Goal: Task Accomplishment & Management: Manage account settings

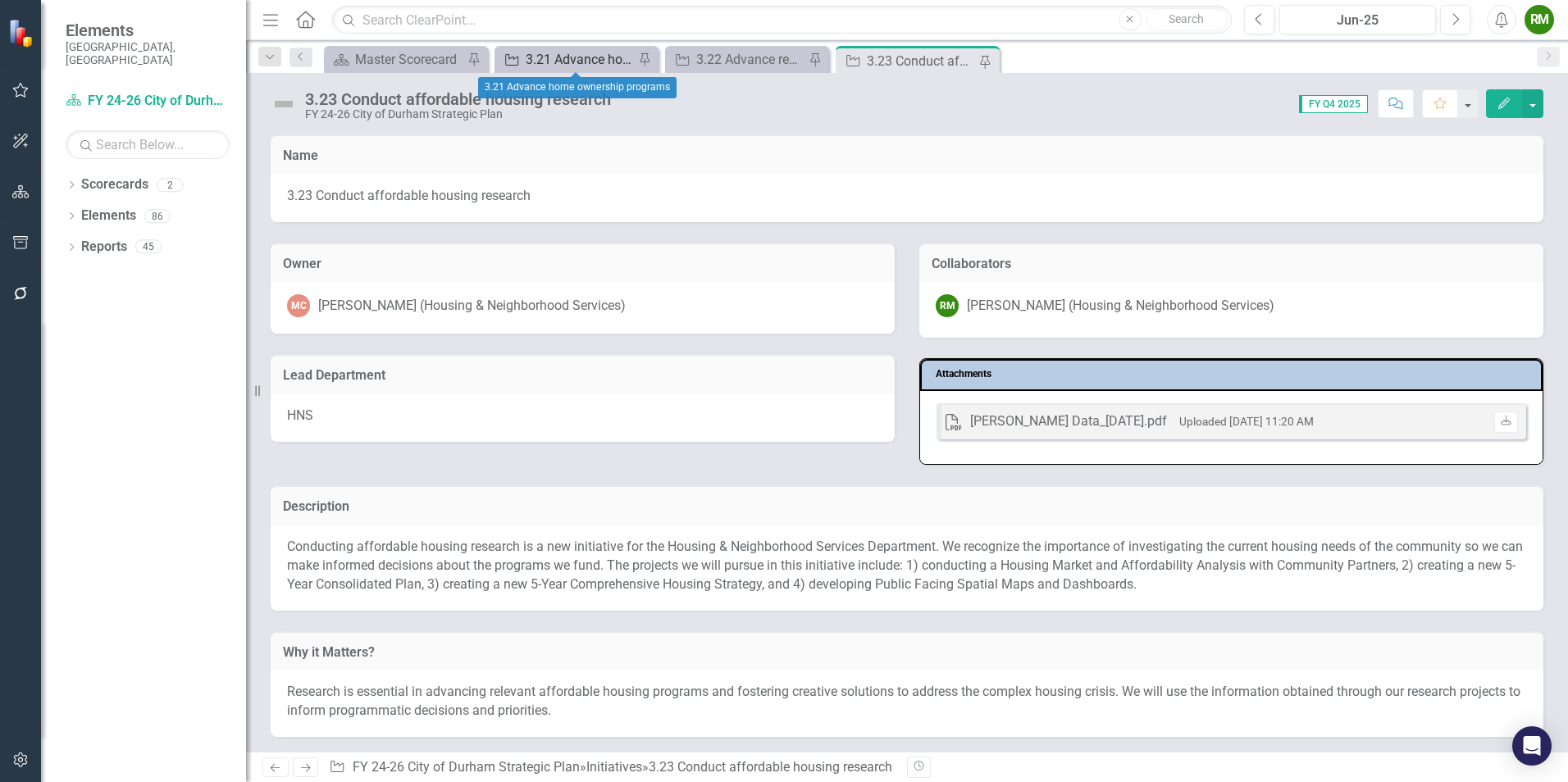
click at [574, 68] on div "3.21 Advance home ownership programs" at bounding box center [580, 59] width 109 height 20
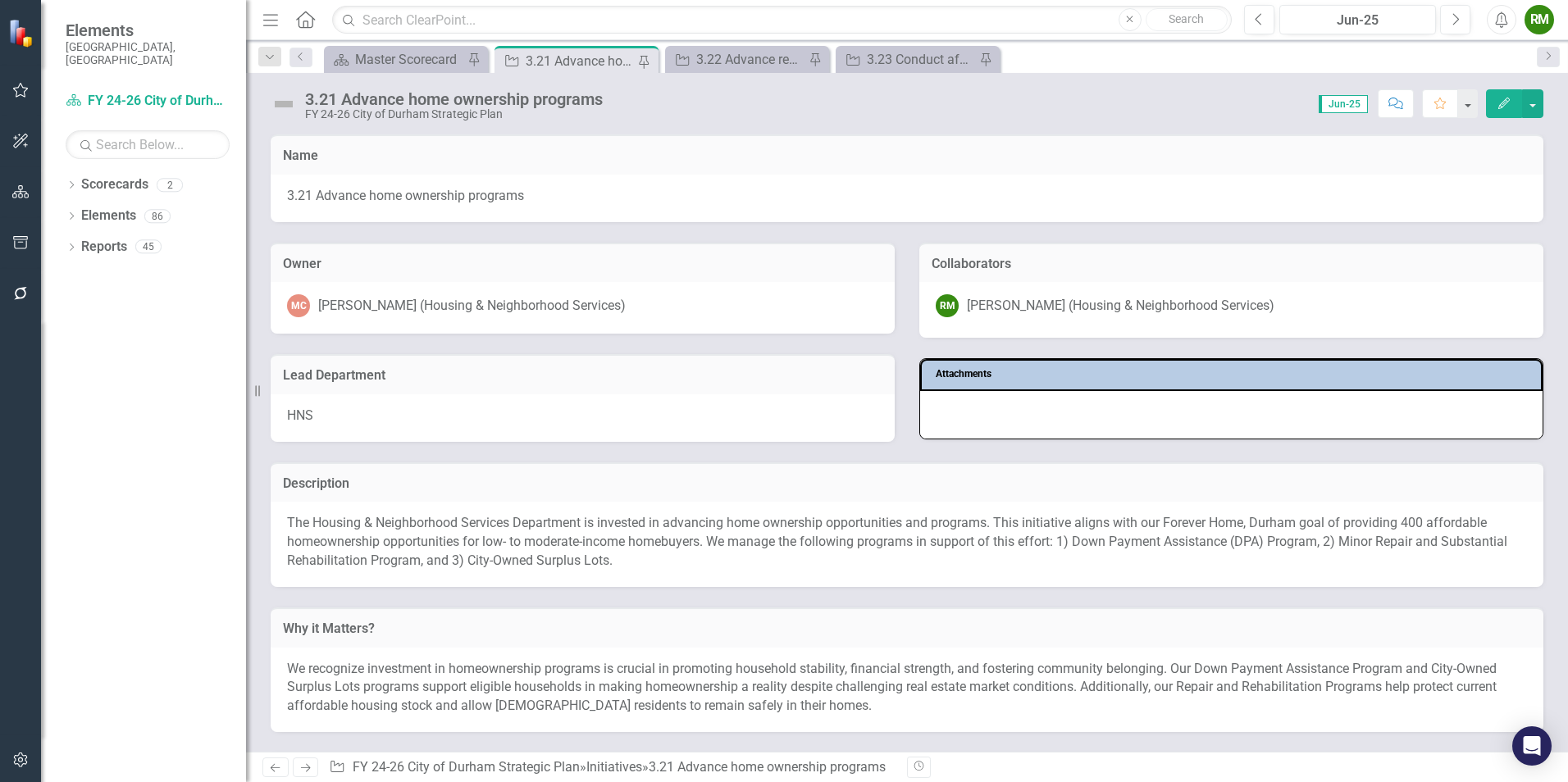
click at [481, 417] on div "HNS" at bounding box center [582, 418] width 624 height 48
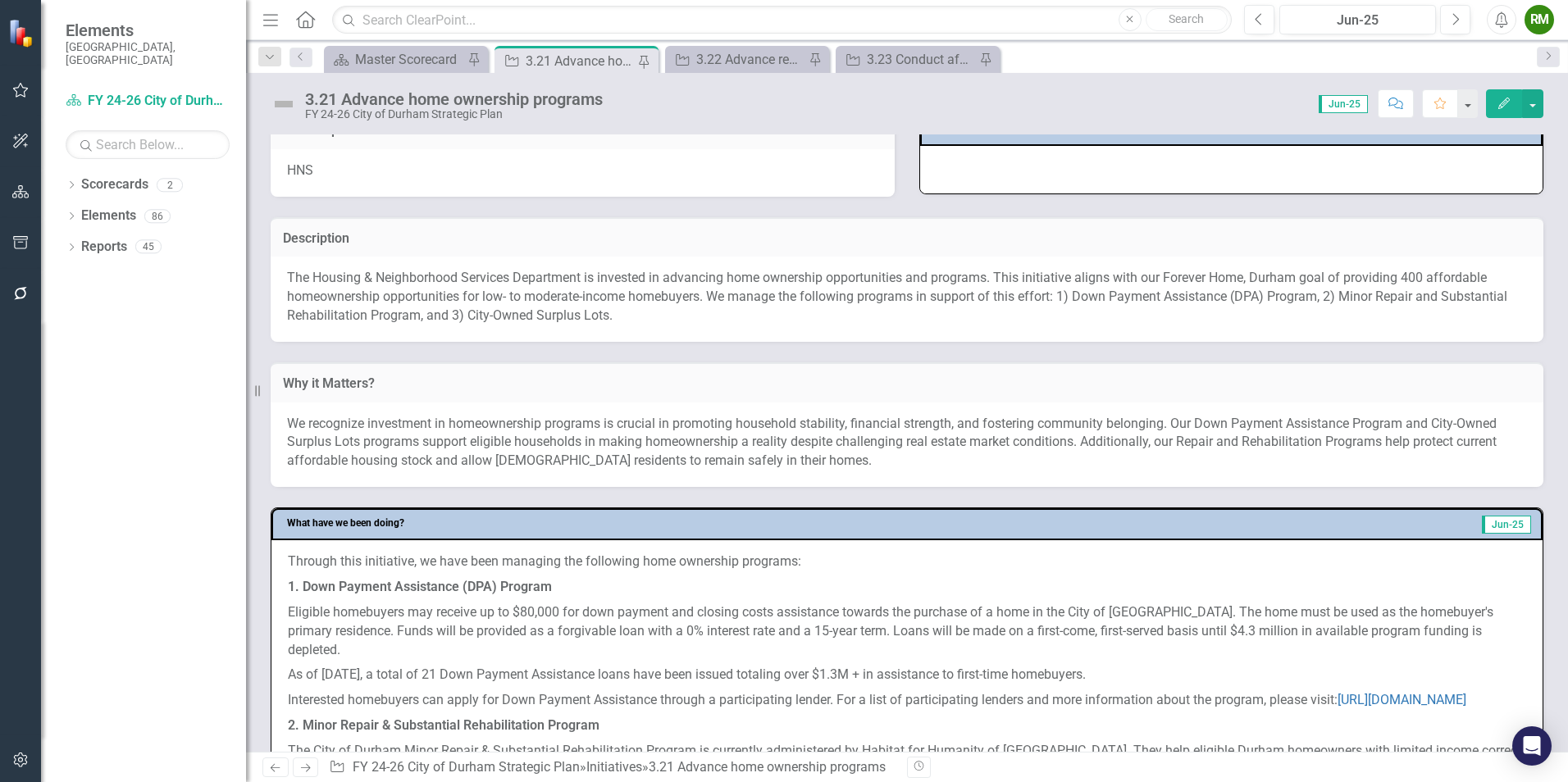
scroll to position [246, 0]
click at [1353, 300] on p "The Housing & Neighborhood Services Department is invested in advancing home ow…" at bounding box center [906, 297] width 1240 height 56
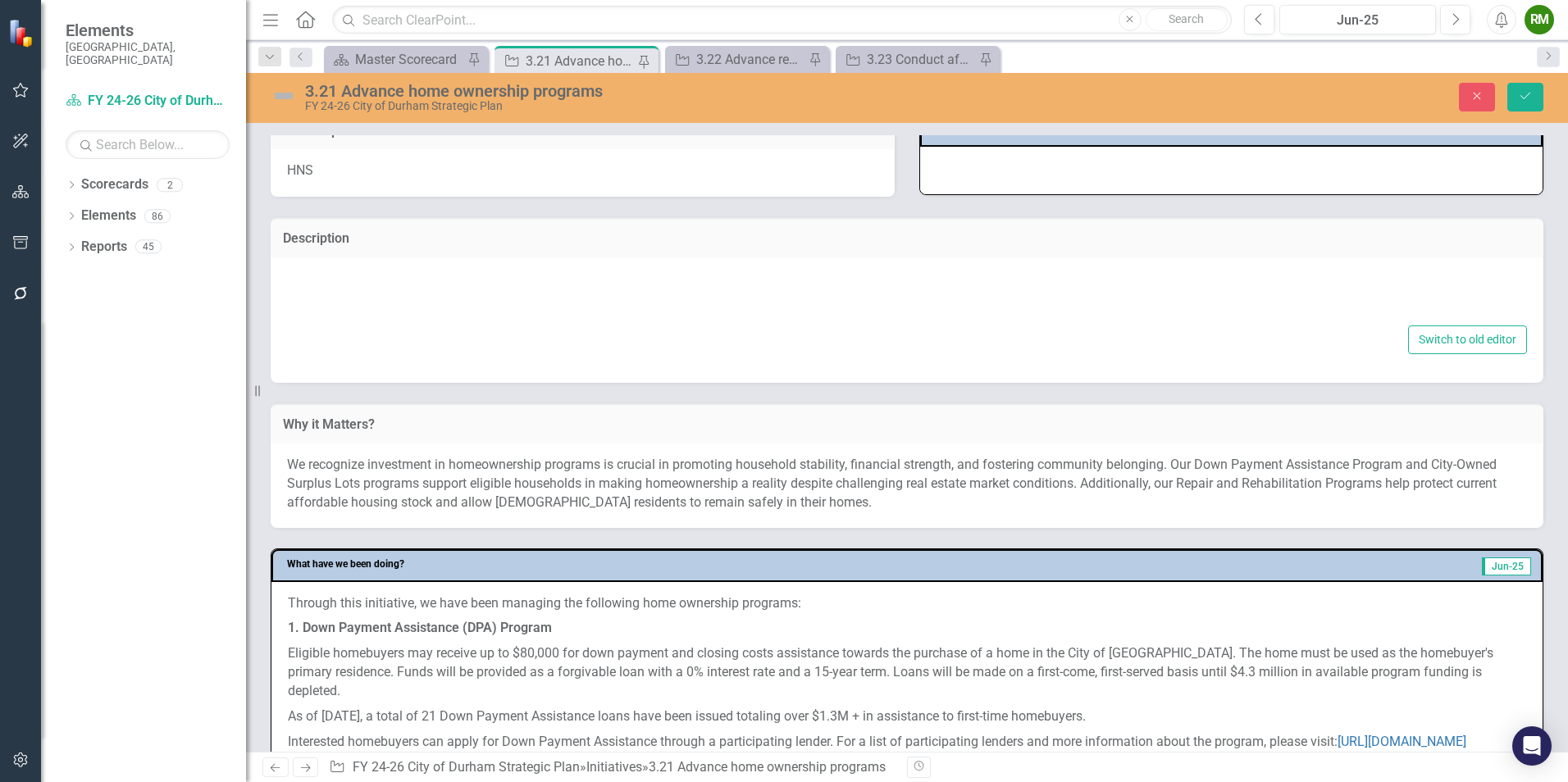
type textarea "<p>The Housing & Neighborhood Services Department is invested in advancing home…"
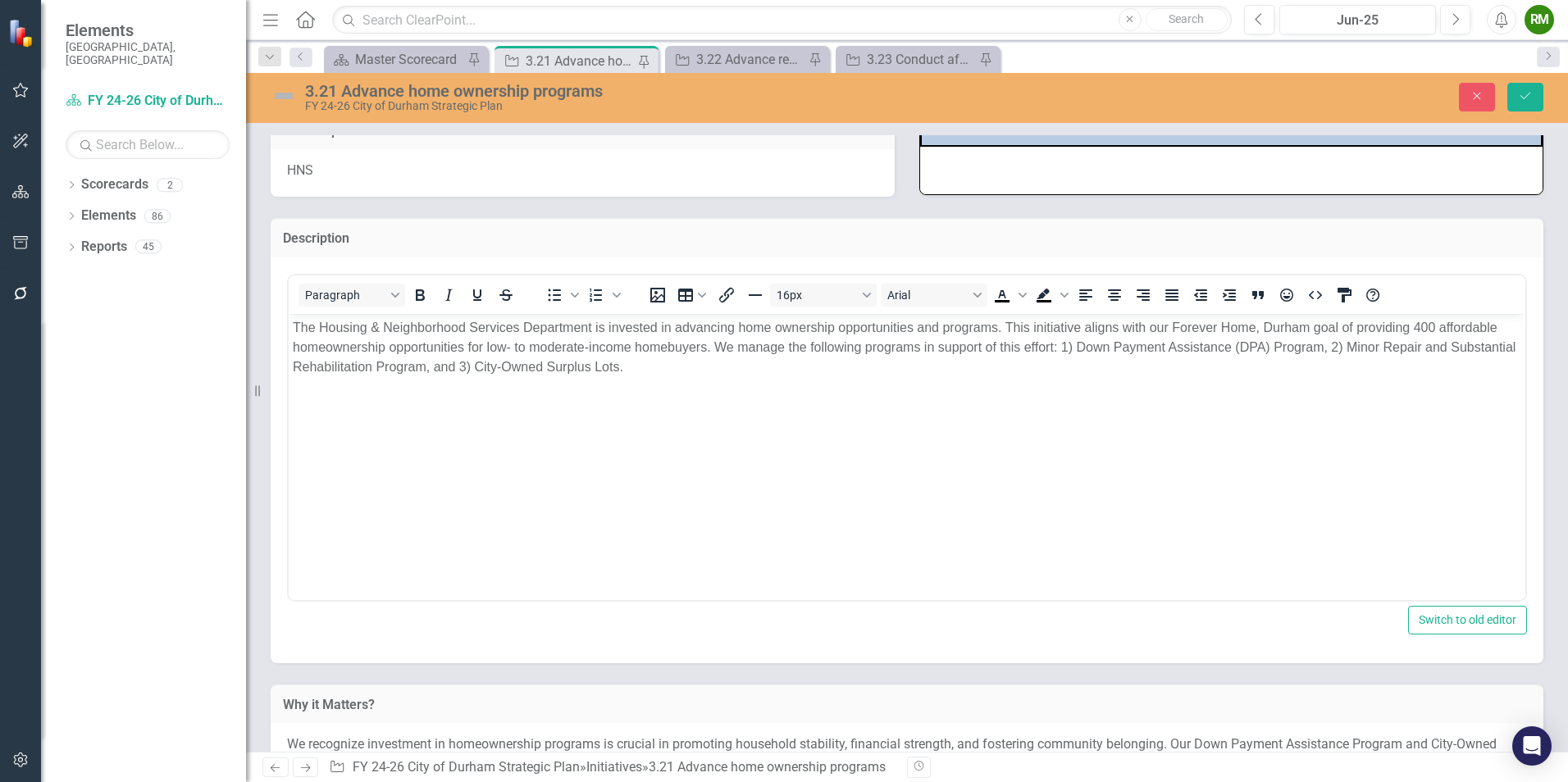
scroll to position [0, 0]
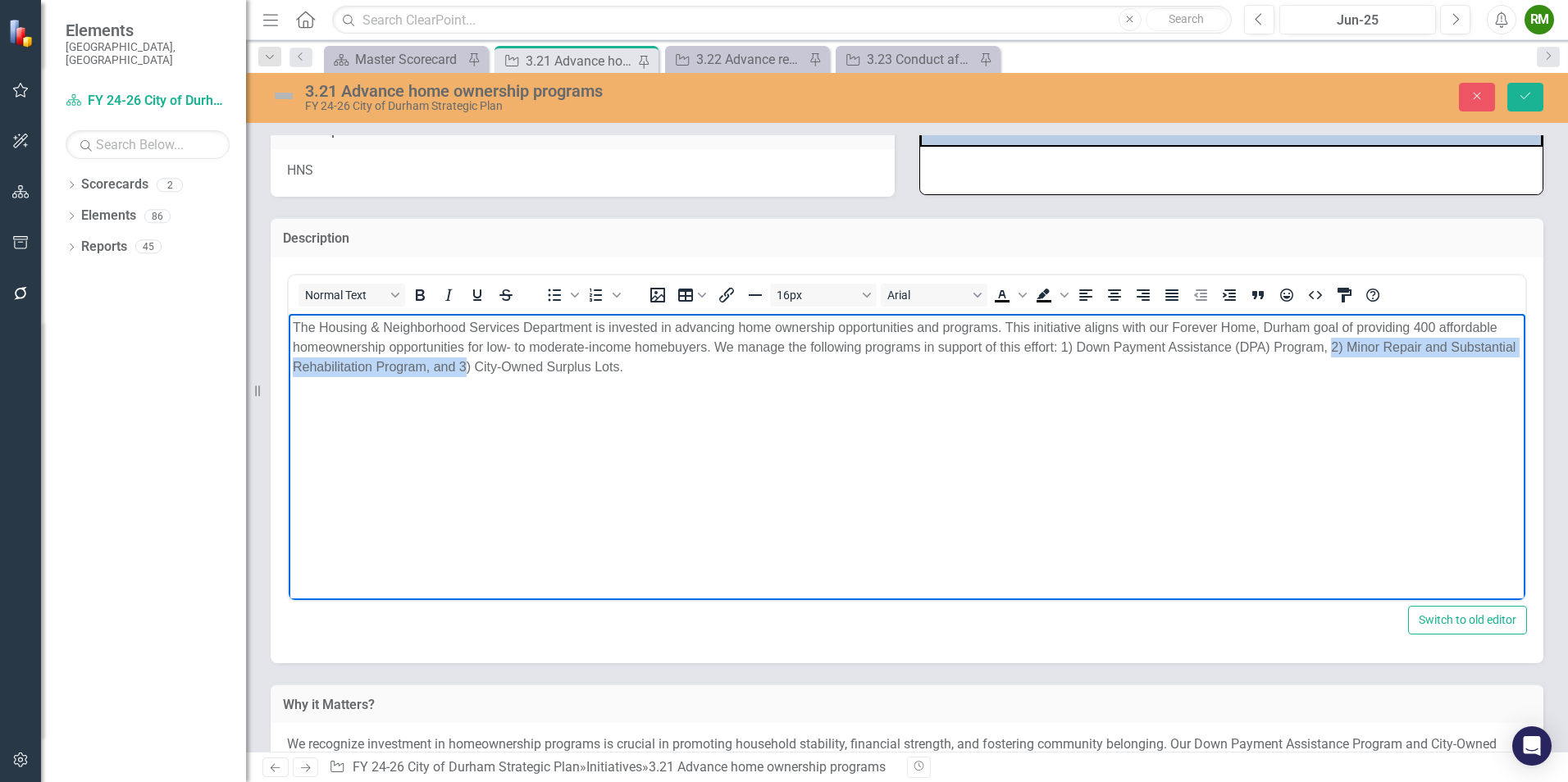
drag, startPoint x: 1334, startPoint y: 344, endPoint x: 534, endPoint y: 375, distance: 800.6
click at [534, 375] on p "The Housing & Neighborhood Services Department is invested in advancing home ow…" at bounding box center [907, 347] width 1228 height 59
click at [1328, 347] on p "The Housing & Neighborhood Services Department is invested in advancing home ow…" at bounding box center [907, 337] width 1228 height 40
click at [1482, 350] on p "The Housing & Neighborhood Services Department is invested in advancing home ow…" at bounding box center [907, 337] width 1228 height 40
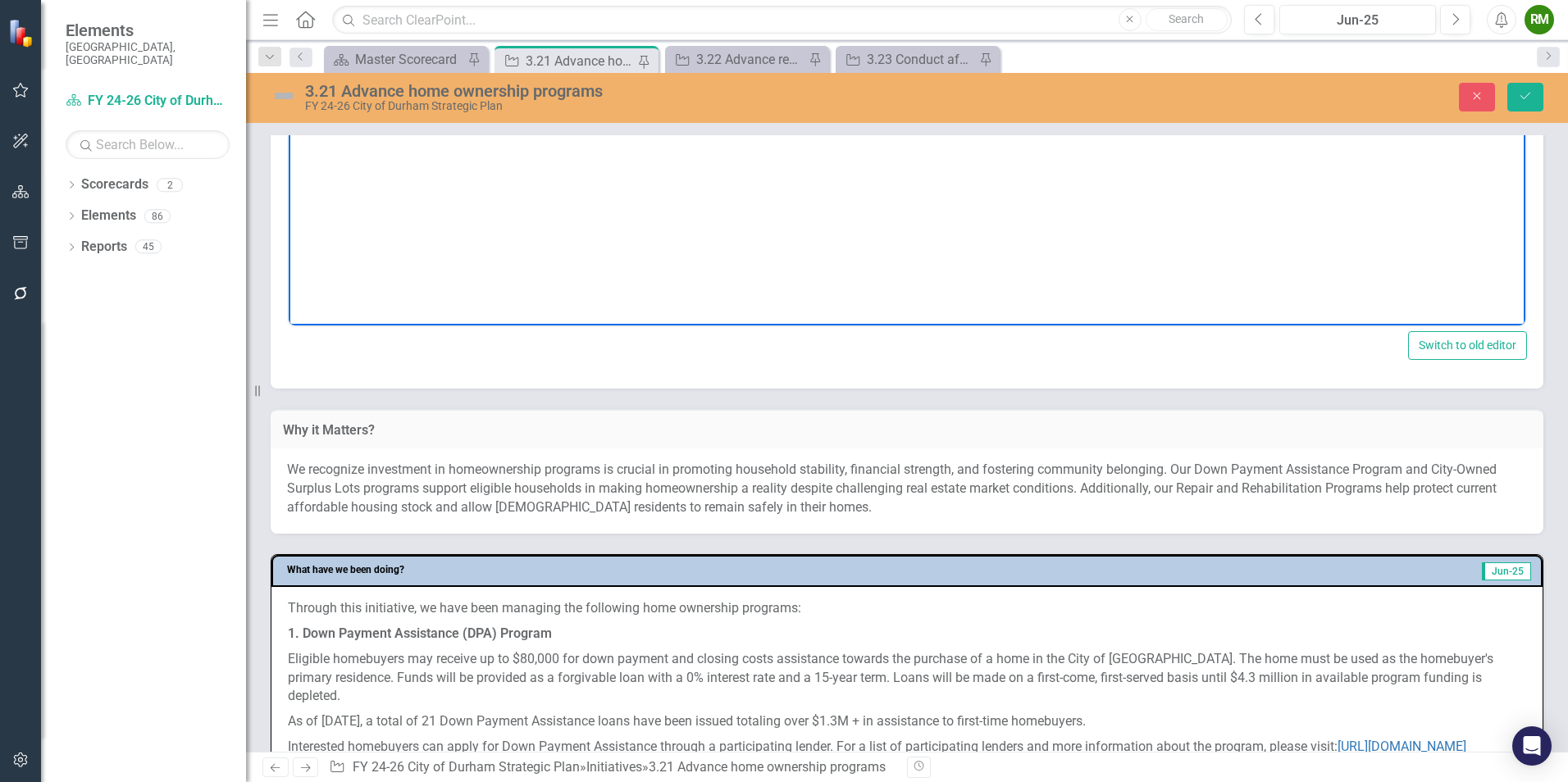
scroll to position [246, 0]
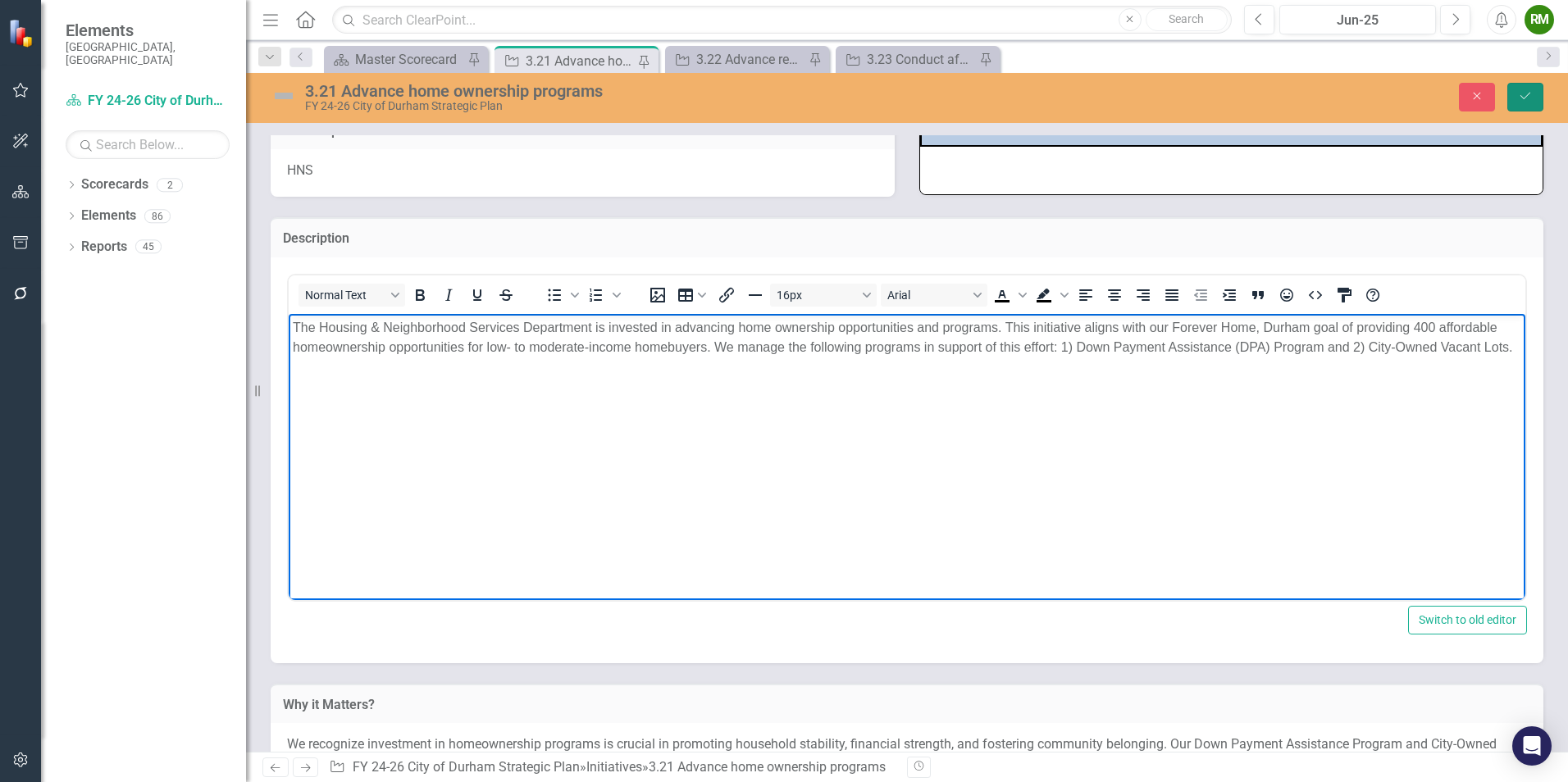
click at [1521, 100] on icon "Save" at bounding box center [1525, 95] width 15 height 11
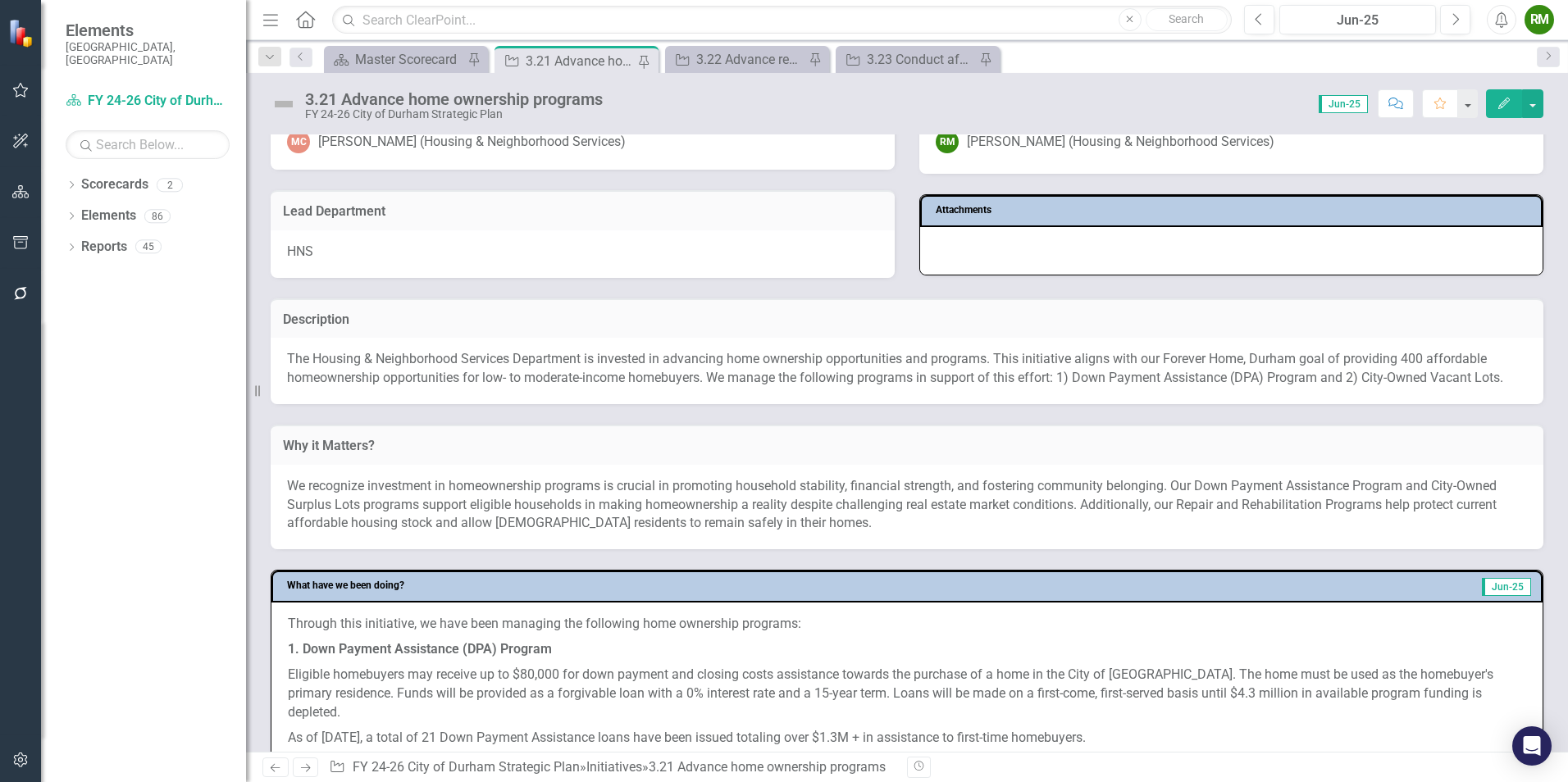
scroll to position [82, 0]
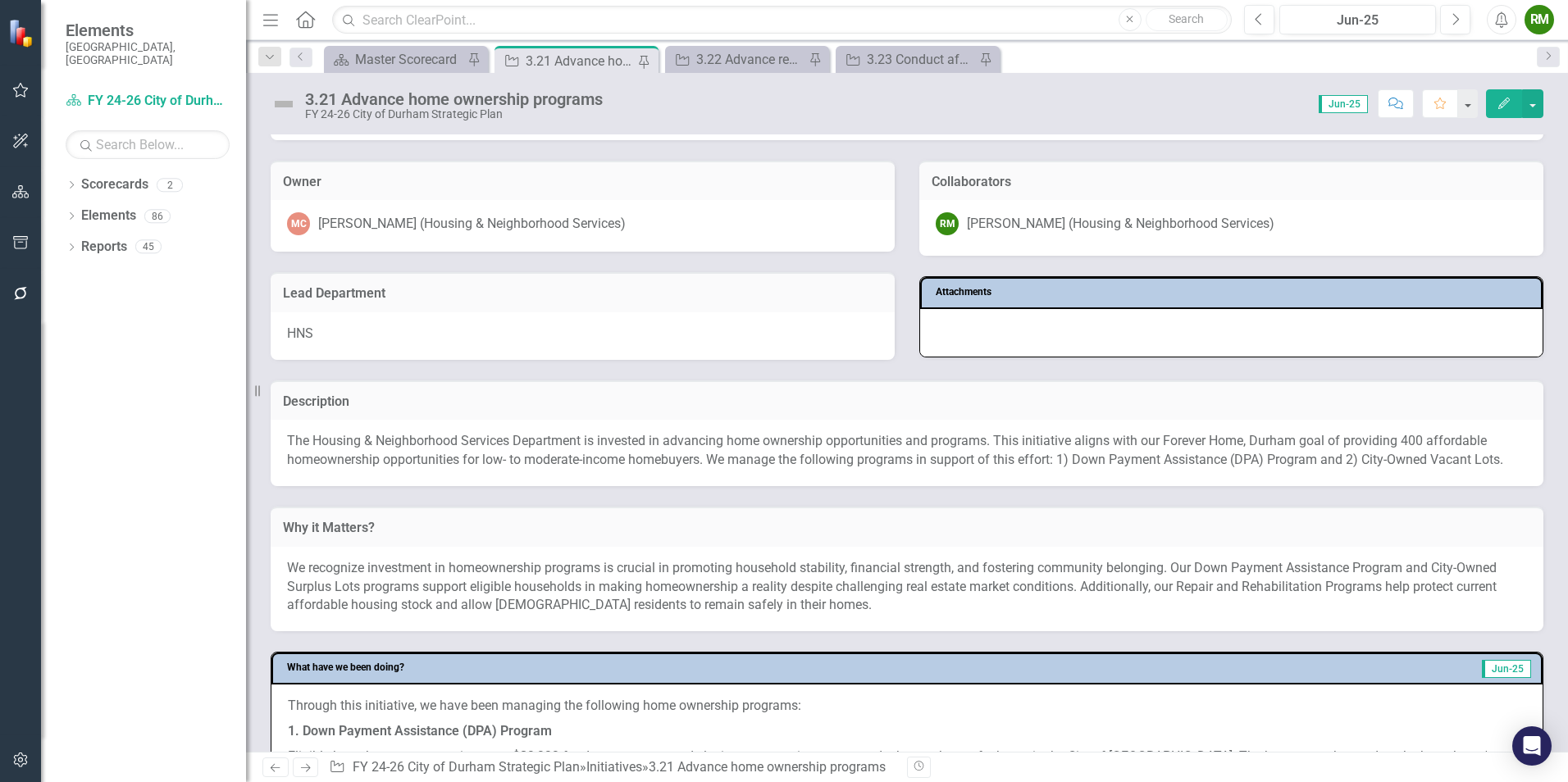
click at [707, 560] on p "We recognize investment in homeownership programs is crucial in promoting house…" at bounding box center [906, 588] width 1240 height 56
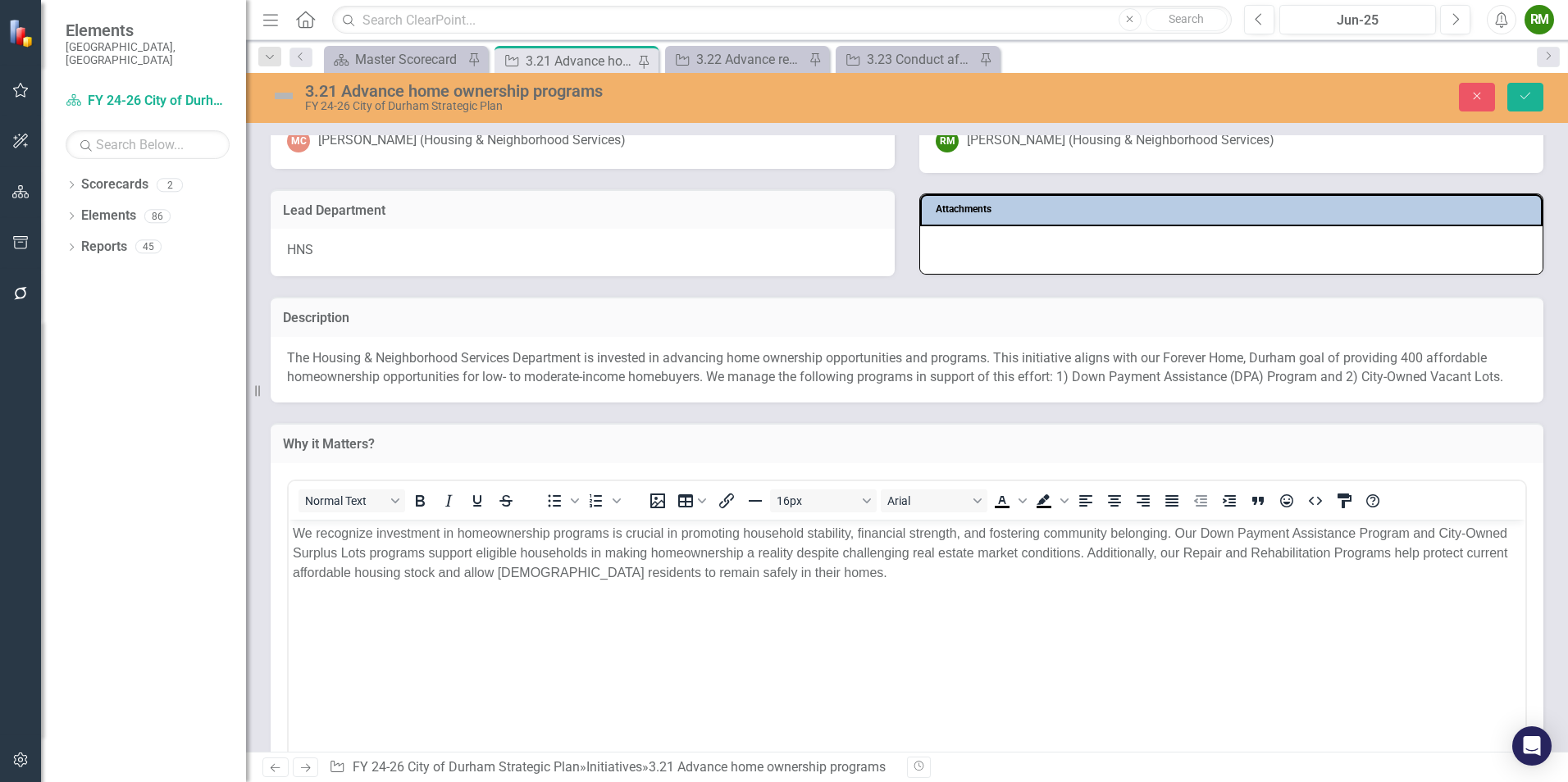
scroll to position [246, 0]
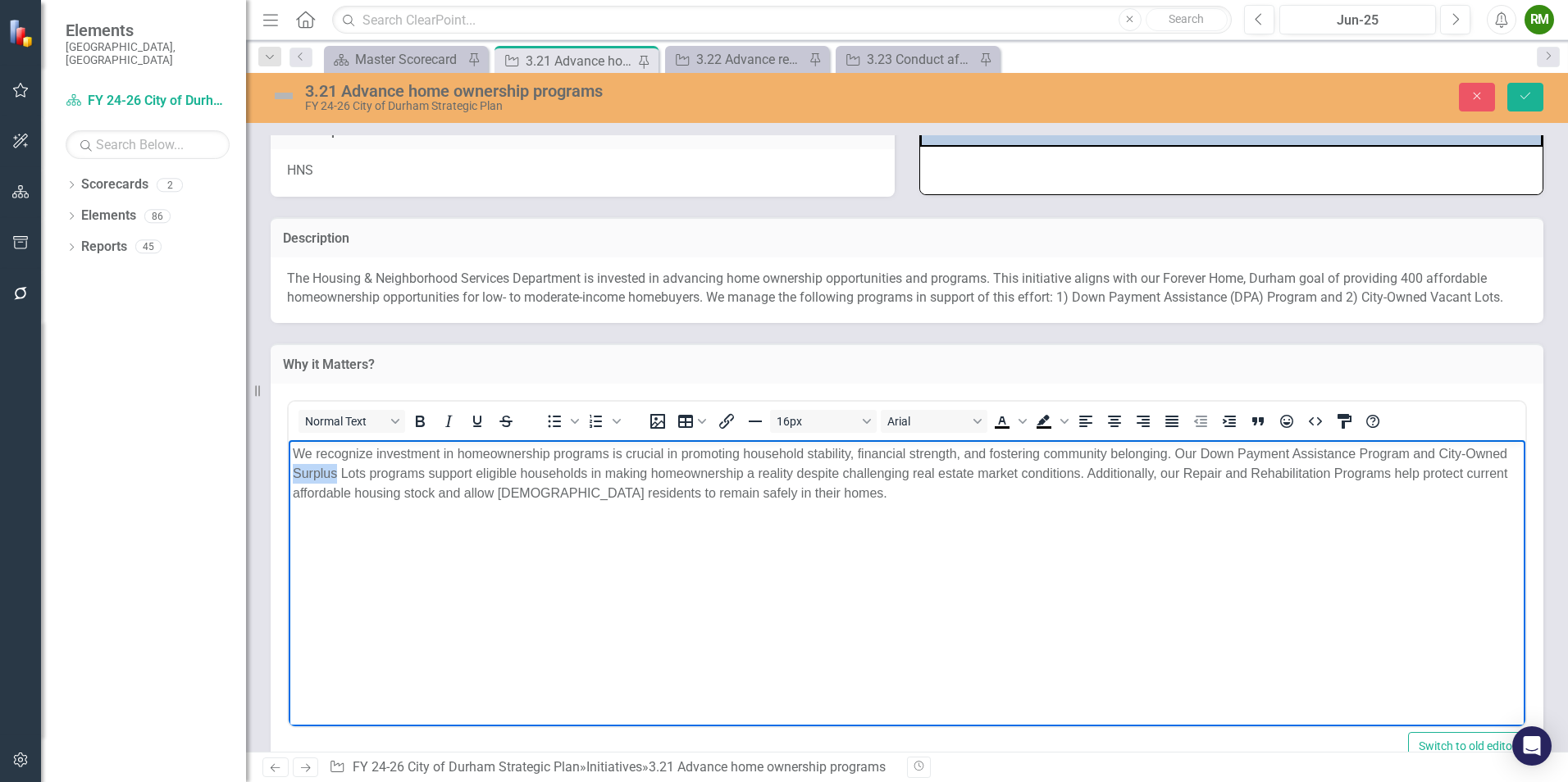
drag, startPoint x: 339, startPoint y: 473, endPoint x: 252, endPoint y: 469, distance: 87.1
click at [289, 469] on html "We recognize investment in homeownership programs is crucial in promoting house…" at bounding box center [906, 563] width 1236 height 246
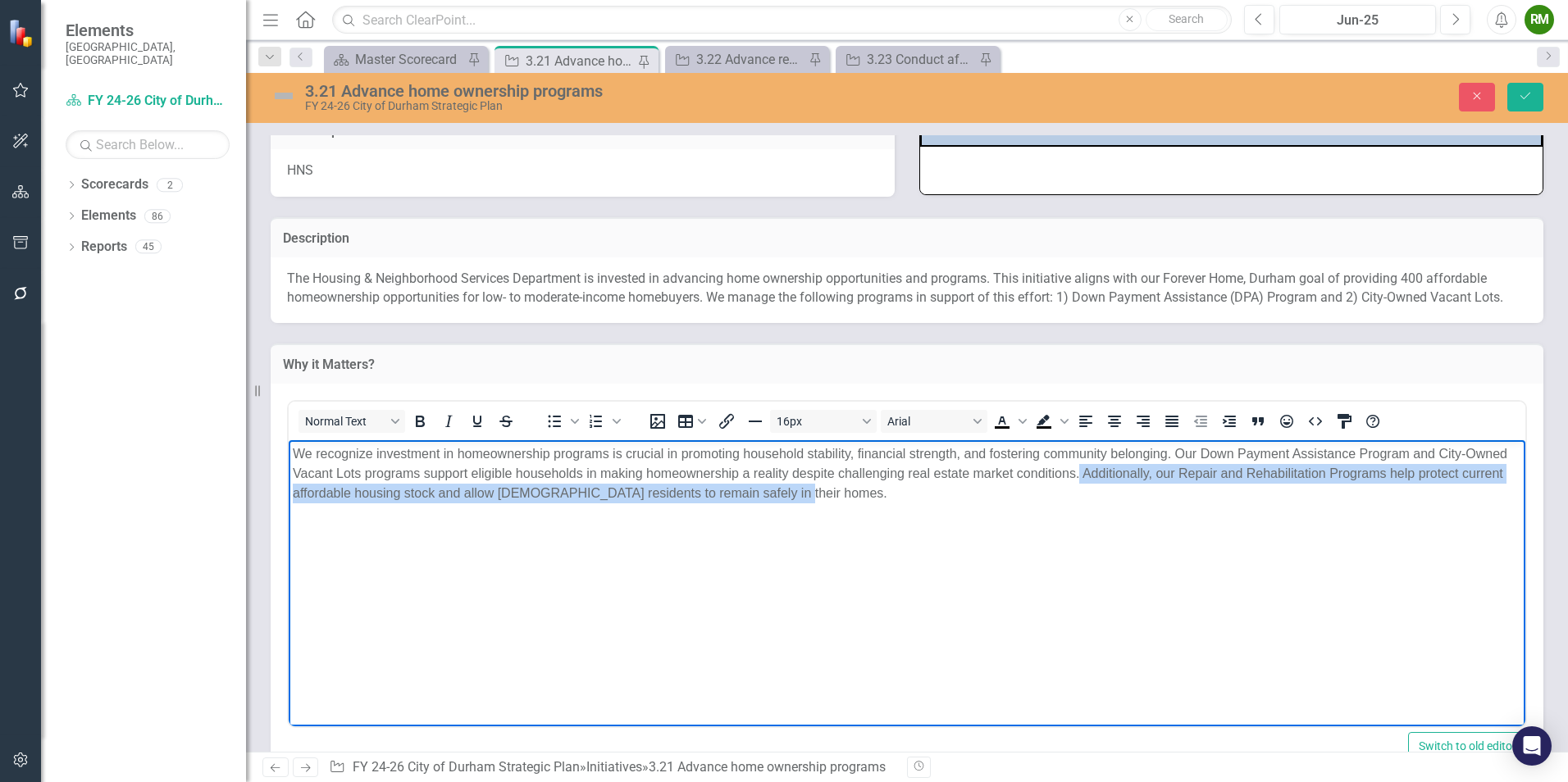
drag, startPoint x: 1084, startPoint y: 472, endPoint x: 1111, endPoint y: 554, distance: 86.3
click at [1111, 554] on body "We recognize investment in homeownership programs is crucial in promoting house…" at bounding box center [906, 563] width 1236 height 246
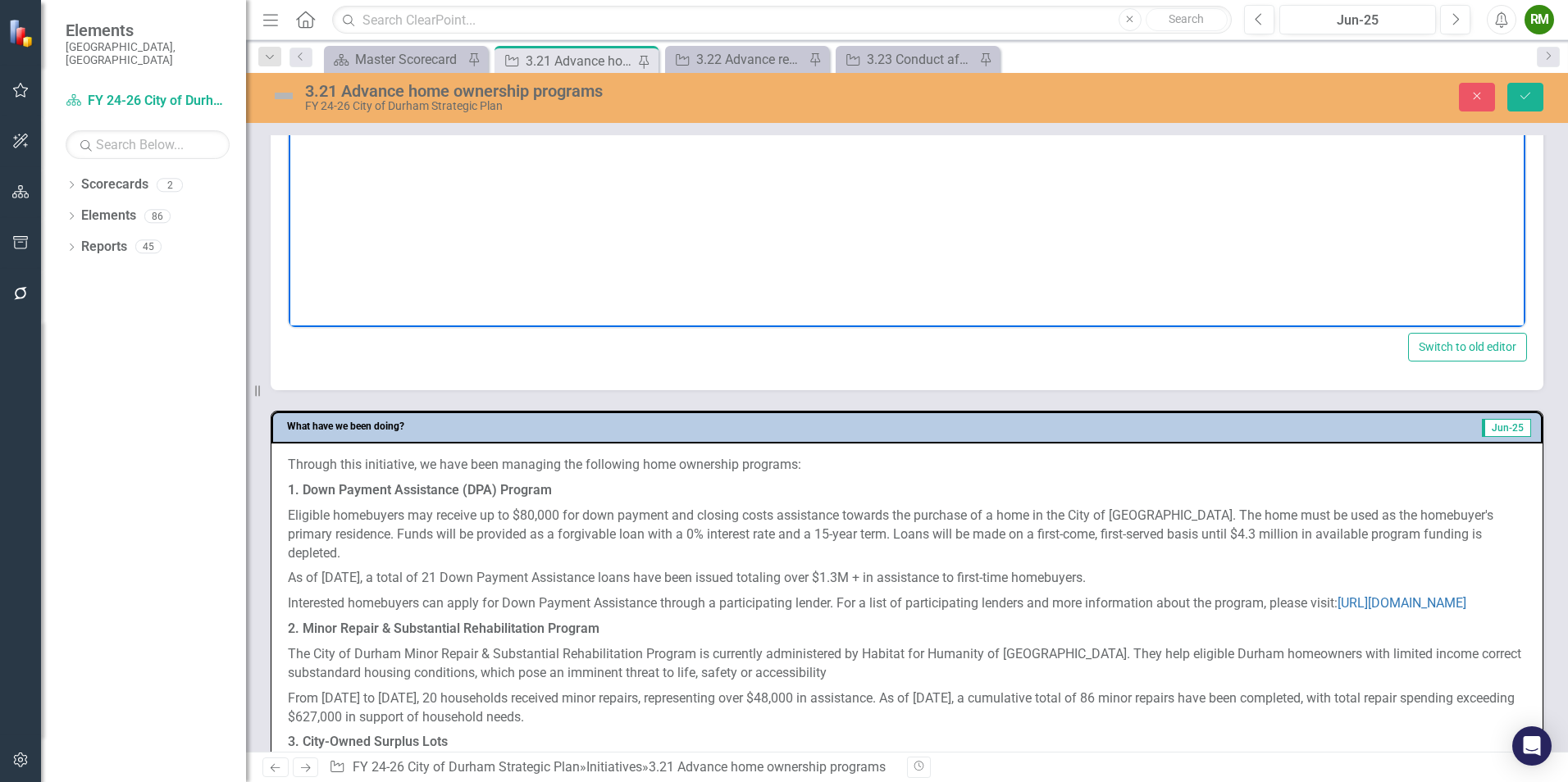
scroll to position [738, 0]
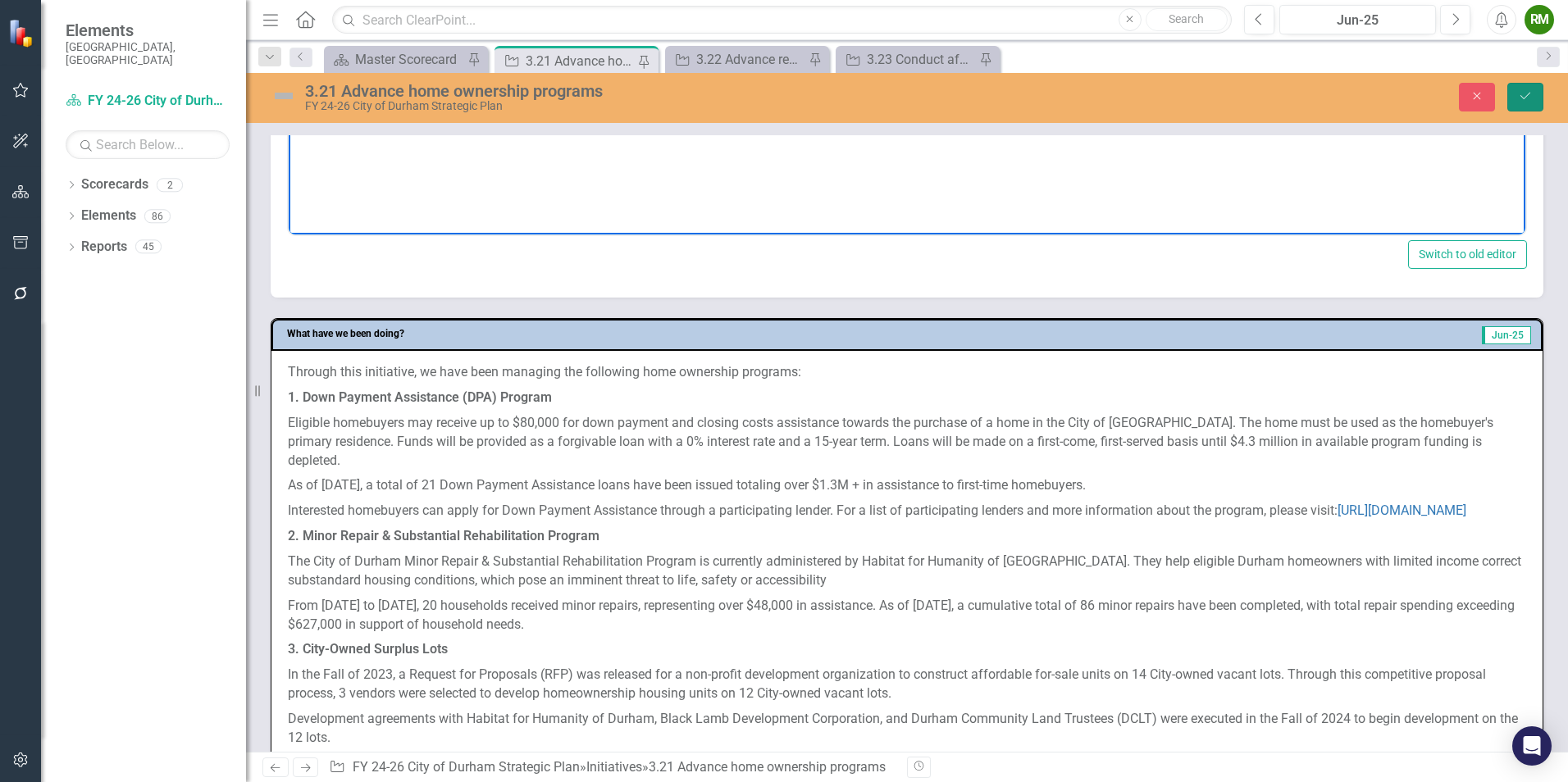
click at [1529, 94] on icon "Save" at bounding box center [1525, 95] width 15 height 11
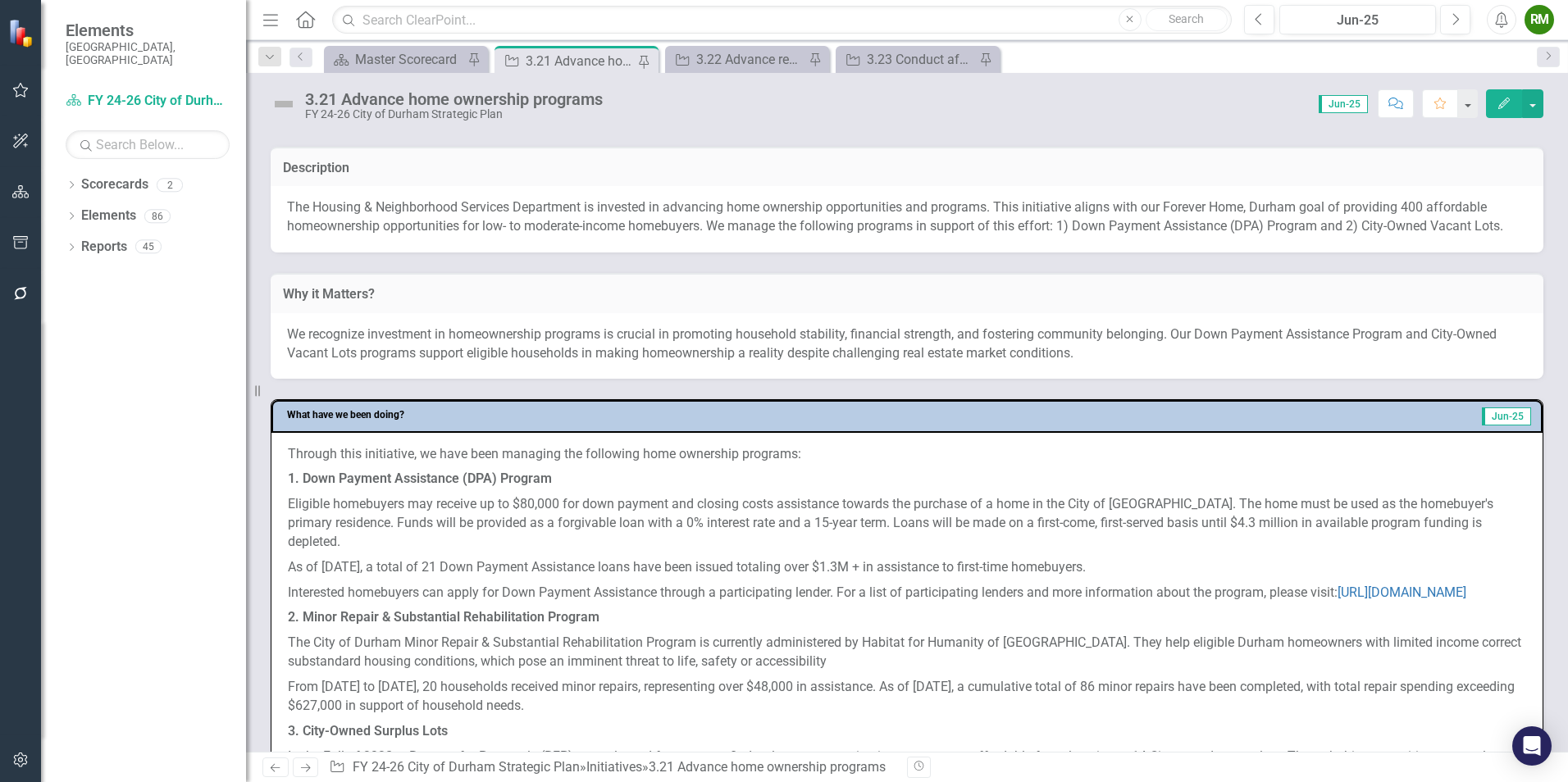
scroll to position [410, 0]
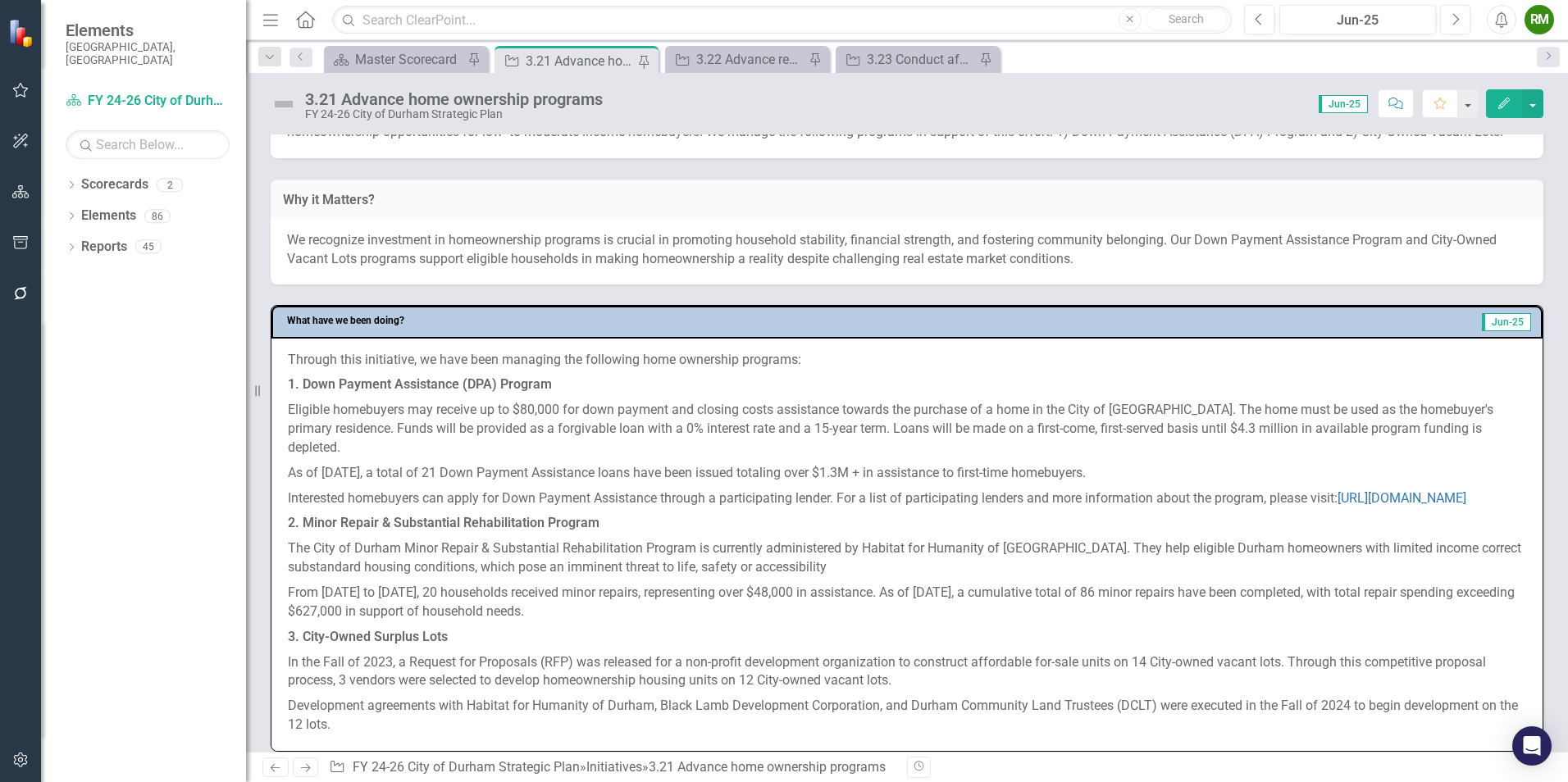
click at [1407, 508] on p "Interested homebuyers can apply for Down Payment Assistance through a participa…" at bounding box center [906, 499] width 1238 height 26
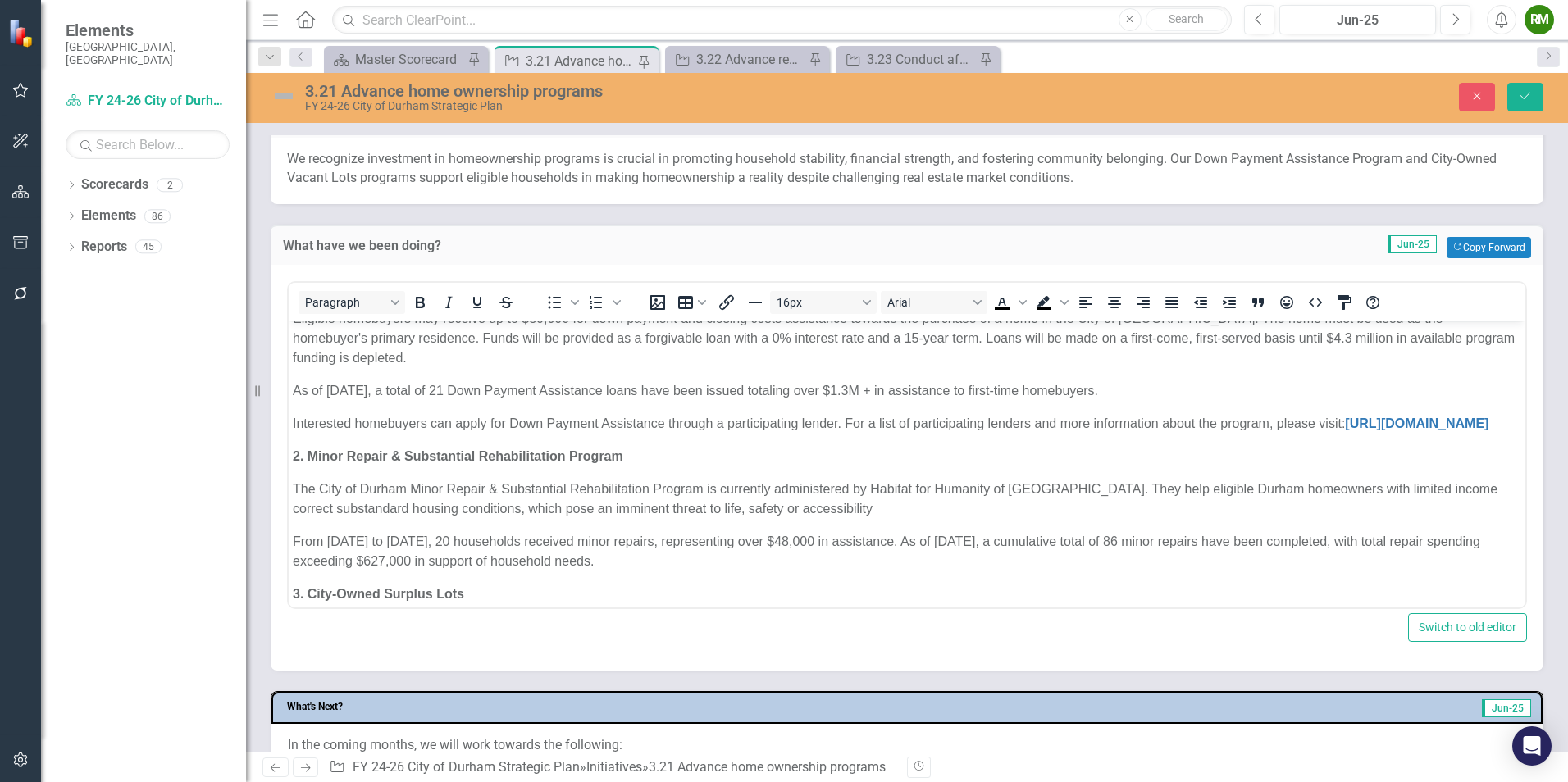
scroll to position [164, 0]
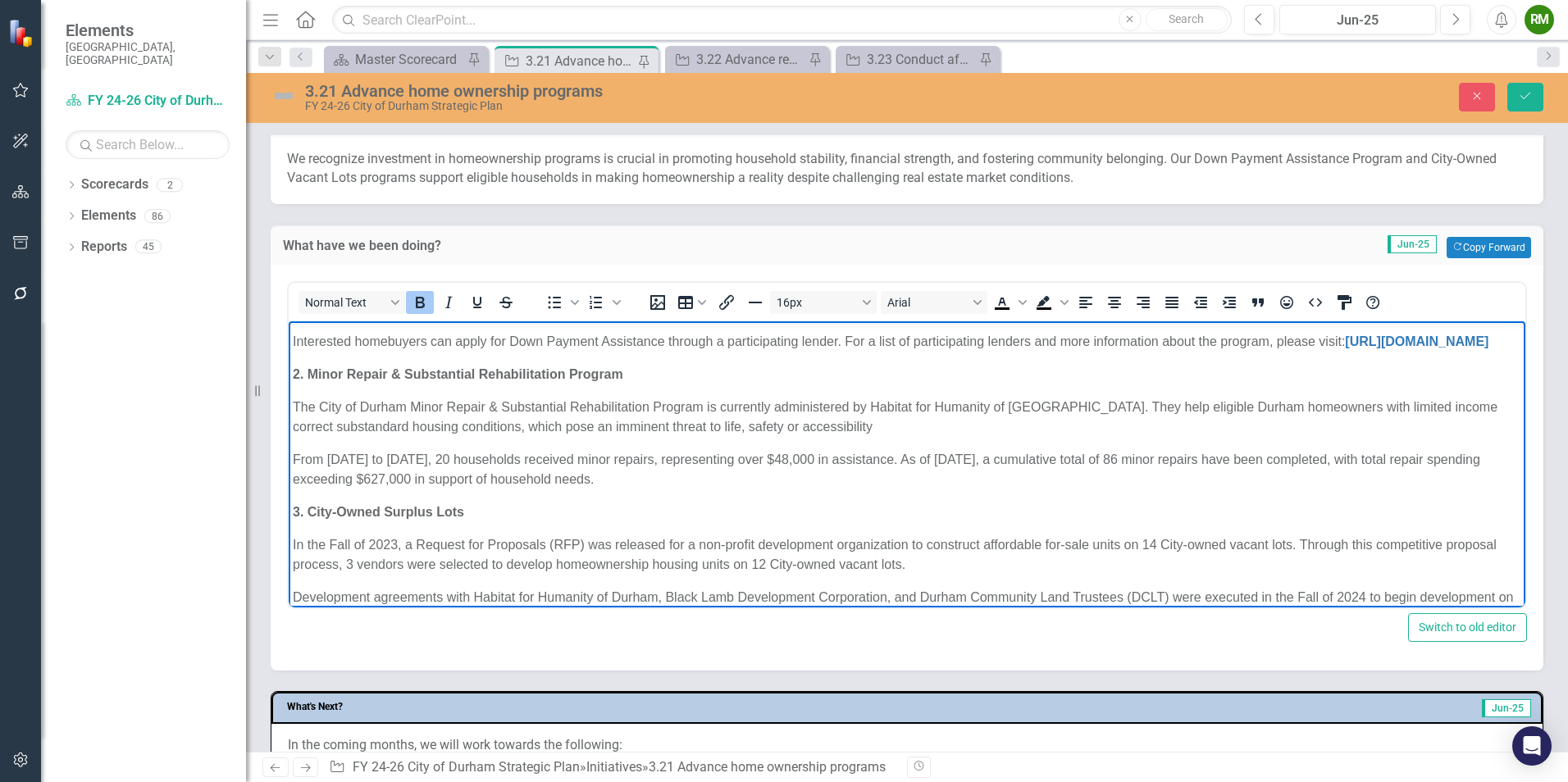
drag, startPoint x: 666, startPoint y: 502, endPoint x: 575, endPoint y: 711, distance: 228.0
click at [289, 388] on html "Through this initiative, we have been managing the following home ownership pro…" at bounding box center [906, 400] width 1236 height 487
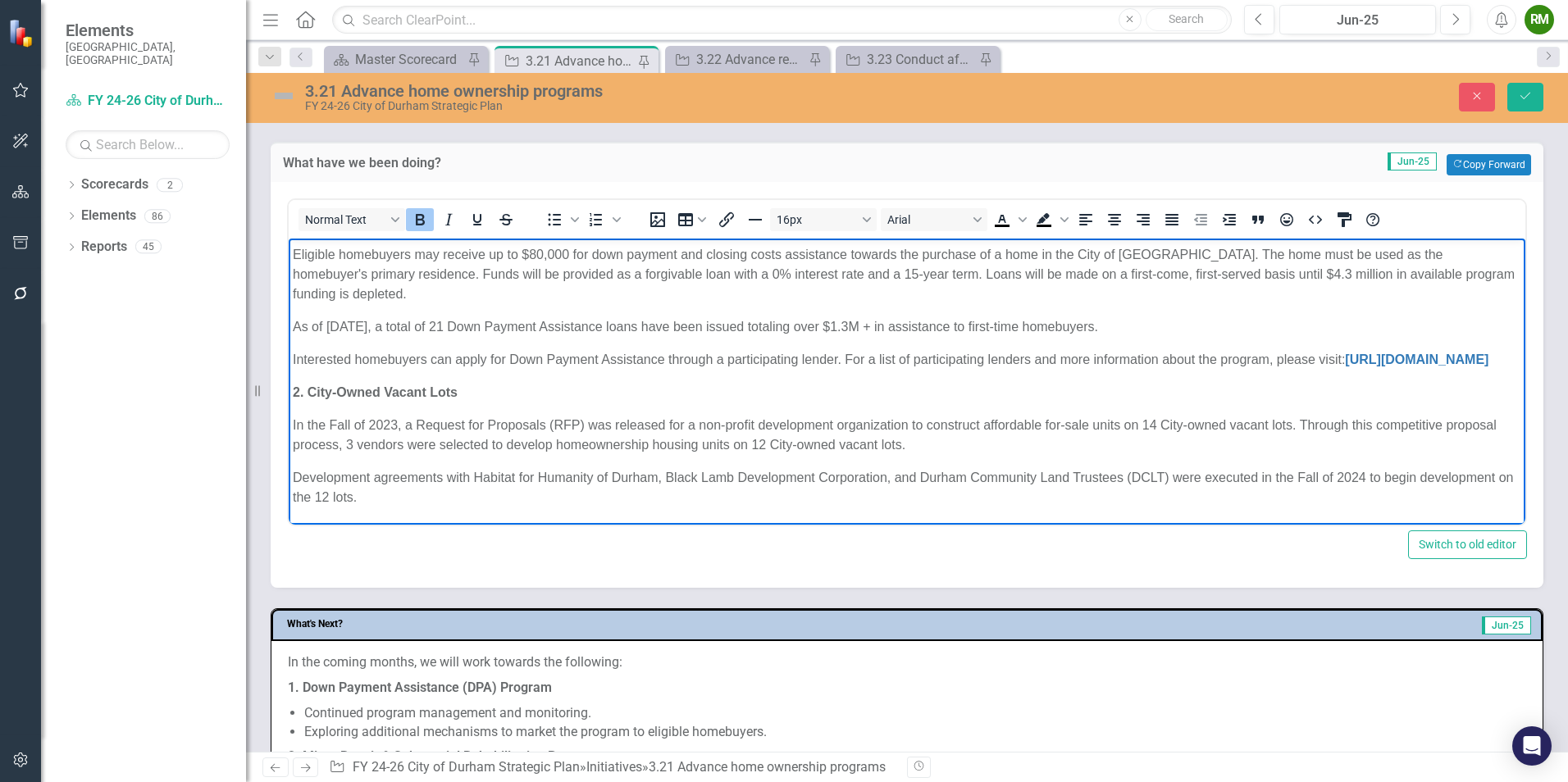
scroll to position [574, 0]
click at [1534, 96] on button "Save" at bounding box center [1525, 97] width 36 height 29
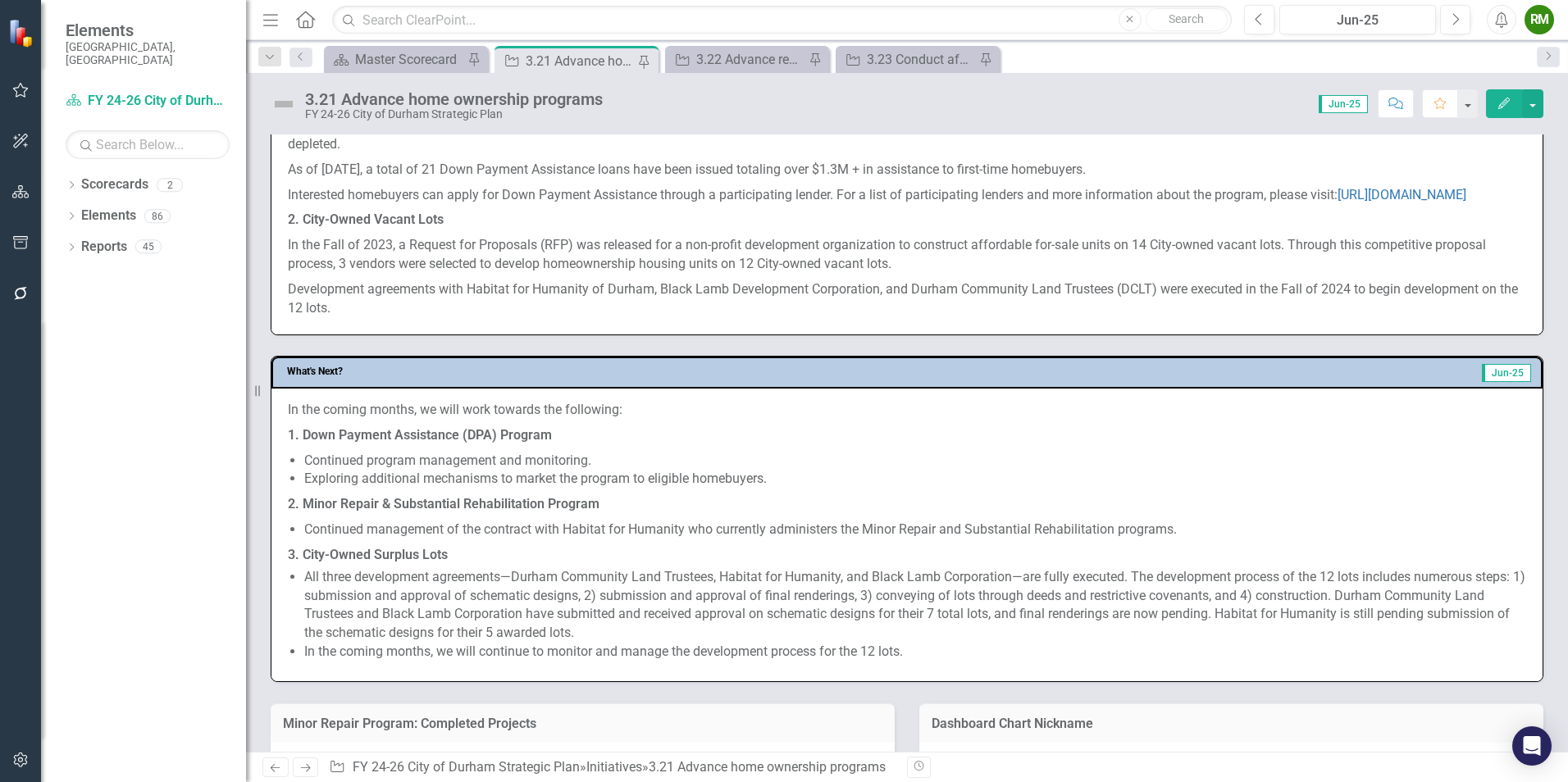
scroll to position [738, 0]
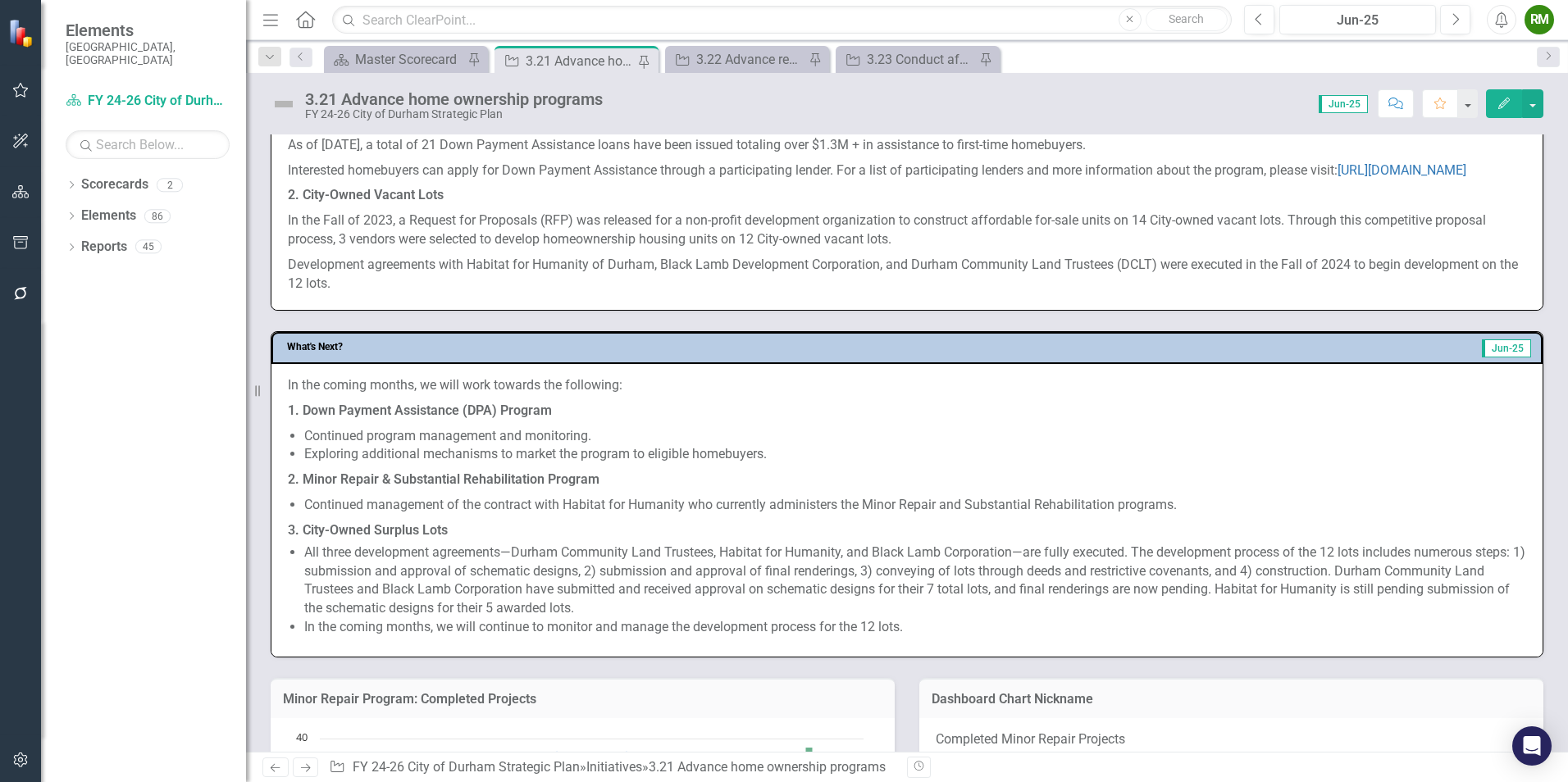
click at [1333, 420] on p "1. Down Payment Assistance (DPA) Program" at bounding box center [906, 411] width 1238 height 26
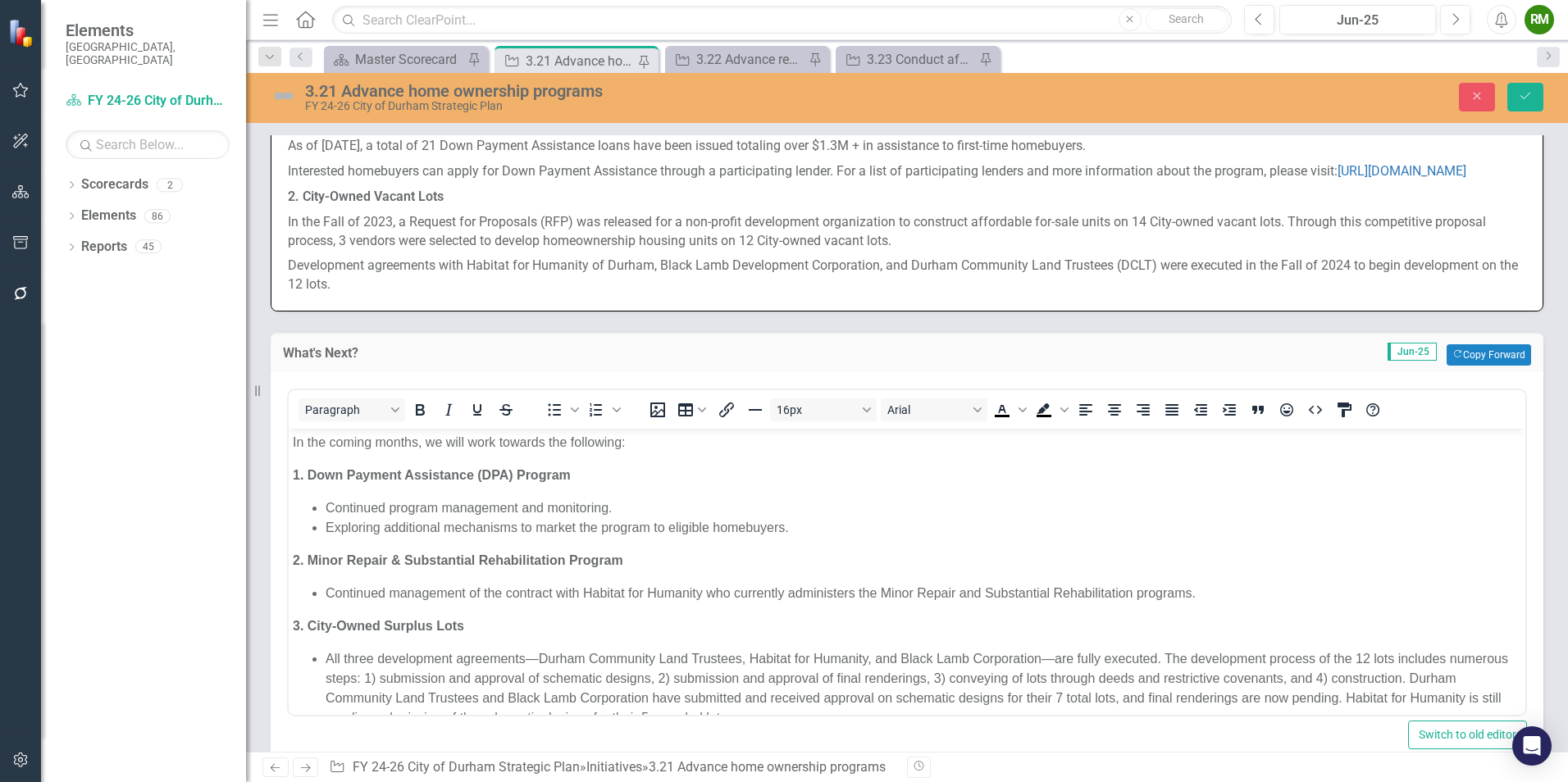
scroll to position [0, 0]
click at [432, 629] on strong "3. City-Owned Surplus Lots" at bounding box center [379, 627] width 171 height 14
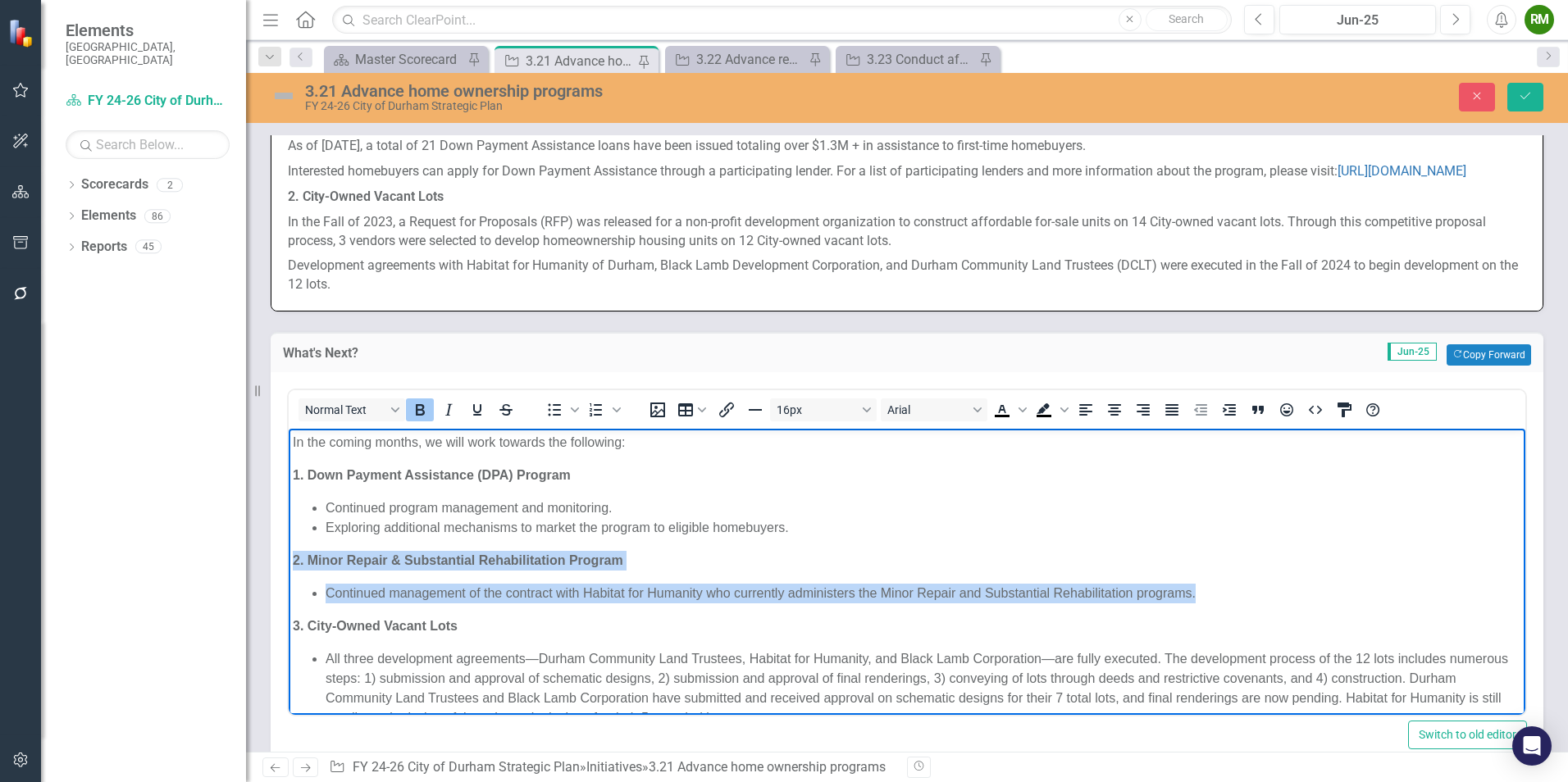
drag, startPoint x: 1223, startPoint y: 596, endPoint x: 280, endPoint y: 551, distance: 944.1
click at [289, 551] on html "In the coming months, we will work towards the following: 1. Down Payment Assis…" at bounding box center [906, 597] width 1236 height 336
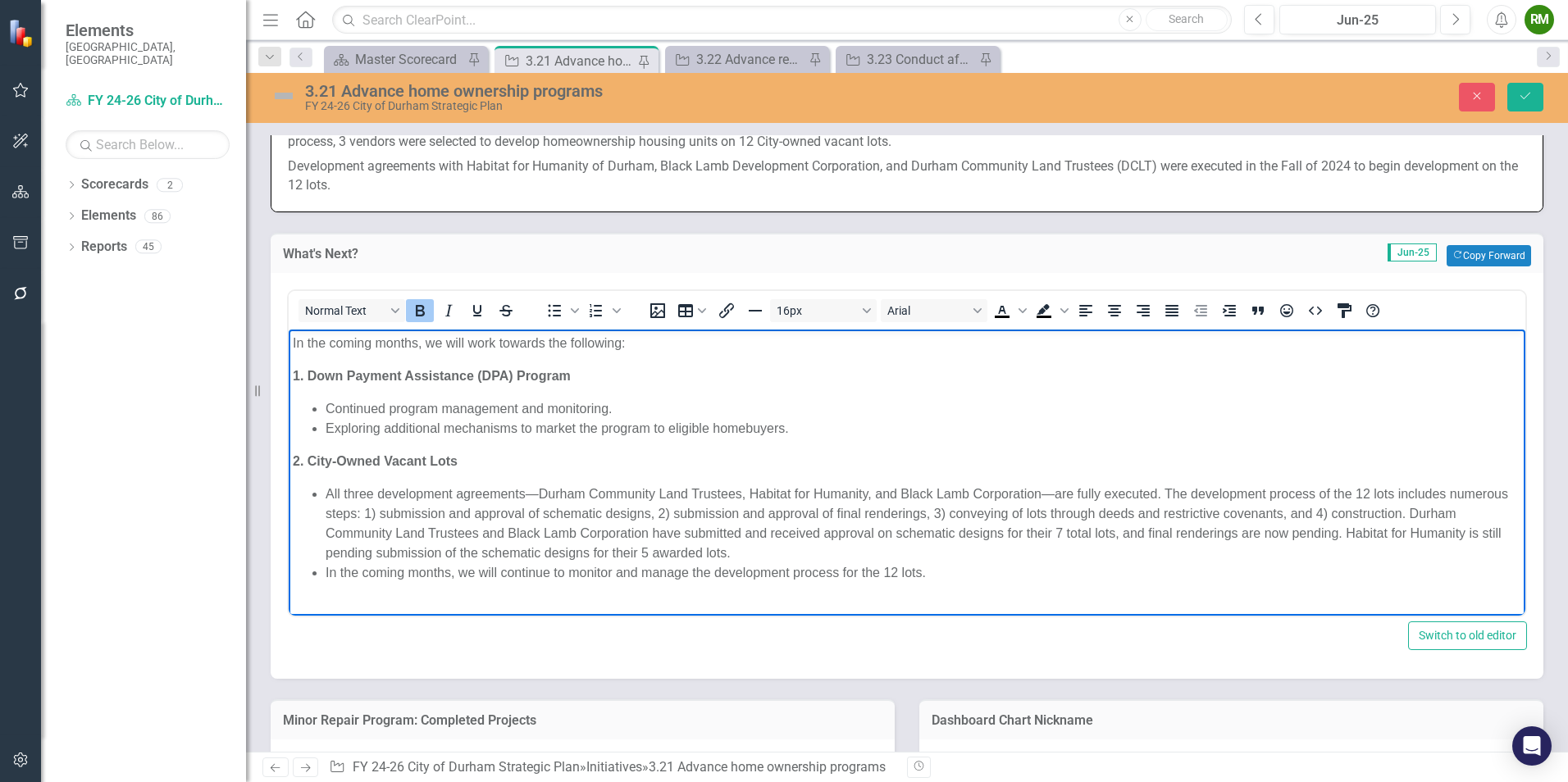
scroll to position [902, 0]
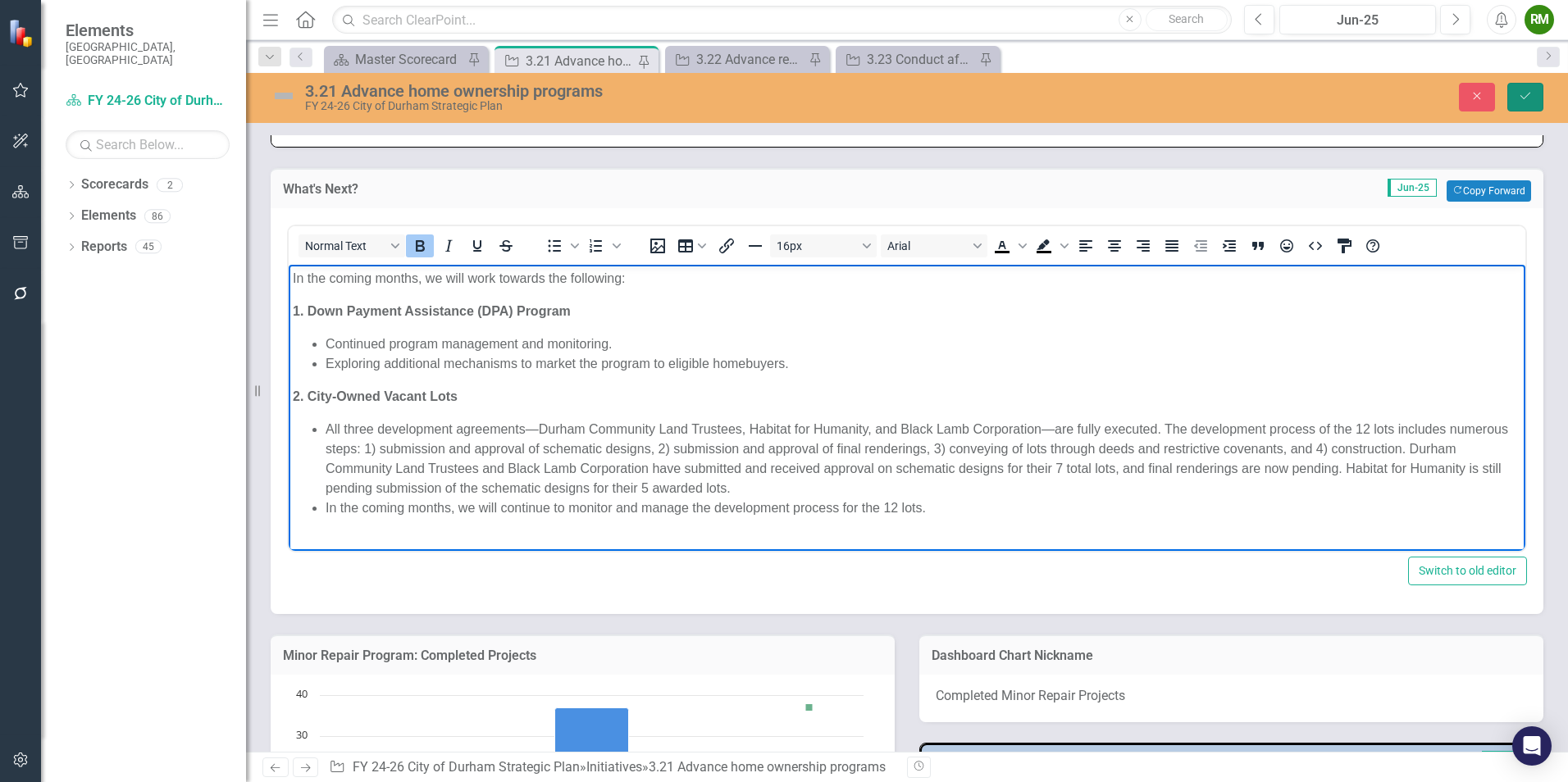
drag, startPoint x: 1527, startPoint y: 99, endPoint x: 1504, endPoint y: 105, distance: 23.8
click at [1524, 99] on icon "Save" at bounding box center [1525, 95] width 15 height 11
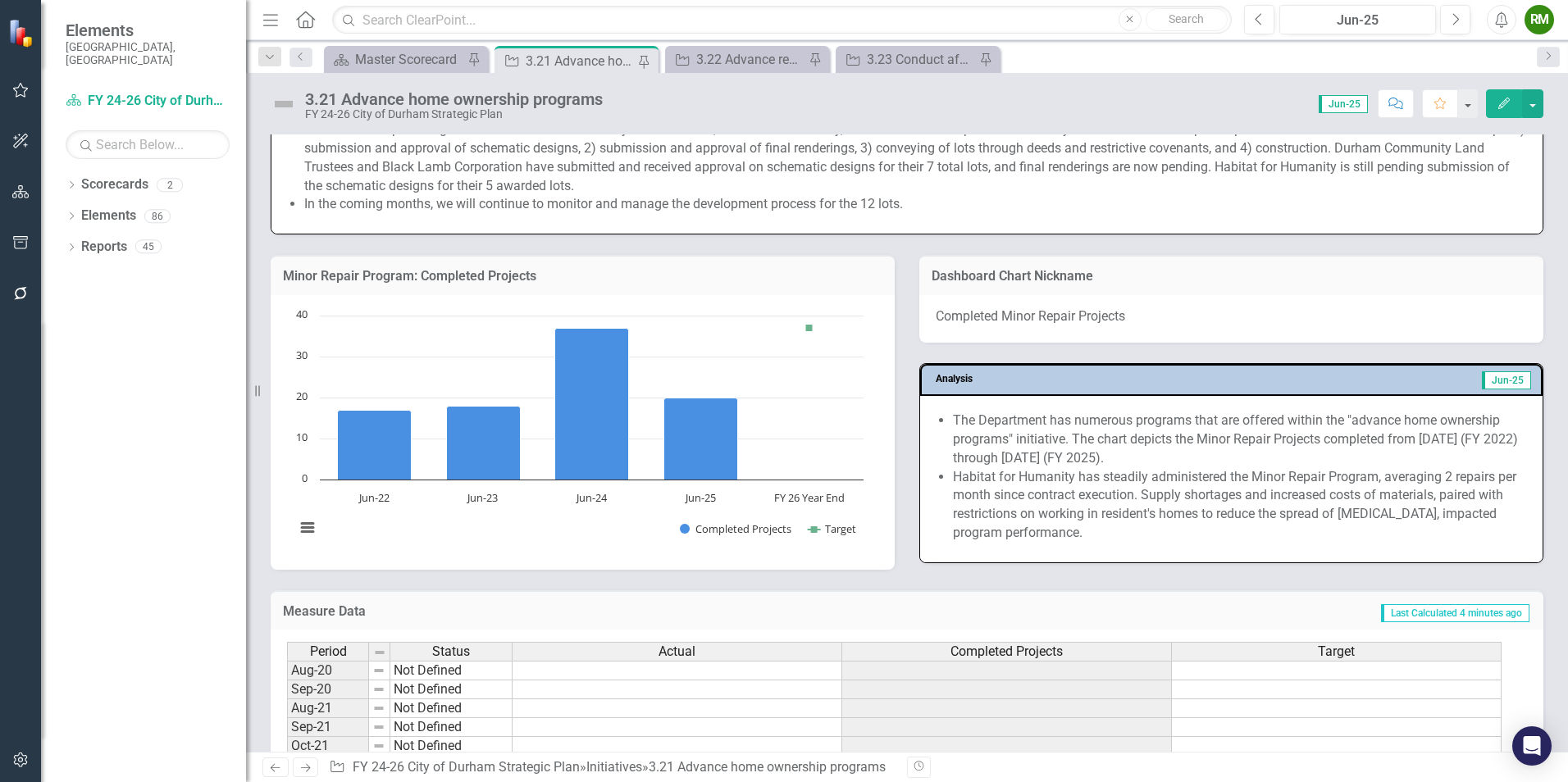
scroll to position [1148, 0]
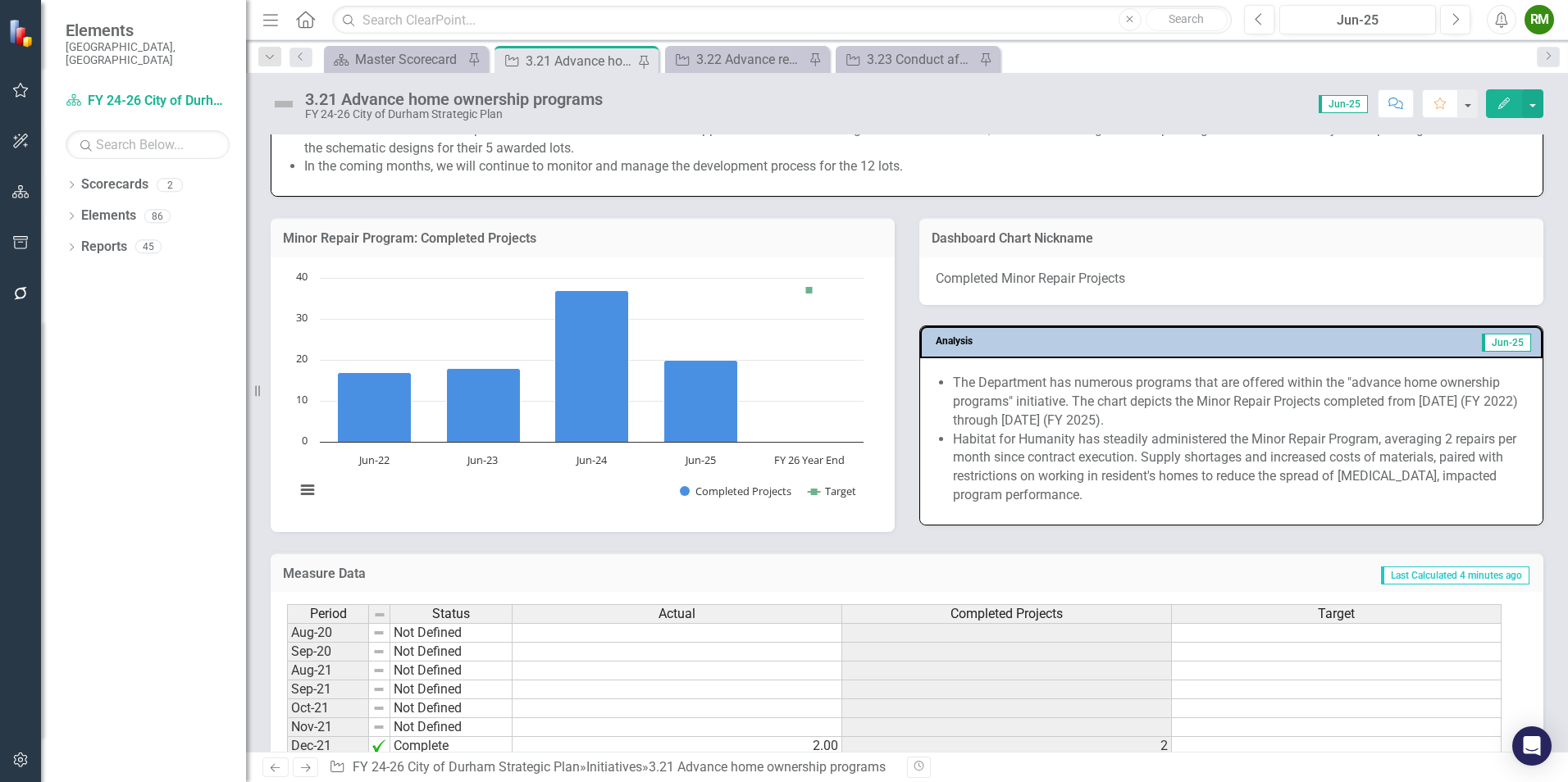
click at [1226, 435] on li "Habitat for Humanity has steadily administered the Minor Repair Program, averag…" at bounding box center [1240, 468] width 574 height 75
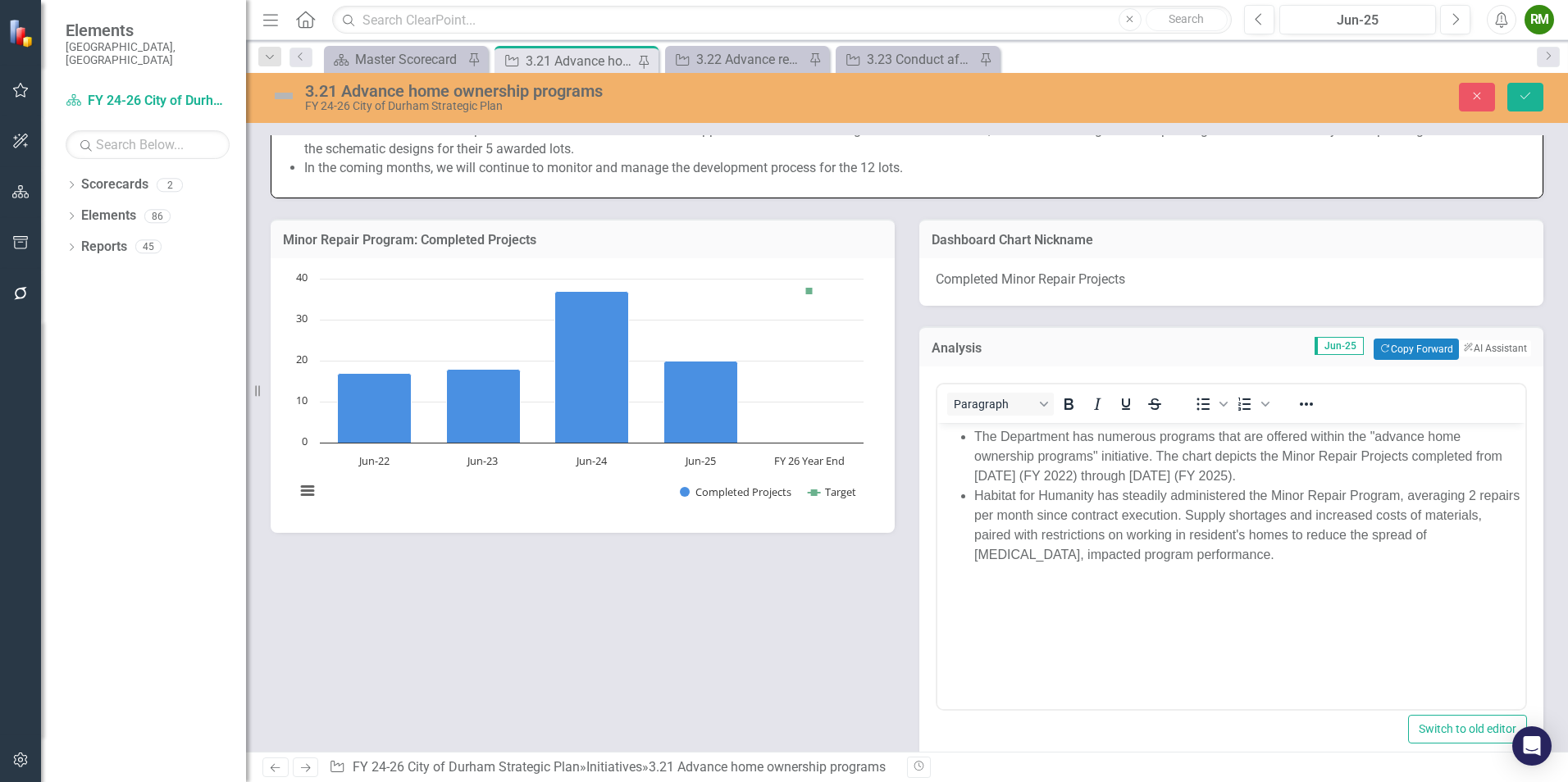
scroll to position [0, 0]
click at [588, 507] on rect "Interactive chart" at bounding box center [579, 394] width 585 height 246
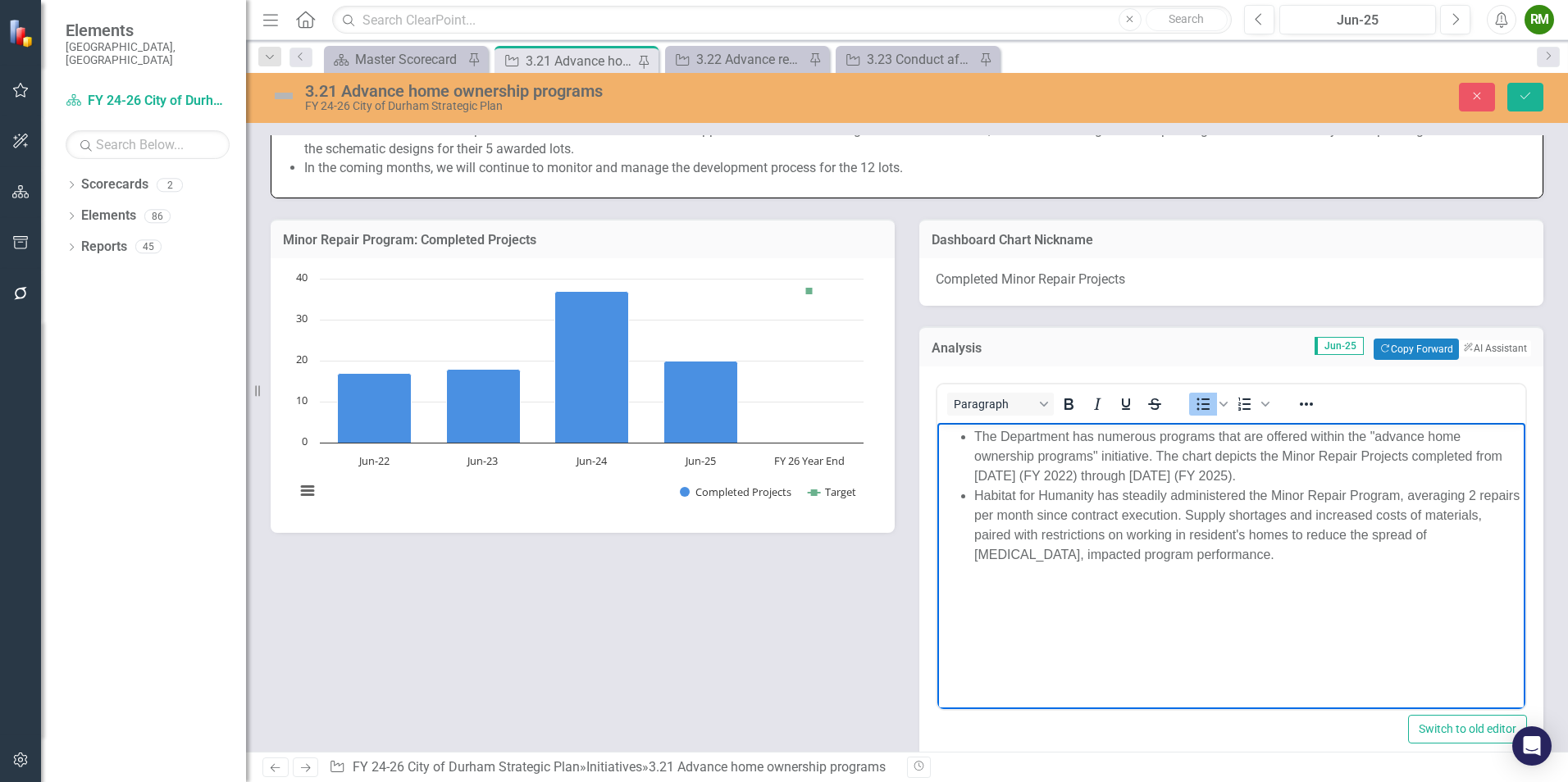
drag, startPoint x: 1335, startPoint y: 476, endPoint x: 932, endPoint y: 444, distance: 404.3
click at [937, 444] on html "The Department has numerous programs that are offered within the "advance home …" at bounding box center [1231, 545] width 588 height 246
drag, startPoint x: 1286, startPoint y: 454, endPoint x: 1316, endPoint y: 453, distance: 30.0
click at [1316, 453] on li "The Department has numerous programs that are offered within the "advance home …" at bounding box center [1248, 456] width 547 height 59
click at [1181, 472] on li "The Department has numerous programs that are offered within the "advance home …" at bounding box center [1248, 456] width 547 height 59
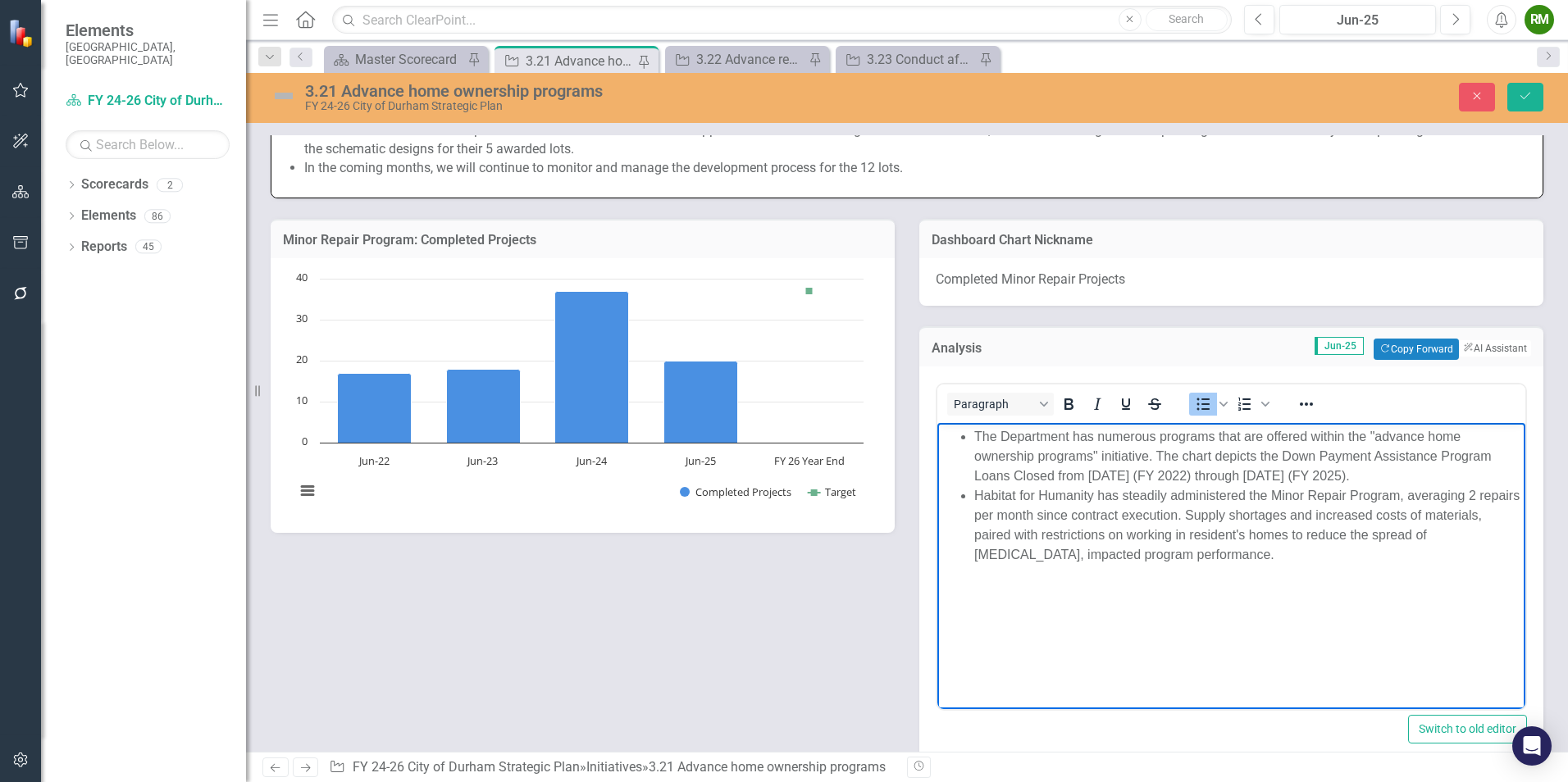
click at [1189, 474] on li "The Department has numerous programs that are offered within the "advance home …" at bounding box center [1248, 456] width 547 height 59
click at [1178, 476] on li "The Department has numerous programs that are offered within the "advance home …" at bounding box center [1248, 456] width 547 height 59
click at [1224, 470] on li "The Department has numerous programs that are offered within the "advance home …" at bounding box center [1248, 456] width 547 height 59
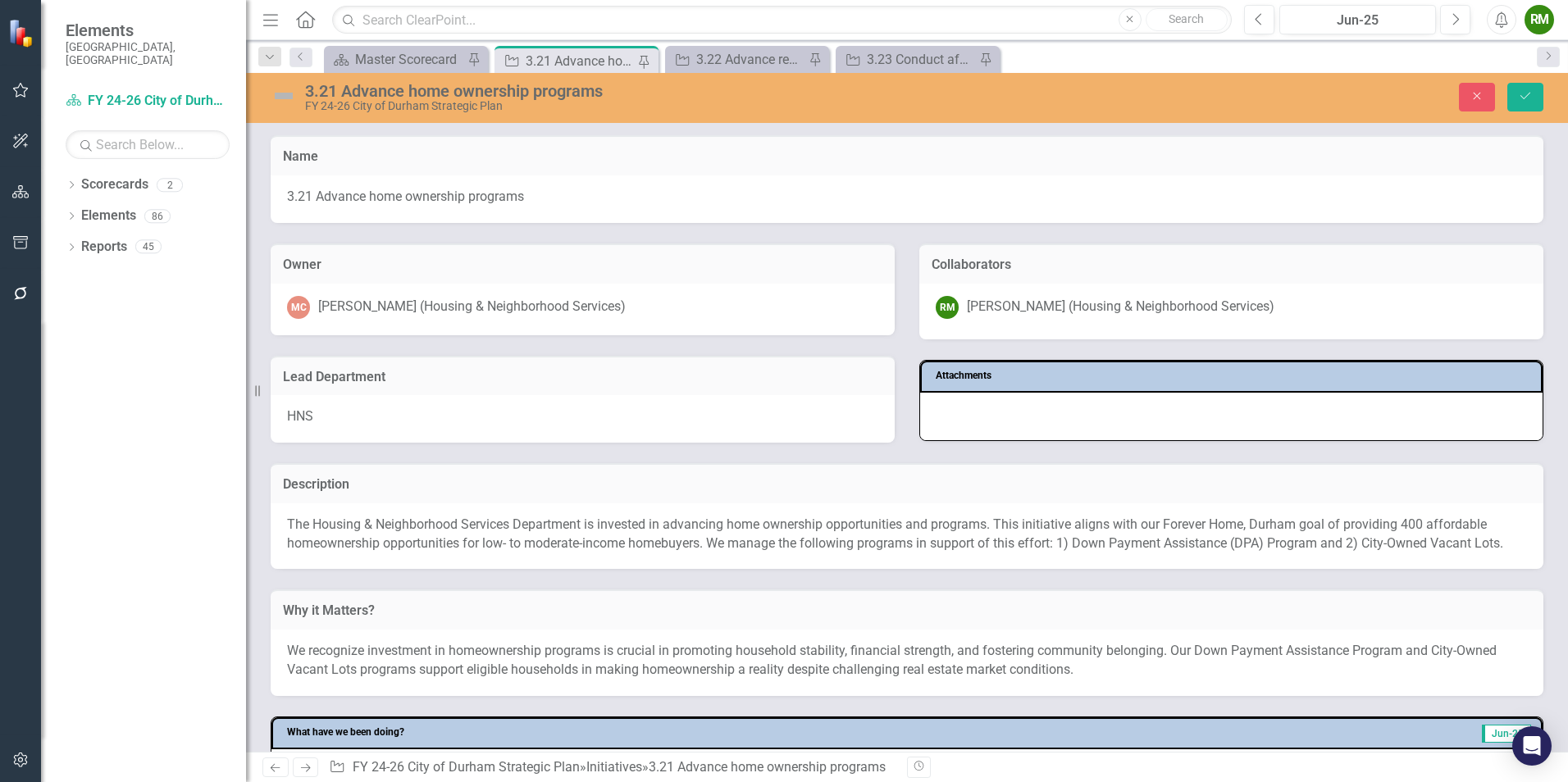
scroll to position [1148, 0]
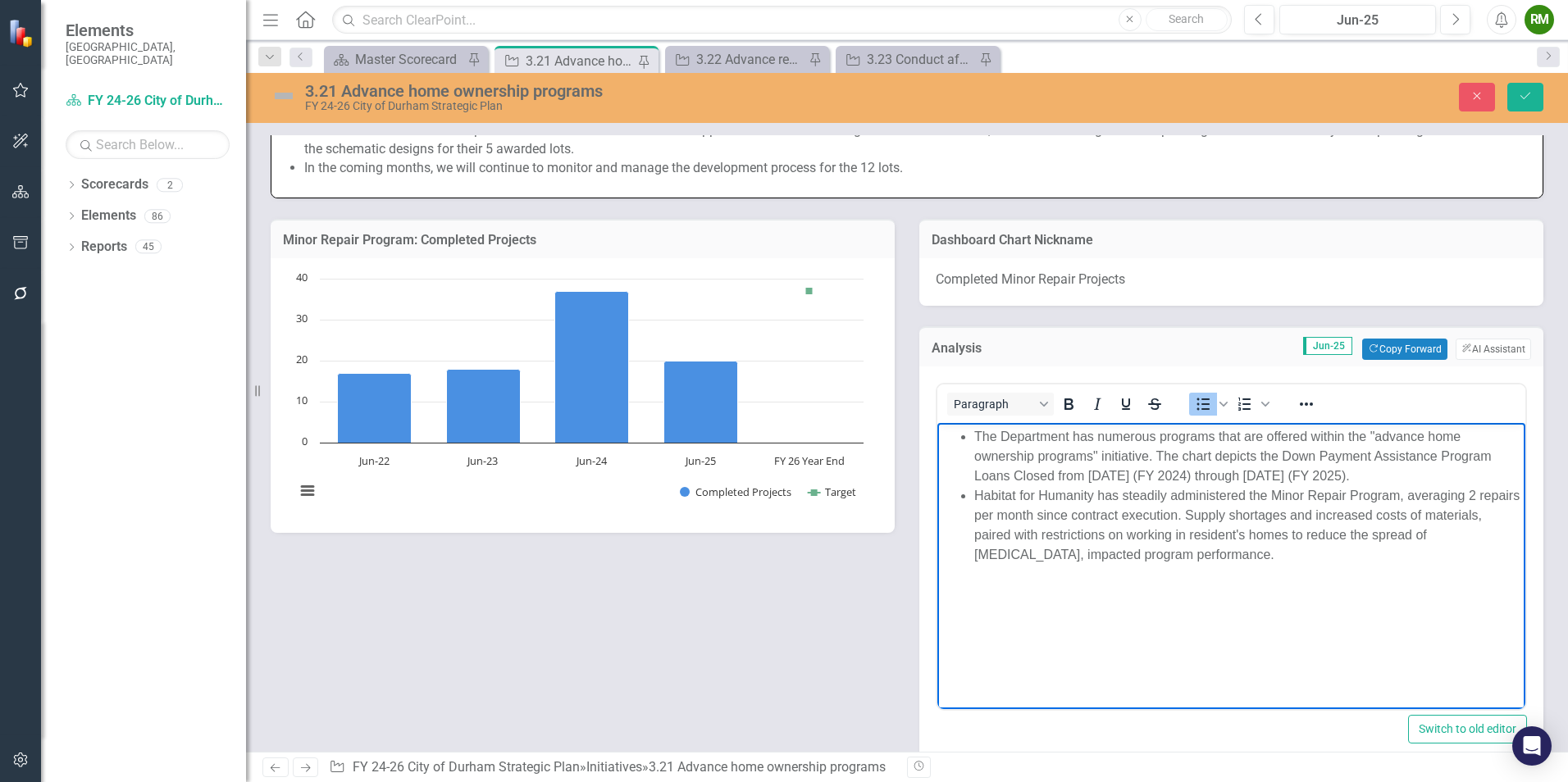
click at [1319, 561] on li "Habitat for Humanity has steadily administered the Minor Repair Program, averag…" at bounding box center [1248, 525] width 547 height 79
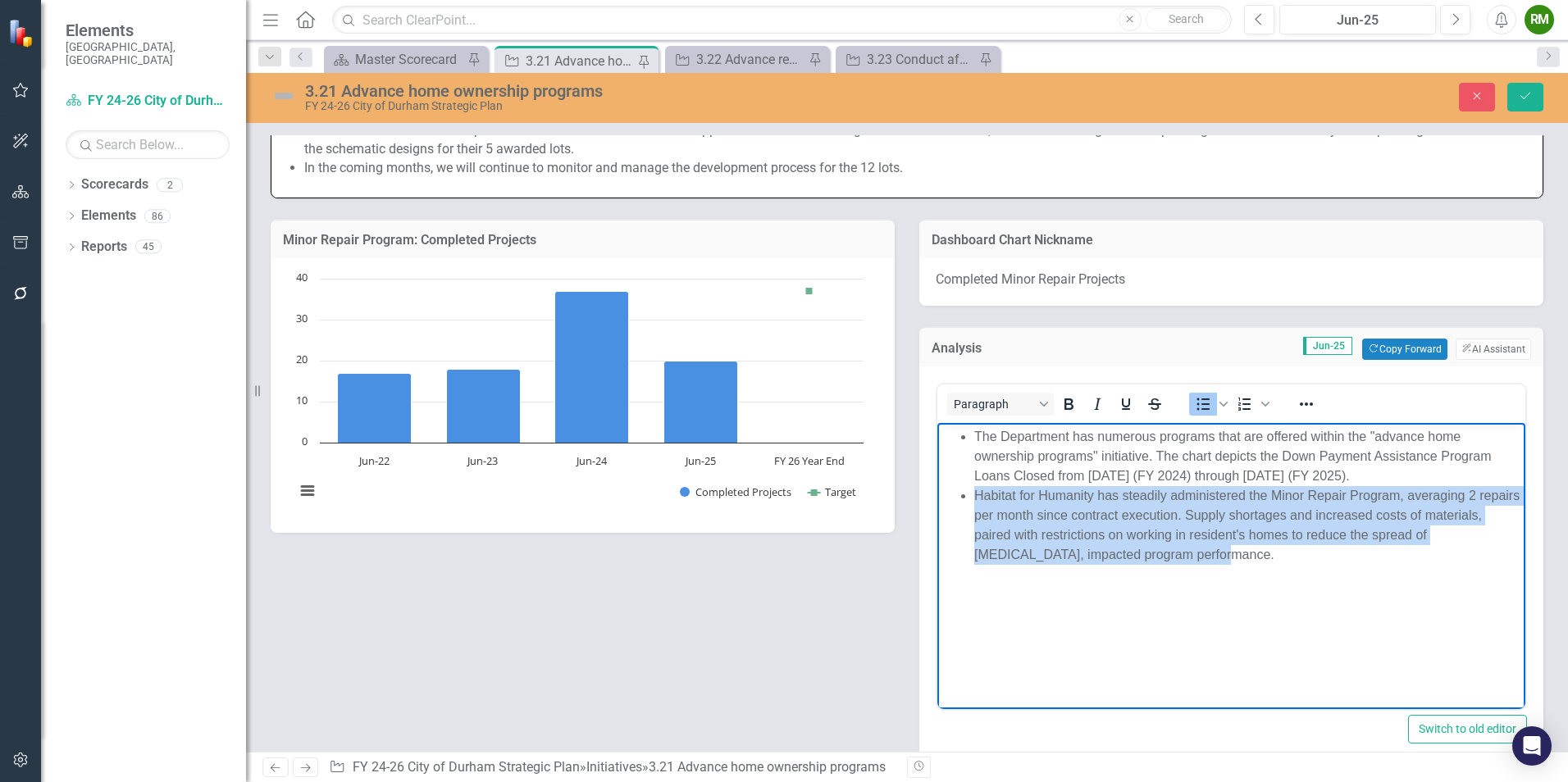
drag, startPoint x: 1144, startPoint y: 556, endPoint x: 952, endPoint y: 502, distance: 199.4
click at [952, 502] on body "The Department has numerous programs that are offered within the "advance home …" at bounding box center [1231, 545] width 588 height 246
click at [1150, 410] on icon "Strikethrough" at bounding box center [1154, 404] width 19 height 19
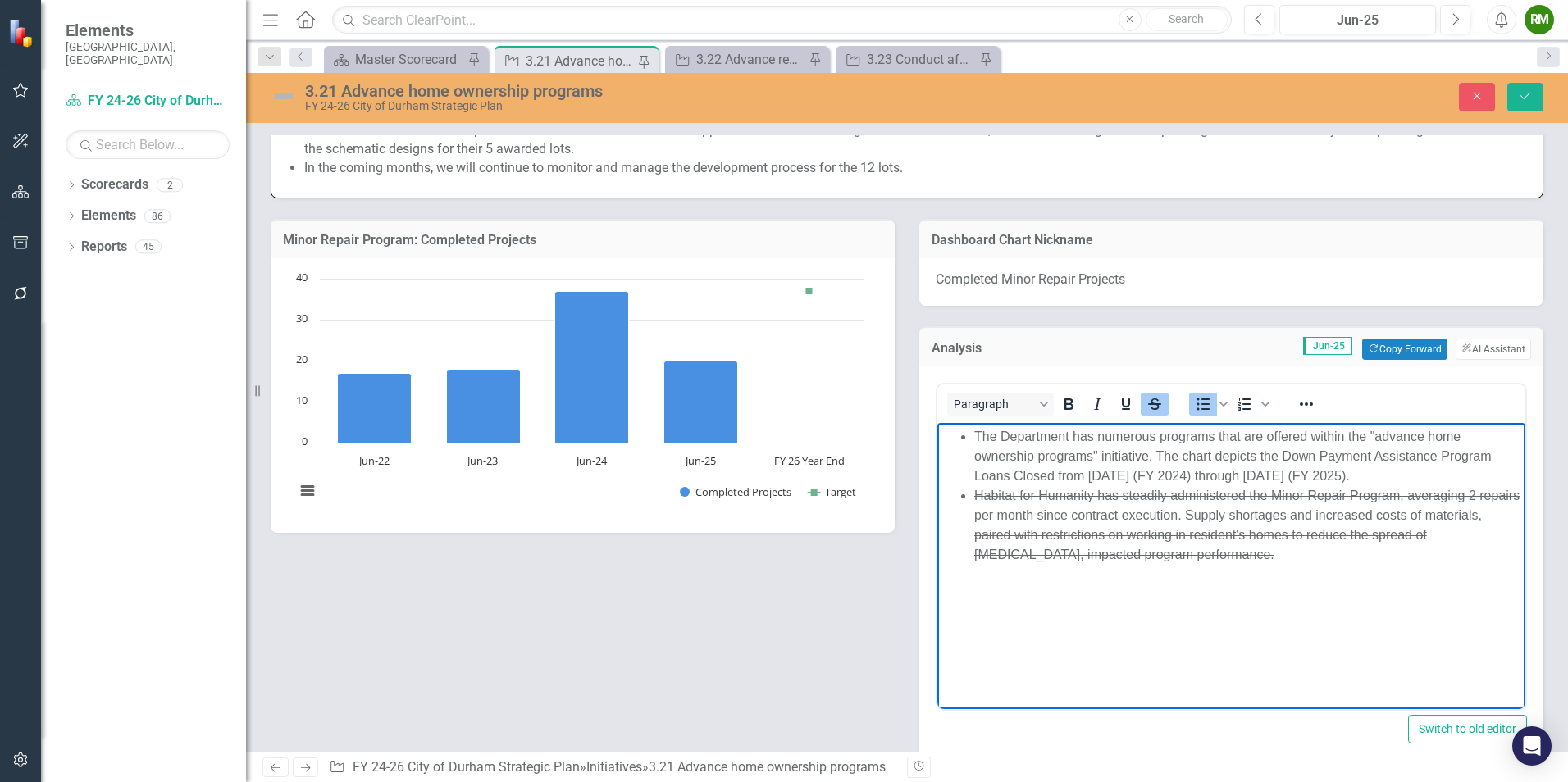
click at [1280, 598] on body "The Department has numerous programs that are offered within the "advance home …" at bounding box center [1231, 545] width 588 height 246
click at [1366, 557] on li "Habitat for Humanity has steadily administered the Minor Repair Program, averag…" at bounding box center [1248, 525] width 547 height 79
click at [1527, 99] on icon "Save" at bounding box center [1525, 95] width 15 height 11
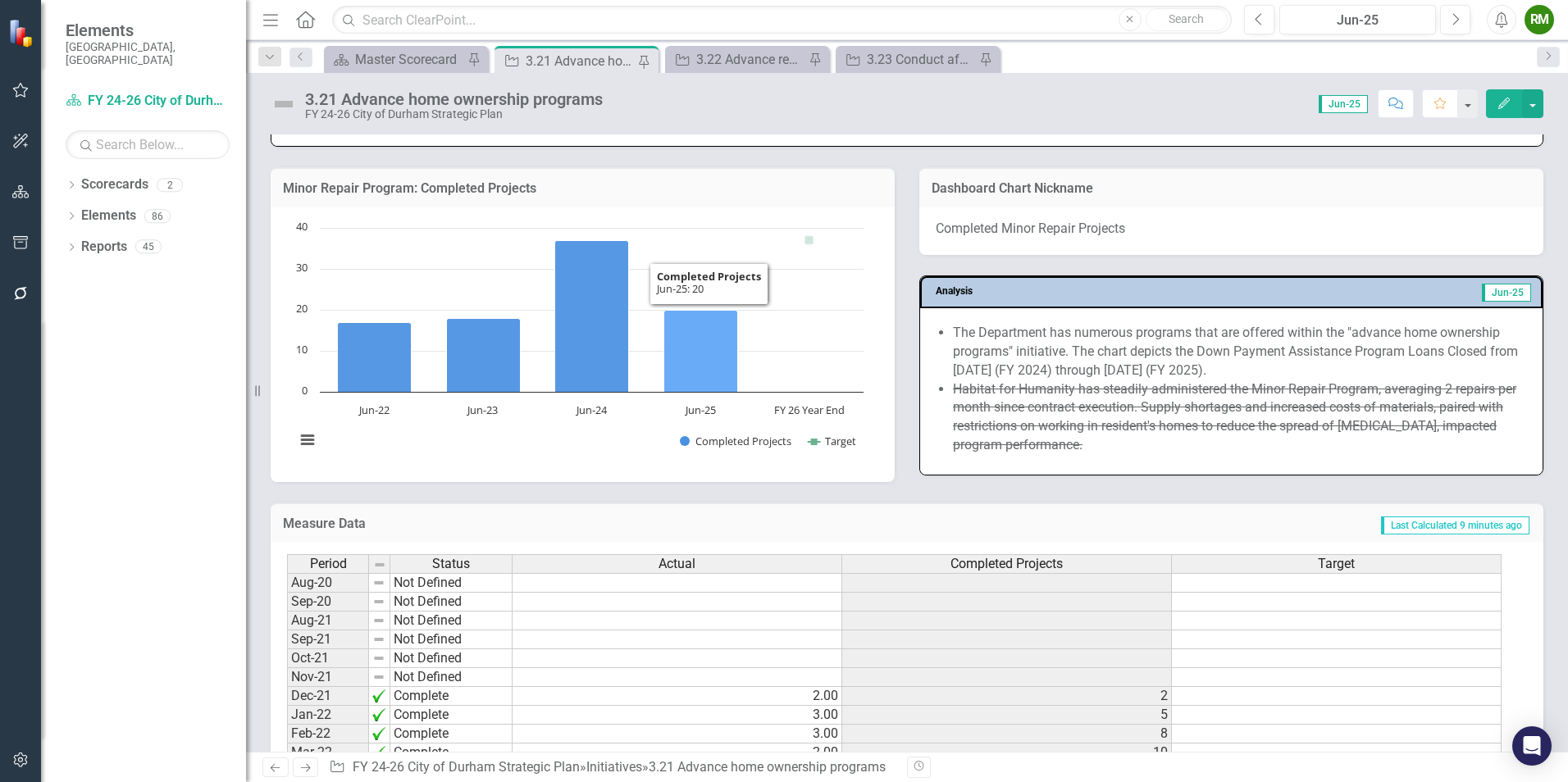
scroll to position [1230, 0]
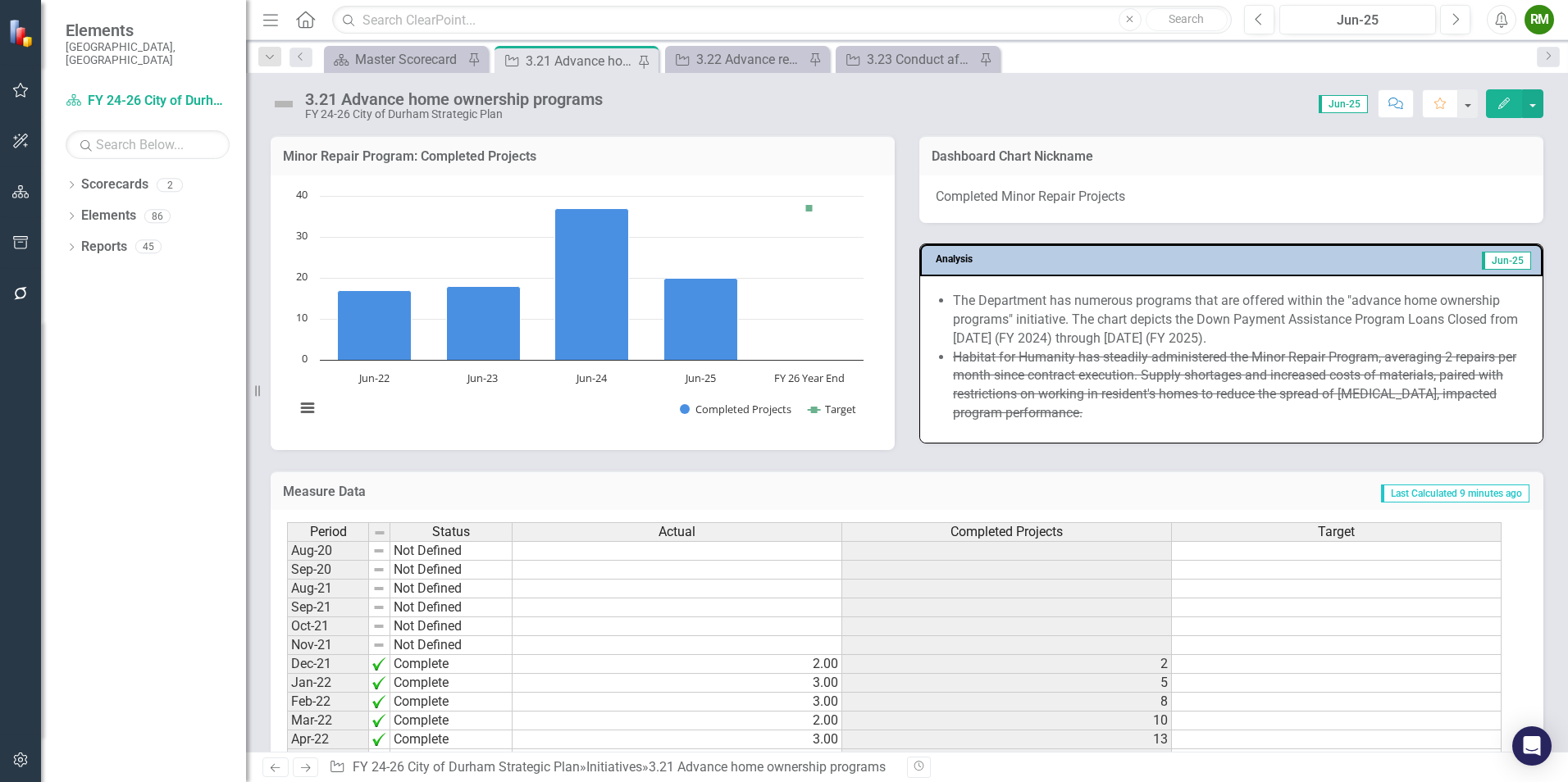
click at [633, 531] on div "Actual" at bounding box center [677, 532] width 329 height 18
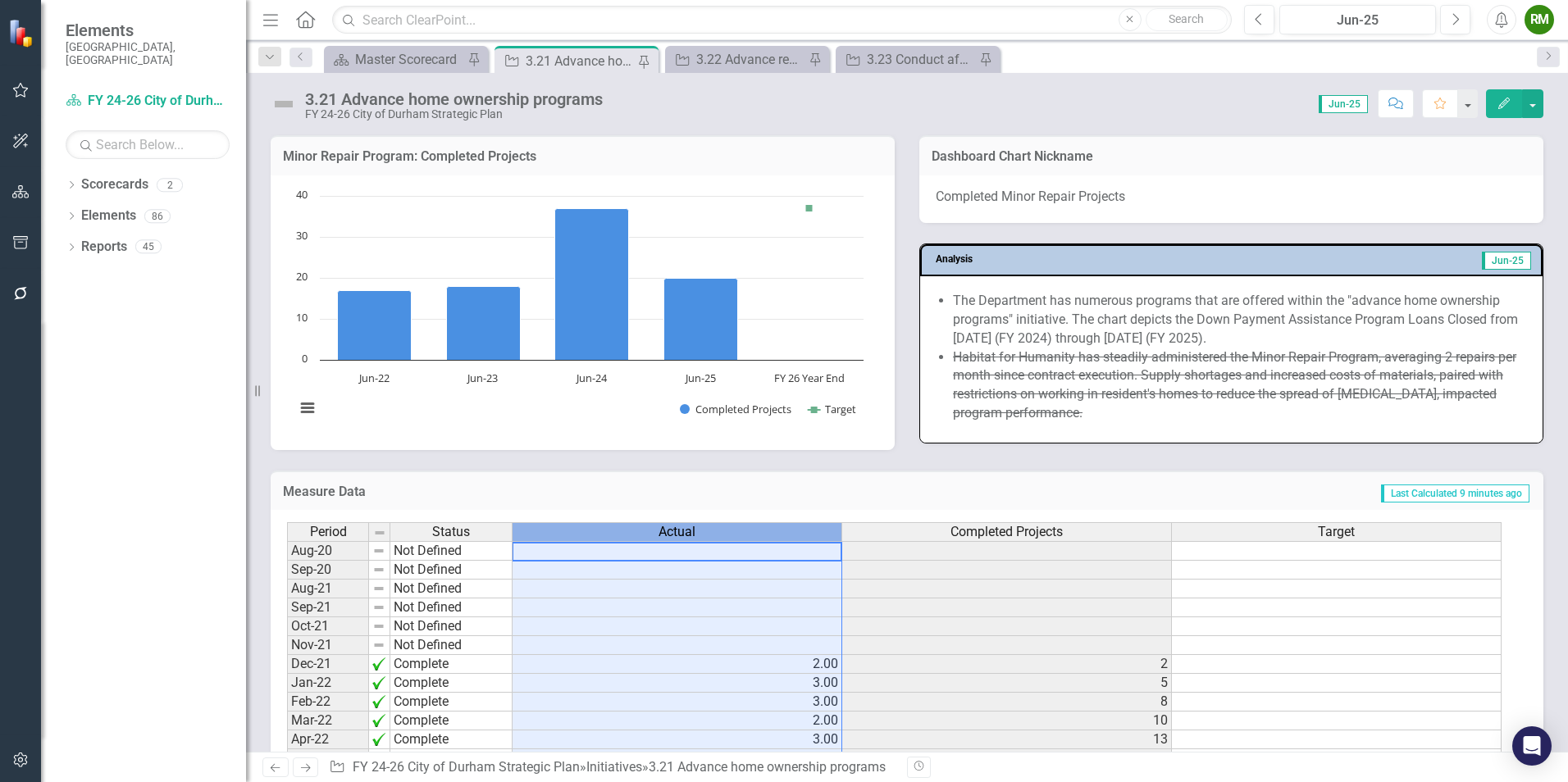
click at [633, 530] on div "Actual" at bounding box center [677, 532] width 329 height 18
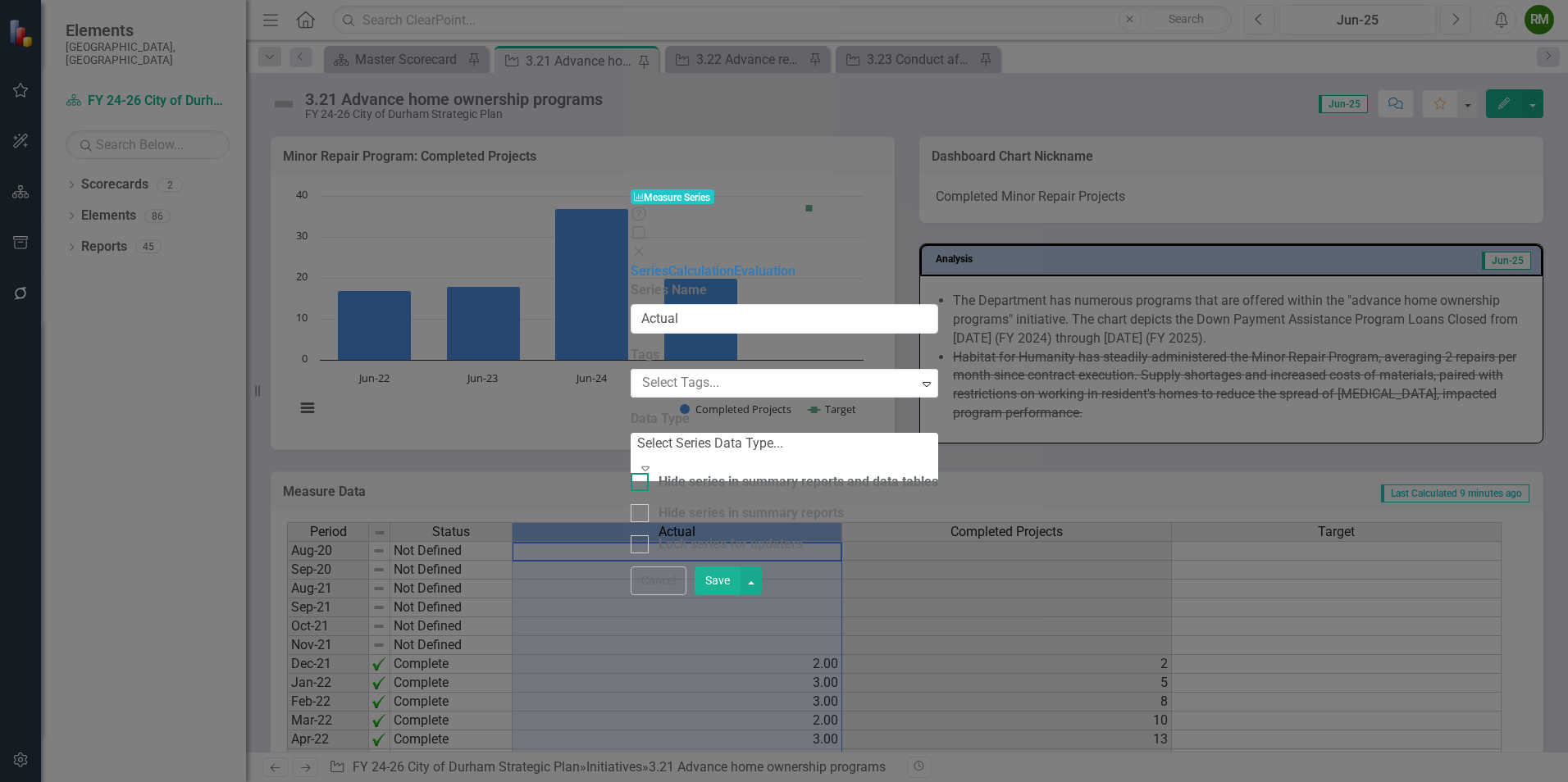
type input "Actual"
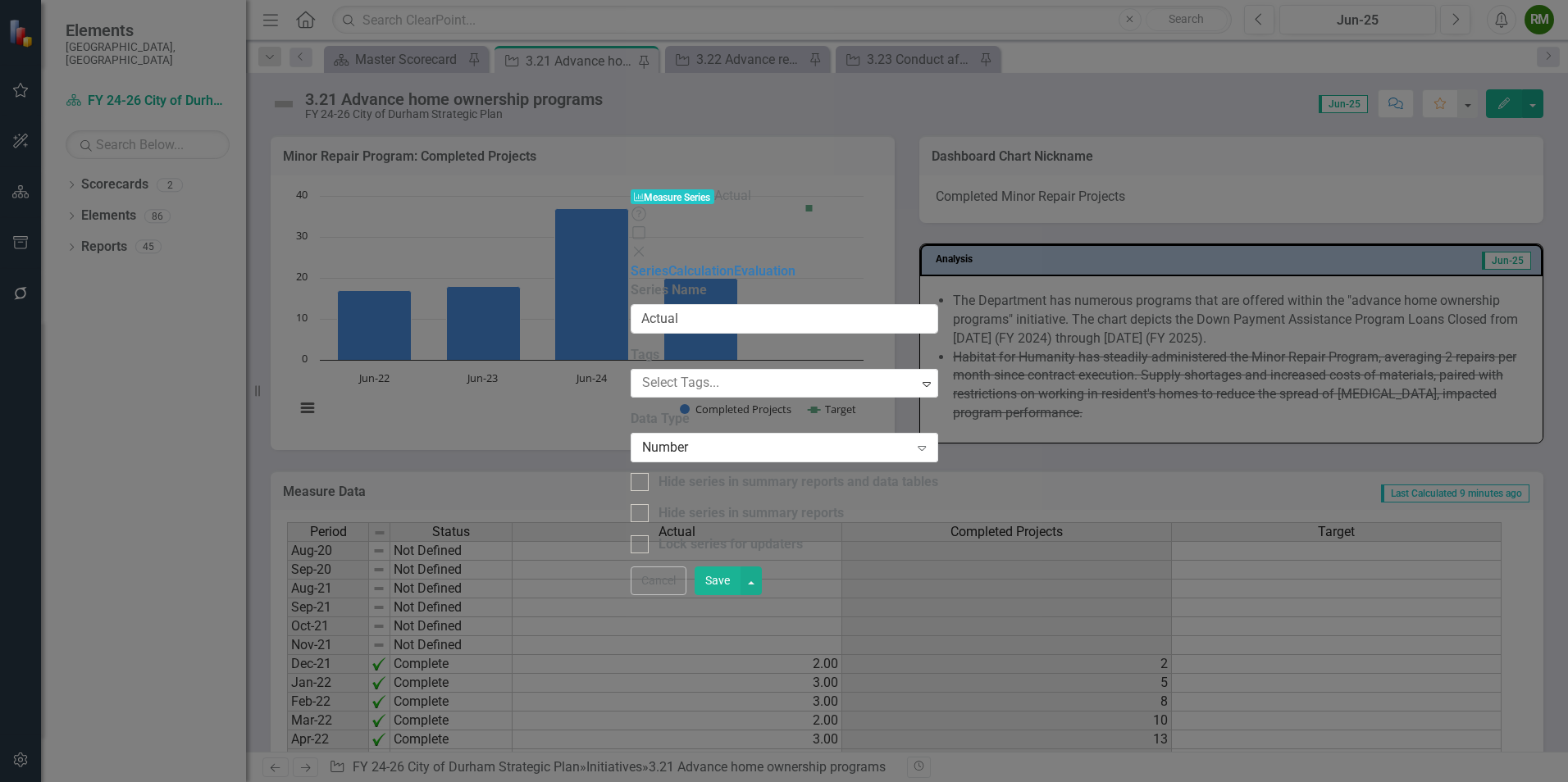
click at [938, 206] on div "Help Maximize Close" at bounding box center [784, 234] width 307 height 56
click at [647, 245] on icon "Close" at bounding box center [639, 252] width 17 height 13
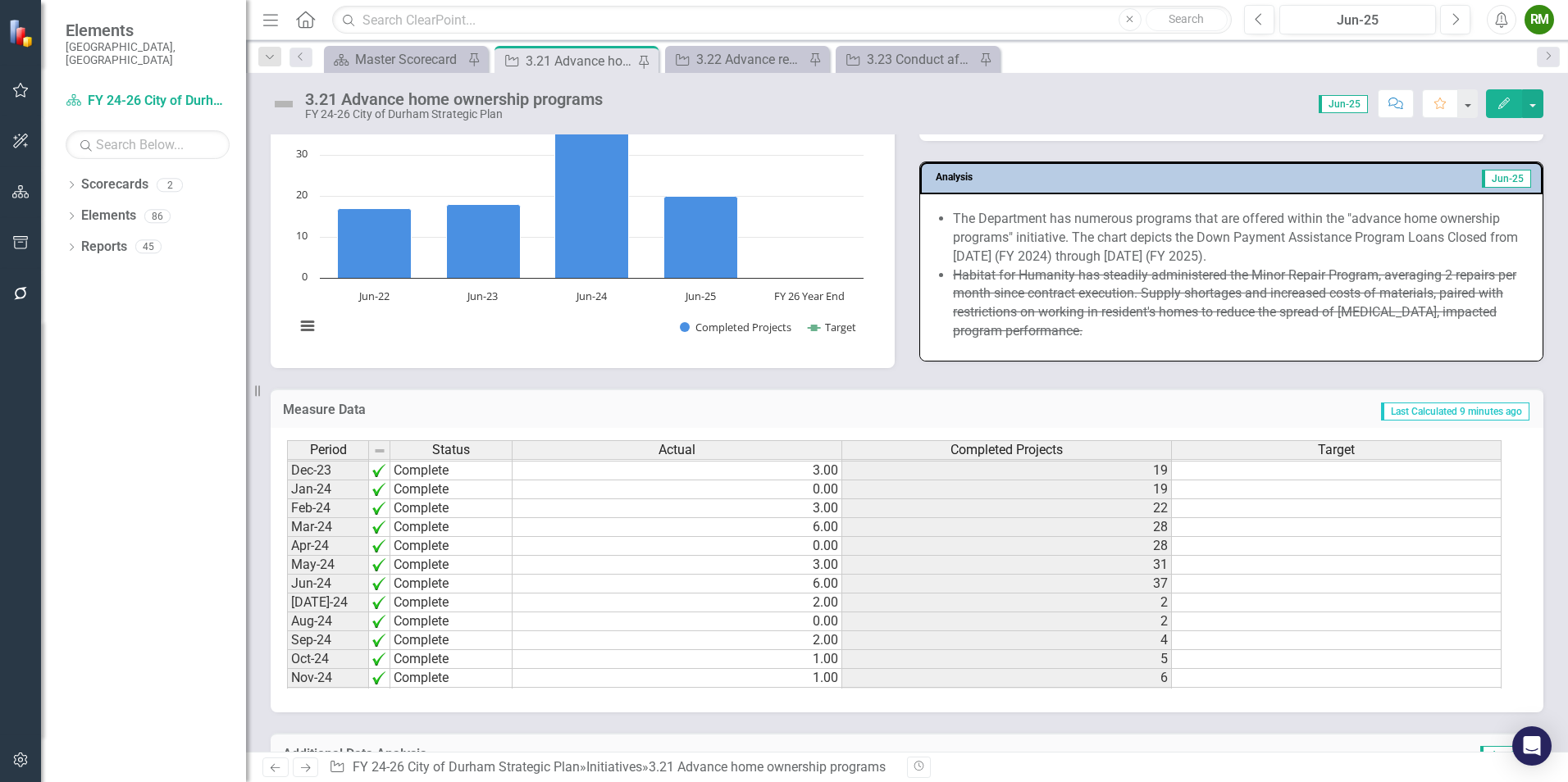
scroll to position [0, 0]
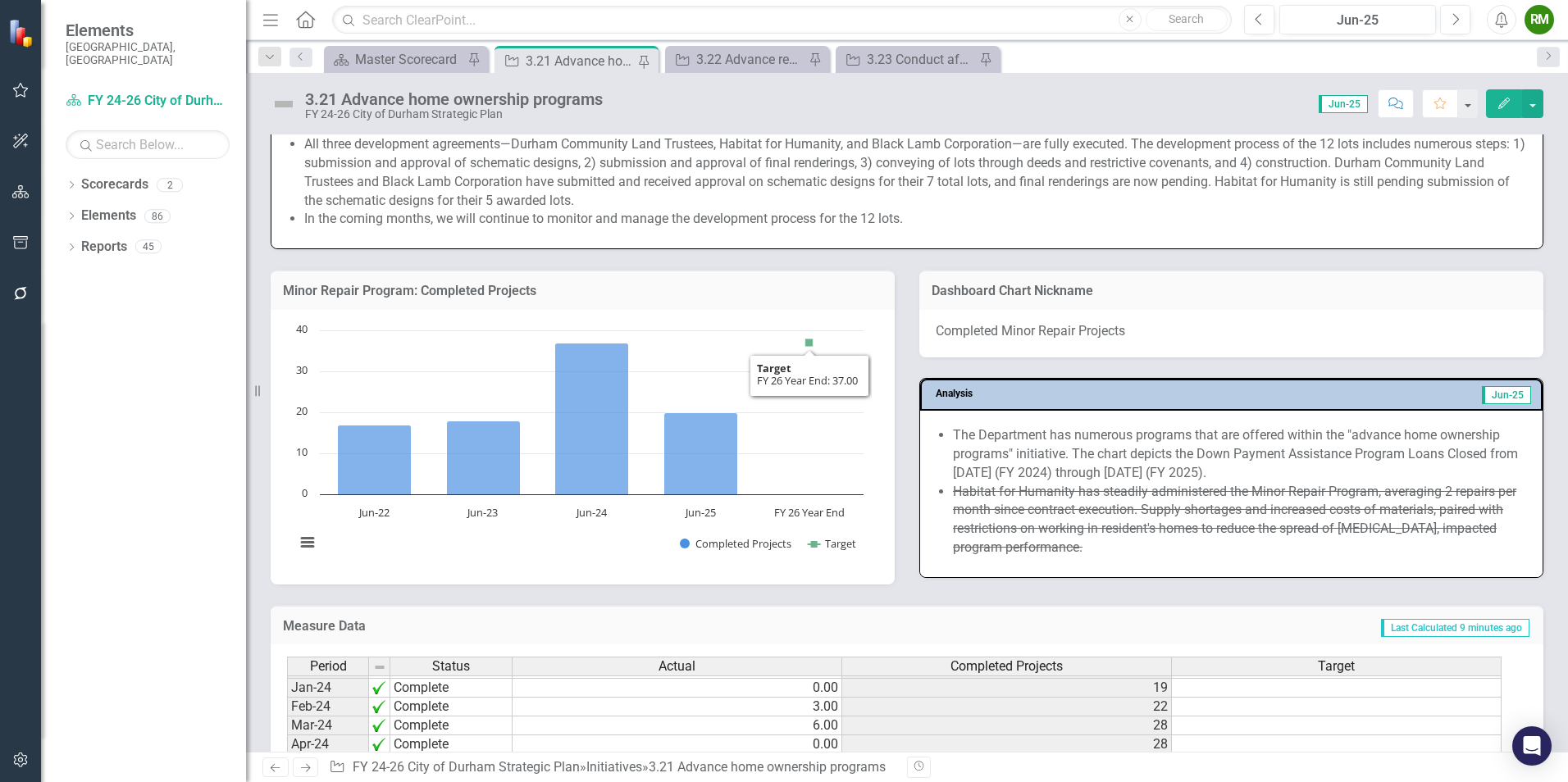
click at [683, 292] on h3 "Minor Repair Program: Completed Projects" at bounding box center [582, 291] width 599 height 15
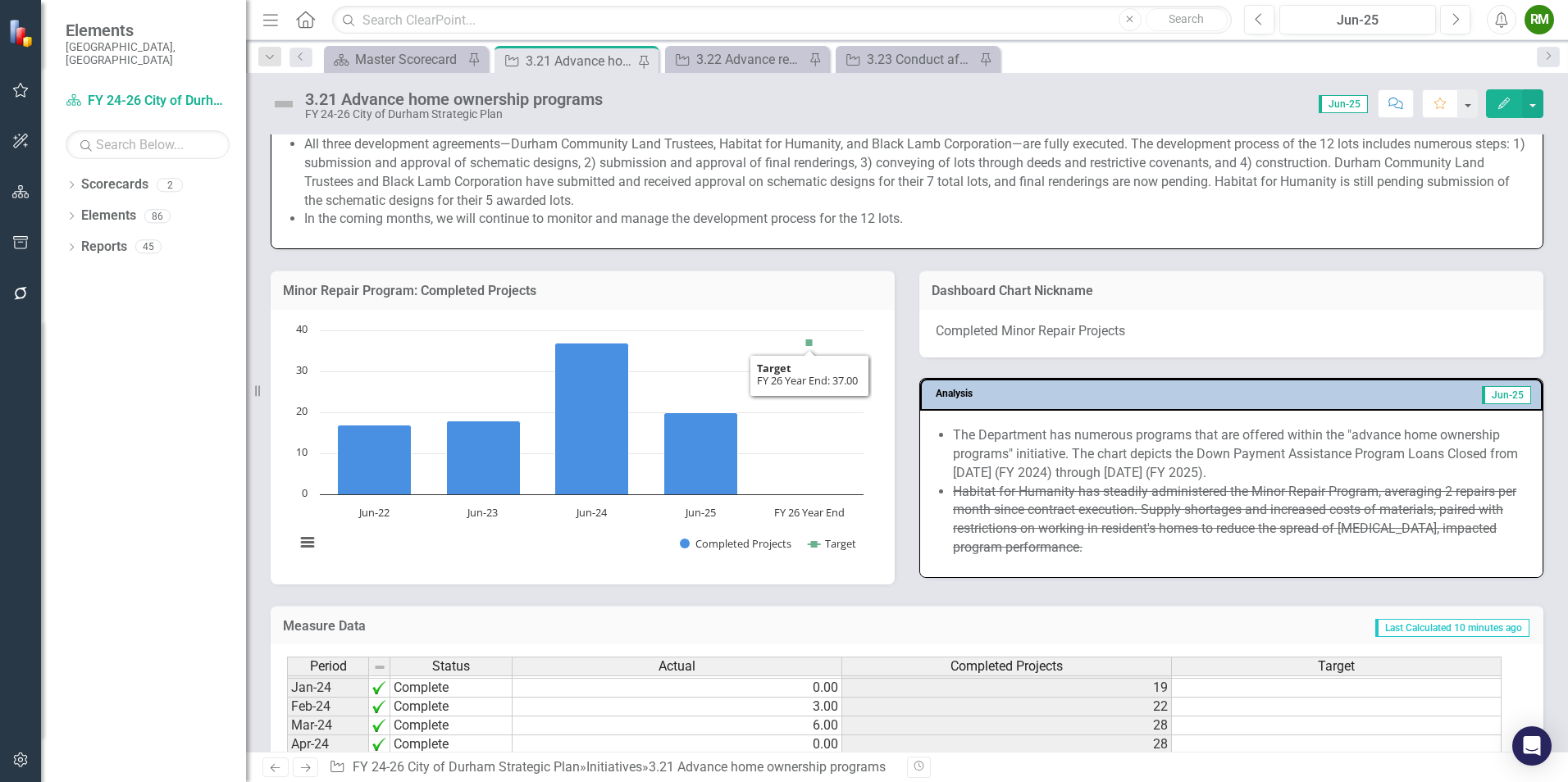
click at [685, 294] on h3 "Minor Repair Program: Completed Projects" at bounding box center [582, 291] width 599 height 15
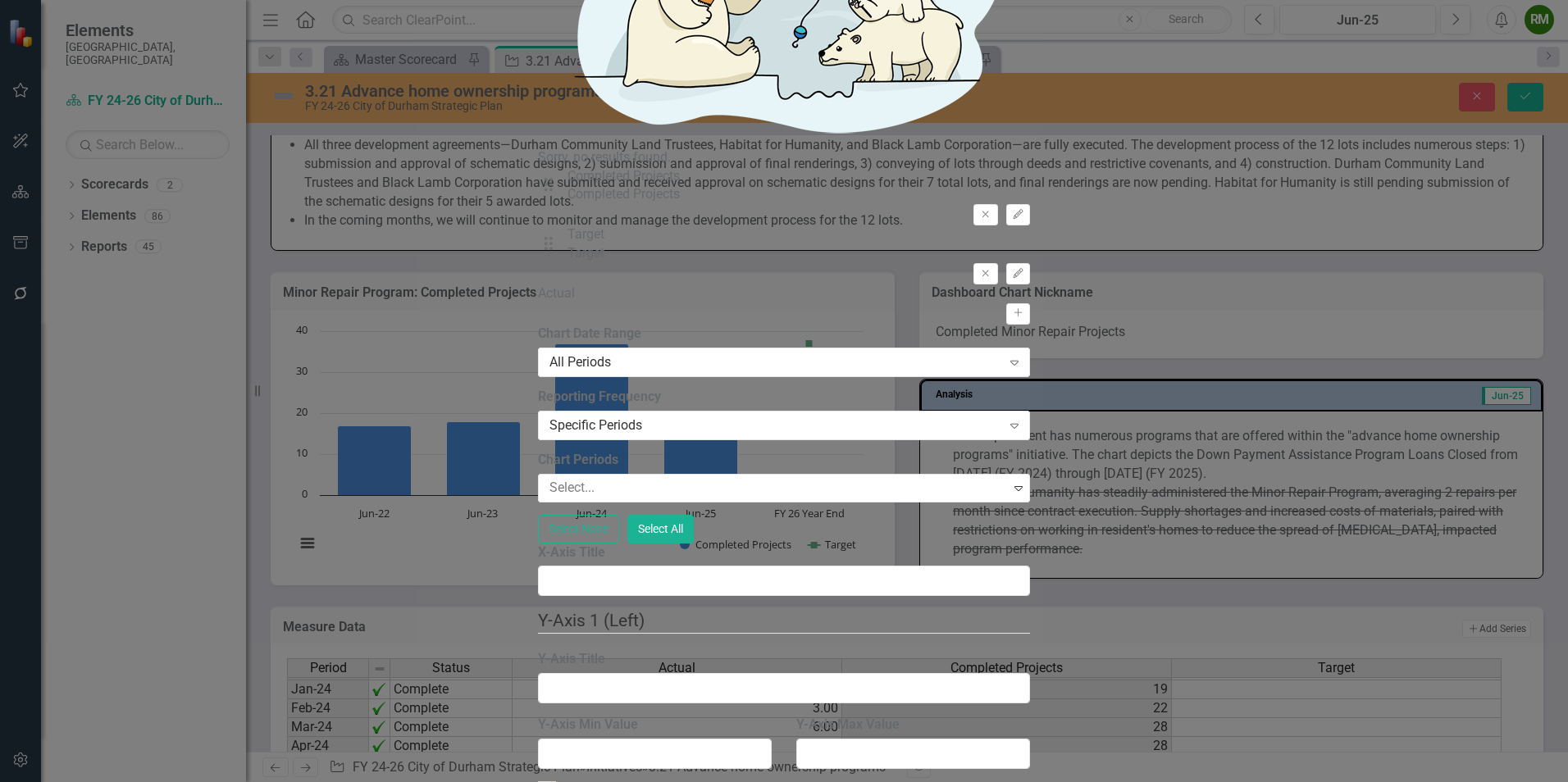
click at [1024, 210] on icon "Edit" at bounding box center [1018, 214] width 12 height 10
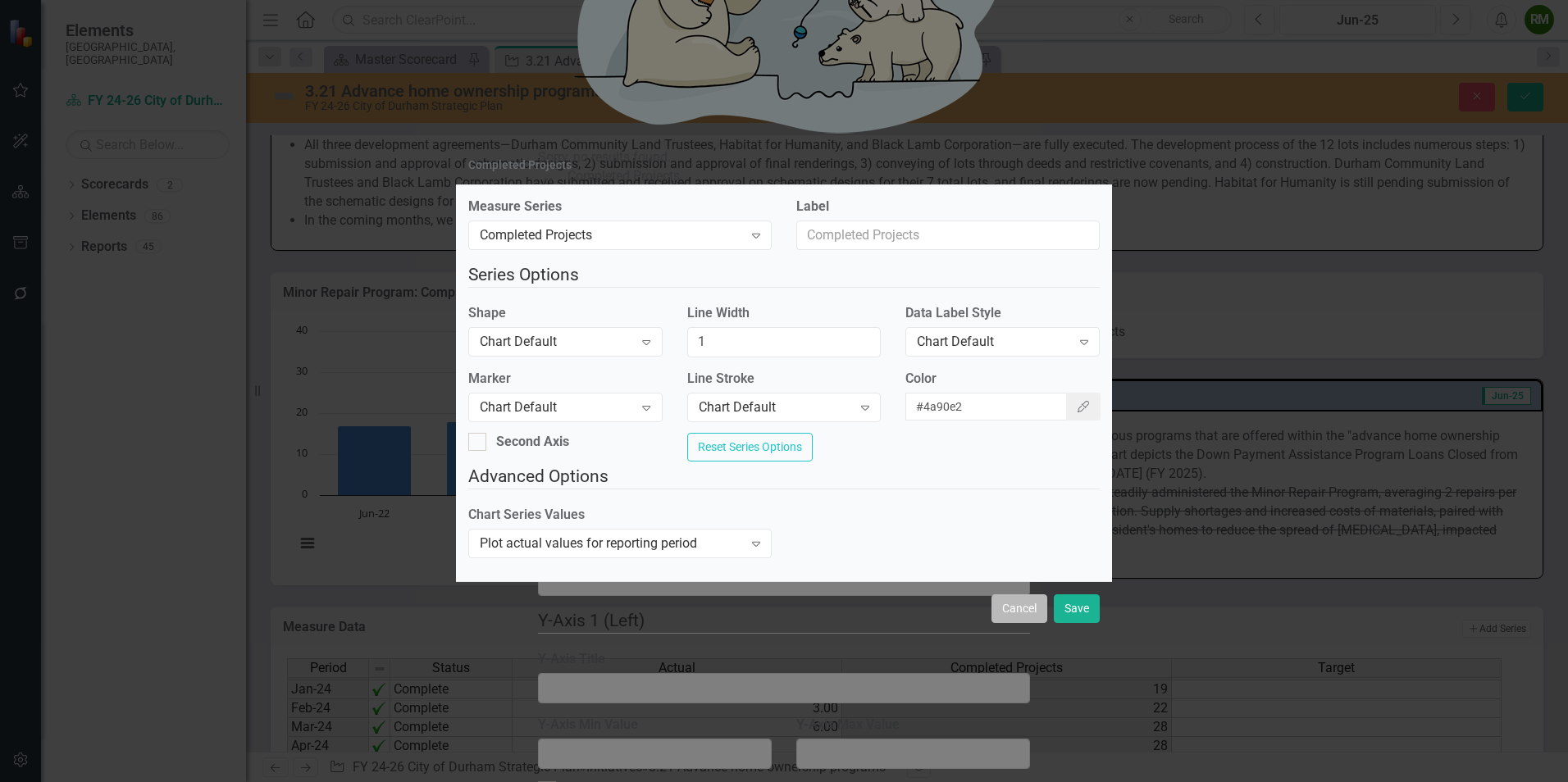
click at [1038, 622] on button "Cancel" at bounding box center [1018, 609] width 56 height 29
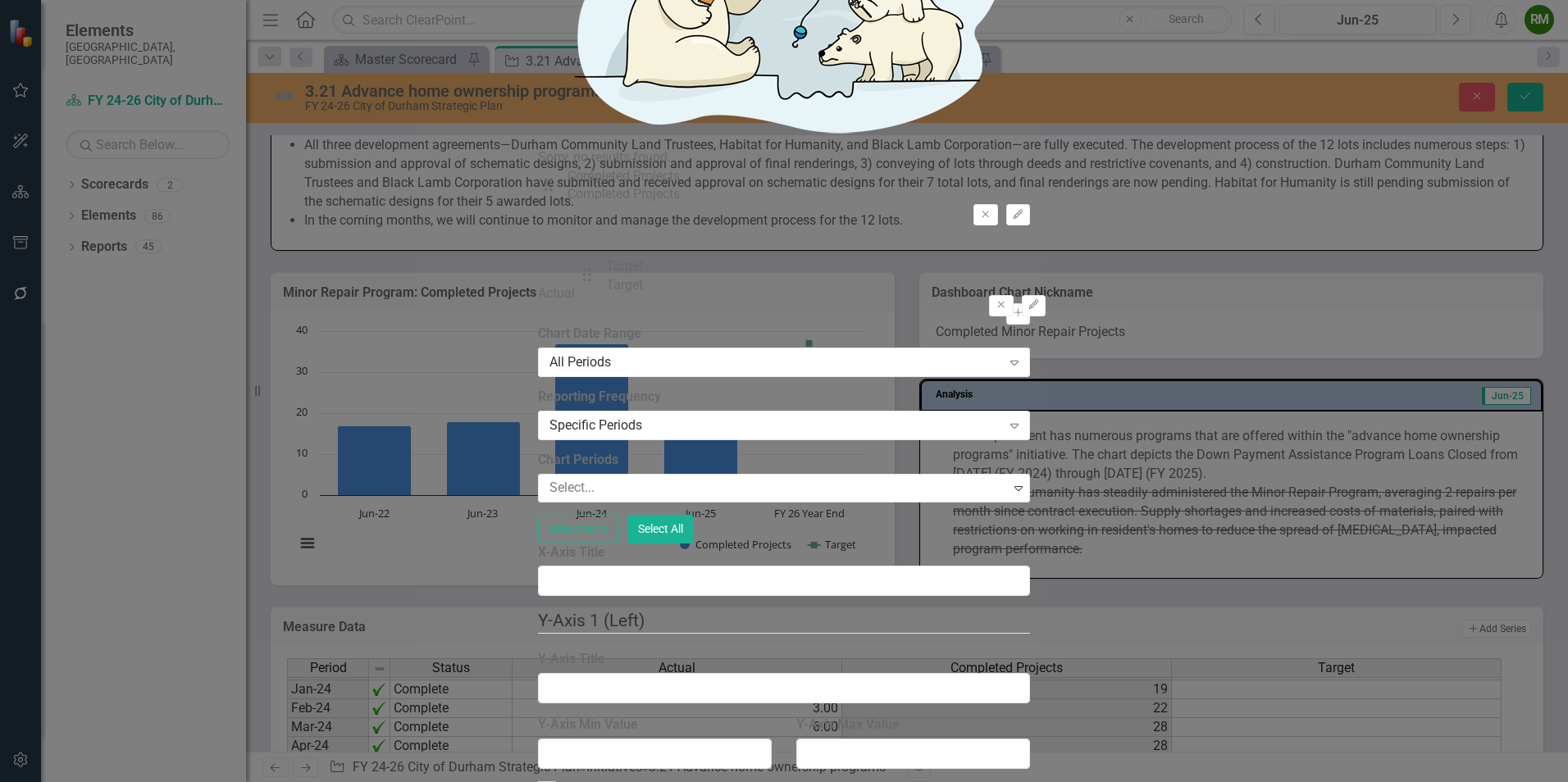
drag, startPoint x: 598, startPoint y: 180, endPoint x: 595, endPoint y: 282, distance: 102.0
click at [595, 282] on div "From this tab, you can select the series that you want to include in your chart…" at bounding box center [784, 57] width 492 height 535
click at [991, 269] on icon "Remove" at bounding box center [986, 274] width 12 height 10
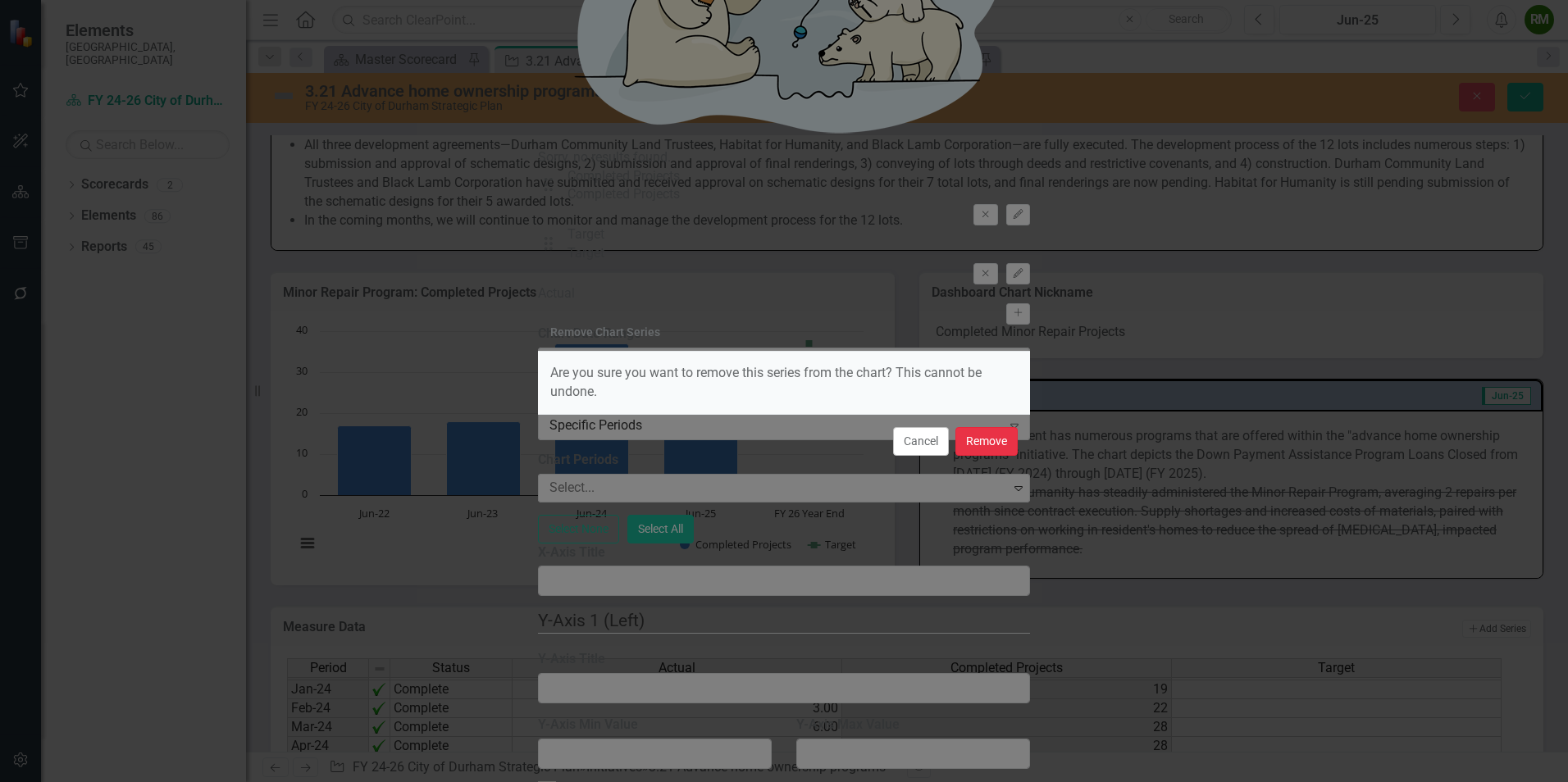
click at [975, 433] on button "Remove" at bounding box center [987, 441] width 63 height 29
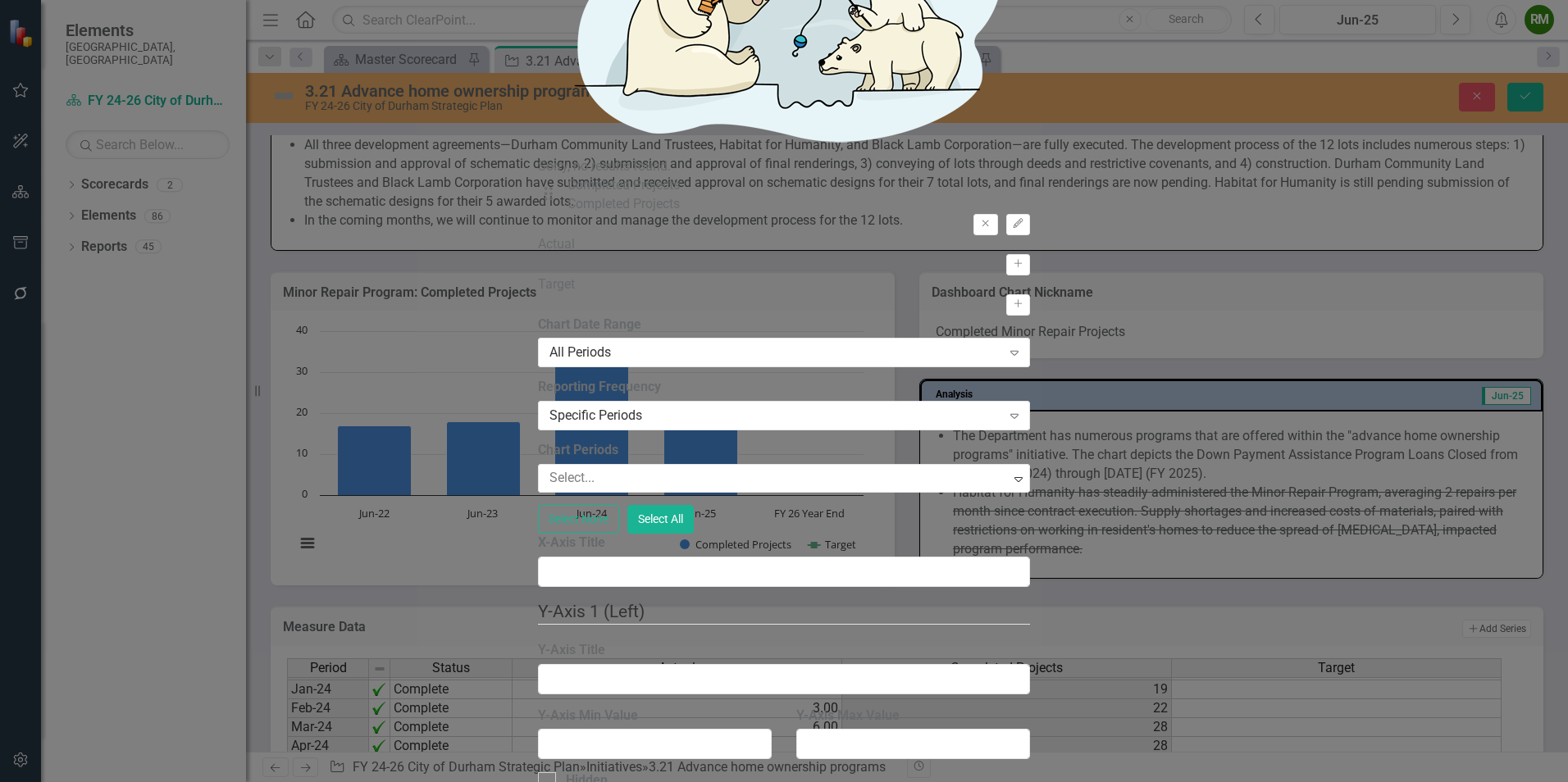
drag, startPoint x: 717, startPoint y: 94, endPoint x: 351, endPoint y: 109, distance: 366.3
click at [538, 109] on div "Chart Chart Series Chart Periods Chart Axis Format Advanced Options From this p…" at bounding box center [784, 414] width 492 height 2505
drag, startPoint x: 935, startPoint y: 97, endPoint x: 807, endPoint y: 97, distance: 128.0
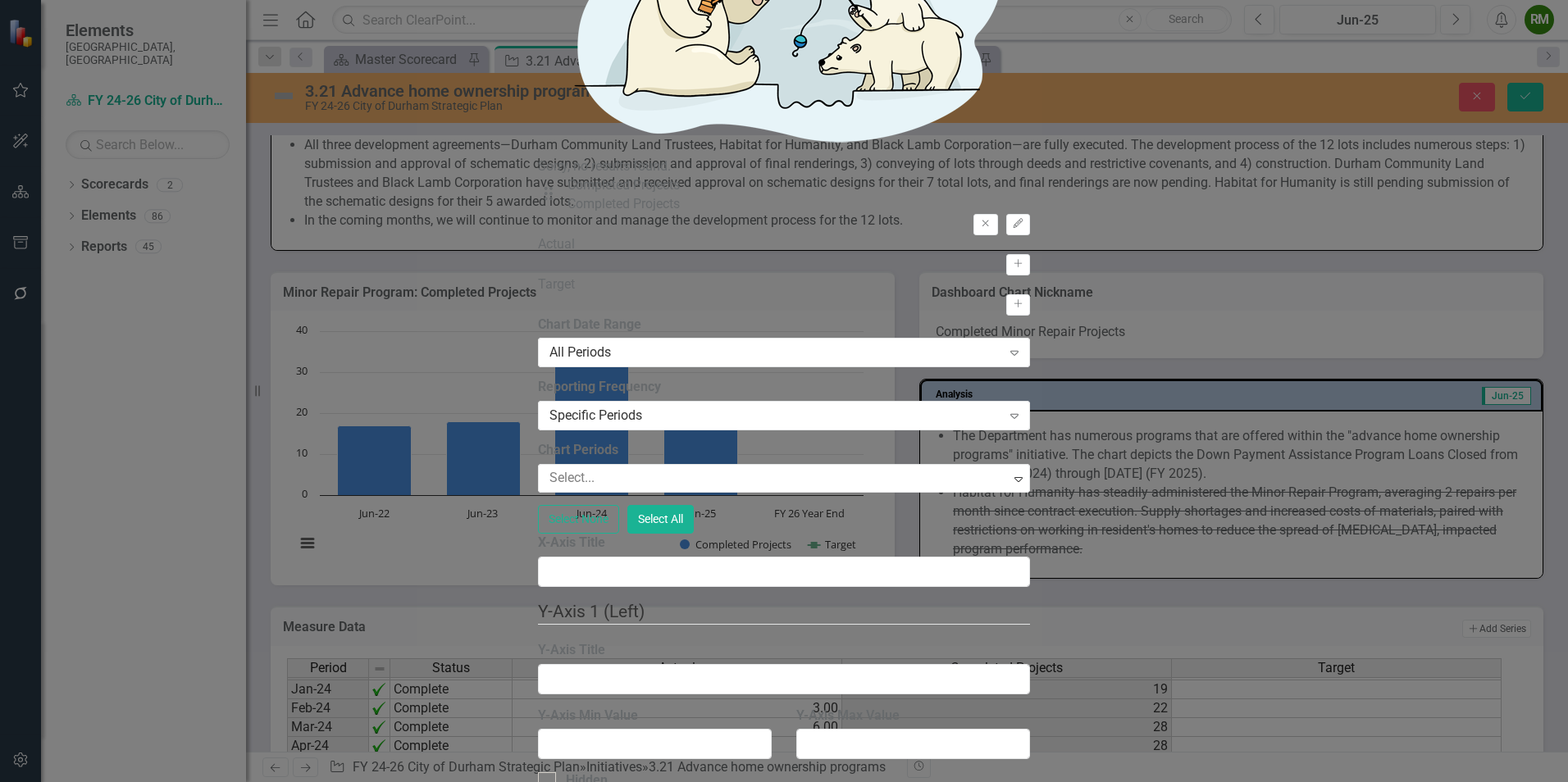
type input "Down Payment Assistance Program: Loans Closed"
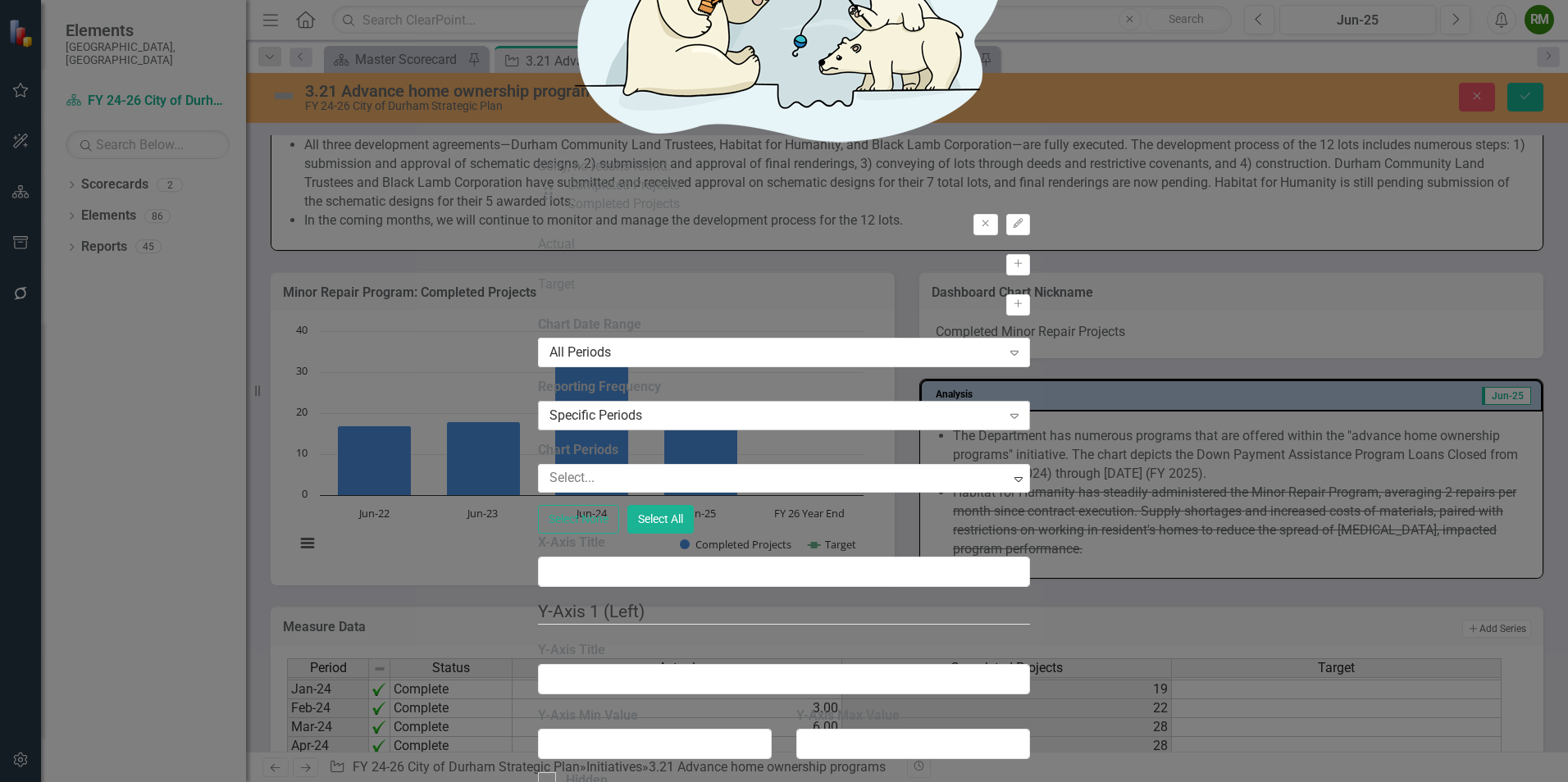
click at [680, 407] on div "Specific Periods" at bounding box center [776, 416] width 452 height 19
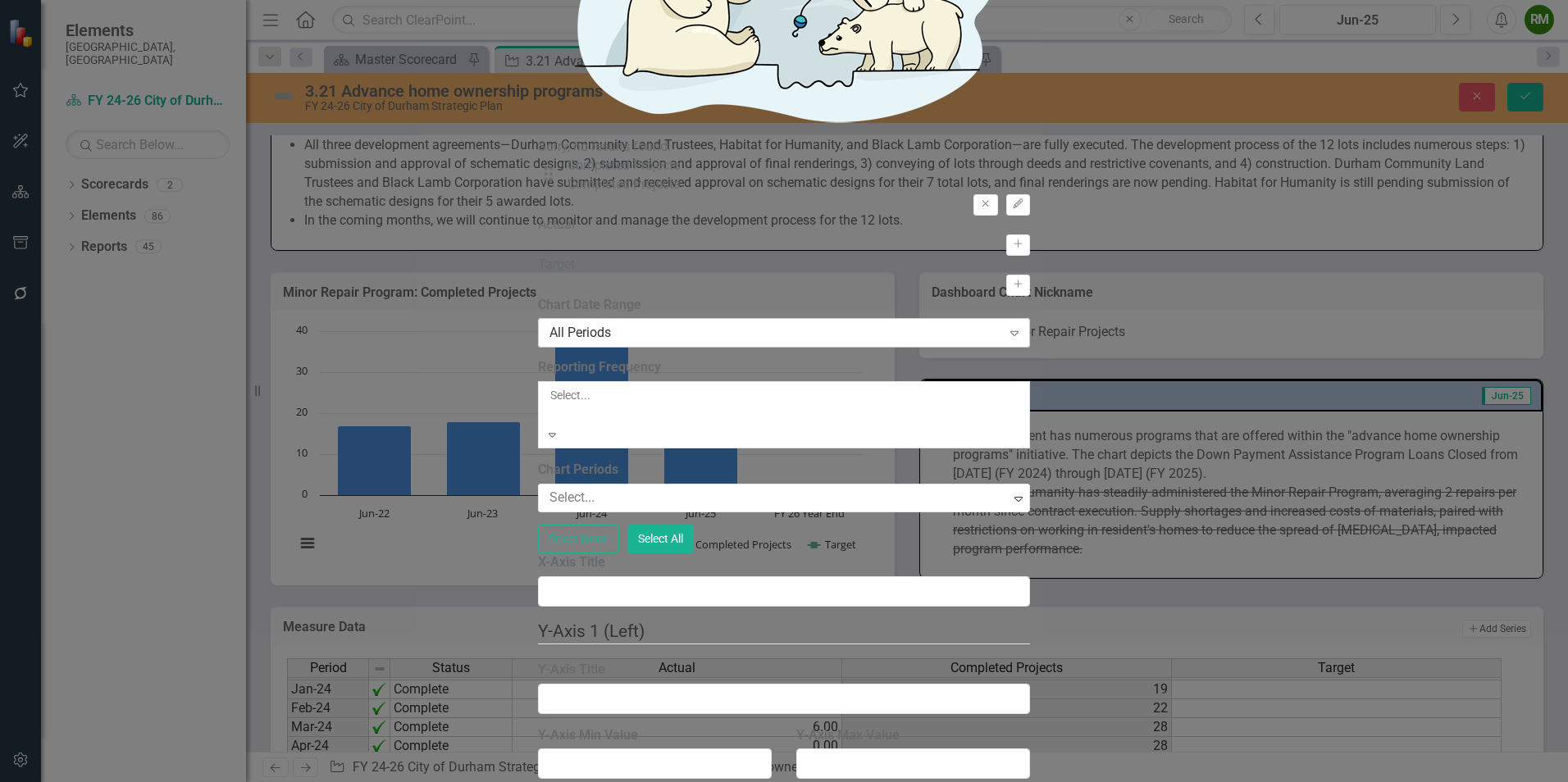
click at [689, 319] on div "All Periods Expand" at bounding box center [784, 333] width 492 height 29
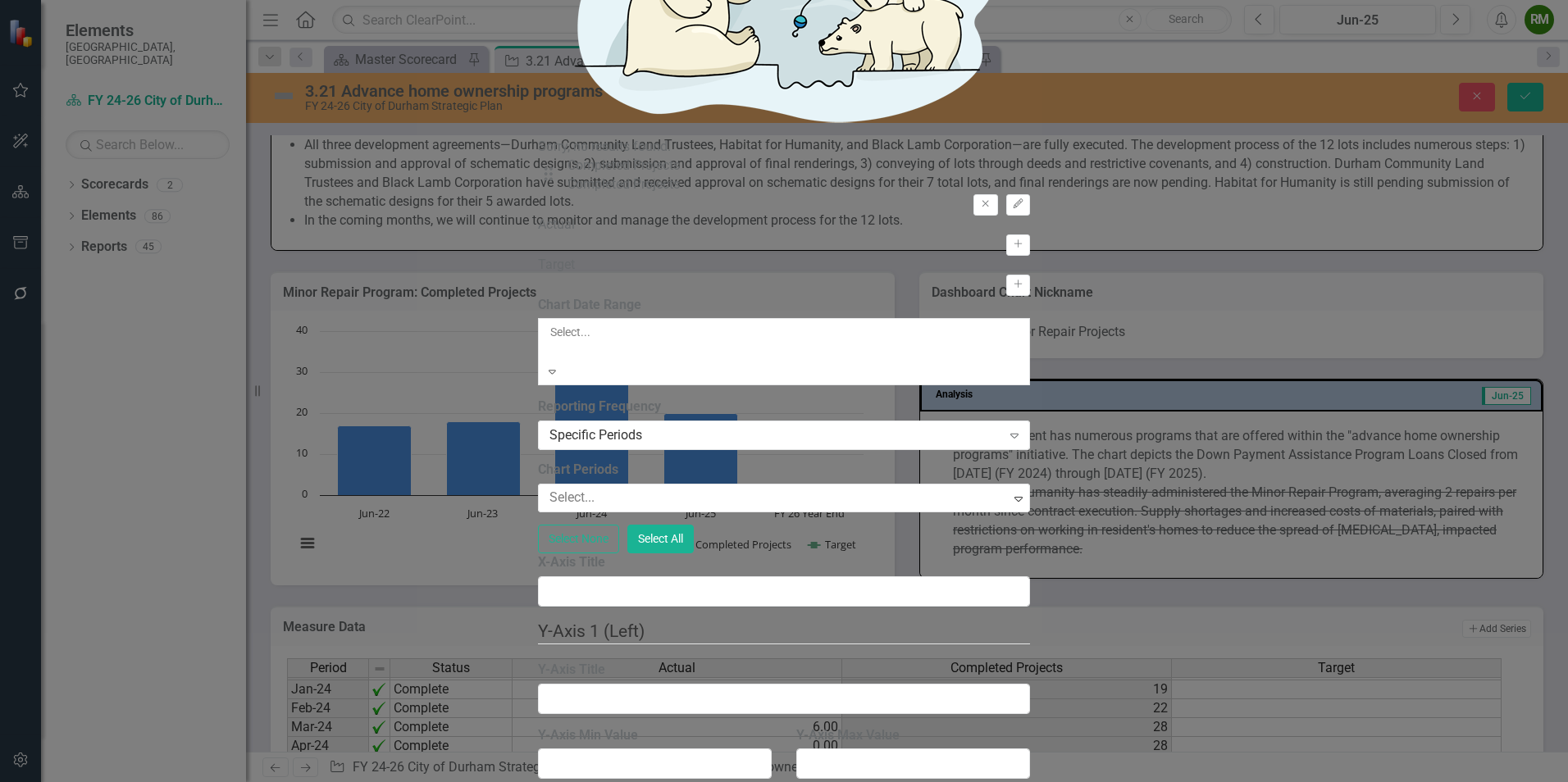
click at [835, 524] on div "From this tab, you define the periods you want included in the chart. For examp…" at bounding box center [784, 425] width 492 height 259
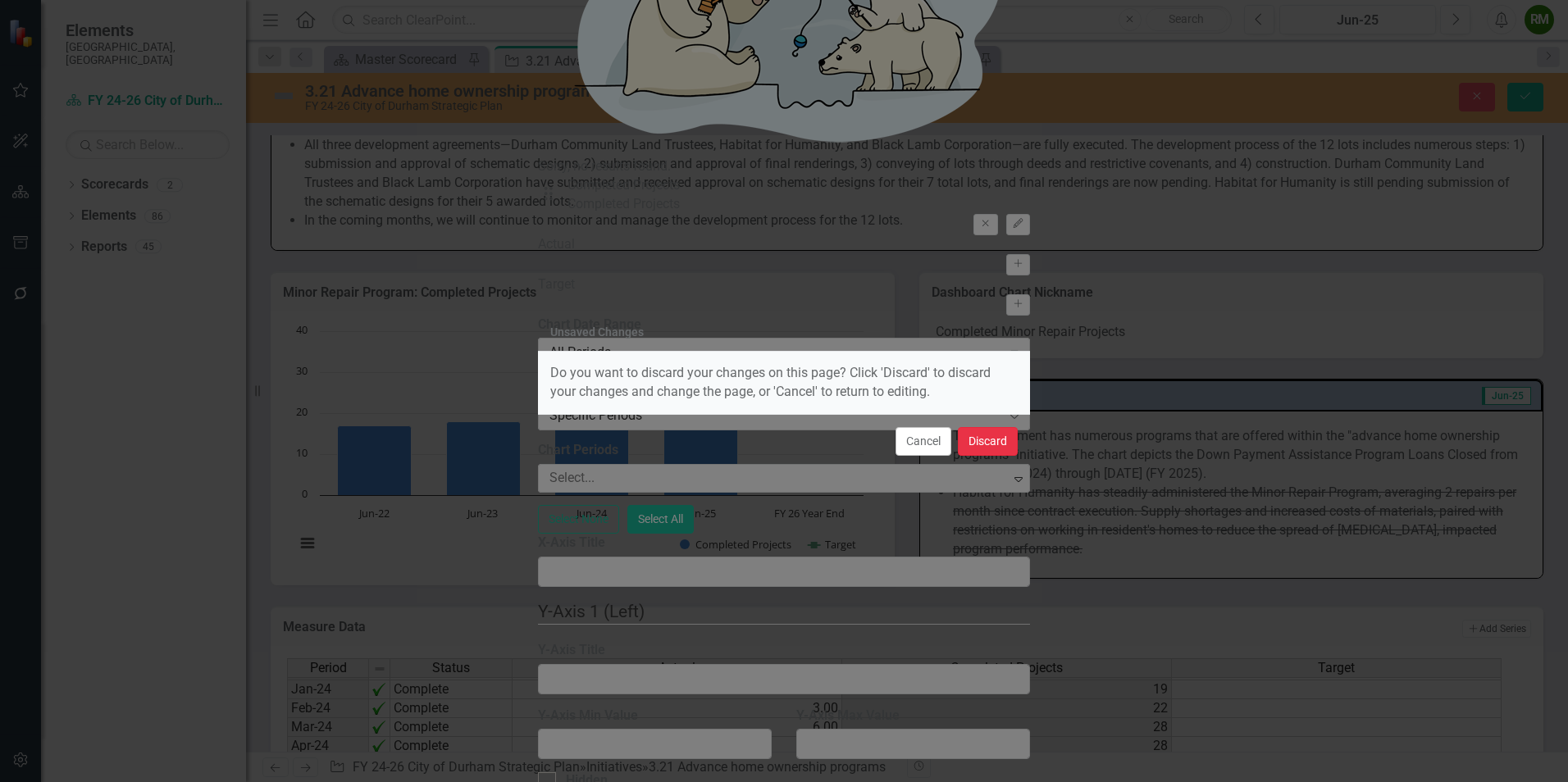
click at [987, 438] on button "Discard" at bounding box center [987, 441] width 60 height 29
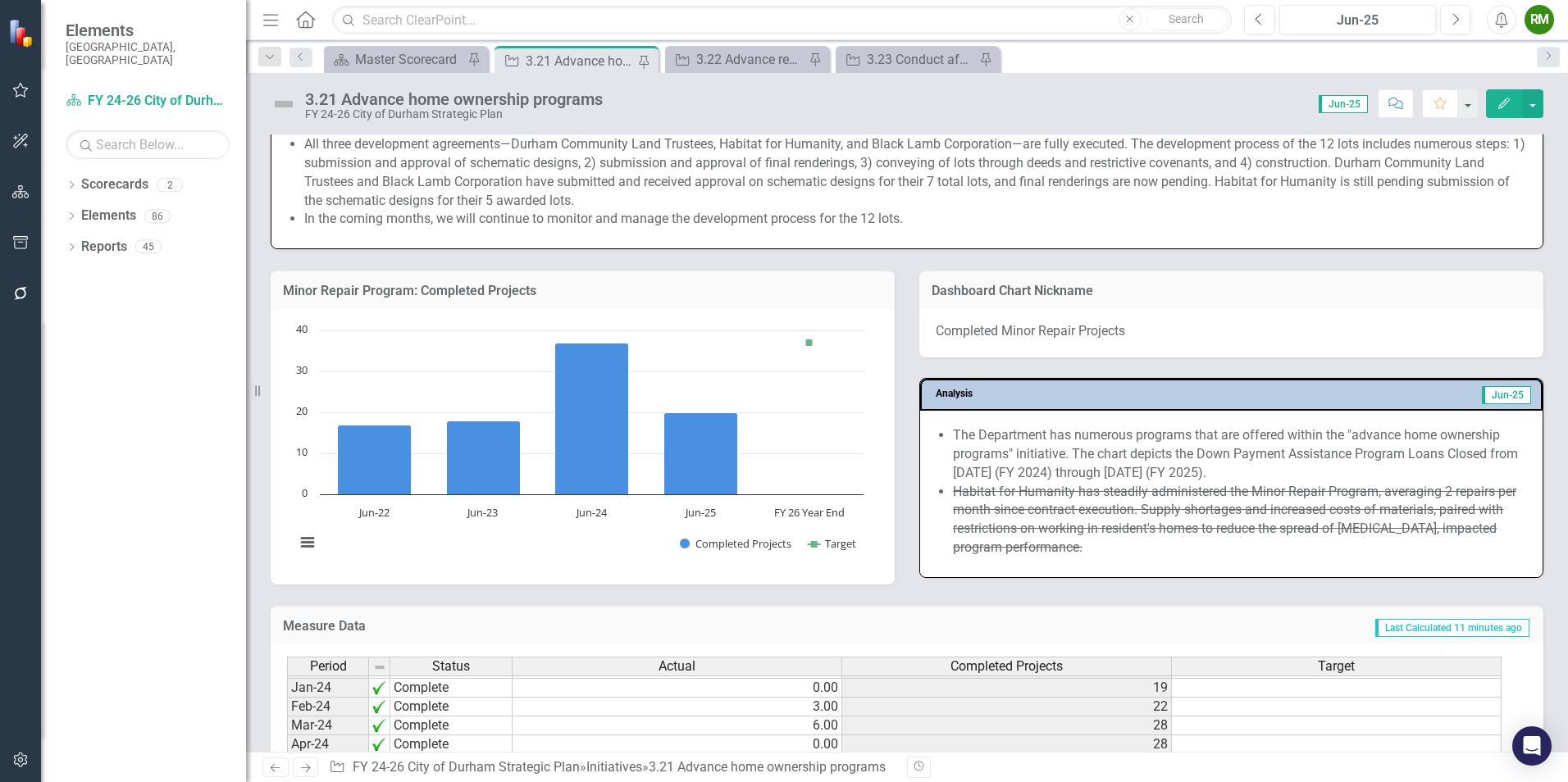
click at [759, 306] on div "Minor Repair Program: Completed Projects" at bounding box center [582, 290] width 624 height 41
click at [759, 309] on div "Minor Repair Program: Completed Projects Chart Combination chart with 2 data se…" at bounding box center [582, 427] width 624 height 315
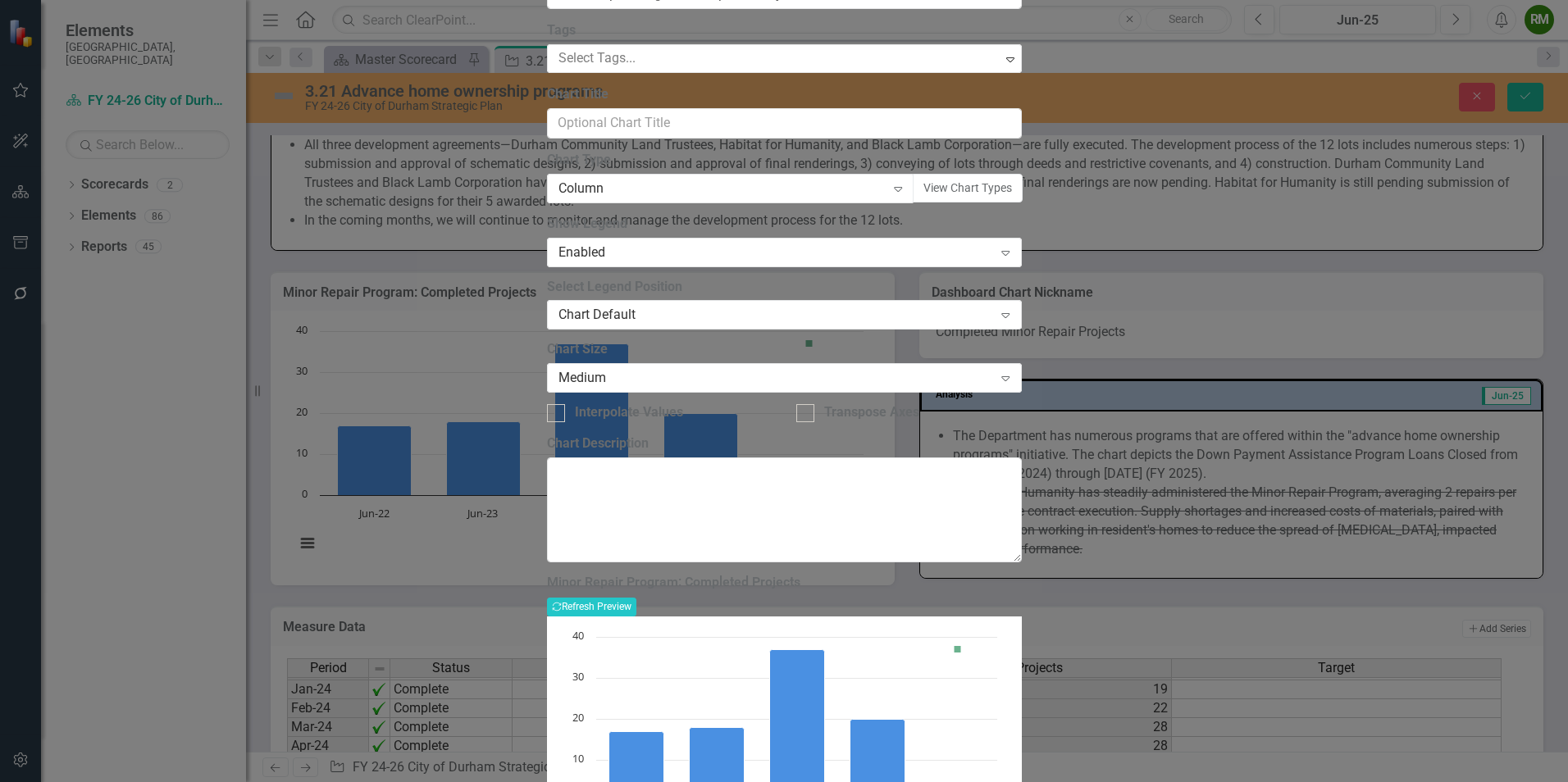
click at [1022, 575] on div "Minor Repair Program: Completed Projects Recalculate Refresh Preview" at bounding box center [784, 595] width 475 height 41
click at [636, 598] on button "Recalculate Refresh Preview" at bounding box center [591, 606] width 89 height 18
drag, startPoint x: 664, startPoint y: 89, endPoint x: 495, endPoint y: 99, distance: 169.3
click at [547, 99] on div "Chart Chart Series Chart Periods Chart Axis Format Advanced Options From this p…" at bounding box center [784, 414] width 475 height 954
click at [636, 598] on button "Recalculate Refresh Preview" at bounding box center [591, 606] width 89 height 18
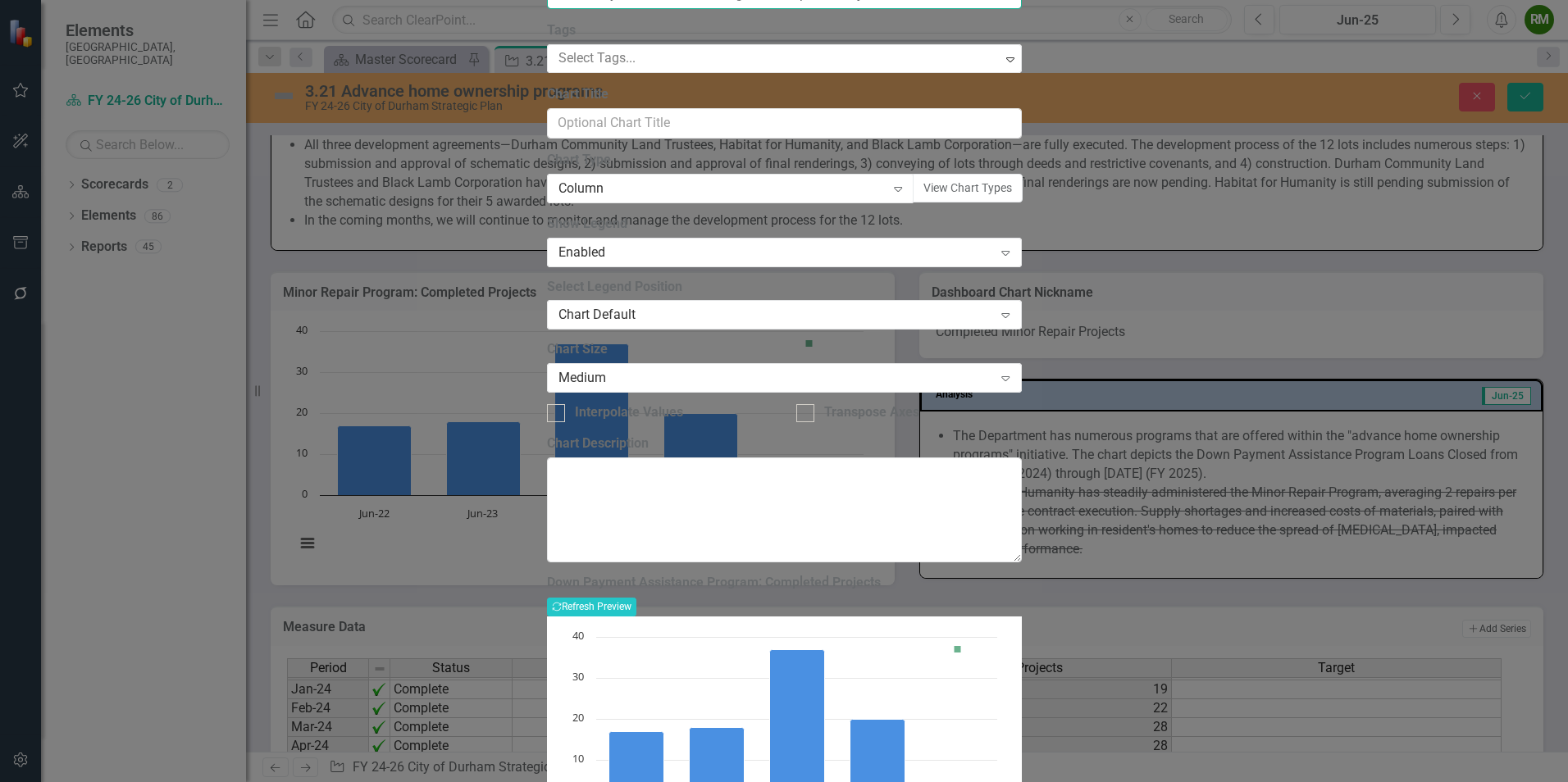
drag, startPoint x: 807, startPoint y: 90, endPoint x: 1017, endPoint y: 94, distance: 210.0
type input "Down Payment Assistance Program: Loans Closed"
click at [1022, 575] on div "Down Payment Assistance Program: Loans Closed Recalculate Refresh Preview Chart…" at bounding box center [784, 733] width 475 height 316
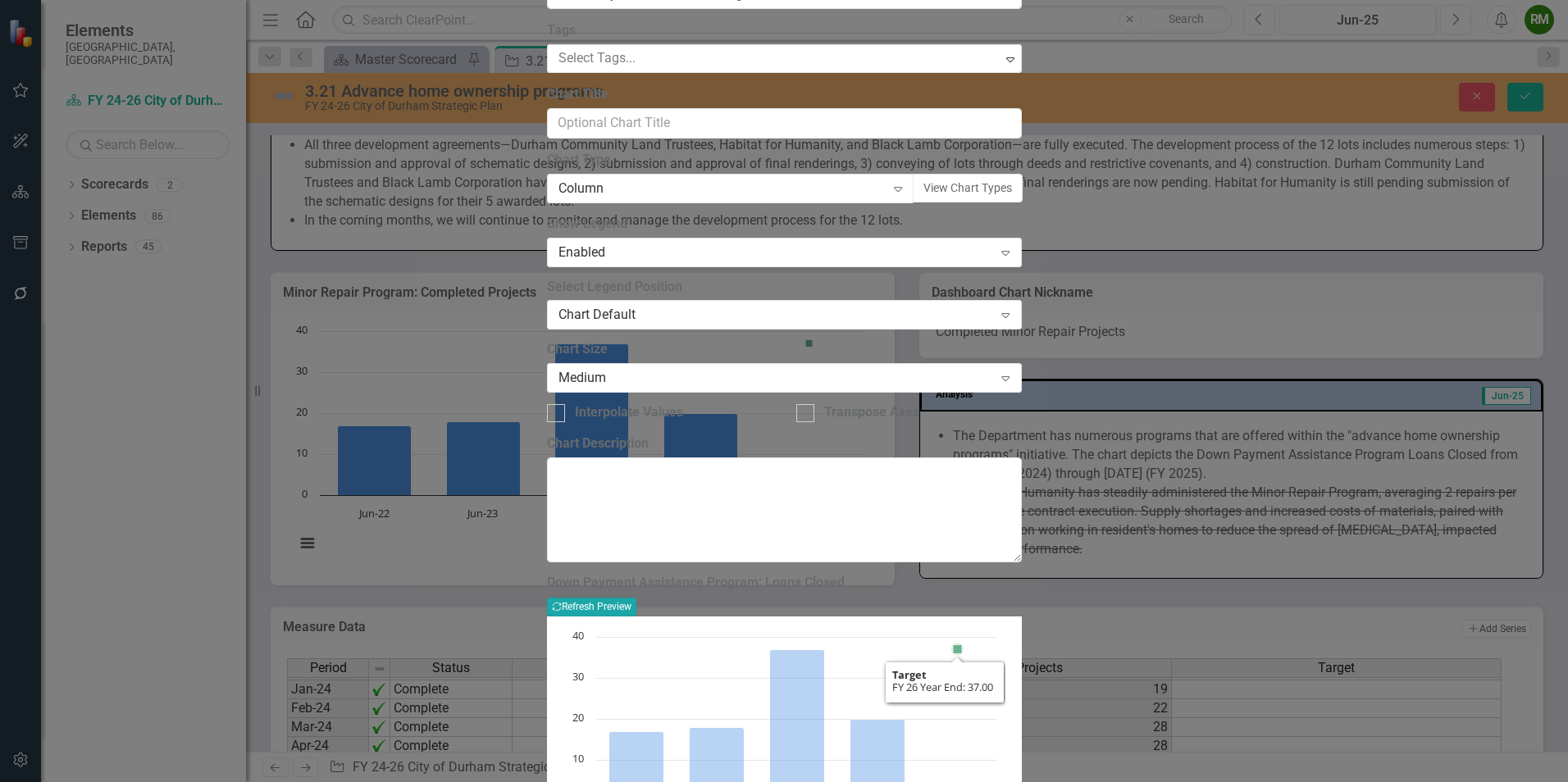
click at [636, 598] on button "Recalculate Refresh Preview" at bounding box center [591, 606] width 89 height 18
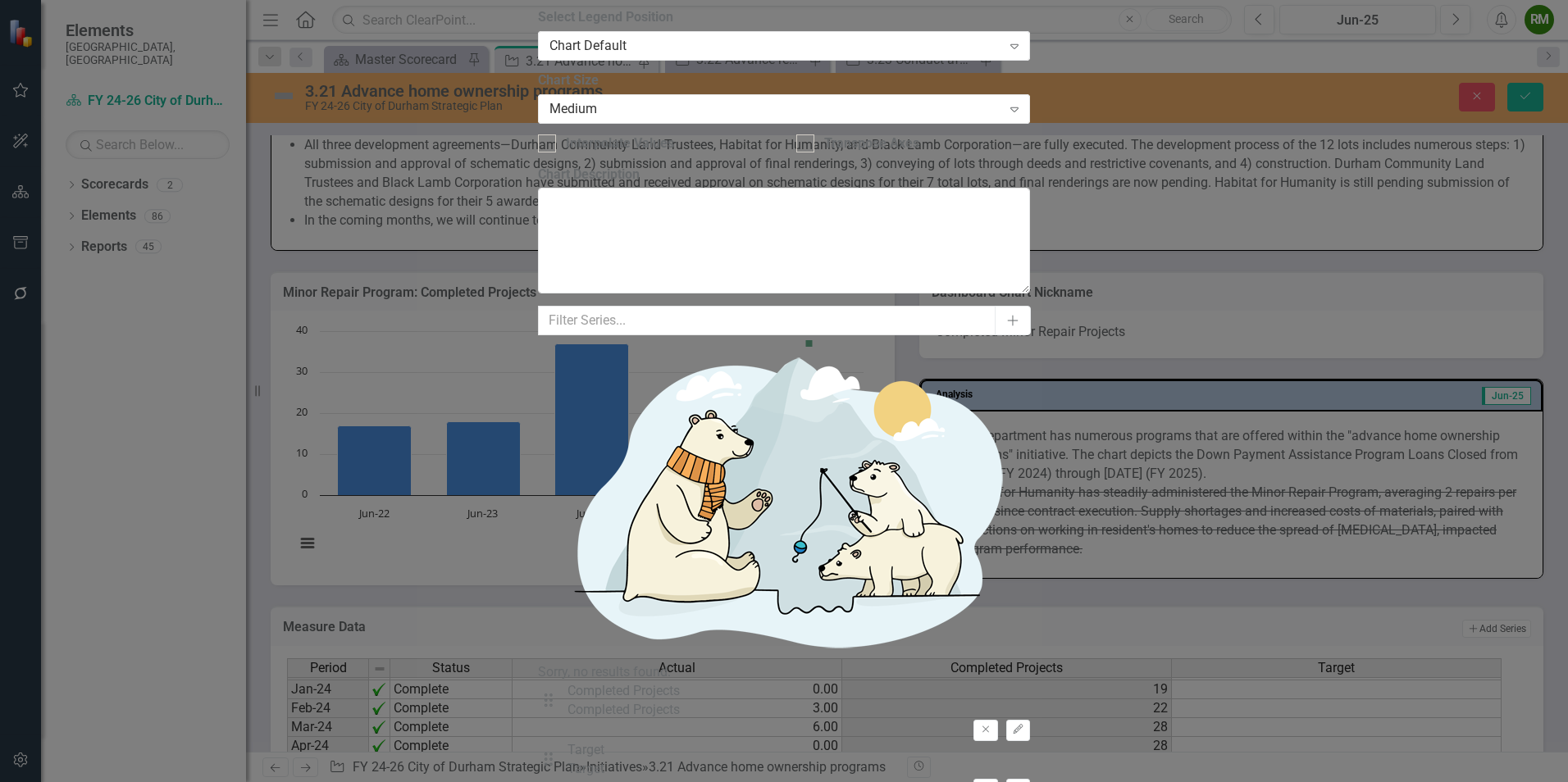
click at [991, 782] on icon "Remove" at bounding box center [986, 788] width 12 height 10
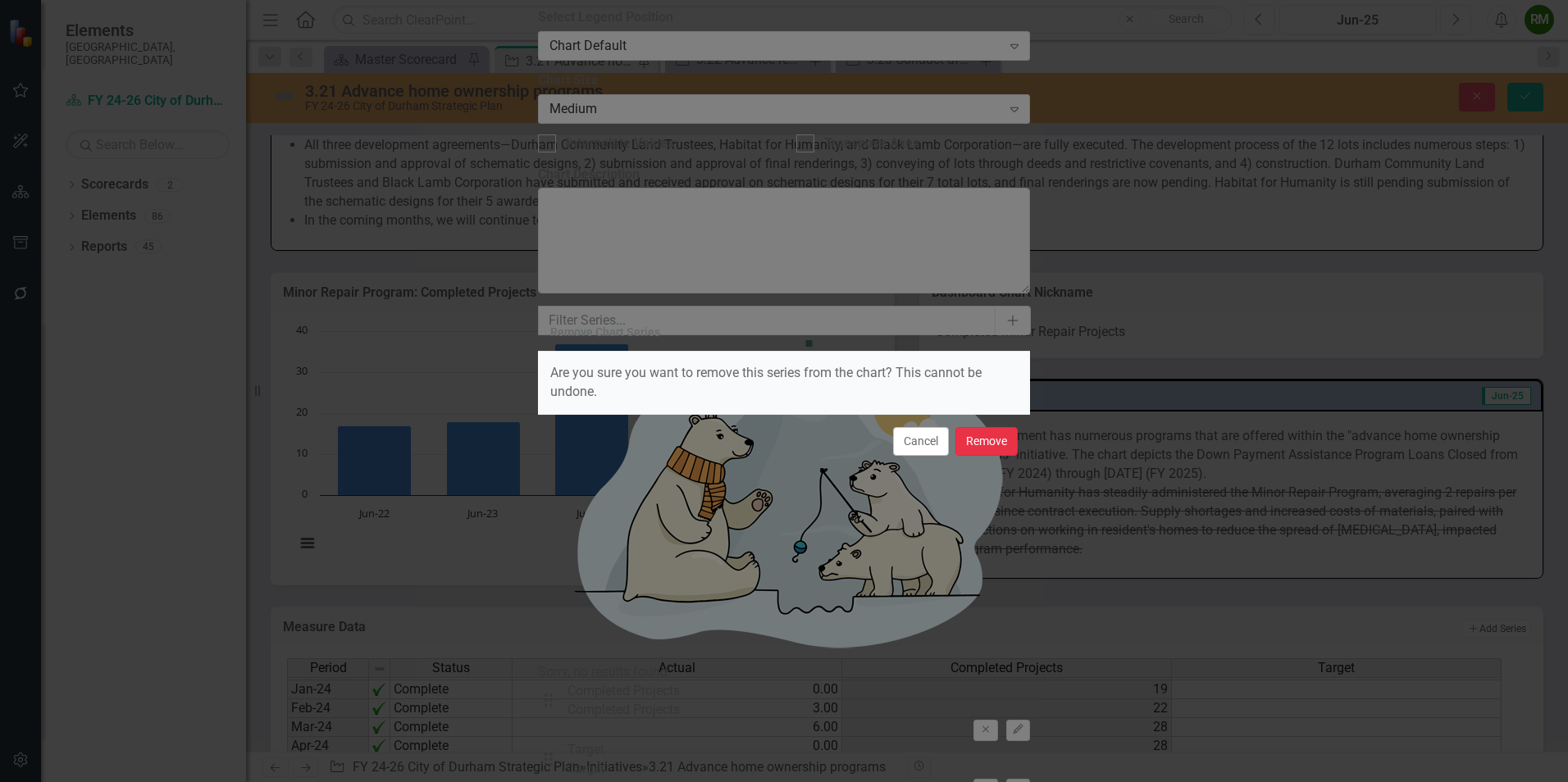
click at [1002, 442] on button "Remove" at bounding box center [987, 441] width 63 height 29
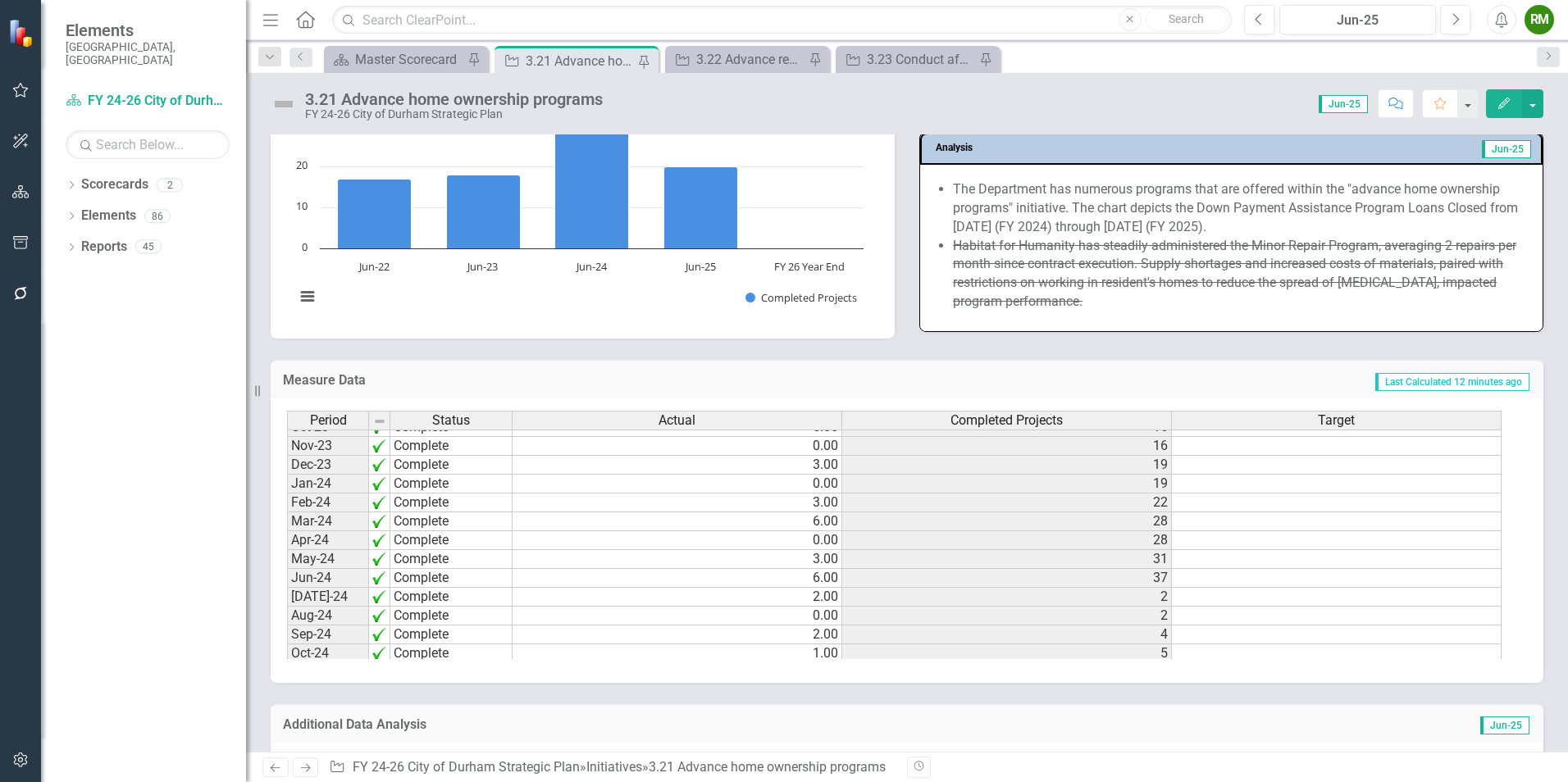
scroll to position [501, 0]
click at [1213, 395] on div "Measure Data Last Calculated 12 minutes ago" at bounding box center [907, 380] width 1272 height 41
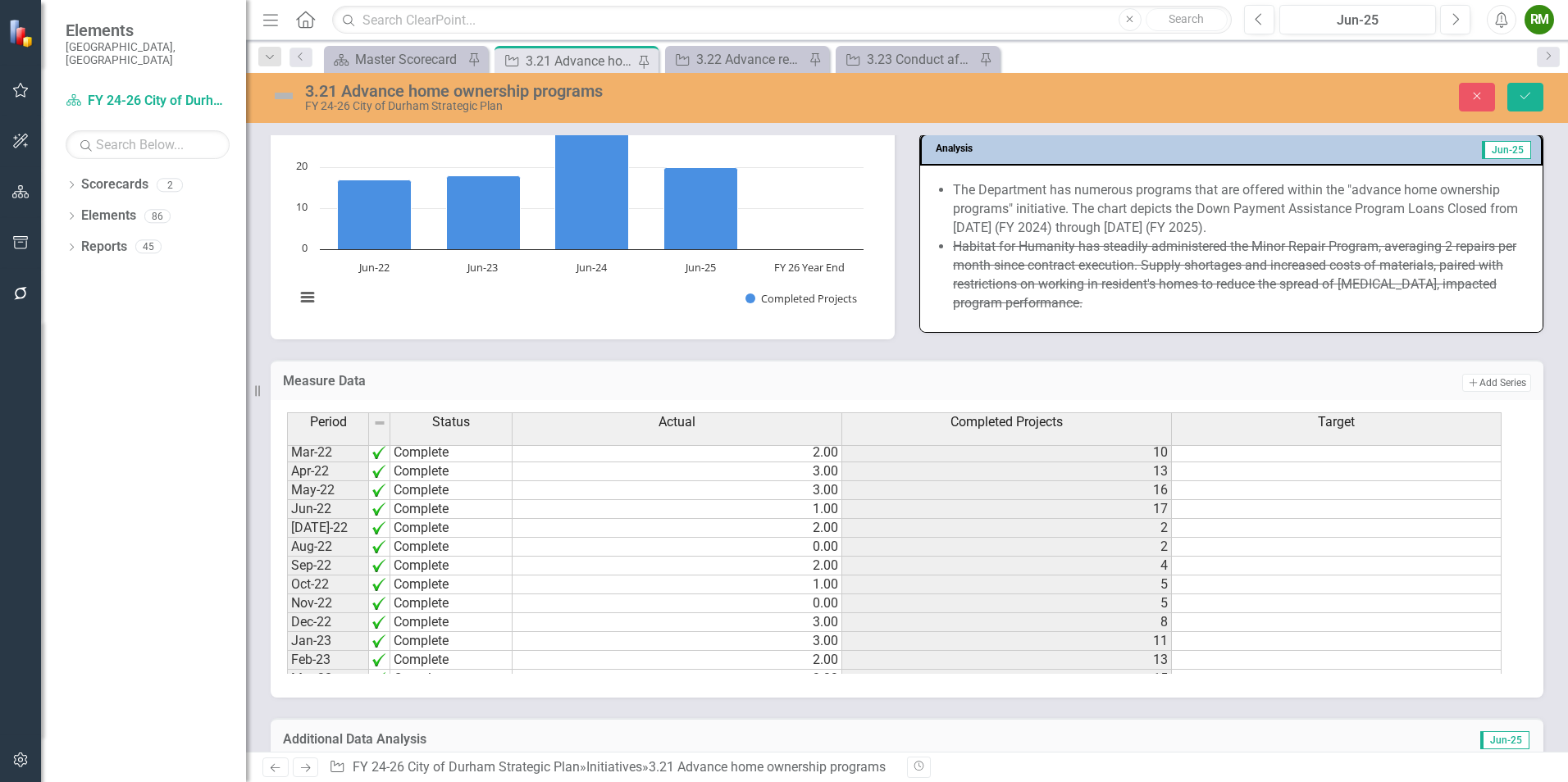
scroll to position [91, 0]
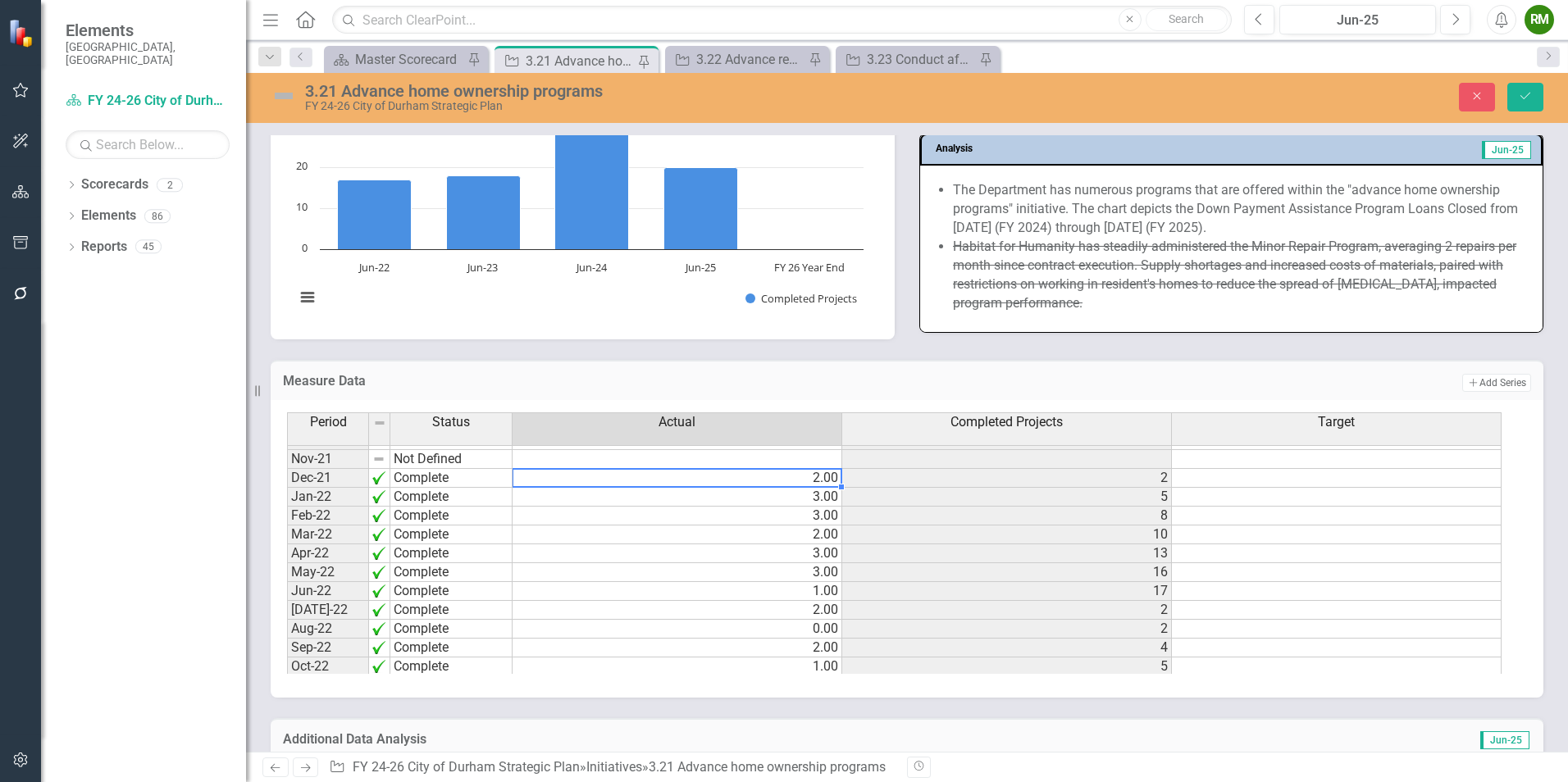
click at [814, 481] on td "2.00" at bounding box center [678, 478] width 330 height 19
type textarea "2"
type textarea "3"
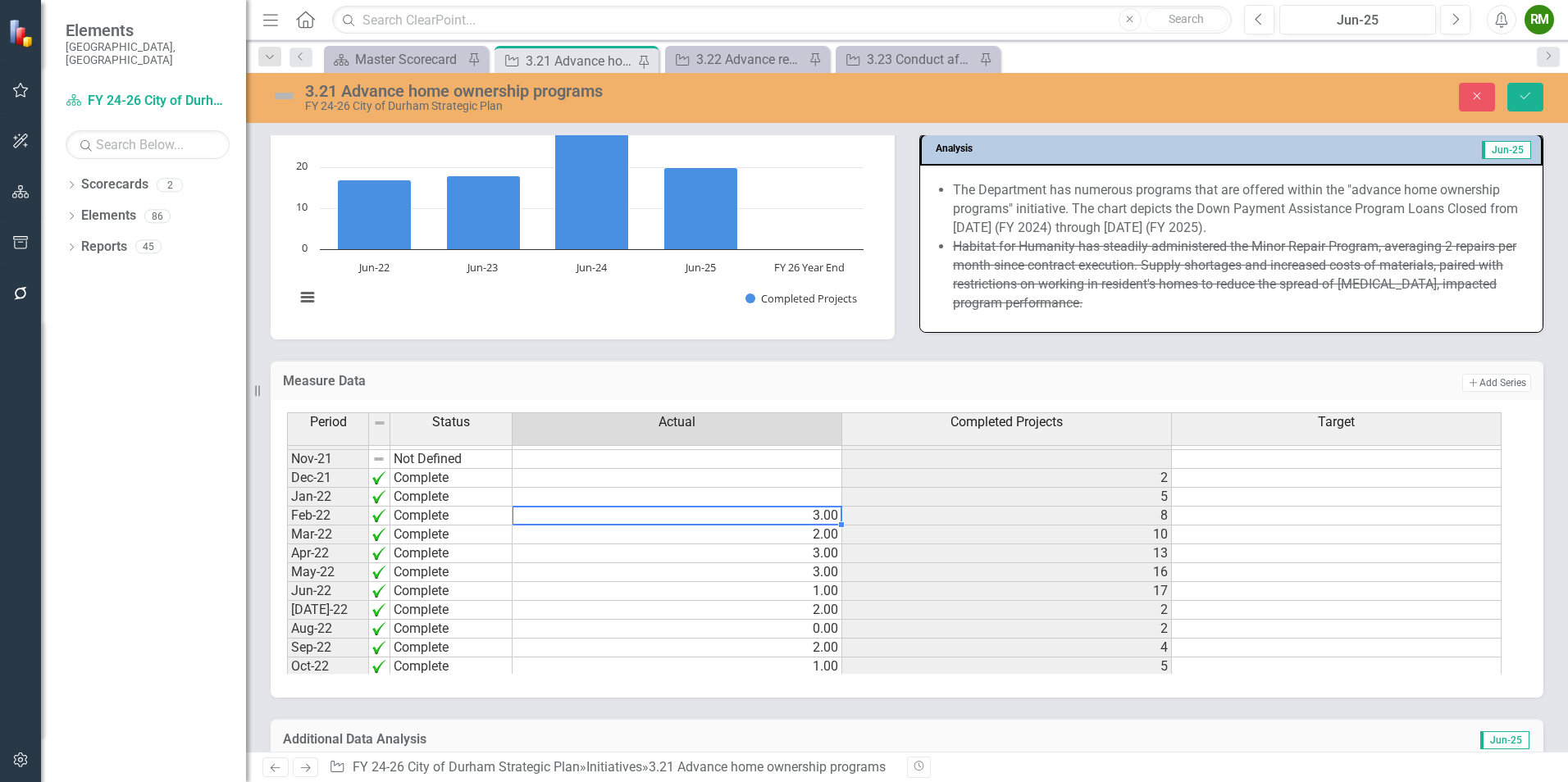
type textarea "3"
click at [817, 520] on td "3.00" at bounding box center [678, 515] width 330 height 19
click at [815, 536] on td "2.00" at bounding box center [678, 535] width 330 height 19
click at [818, 553] on td "3.00" at bounding box center [678, 553] width 330 height 19
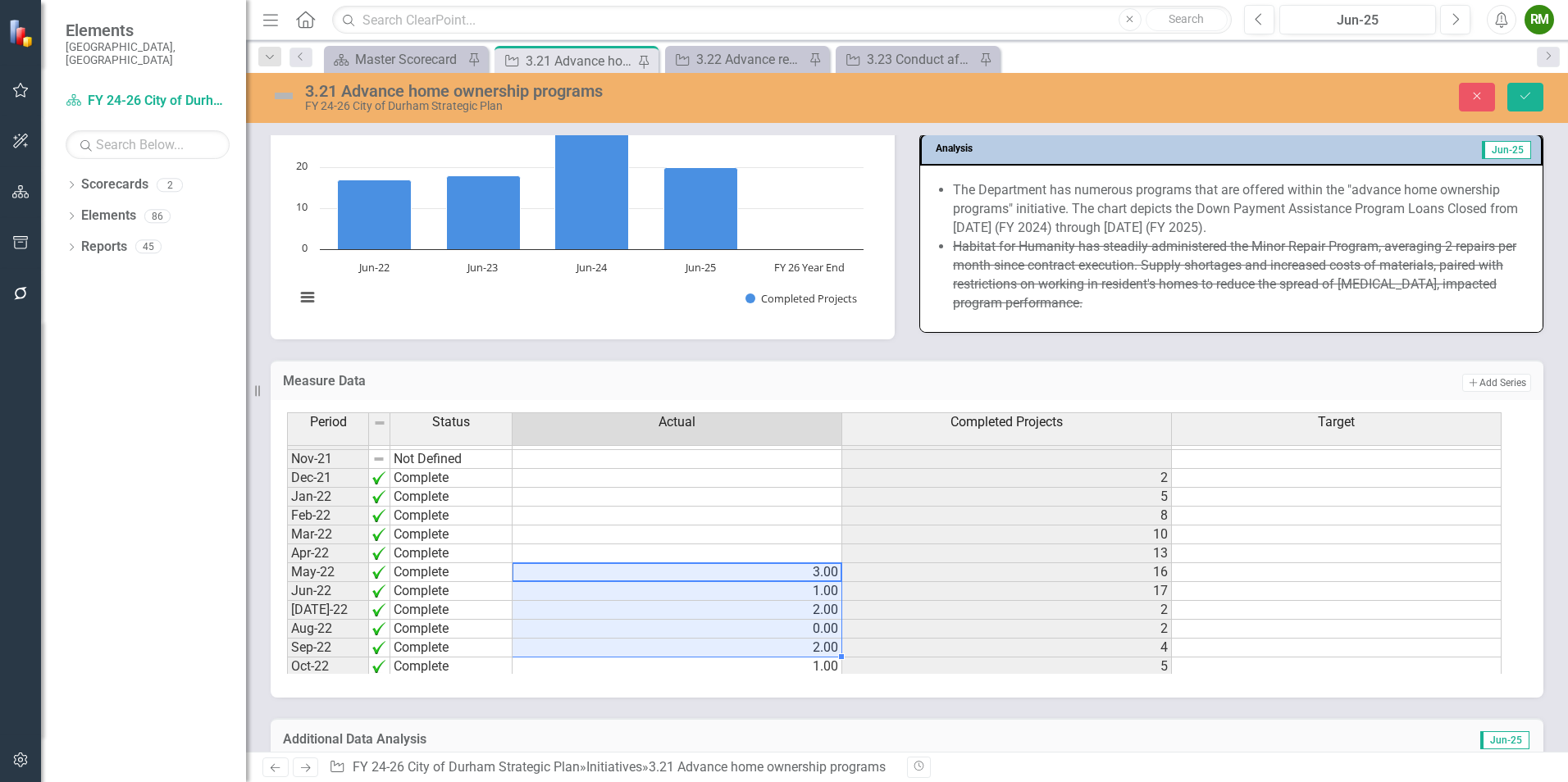
drag, startPoint x: 814, startPoint y: 574, endPoint x: 814, endPoint y: 658, distance: 84.0
click at [814, 658] on tbody "Aug-20 Not Defined Sep-20 Not Defined Aug-21 Not Defined Sep-21 Not Defined Oct…" at bounding box center [894, 553] width 1214 height 397
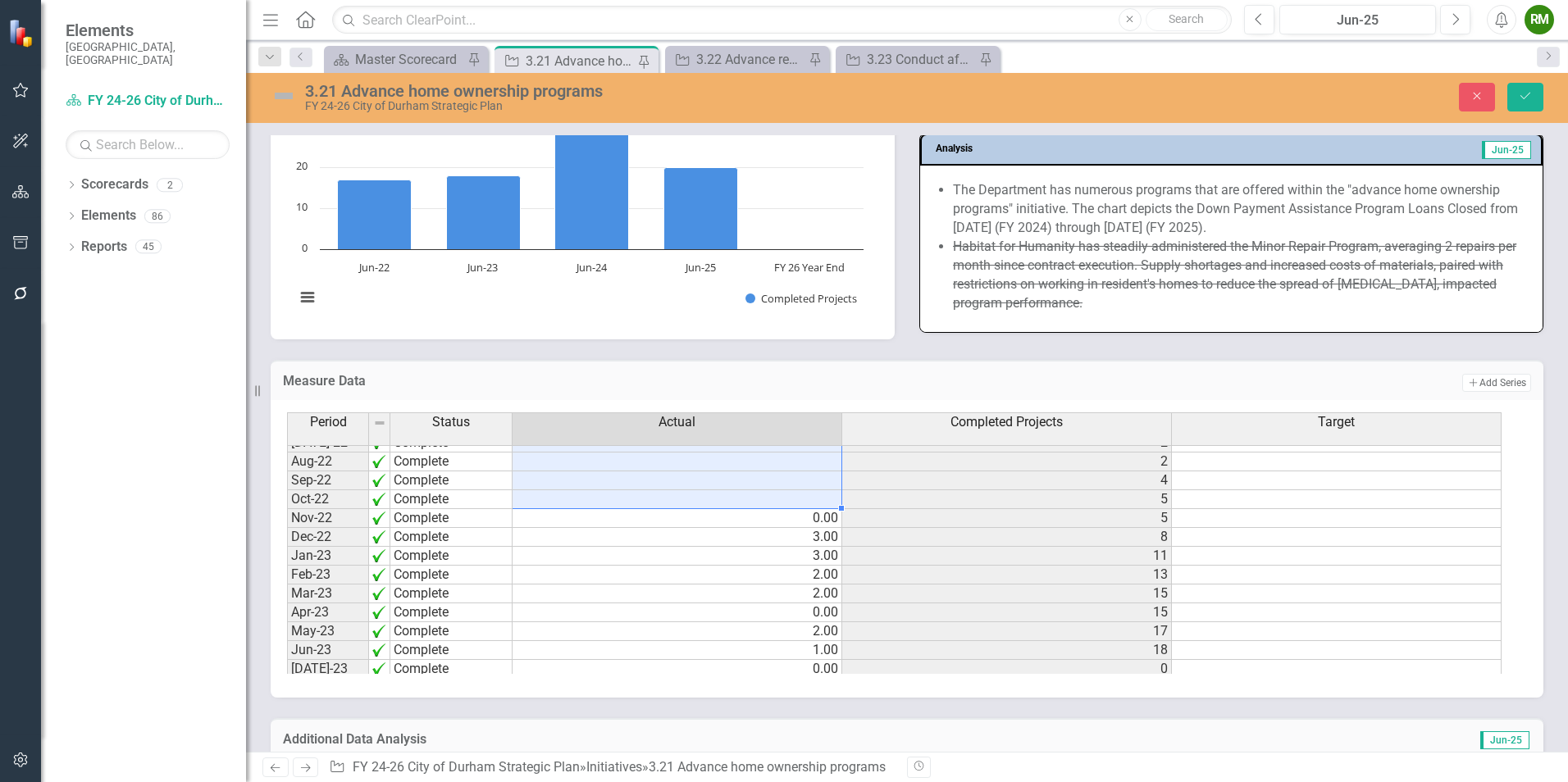
scroll to position [258, 0]
click at [816, 530] on tbody "Apr-22 Complete 13 May-22 Complete 16 Jun-22 Complete 17 Jul-22 Complete 2 Aug-…" at bounding box center [894, 613] width 1214 height 472
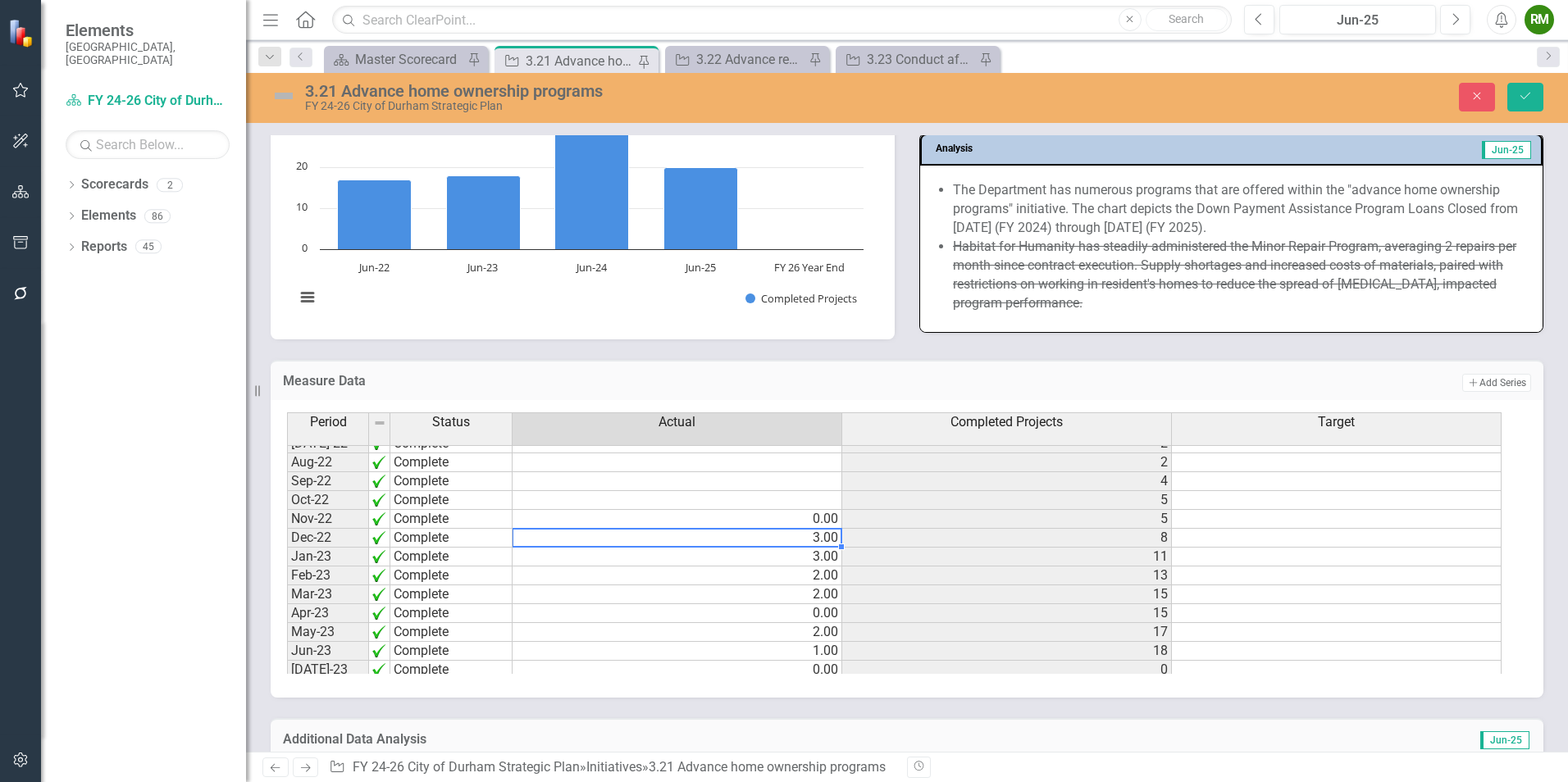
click at [818, 519] on td "0.00" at bounding box center [678, 519] width 330 height 19
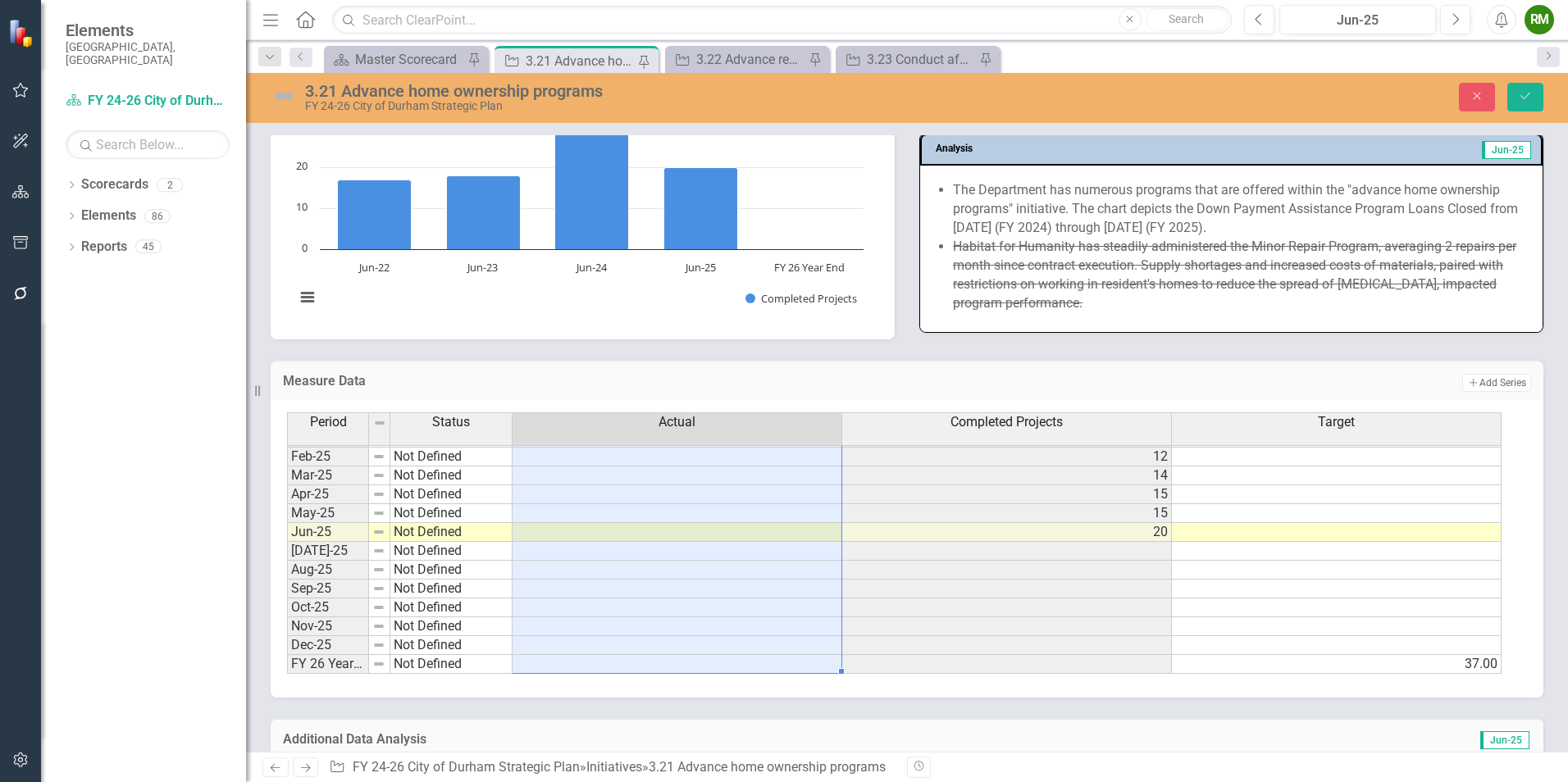
scroll to position [746, 0]
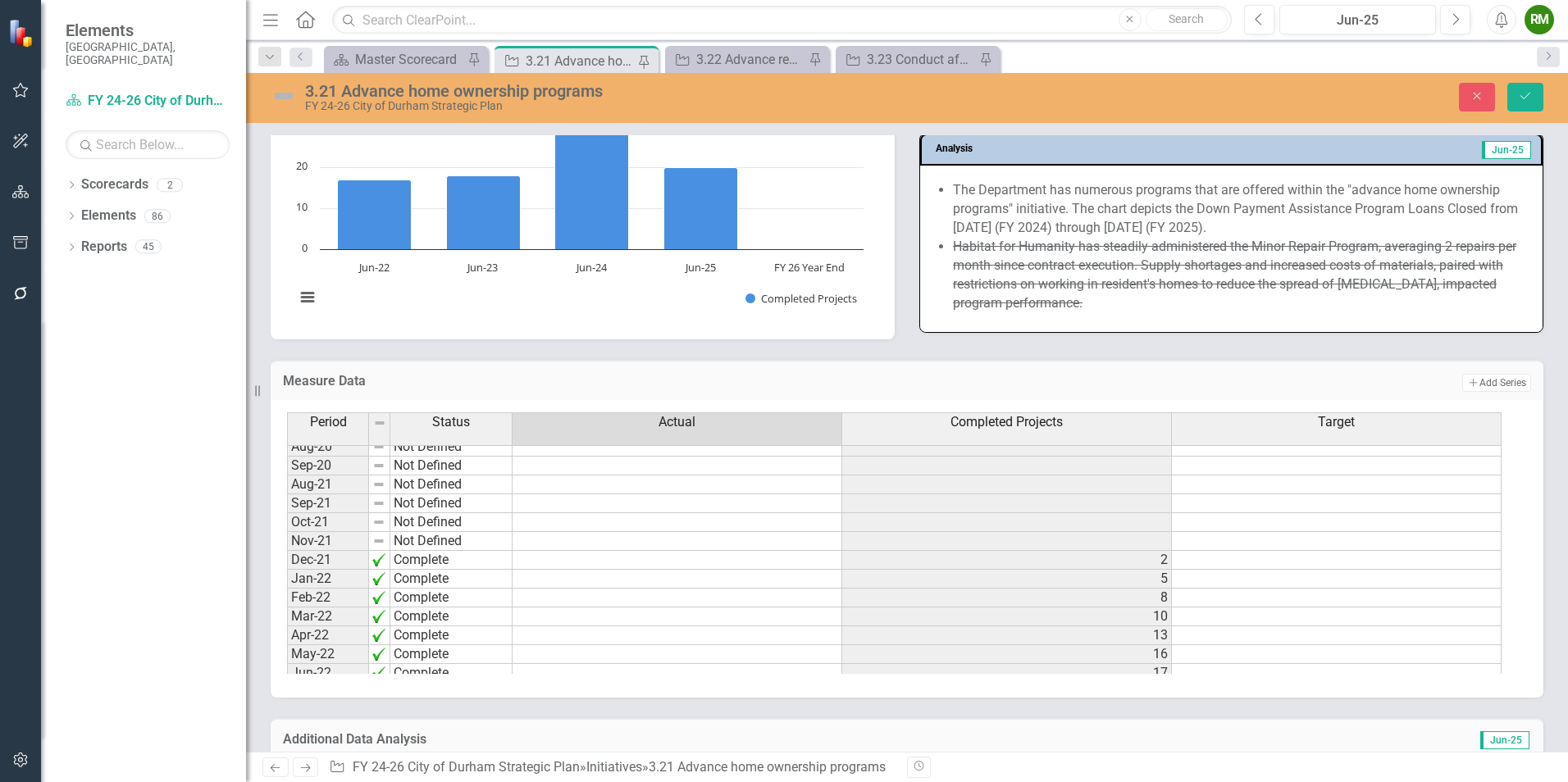
click at [1125, 555] on td "2" at bounding box center [1007, 560] width 330 height 19
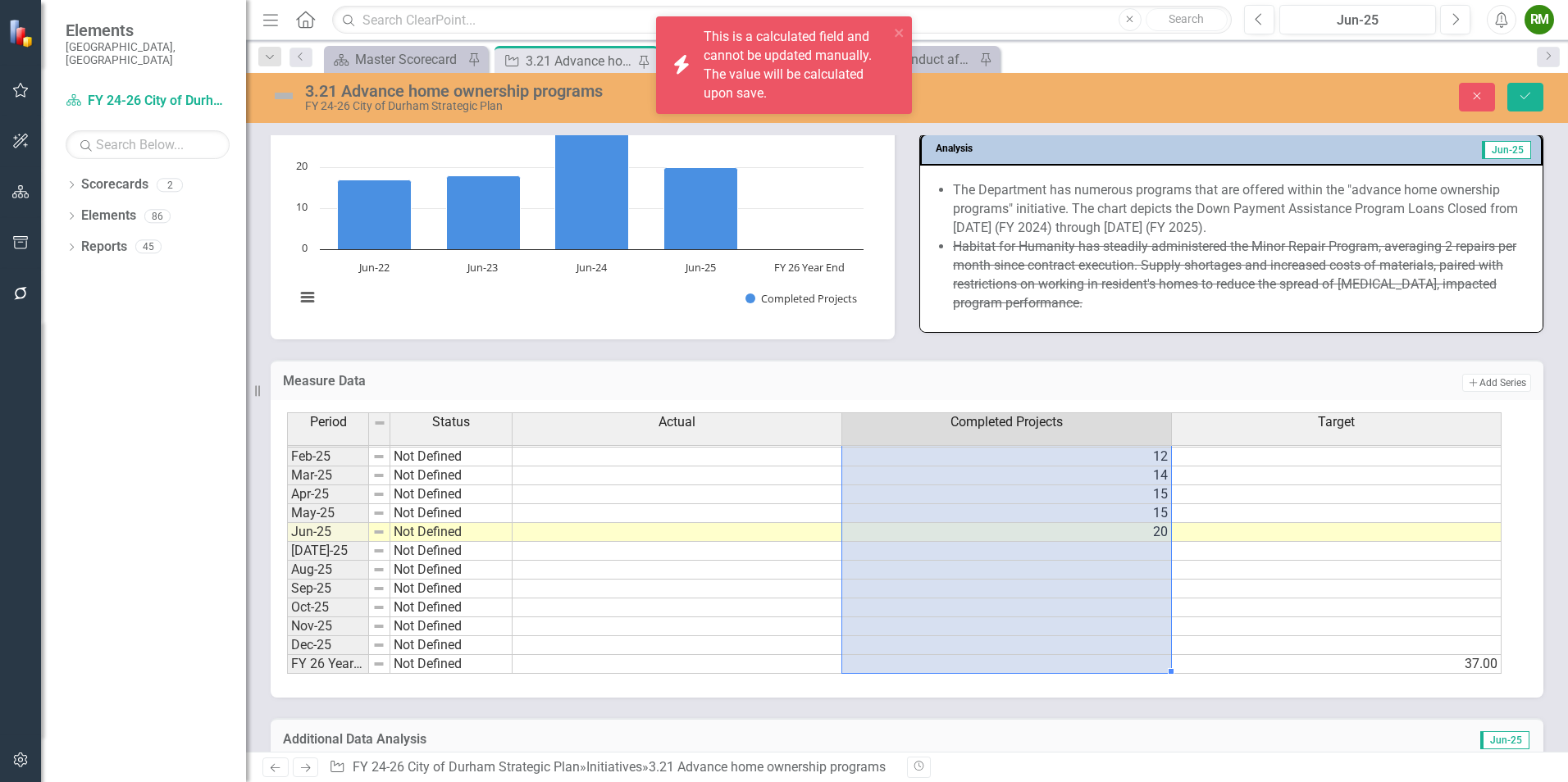
click at [759, 545] on td at bounding box center [678, 551] width 330 height 19
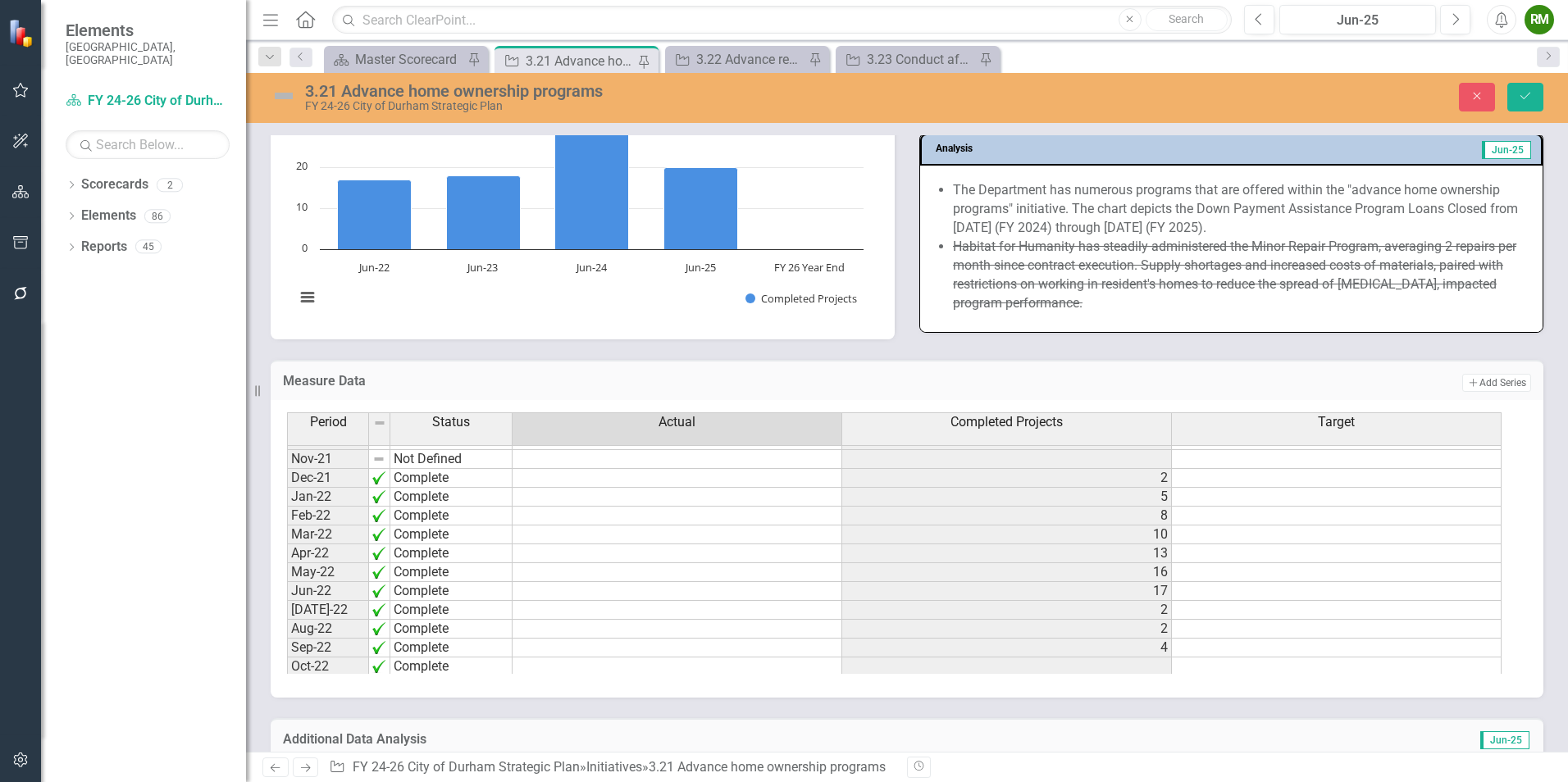
click at [702, 510] on td at bounding box center [678, 515] width 330 height 19
click at [287, 547] on div "Period Status Actual Completed Projects Target Jul-22 Complete 2 Aug-22 Complet…" at bounding box center [287, 428] width 0 height 544
click at [540, 538] on td at bounding box center [678, 539] width 330 height 19
type textarea "2"
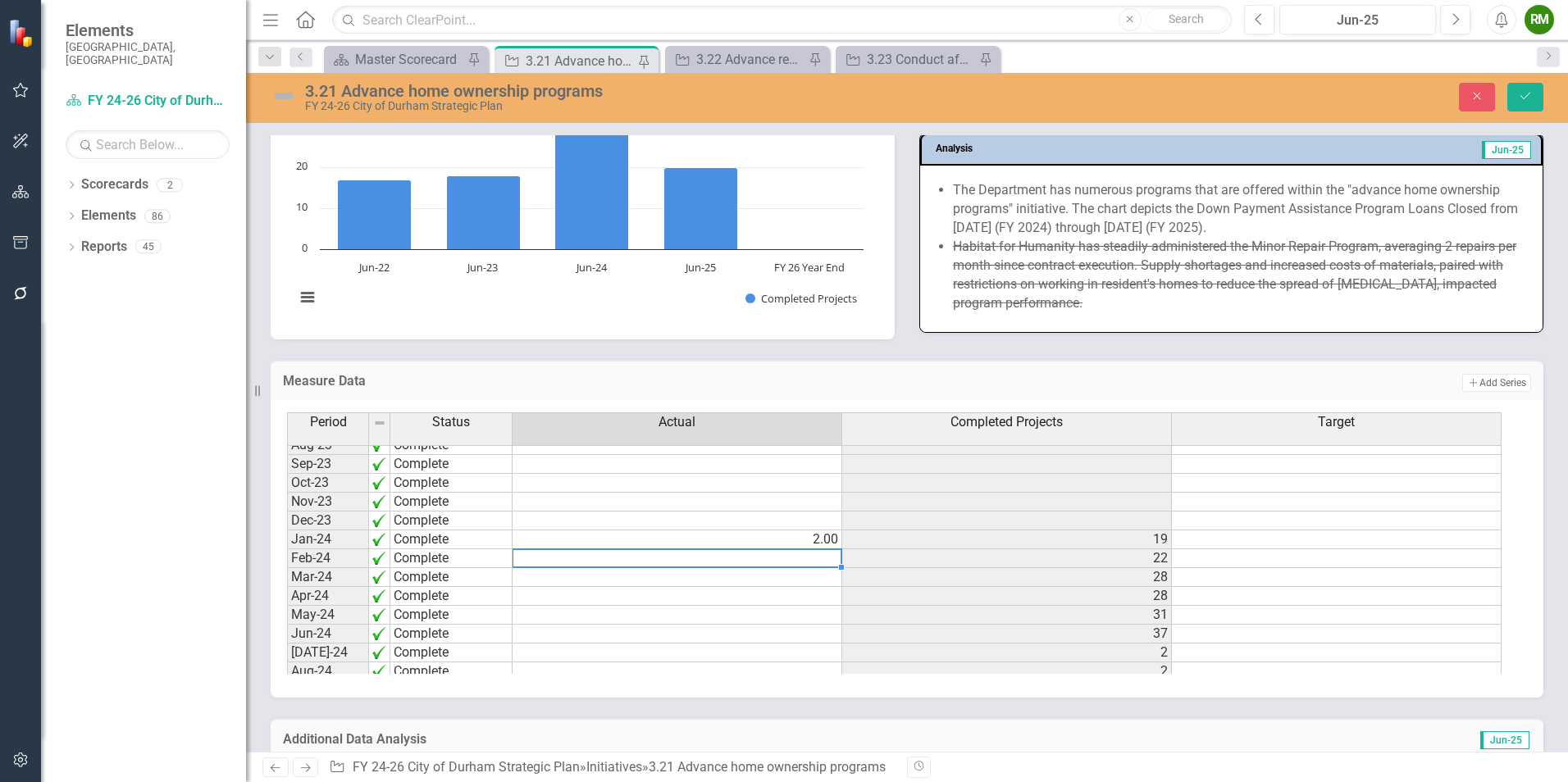
click at [287, 549] on div "Period Status Actual Completed Projects Target Nov-22 Complete Dec-22 Complete …" at bounding box center [287, 542] width 0 height 620
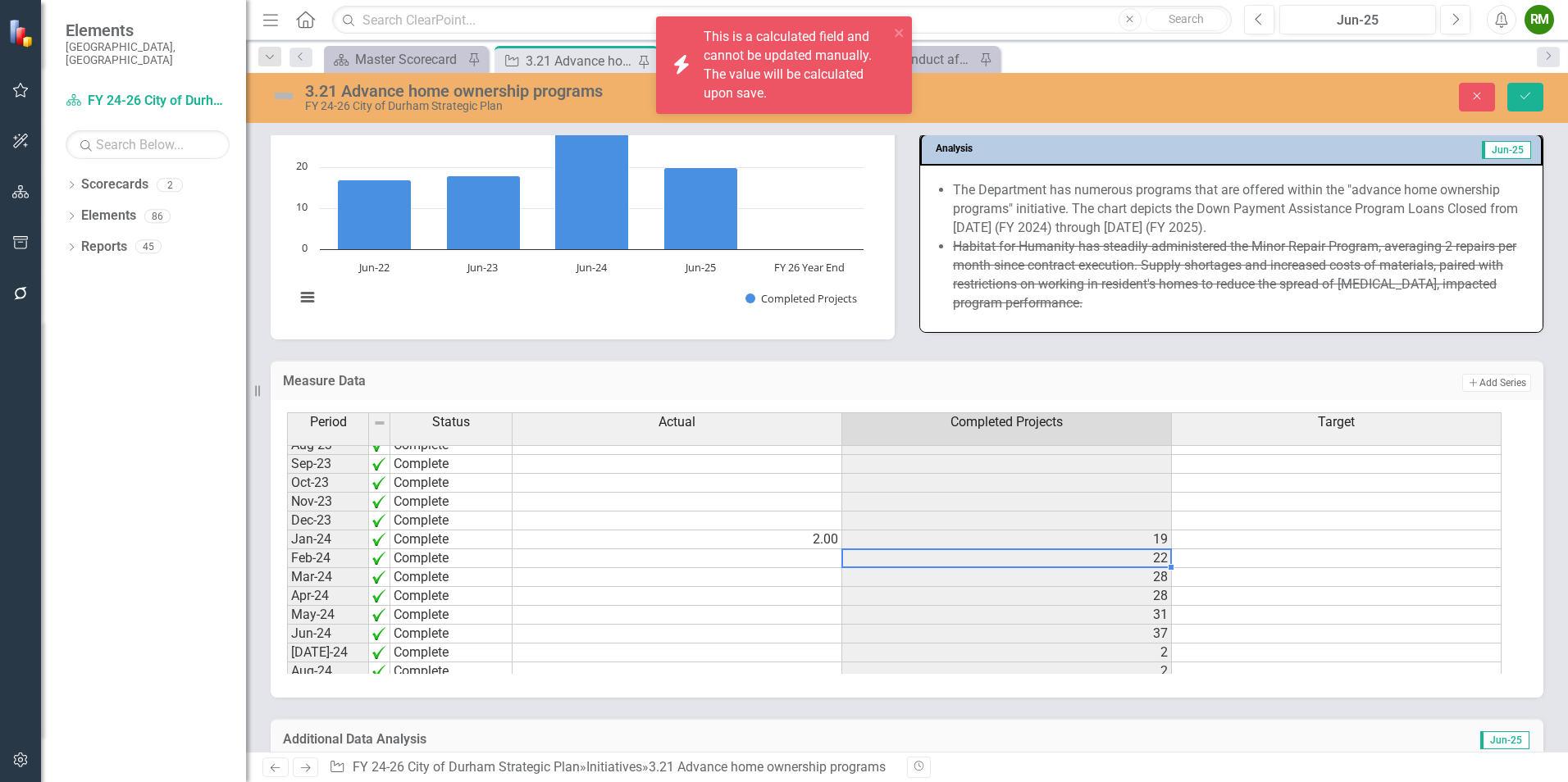
click at [1088, 540] on td "19" at bounding box center [1007, 539] width 330 height 19
click at [1089, 540] on td "19" at bounding box center [1007, 539] width 330 height 19
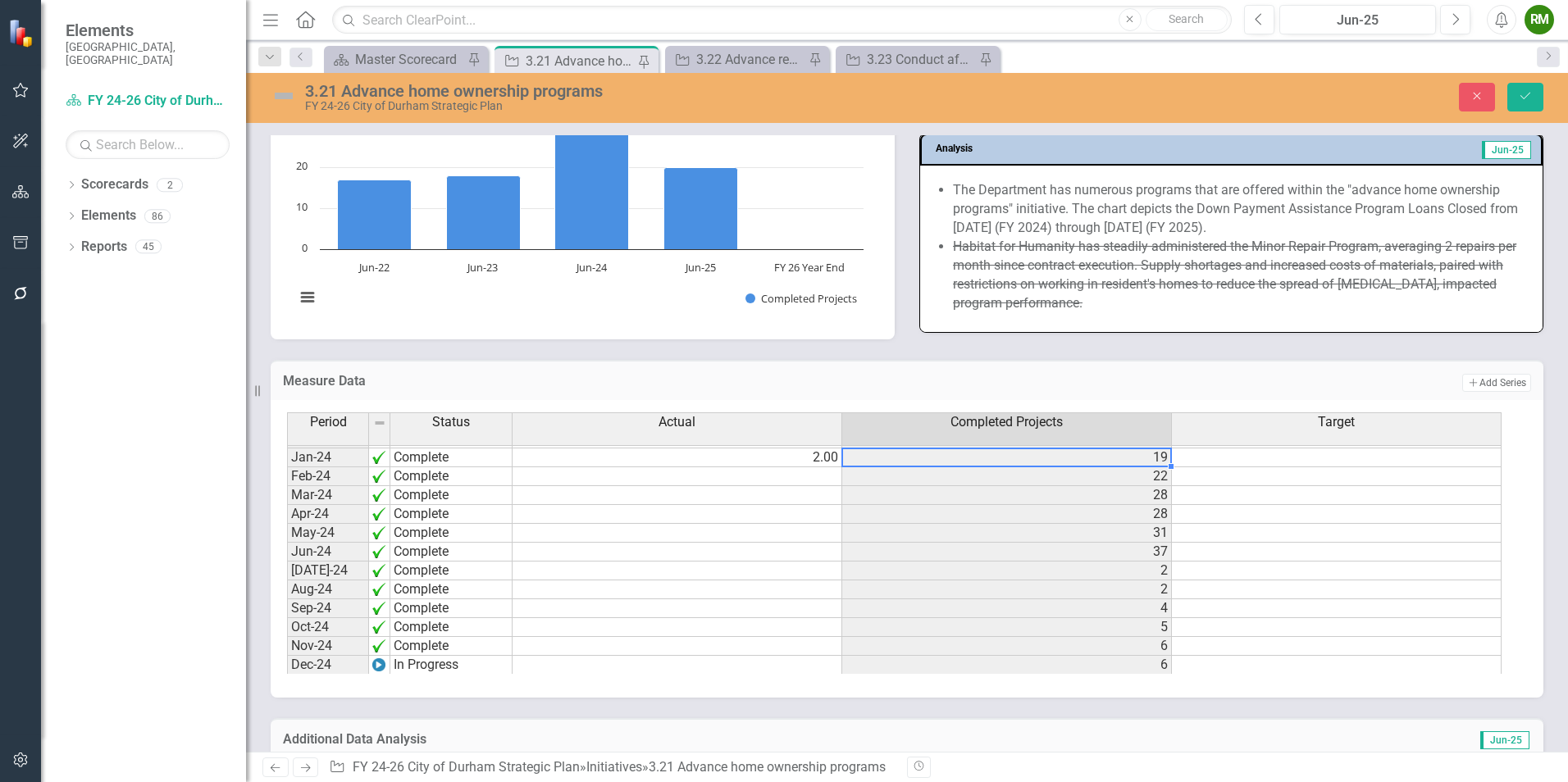
click at [377, 458] on img at bounding box center [379, 457] width 13 height 13
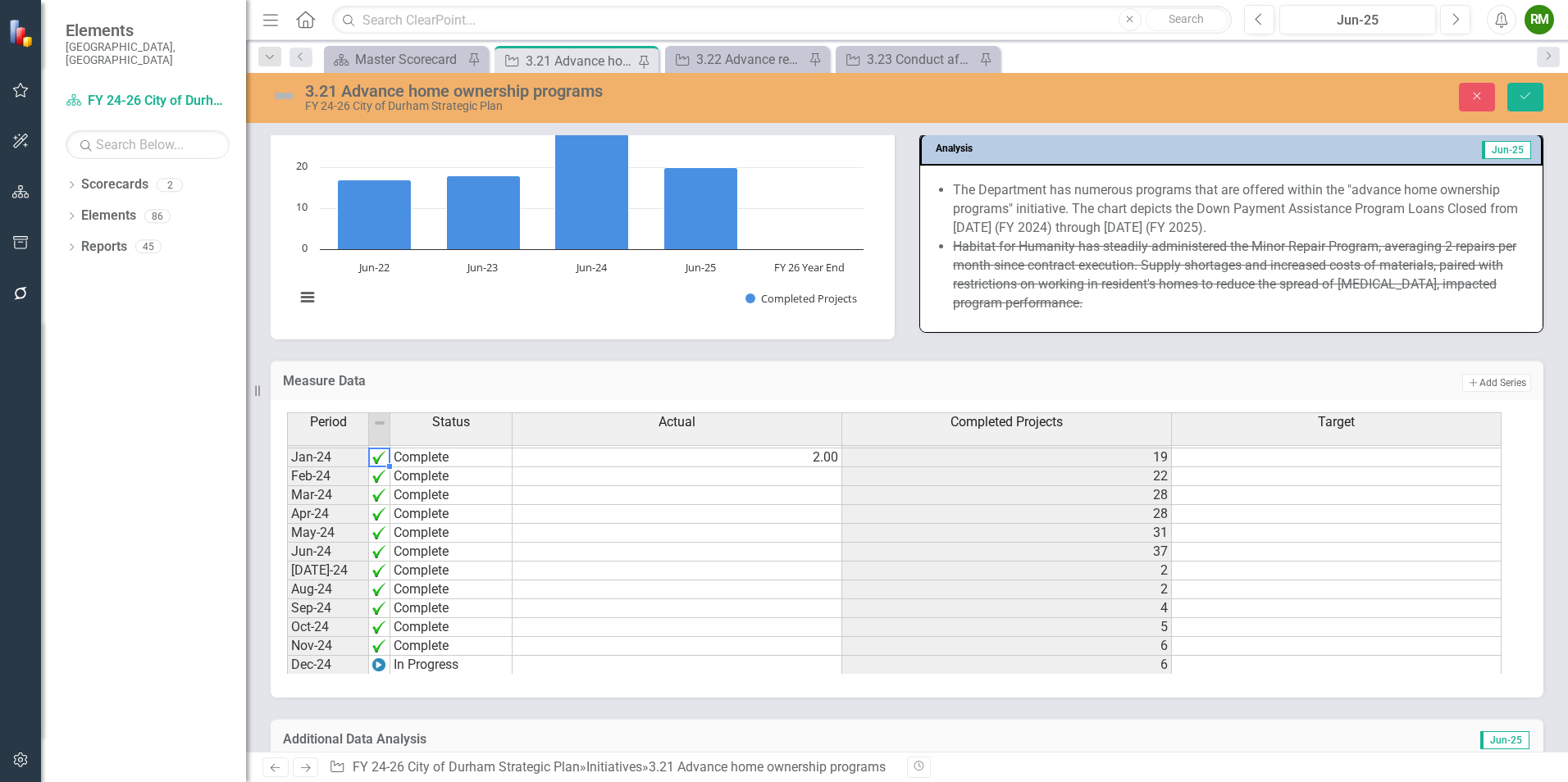
click at [377, 459] on img at bounding box center [379, 457] width 13 height 13
click at [382, 466] on div at bounding box center [379, 467] width 21 height 2
click at [381, 461] on img at bounding box center [379, 457] width 13 height 13
click at [379, 472] on img at bounding box center [379, 476] width 13 height 13
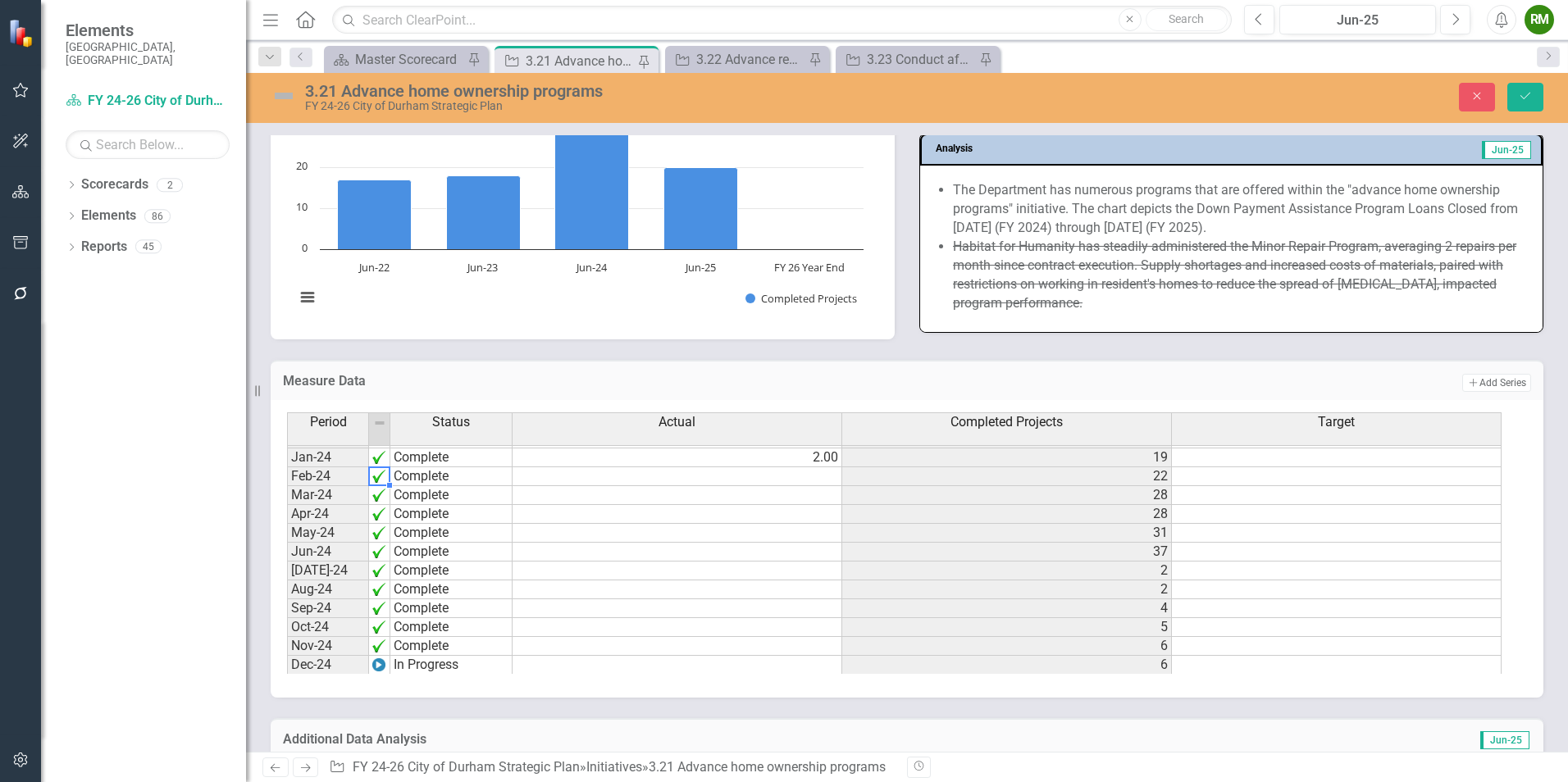
click at [378, 477] on img at bounding box center [379, 476] width 13 height 13
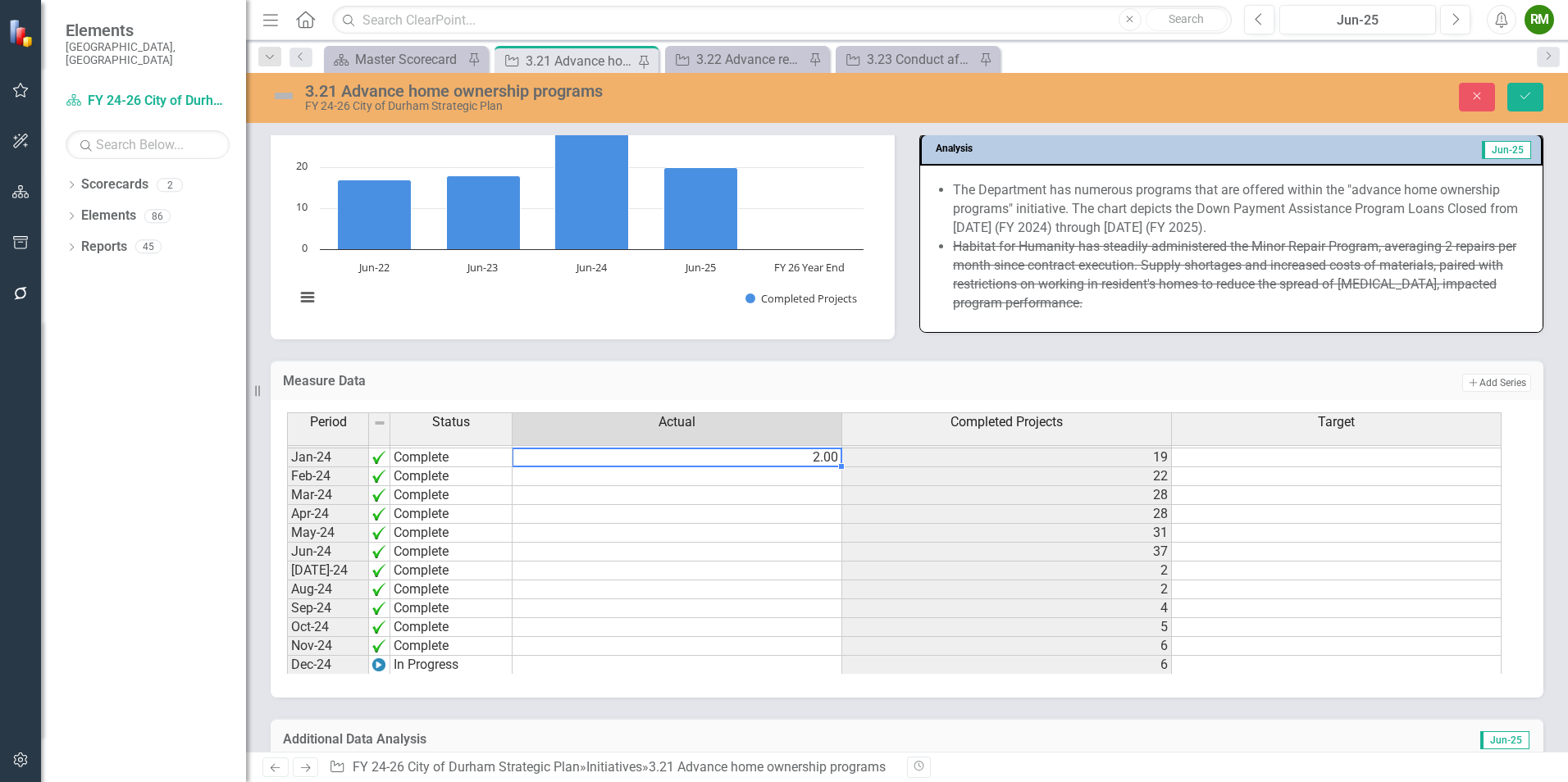
click at [602, 462] on td "2.00" at bounding box center [678, 457] width 330 height 19
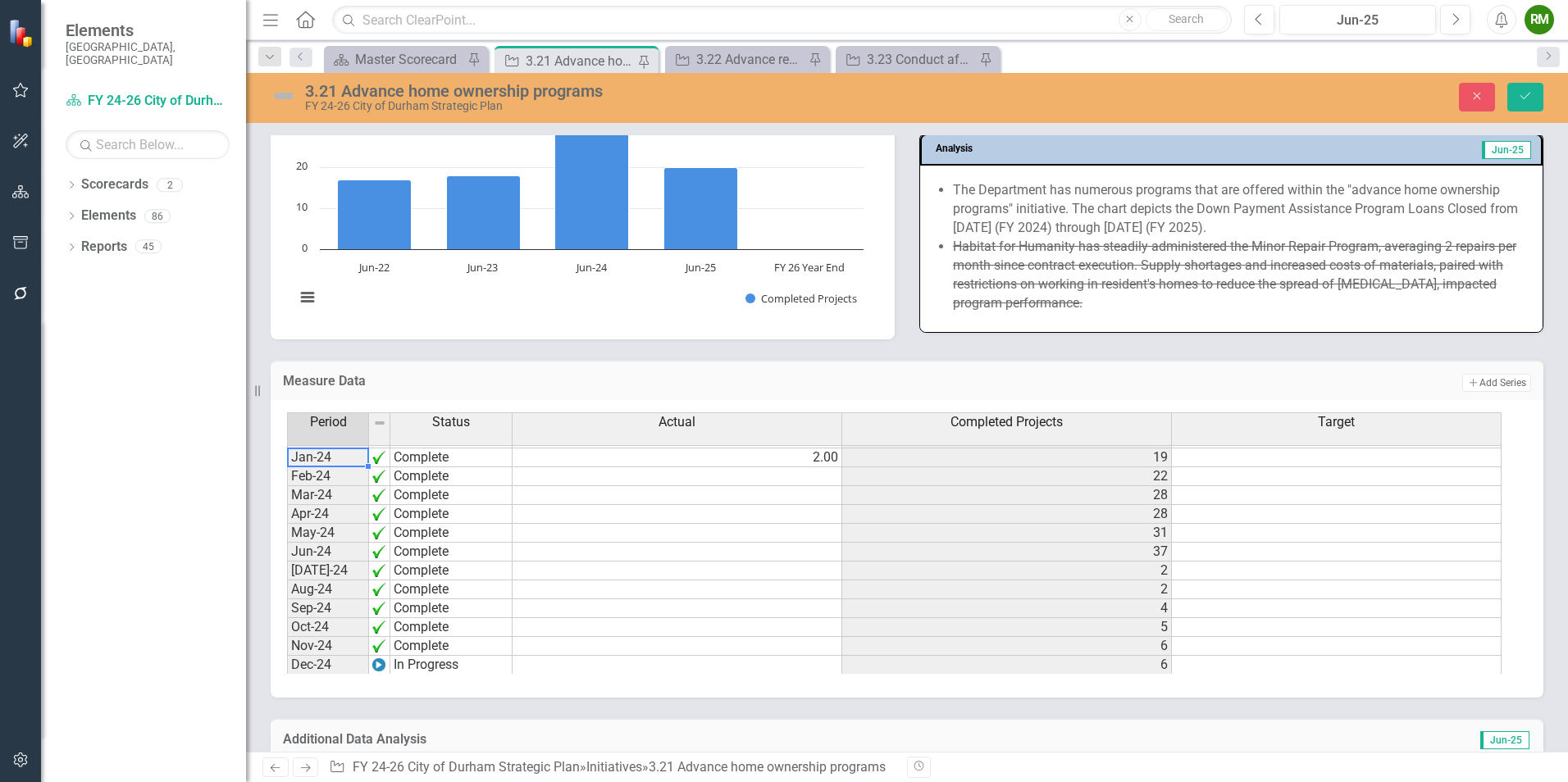
click at [350, 463] on td "Jan-24" at bounding box center [327, 457] width 82 height 19
click at [287, 468] on div "Period Status Oct-23 Complete Nov-23 Complete Dec-23 Complete Jan-24 Complete F…" at bounding box center [287, 638] width 0 height 562
click at [434, 468] on div at bounding box center [450, 468] width 122 height 2
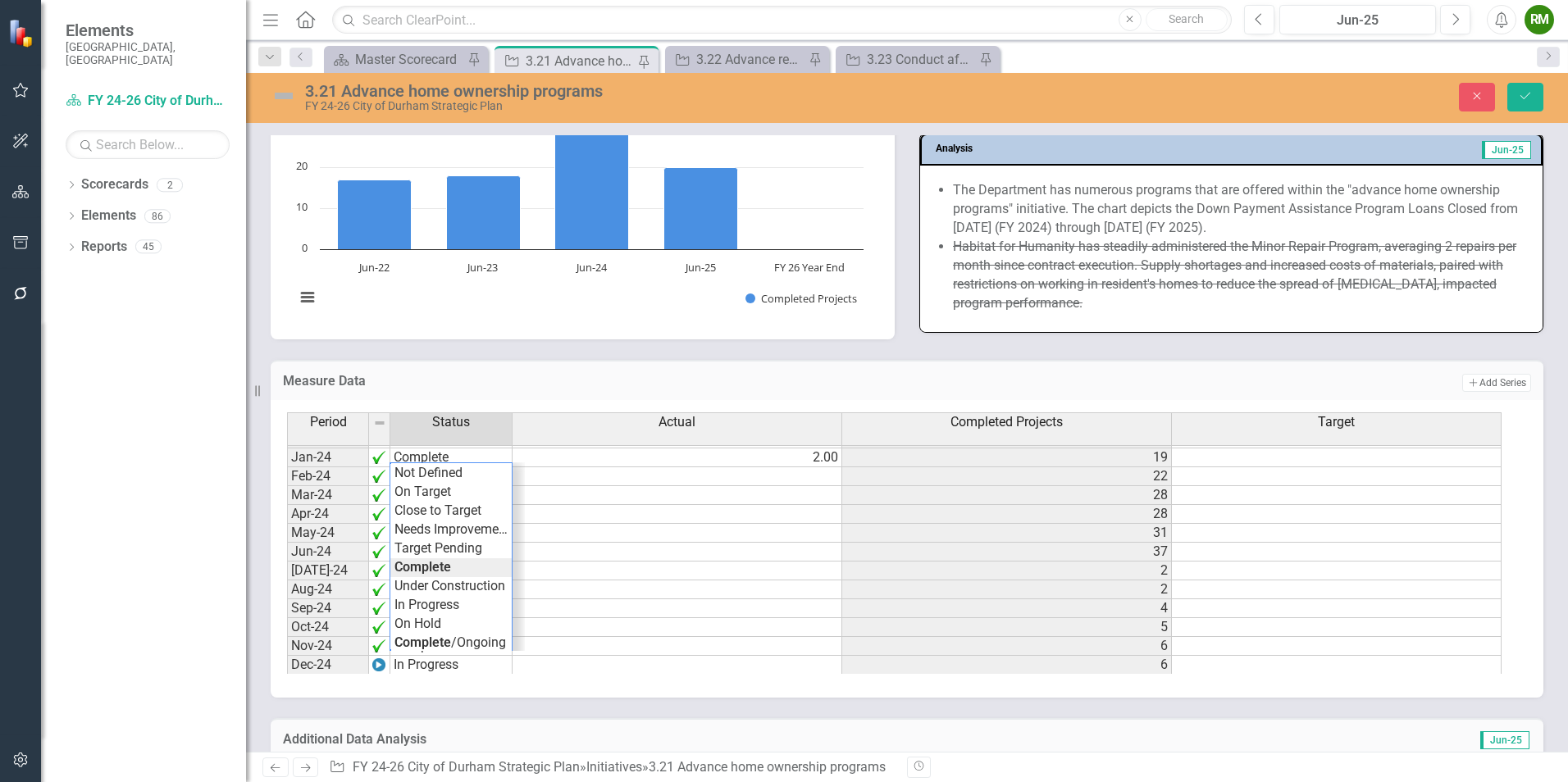
click at [439, 460] on td "Complete" at bounding box center [451, 457] width 122 height 19
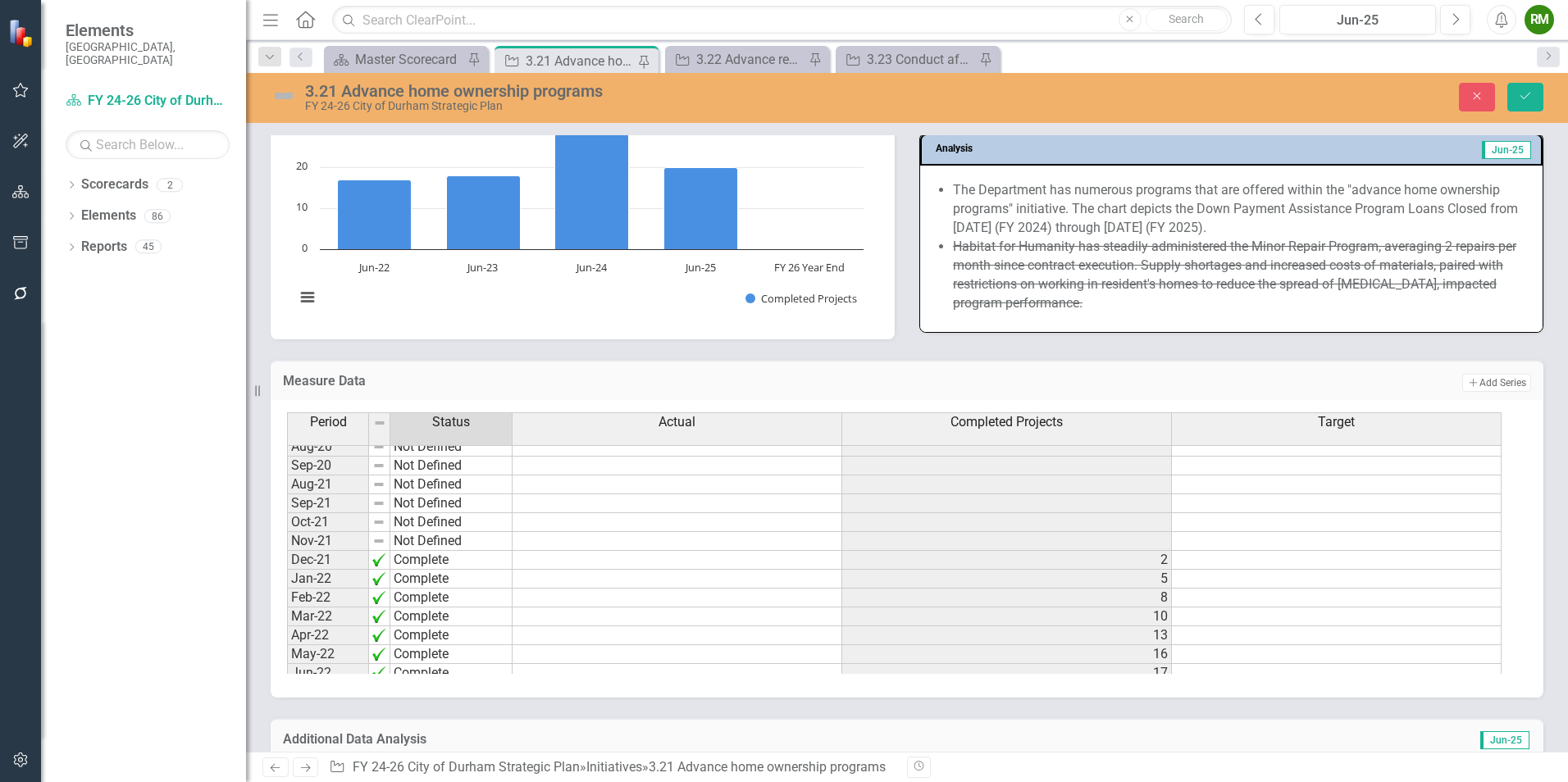
click at [440, 556] on td "Complete" at bounding box center [451, 560] width 122 height 19
click at [439, 554] on div "Period Status Actual Completed Projects Target Aug-20 Not Defined Sep-20 Not De…" at bounding box center [900, 543] width 1227 height 261
click at [433, 576] on td "Complete" at bounding box center [451, 579] width 122 height 19
click at [432, 576] on td "Complete" at bounding box center [451, 579] width 122 height 19
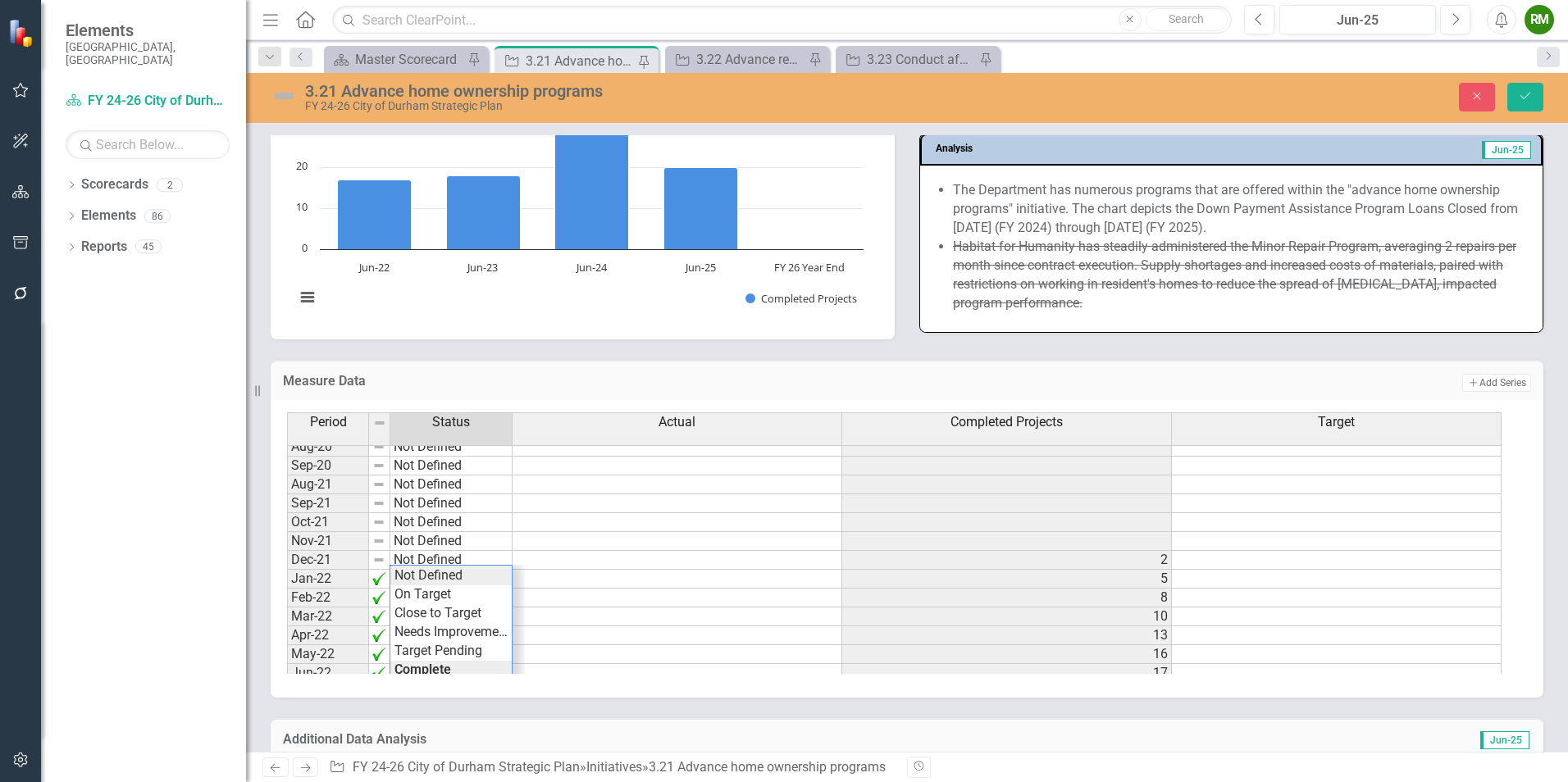
type textarea "Not Defined"
click at [431, 577] on div "Period Status Actual Completed Projects Target Aug-20 Not Defined Sep-20 Not De…" at bounding box center [900, 543] width 1227 height 261
click at [445, 600] on td "Complete" at bounding box center [451, 601] width 122 height 19
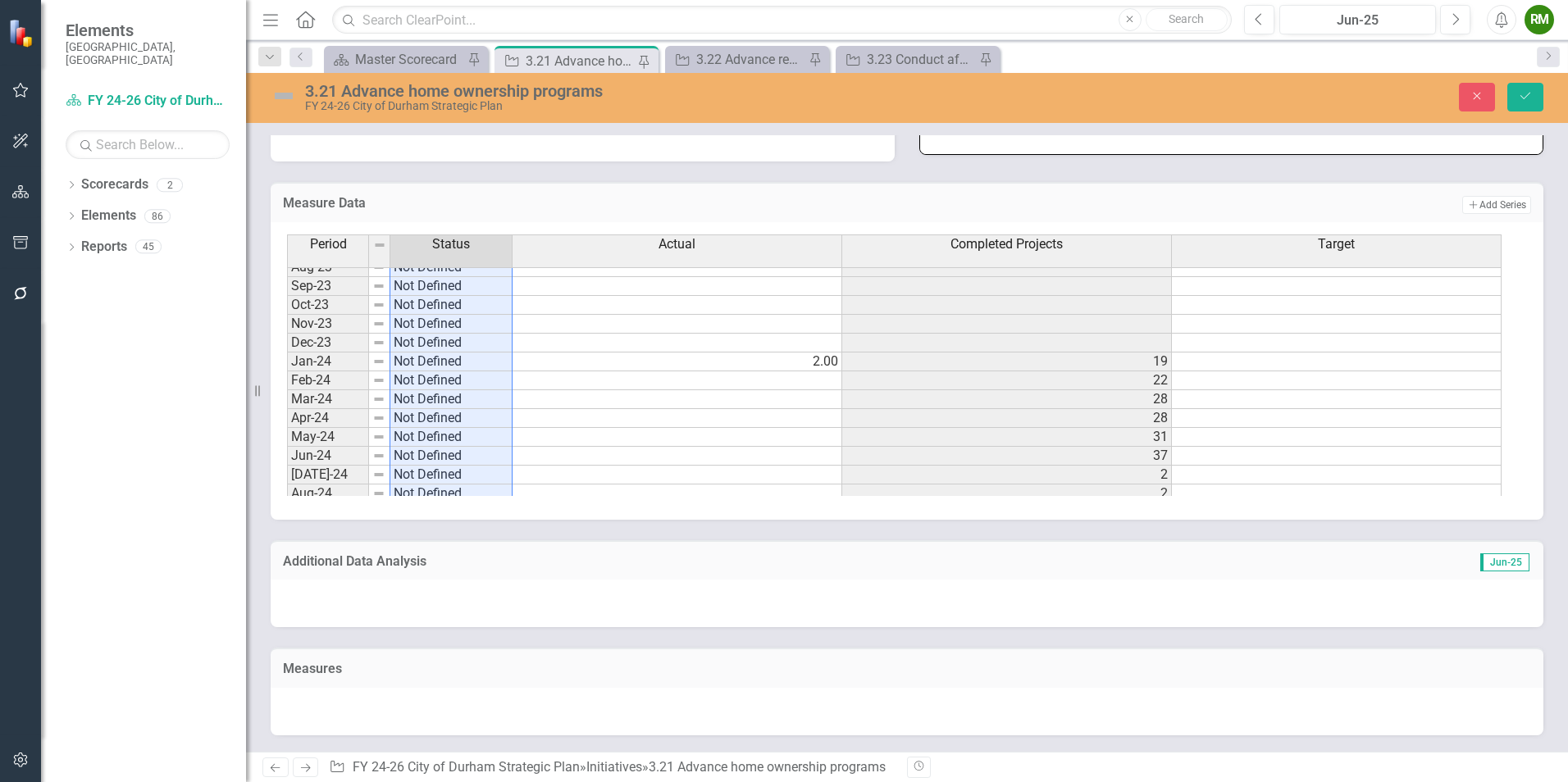
click at [701, 393] on tbody "Mar-23 Not Defined Apr-23 Not Defined May-23 Not Defined Jun-23 Not Defined Jul…" at bounding box center [894, 455] width 1214 height 585
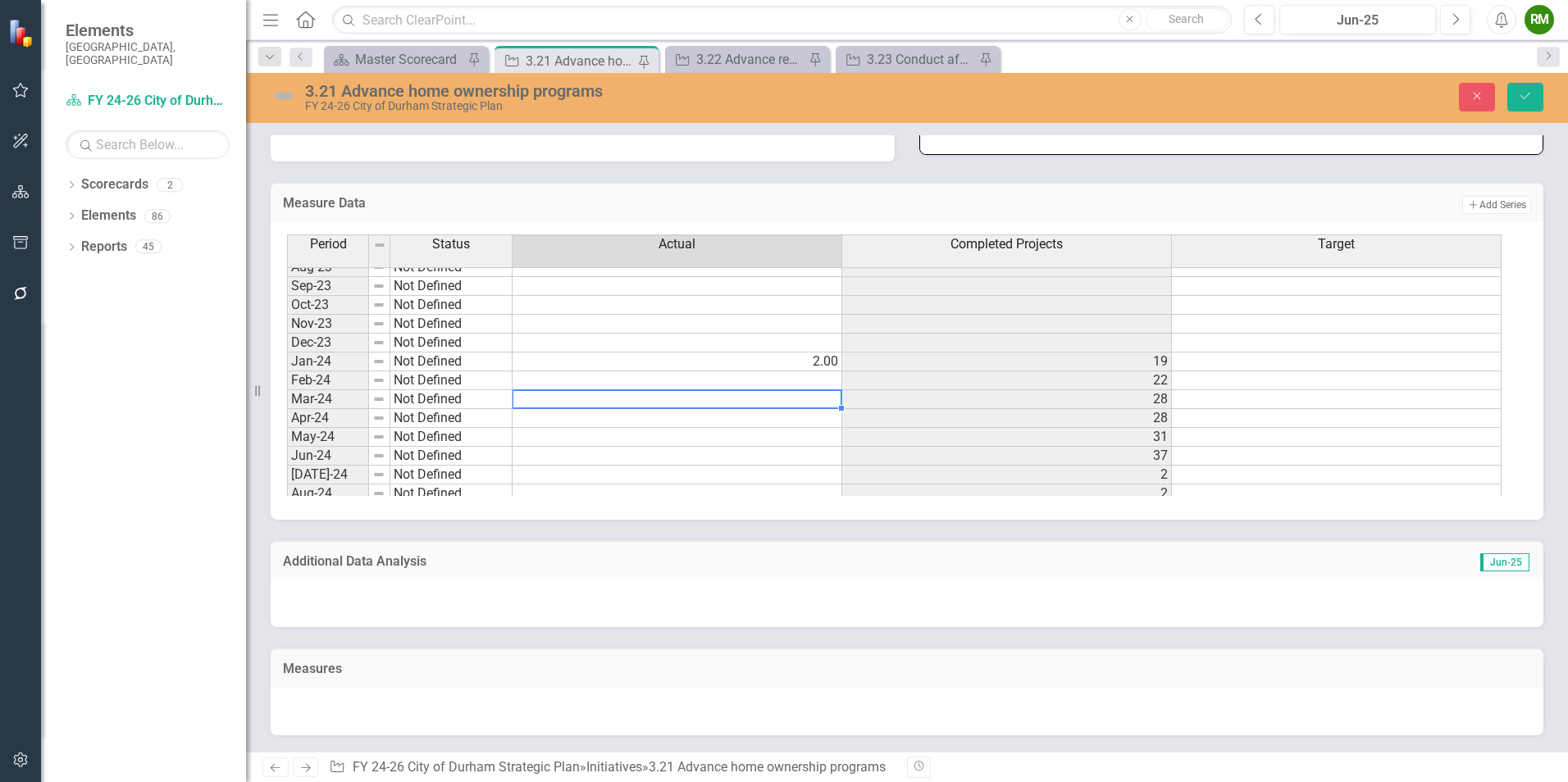
click at [743, 378] on td at bounding box center [678, 380] width 330 height 19
click at [744, 378] on td at bounding box center [678, 380] width 330 height 19
type textarea "0"
type textarea "1"
type textarea "0"
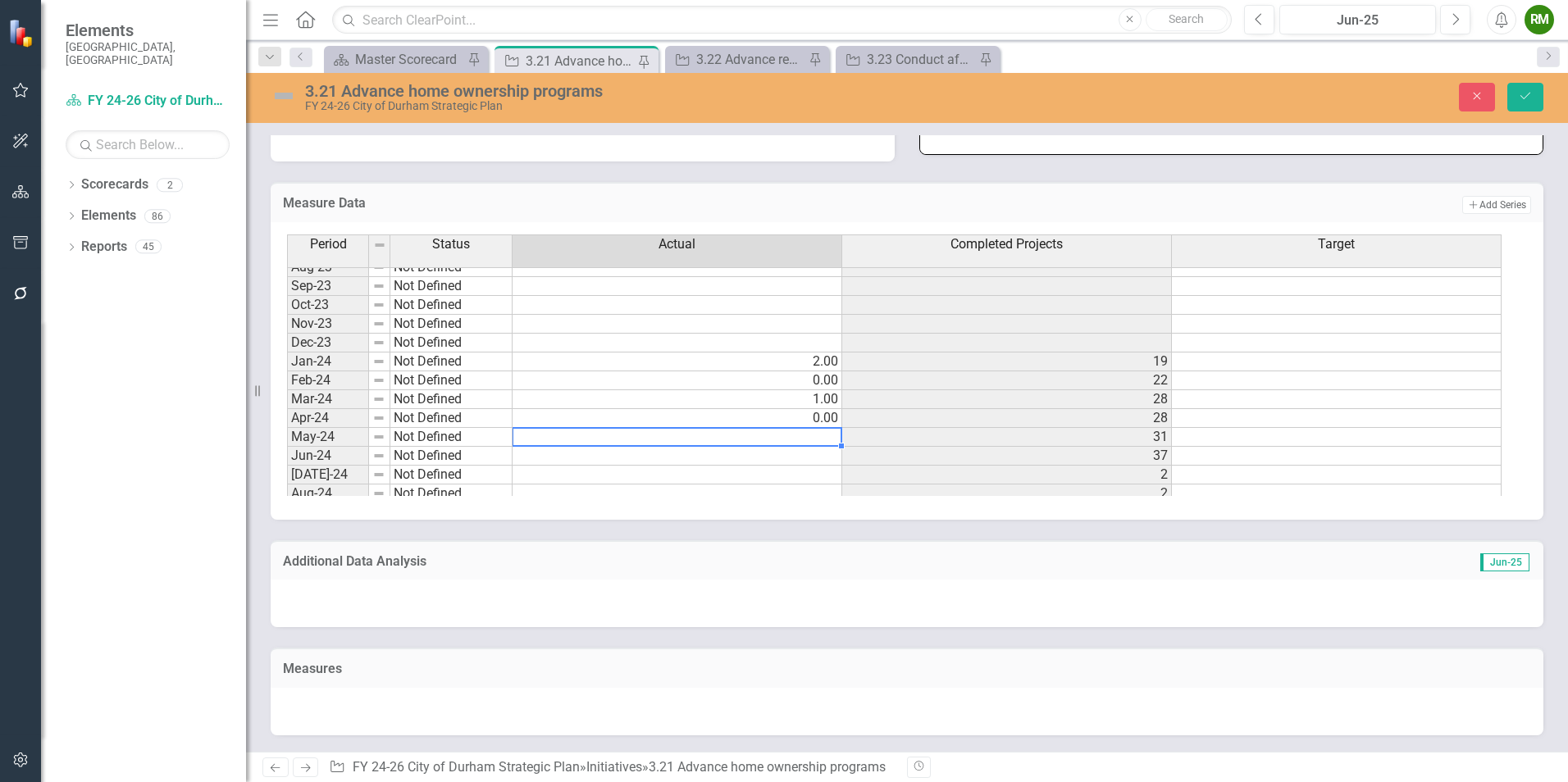
type textarea "2"
type textarea "1"
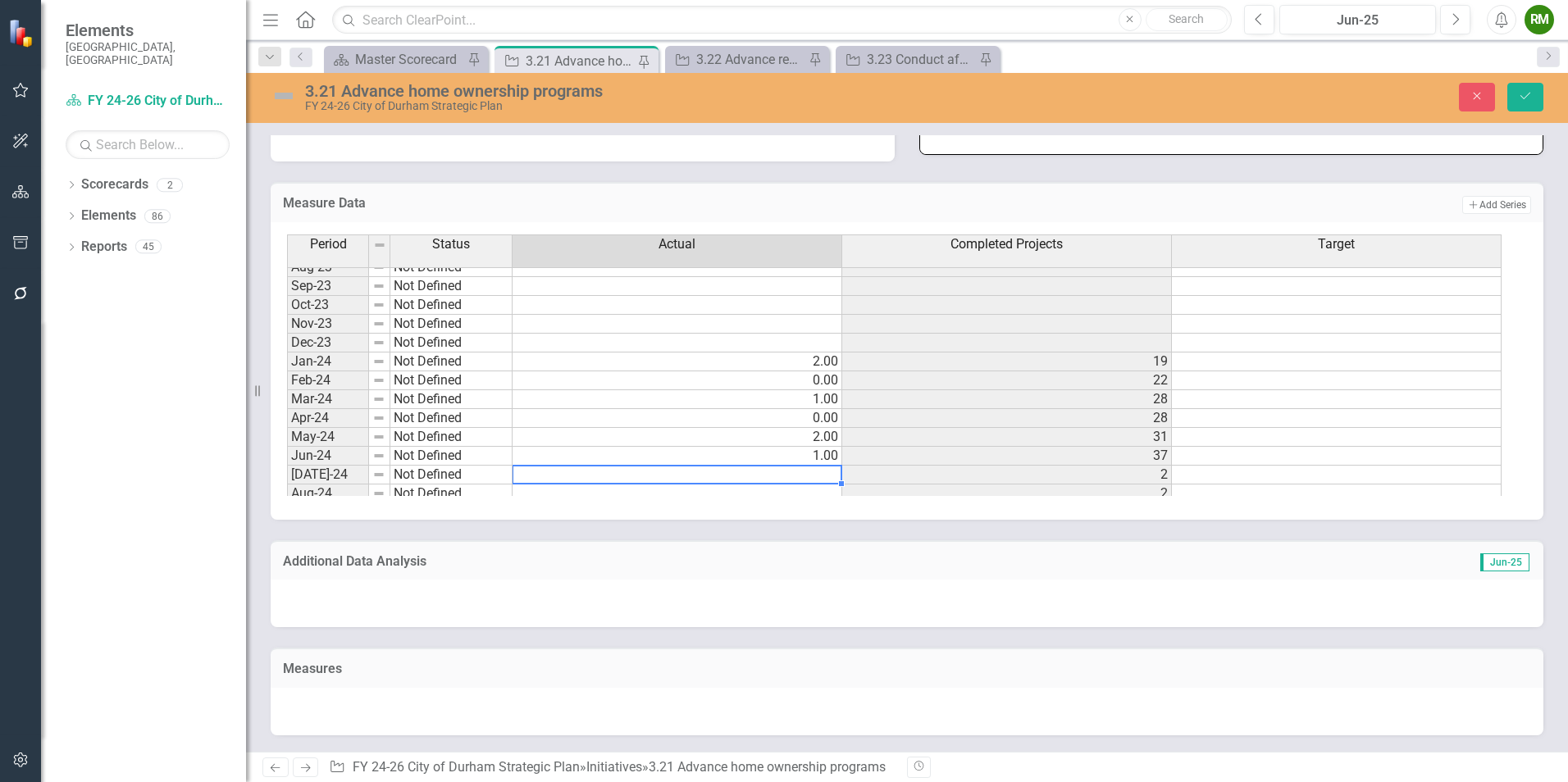
type textarea "1"
type textarea "0"
type textarea "1"
type textarea "3"
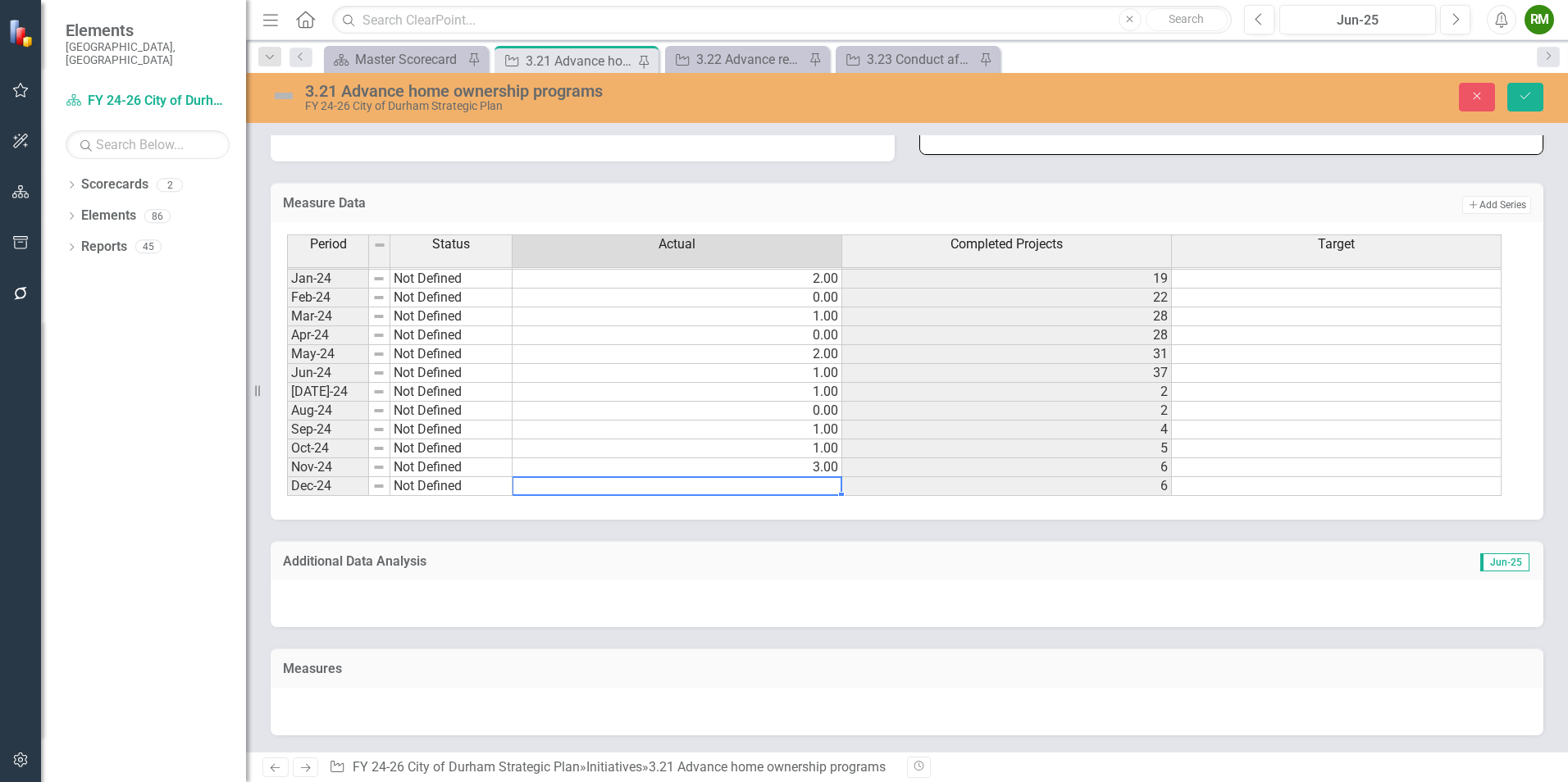
type textarea "1"
type textarea "0"
type textarea "3"
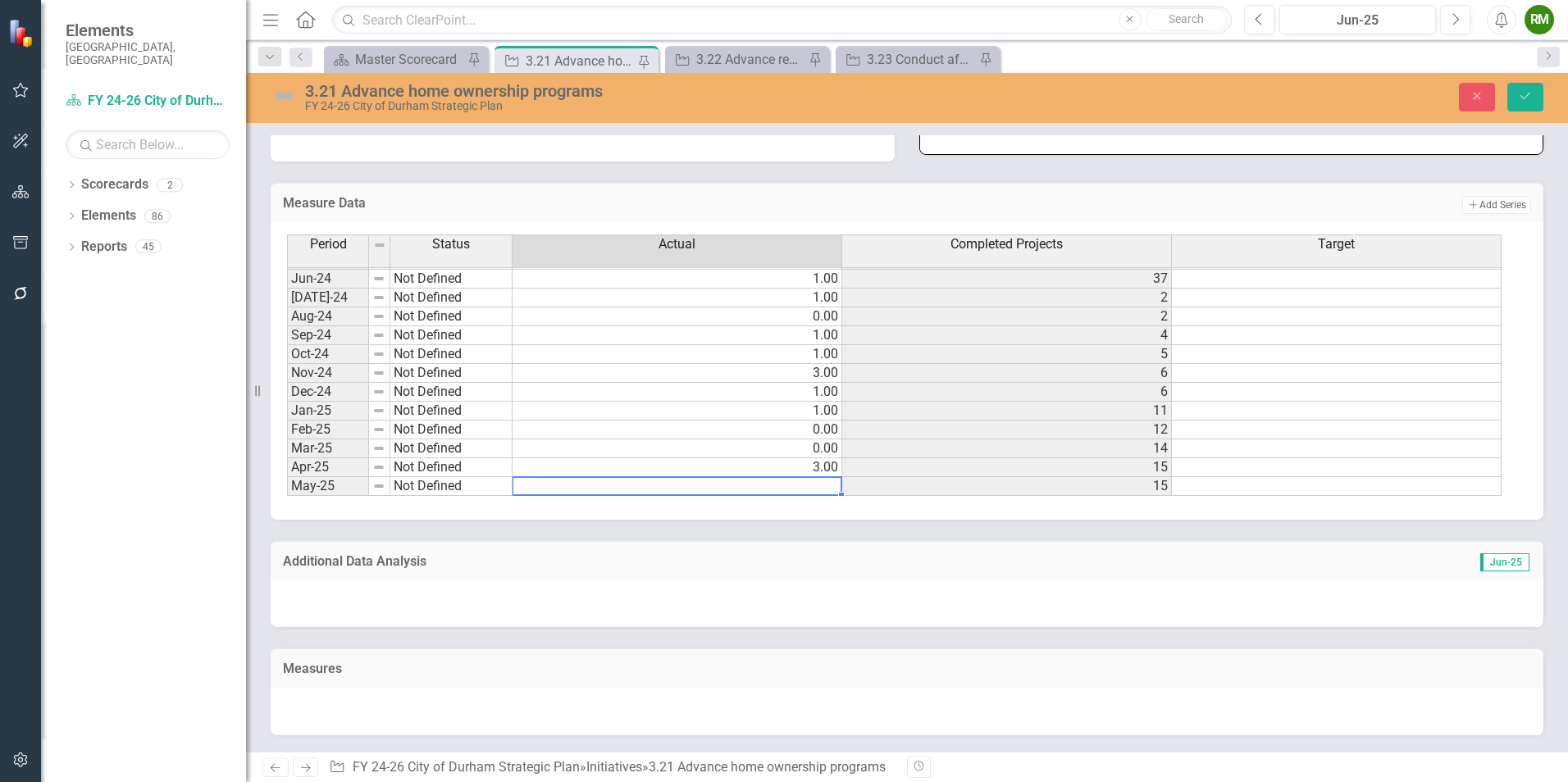
type textarea "1"
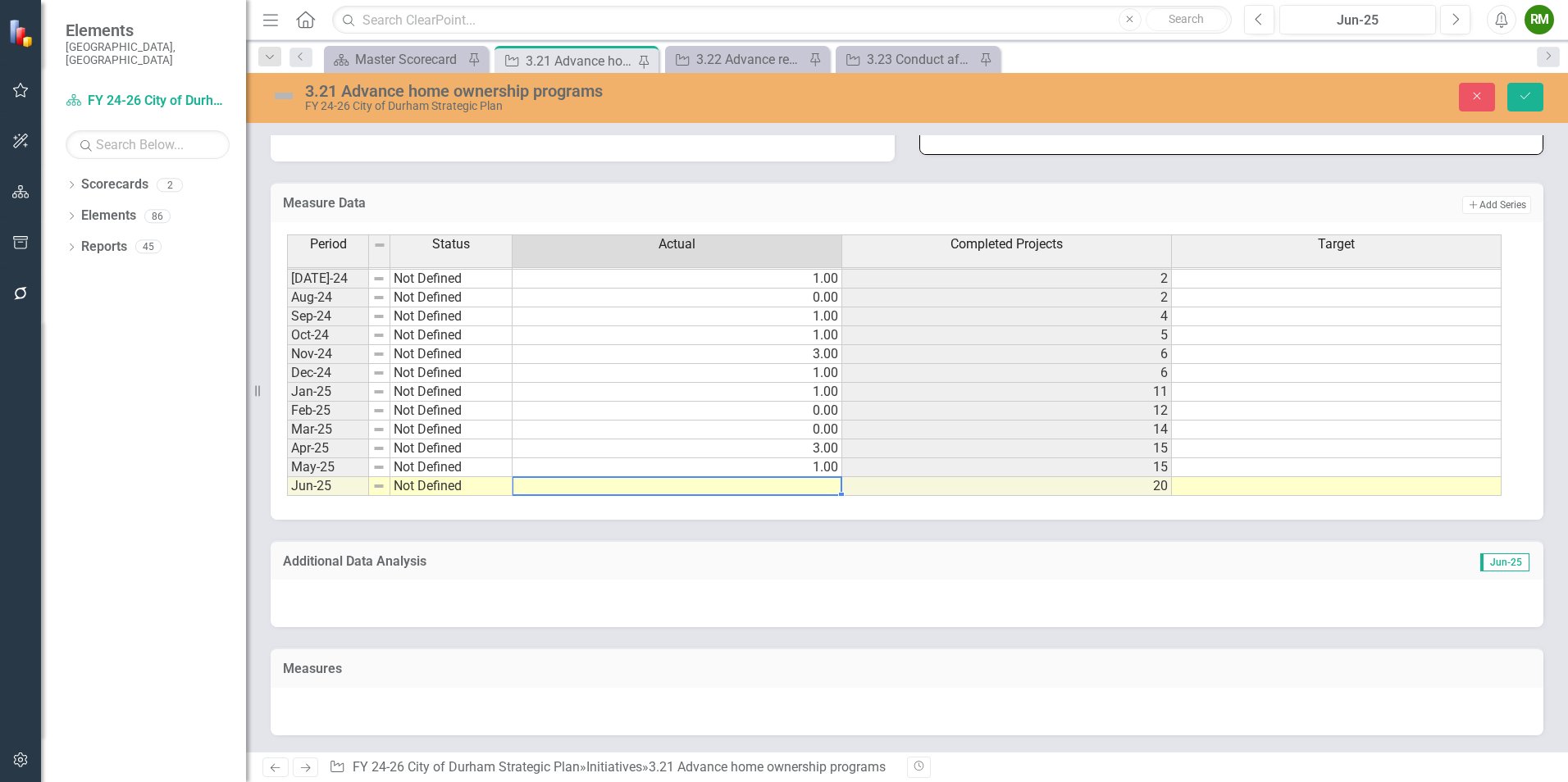
type textarea "3"
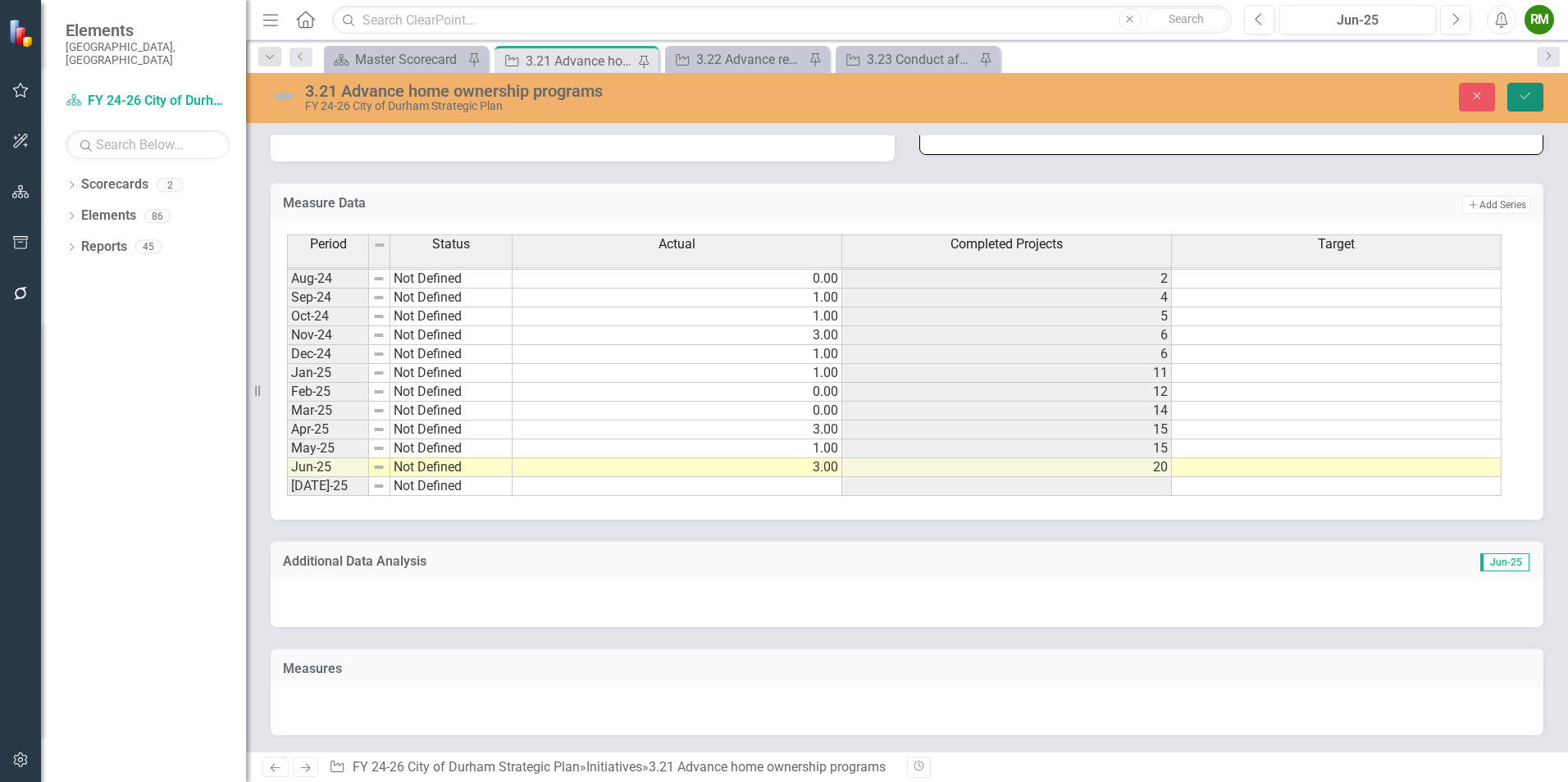
click at [1521, 99] on icon "Save" at bounding box center [1525, 95] width 15 height 11
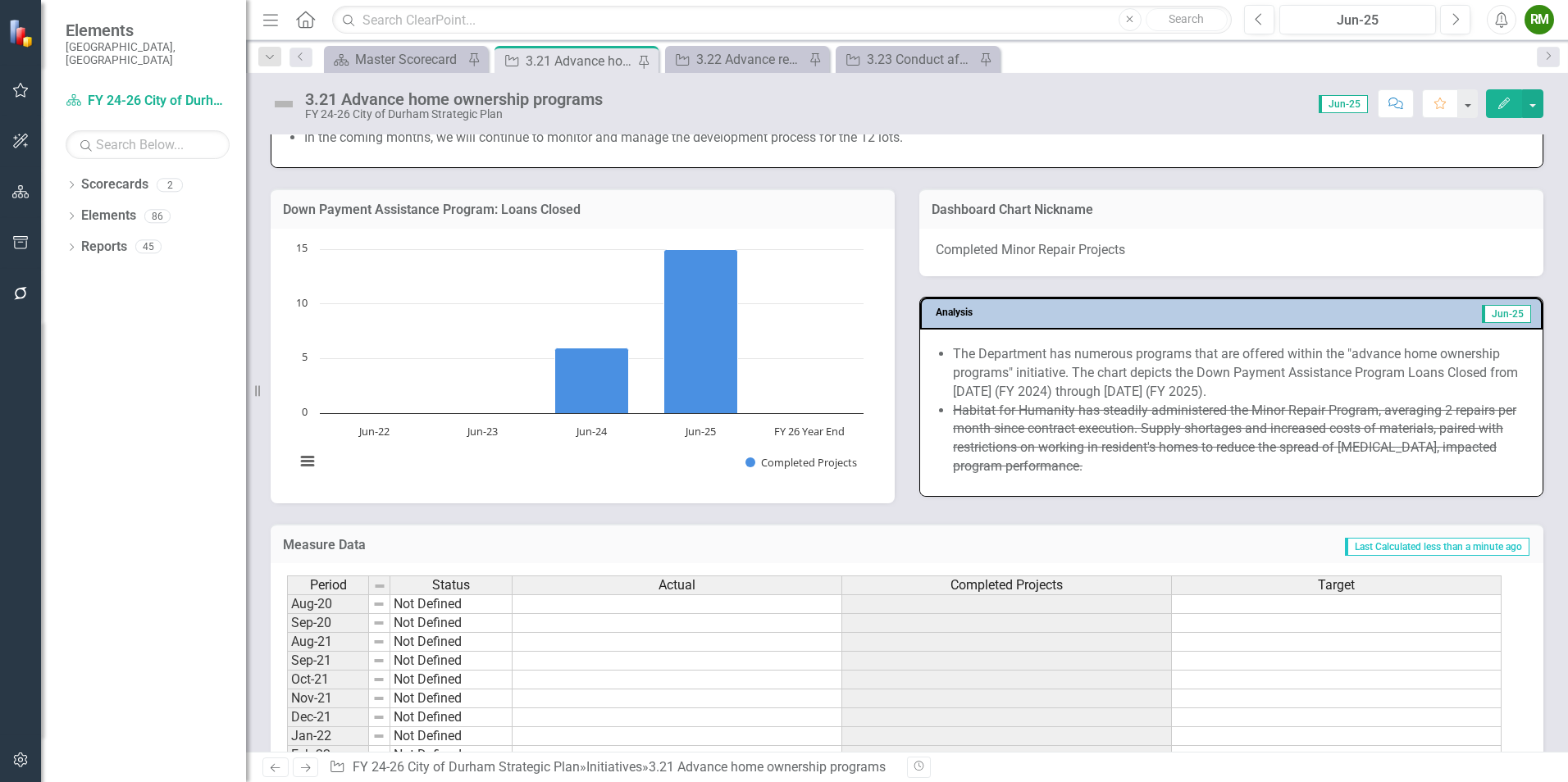
click at [609, 458] on rect "Interactive chart" at bounding box center [579, 364] width 585 height 246
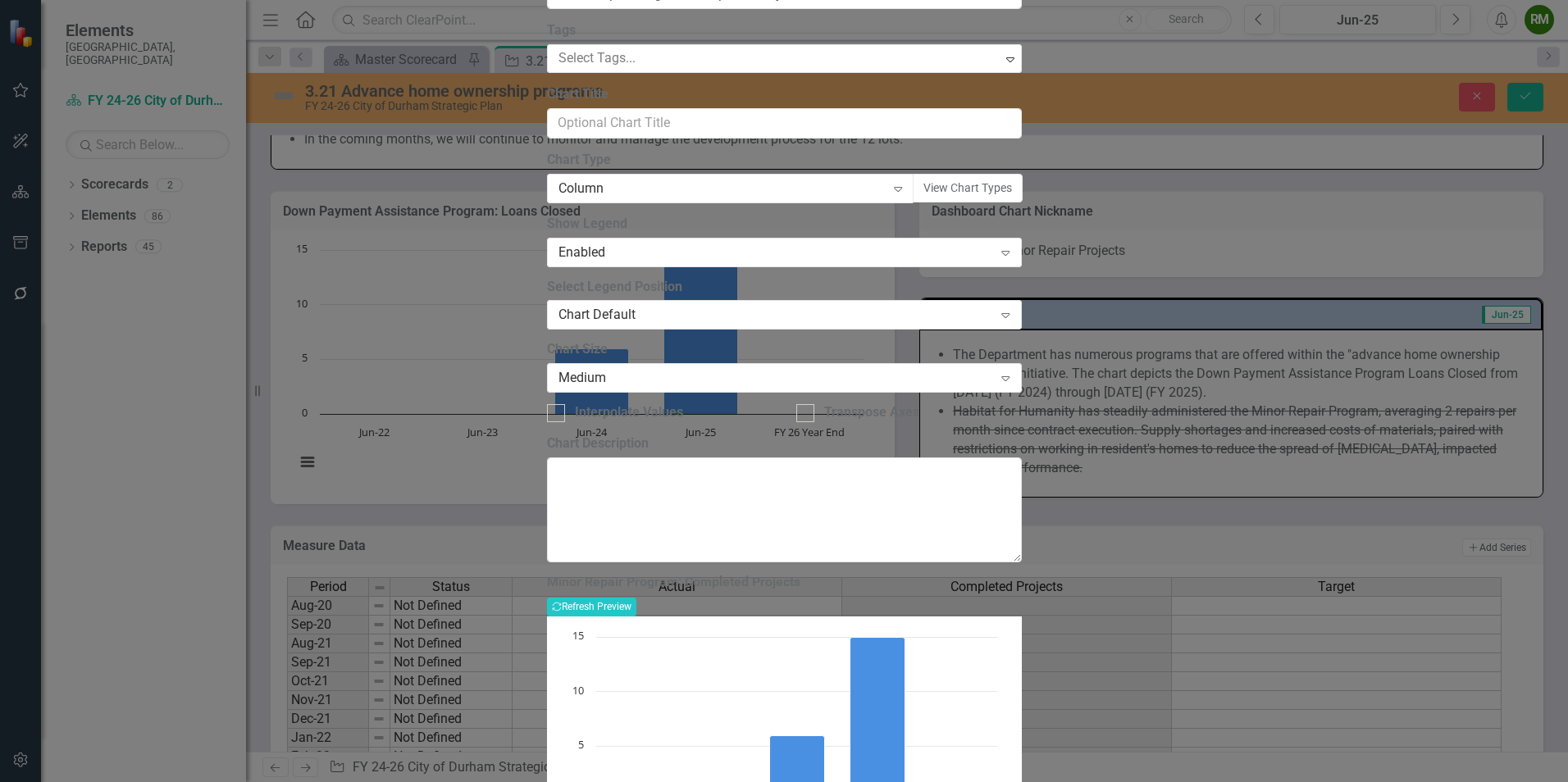
type input "Down Payment Assistance Program: Loans Closed"
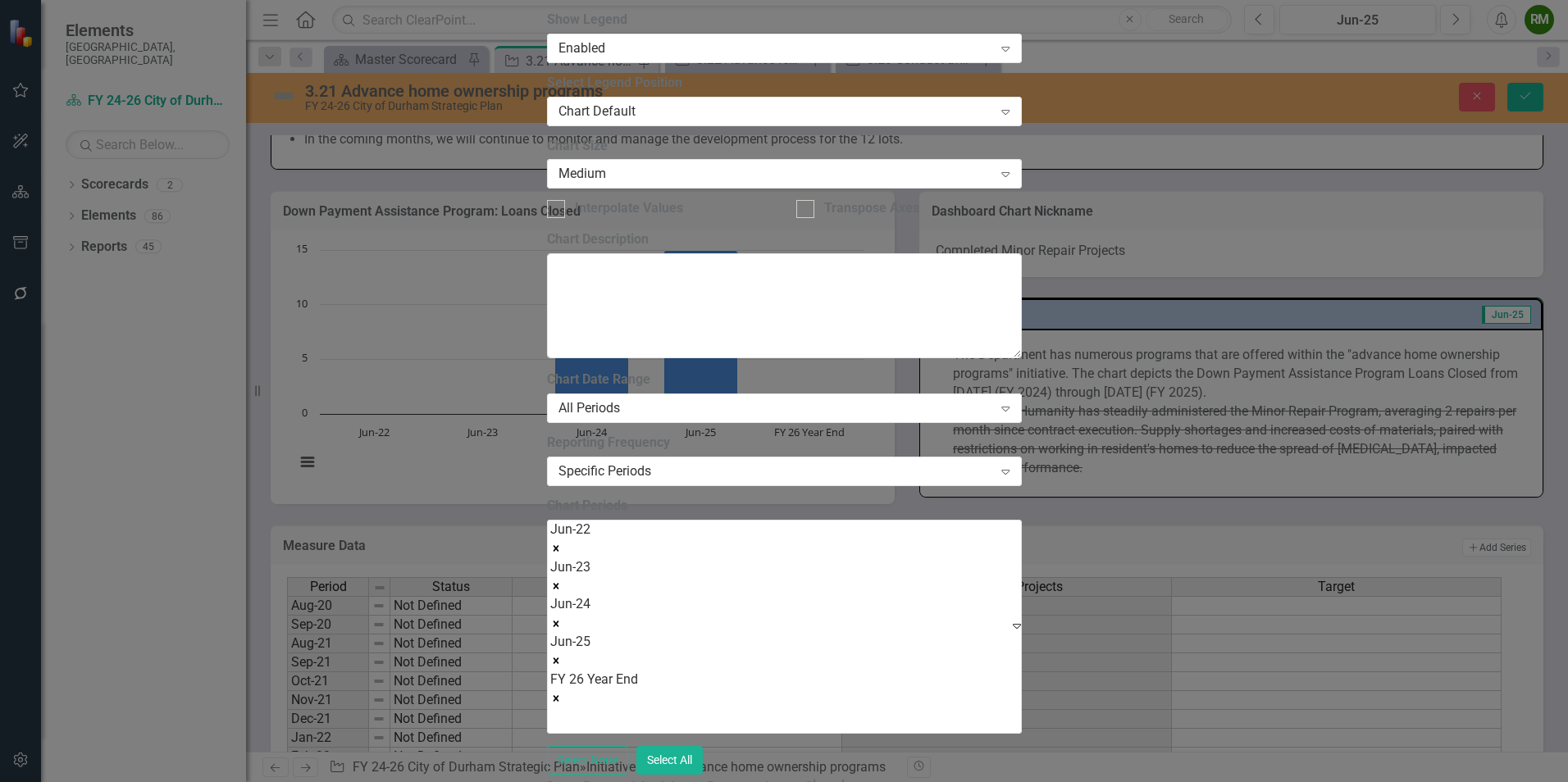
click at [562, 543] on icon "Remove Jun-22" at bounding box center [556, 548] width 11 height 11
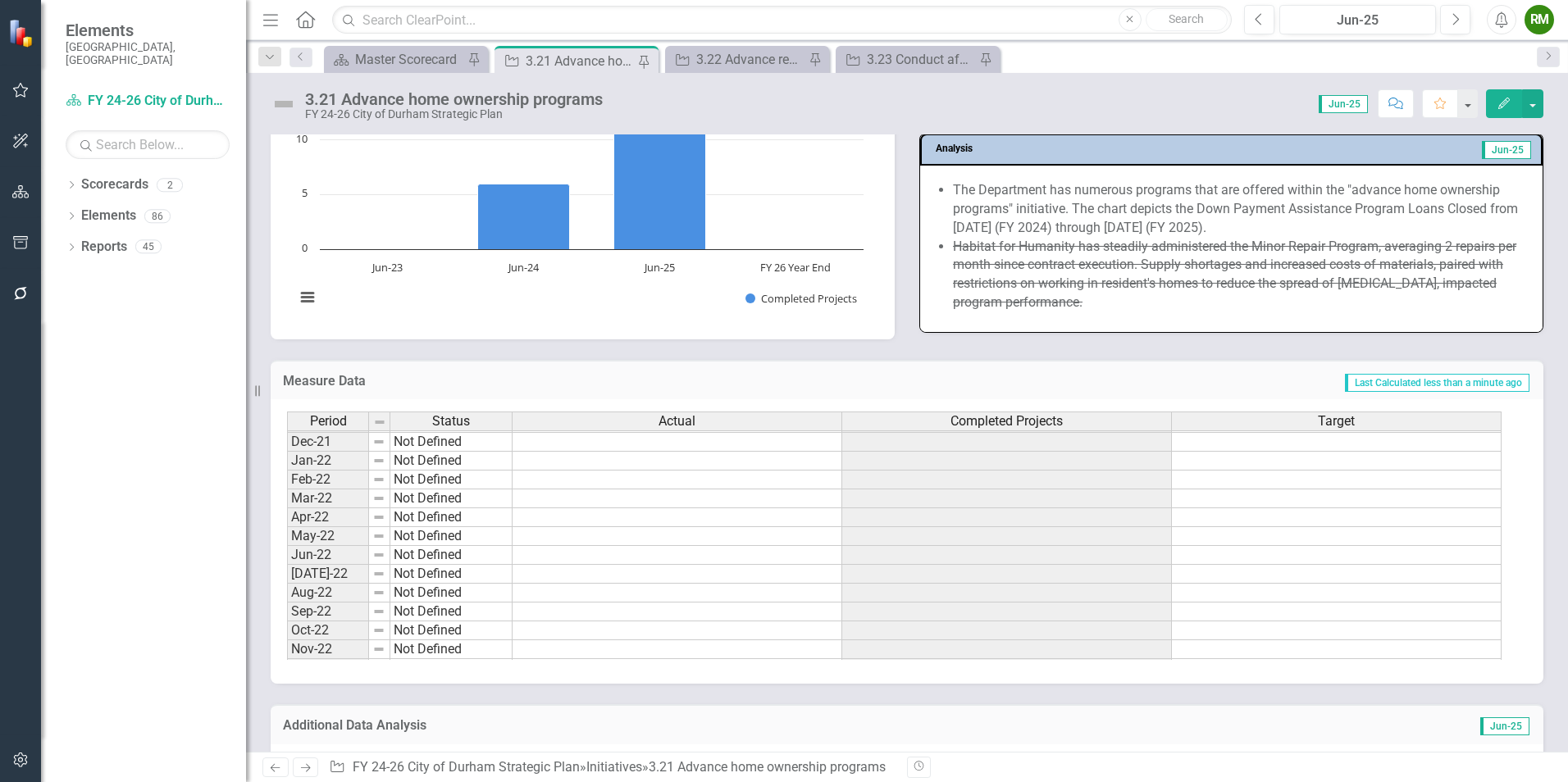
scroll to position [0, 0]
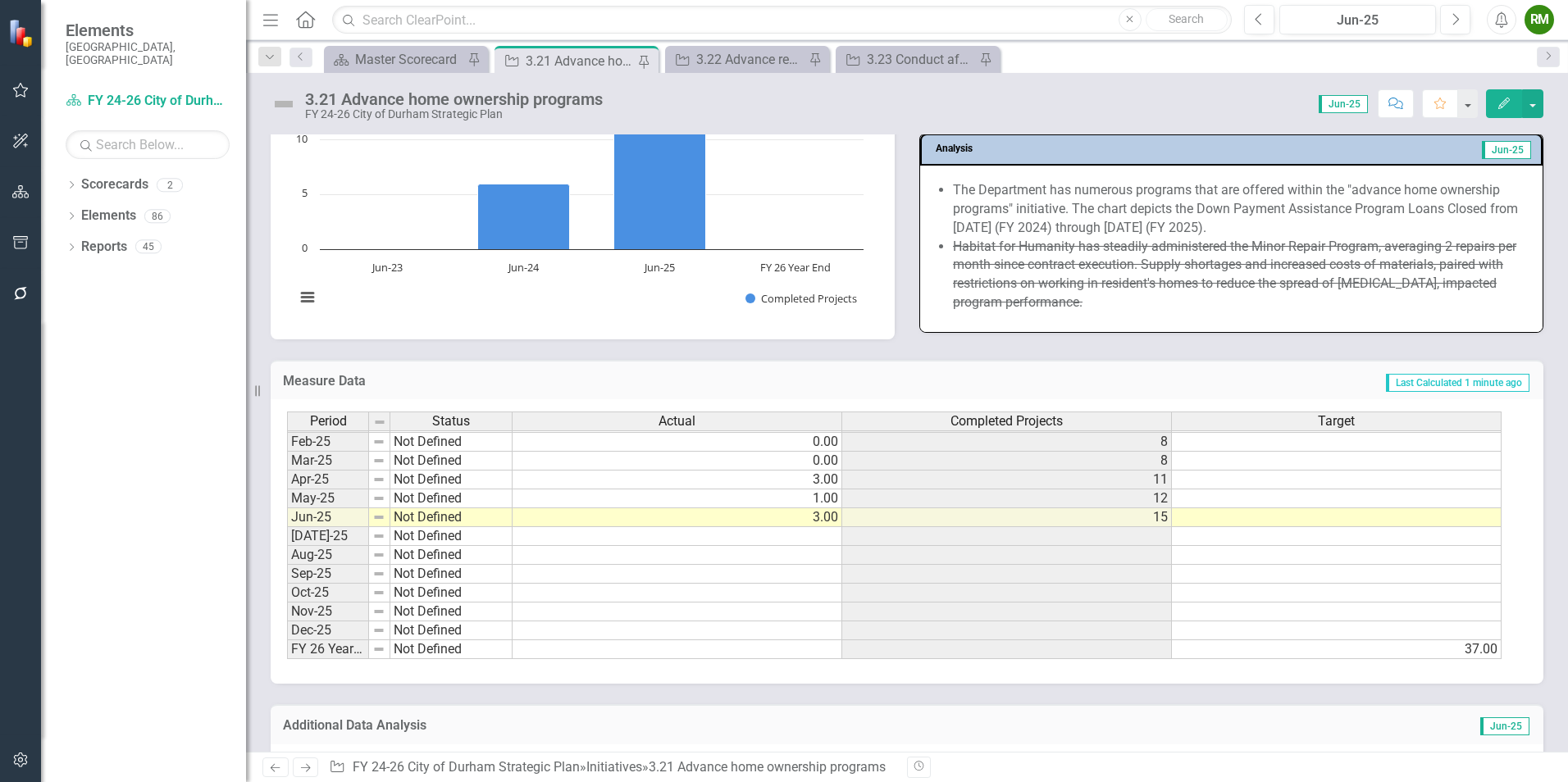
click at [1383, 652] on td "37.00" at bounding box center [1337, 650] width 330 height 19
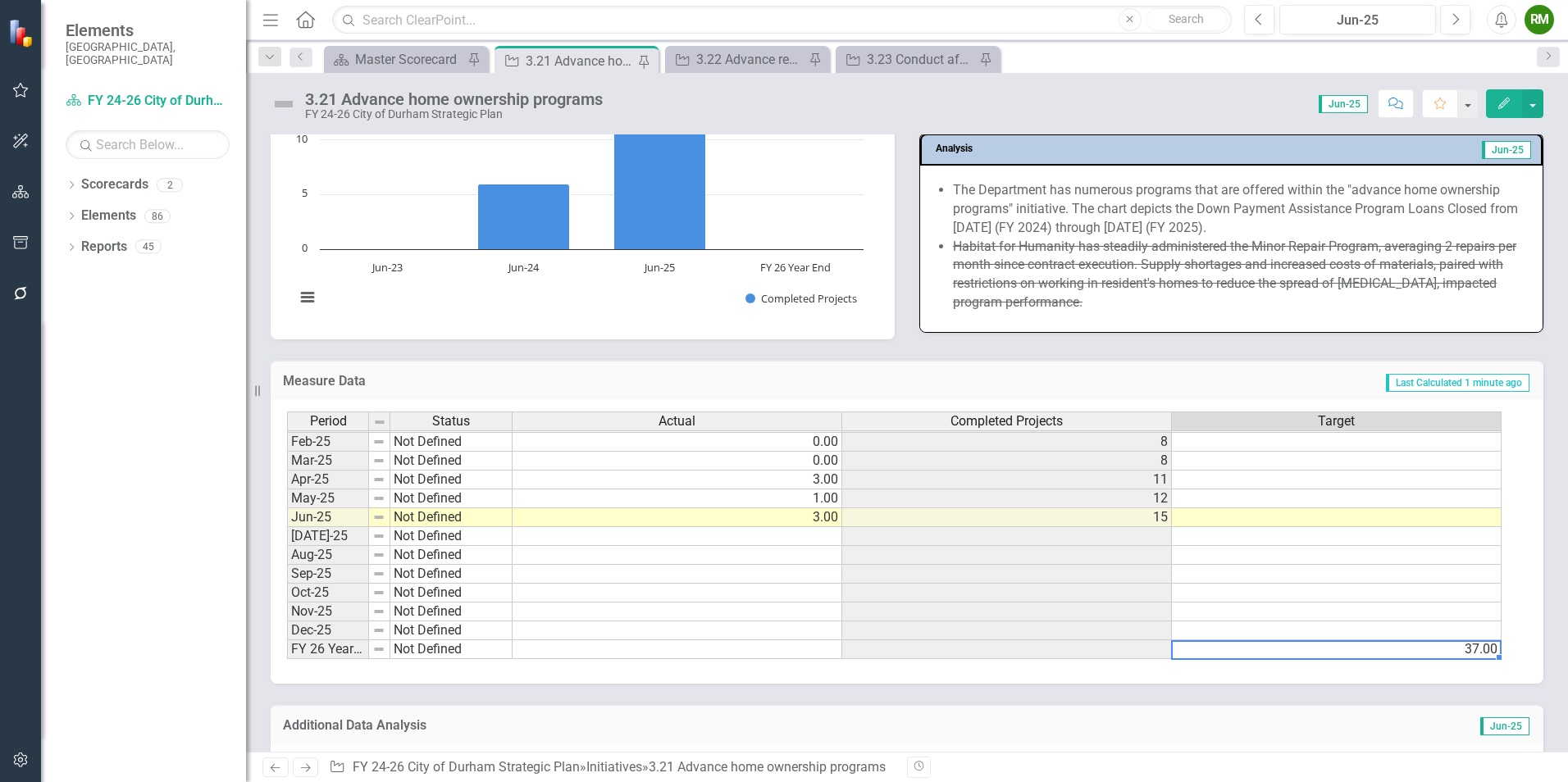
click at [1383, 652] on td "37.00" at bounding box center [1337, 650] width 330 height 19
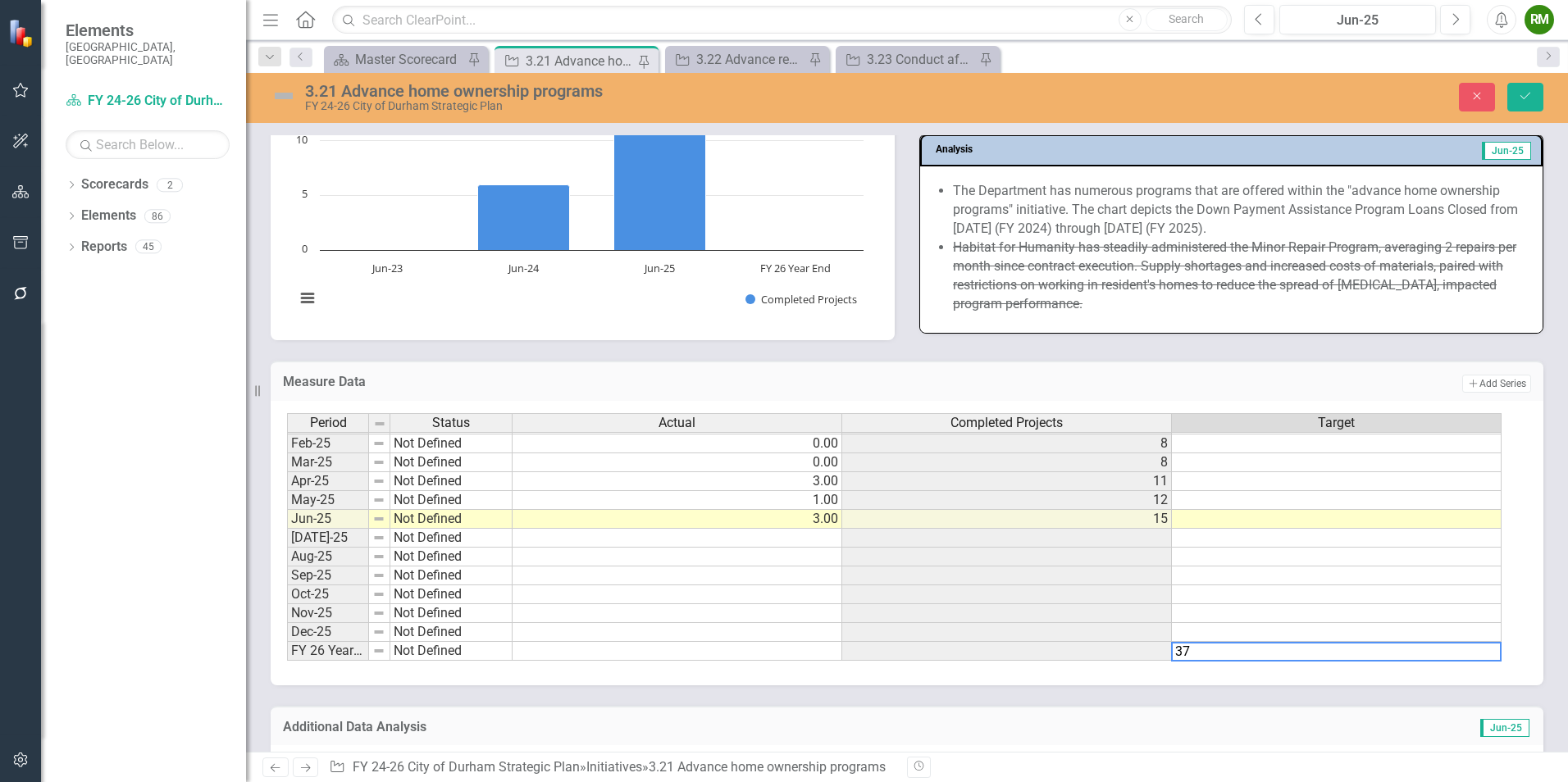
type textarea "3"
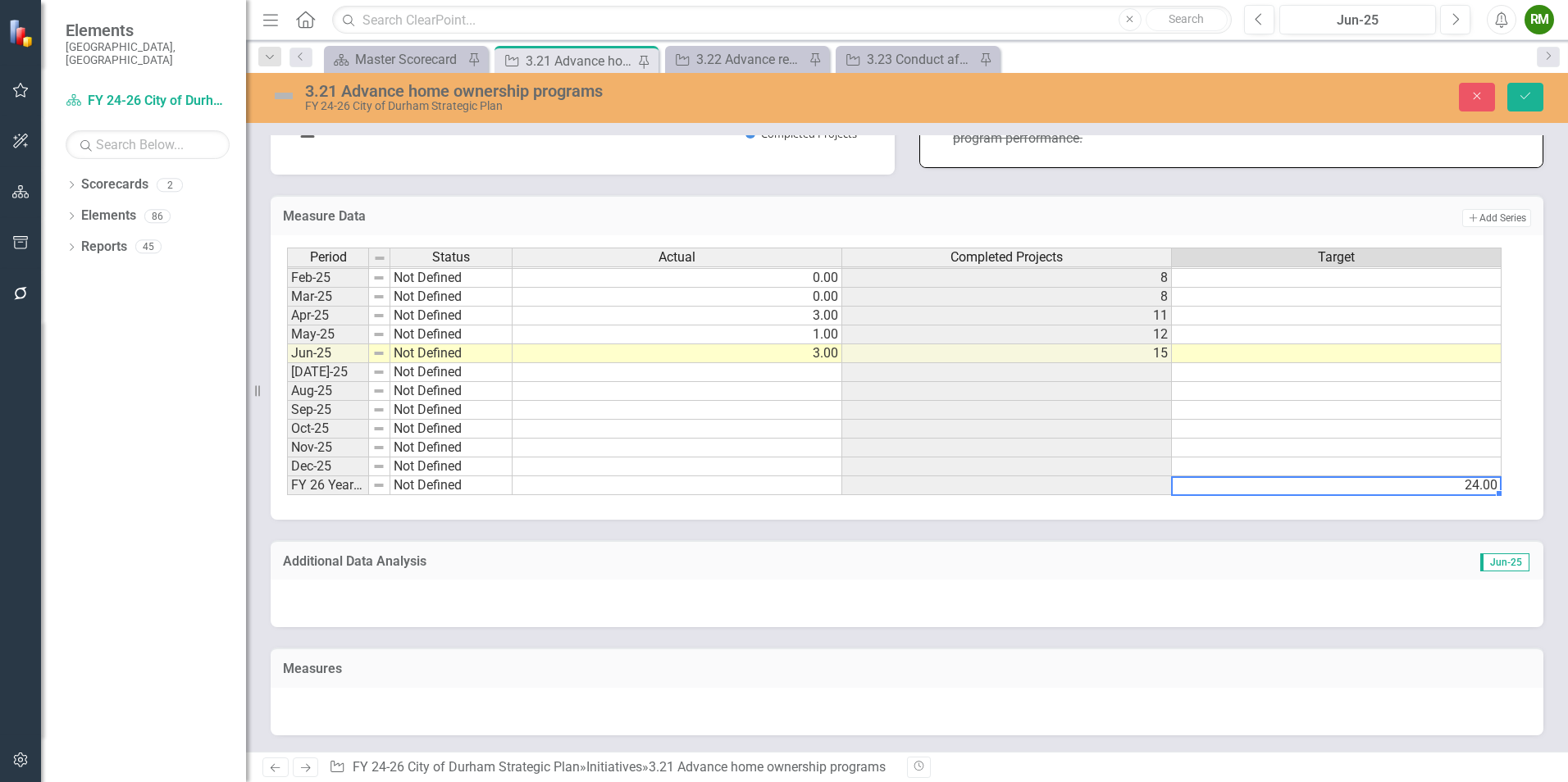
type textarea "24"
click at [1522, 485] on div "Period Status Actual Completed Projects Target Jan-24 Not Defined 2.00 2 Feb-24…" at bounding box center [907, 378] width 1272 height 284
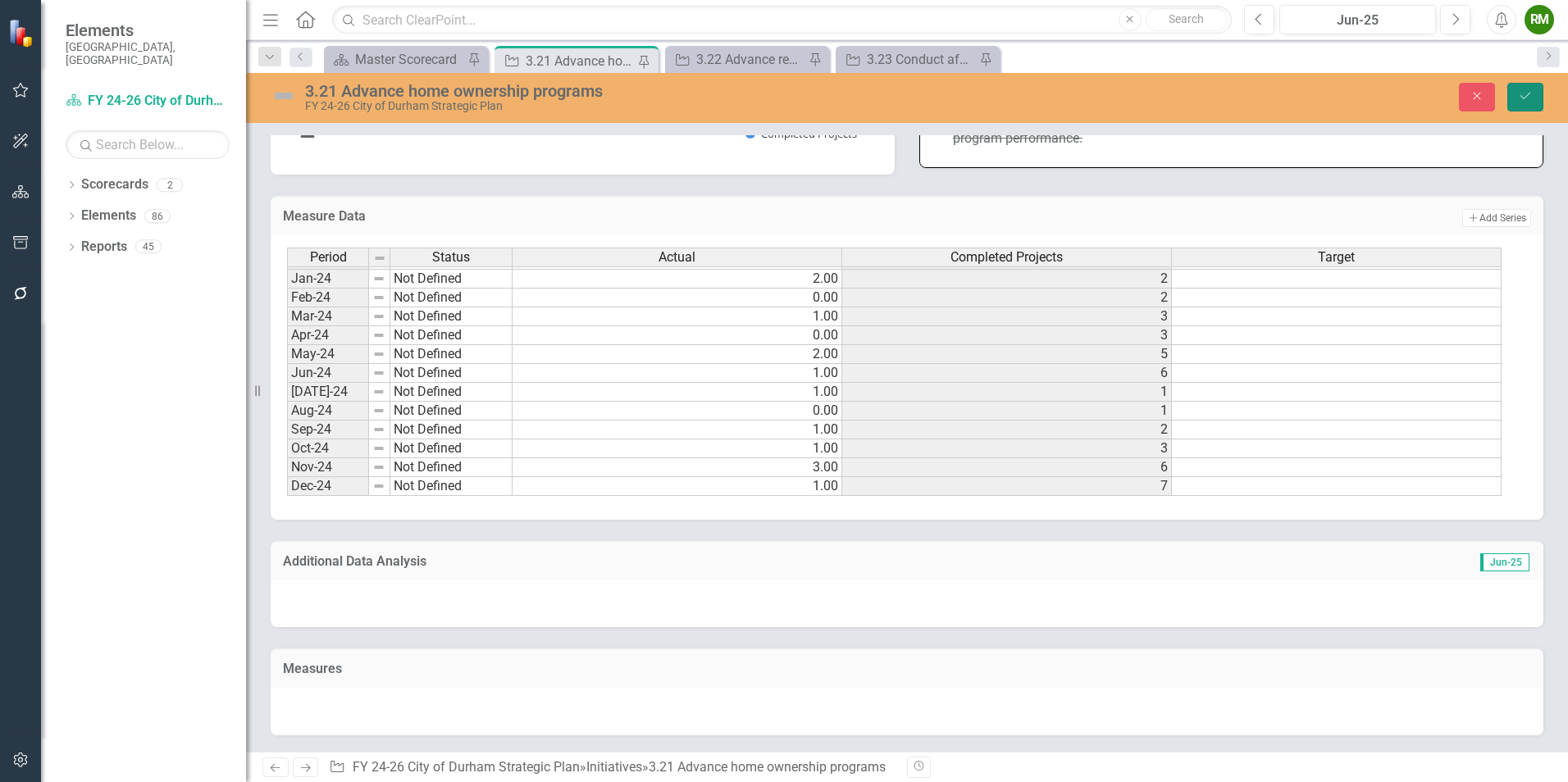
click at [1533, 105] on button "Save" at bounding box center [1525, 97] width 36 height 29
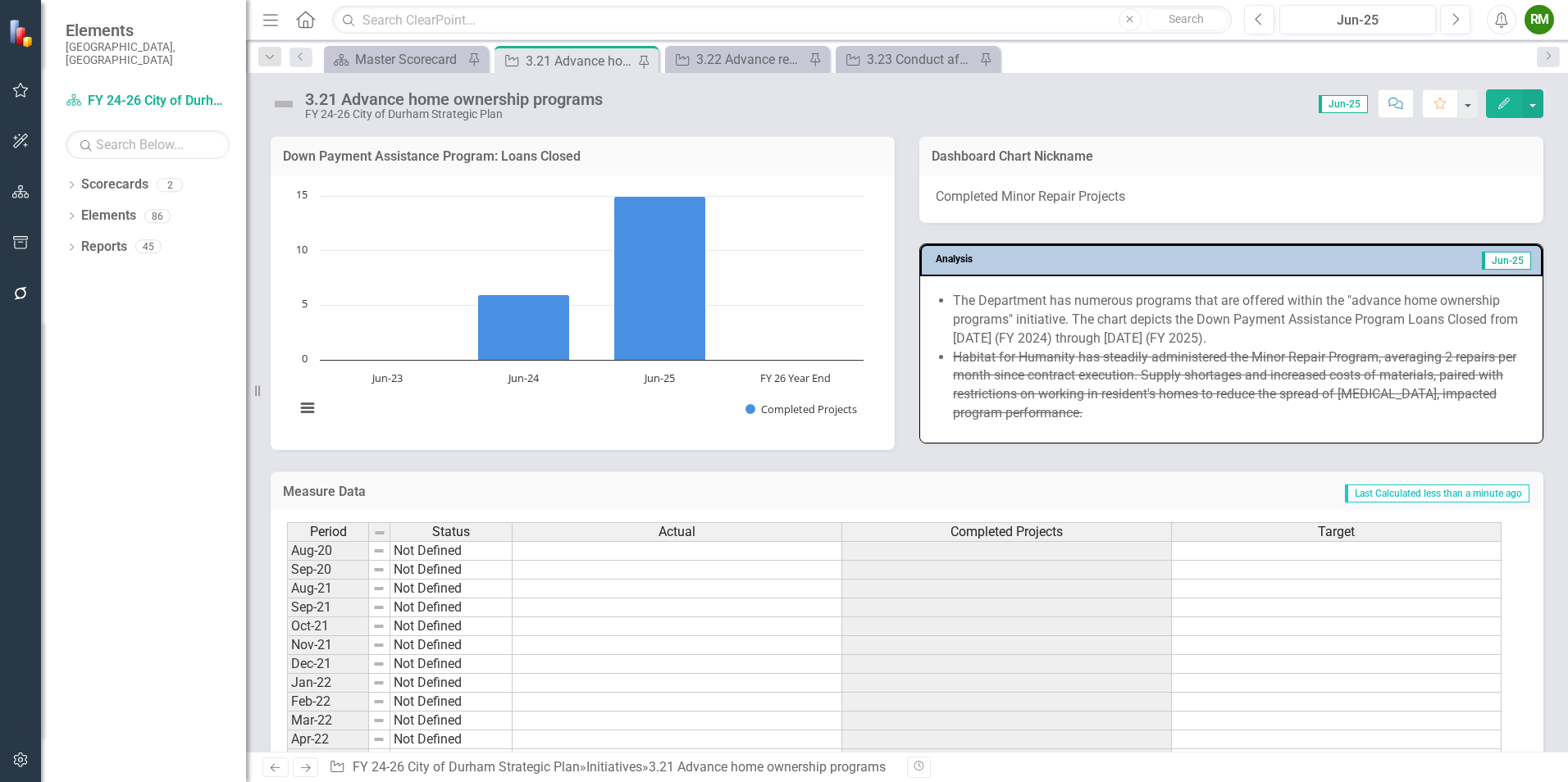
click at [1087, 384] on li "Habitat for Humanity has steadily administered the Minor Repair Program, averag…" at bounding box center [1240, 386] width 574 height 75
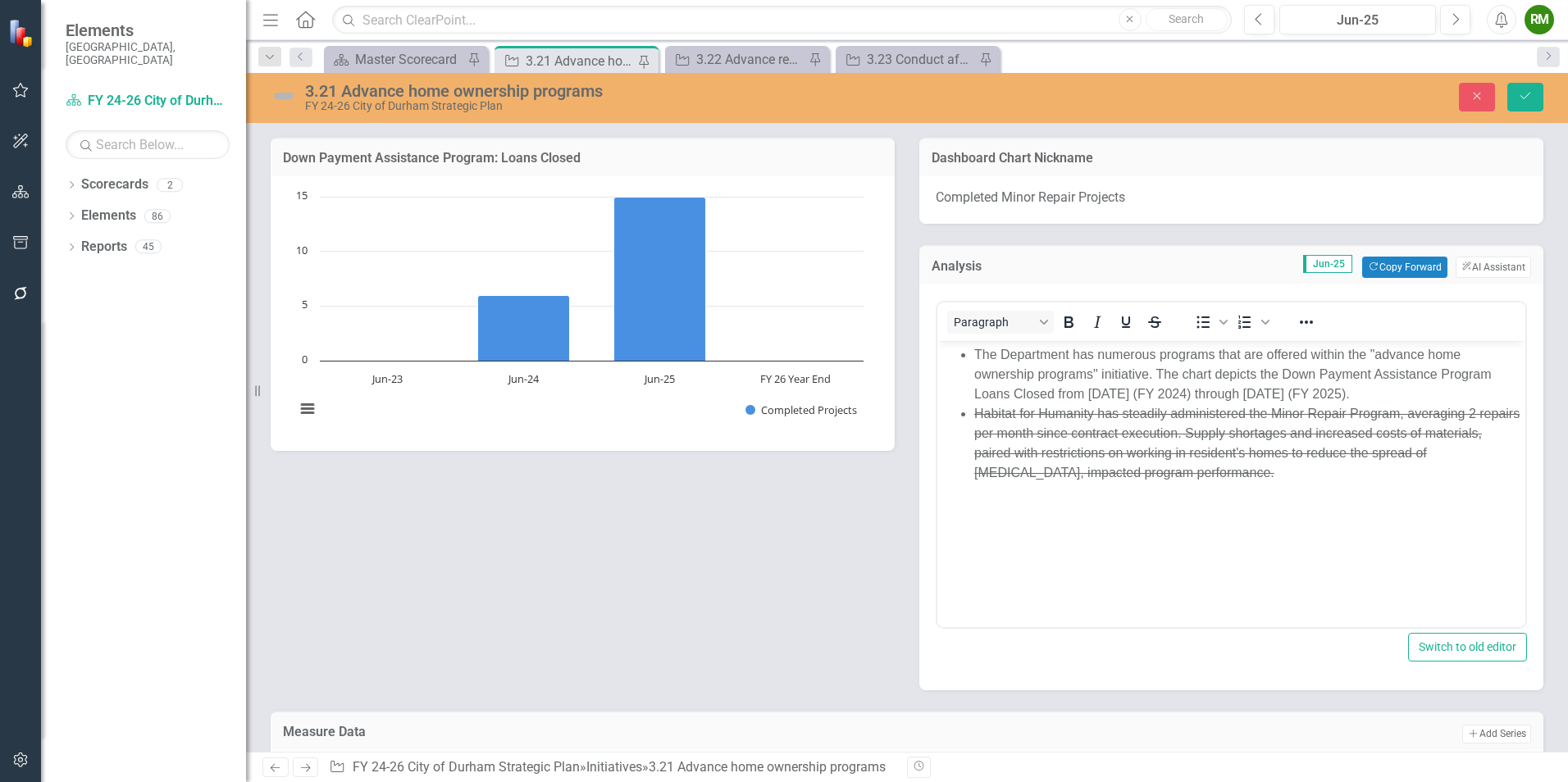
scroll to position [0, 0]
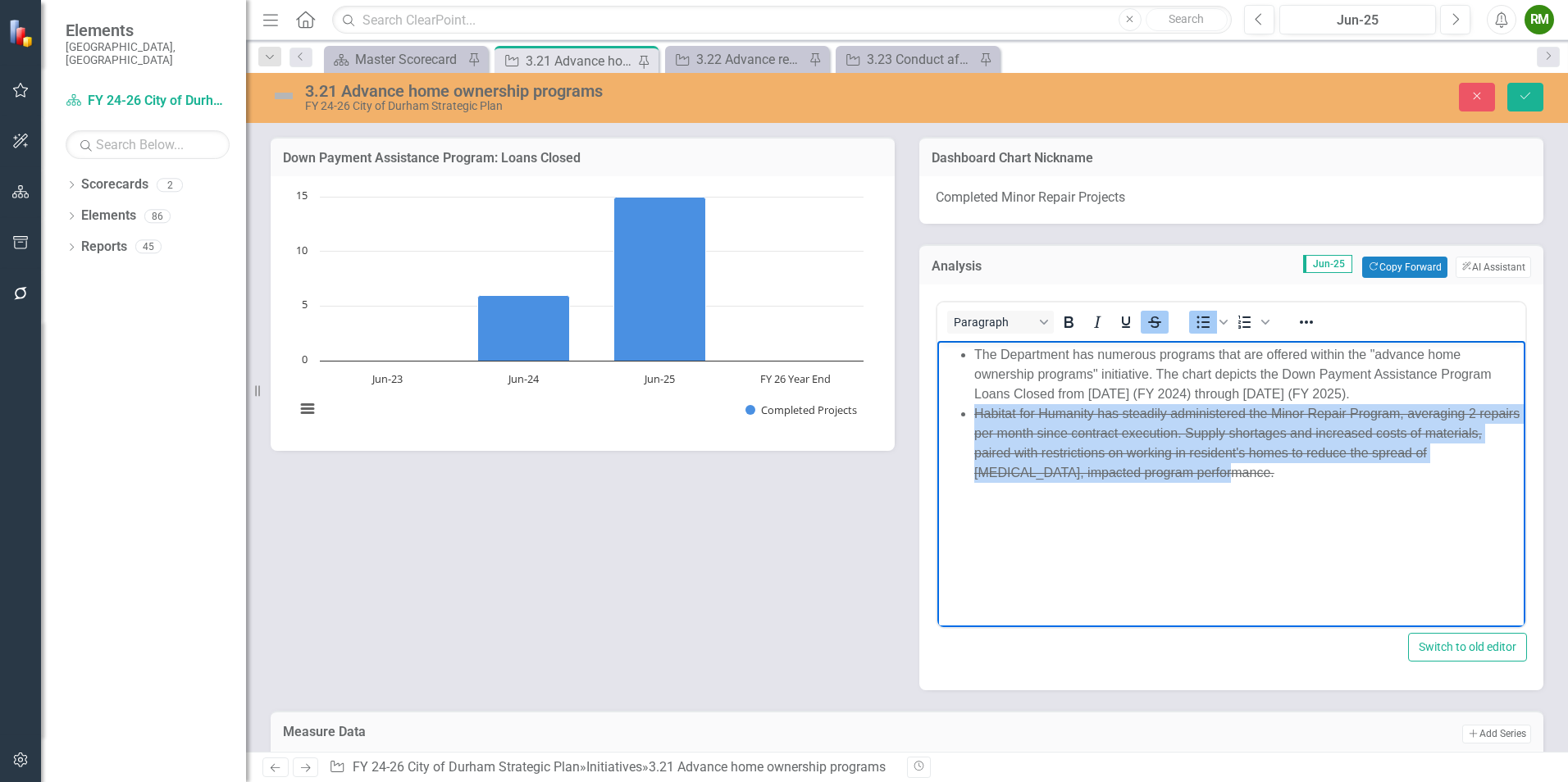
drag, startPoint x: 1253, startPoint y: 471, endPoint x: 975, endPoint y: 417, distance: 283.2
click at [975, 417] on li "Habitat for Humanity has steadily administered the Minor Repair Program, averag…" at bounding box center [1248, 443] width 547 height 79
click at [1158, 320] on icon "Strikethrough" at bounding box center [1154, 322] width 19 height 19
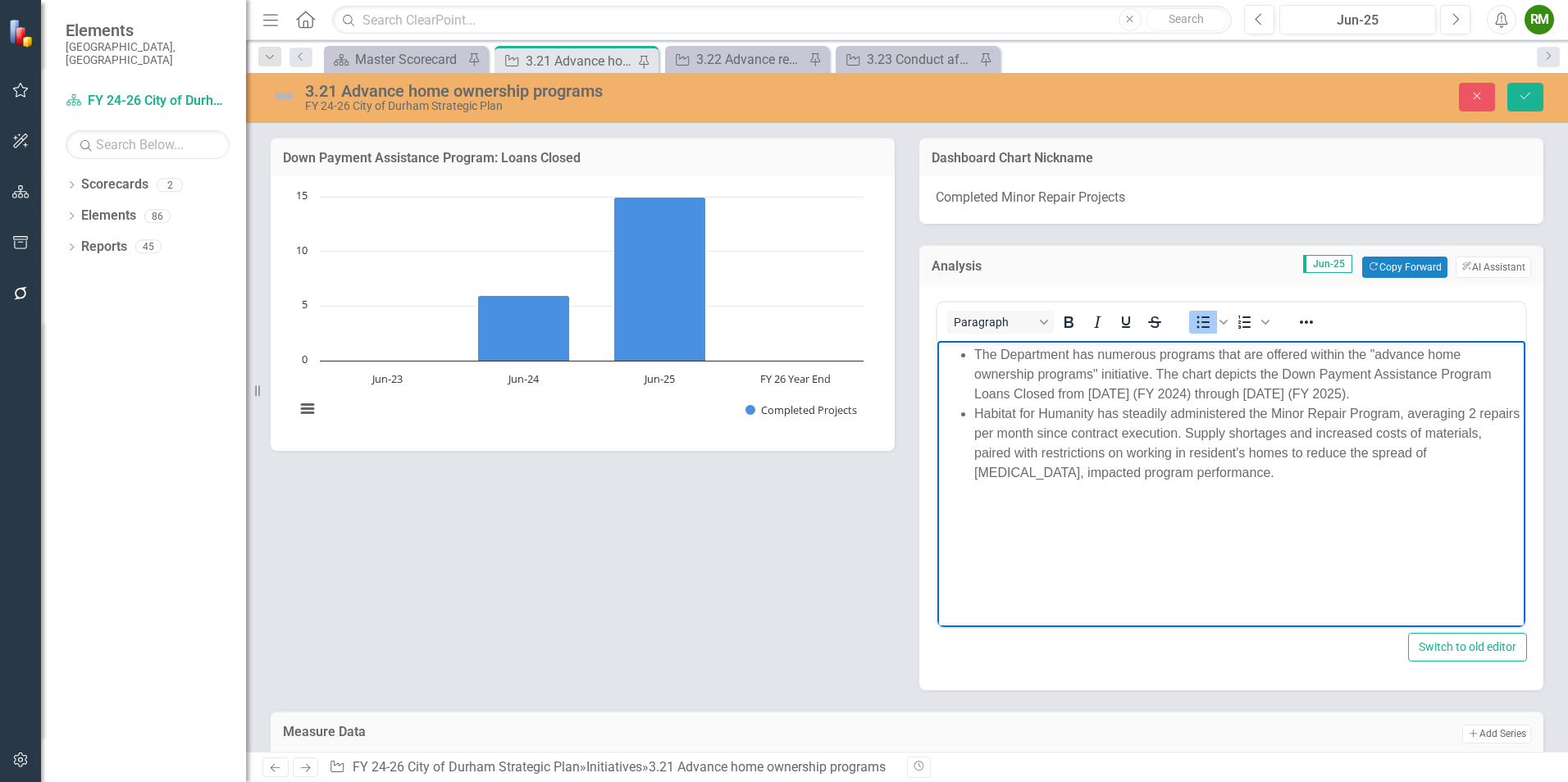
click at [1261, 458] on li "Habitat for Humanity has steadily administered the Minor Repair Program, averag…" at bounding box center [1248, 443] width 547 height 79
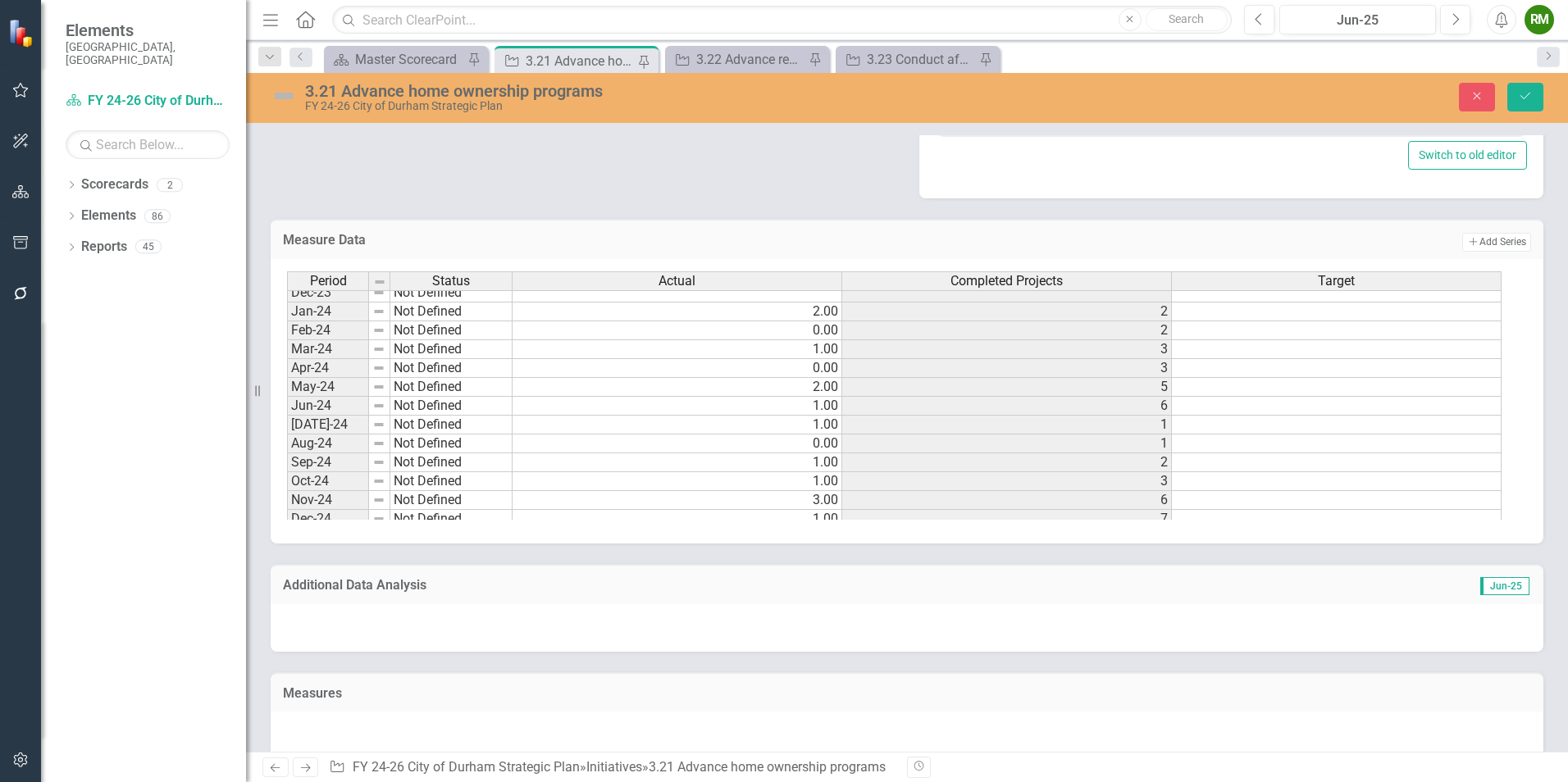
scroll to position [628, 0]
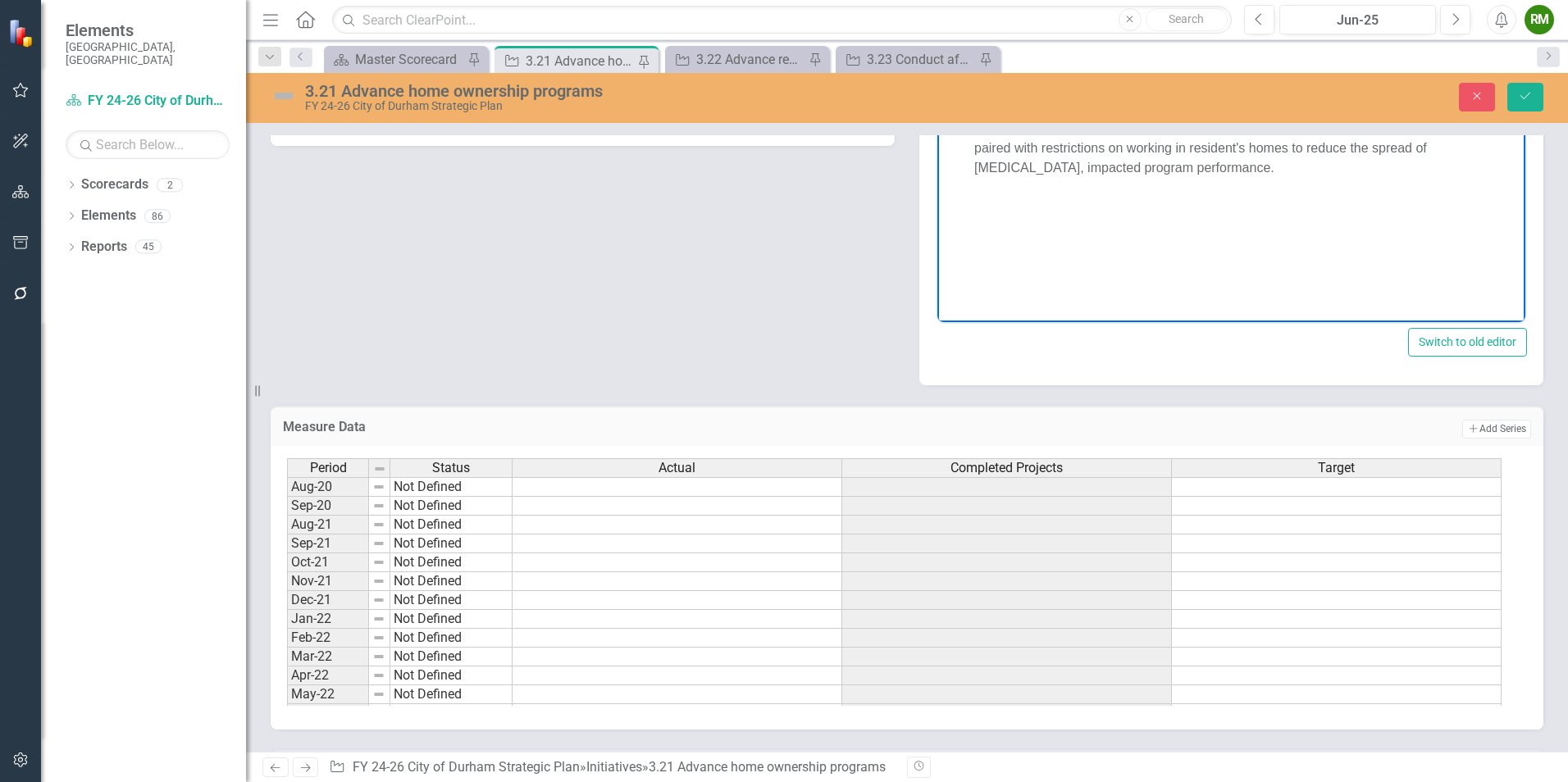
scroll to position [1230, 0]
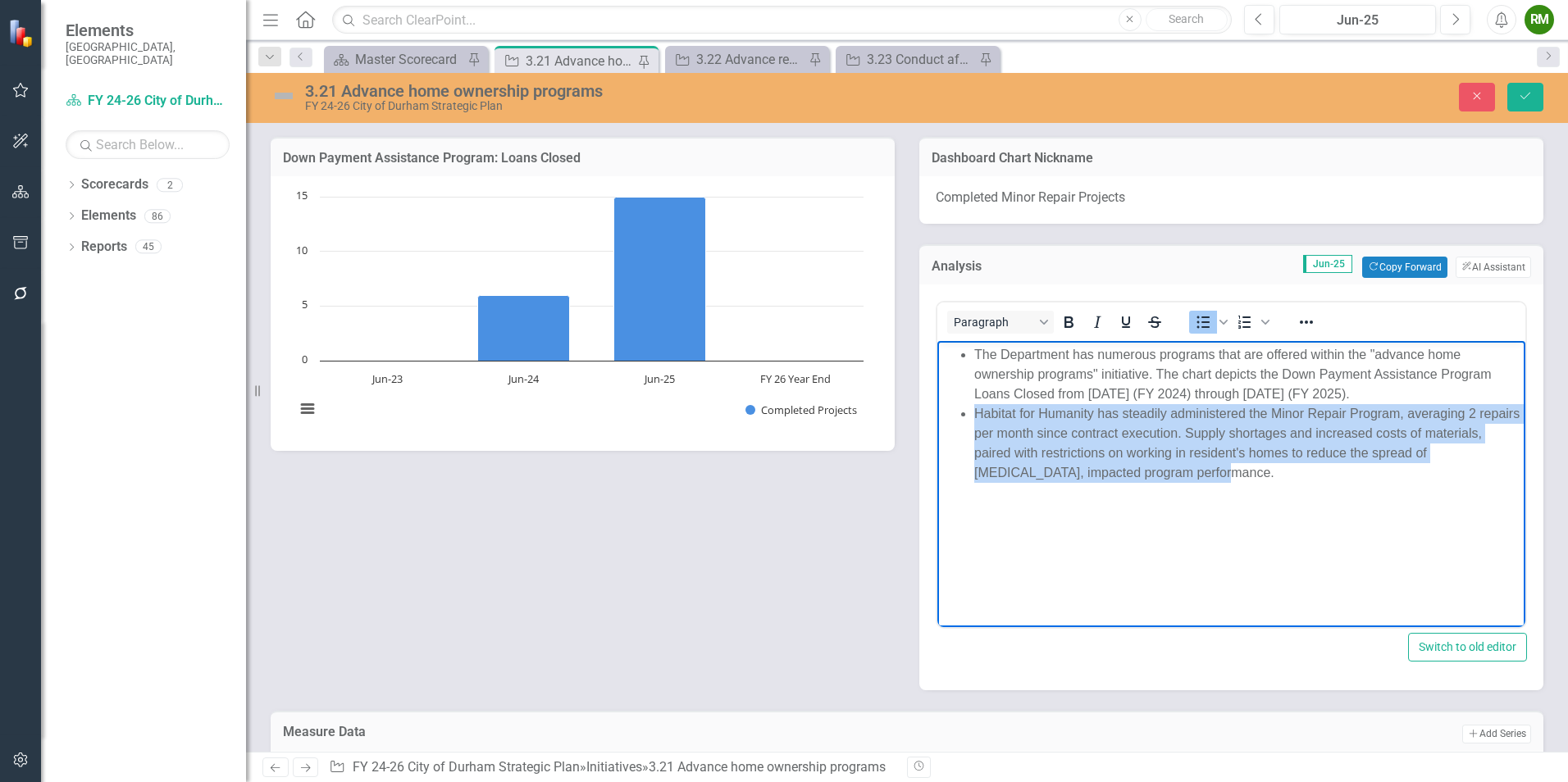
drag, startPoint x: 1257, startPoint y: 477, endPoint x: 974, endPoint y: 417, distance: 289.3
click at [974, 417] on li "Habitat for Humanity has steadily administered the Minor Repair Program, averag…" at bounding box center [1248, 443] width 547 height 79
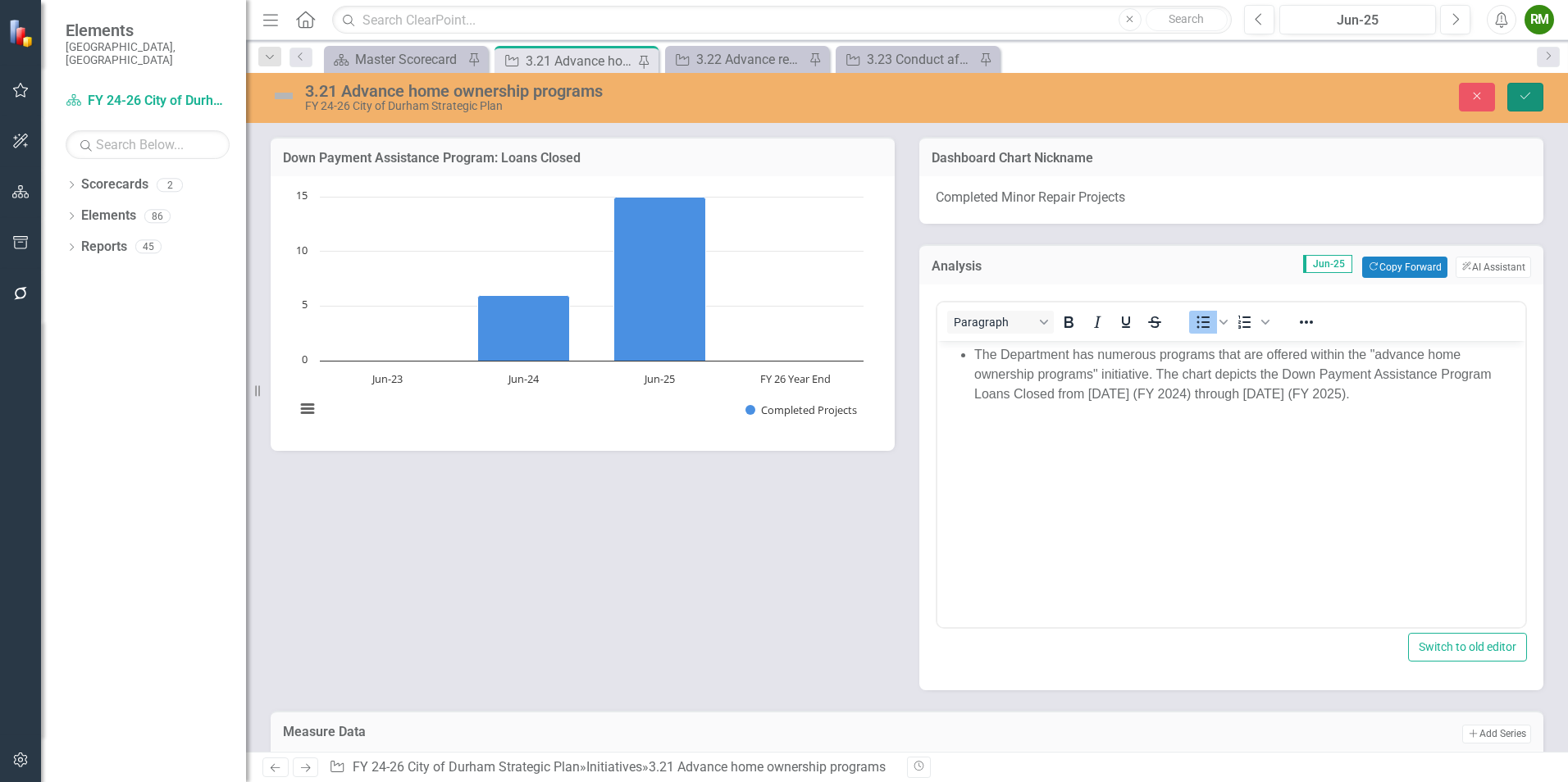
click at [1535, 89] on button "Save" at bounding box center [1525, 97] width 36 height 29
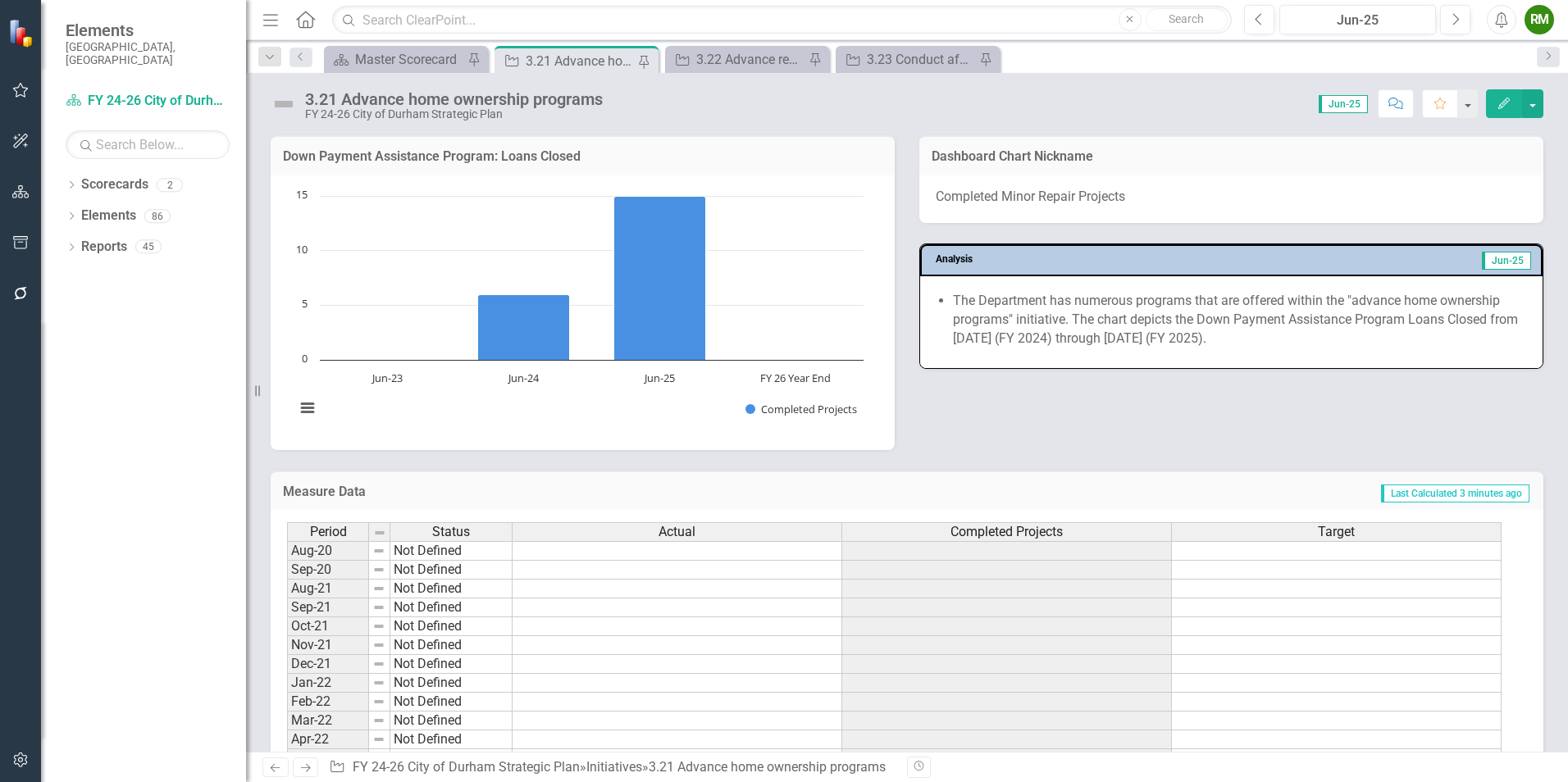
click at [1097, 191] on span "Completed Minor Repair Projects" at bounding box center [1030, 197] width 190 height 16
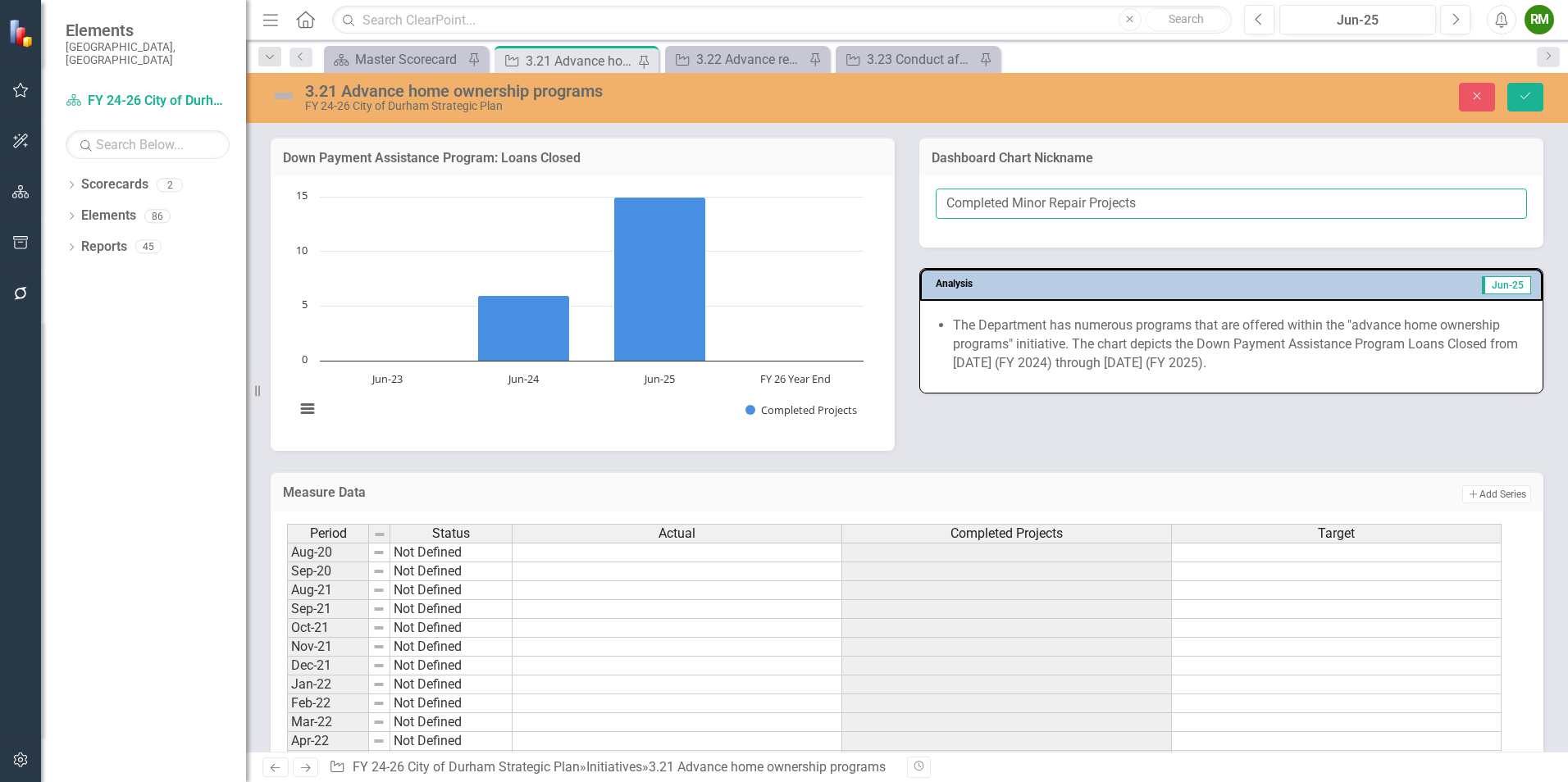
drag, startPoint x: 1155, startPoint y: 203, endPoint x: 1010, endPoint y: 206, distance: 145.0
click at [1010, 206] on input "Completed Minor Repair Projects" at bounding box center [1231, 204] width 591 height 30
type input "C"
type input "Loans Close Down Payment Assistance Program"
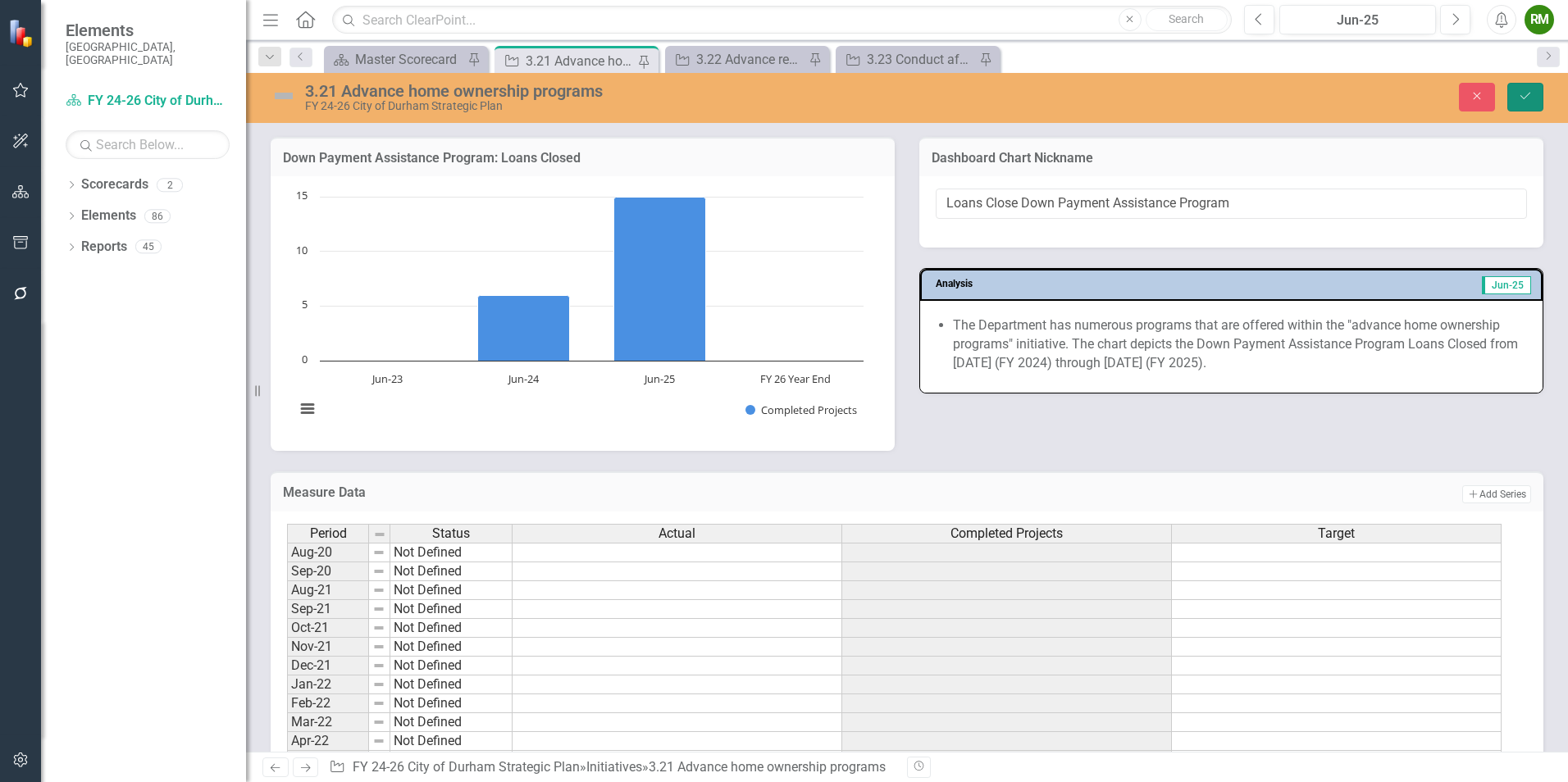
click at [1527, 104] on button "Save" at bounding box center [1525, 97] width 36 height 29
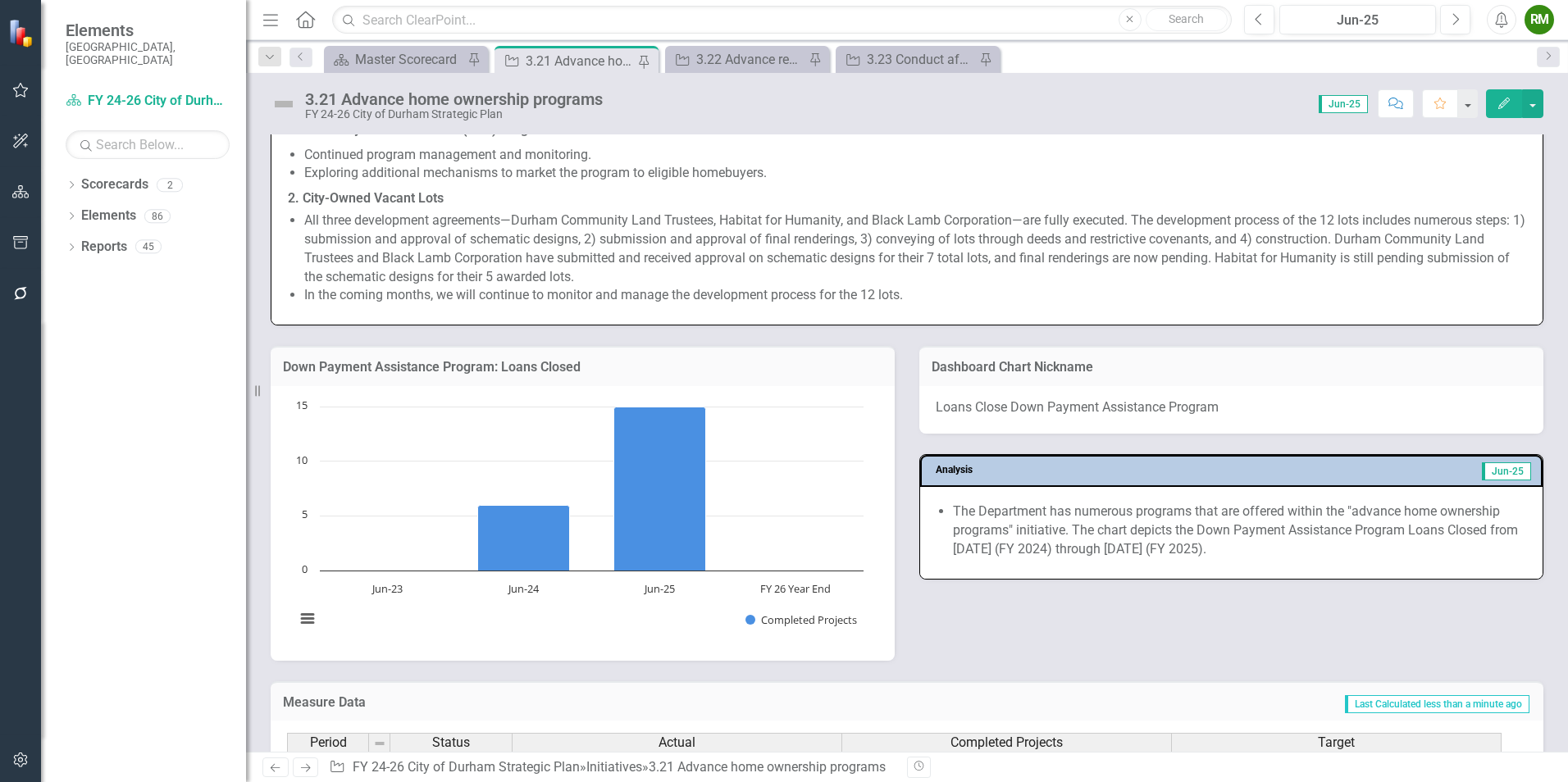
scroll to position [1066, 0]
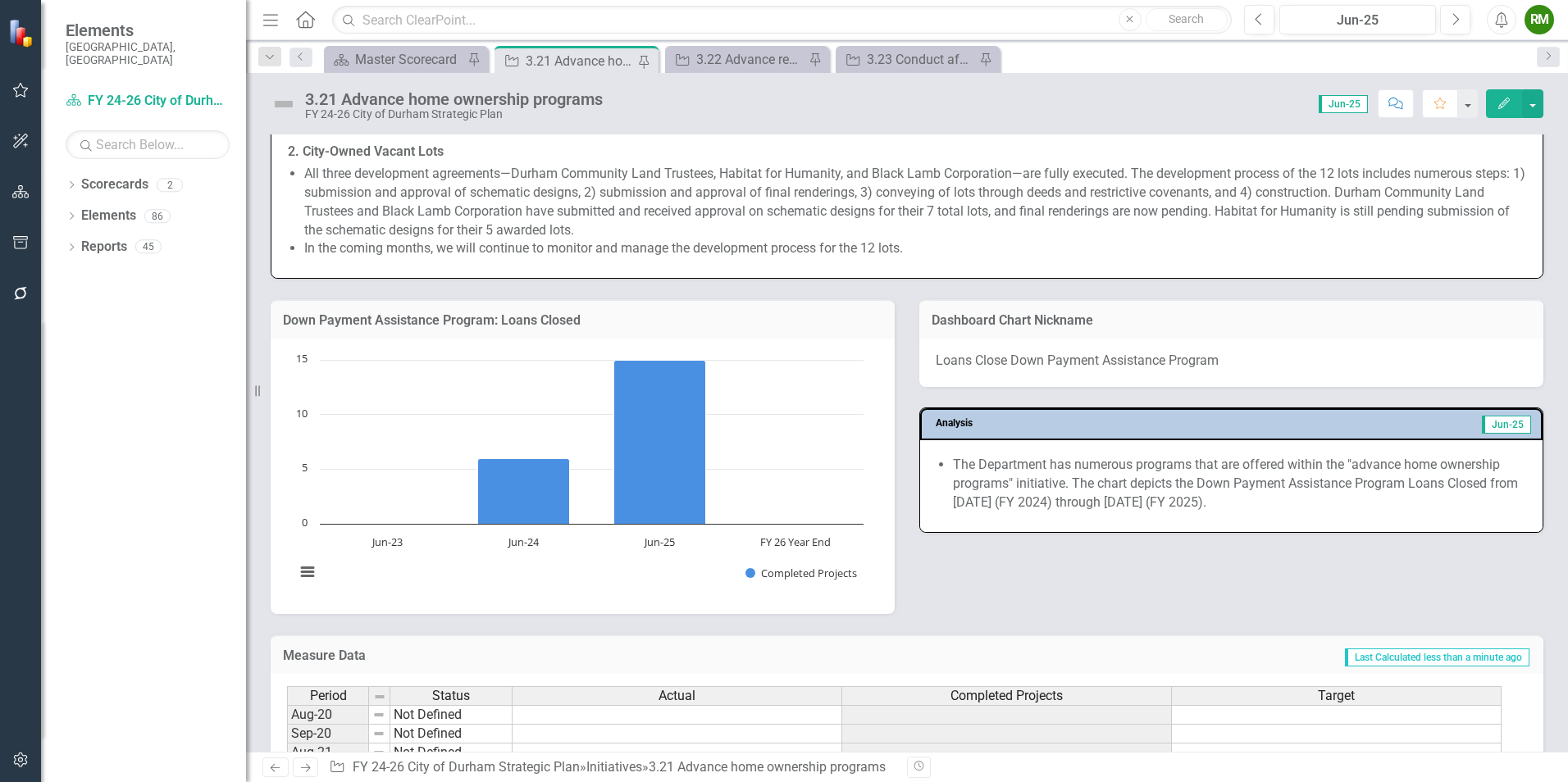
click at [601, 585] on rect "Interactive chart" at bounding box center [579, 475] width 585 height 246
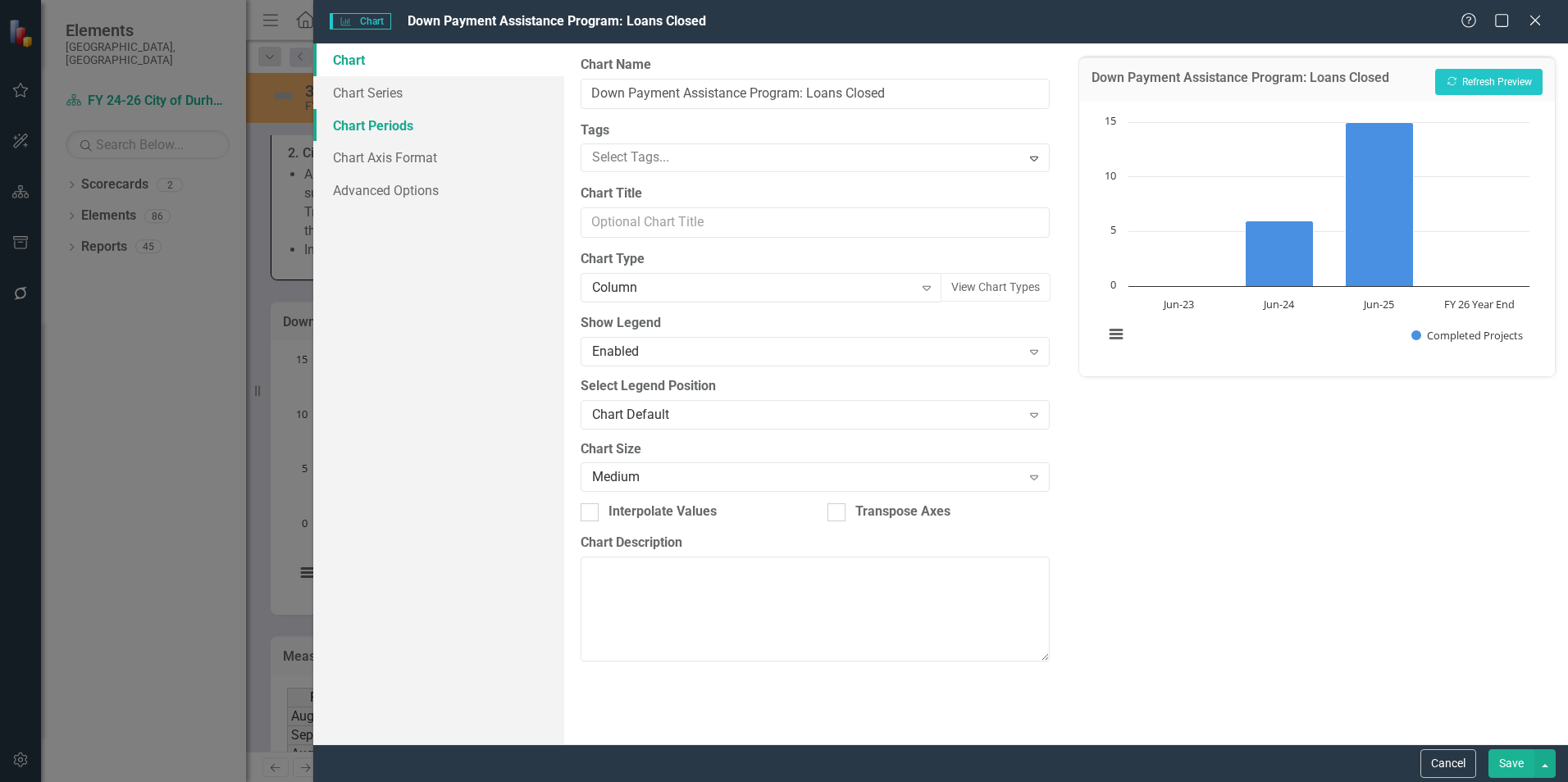
click at [406, 123] on link "Chart Periods" at bounding box center [439, 125] width 251 height 33
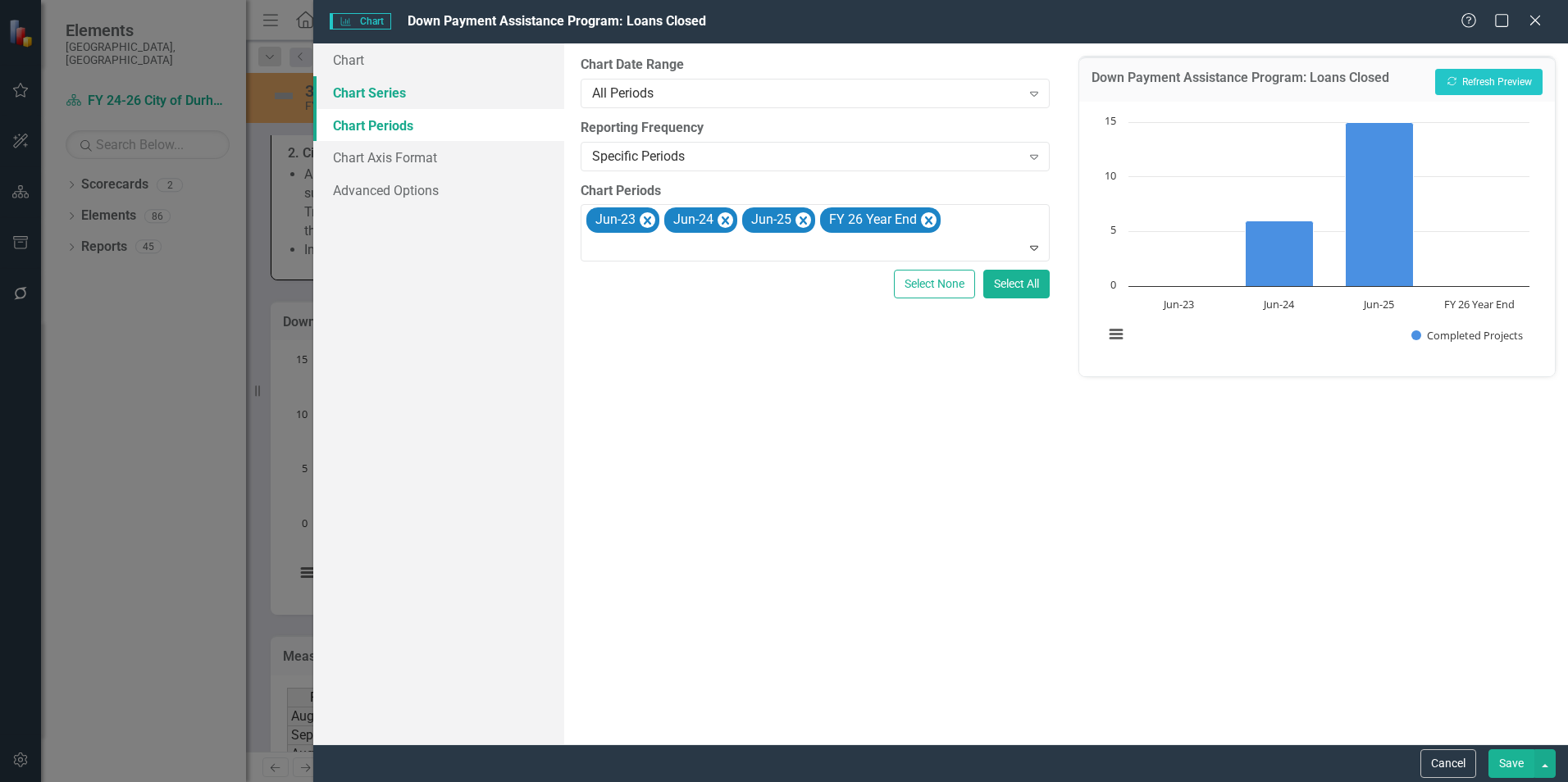
click at [394, 99] on link "Chart Series" at bounding box center [439, 92] width 251 height 33
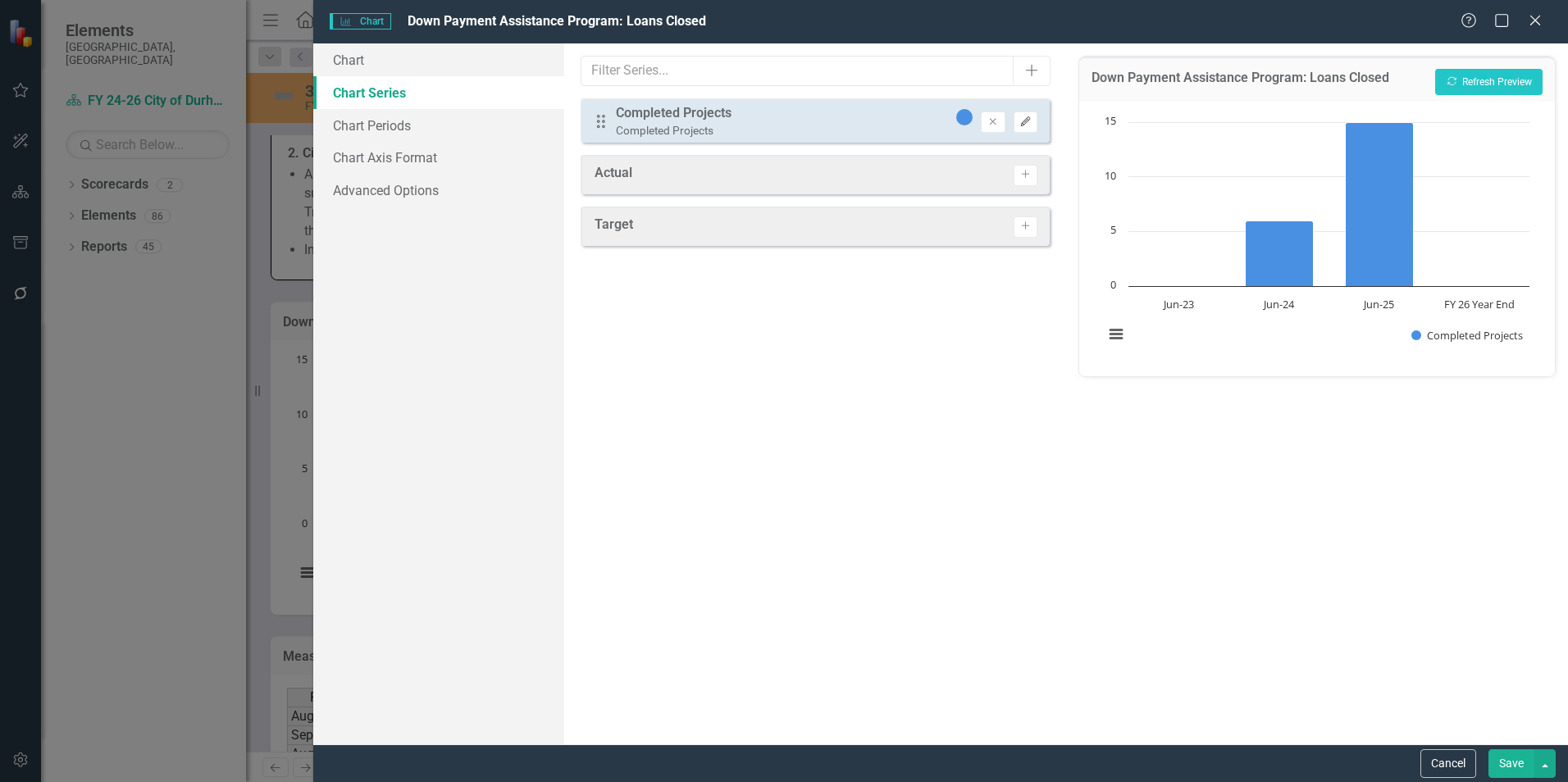
click at [1022, 123] on icon "button" at bounding box center [1024, 121] width 10 height 10
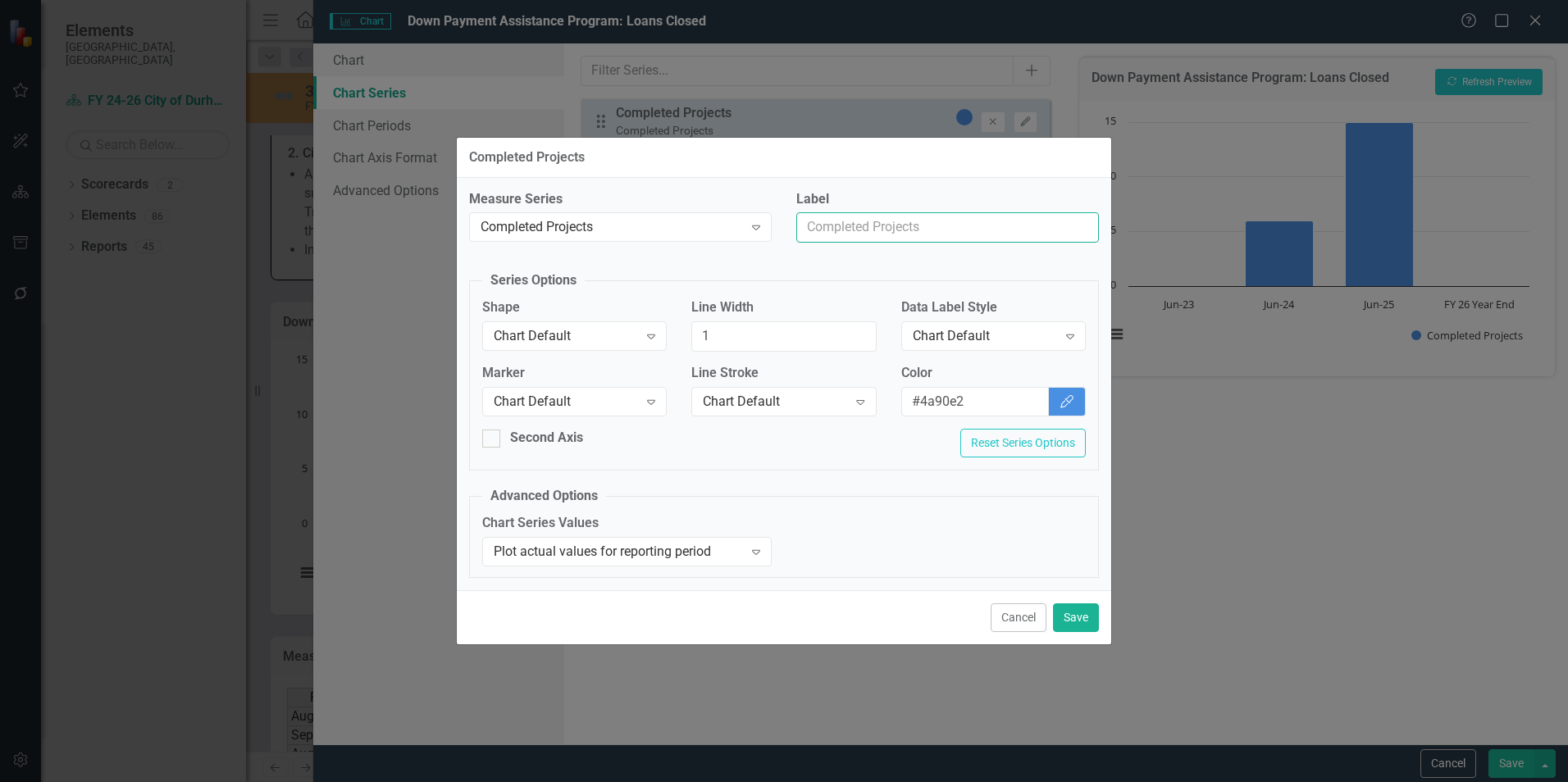
click at [905, 230] on input "Label" at bounding box center [947, 228] width 303 height 30
click at [905, 229] on input "Label" at bounding box center [947, 228] width 303 height 30
type input "Loans Closed"
click at [615, 223] on div "Completed Projects" at bounding box center [611, 227] width 262 height 19
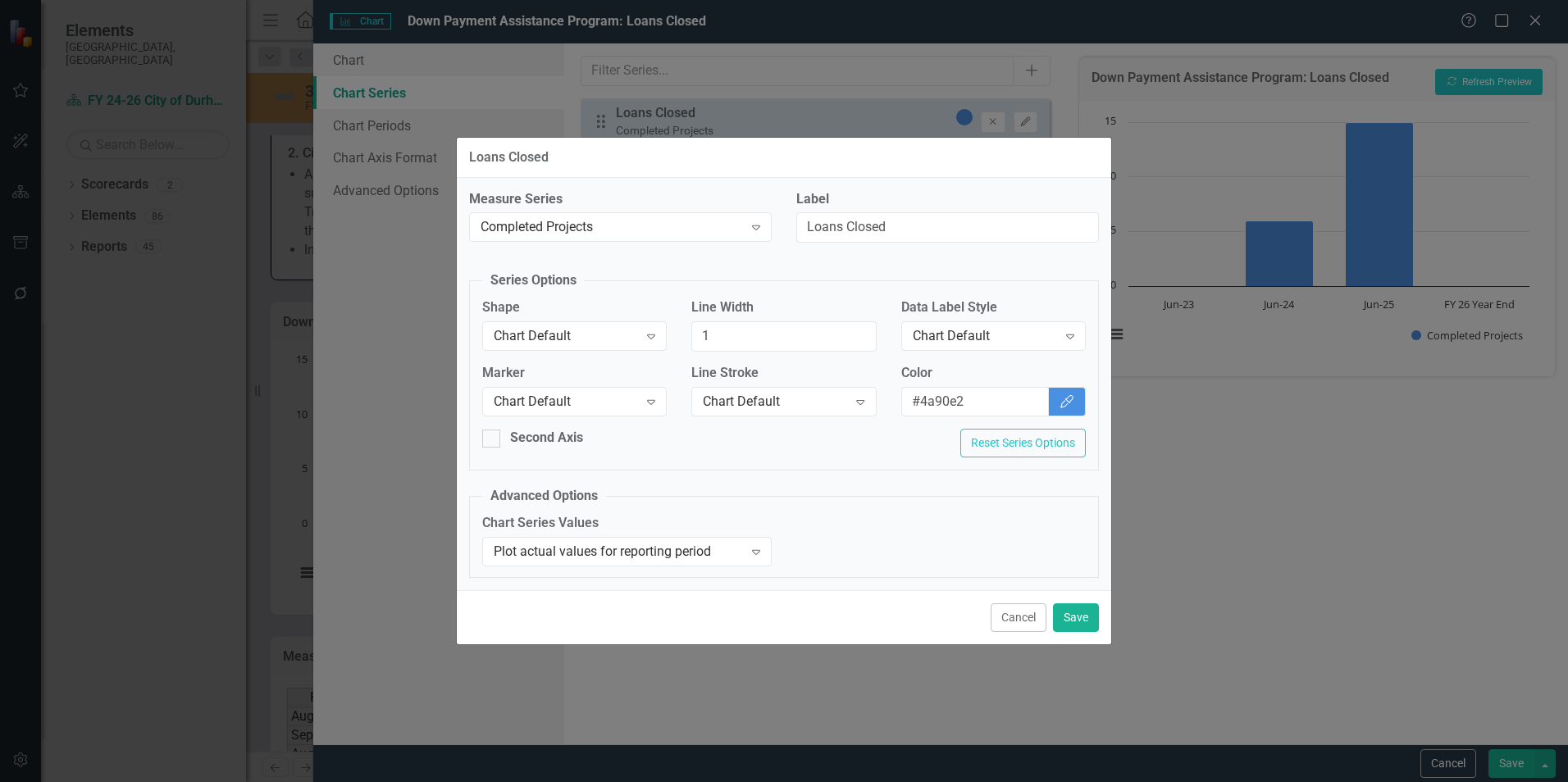
click at [843, 449] on div "Second Axis Reset Series Options" at bounding box center [784, 449] width 628 height 41
click at [1071, 608] on button "Save" at bounding box center [1076, 618] width 46 height 29
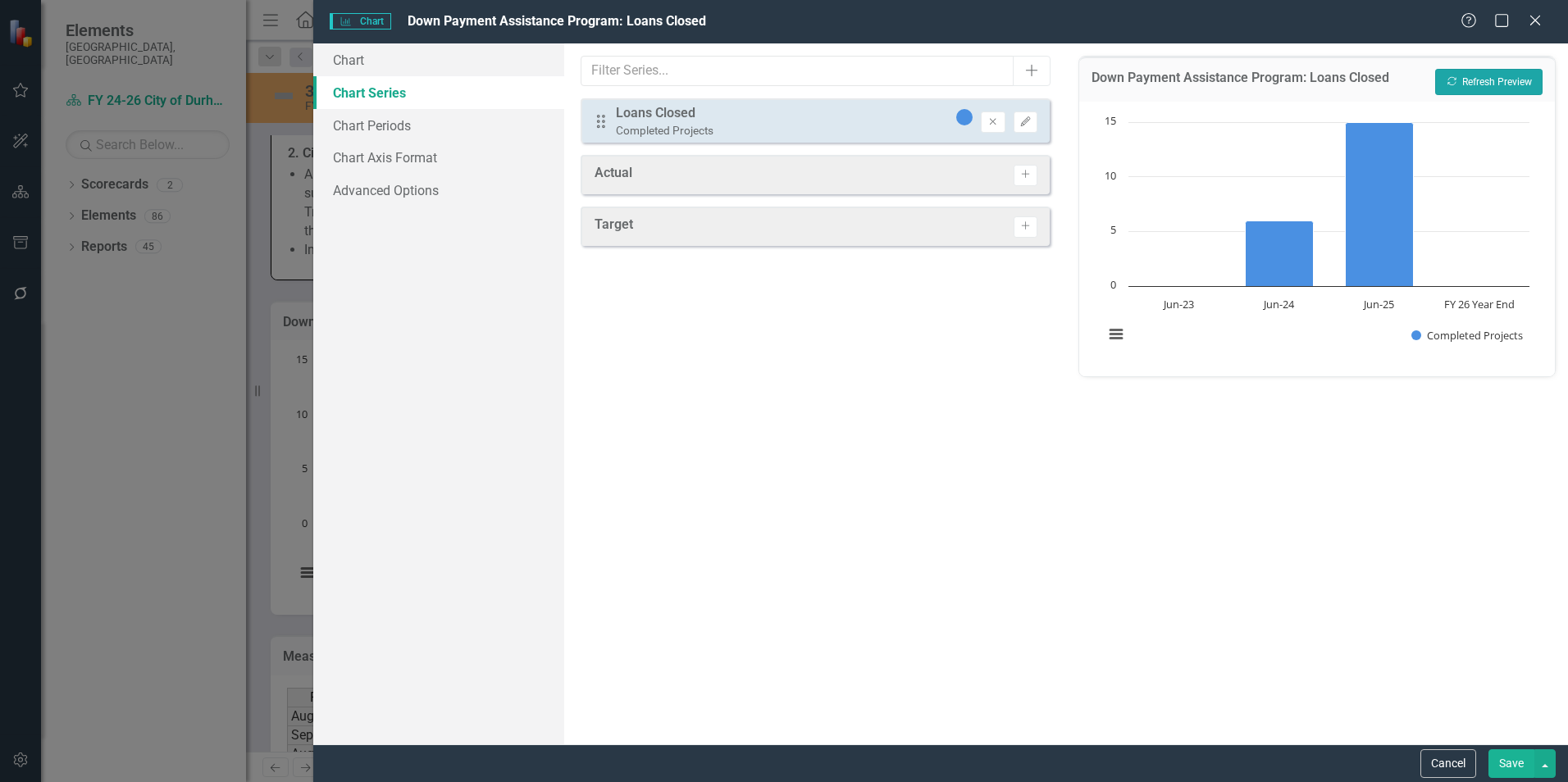
click at [1487, 86] on button "Recalculate Refresh Preview" at bounding box center [1489, 82] width 108 height 26
click at [1515, 761] on button "Save" at bounding box center [1512, 763] width 46 height 29
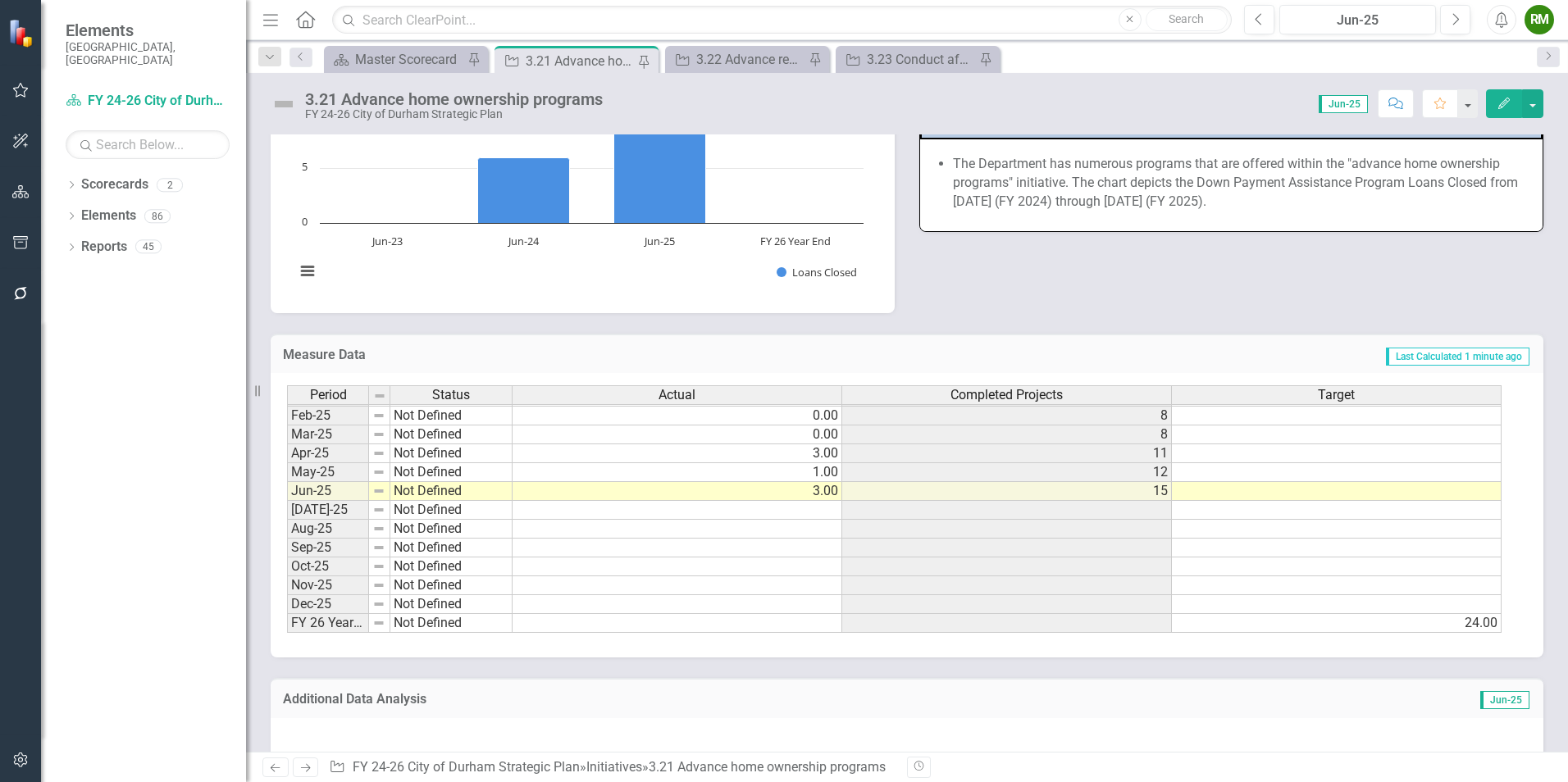
scroll to position [1342, 0]
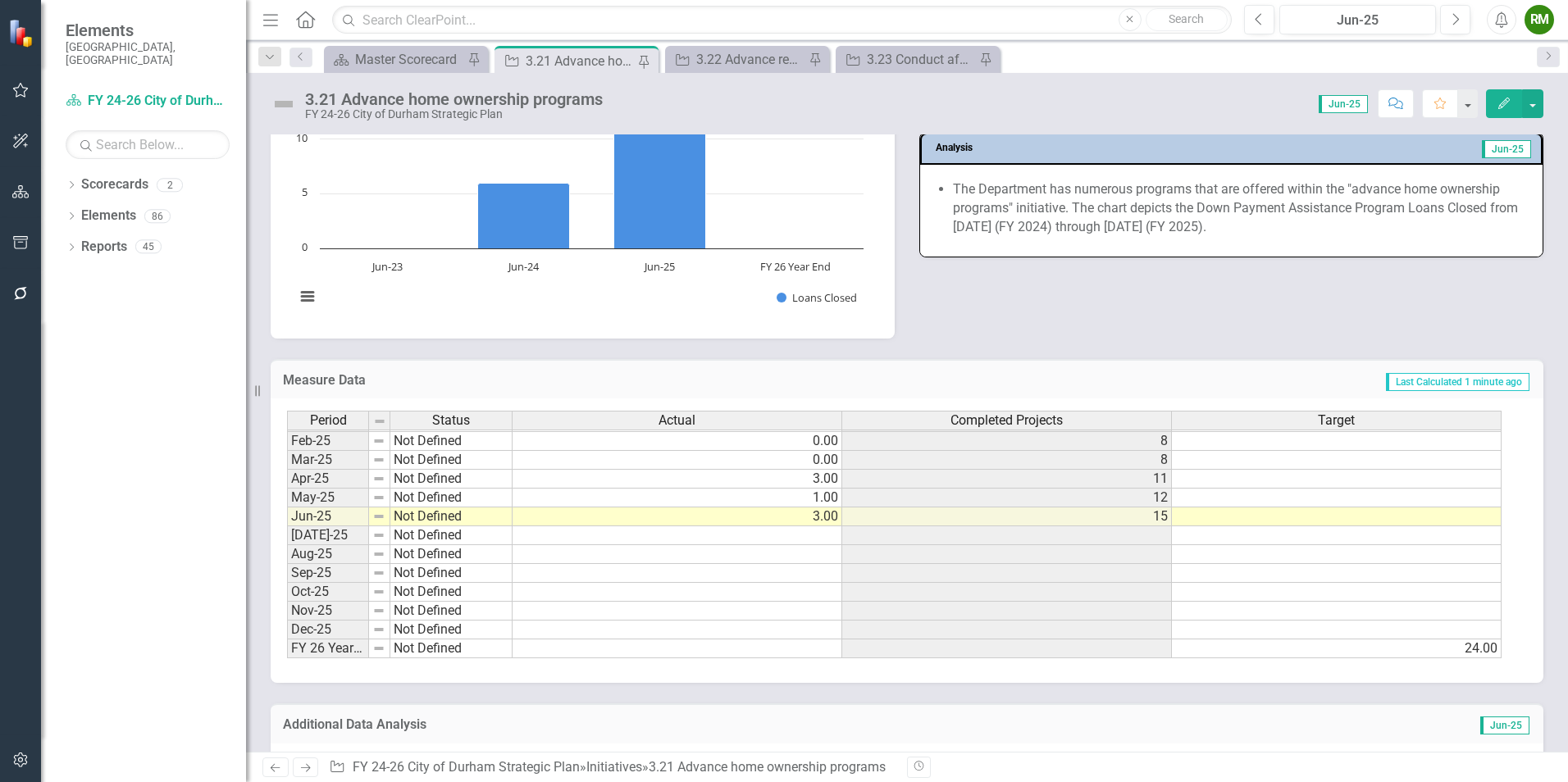
click at [458, 515] on td "Not Defined" at bounding box center [451, 516] width 122 height 19
type textarea "Not Defined"
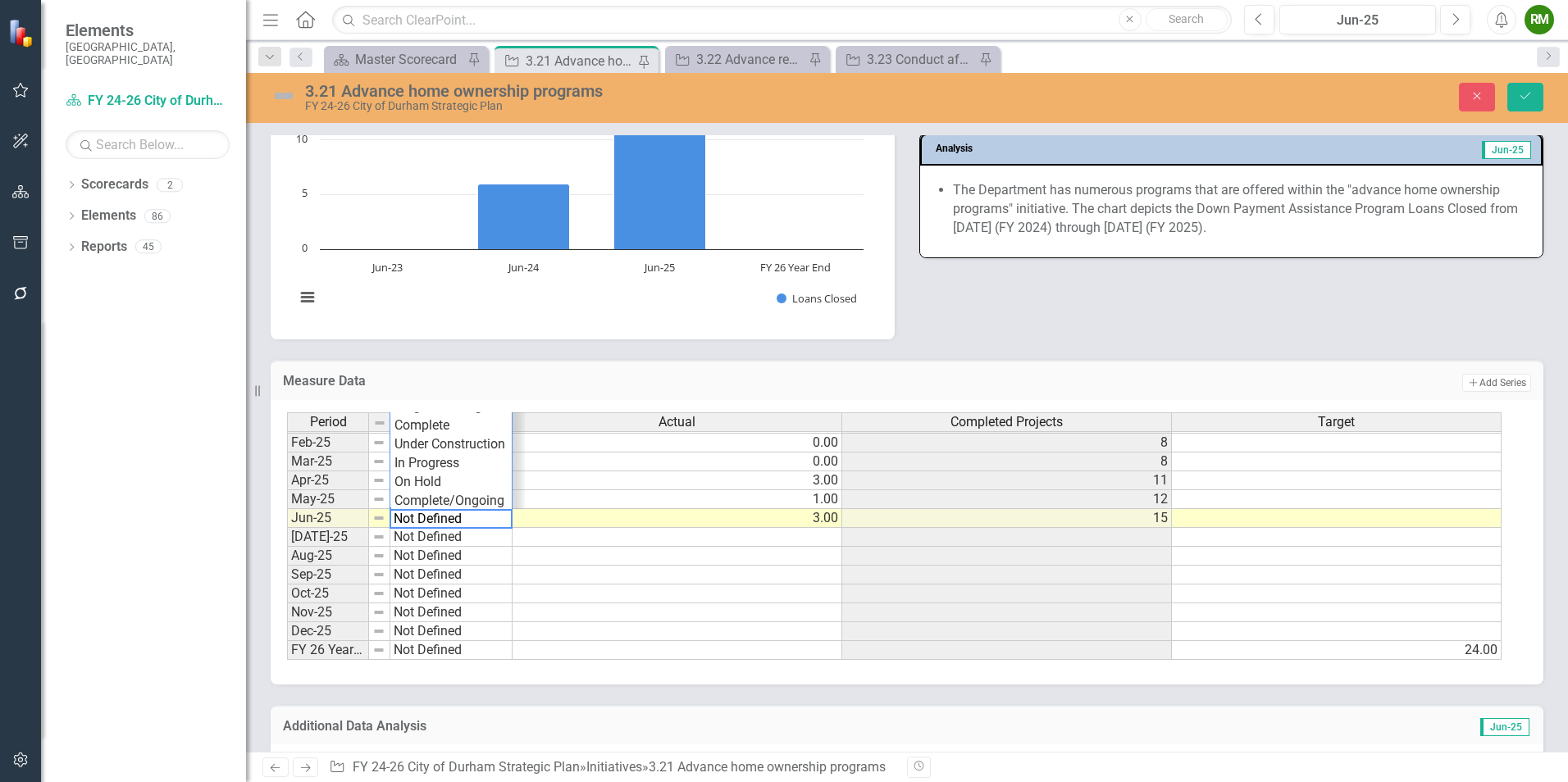
click at [458, 515] on textarea "Not Defined" at bounding box center [450, 519] width 123 height 19
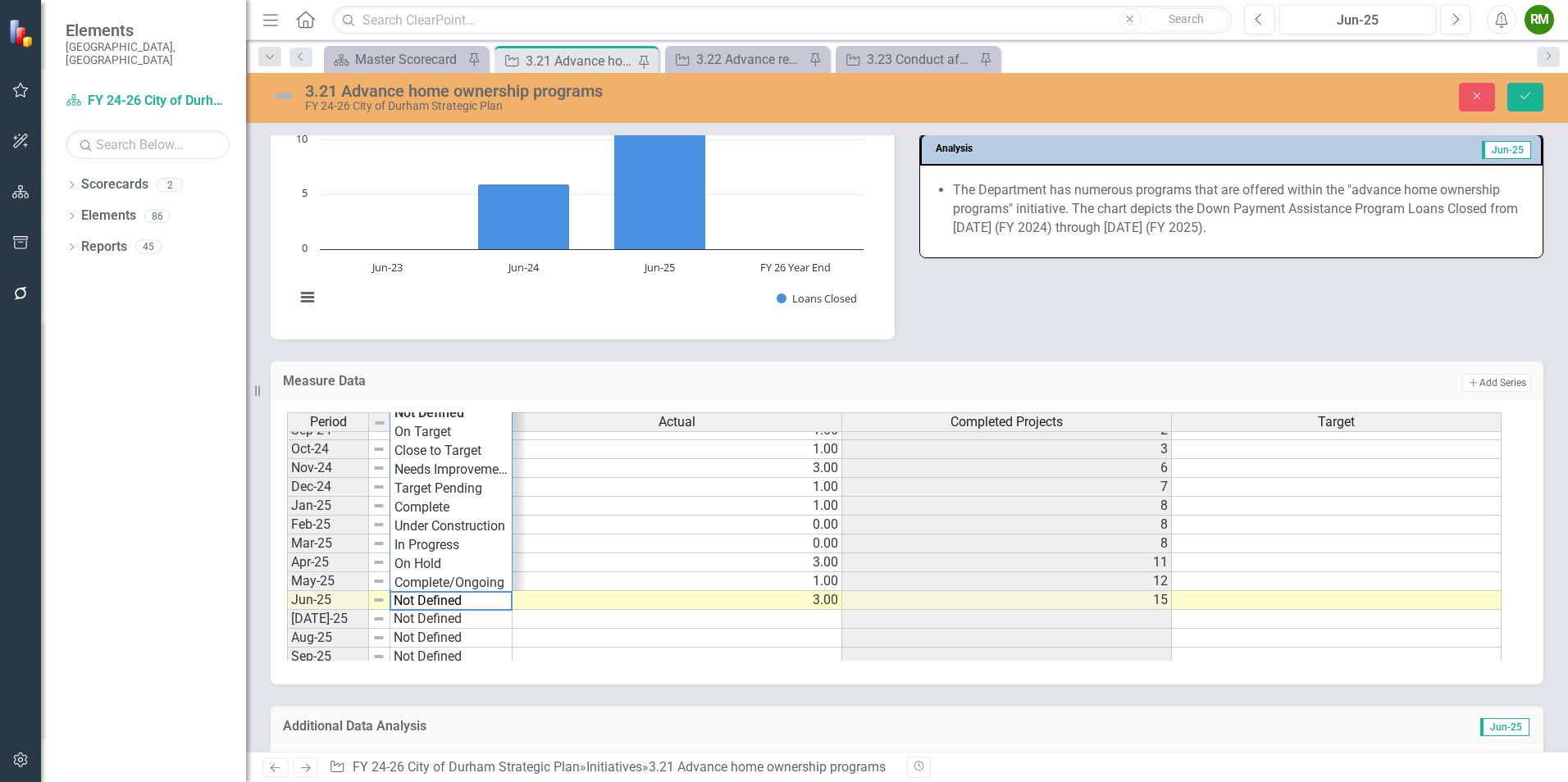
click at [1068, 358] on div "Measure Data Add Add Series Period Status Actual Completed Projects Target Jan-…" at bounding box center [907, 512] width 1297 height 345
click at [1520, 99] on icon "Save" at bounding box center [1525, 95] width 15 height 11
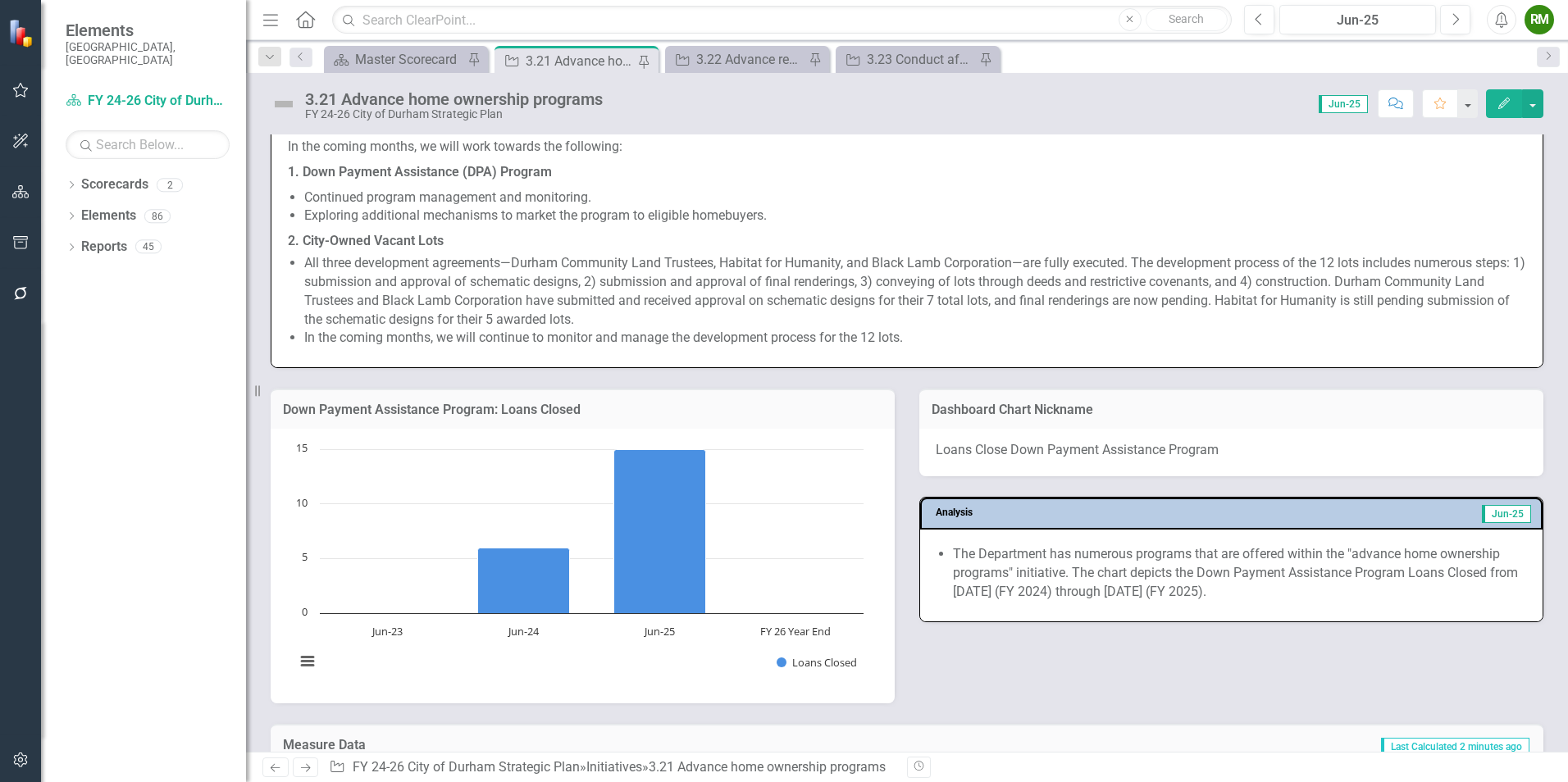
scroll to position [984, 0]
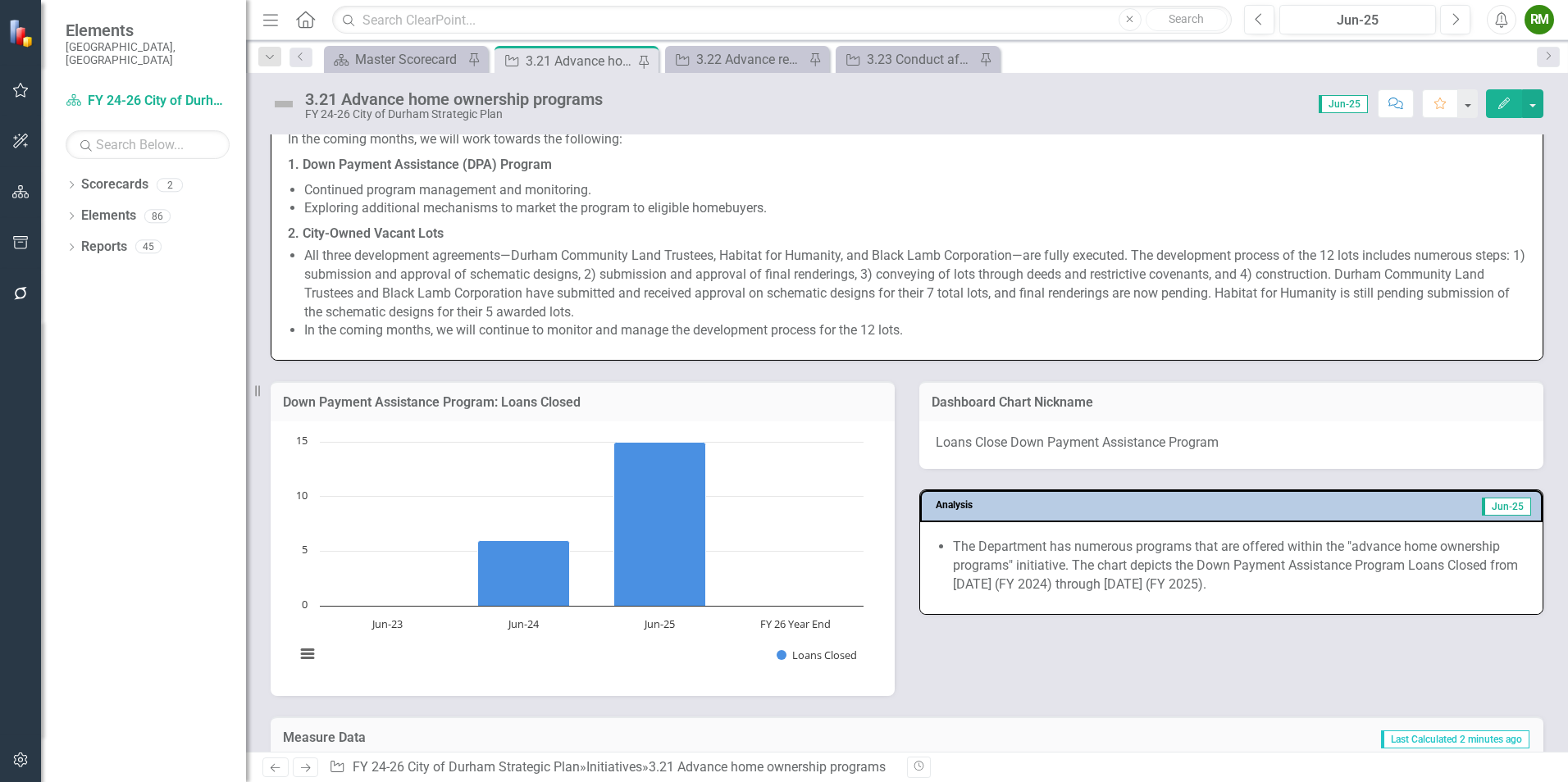
click at [1015, 447] on span "Loans Close Down Payment Assistance Program" at bounding box center [1077, 442] width 283 height 16
click at [1016, 447] on span "Loans Close Down Payment Assistance Program" at bounding box center [1077, 442] width 283 height 16
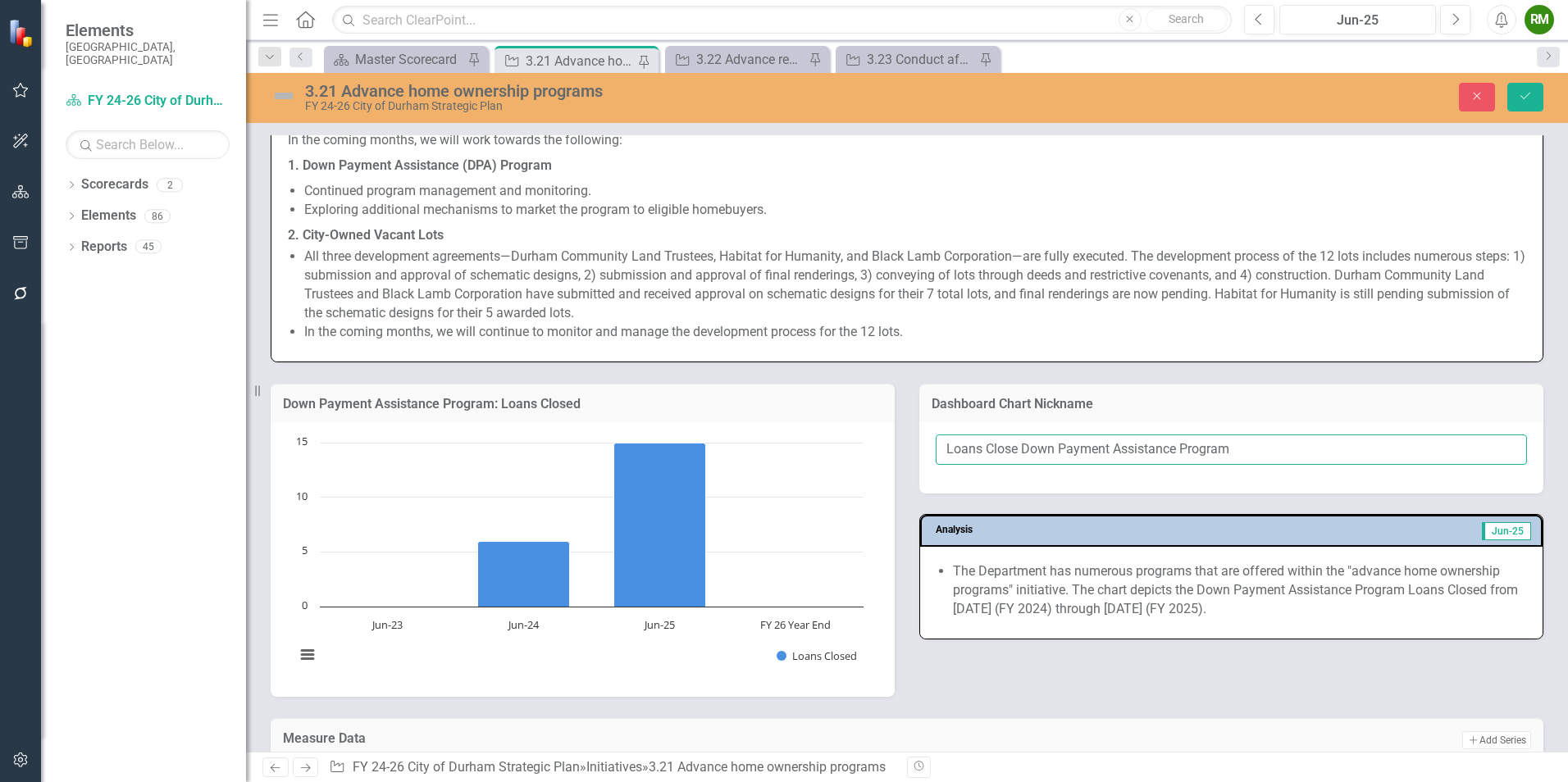
click at [1012, 455] on input "Loans Close Down Payment Assistance Program" at bounding box center [1231, 449] width 591 height 30
type input "Loans Closed Down Payment Assistance Program"
click at [1527, 95] on icon "Save" at bounding box center [1525, 95] width 15 height 11
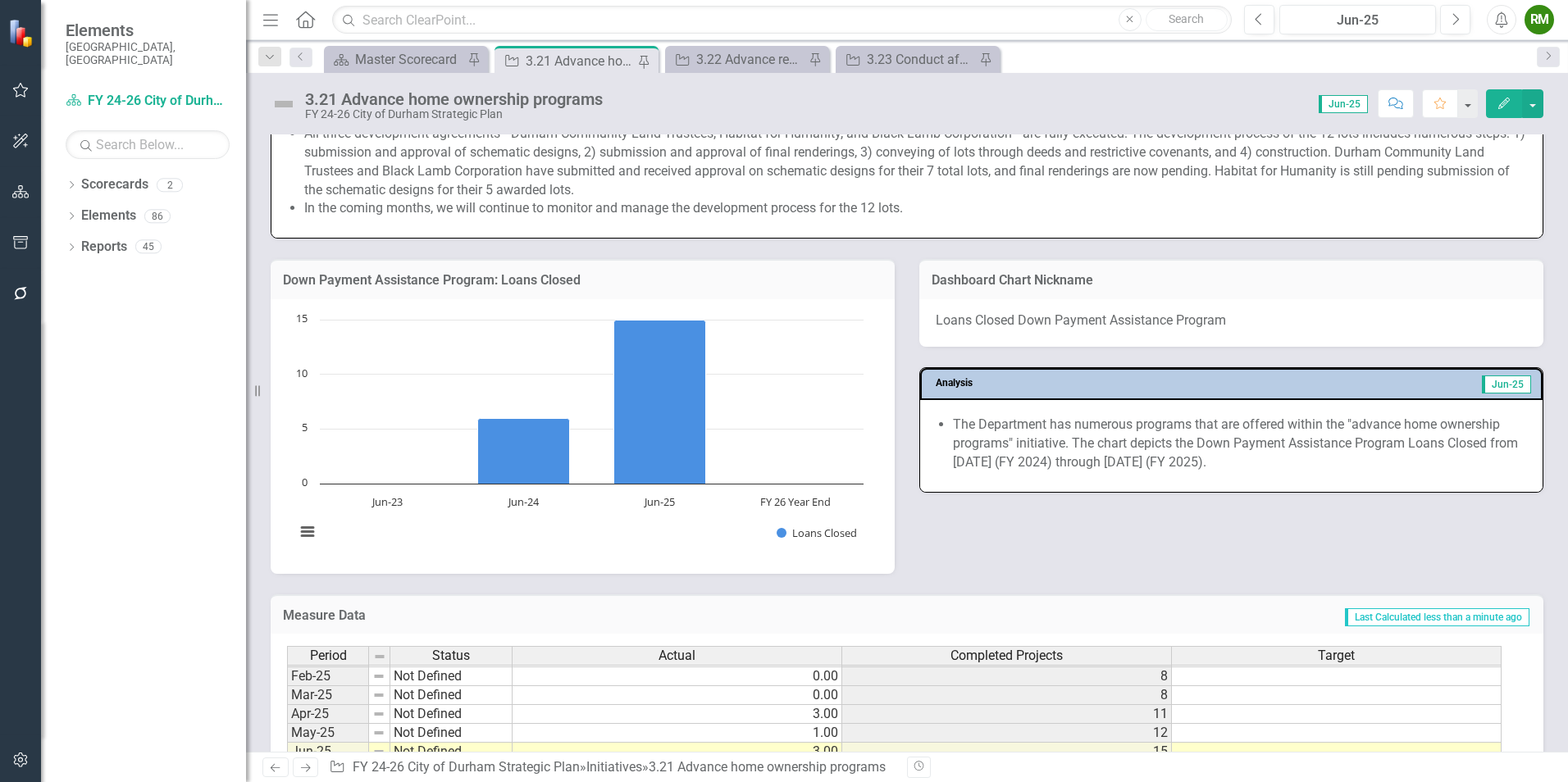
scroll to position [1095, 0]
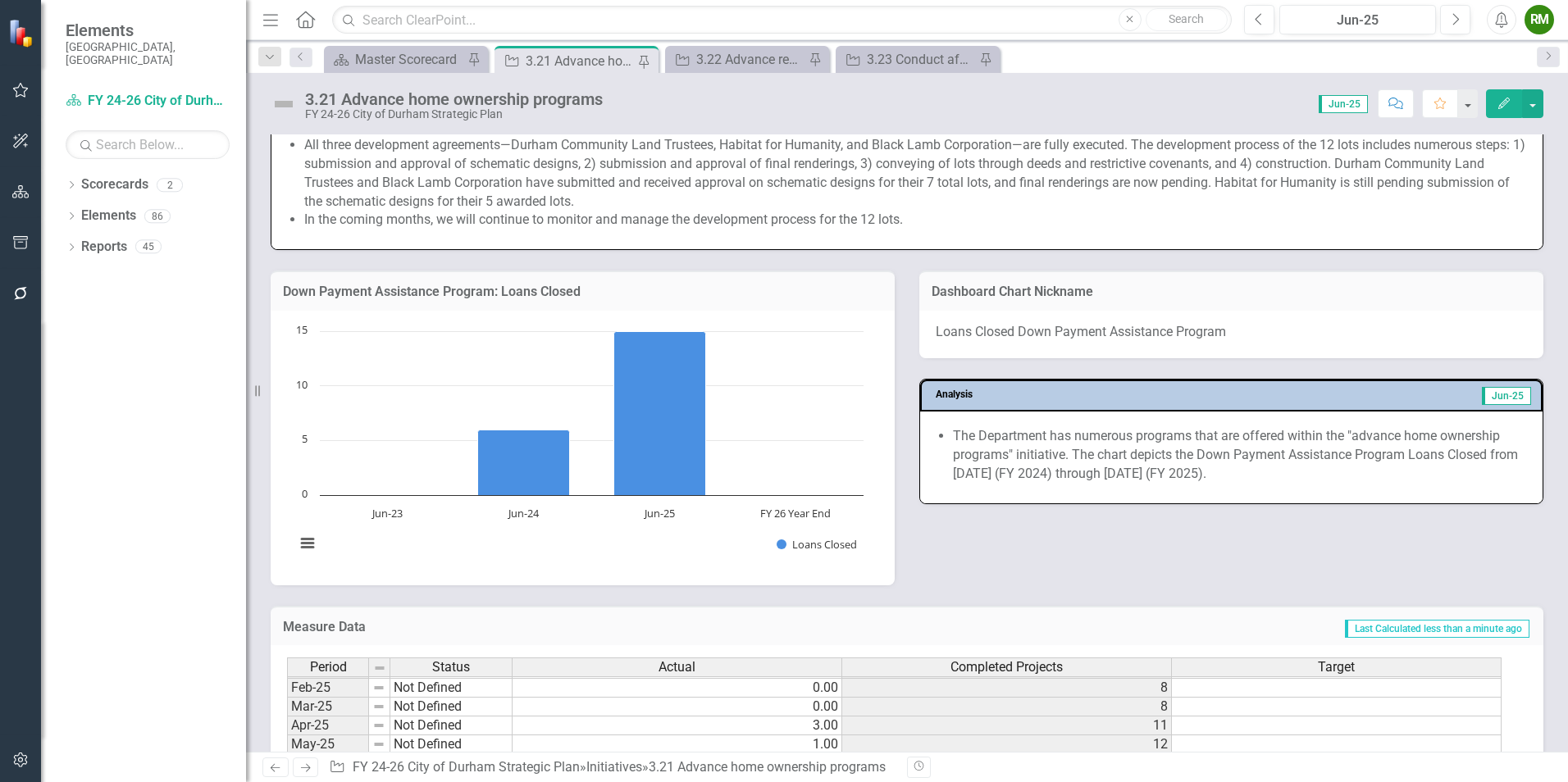
click at [658, 549] on rect "Interactive chart" at bounding box center [579, 446] width 585 height 246
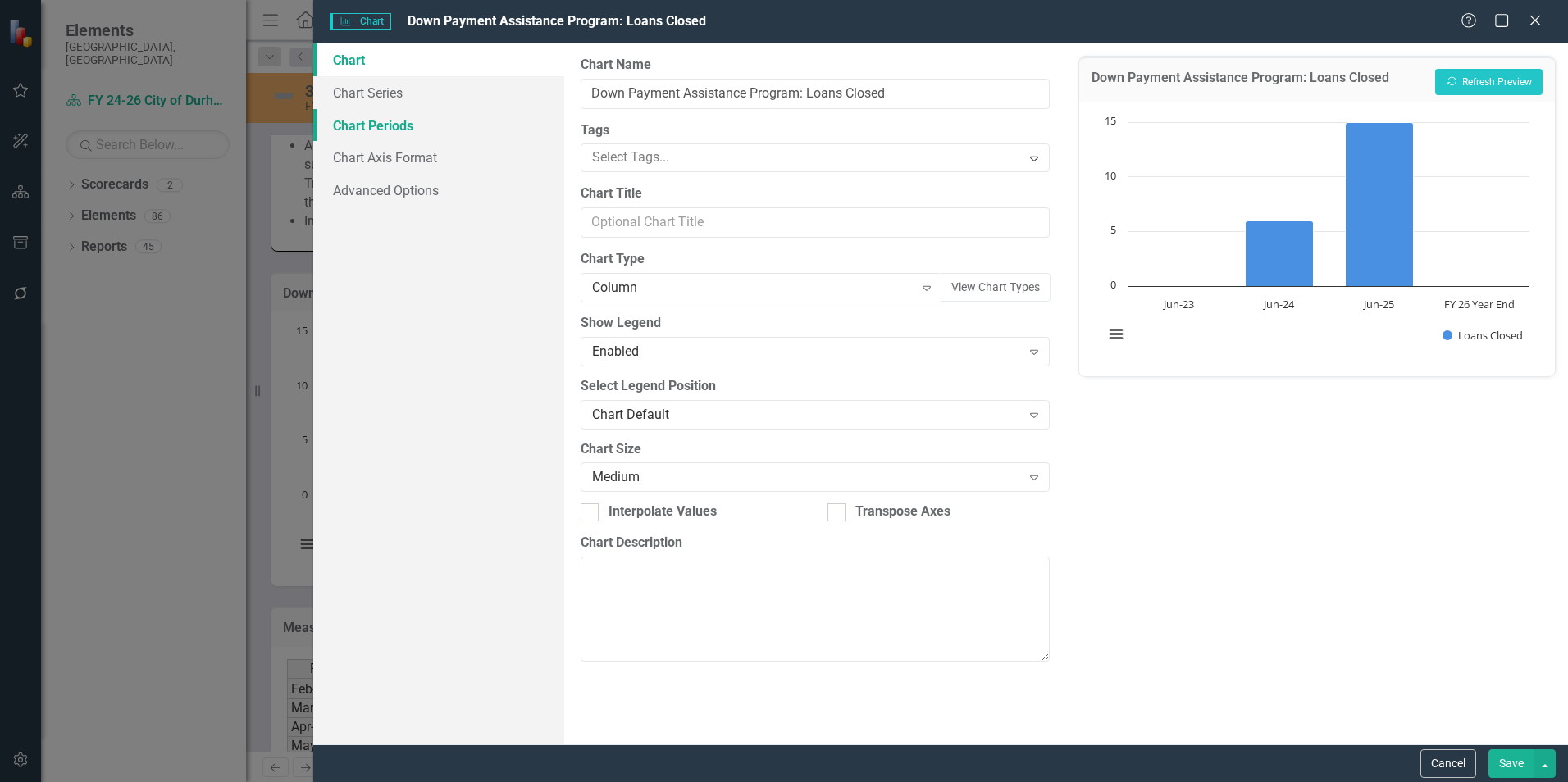
click at [374, 137] on link "Chart Periods" at bounding box center [439, 125] width 251 height 33
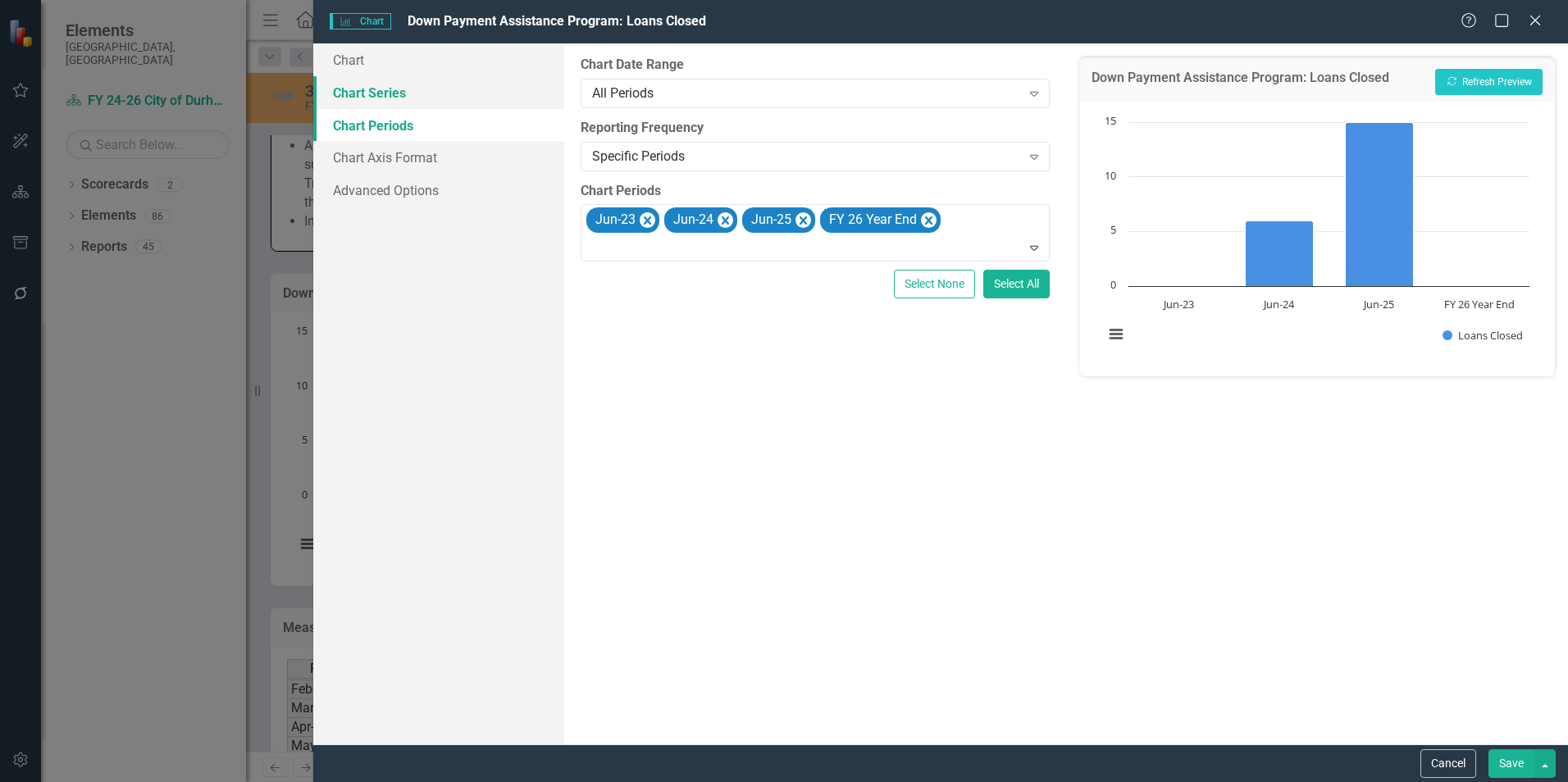
click at [389, 98] on link "Chart Series" at bounding box center [439, 92] width 251 height 33
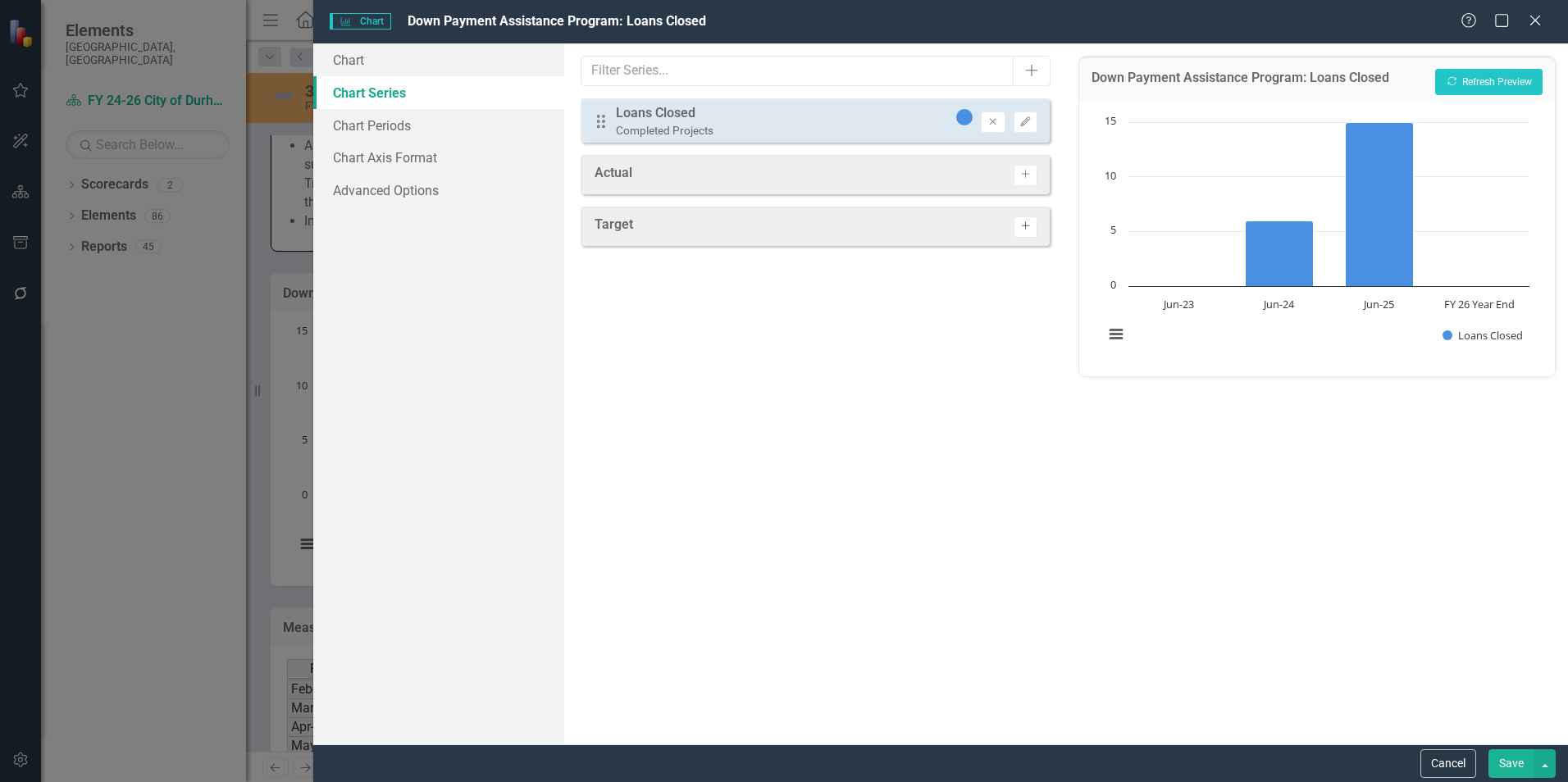
click at [1027, 226] on icon "button" at bounding box center [1025, 226] width 8 height 8
click at [1509, 768] on button "Save" at bounding box center [1512, 763] width 46 height 29
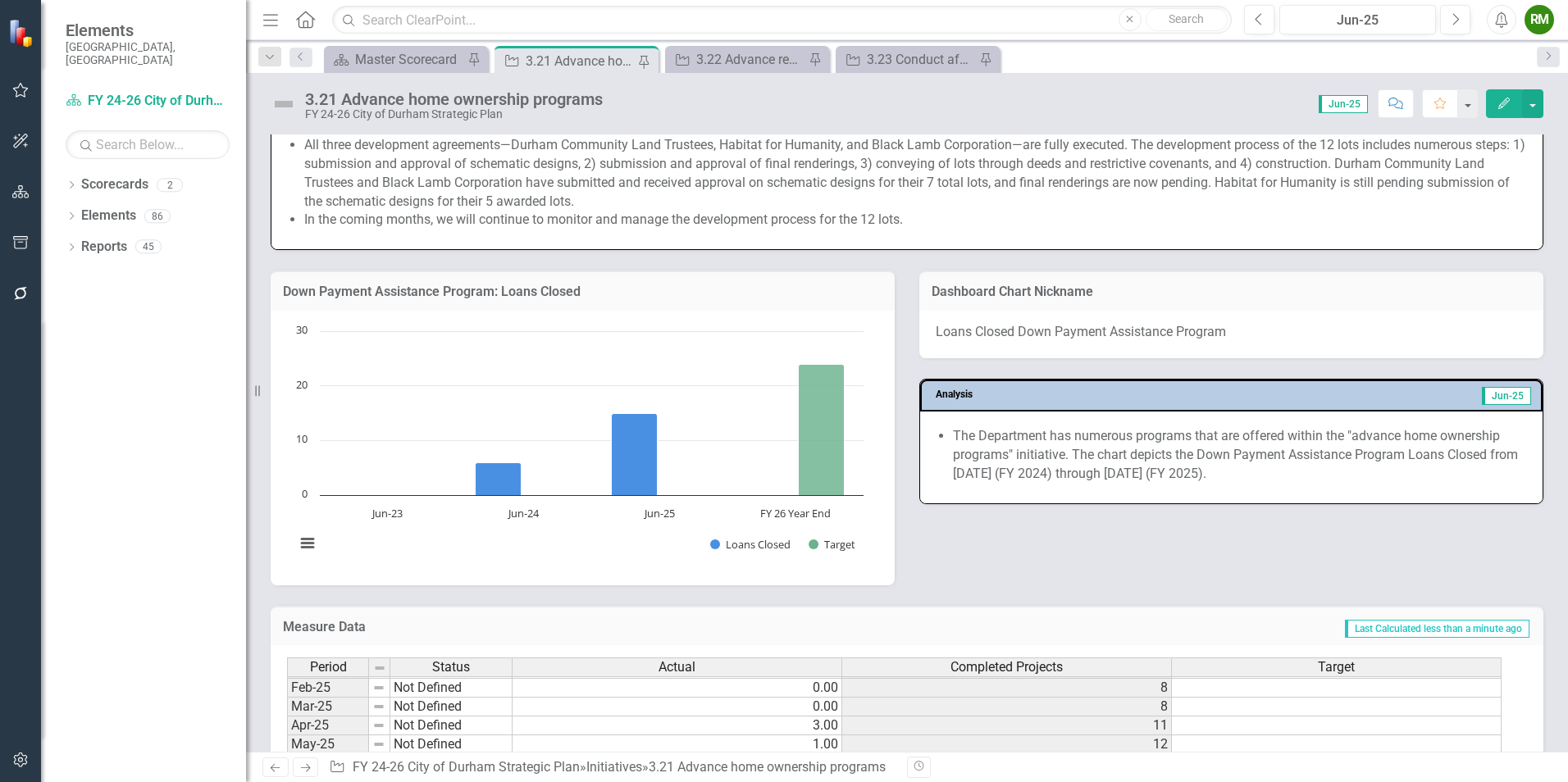
click at [627, 553] on rect "Interactive chart" at bounding box center [579, 446] width 585 height 246
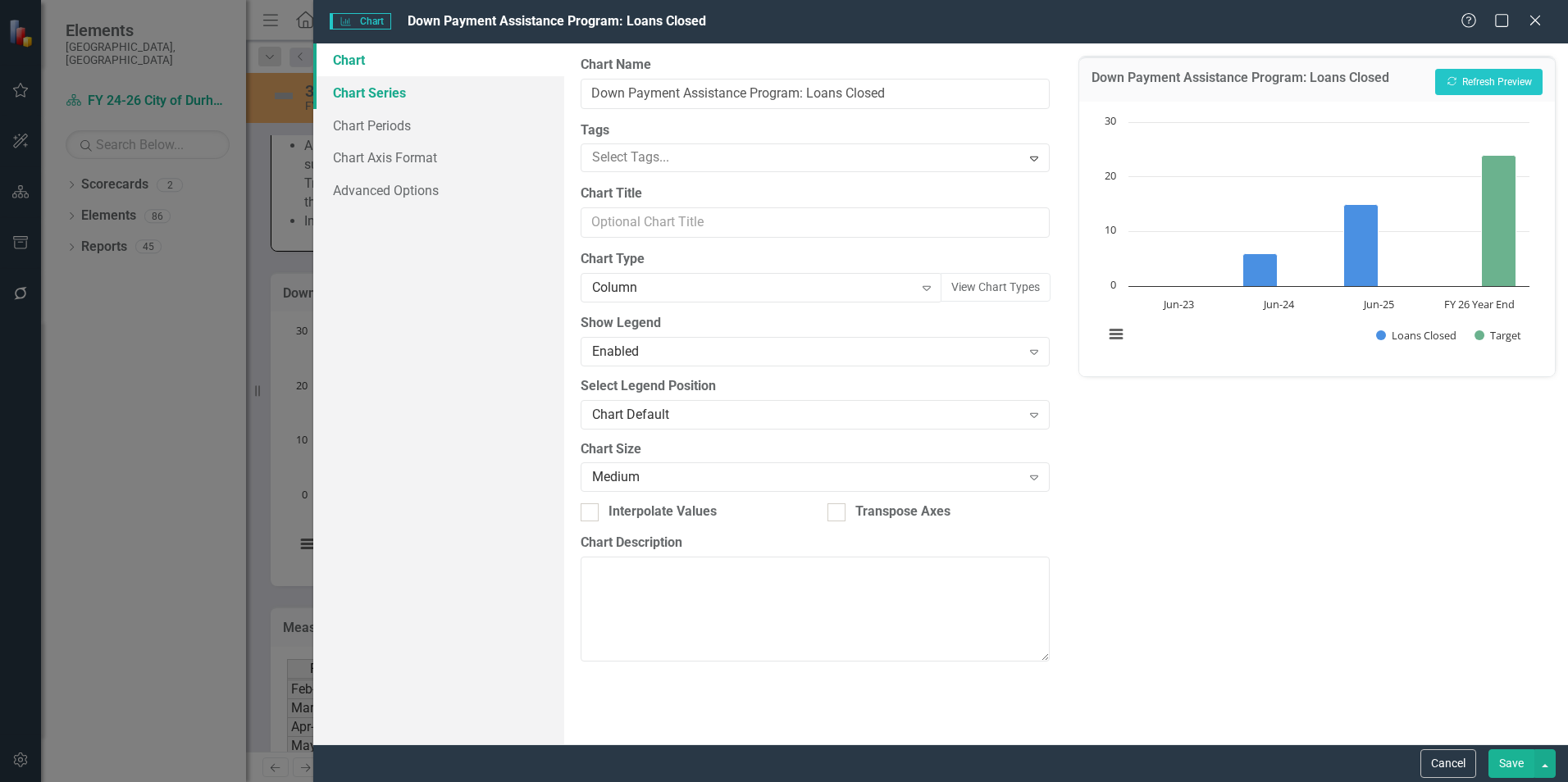
click at [387, 91] on link "Chart Series" at bounding box center [439, 92] width 251 height 33
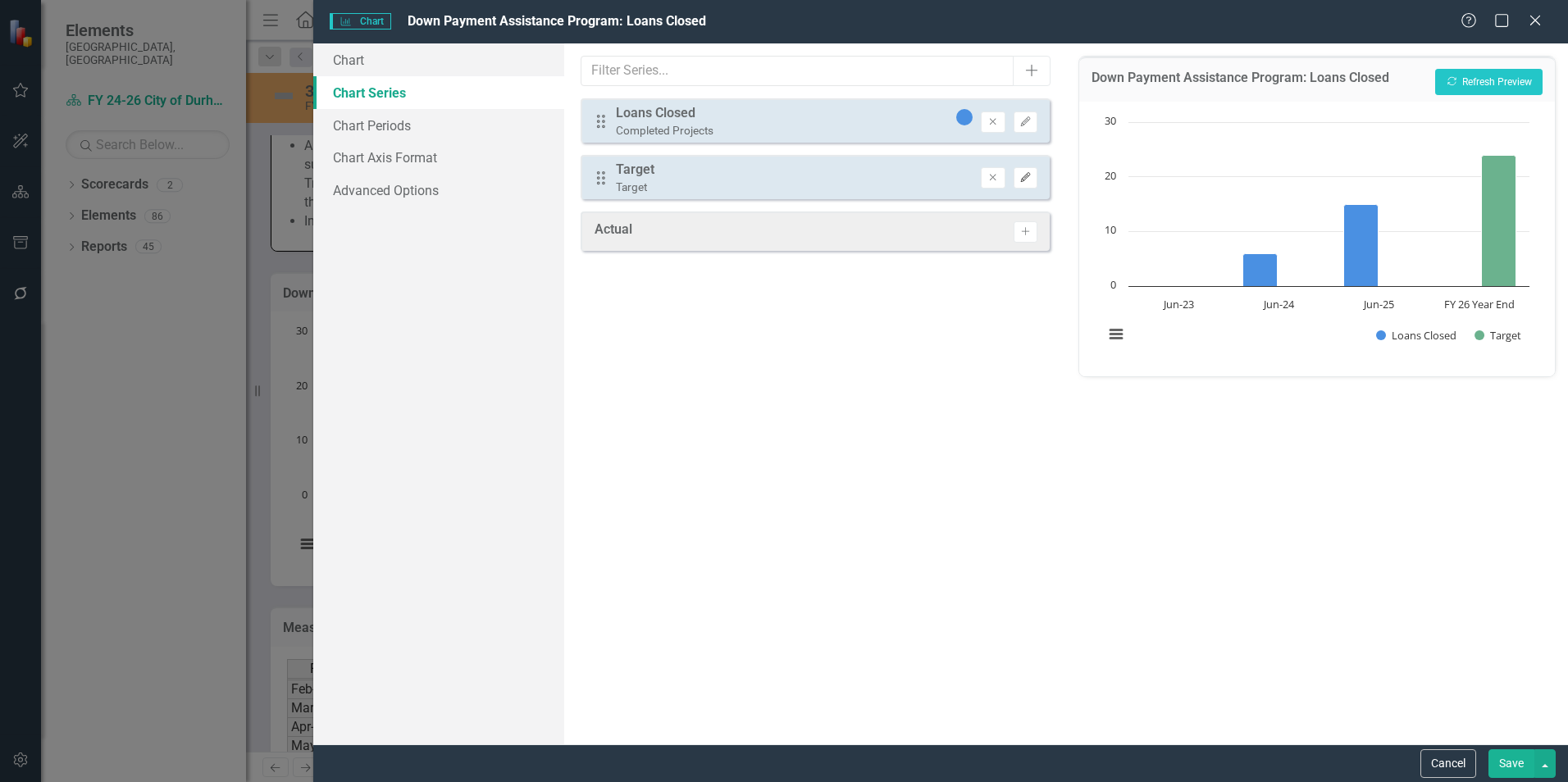
click at [1032, 177] on button "Edit" at bounding box center [1025, 178] width 24 height 21
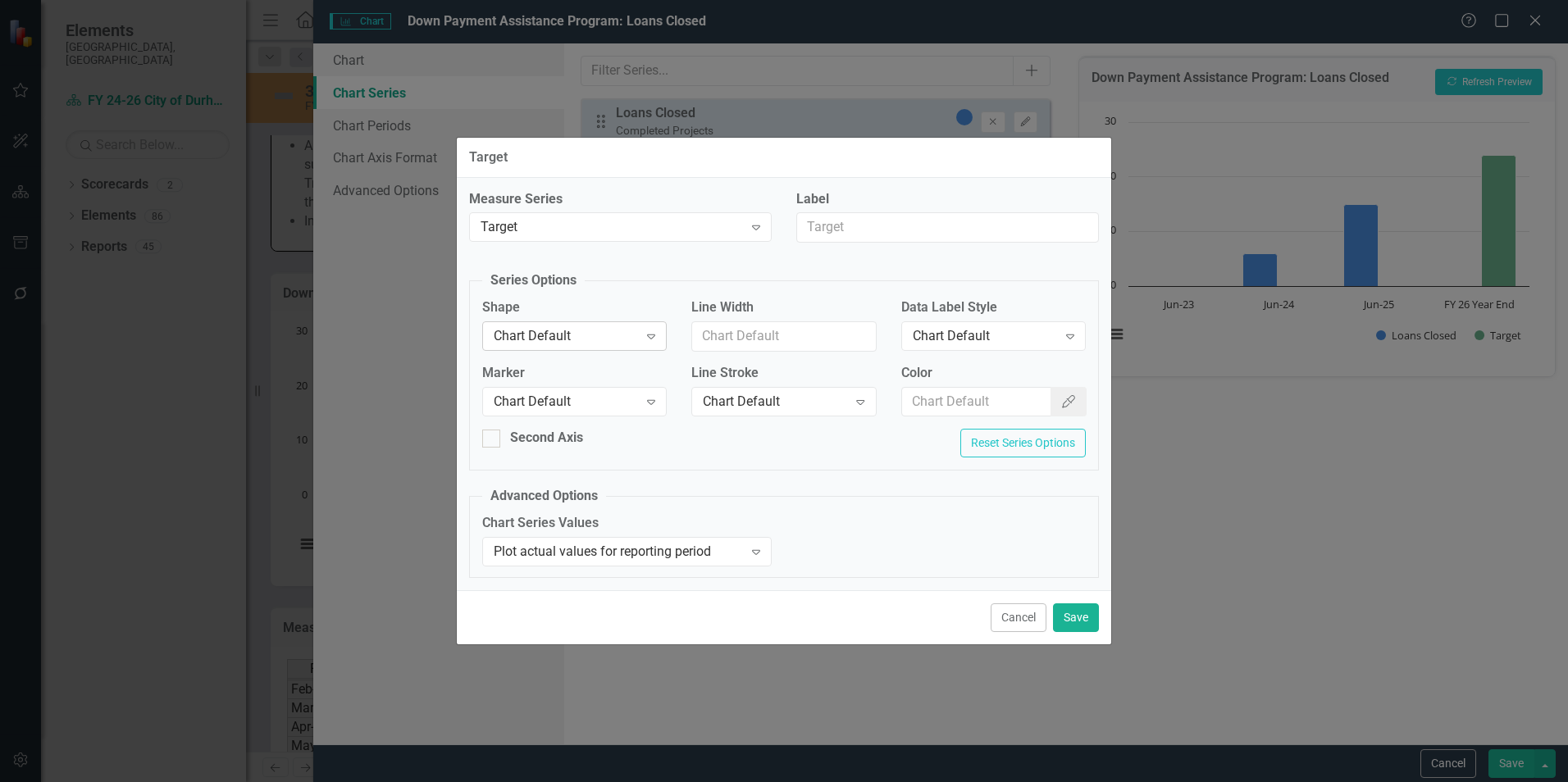
click at [626, 341] on div "Chart Default" at bounding box center [566, 336] width 145 height 19
click at [797, 440] on div "Second Axis Reset Series Options" at bounding box center [784, 449] width 628 height 41
click at [640, 404] on div "Expand" at bounding box center [650, 402] width 29 height 26
click at [1075, 605] on div "Cancel Save" at bounding box center [784, 617] width 655 height 54
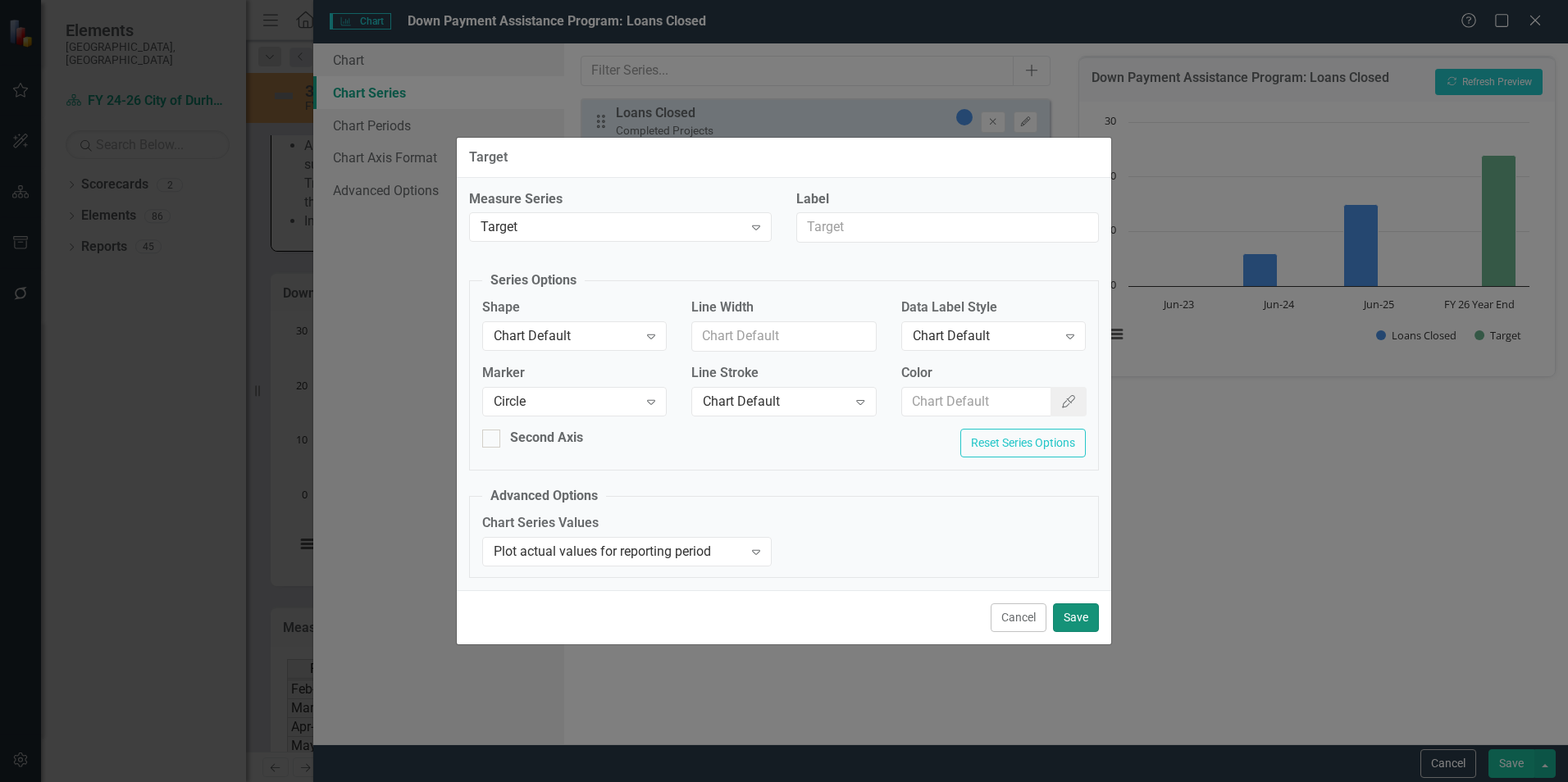
click at [1081, 615] on button "Save" at bounding box center [1076, 618] width 46 height 29
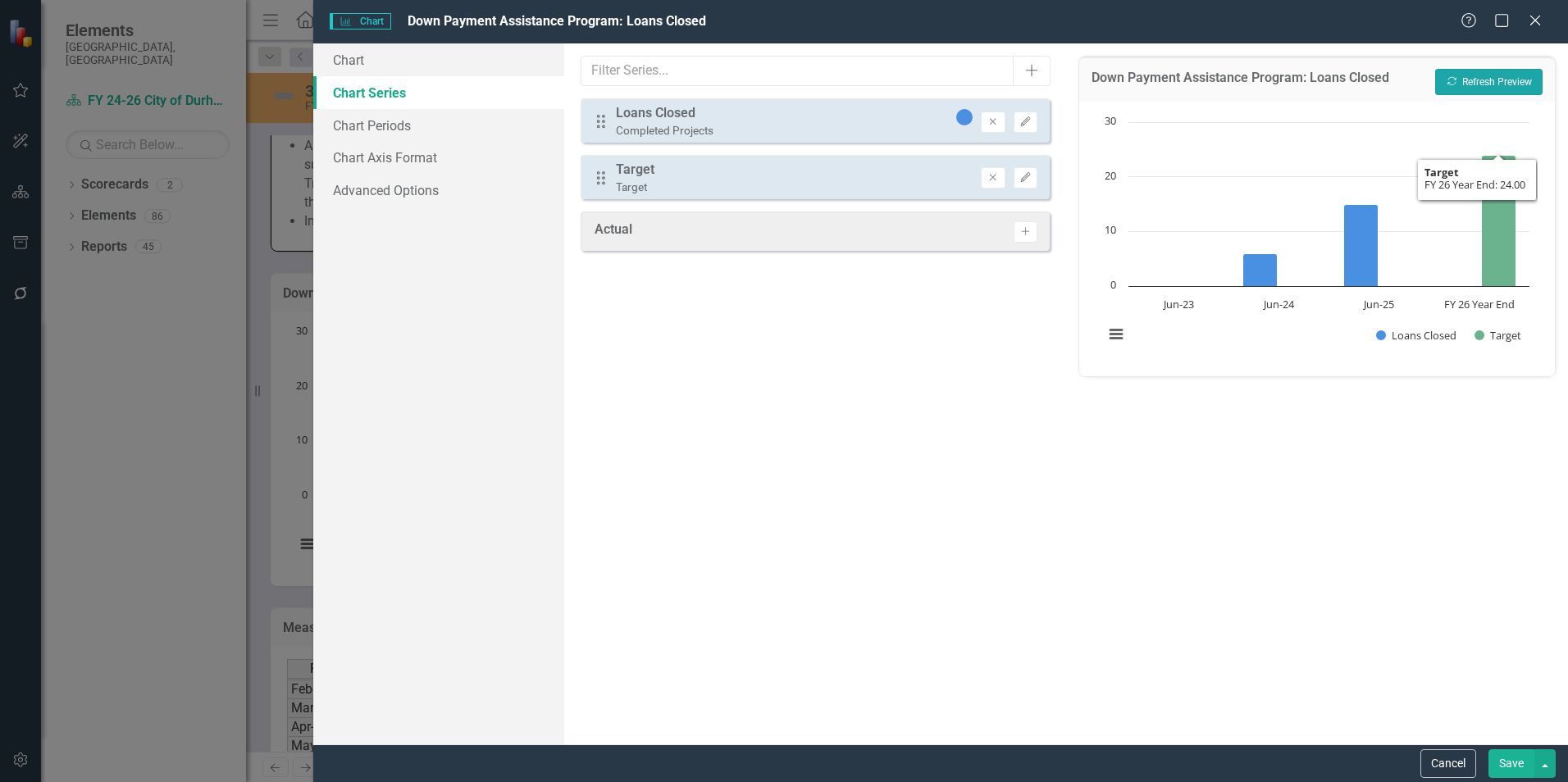
click at [1509, 88] on button "Recalculate Refresh Preview" at bounding box center [1489, 82] width 108 height 26
click at [1028, 180] on icon "Edit" at bounding box center [1025, 177] width 12 height 10
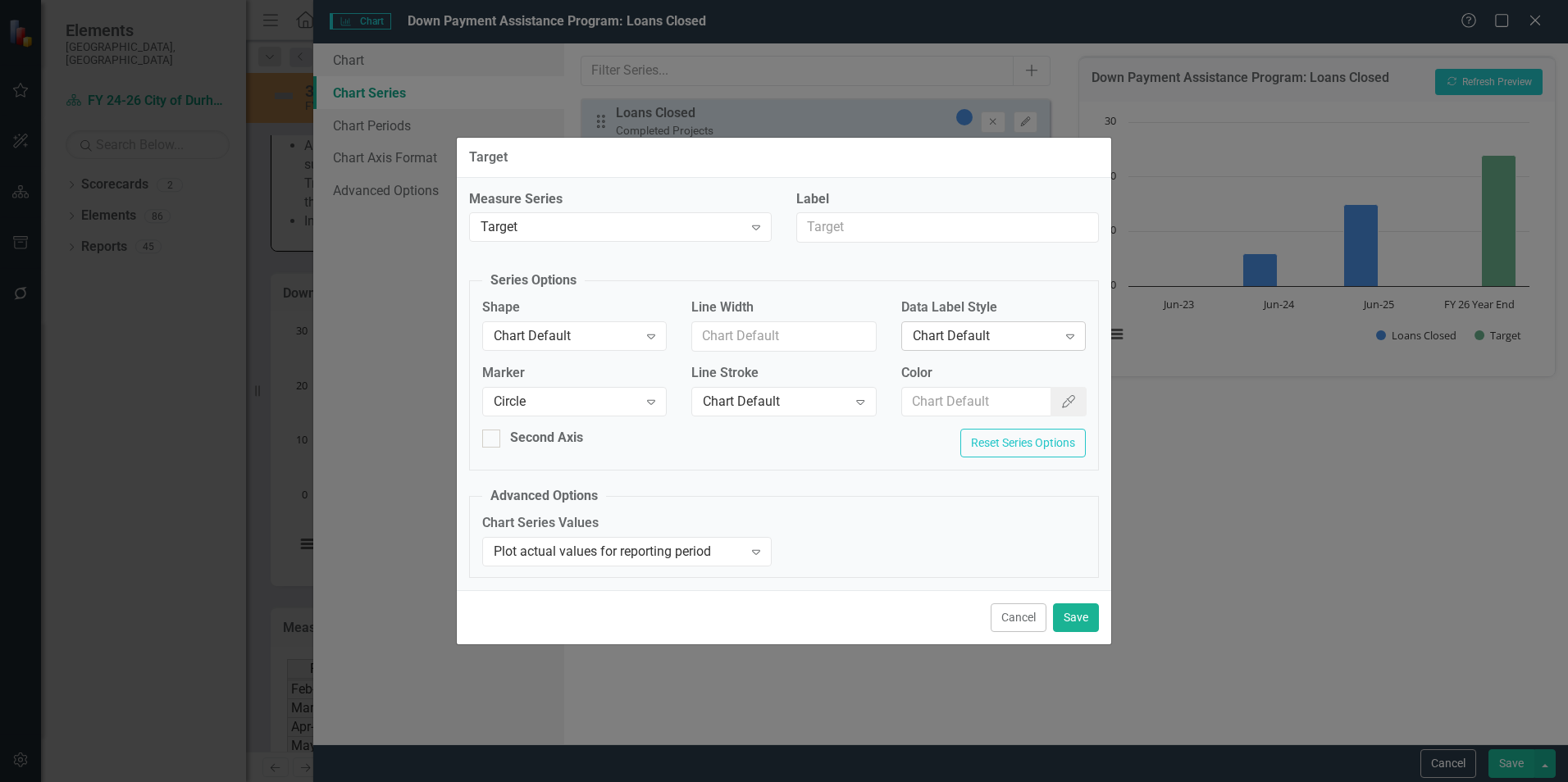
click at [974, 335] on div "Chart Default" at bounding box center [985, 336] width 145 height 19
click at [592, 337] on div "Chart Default" at bounding box center [566, 336] width 145 height 19
click at [817, 447] on div "Second Axis Reset Series Options" at bounding box center [784, 449] width 628 height 41
click at [638, 551] on div "Plot actual values for reporting period" at bounding box center [618, 552] width 249 height 19
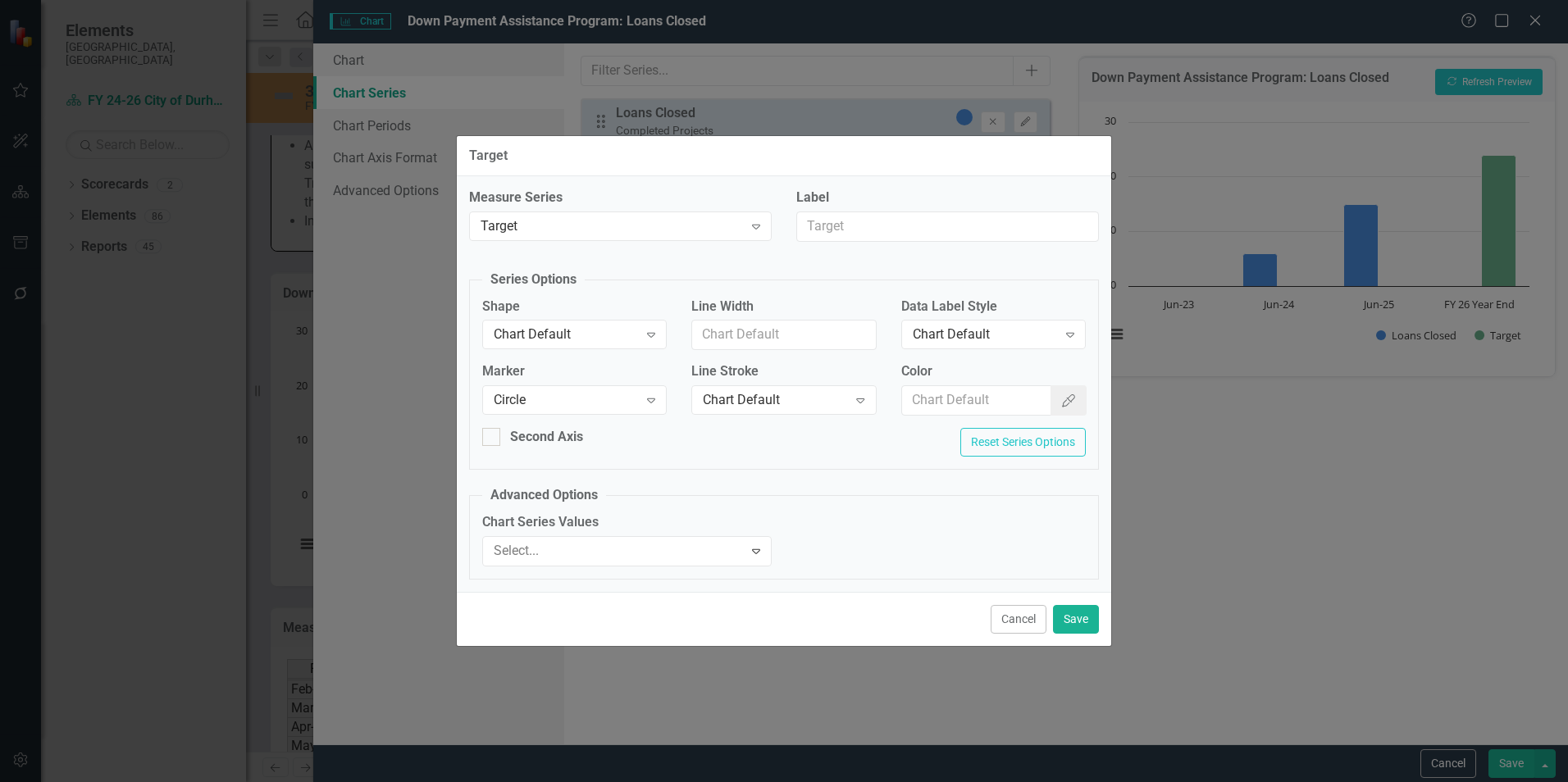
click at [820, 452] on div "Second Axis Reset Series Options" at bounding box center [784, 448] width 628 height 41
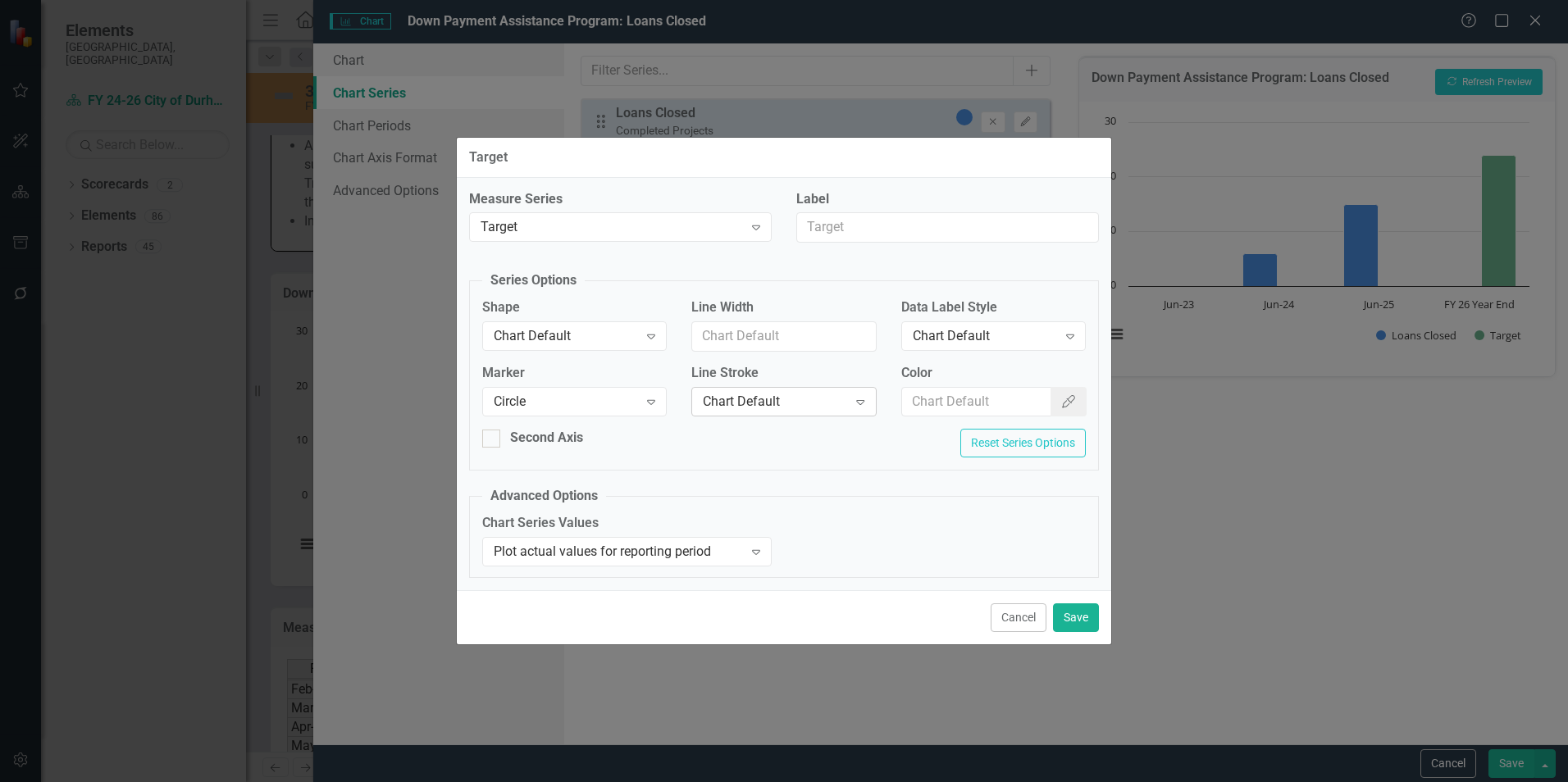
click at [786, 400] on div "Chart Default" at bounding box center [775, 401] width 145 height 19
click at [1061, 619] on button "Save" at bounding box center [1076, 618] width 46 height 29
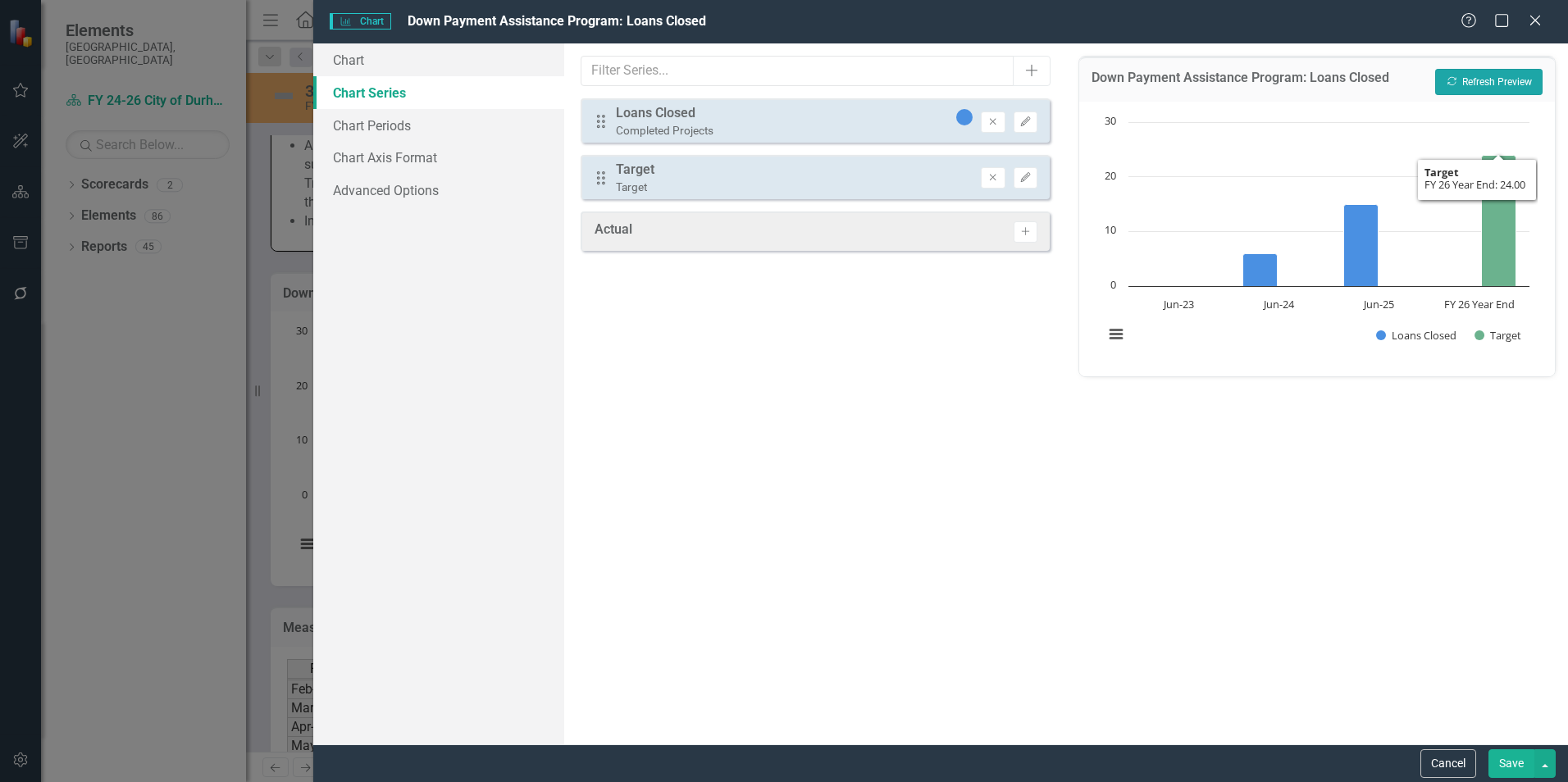
click at [1503, 84] on button "Recalculate Refresh Preview" at bounding box center [1489, 82] width 108 height 26
click at [1025, 177] on icon "Edit" at bounding box center [1025, 177] width 12 height 10
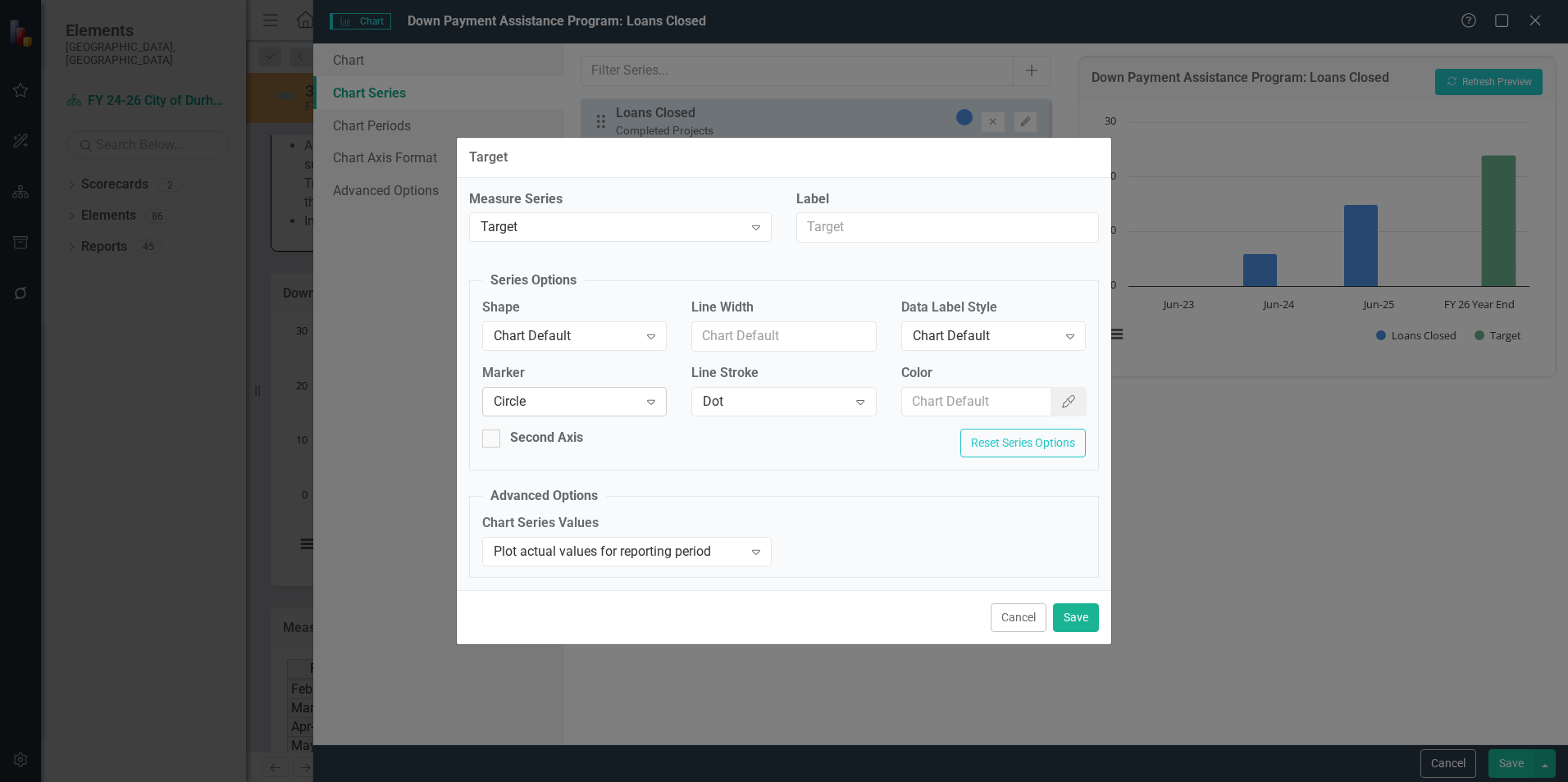
click at [636, 400] on div "Circle" at bounding box center [566, 401] width 145 height 19
click at [1082, 620] on button "Save" at bounding box center [1076, 618] width 46 height 29
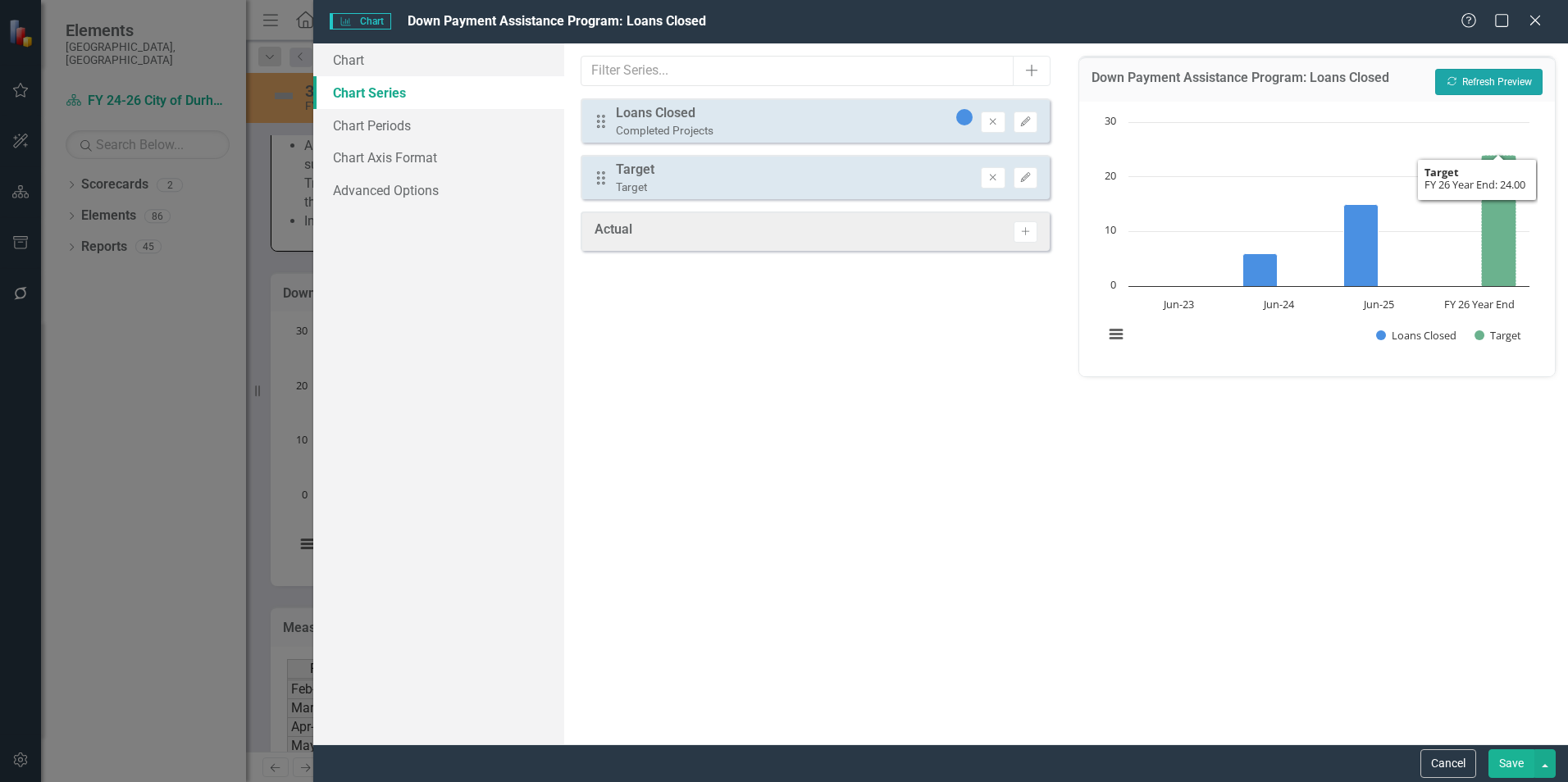
click at [1509, 71] on button "Recalculate Refresh Preview" at bounding box center [1489, 82] width 108 height 26
click at [1496, 79] on button "Recalculate Refresh Preview" at bounding box center [1489, 82] width 108 height 26
click at [1031, 183] on button "Edit" at bounding box center [1025, 178] width 24 height 21
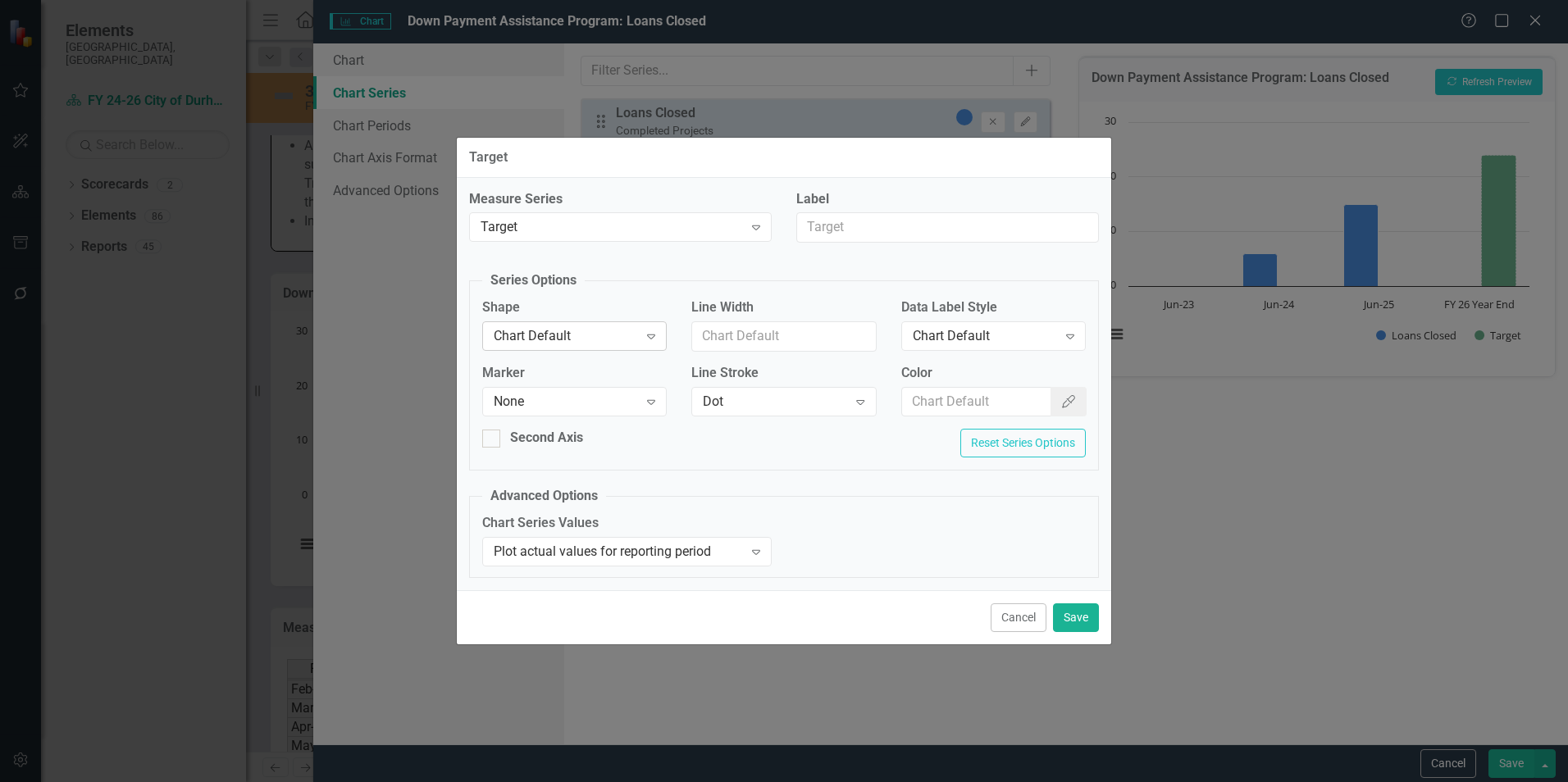
click at [611, 331] on div "Chart Default" at bounding box center [566, 336] width 145 height 19
click at [1061, 319] on div "Data Label Style Chart Default Expand" at bounding box center [993, 324] width 184 height 51
click at [1060, 325] on div "Expand" at bounding box center [1069, 336] width 29 height 26
click at [1001, 290] on fieldset "Series Options Shape Chart Default Expand Line Width Data Label Style 5 results…" at bounding box center [784, 372] width 630 height 199
click at [733, 343] on input "Line Width" at bounding box center [783, 336] width 184 height 30
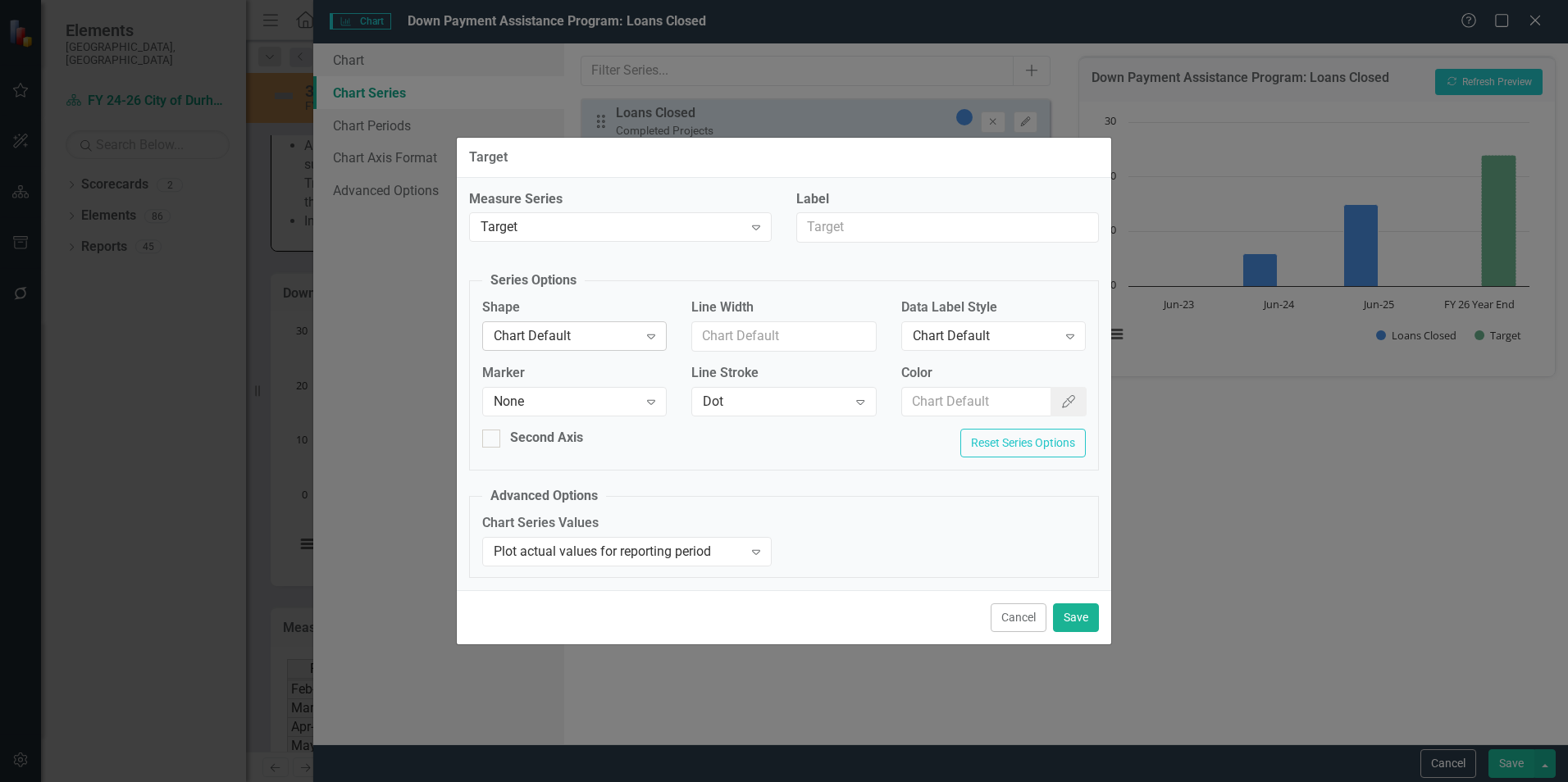
click at [643, 337] on icon "Expand" at bounding box center [651, 336] width 17 height 13
click at [1068, 613] on button "Save" at bounding box center [1076, 618] width 46 height 29
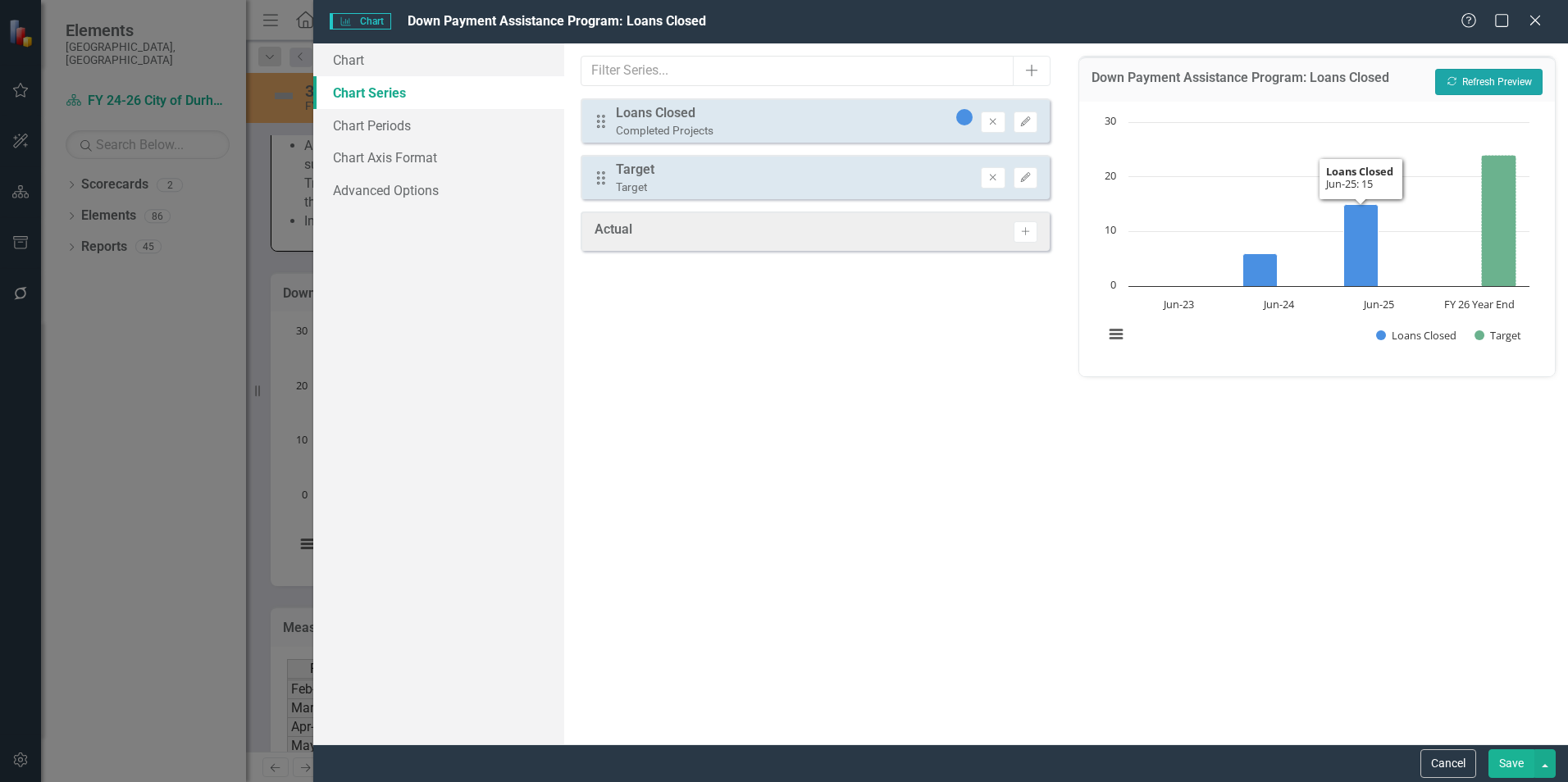
click at [1457, 81] on button "Recalculate Refresh Preview" at bounding box center [1489, 82] width 108 height 26
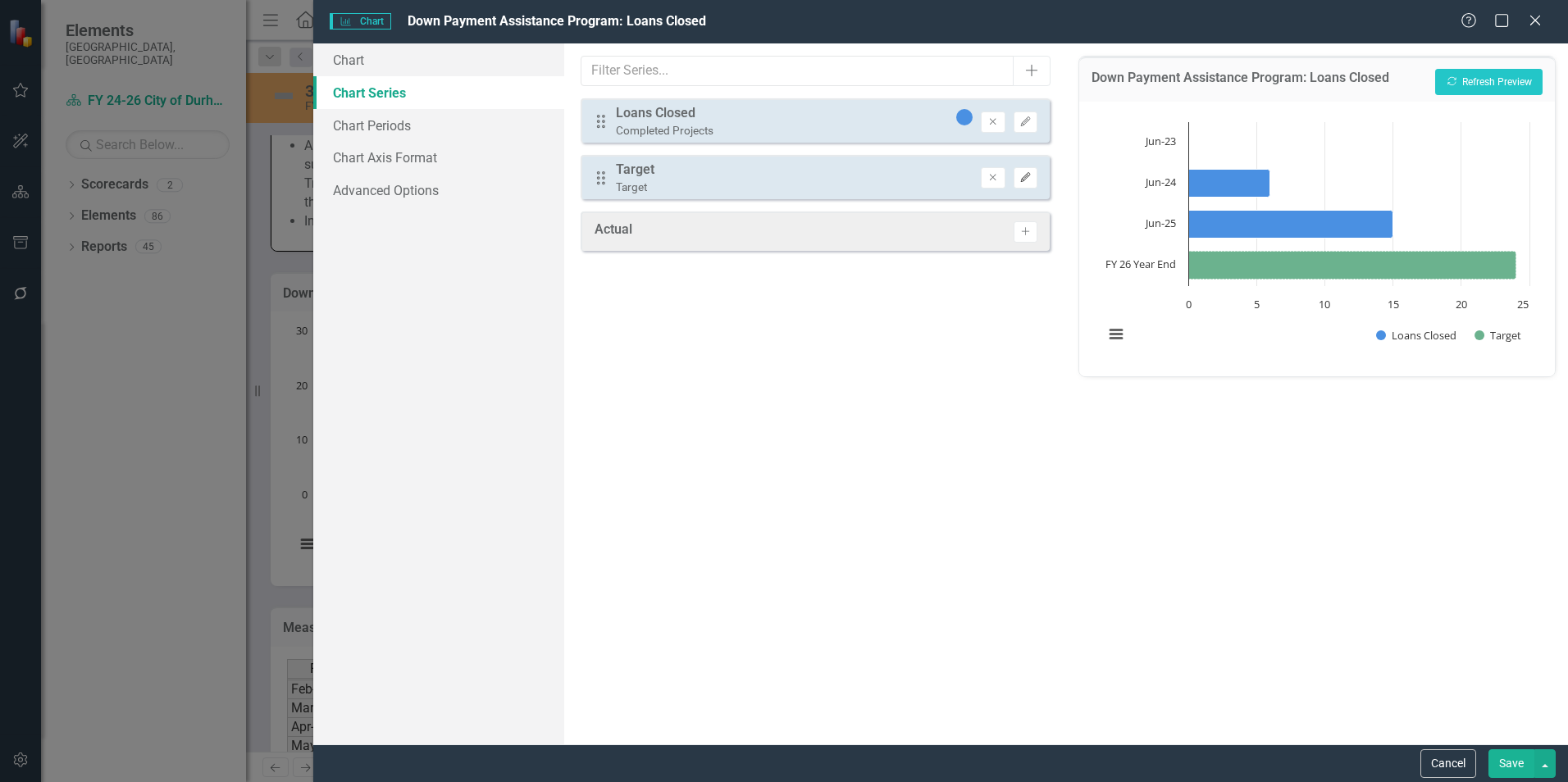
click at [1024, 179] on icon "Edit" at bounding box center [1025, 177] width 12 height 10
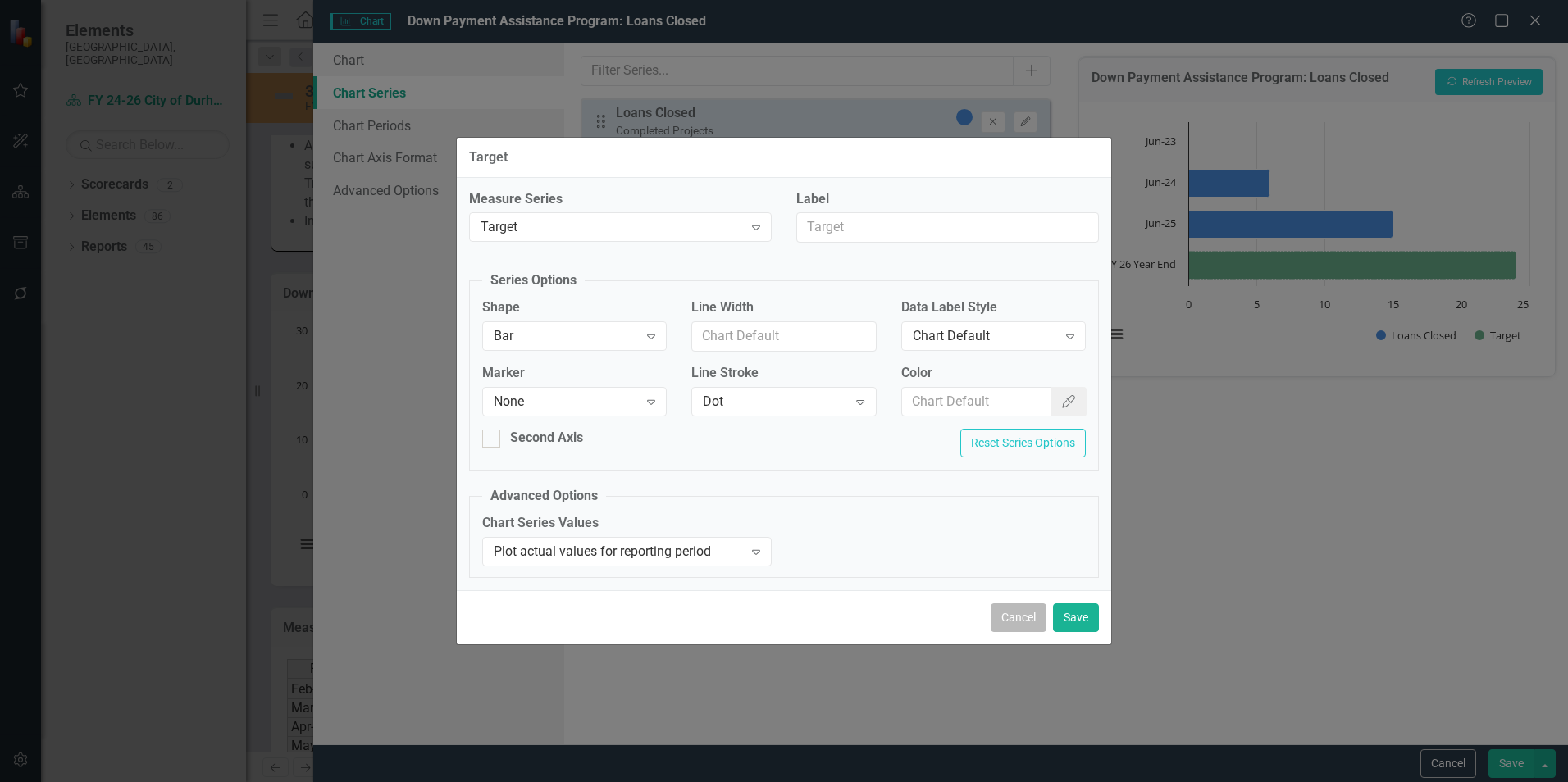
click at [1037, 626] on button "Cancel" at bounding box center [1018, 618] width 56 height 29
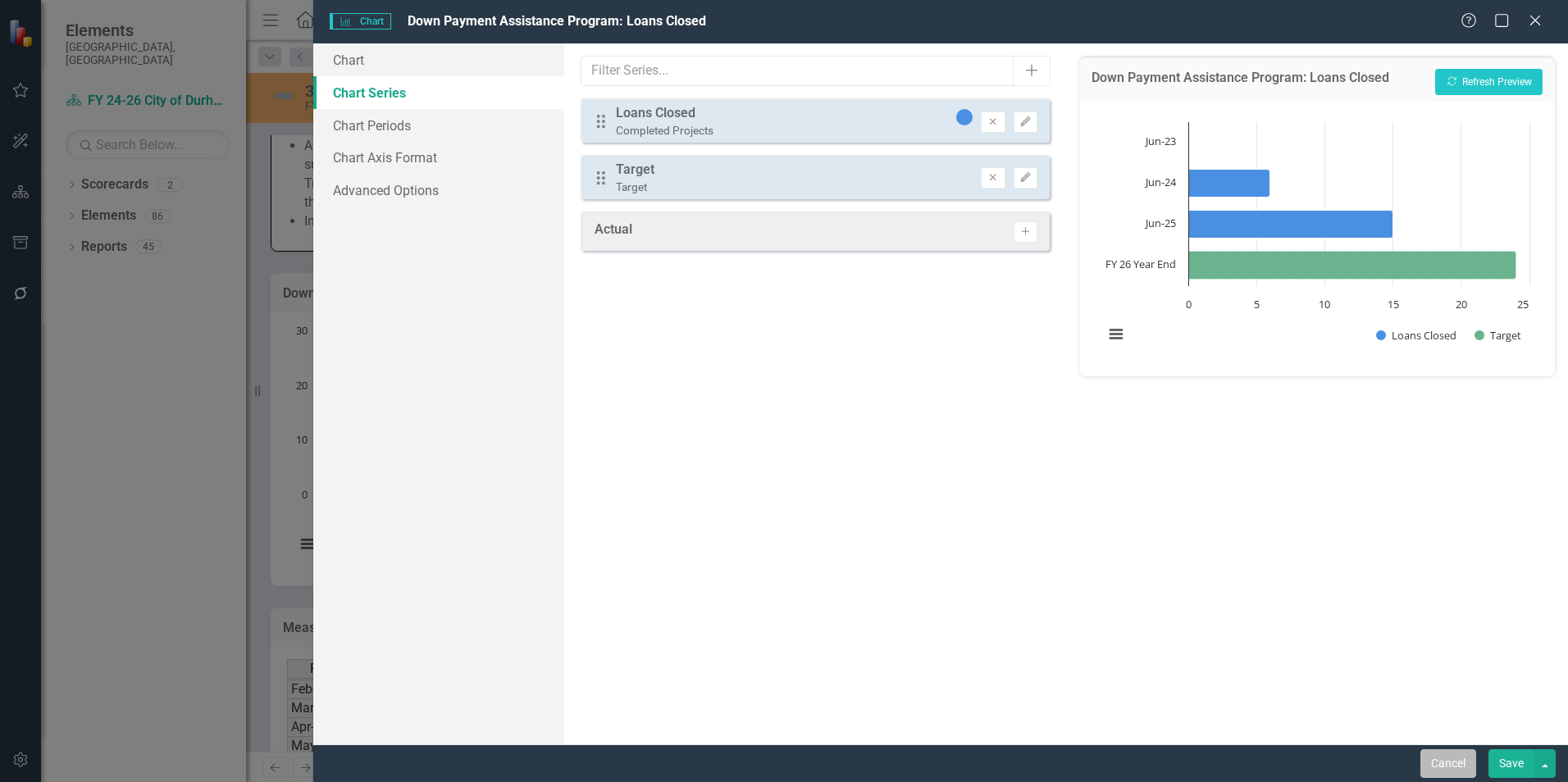
click at [1458, 767] on button "Cancel" at bounding box center [1447, 763] width 56 height 29
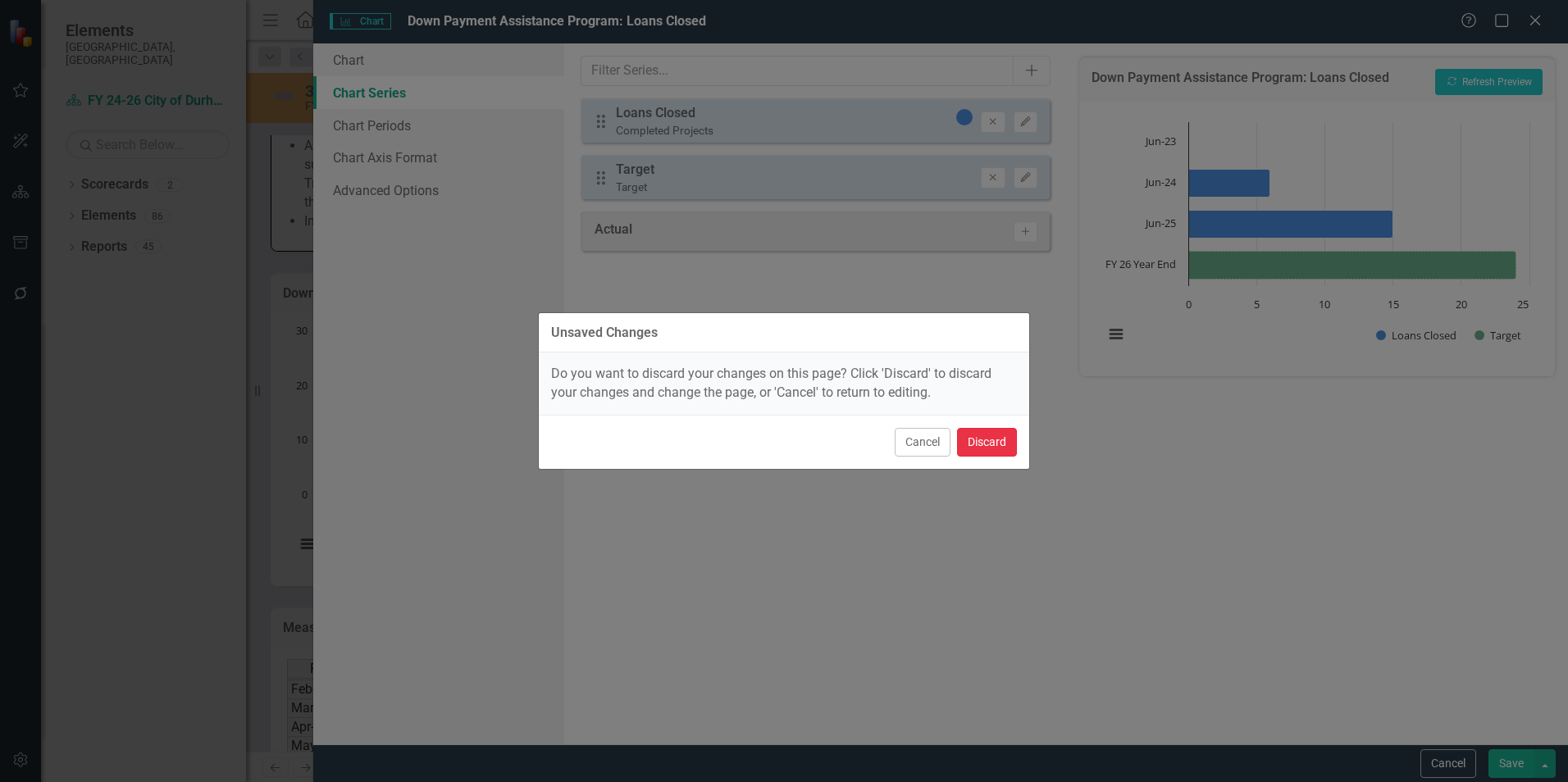
click at [1005, 442] on button "Discard" at bounding box center [987, 442] width 60 height 29
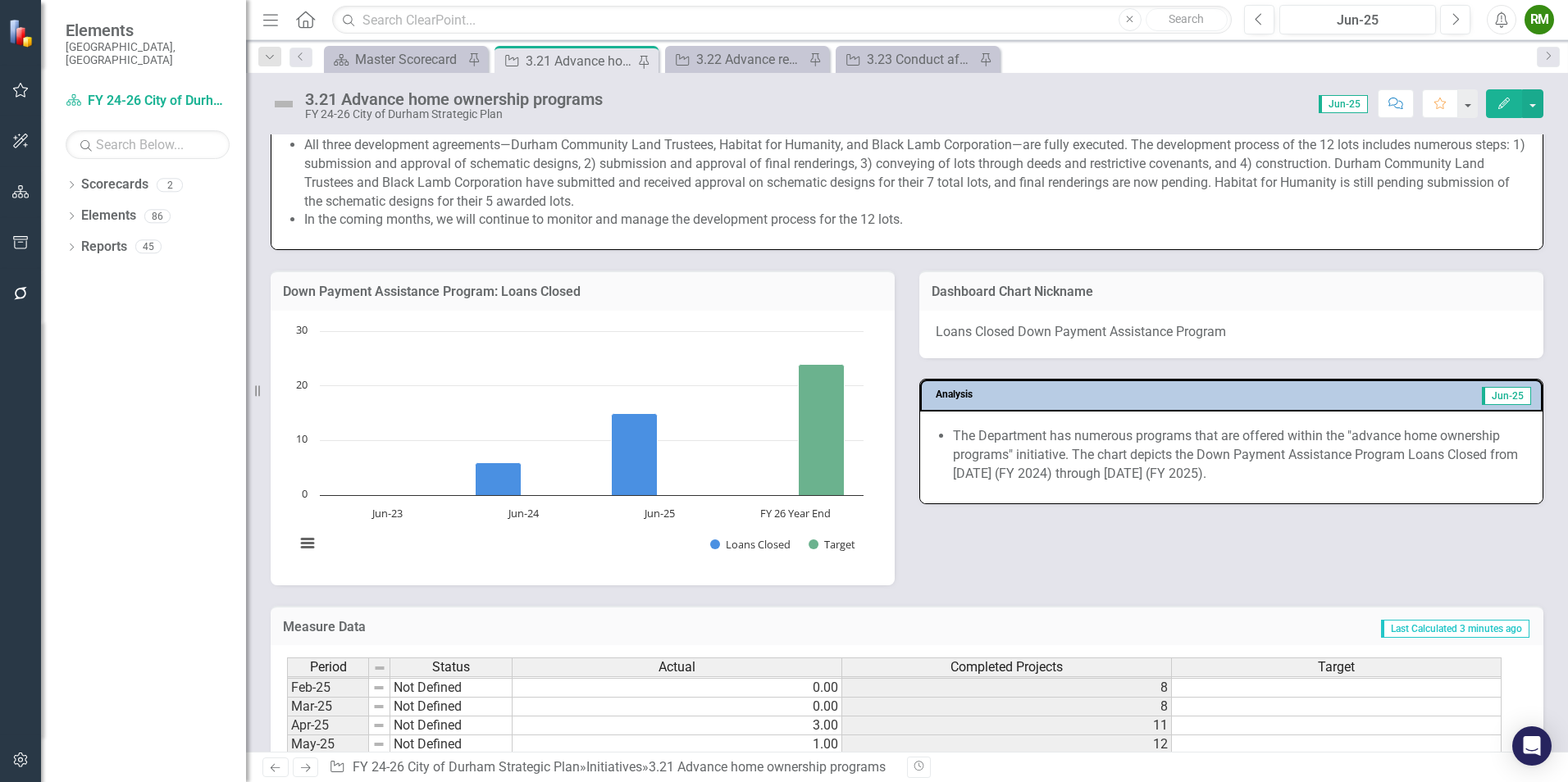
click at [624, 561] on rect "Interactive chart" at bounding box center [579, 446] width 585 height 246
click at [622, 561] on rect "Interactive chart" at bounding box center [579, 446] width 585 height 246
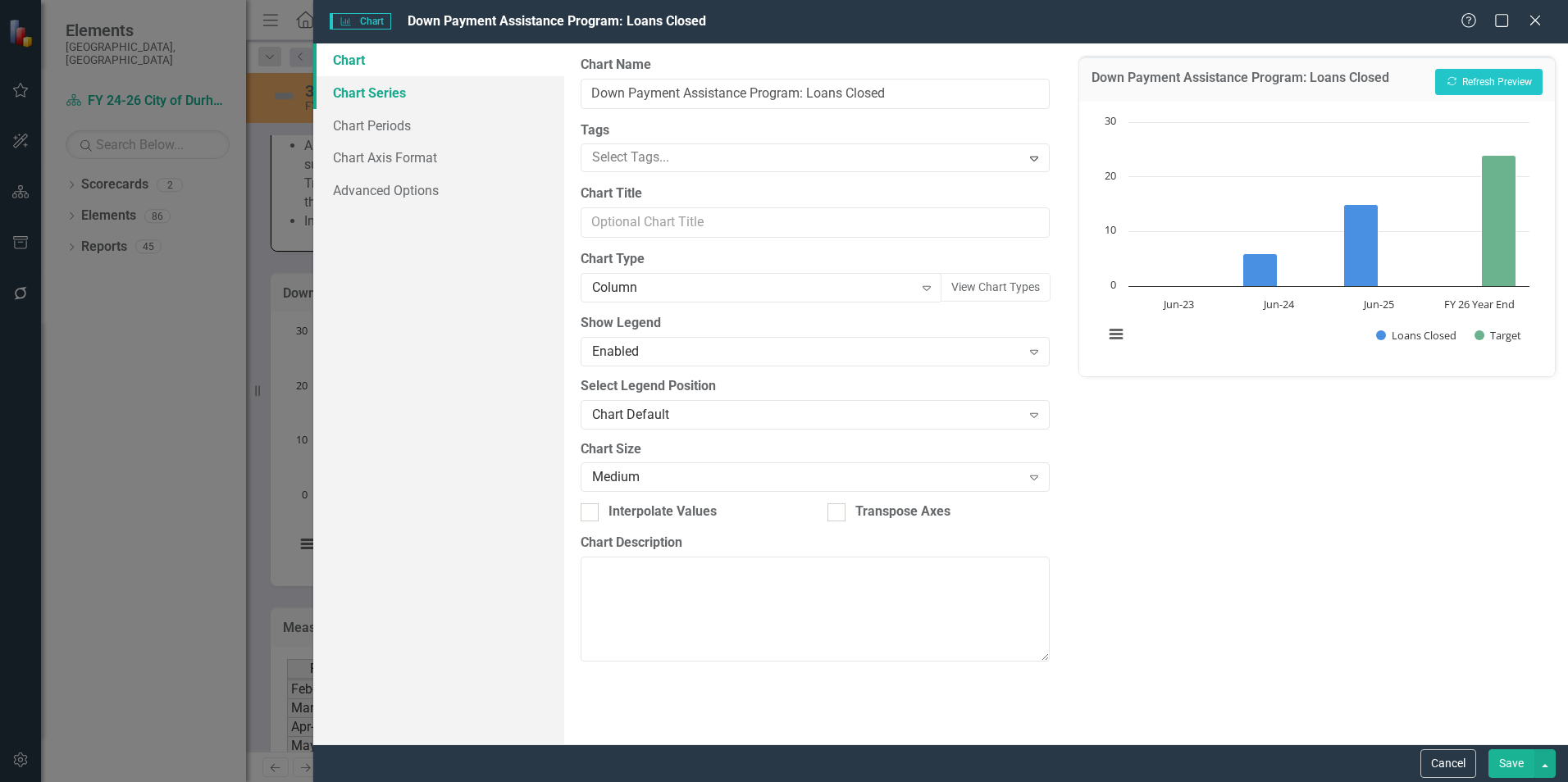
click at [402, 99] on link "Chart Series" at bounding box center [439, 92] width 251 height 33
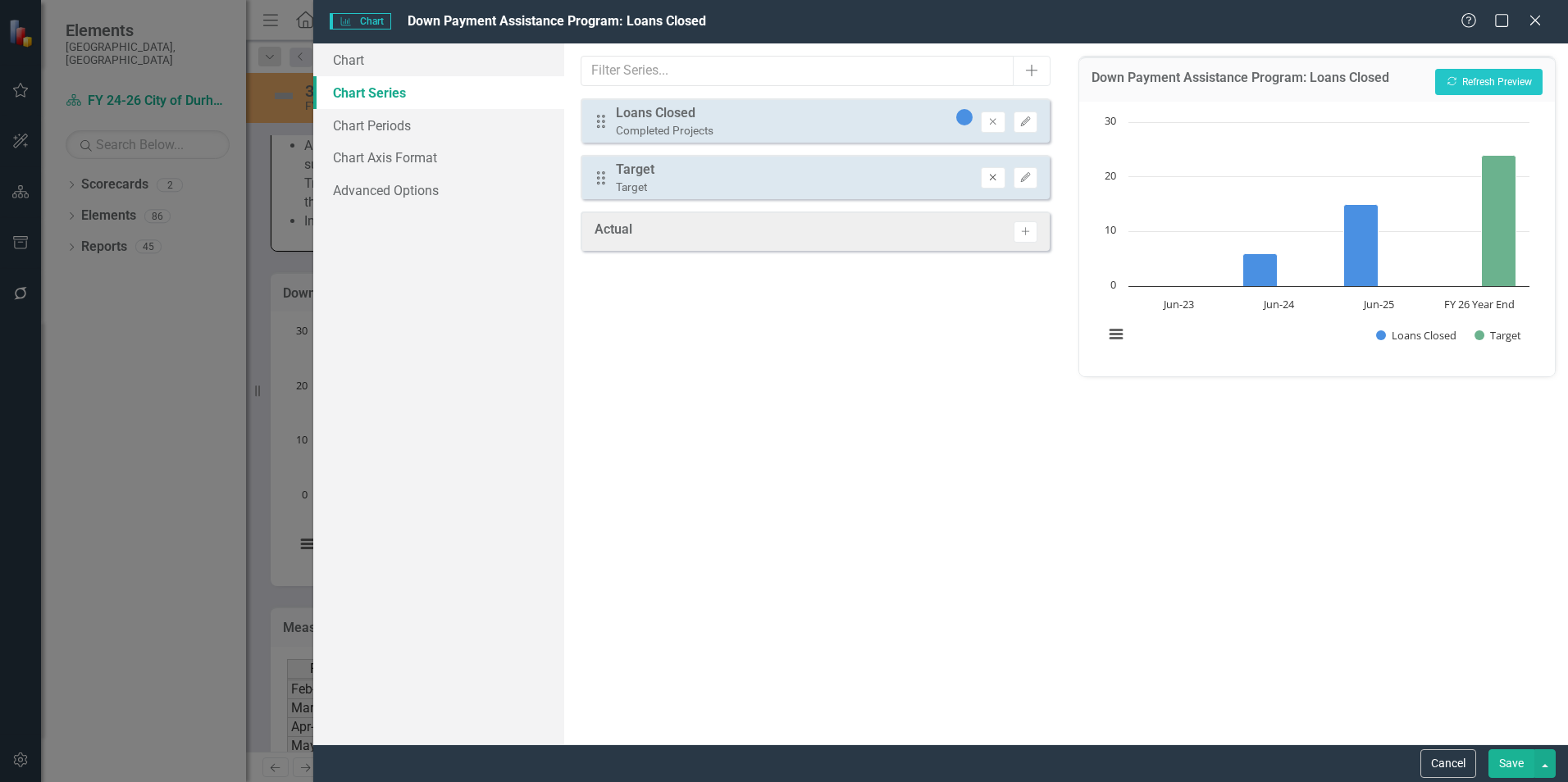
click at [999, 178] on icon "Remove" at bounding box center [993, 177] width 12 height 10
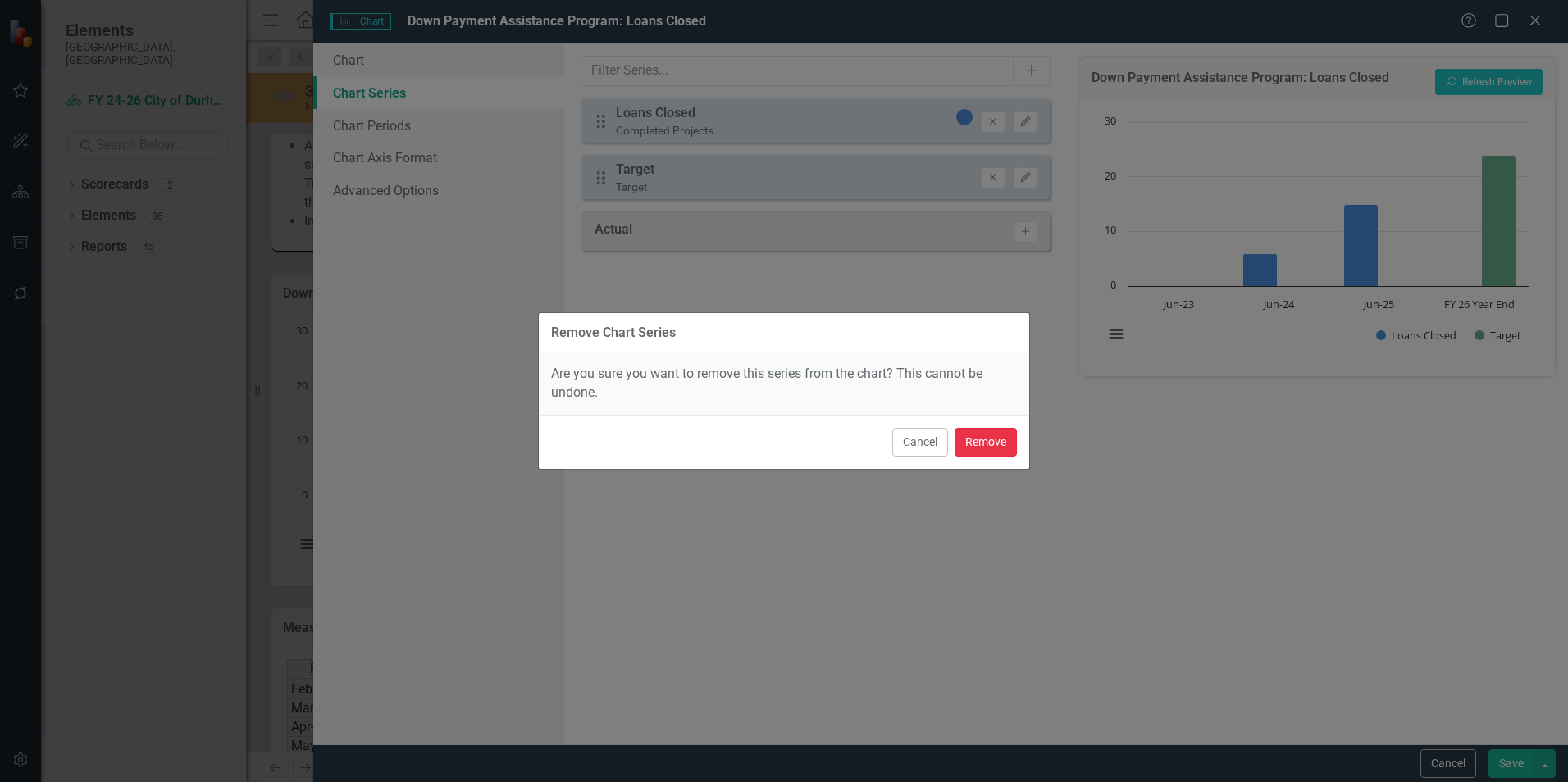
click at [993, 443] on button "Remove" at bounding box center [986, 442] width 63 height 29
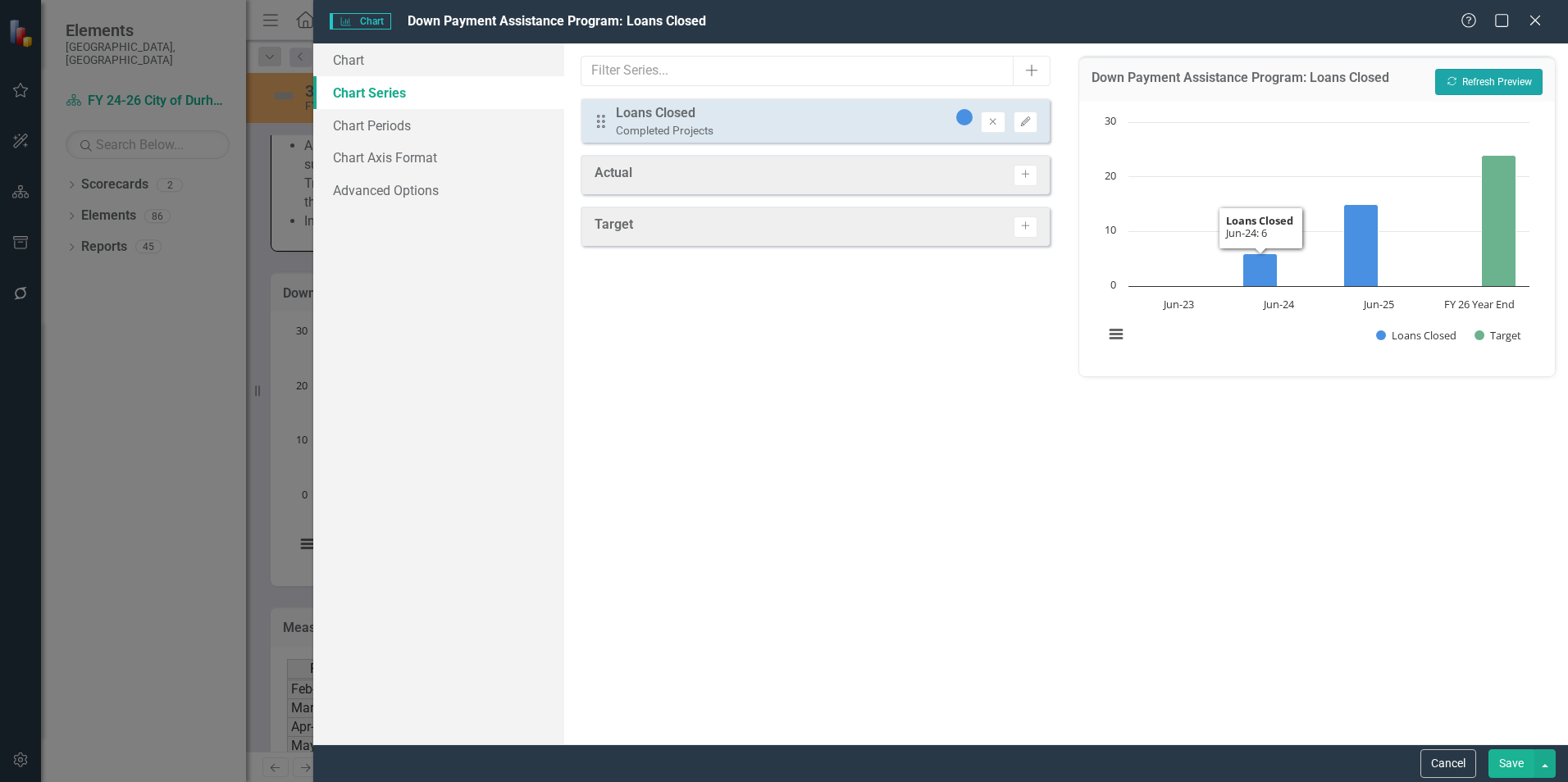
click at [1484, 86] on button "Recalculate Refresh Preview" at bounding box center [1489, 82] width 108 height 26
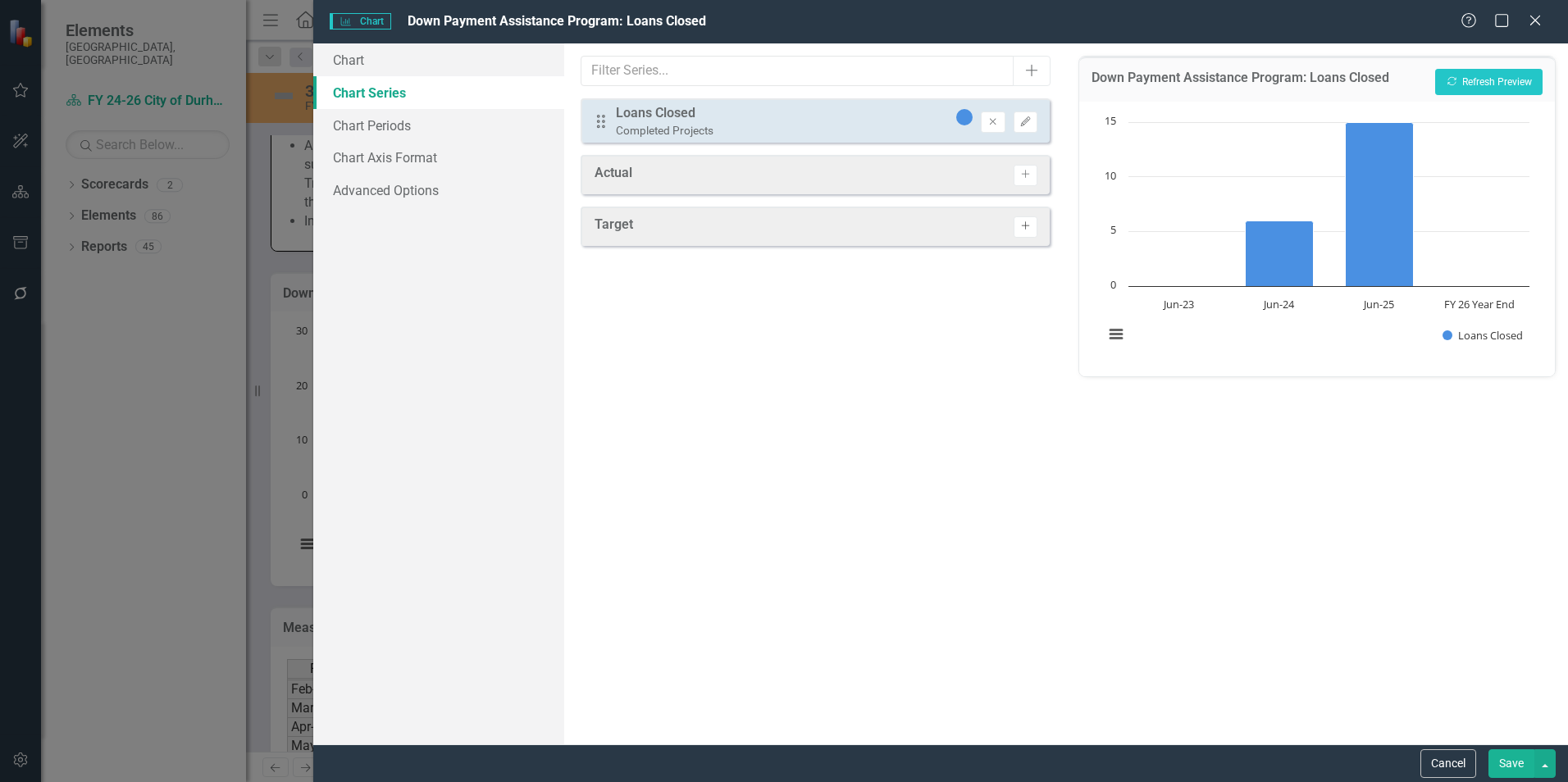
click at [1029, 228] on icon "Activate" at bounding box center [1025, 226] width 12 height 10
click at [1024, 179] on icon "Edit" at bounding box center [1025, 177] width 12 height 10
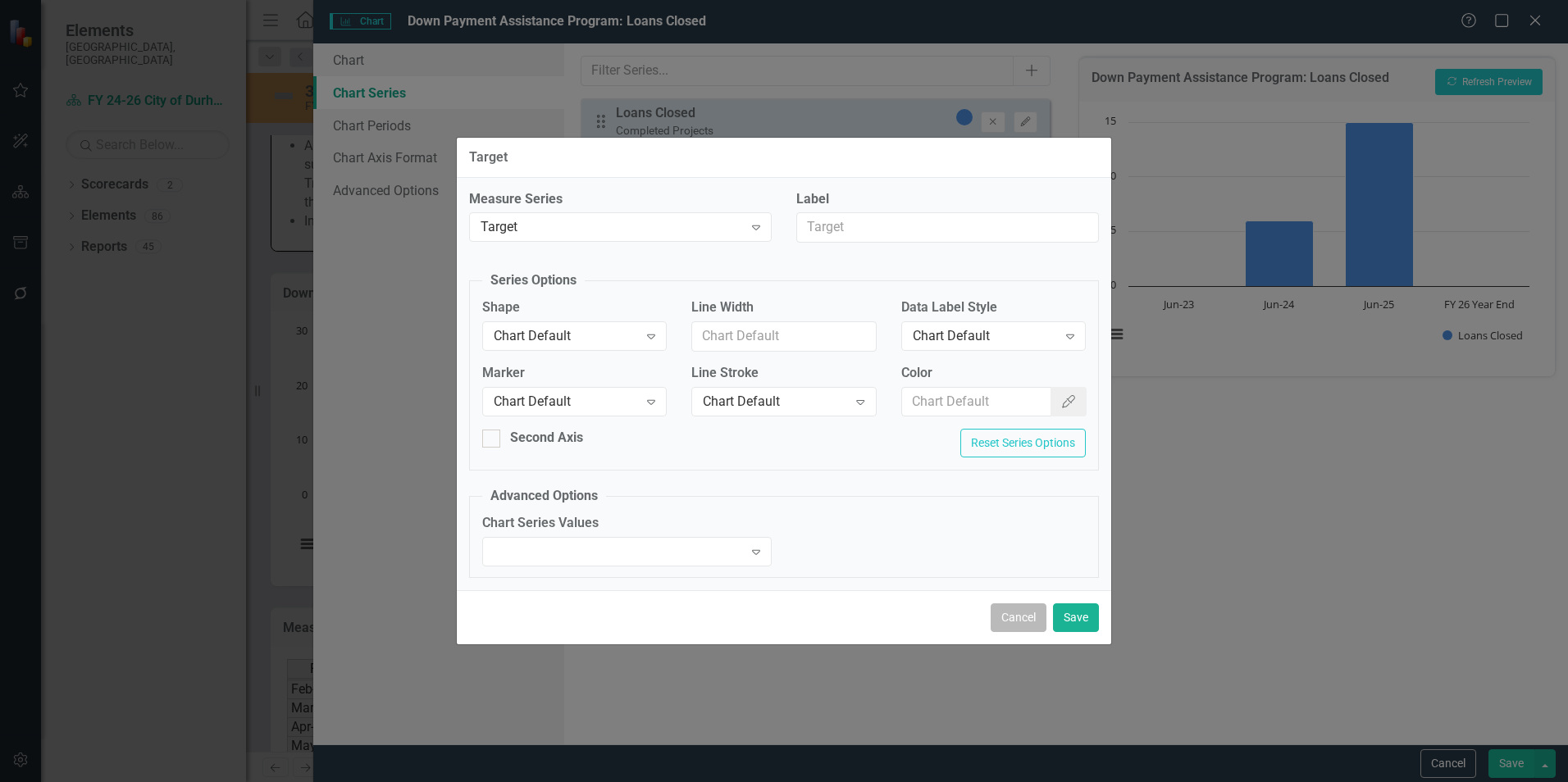
click at [1010, 613] on button "Cancel" at bounding box center [1018, 618] width 56 height 29
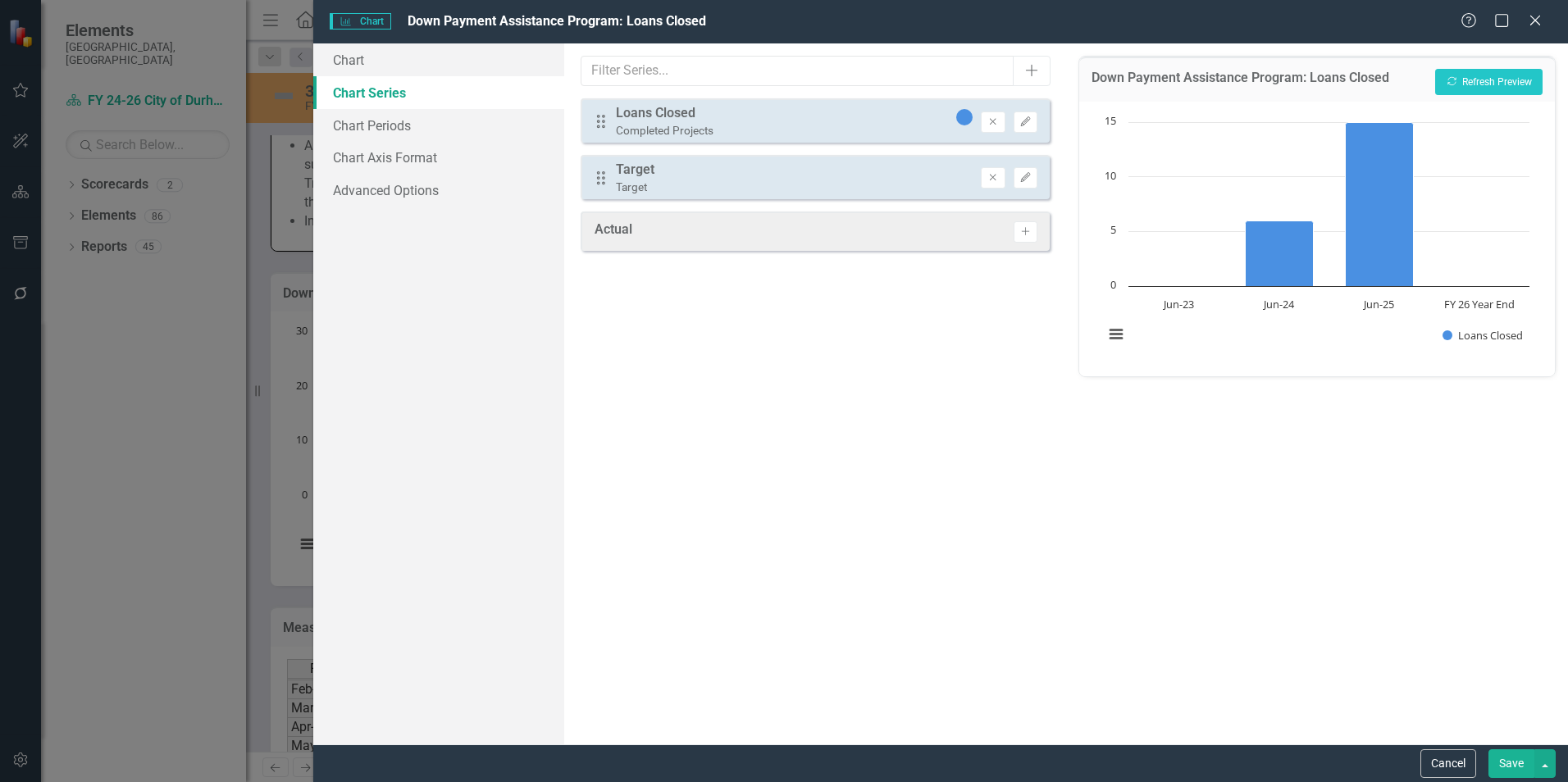
click at [1431, 756] on button "Cancel" at bounding box center [1447, 763] width 56 height 29
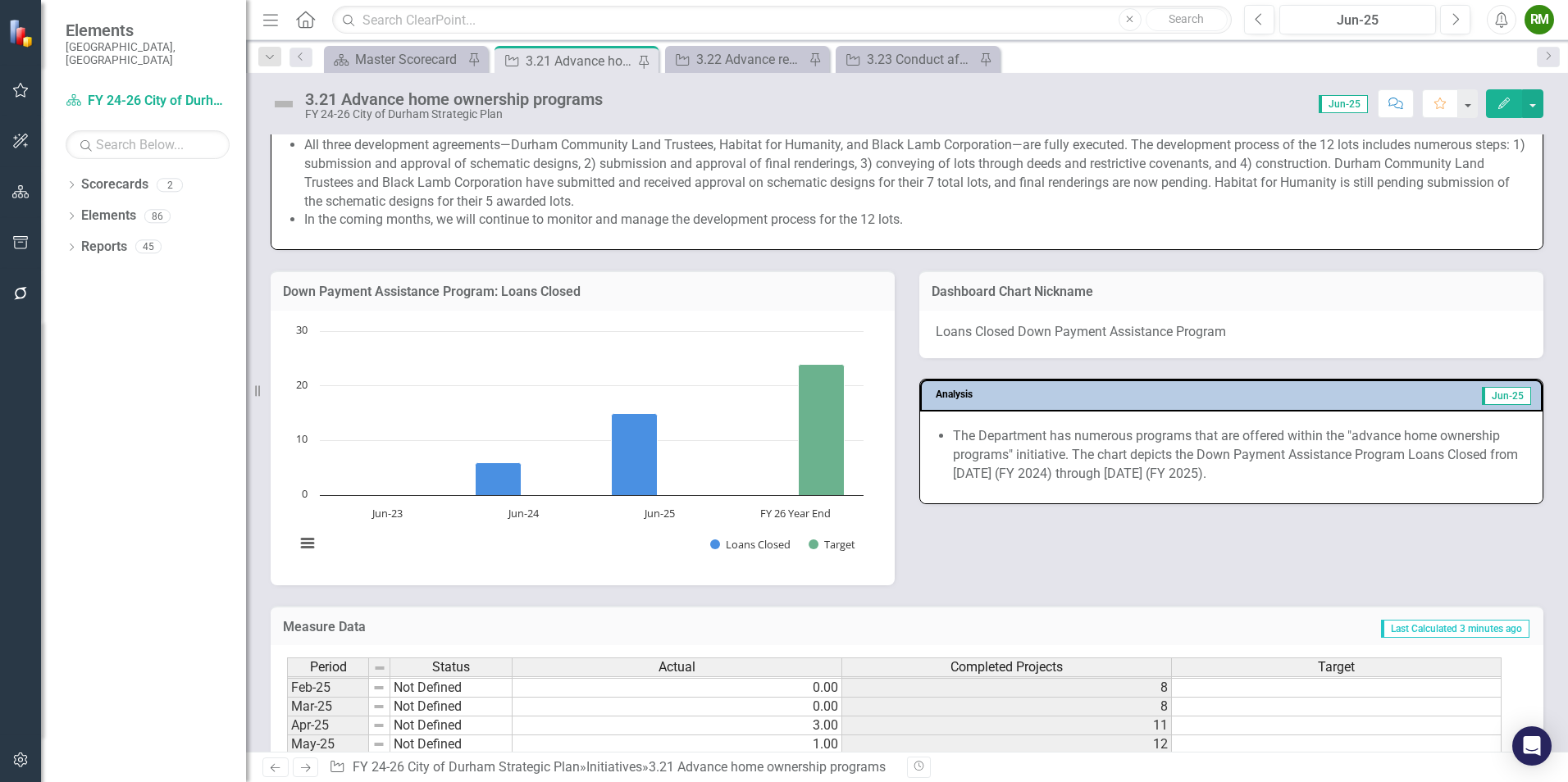
click at [646, 538] on rect "Interactive chart" at bounding box center [579, 446] width 585 height 246
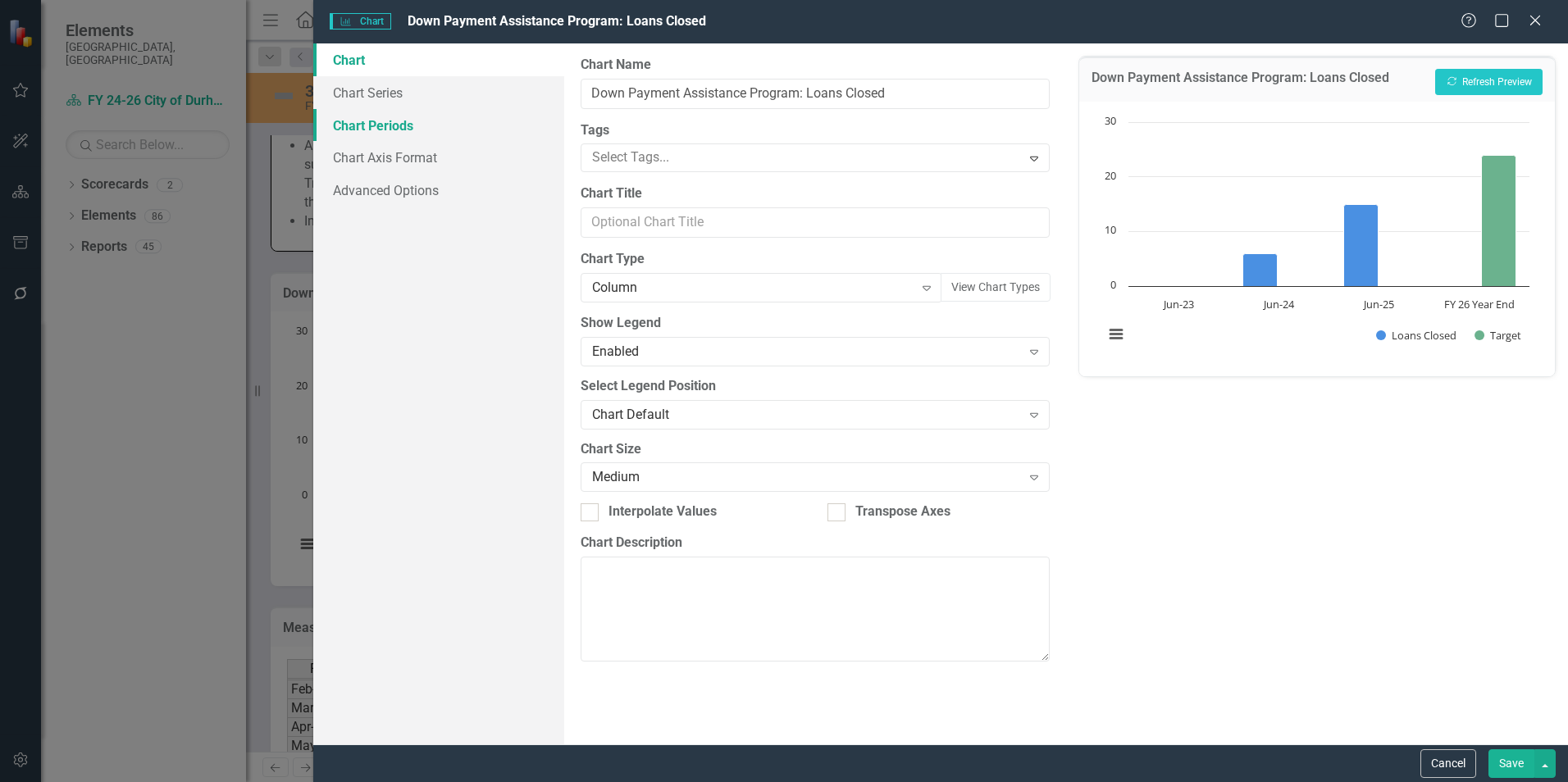
click at [471, 111] on link "Chart Periods" at bounding box center [439, 125] width 251 height 33
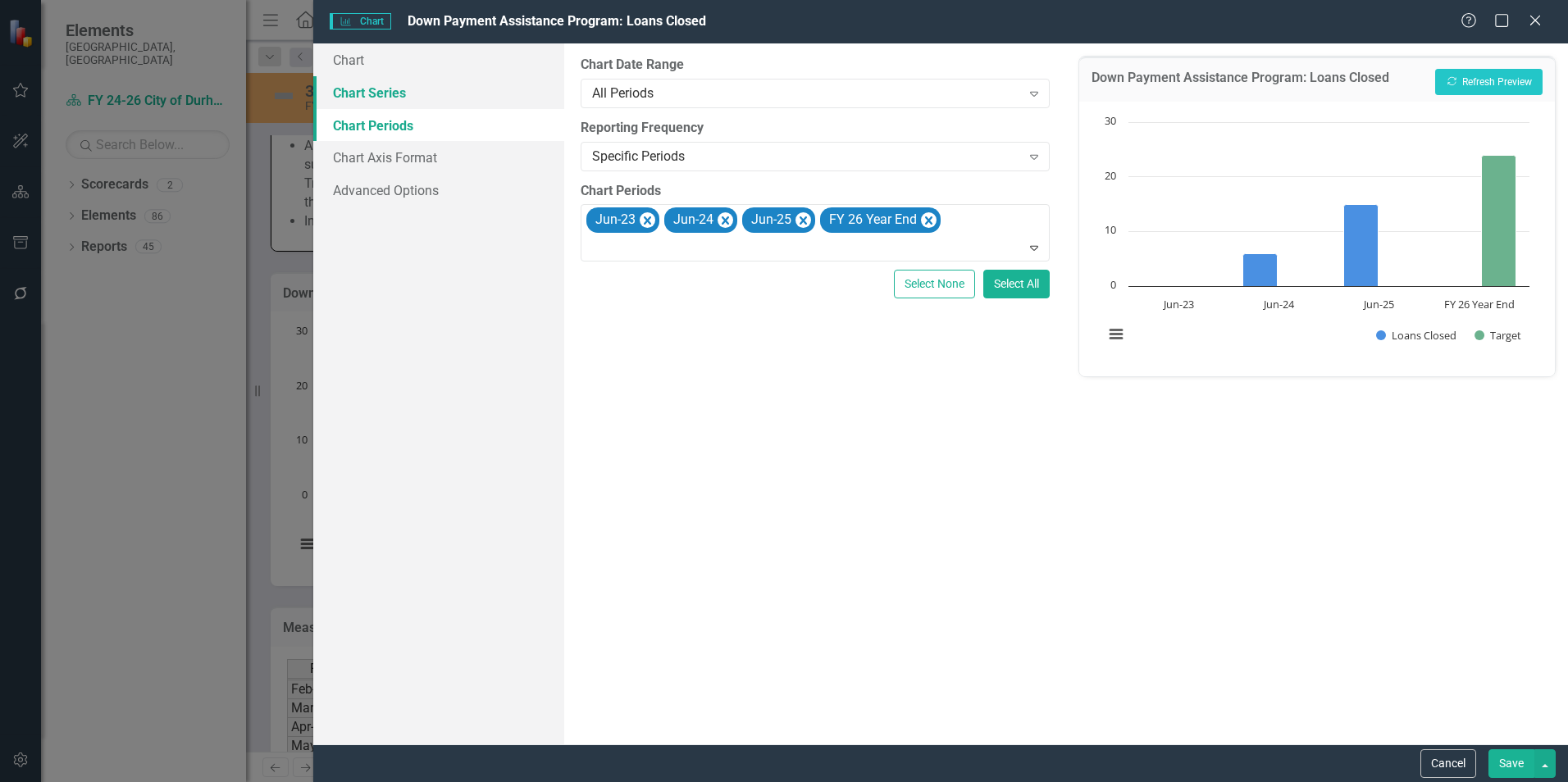
click at [415, 86] on link "Chart Series" at bounding box center [439, 92] width 251 height 33
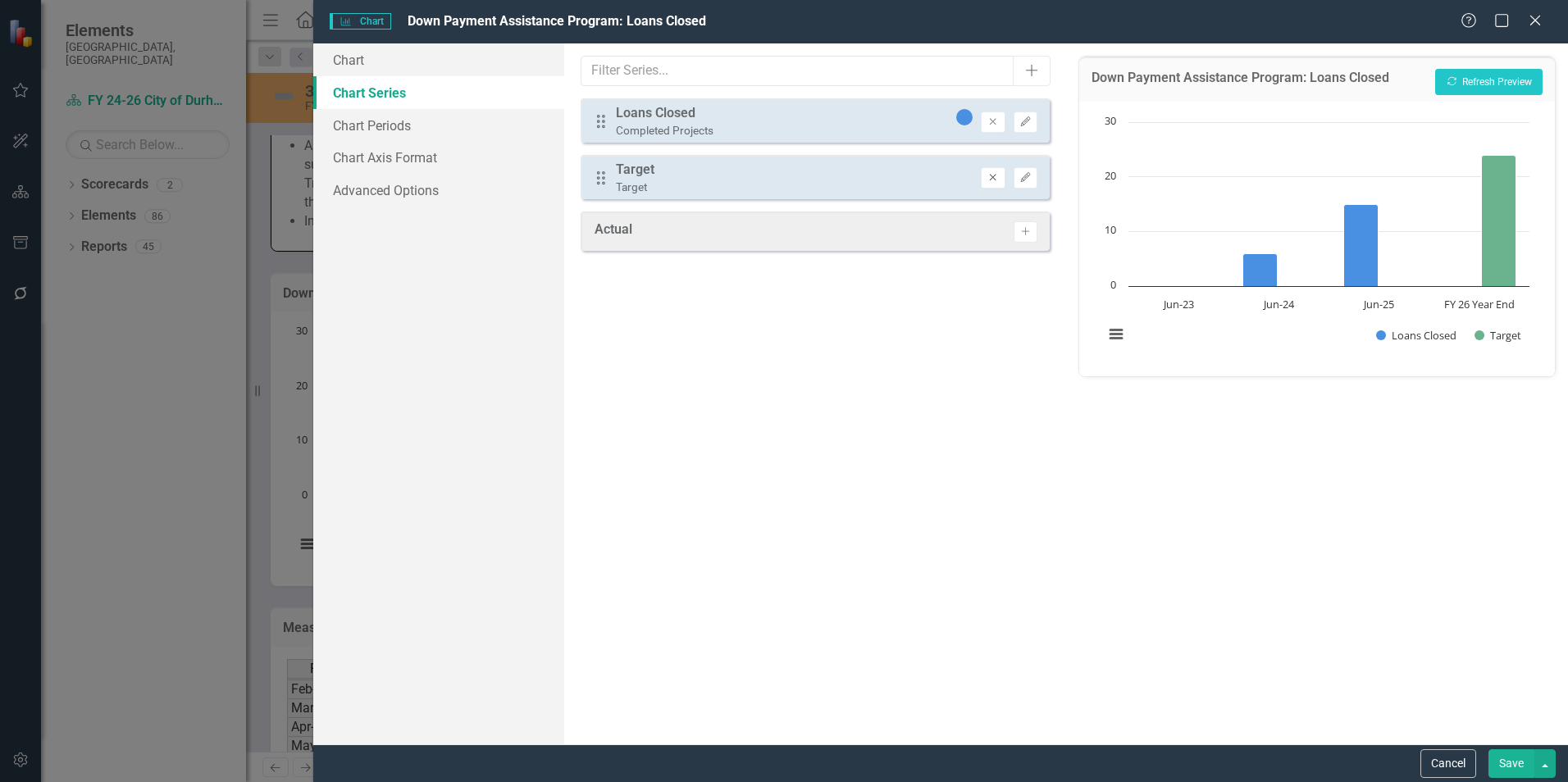
click at [987, 180] on icon "Remove" at bounding box center [993, 177] width 12 height 10
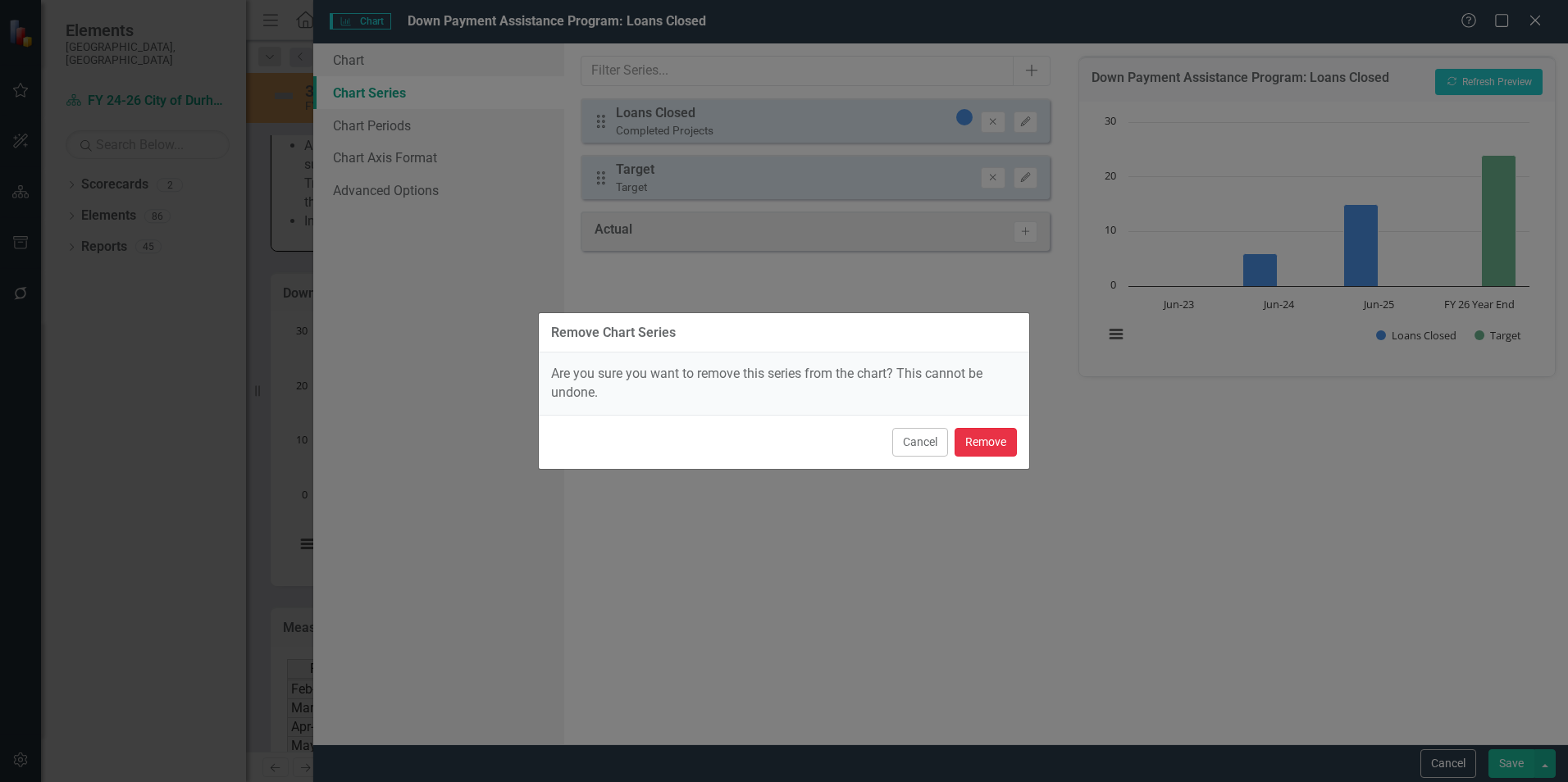
click at [996, 440] on button "Remove" at bounding box center [986, 442] width 63 height 29
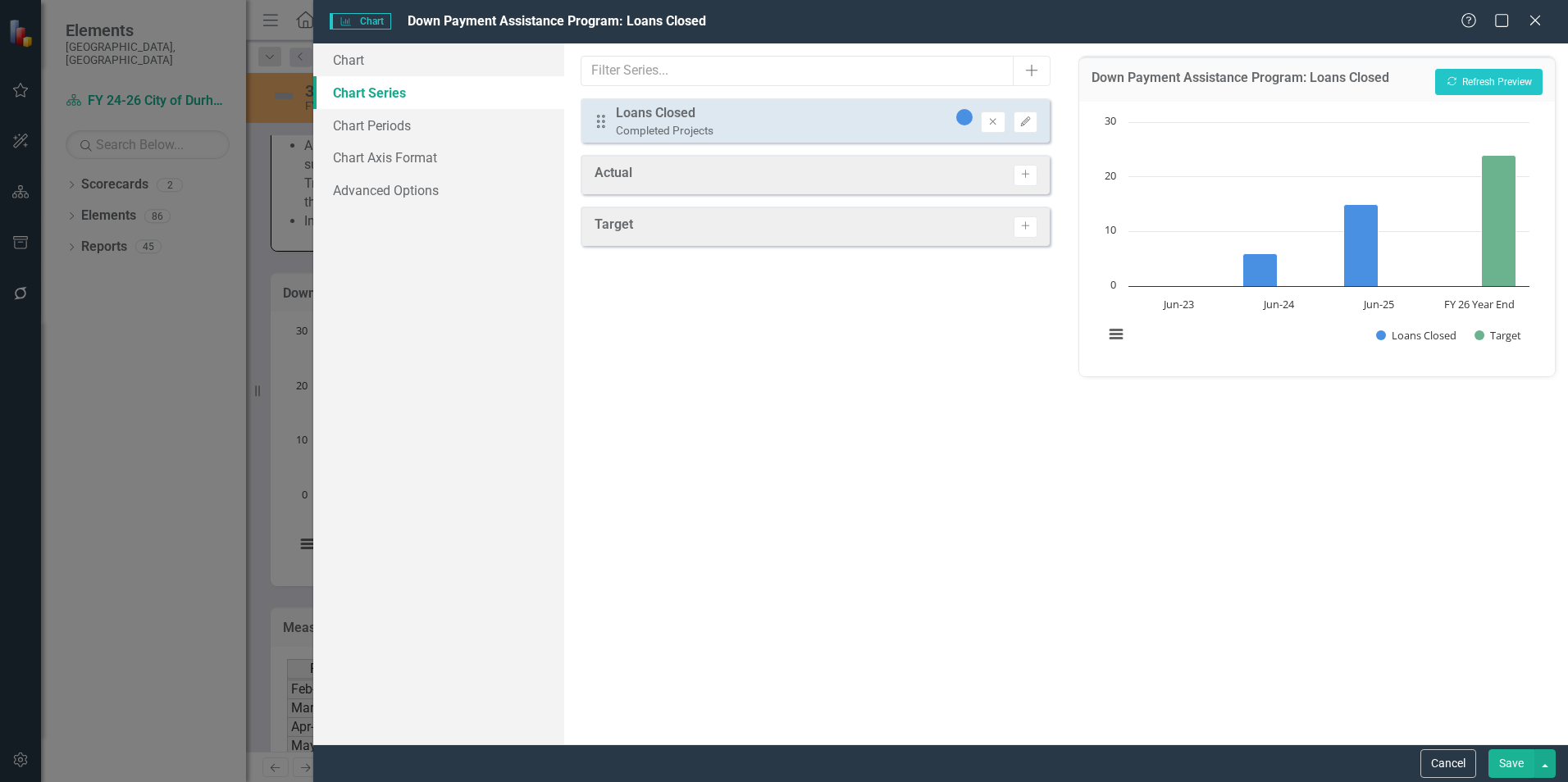
click at [1503, 758] on button "Save" at bounding box center [1512, 763] width 46 height 29
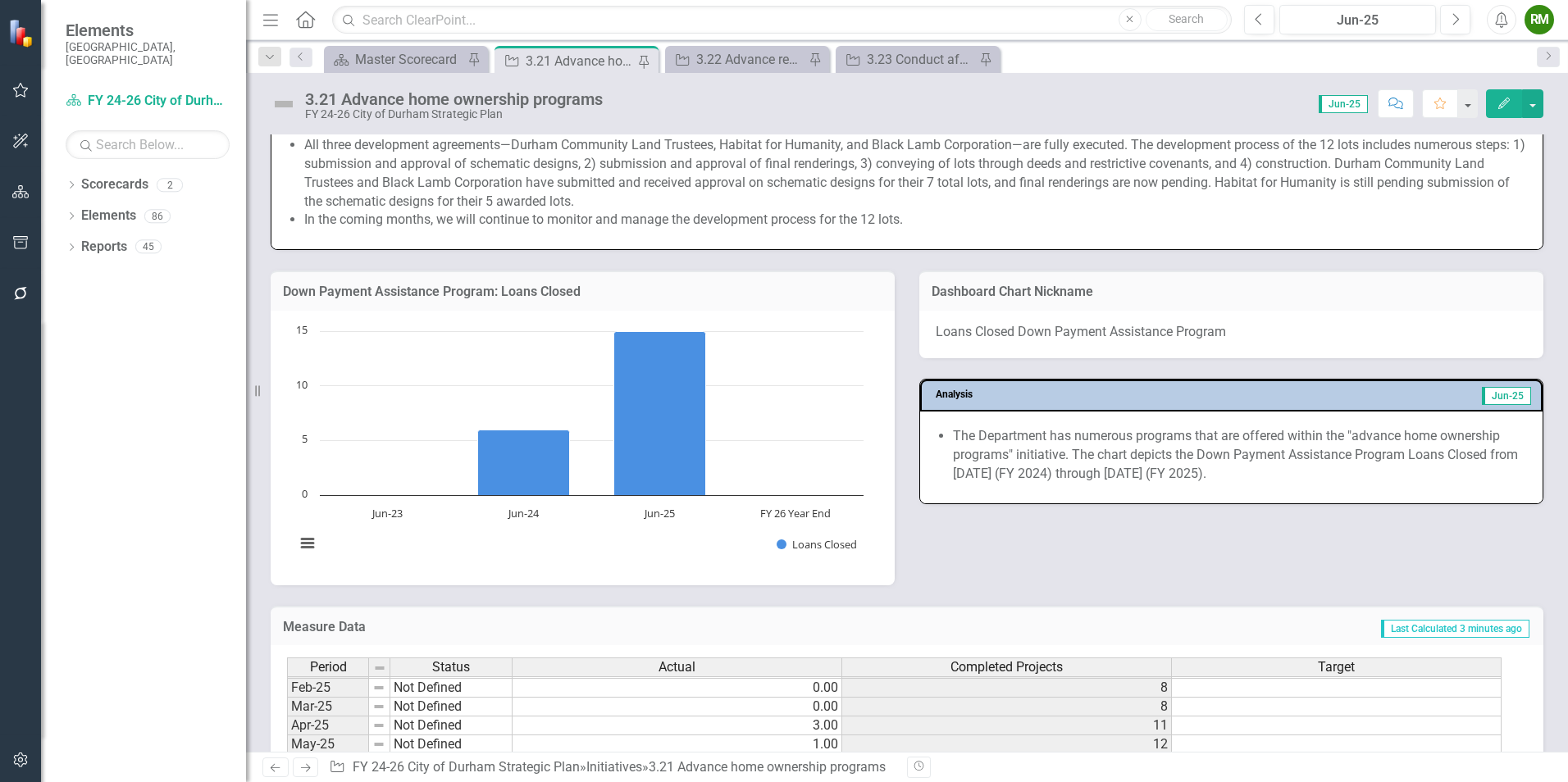
click at [934, 71] on div "Initiative 3.23 Conduct affordable housing research Pin" at bounding box center [918, 59] width 164 height 27
click at [932, 66] on div "3.23 Conduct affordable housing research" at bounding box center [920, 59] width 109 height 20
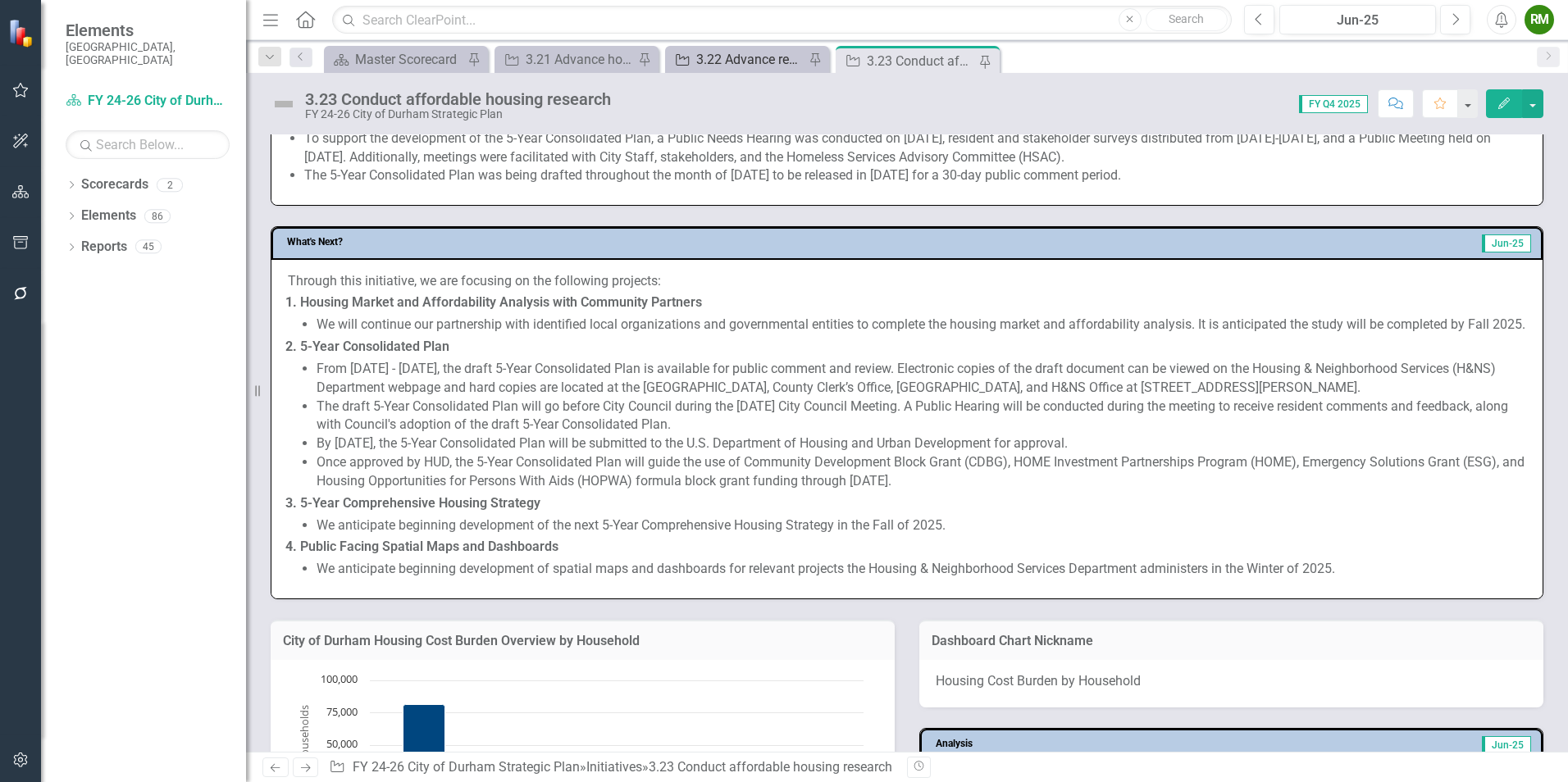
scroll to position [820, 0]
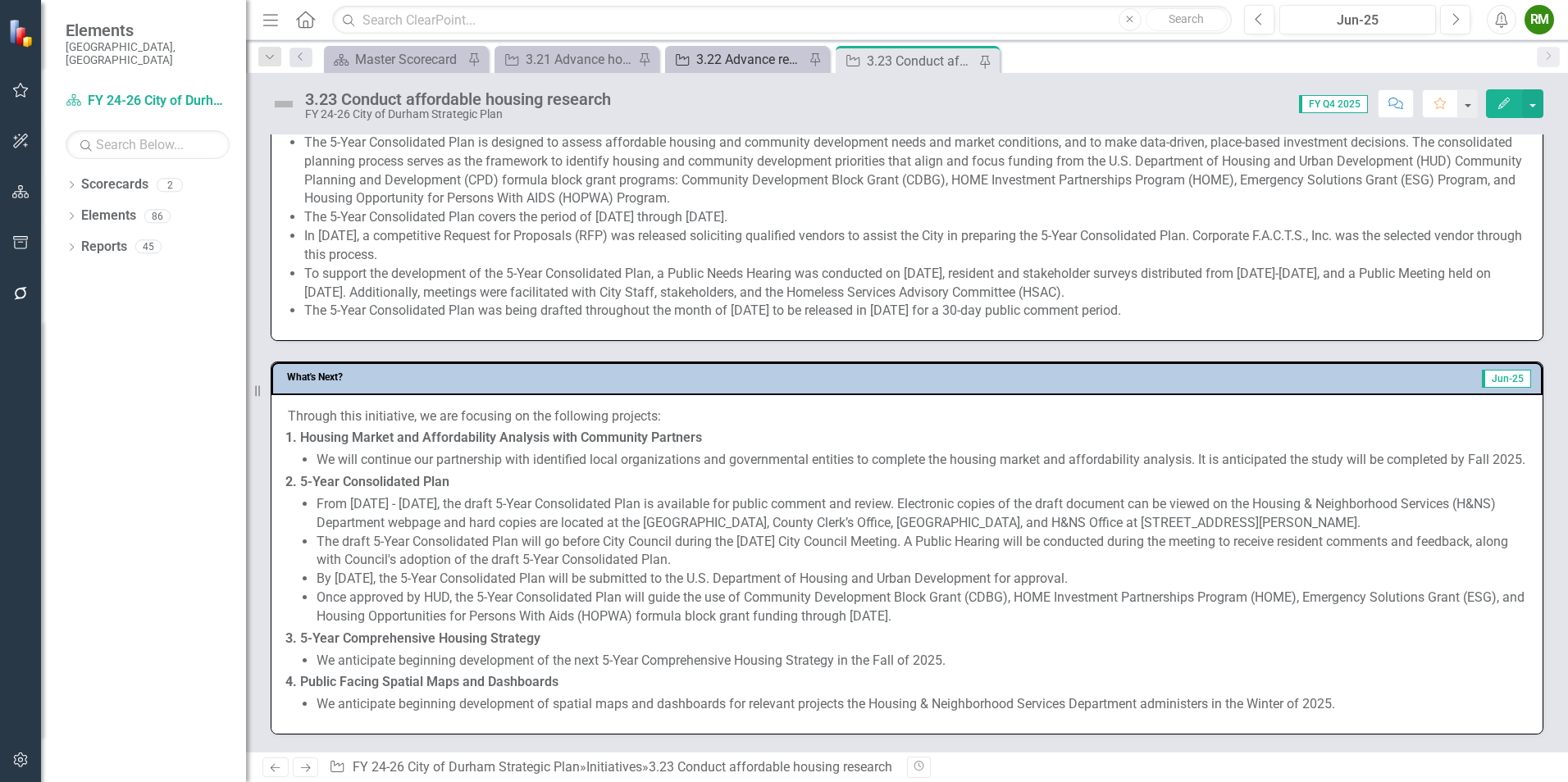
click at [749, 50] on div "Dropdown Search Scorecard Master Scorecard Pin Initiative 3.21 Advance home own…" at bounding box center [907, 56] width 1322 height 33
click at [746, 64] on div "3.22 Advance rental housing programs" at bounding box center [750, 59] width 109 height 20
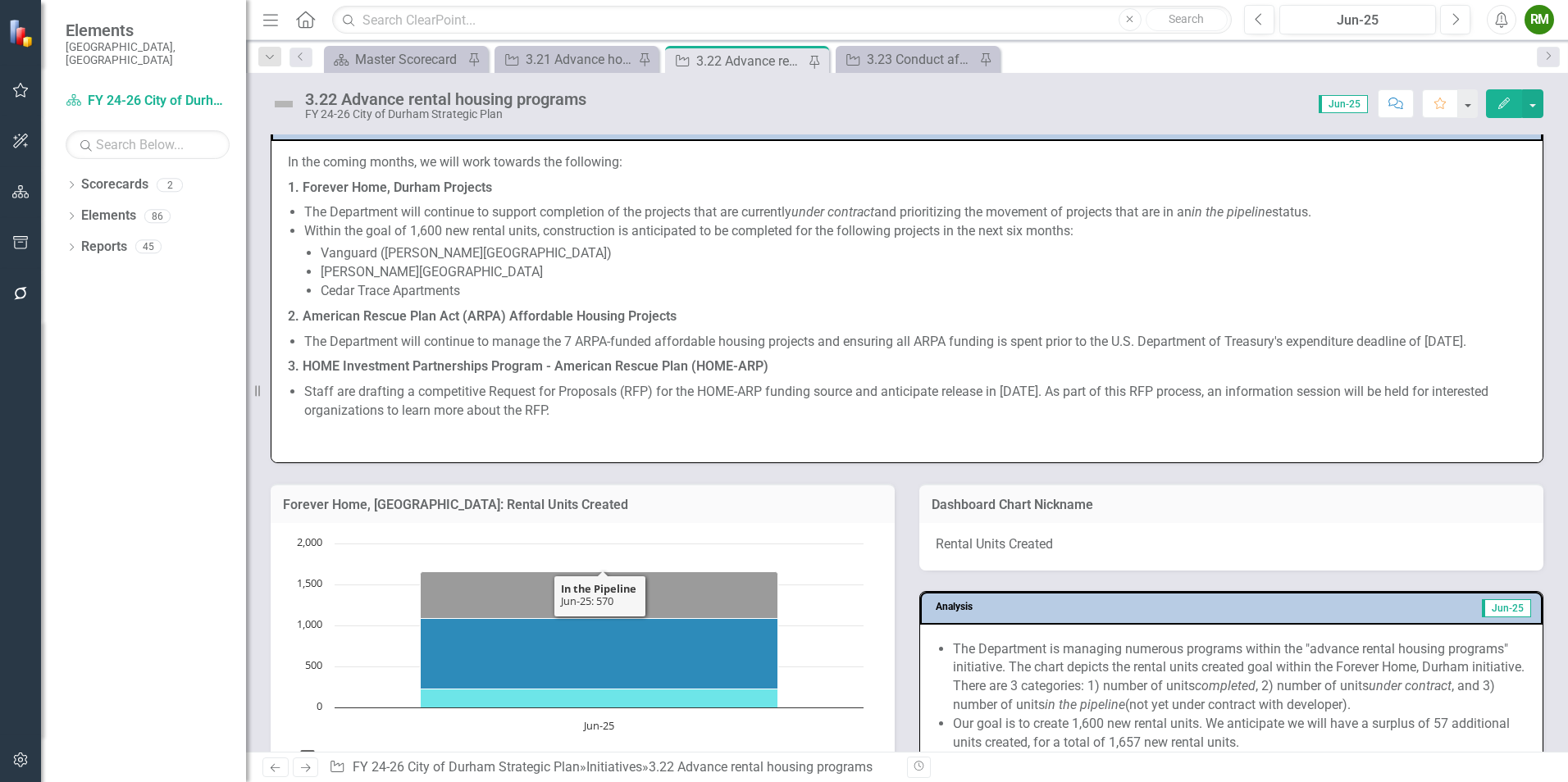
scroll to position [1440, 0]
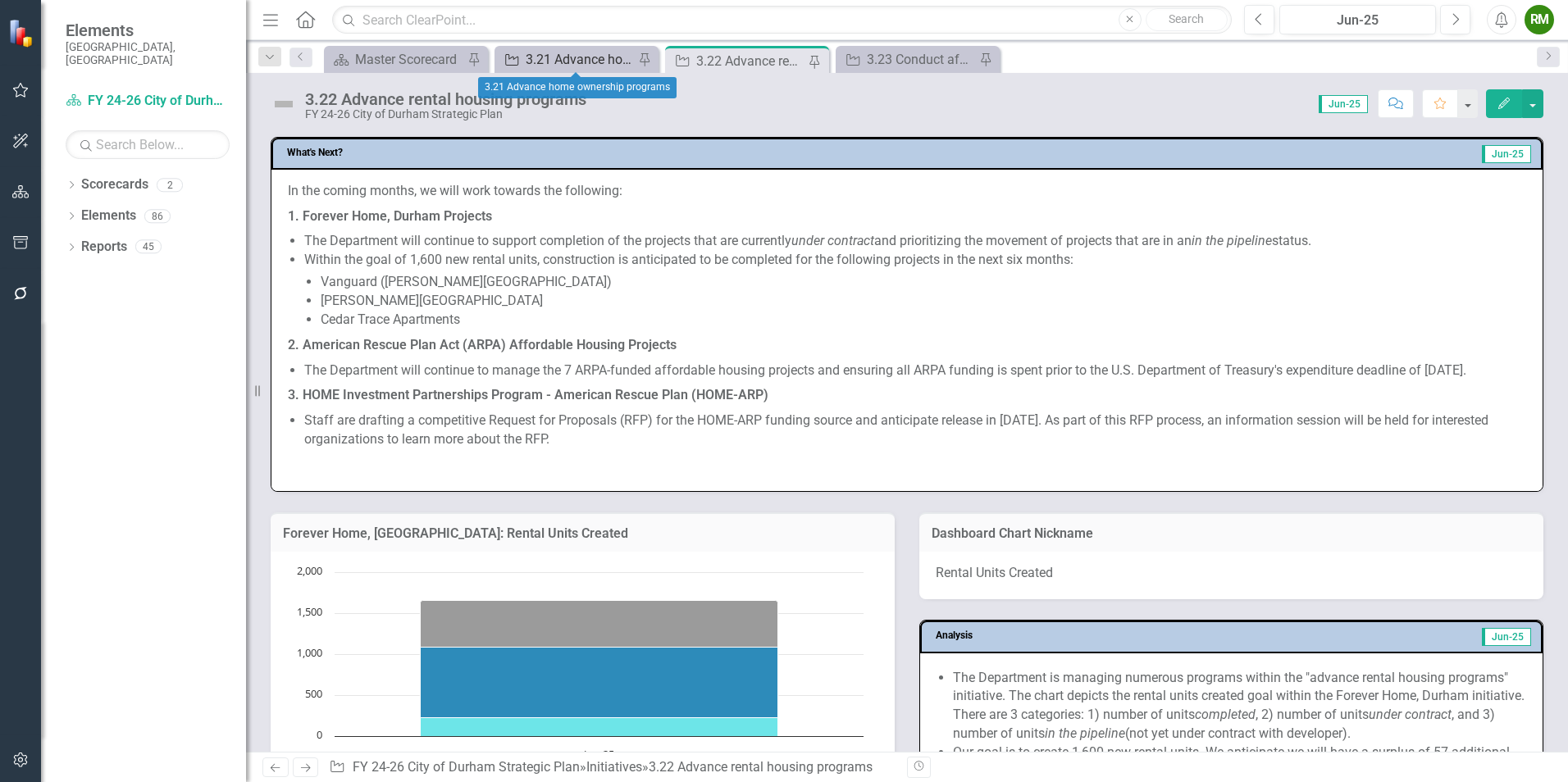
click at [564, 52] on div "3.21 Advance home ownership programs" at bounding box center [580, 59] width 109 height 20
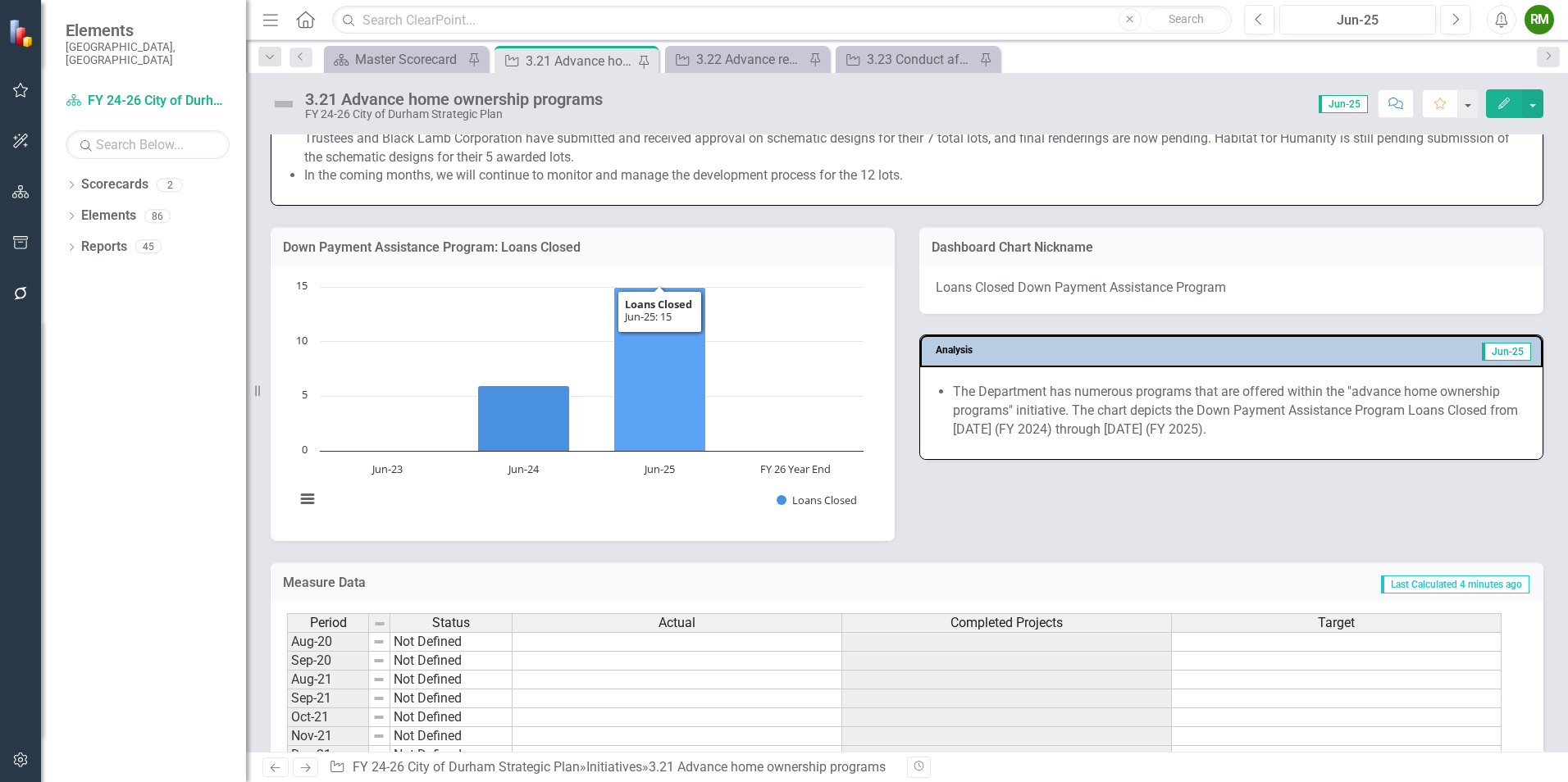
scroll to position [1148, 0]
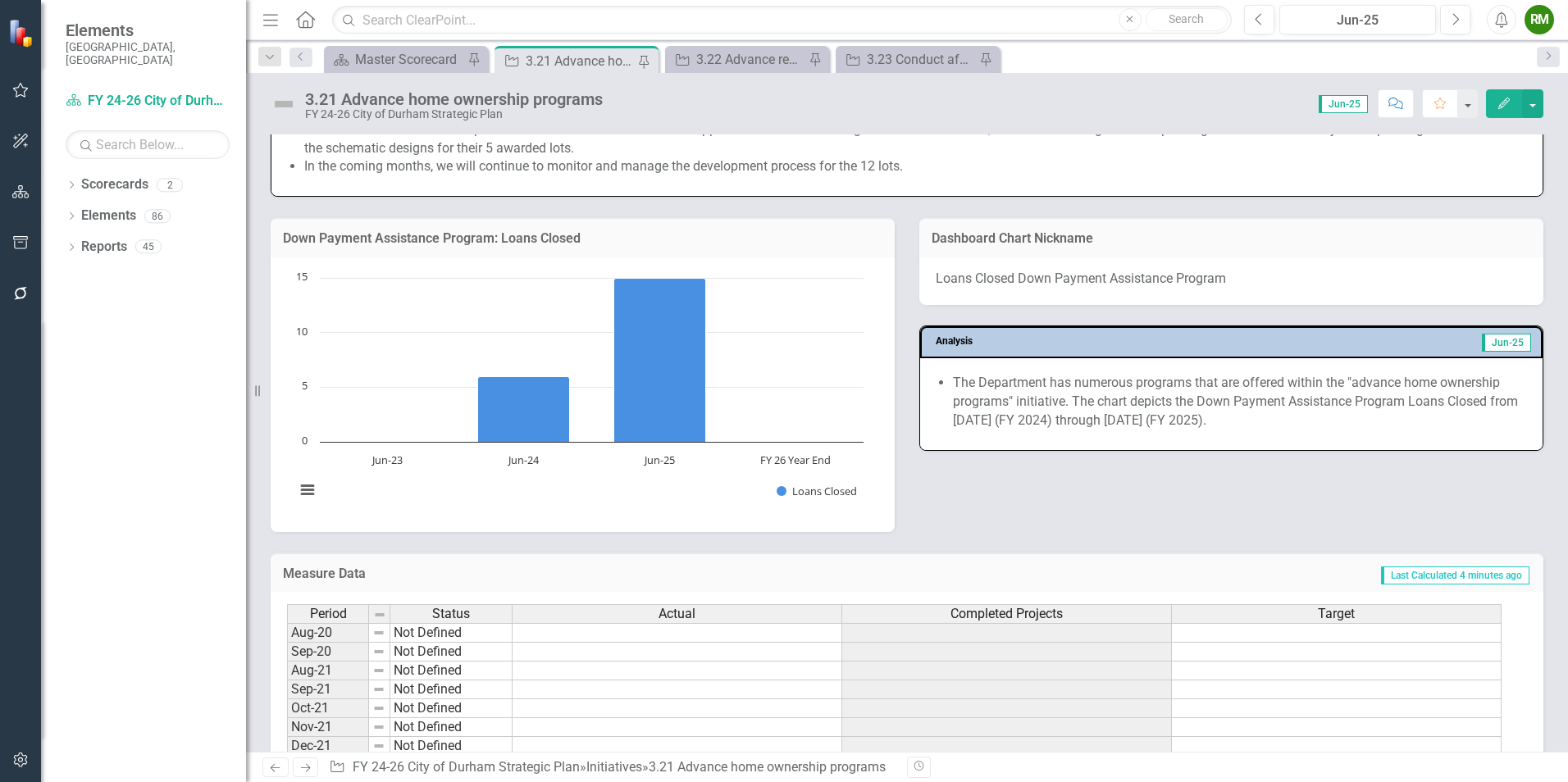
click at [616, 501] on rect "Interactive chart" at bounding box center [579, 393] width 585 height 246
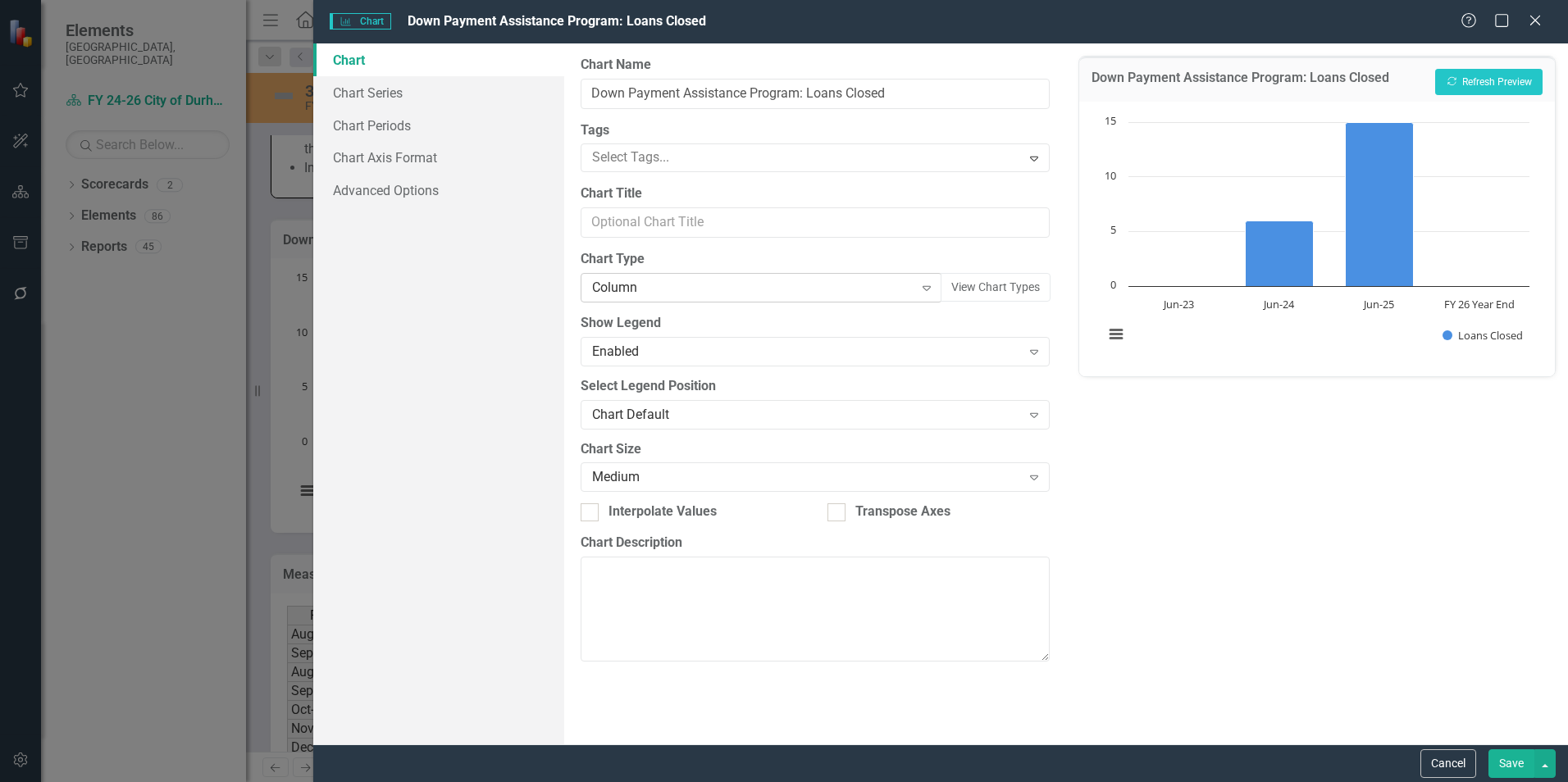
click at [678, 290] on div "Column" at bounding box center [752, 288] width 320 height 19
click at [381, 95] on link "Chart Series" at bounding box center [439, 92] width 251 height 33
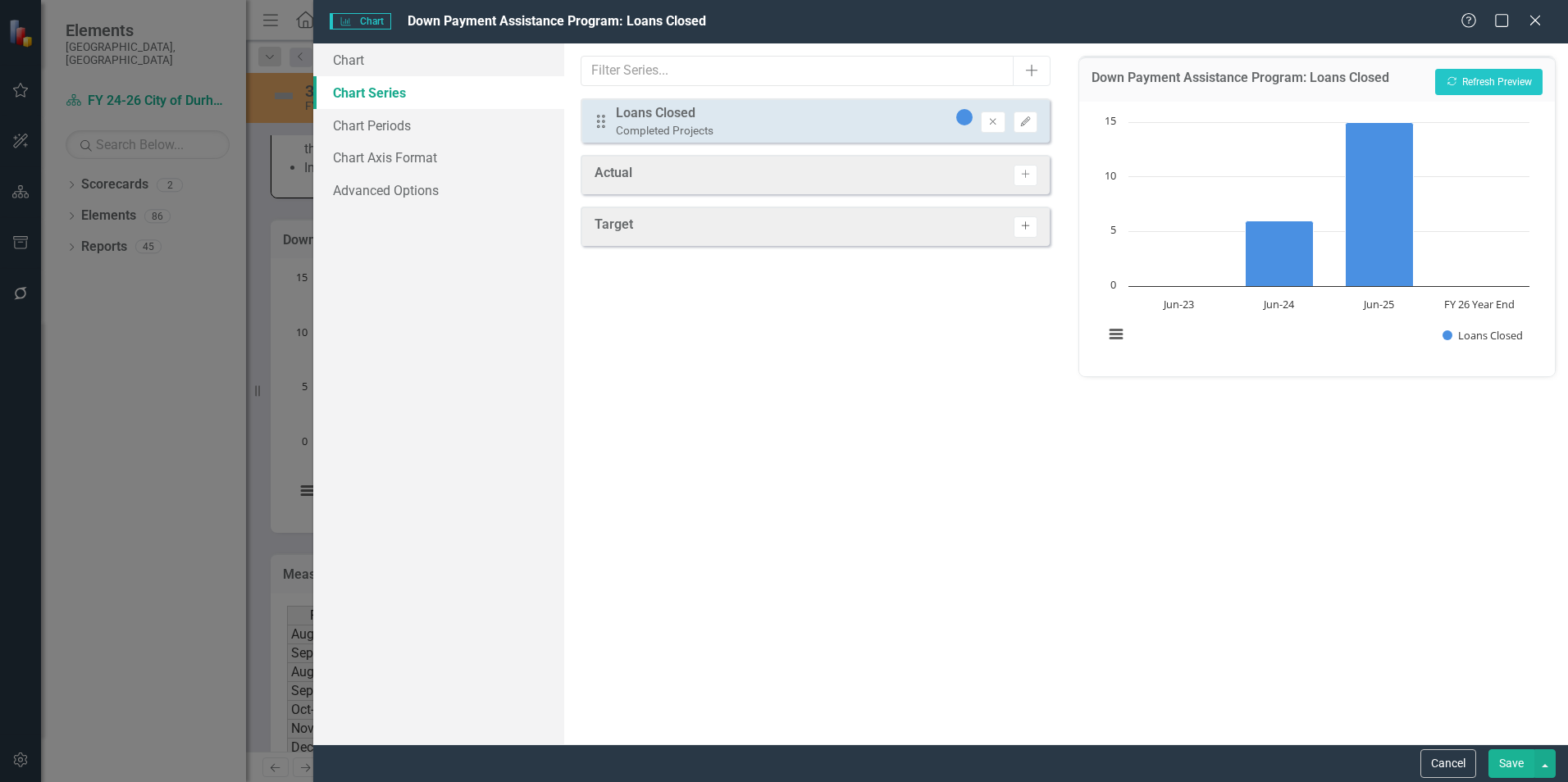
click at [1029, 229] on icon "Activate" at bounding box center [1025, 226] width 12 height 10
click at [1020, 176] on icon "Edit" at bounding box center [1025, 177] width 12 height 10
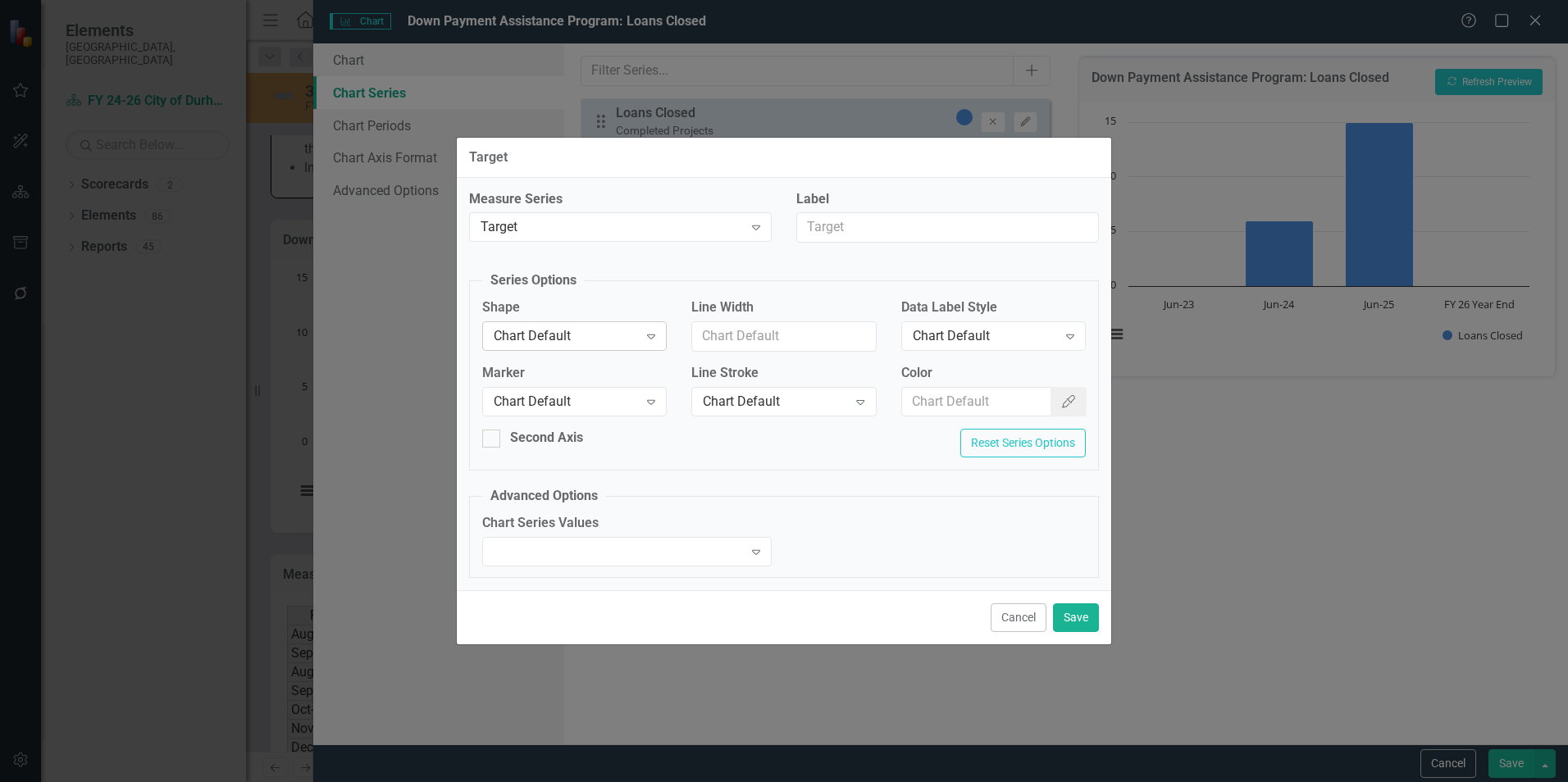
click at [627, 341] on div "Chart Default" at bounding box center [566, 336] width 145 height 19
click at [504, 438] on div "Second Axis" at bounding box center [574, 438] width 184 height 19
click at [492, 438] on input "Second Axis" at bounding box center [487, 435] width 11 height 11
checkbox input "true"
click at [596, 398] on div "Chart Default" at bounding box center [566, 401] width 145 height 19
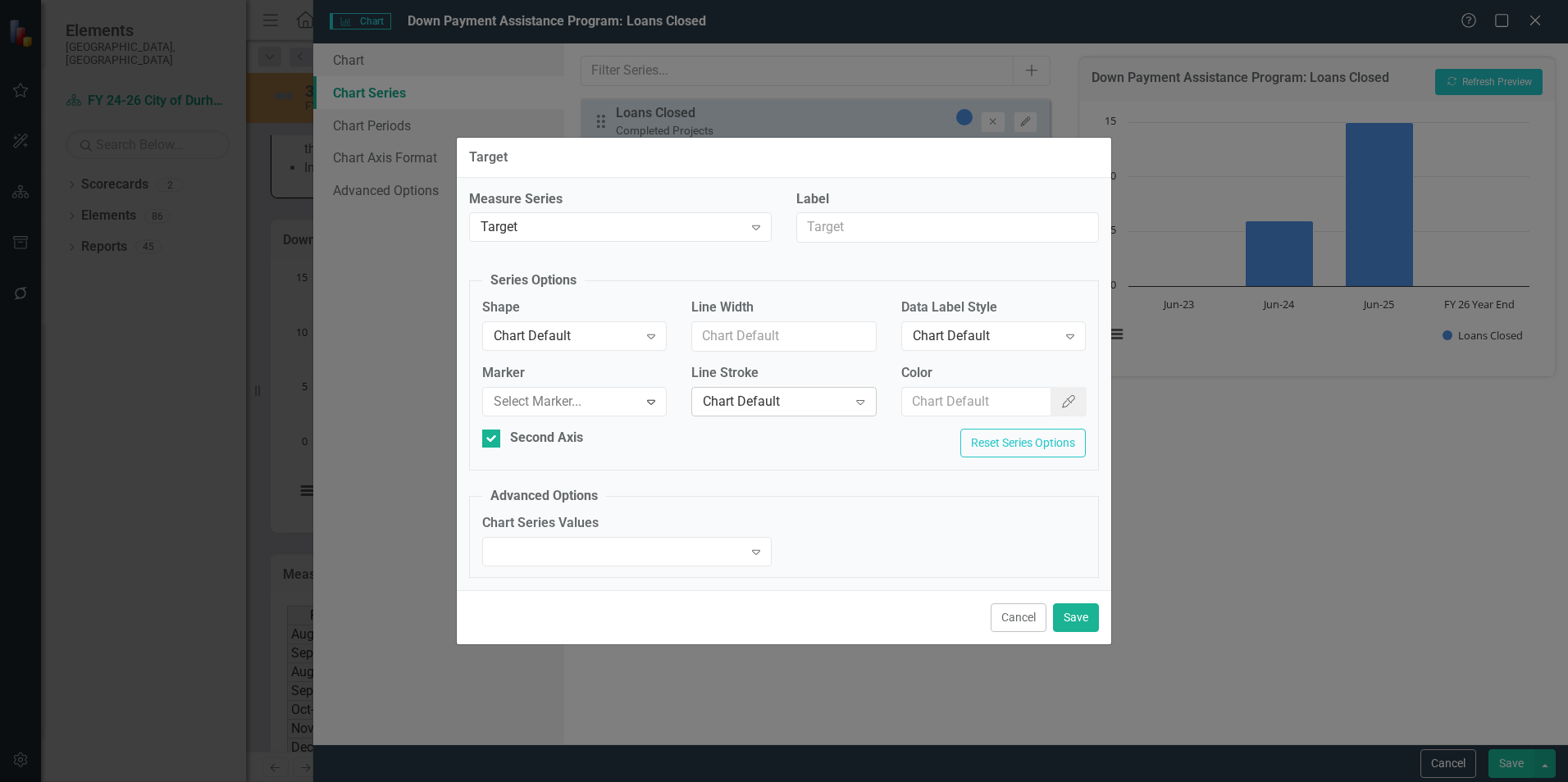
click at [758, 388] on div "Chart Default Expand" at bounding box center [783, 402] width 184 height 29
click at [1072, 618] on button "Save" at bounding box center [1076, 618] width 46 height 29
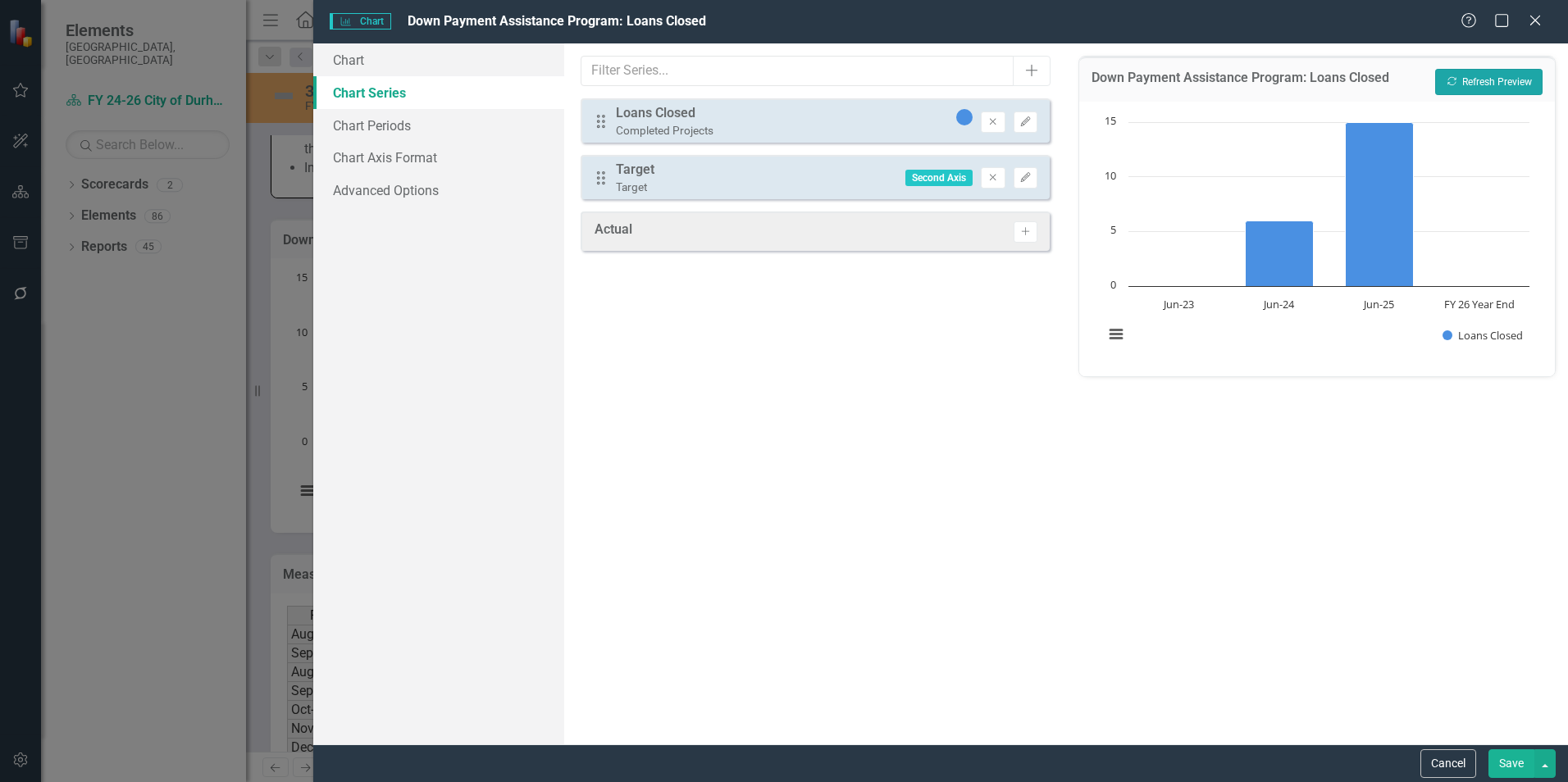
click at [1448, 83] on icon "button" at bounding box center [1452, 81] width 9 height 9
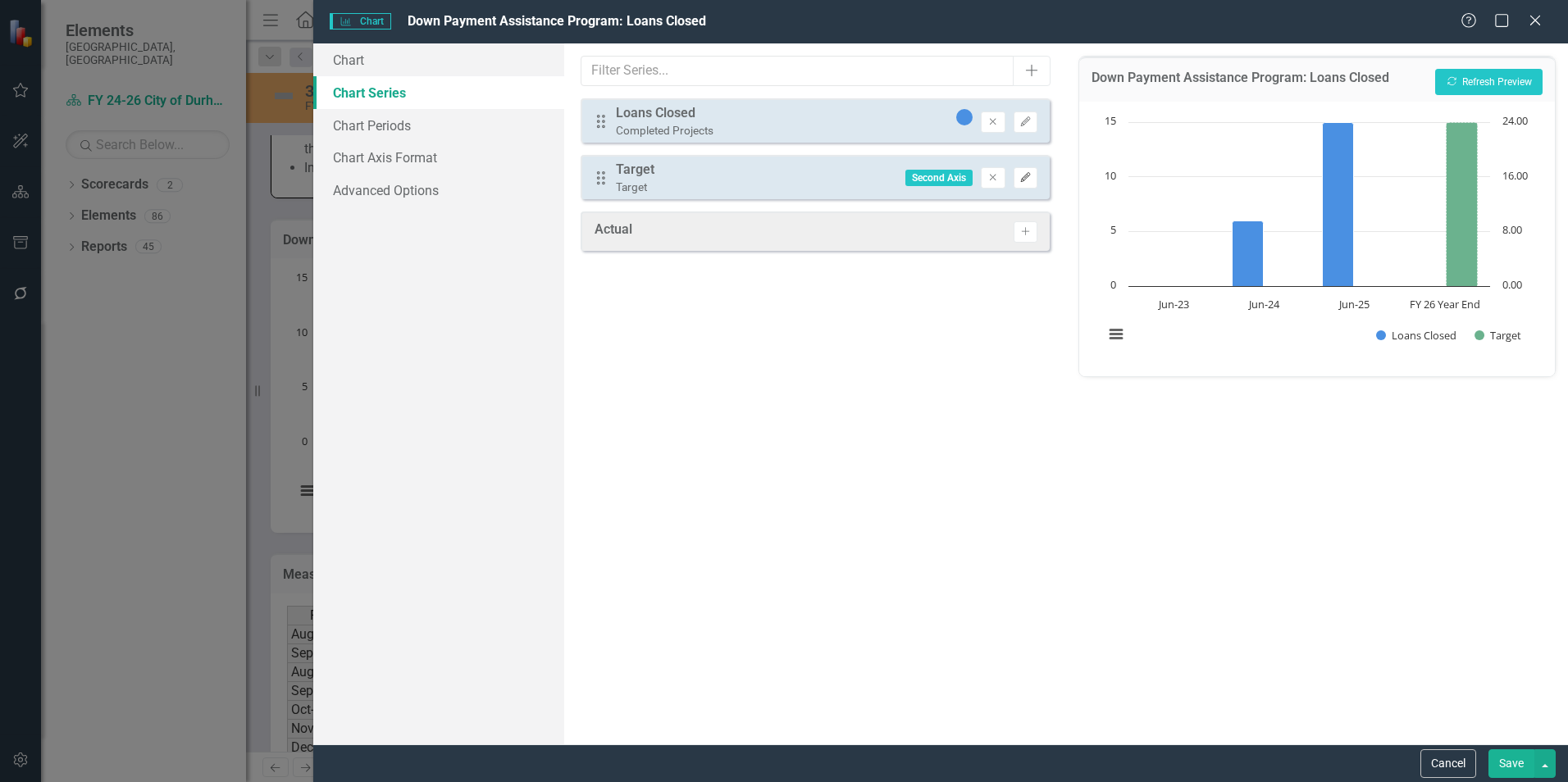
click at [1024, 179] on icon "Edit" at bounding box center [1025, 177] width 12 height 10
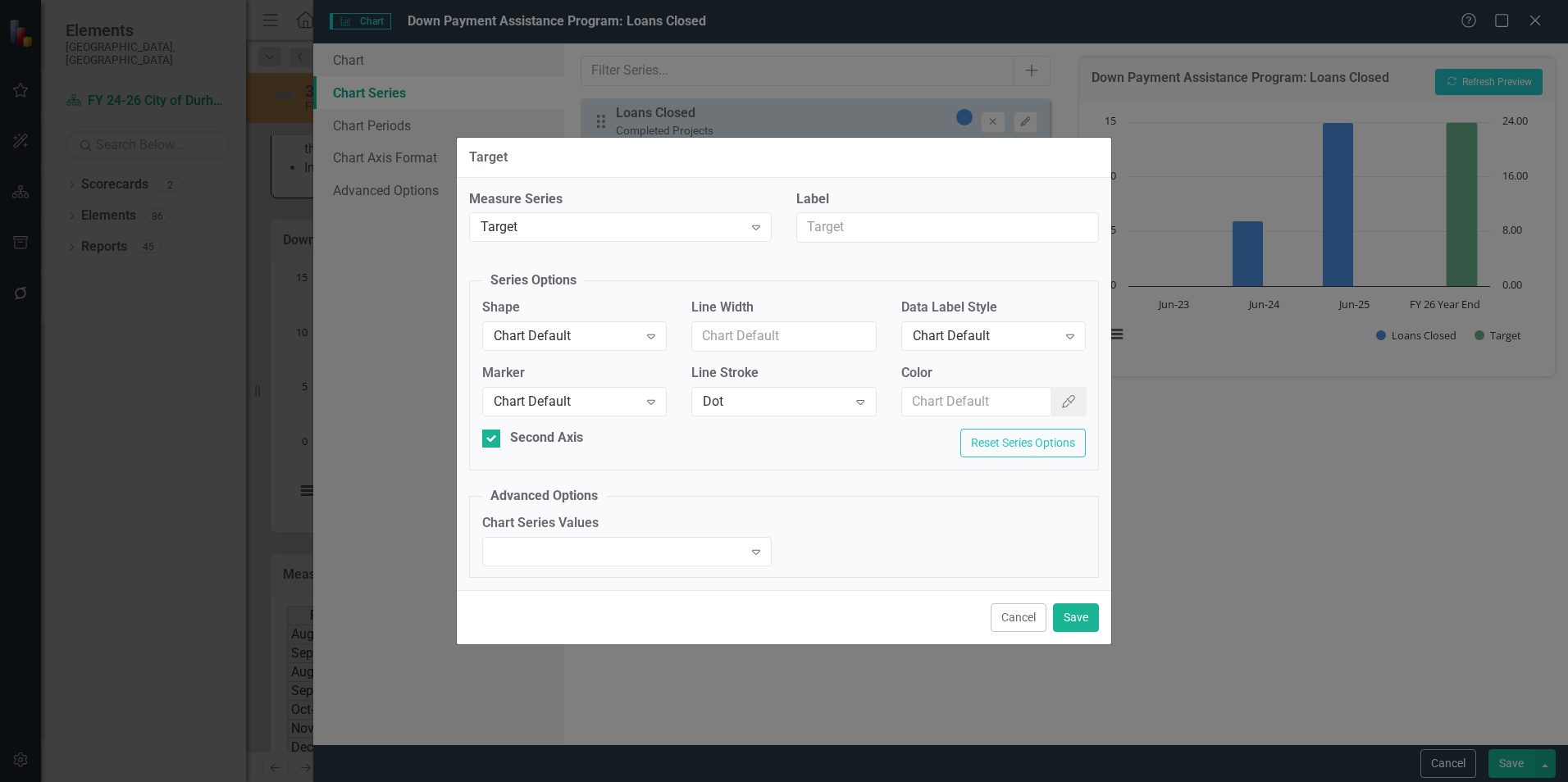
drag, startPoint x: 1032, startPoint y: 619, endPoint x: 988, endPoint y: 597, distance: 49.2
click at [1032, 619] on button "Cancel" at bounding box center [1018, 618] width 56 height 29
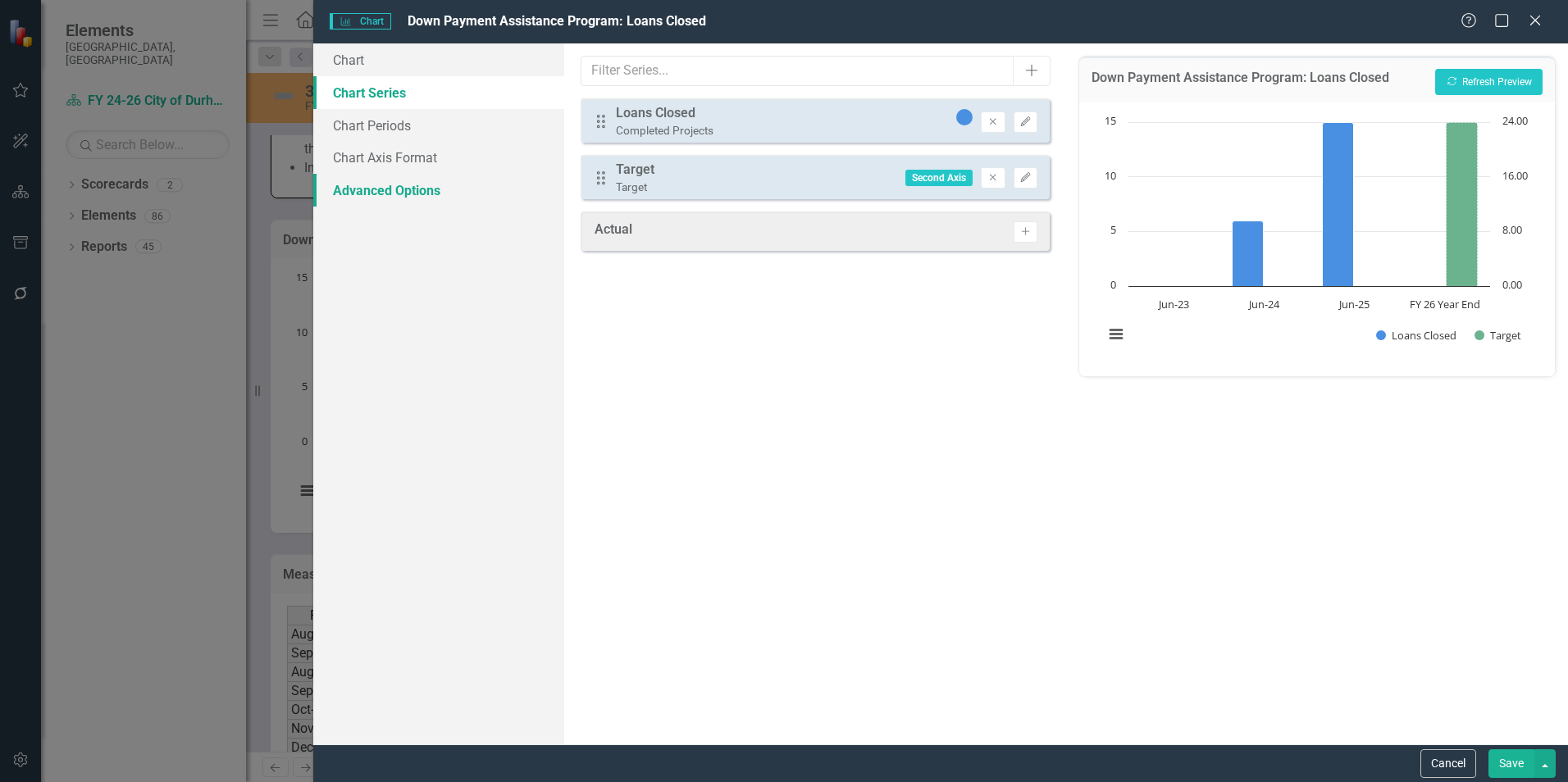
click at [381, 193] on link "Advanced Options" at bounding box center [439, 190] width 251 height 33
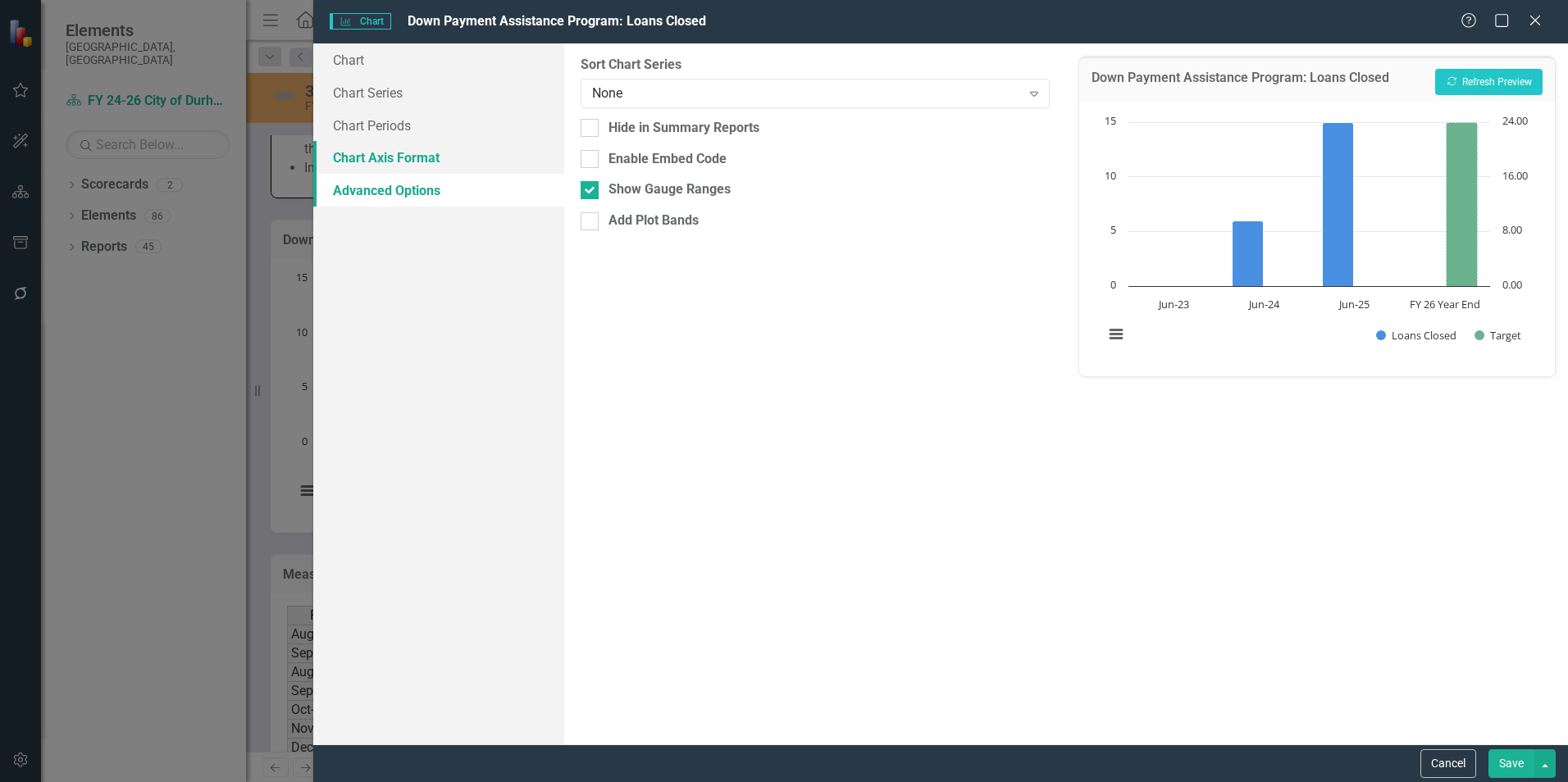
click at [387, 166] on link "Chart Axis Format" at bounding box center [439, 157] width 251 height 33
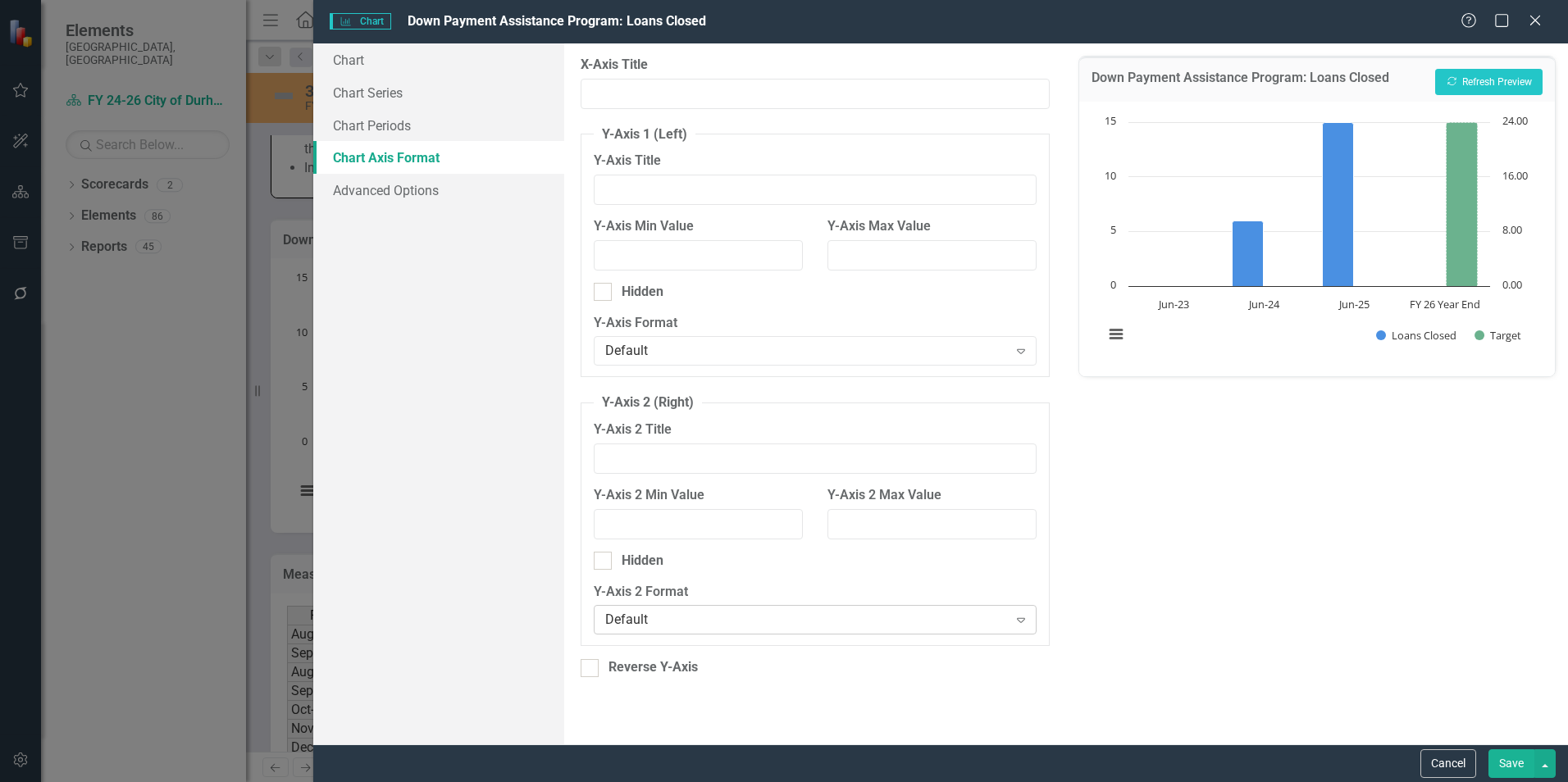
click at [710, 620] on div "Default" at bounding box center [806, 620] width 401 height 19
click at [598, 568] on div at bounding box center [603, 560] width 18 height 18
click at [598, 562] on input "Hidden" at bounding box center [599, 557] width 11 height 11
checkbox input "true"
click at [1487, 75] on button "Recalculate Refresh Preview" at bounding box center [1489, 82] width 108 height 26
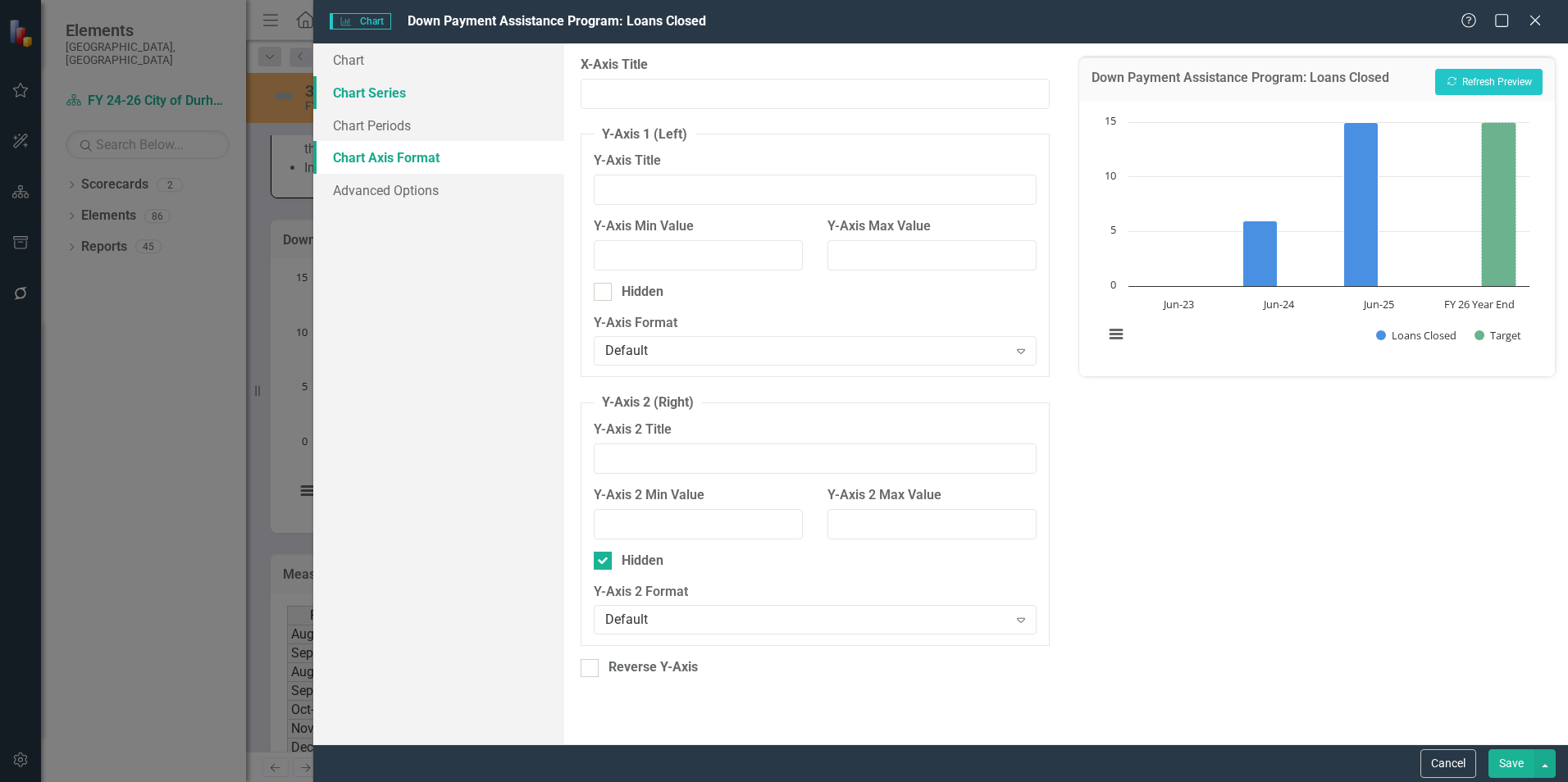
click at [392, 96] on link "Chart Series" at bounding box center [439, 92] width 251 height 33
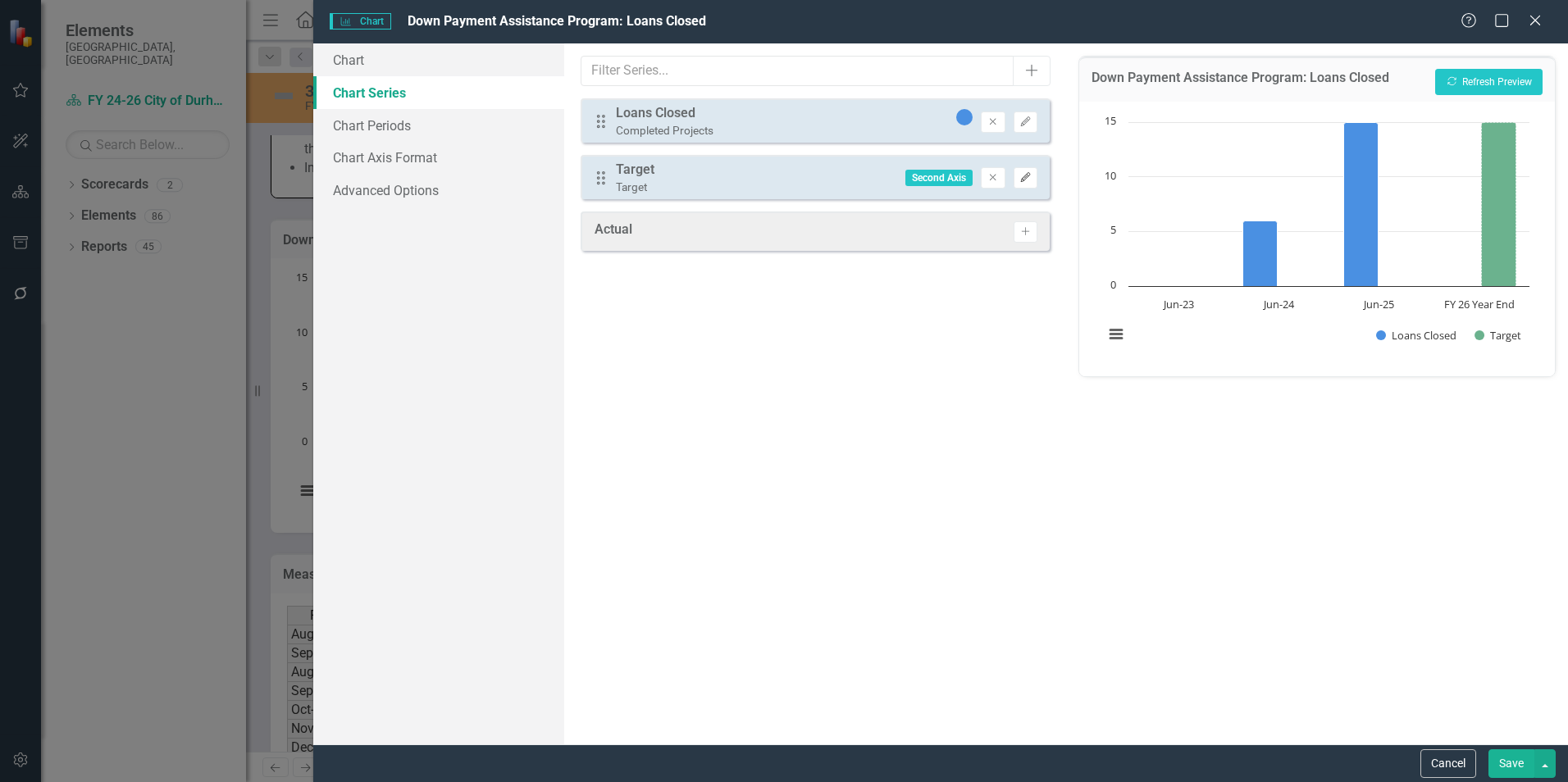
click at [1027, 176] on icon "Edit" at bounding box center [1025, 177] width 12 height 10
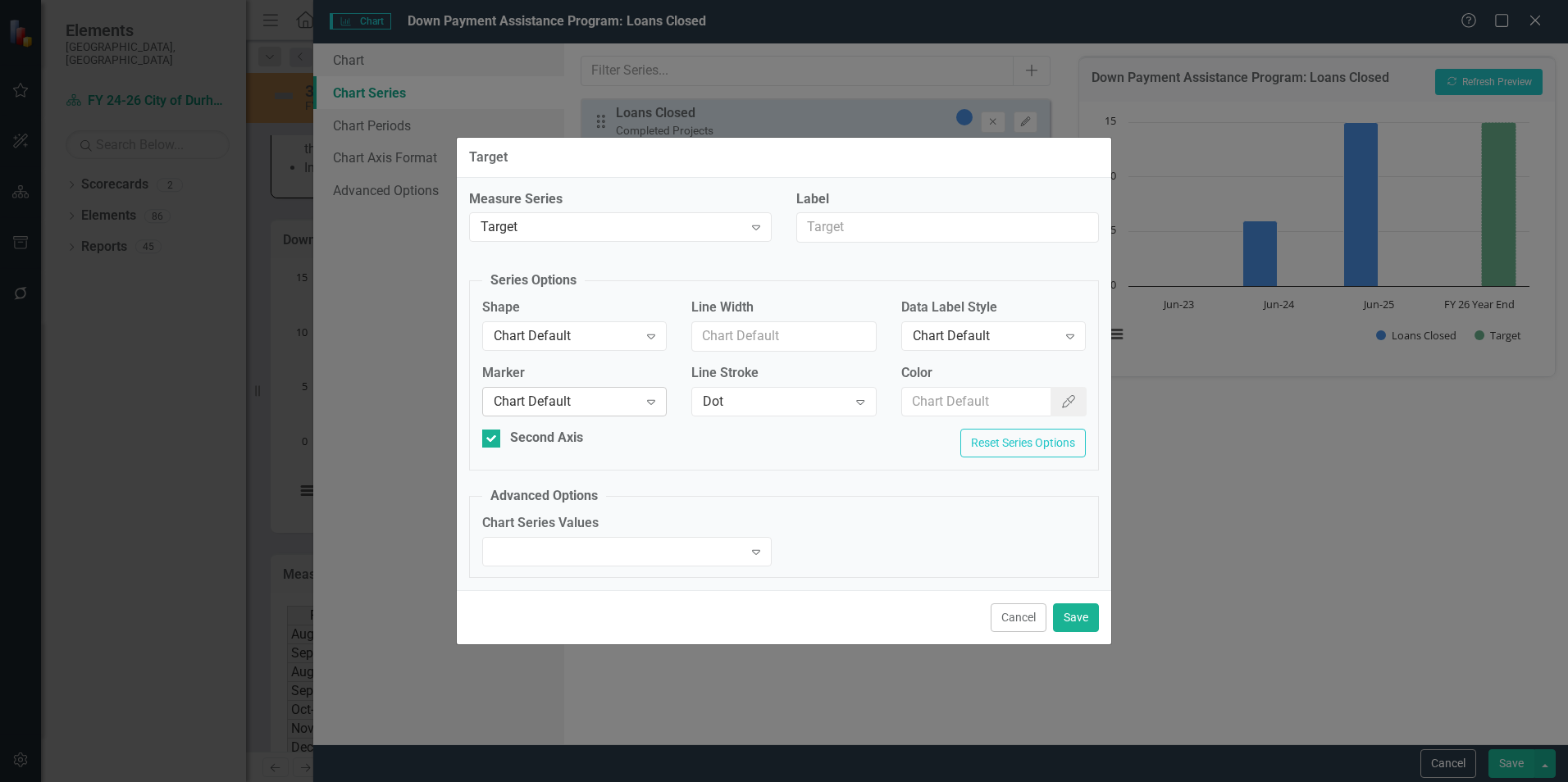
click at [584, 402] on div "Chart Default" at bounding box center [566, 401] width 145 height 19
click at [1077, 620] on button "Save" at bounding box center [1076, 618] width 46 height 29
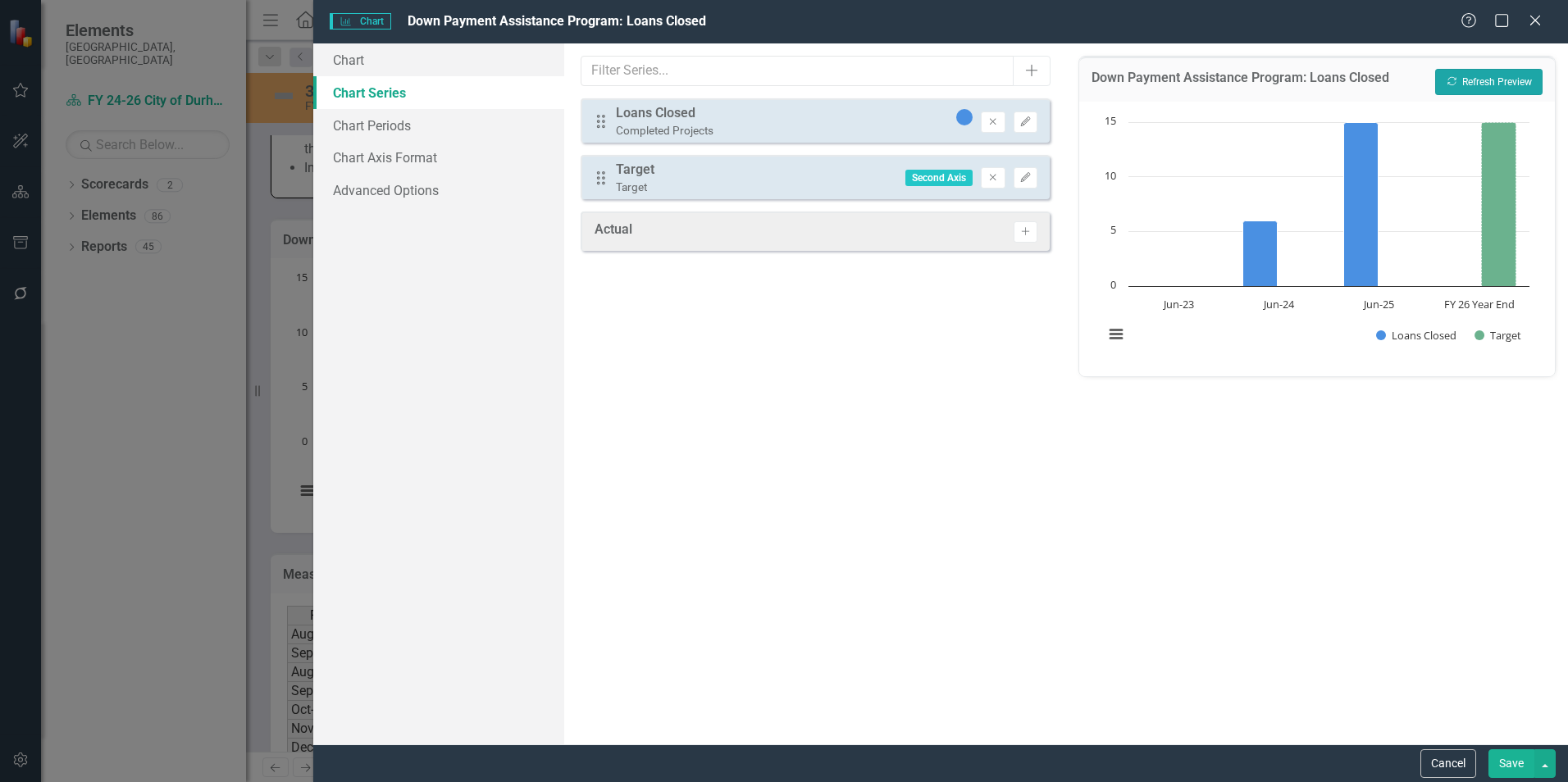
click at [1468, 91] on button "Recalculate Refresh Preview" at bounding box center [1489, 82] width 108 height 26
click at [1017, 173] on button "Edit" at bounding box center [1025, 178] width 24 height 21
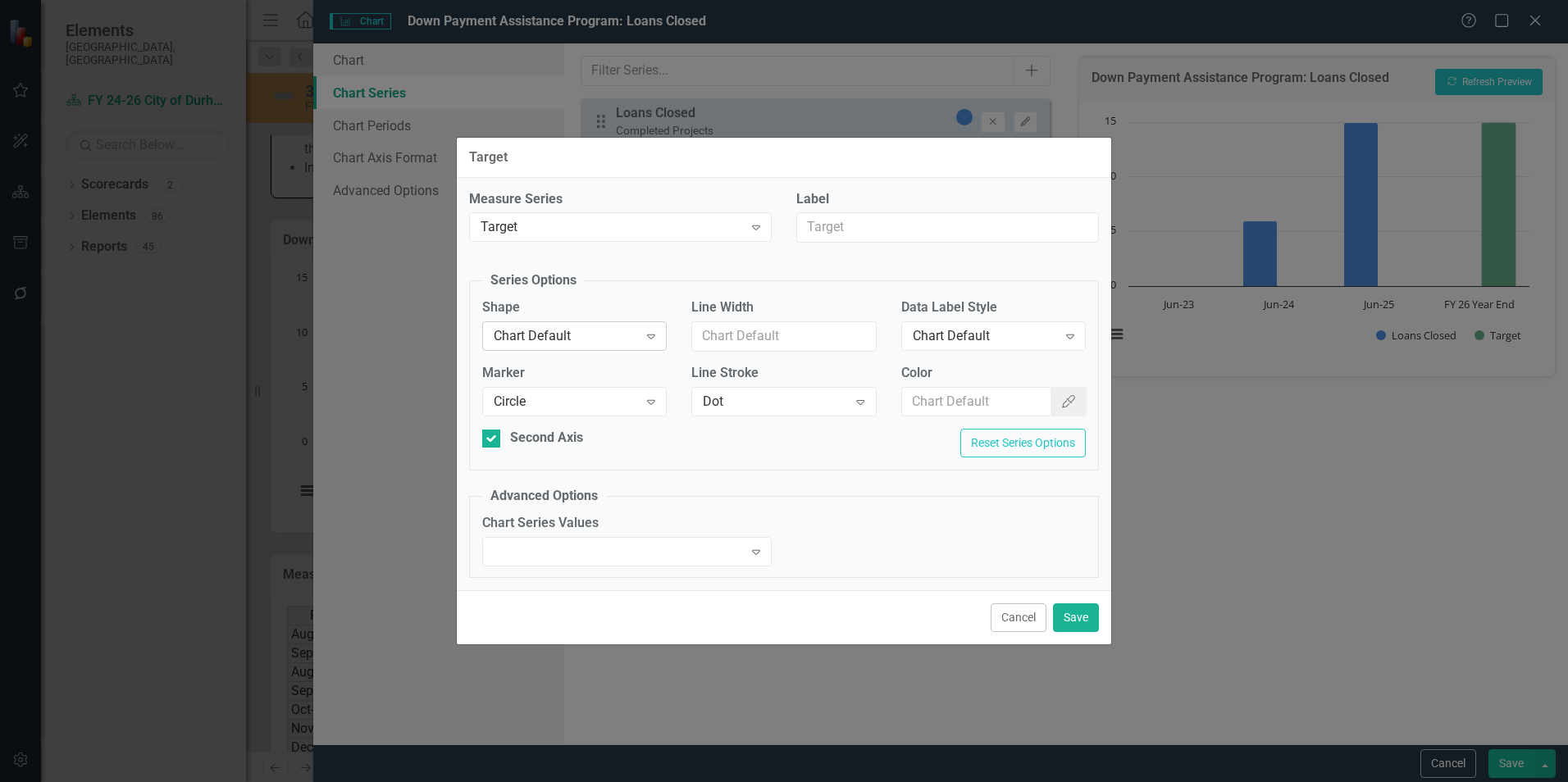
click at [593, 332] on div "Chart Default" at bounding box center [566, 336] width 145 height 19
click at [842, 492] on fieldset "Advanced Options Chart Series Values Expand" at bounding box center [784, 532] width 630 height 91
click at [754, 226] on icon "Expand" at bounding box center [755, 227] width 17 height 13
click at [837, 475] on div "Measure Series 3 results available. Use Up and Down to choose options, press En…" at bounding box center [784, 385] width 655 height 413
click at [765, 552] on div "Expand" at bounding box center [755, 553] width 29 height 26
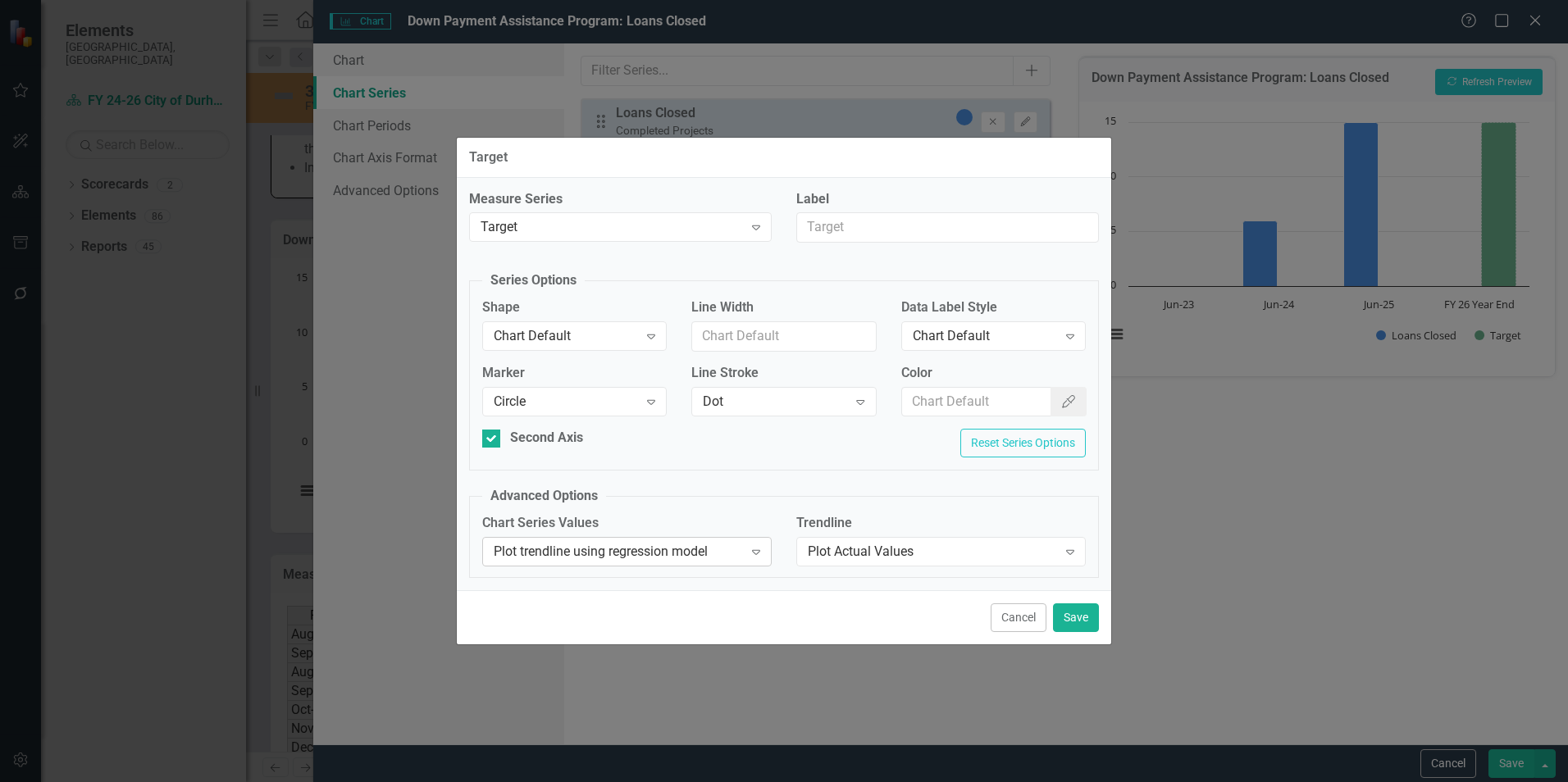
click at [746, 554] on div "Expand" at bounding box center [755, 553] width 29 height 26
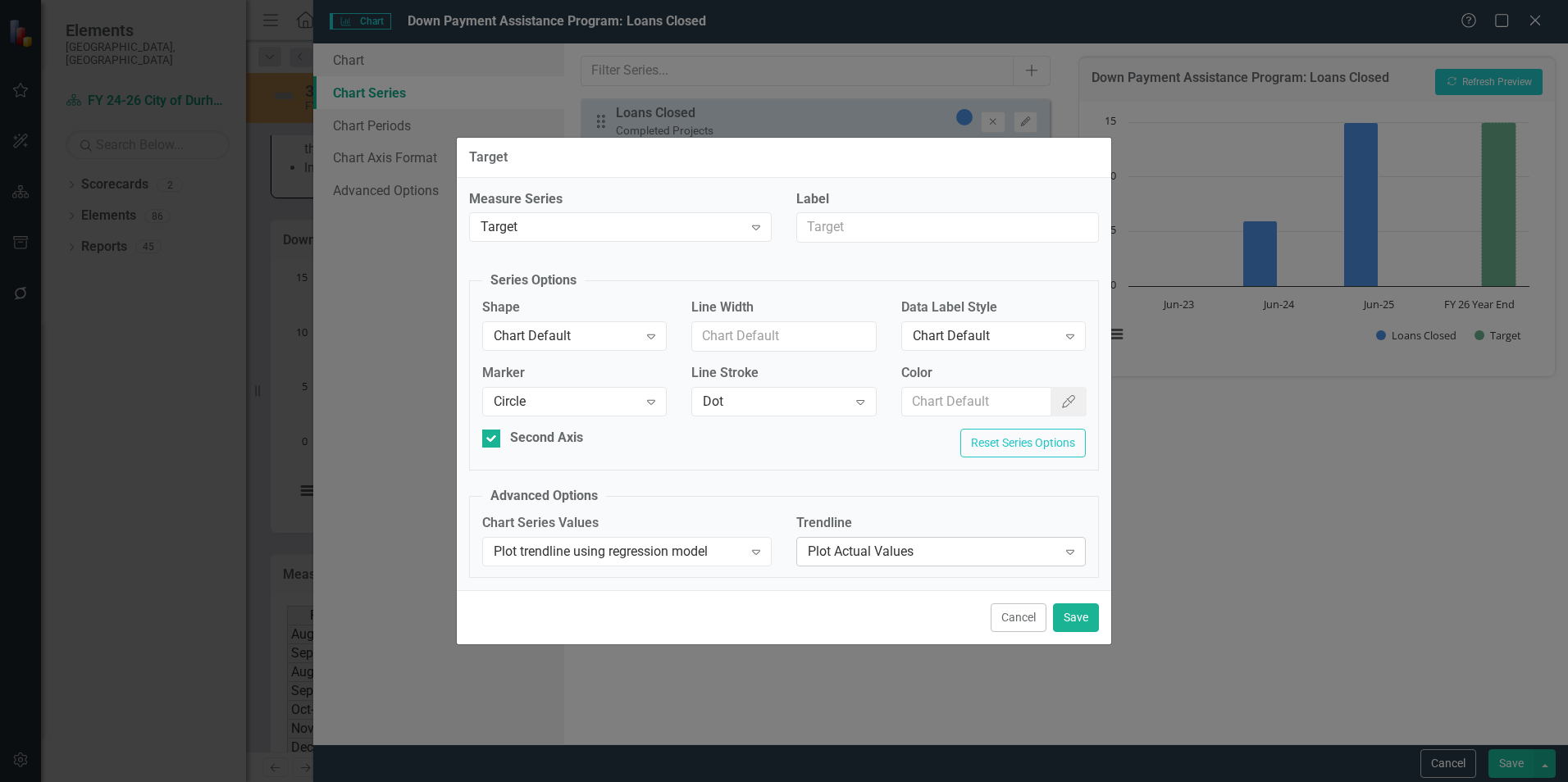
click at [964, 566] on div "Plot Actual Values Expand" at bounding box center [941, 552] width 289 height 29
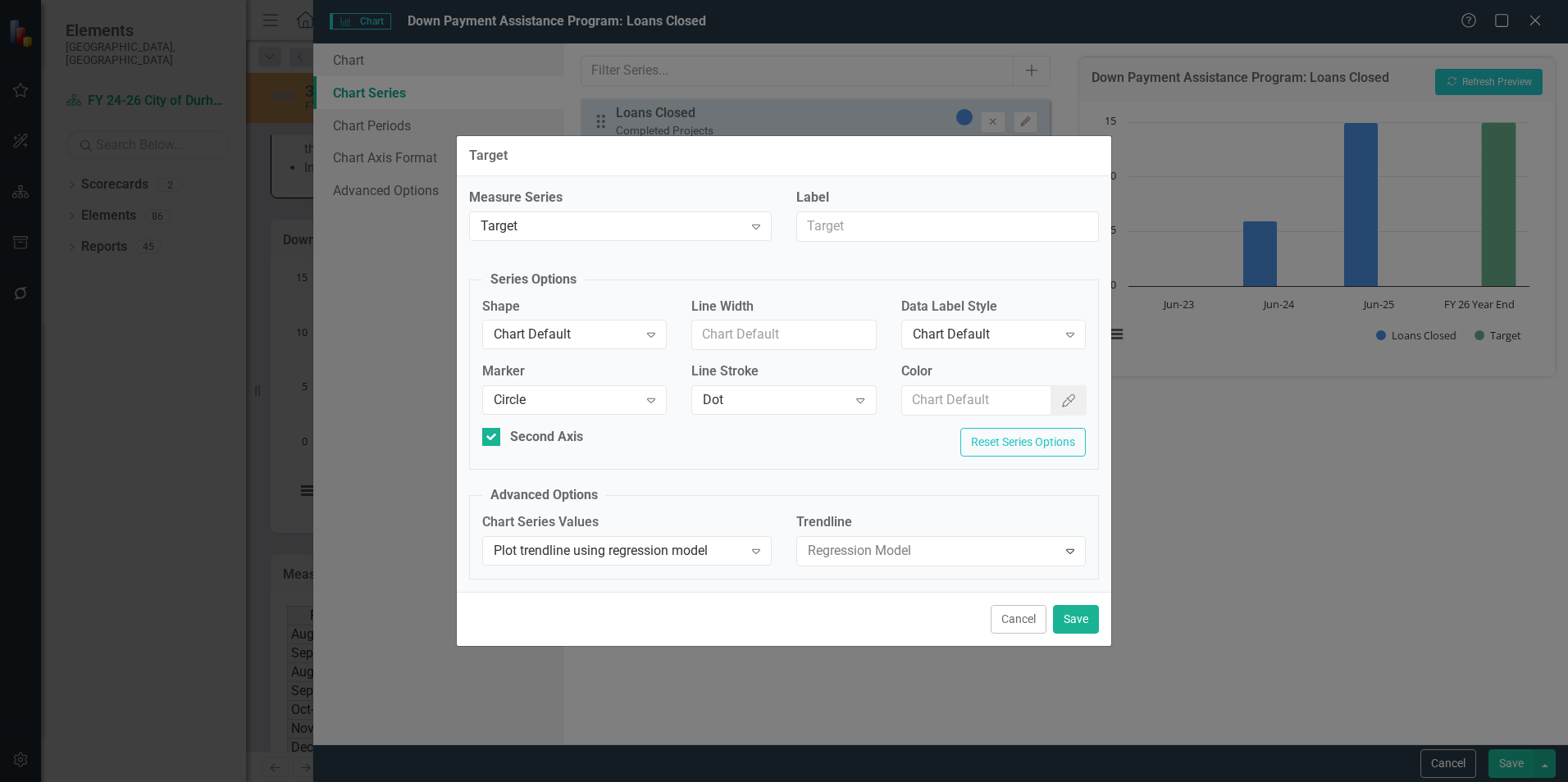
click at [935, 580] on div "Measure Series Target Expand Label Series Options Shape Chart Default Expand Li…" at bounding box center [784, 384] width 655 height 415
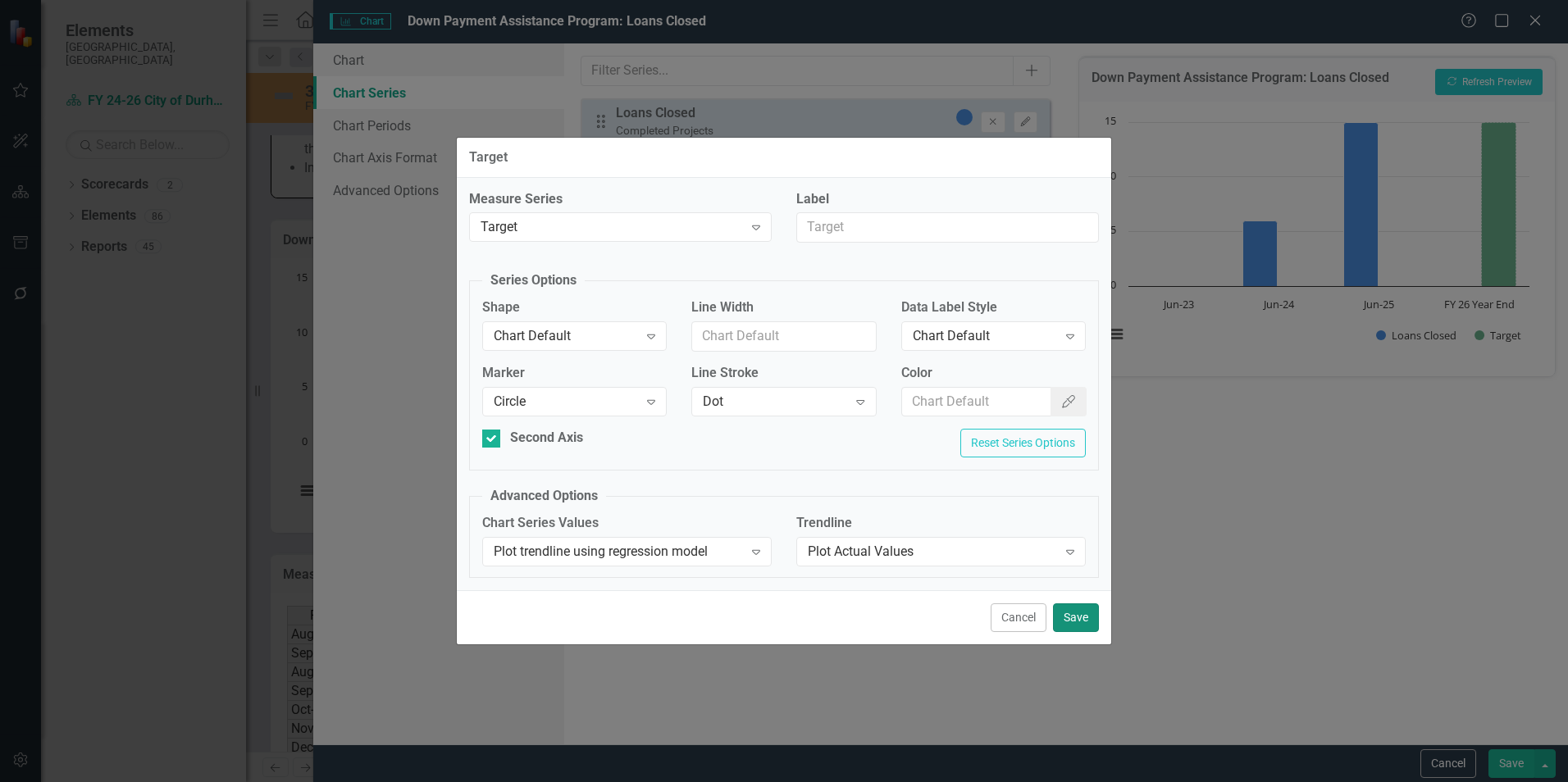
click at [1072, 618] on button "Save" at bounding box center [1076, 618] width 46 height 29
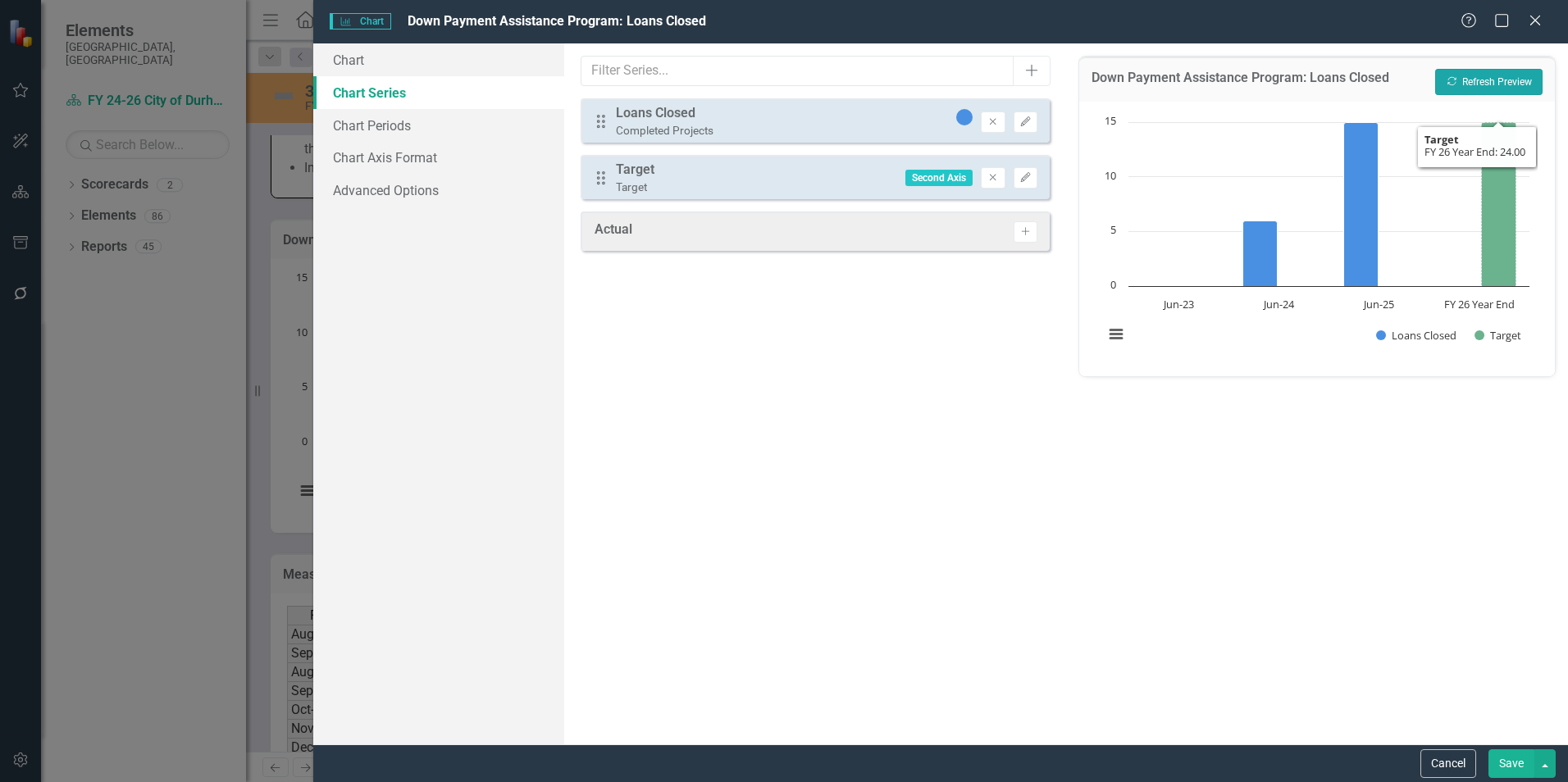
drag, startPoint x: 1494, startPoint y: 73, endPoint x: 1489, endPoint y: 82, distance: 10.3
click at [1489, 81] on button "Recalculate Refresh Preview" at bounding box center [1489, 82] width 108 height 26
click at [1025, 180] on icon "button" at bounding box center [1024, 177] width 10 height 10
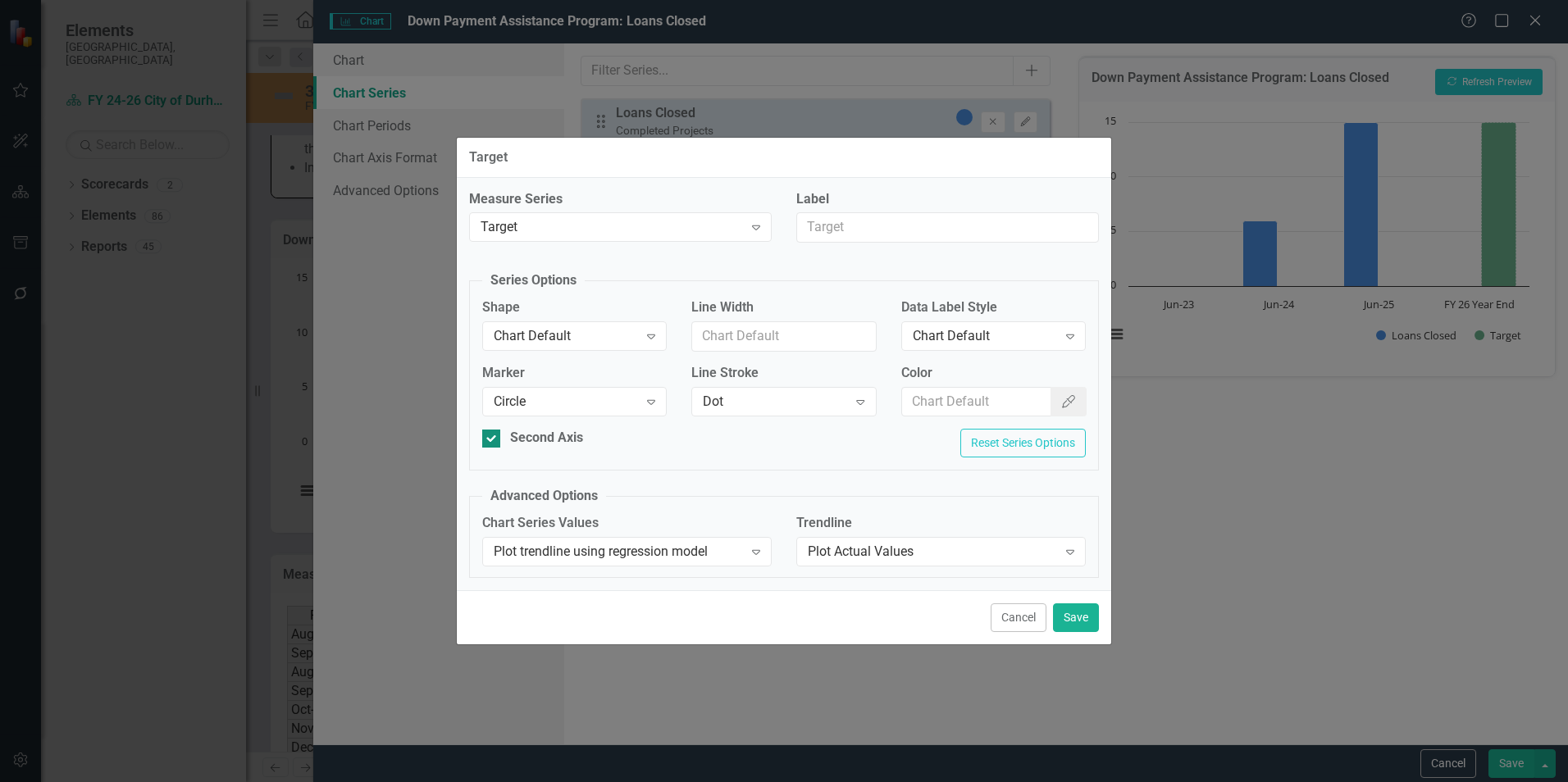
click at [502, 441] on div "Second Axis" at bounding box center [574, 438] width 184 height 19
click at [492, 440] on input "Second Axis" at bounding box center [487, 435] width 11 height 11
checkbox input "false"
click at [1082, 620] on button "Save" at bounding box center [1076, 618] width 46 height 29
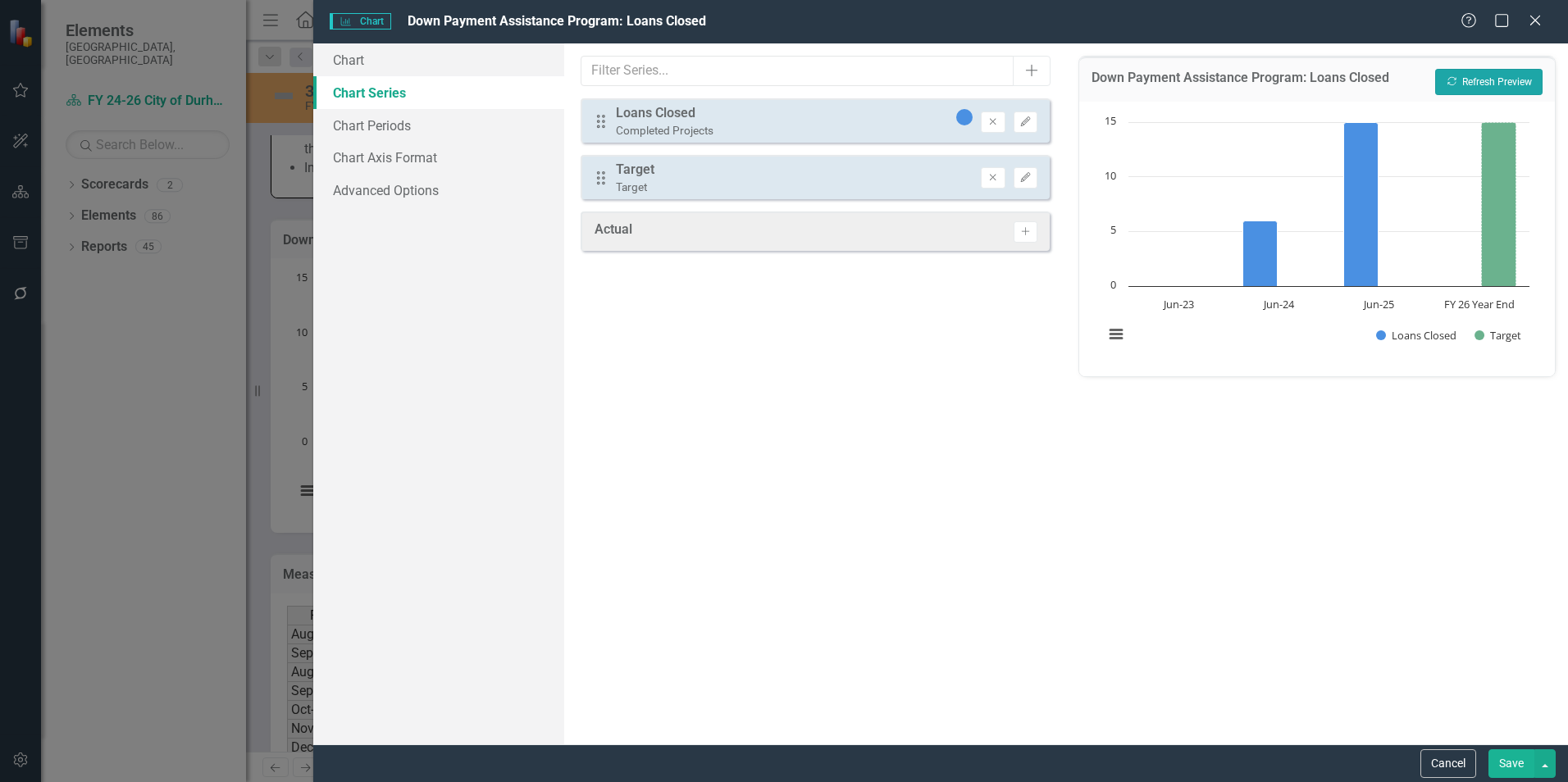
click at [1470, 82] on button "Recalculate Refresh Preview" at bounding box center [1489, 82] width 108 height 26
click at [1022, 180] on icon "Edit" at bounding box center [1025, 177] width 12 height 10
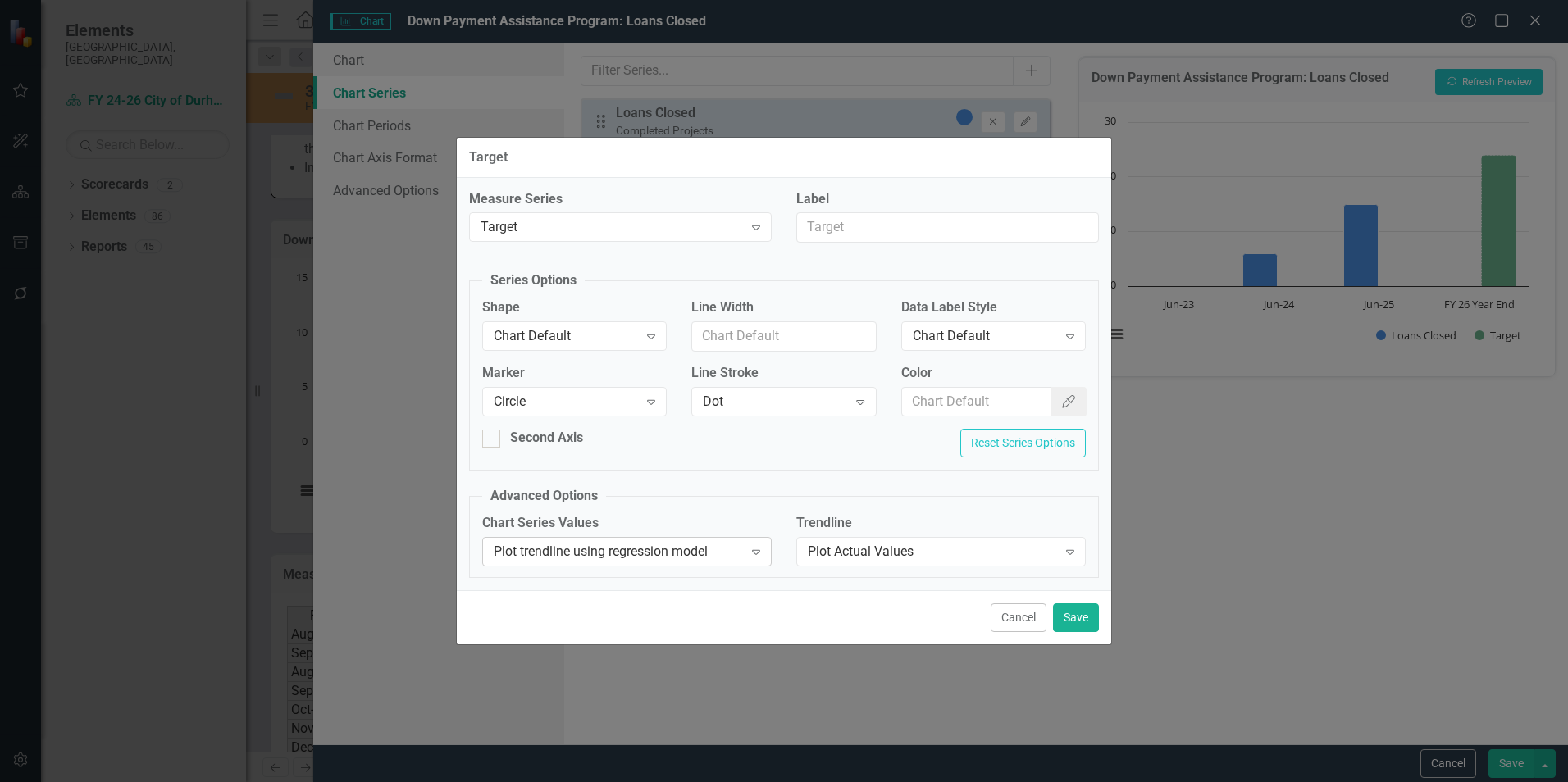
click at [693, 551] on div "Plot trendline using regression model" at bounding box center [618, 552] width 249 height 19
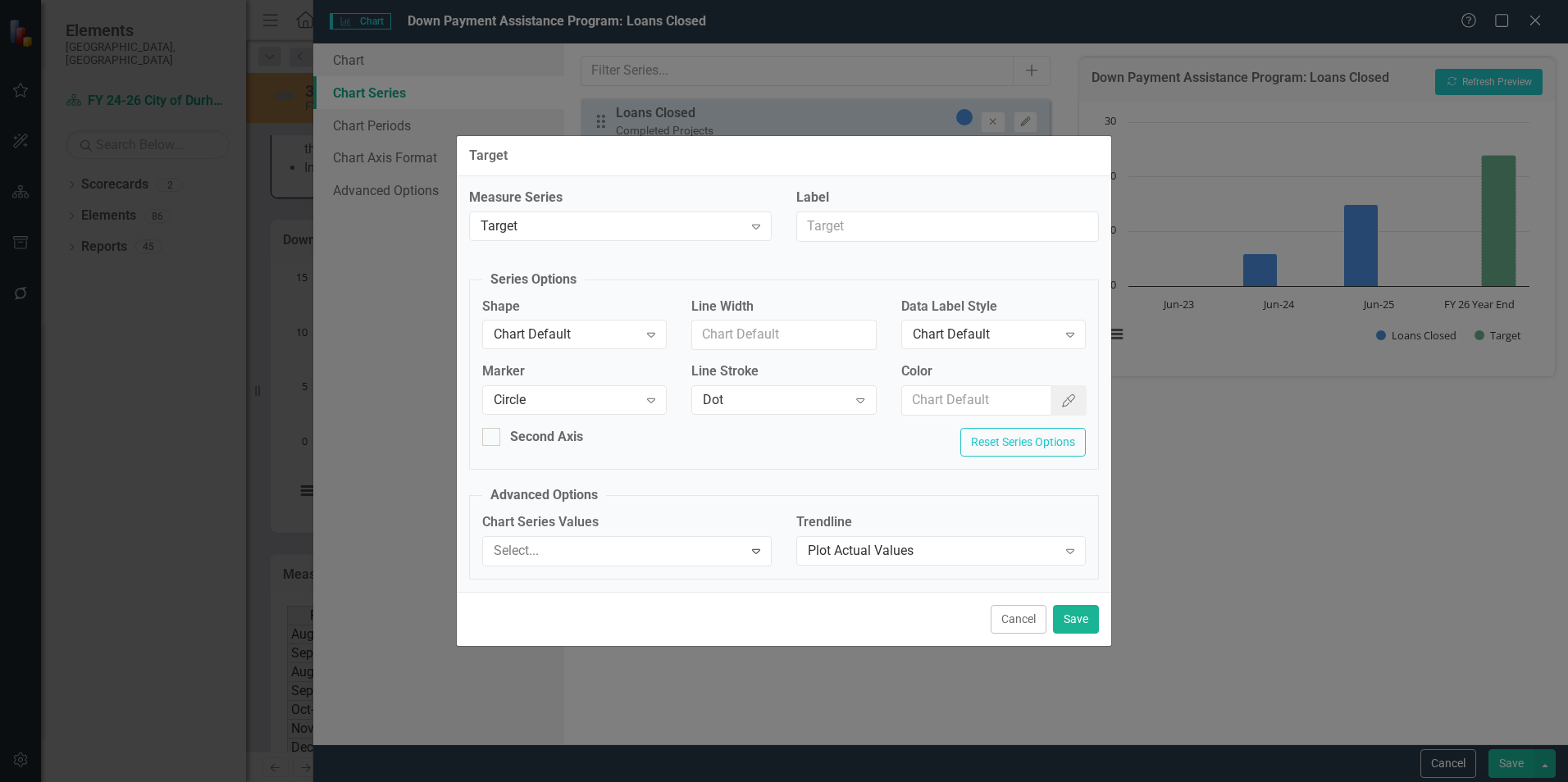
click at [881, 552] on input "0" at bounding box center [941, 552] width 289 height 30
click at [1059, 613] on button "Save" at bounding box center [1076, 620] width 46 height 29
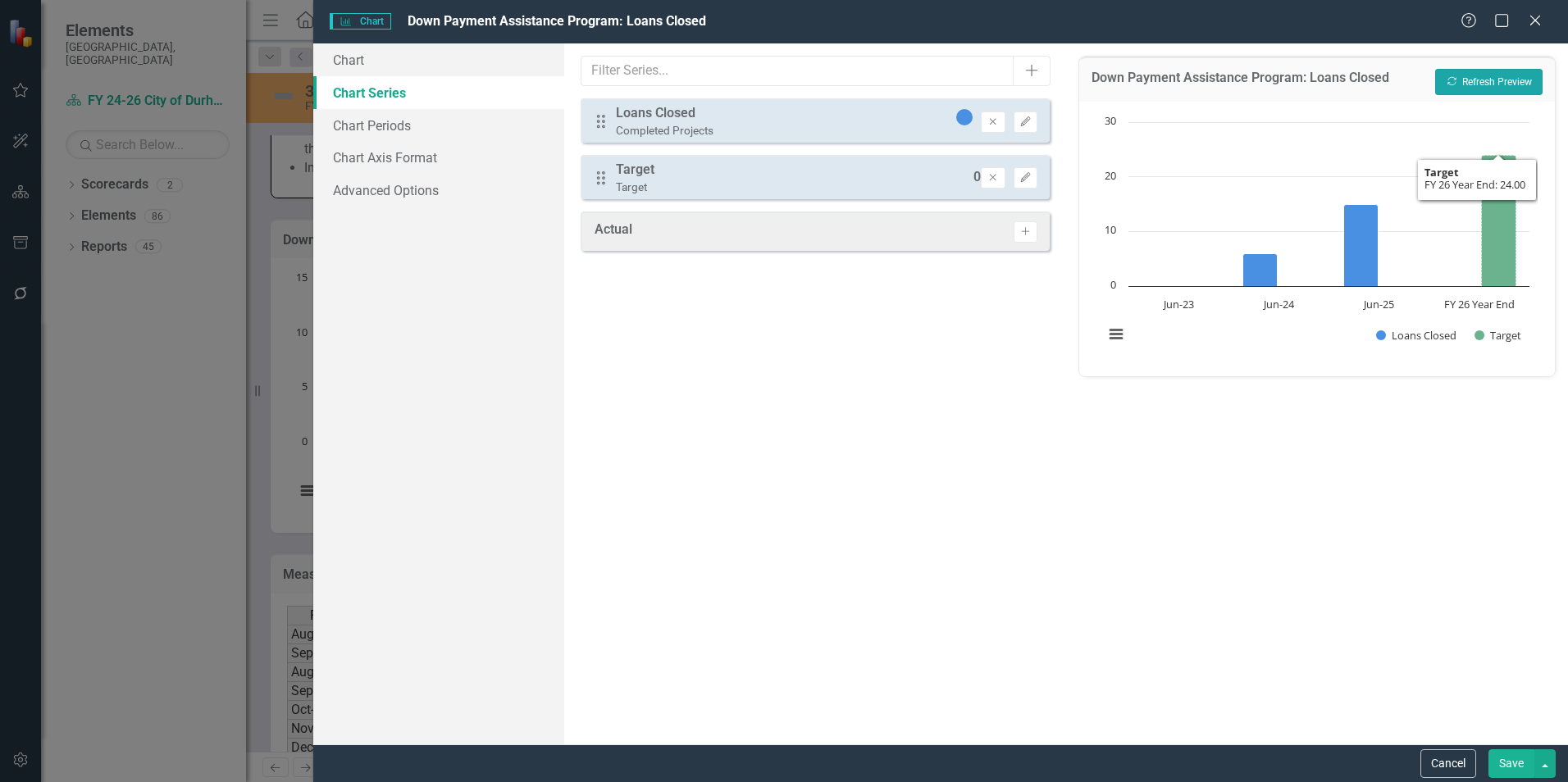
click at [1499, 85] on button "Recalculate Refresh Preview" at bounding box center [1489, 82] width 108 height 26
click at [1027, 177] on icon "Edit" at bounding box center [1025, 177] width 12 height 10
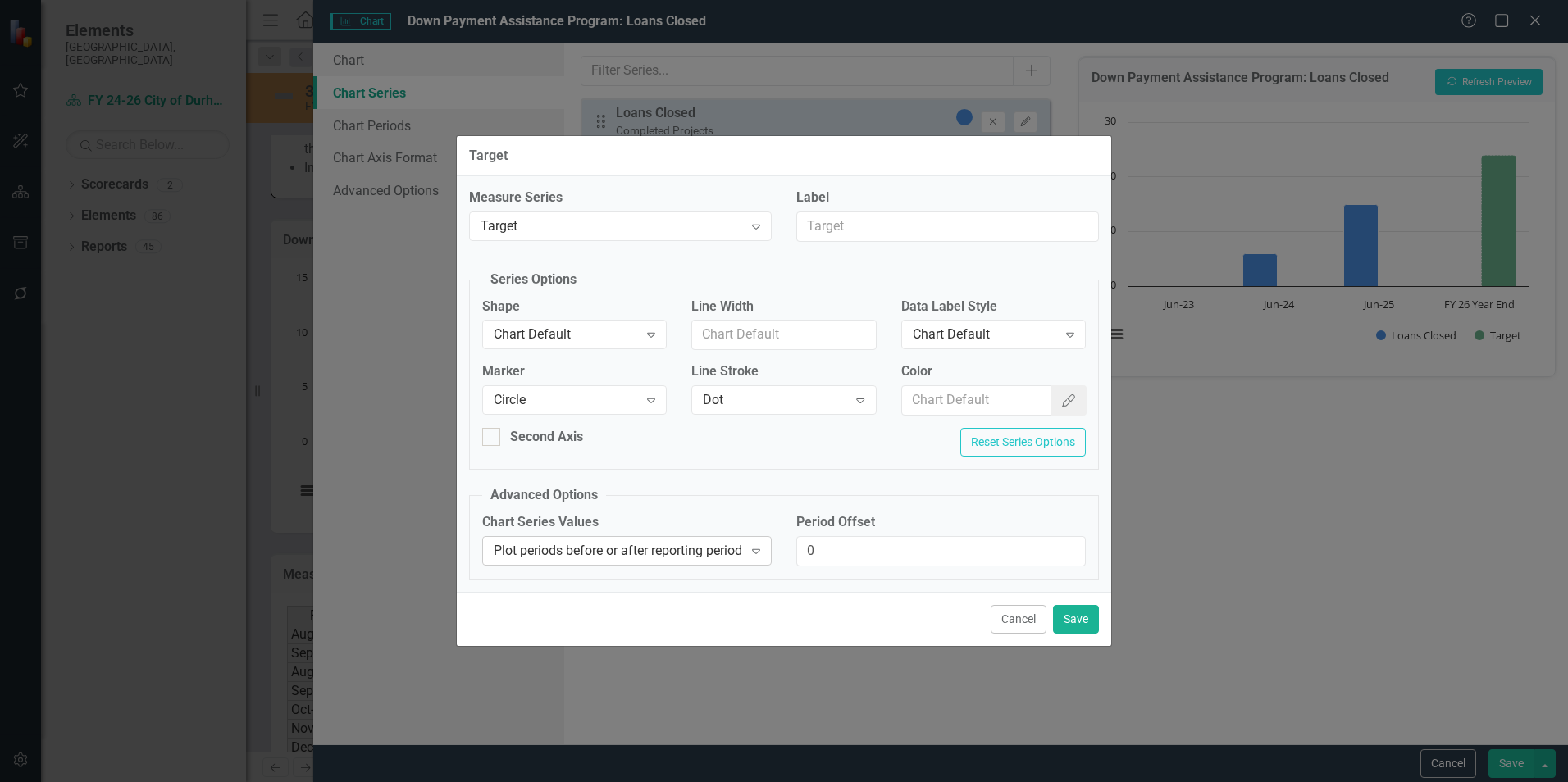
click at [712, 542] on div "Plot periods before or after reporting period" at bounding box center [618, 550] width 249 height 19
click at [588, 782] on div "Plot actual values for reporting period" at bounding box center [787, 795] width 1542 height 19
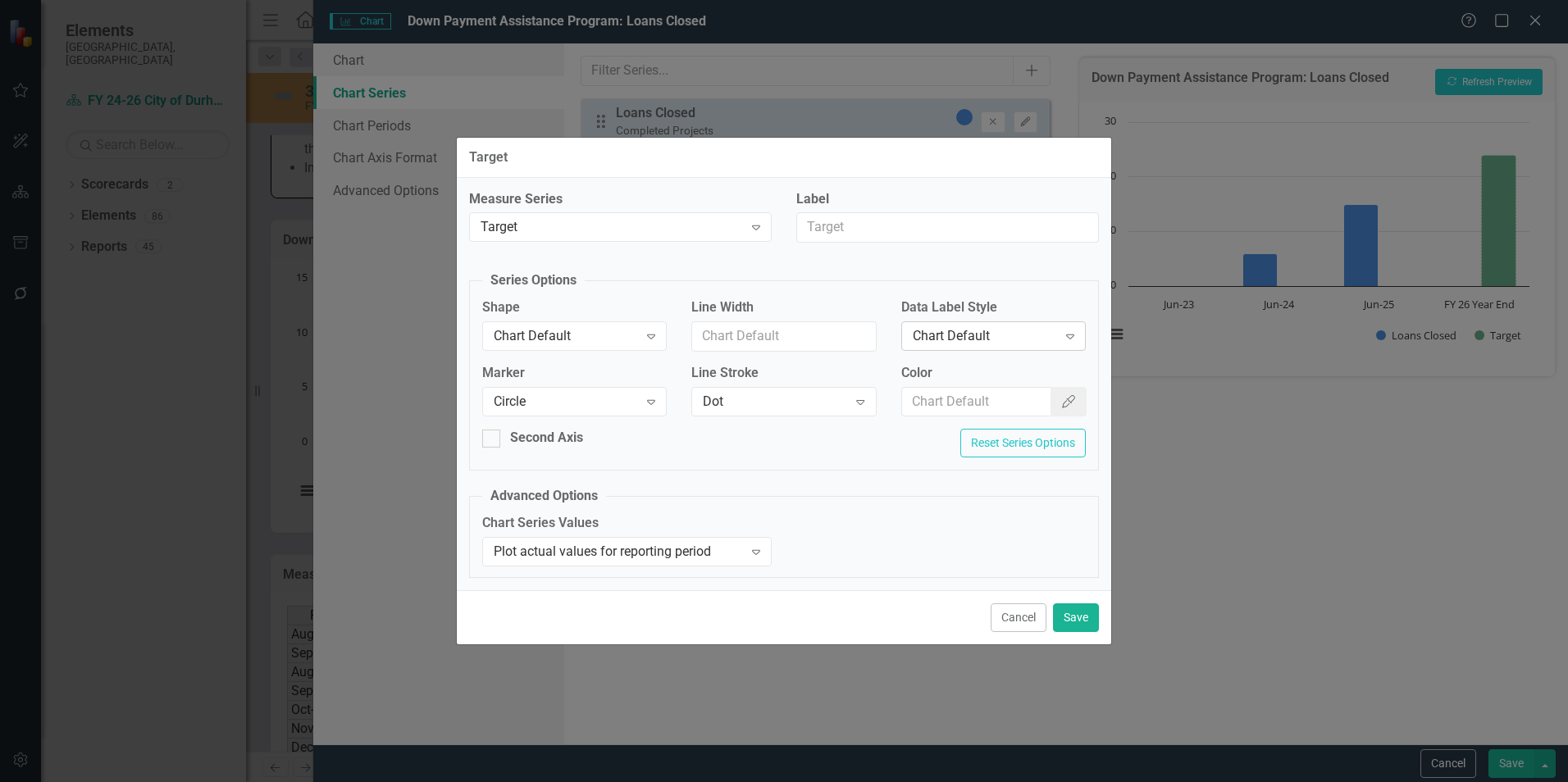
click at [976, 336] on div "Chart Default" at bounding box center [985, 336] width 145 height 19
click at [1077, 623] on button "Save" at bounding box center [1076, 618] width 46 height 29
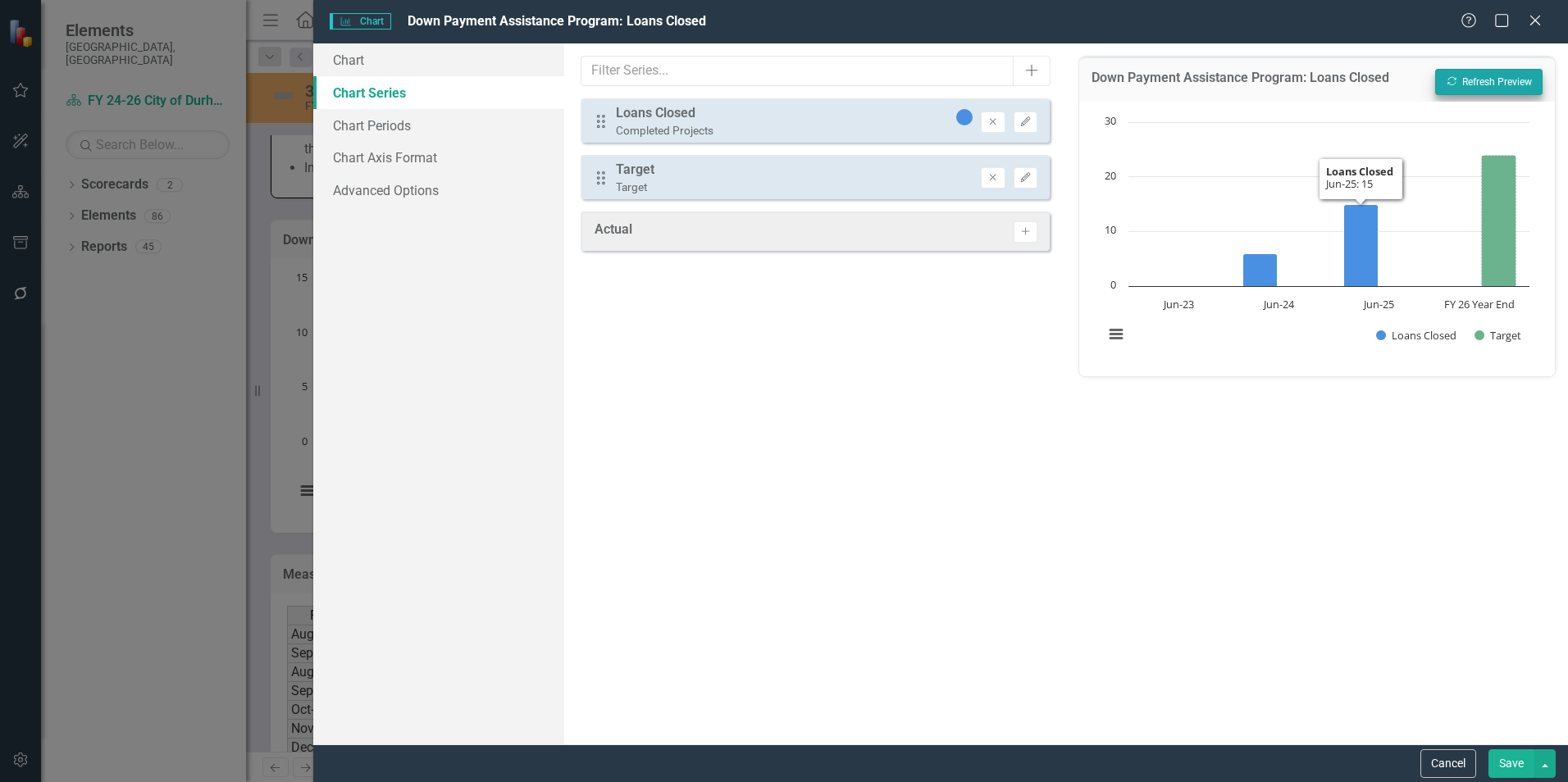
click at [1480, 68] on div "Down Payment Assistance Program: Loans Closed Recalculate Refresh Preview" at bounding box center [1317, 79] width 476 height 45
click at [1478, 75] on button "Recalculate Refresh Preview" at bounding box center [1489, 82] width 108 height 26
click at [1030, 180] on icon "Edit" at bounding box center [1025, 177] width 12 height 10
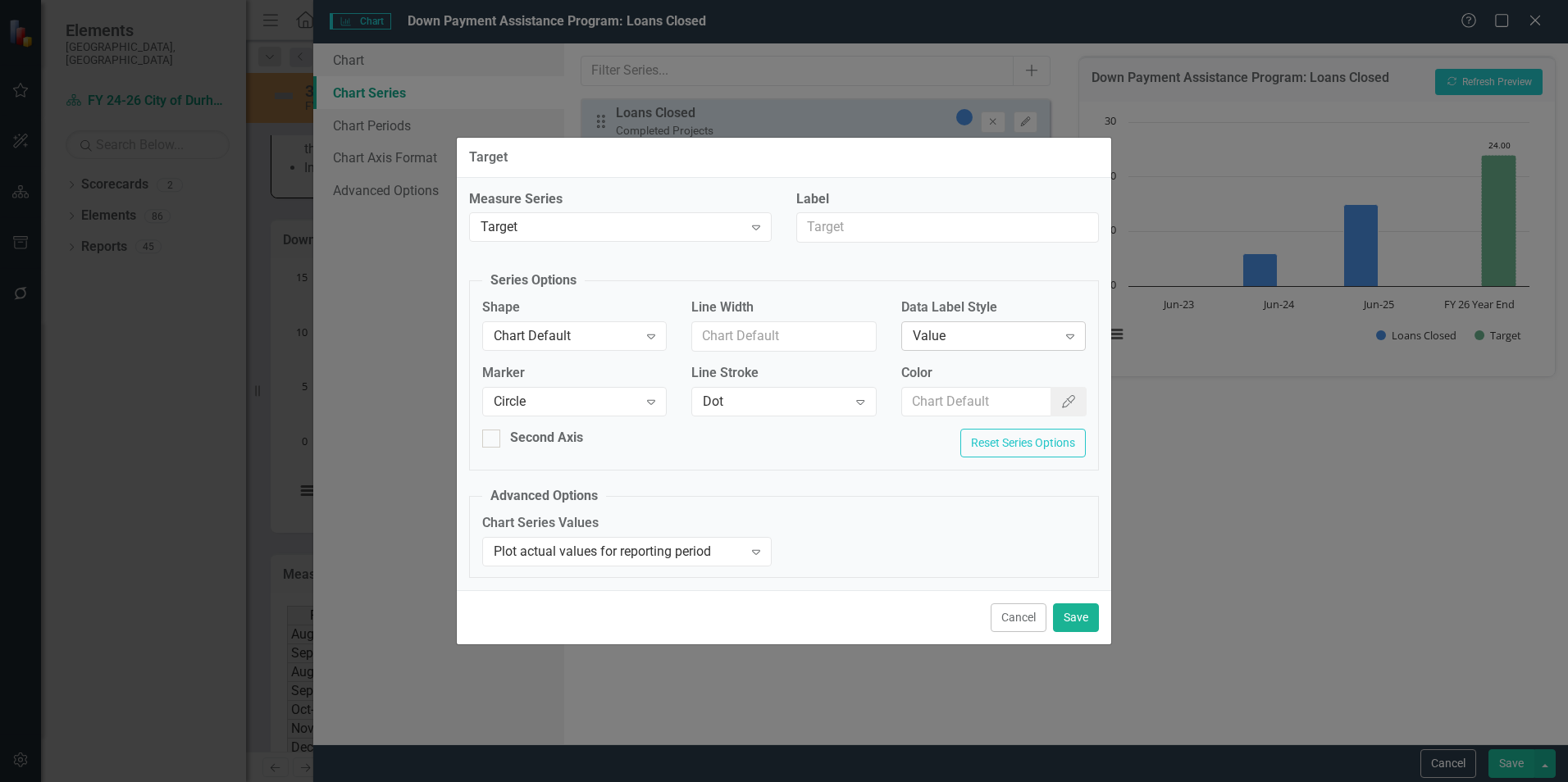
click at [947, 323] on div "Value Expand" at bounding box center [993, 335] width 184 height 29
click at [940, 782] on div "Chart Default" at bounding box center [787, 795] width 1542 height 19
click at [958, 345] on div "Chart Default" at bounding box center [985, 336] width 145 height 19
click at [958, 346] on div "None Expand" at bounding box center [993, 335] width 184 height 29
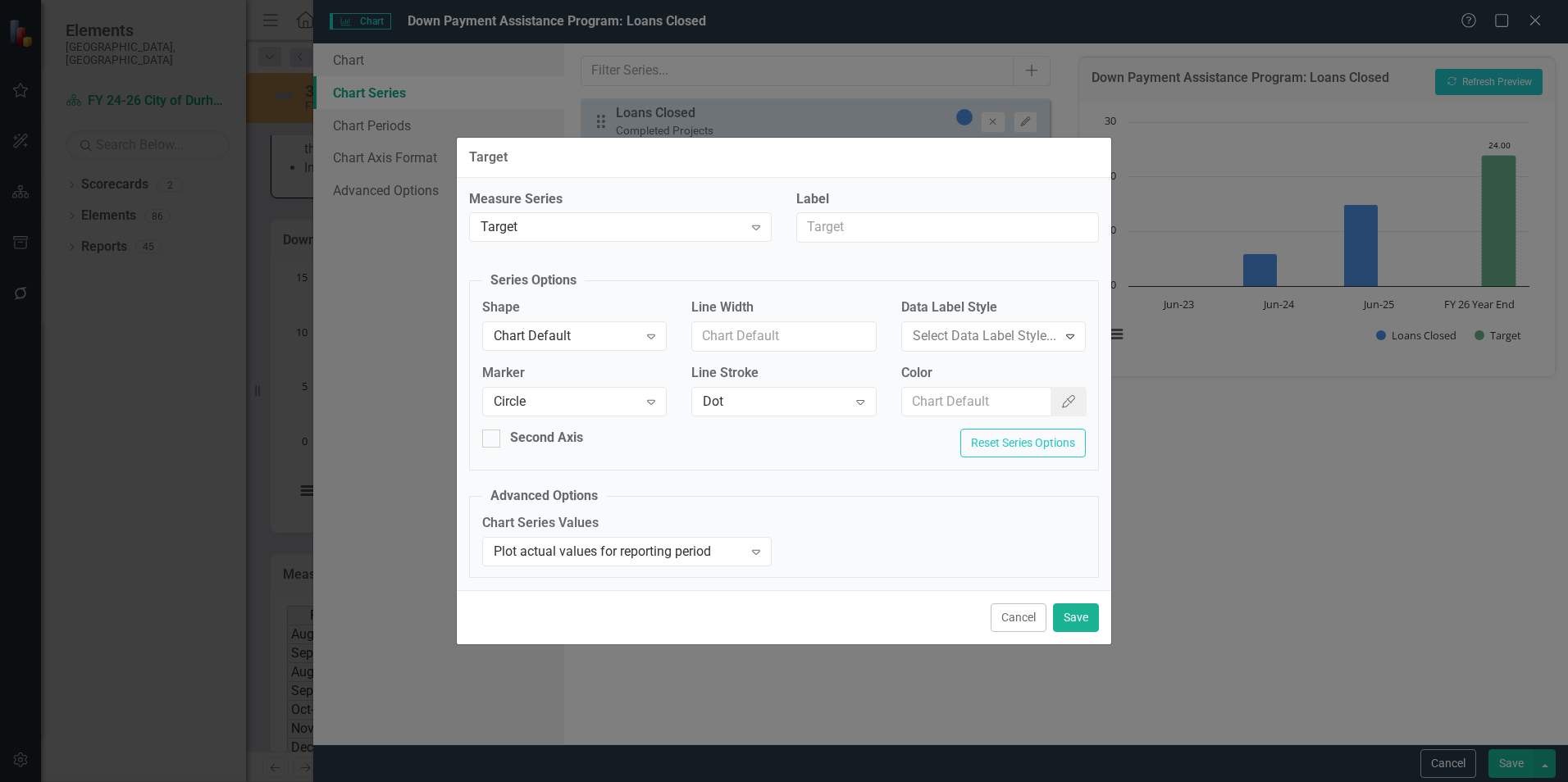
click at [945, 782] on div "Chart Default" at bounding box center [787, 795] width 1542 height 19
click at [844, 343] on input "Line Width" at bounding box center [783, 336] width 184 height 30
drag, startPoint x: 887, startPoint y: 485, endPoint x: 934, endPoint y: 509, distance: 52.8
click at [887, 485] on div "Measure Series Target Expand Label Series Options Shape Chart Default Expand Li…" at bounding box center [784, 385] width 655 height 413
click at [1019, 615] on button "Cancel" at bounding box center [1018, 618] width 56 height 29
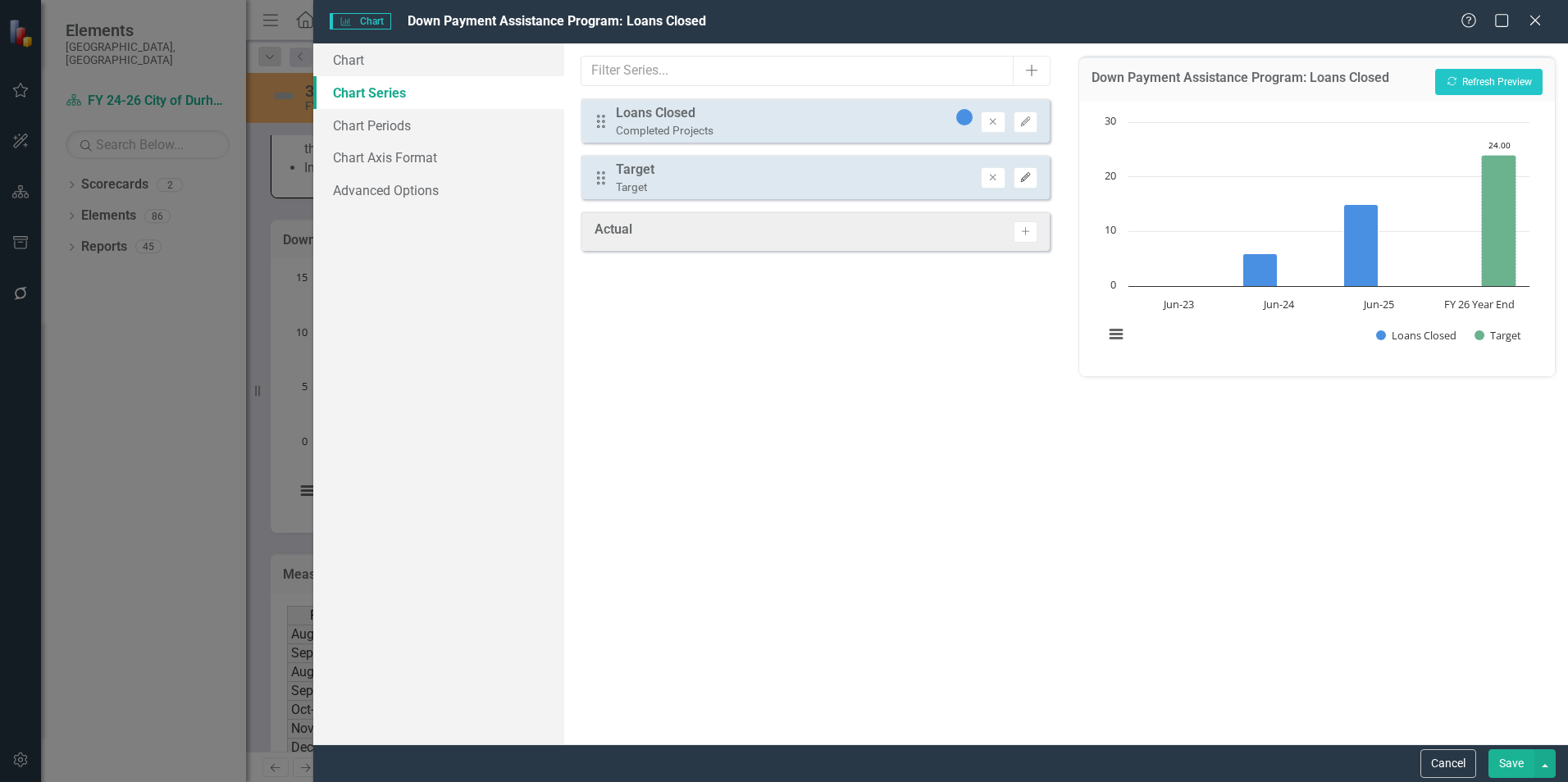
click at [1037, 180] on button "Edit" at bounding box center [1025, 178] width 24 height 21
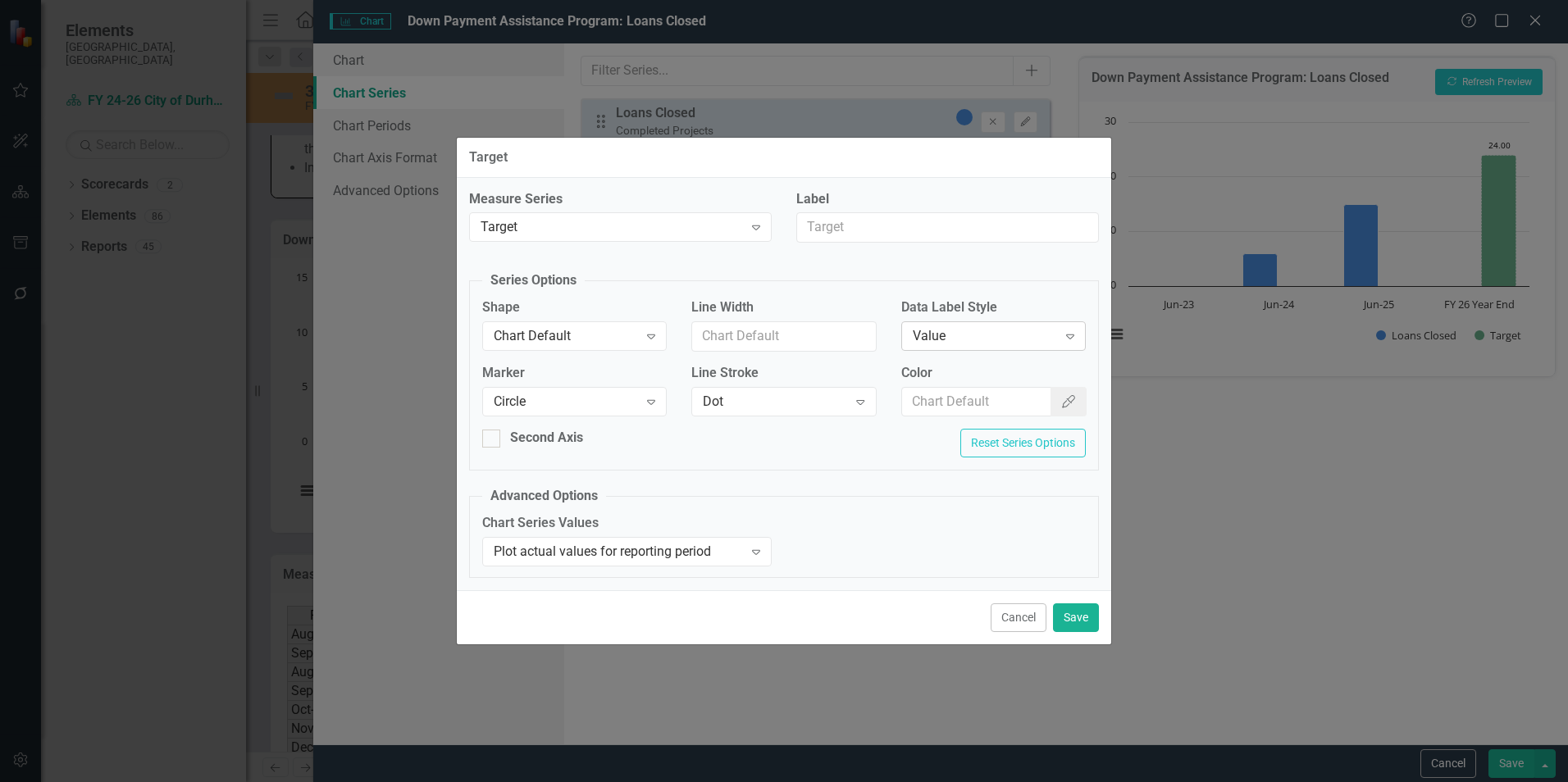
click at [968, 342] on div "Value" at bounding box center [985, 336] width 145 height 19
click at [972, 319] on div "Data Label Style None Expand" at bounding box center [993, 324] width 184 height 51
click at [968, 337] on div "None" at bounding box center [985, 336] width 145 height 19
click at [967, 782] on div "Chart Default" at bounding box center [784, 795] width 1568 height 27
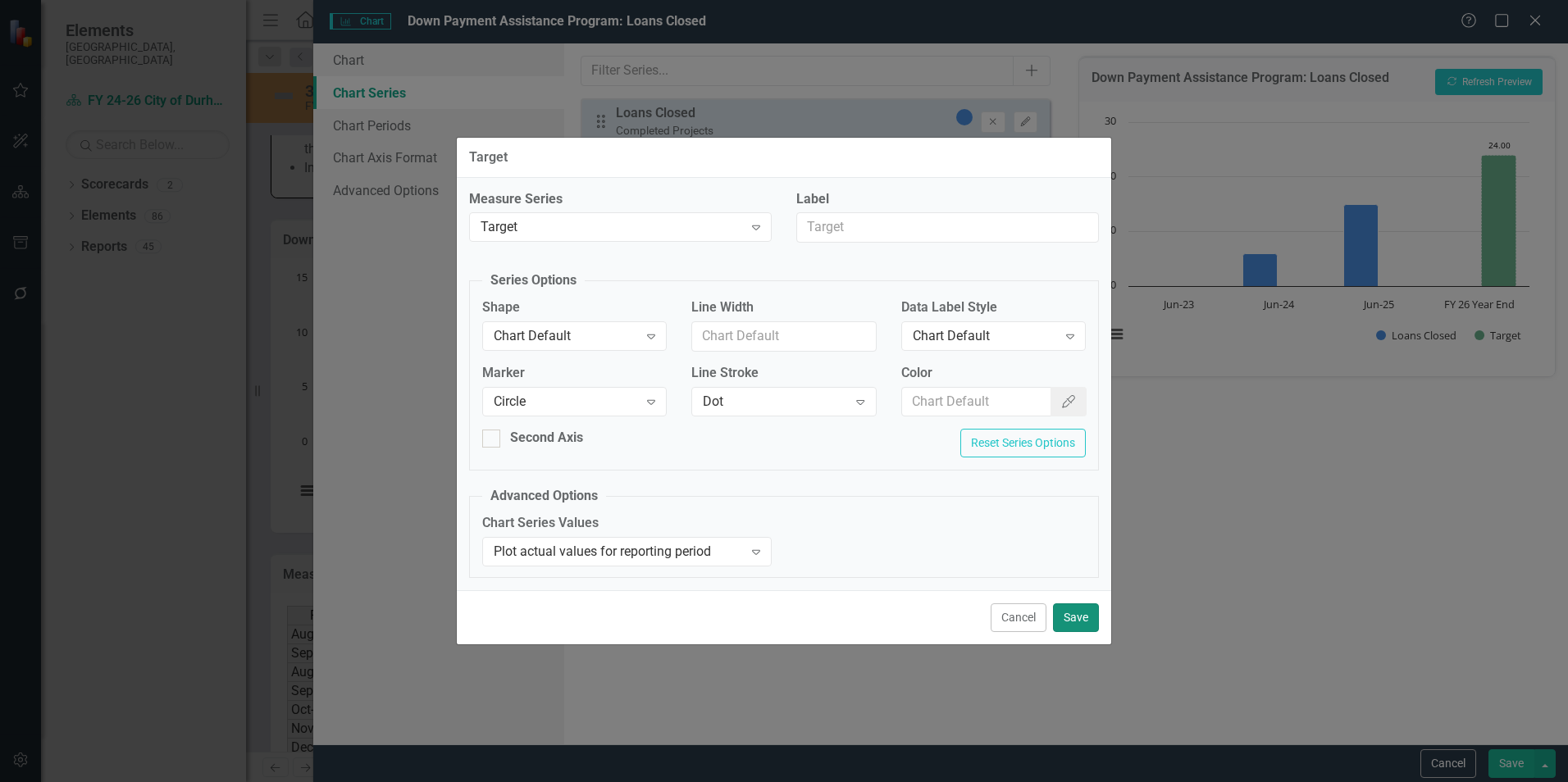
click at [1072, 623] on button "Save" at bounding box center [1076, 618] width 46 height 29
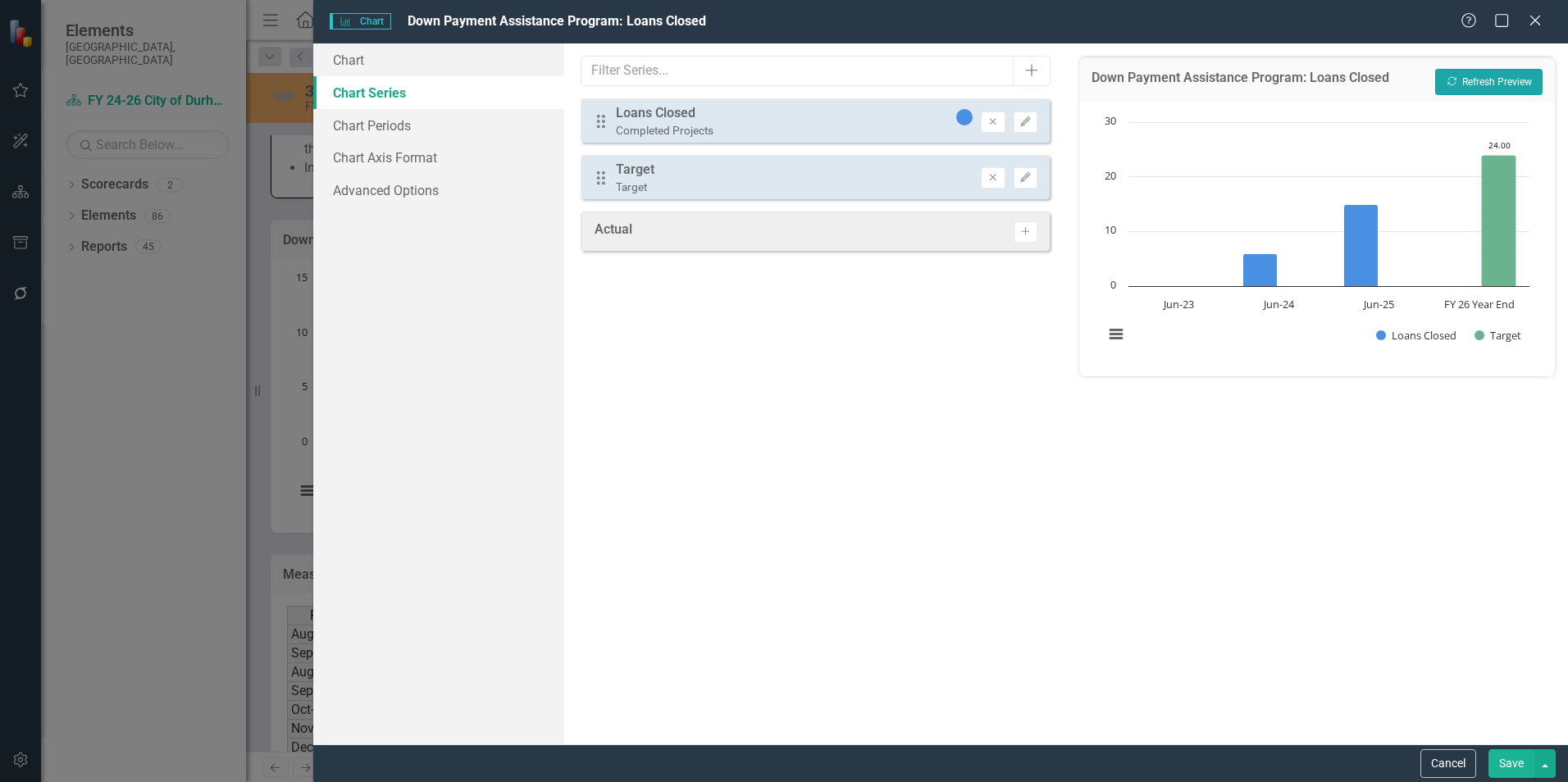
click at [1482, 83] on button "Recalculate Refresh Preview" at bounding box center [1489, 82] width 108 height 26
click at [403, 129] on link "Chart Periods" at bounding box center [439, 125] width 251 height 33
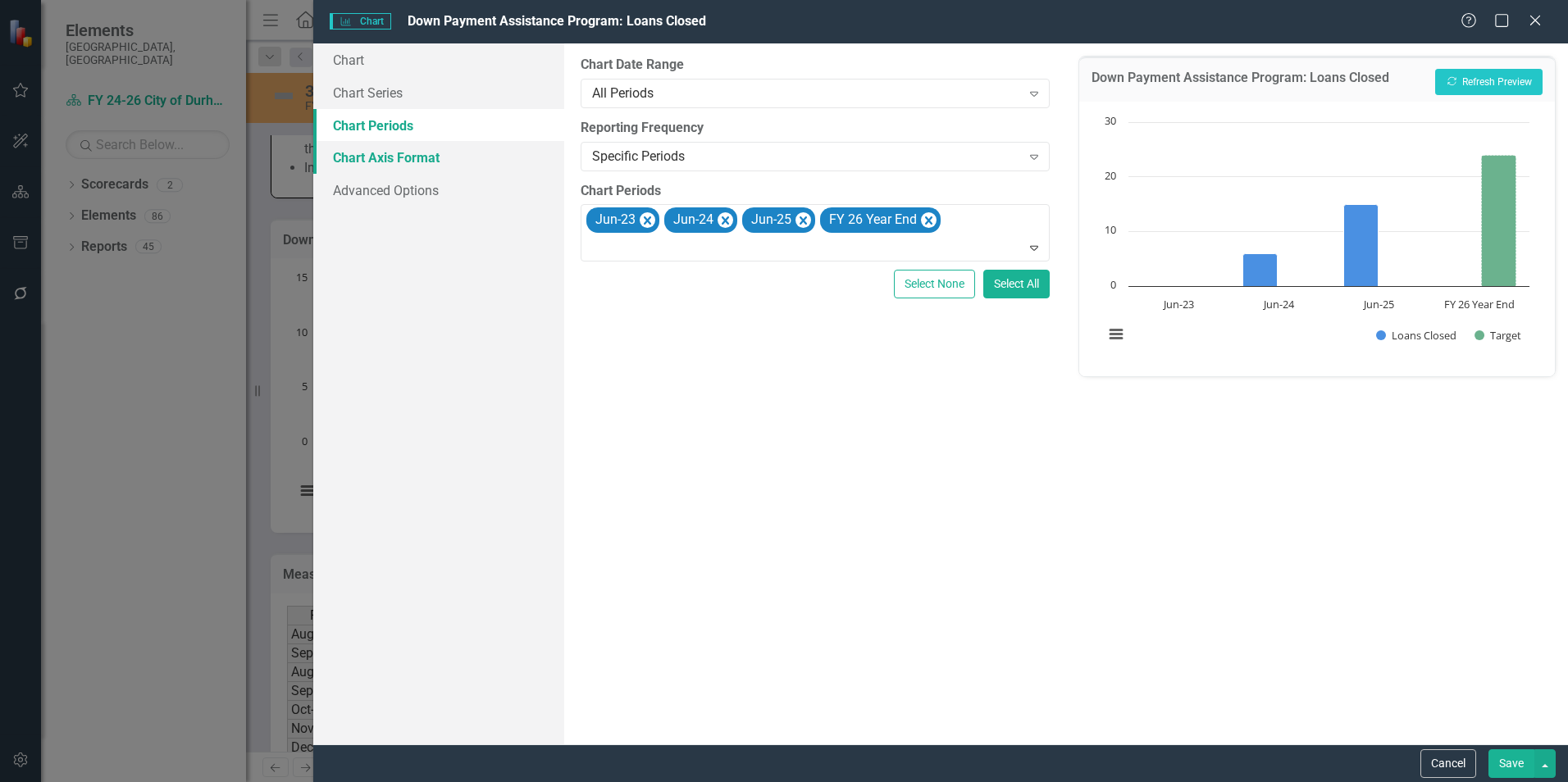
click at [401, 154] on link "Chart Axis Format" at bounding box center [439, 157] width 251 height 33
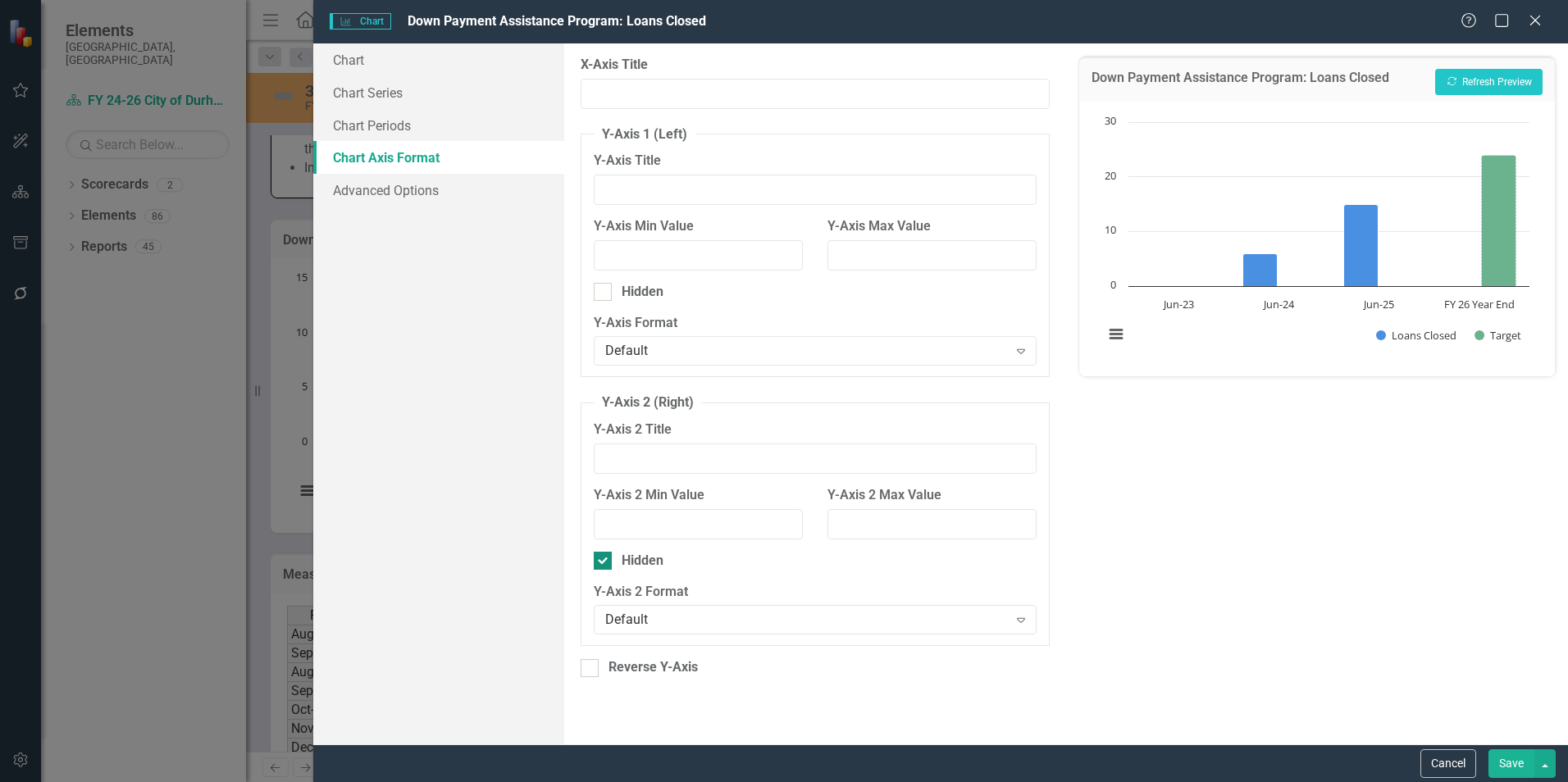
click at [603, 562] on input "Hidden" at bounding box center [599, 557] width 11 height 11
checkbox input "false"
click at [394, 120] on link "Chart Periods" at bounding box center [439, 125] width 251 height 33
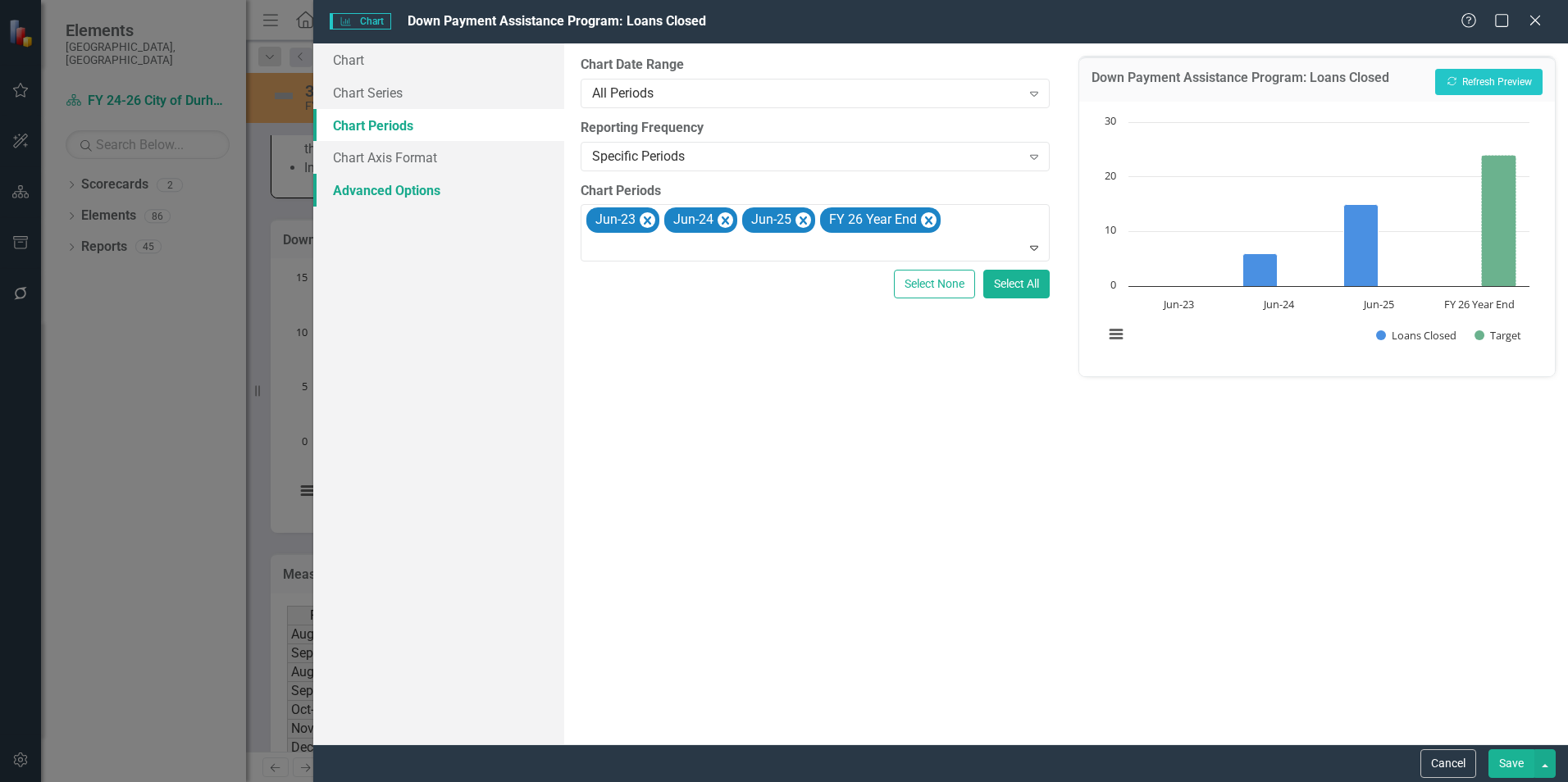
click at [369, 185] on link "Advanced Options" at bounding box center [439, 190] width 251 height 33
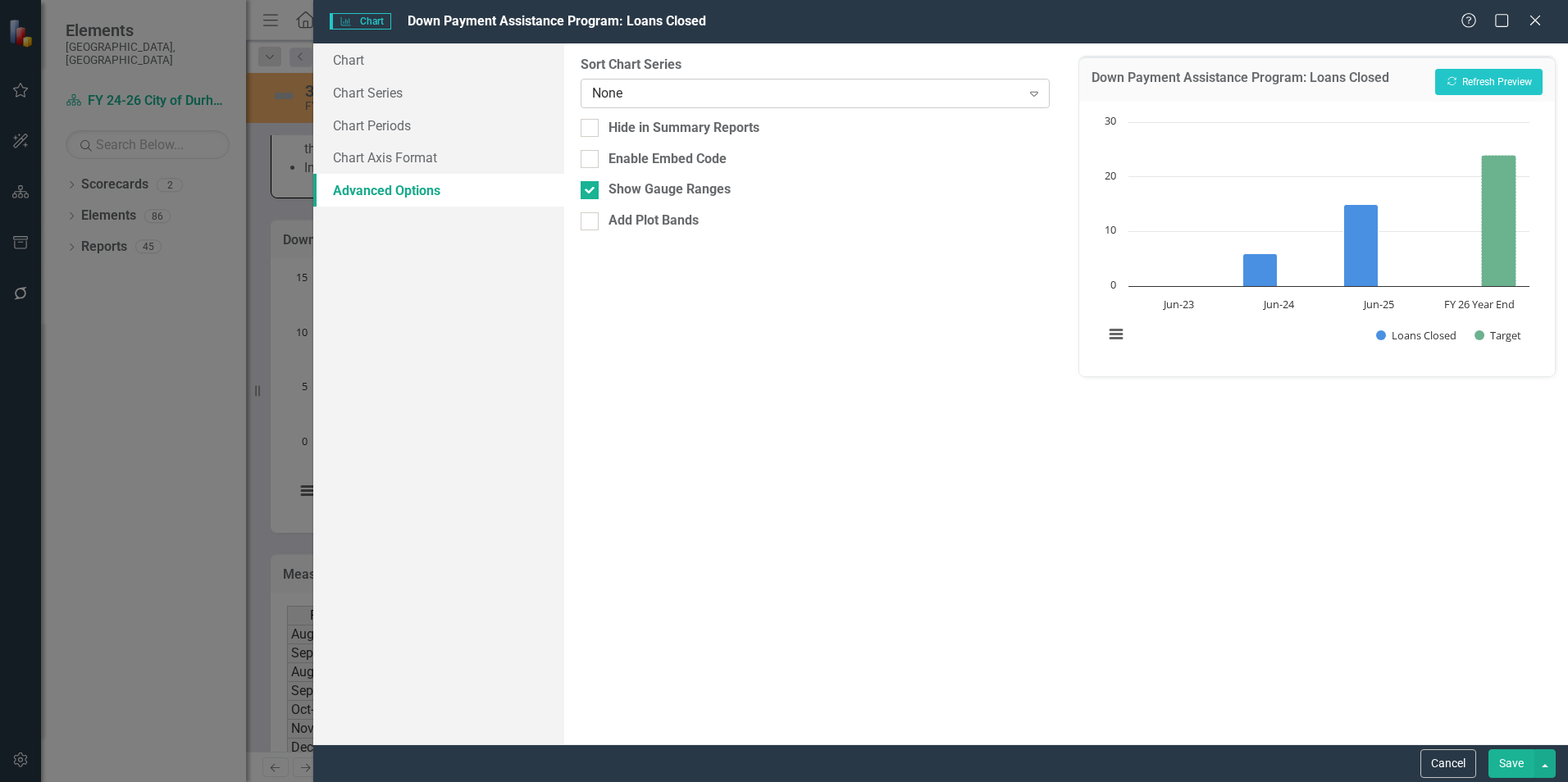
click at [626, 83] on div "None Expand" at bounding box center [815, 93] width 469 height 29
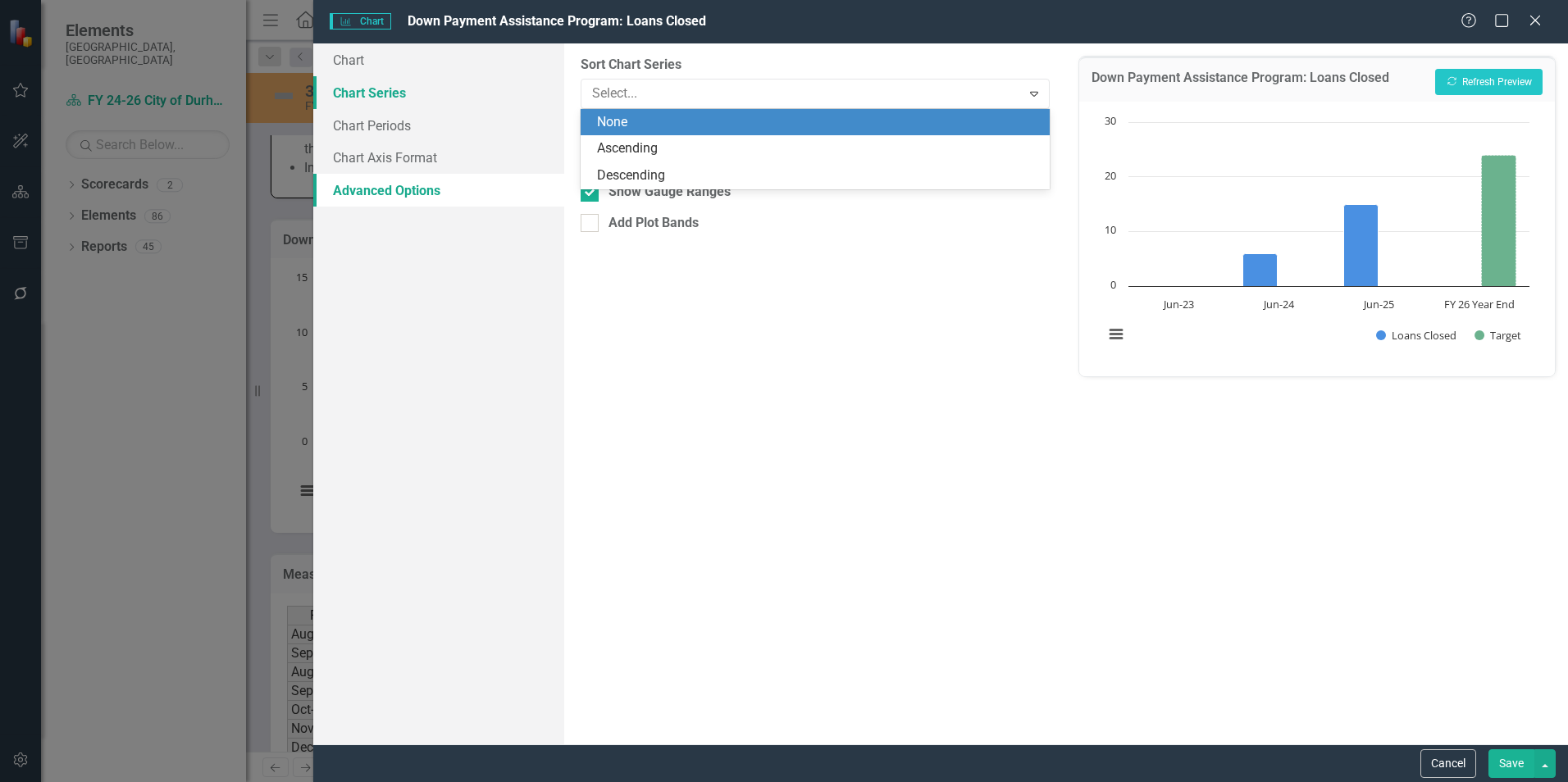
click at [386, 94] on link "Chart Series" at bounding box center [439, 92] width 251 height 33
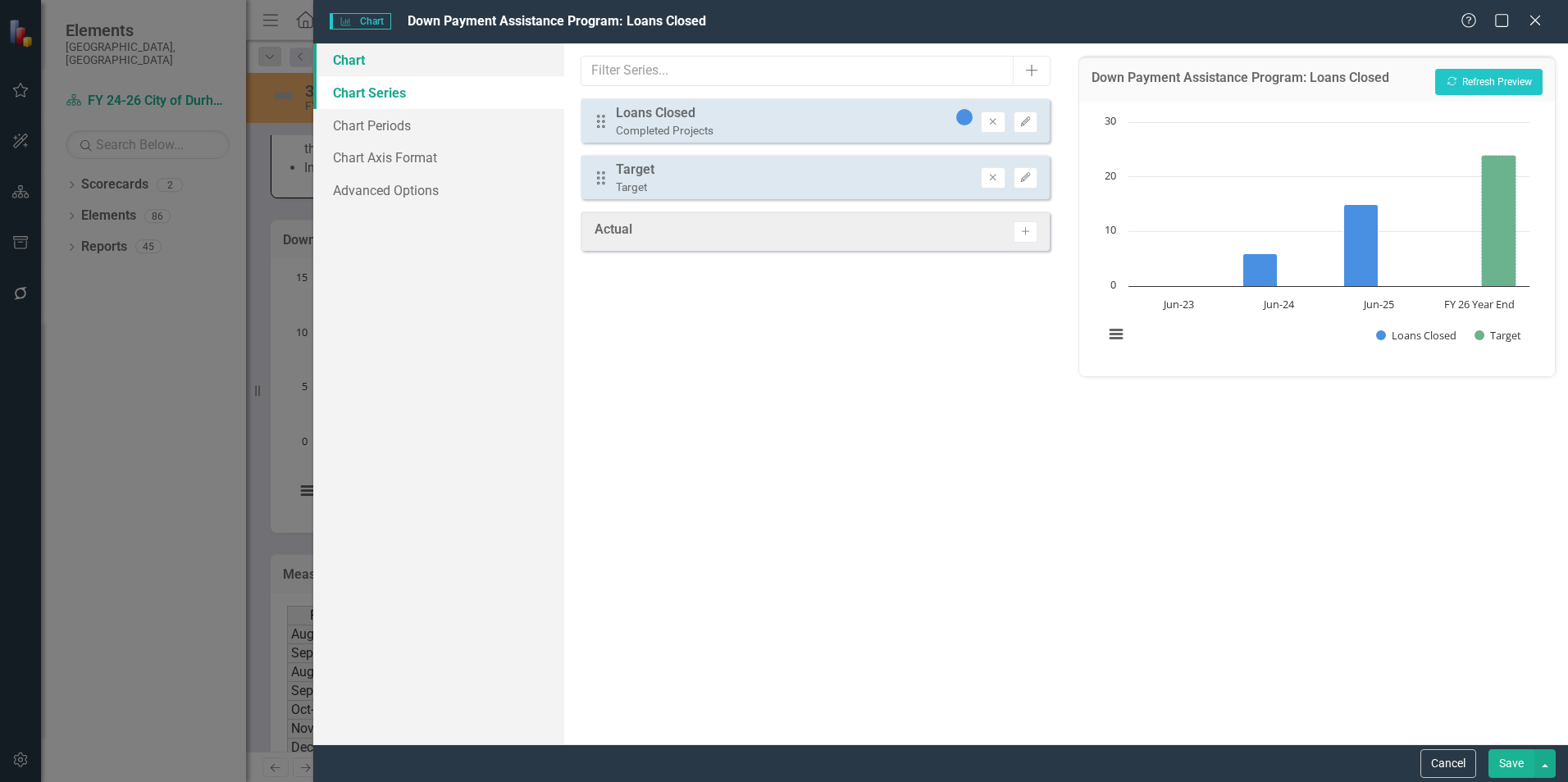
click at [384, 58] on link "Chart" at bounding box center [439, 59] width 251 height 33
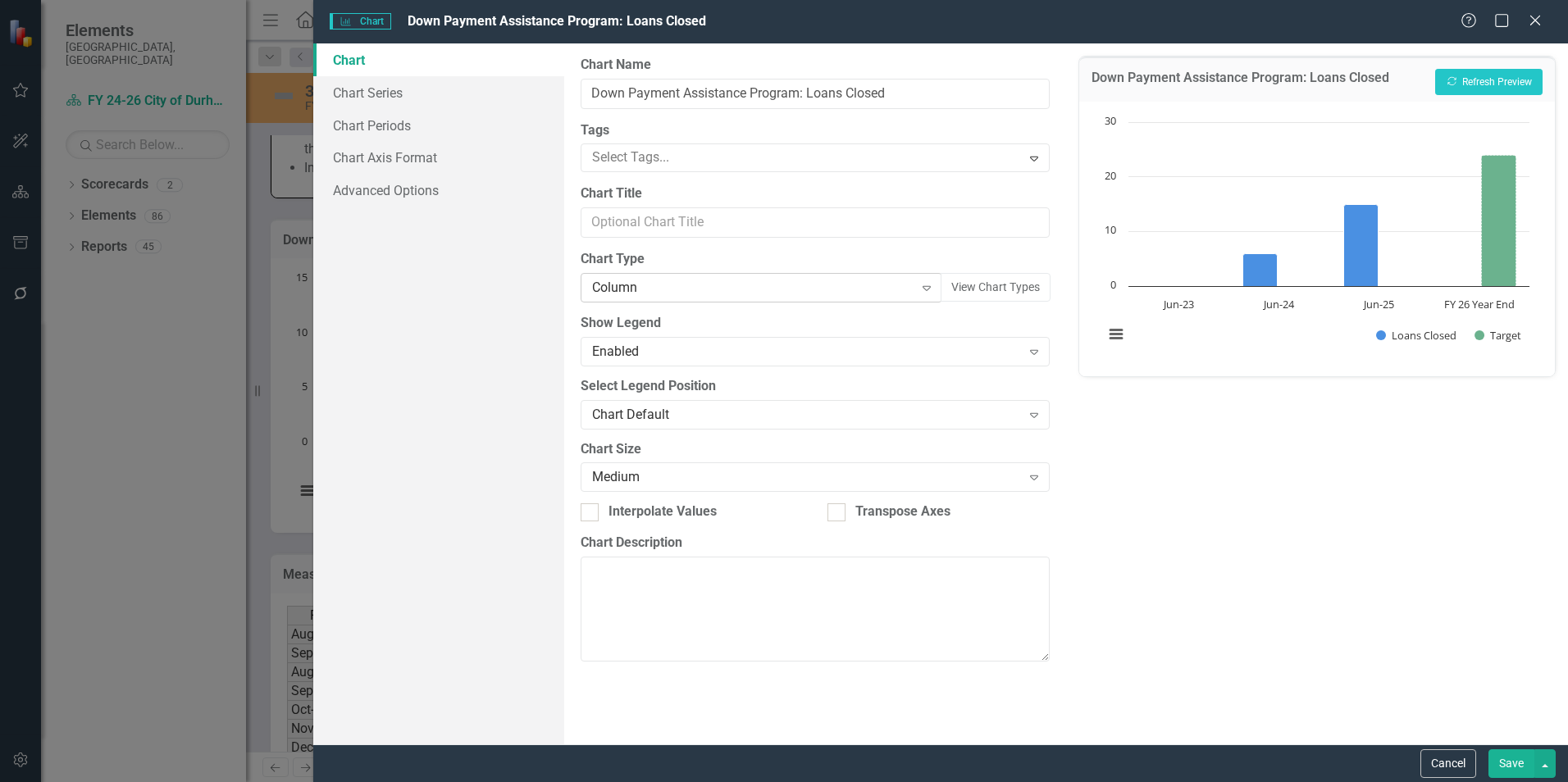
click at [650, 279] on div "Column" at bounding box center [752, 288] width 320 height 19
click at [1489, 85] on button "Recalculate Refresh Preview" at bounding box center [1489, 82] width 108 height 26
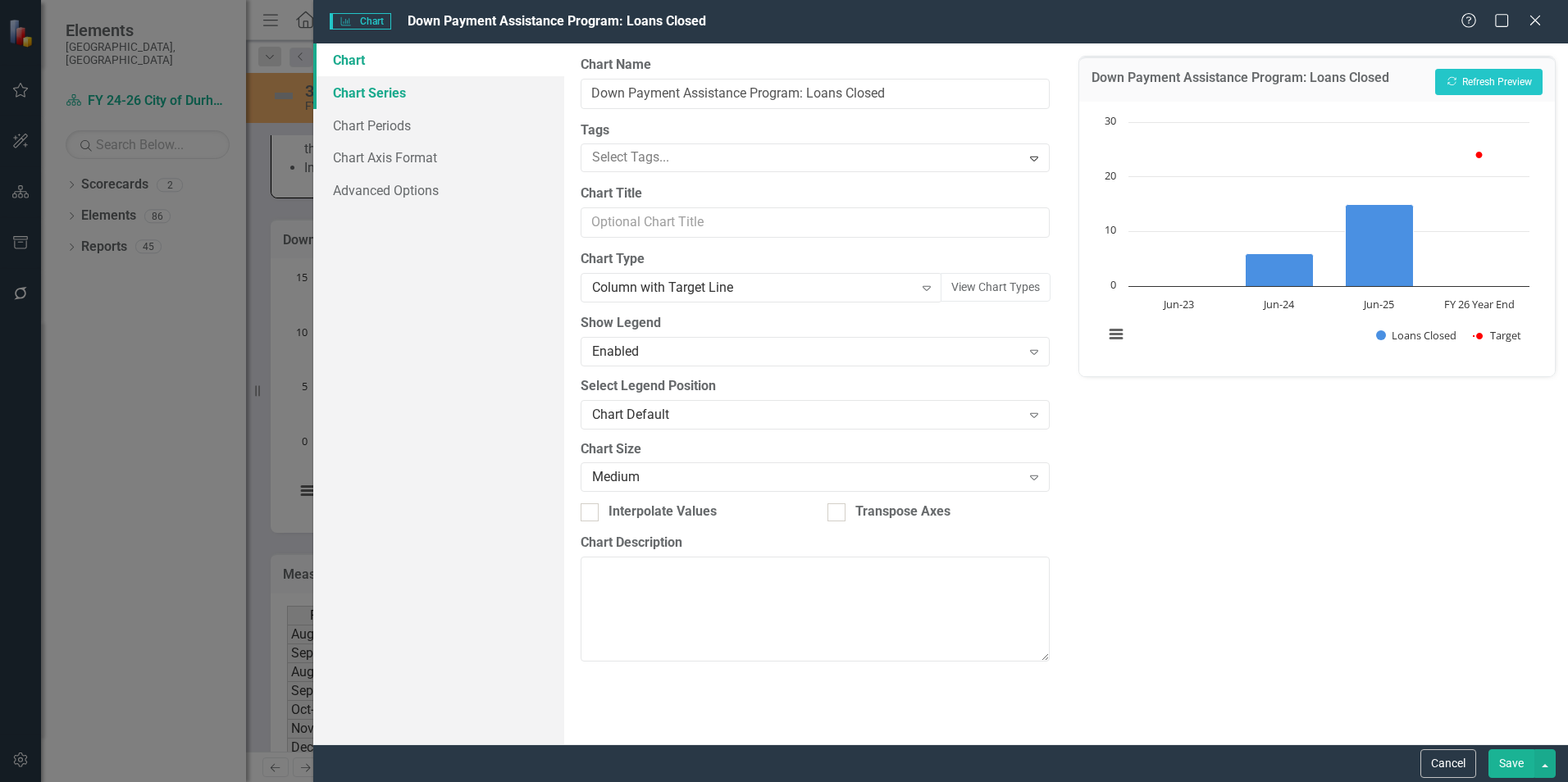
click at [367, 100] on link "Chart Series" at bounding box center [439, 92] width 251 height 33
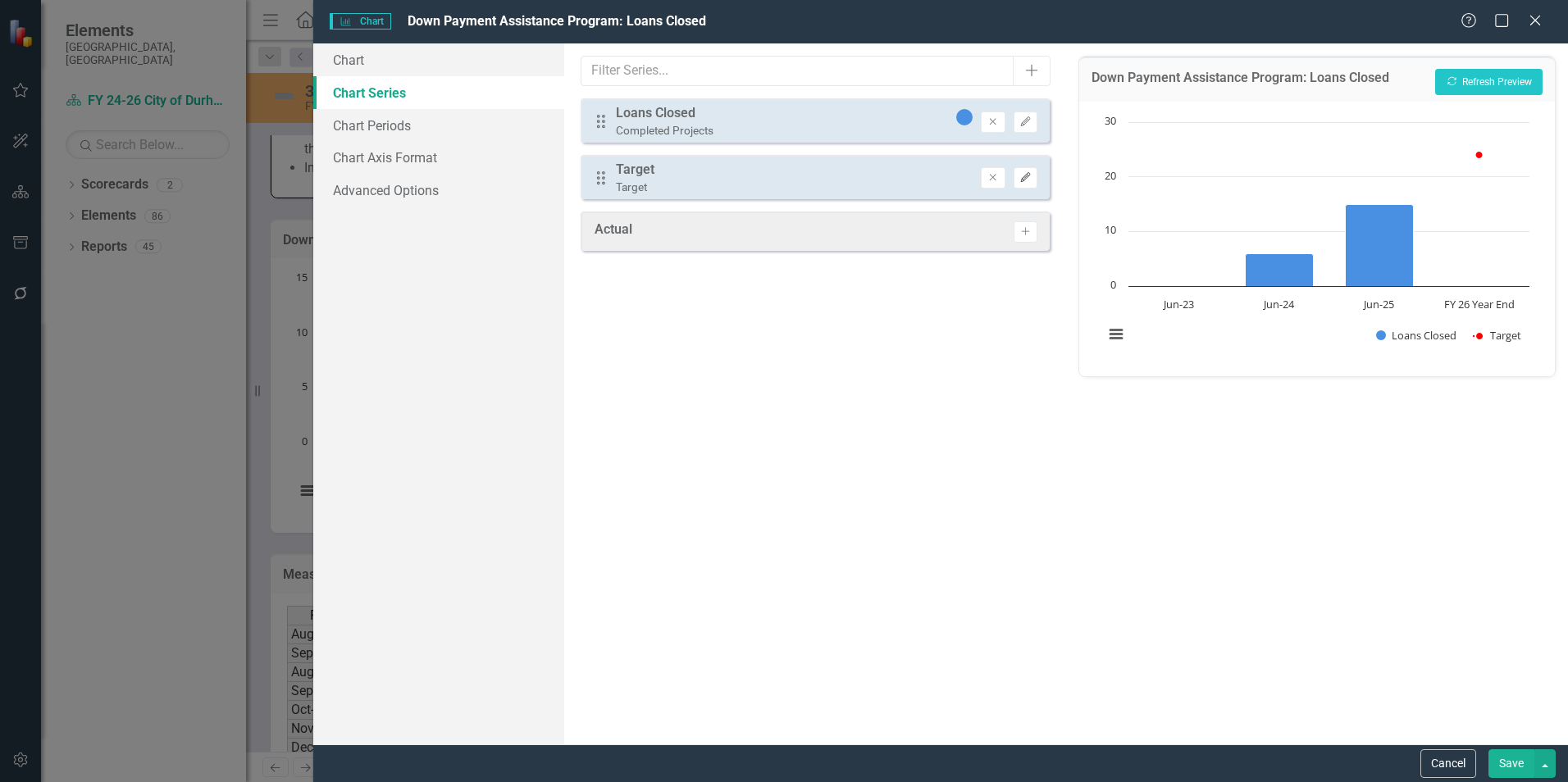
click at [1033, 178] on button "Edit" at bounding box center [1025, 178] width 24 height 21
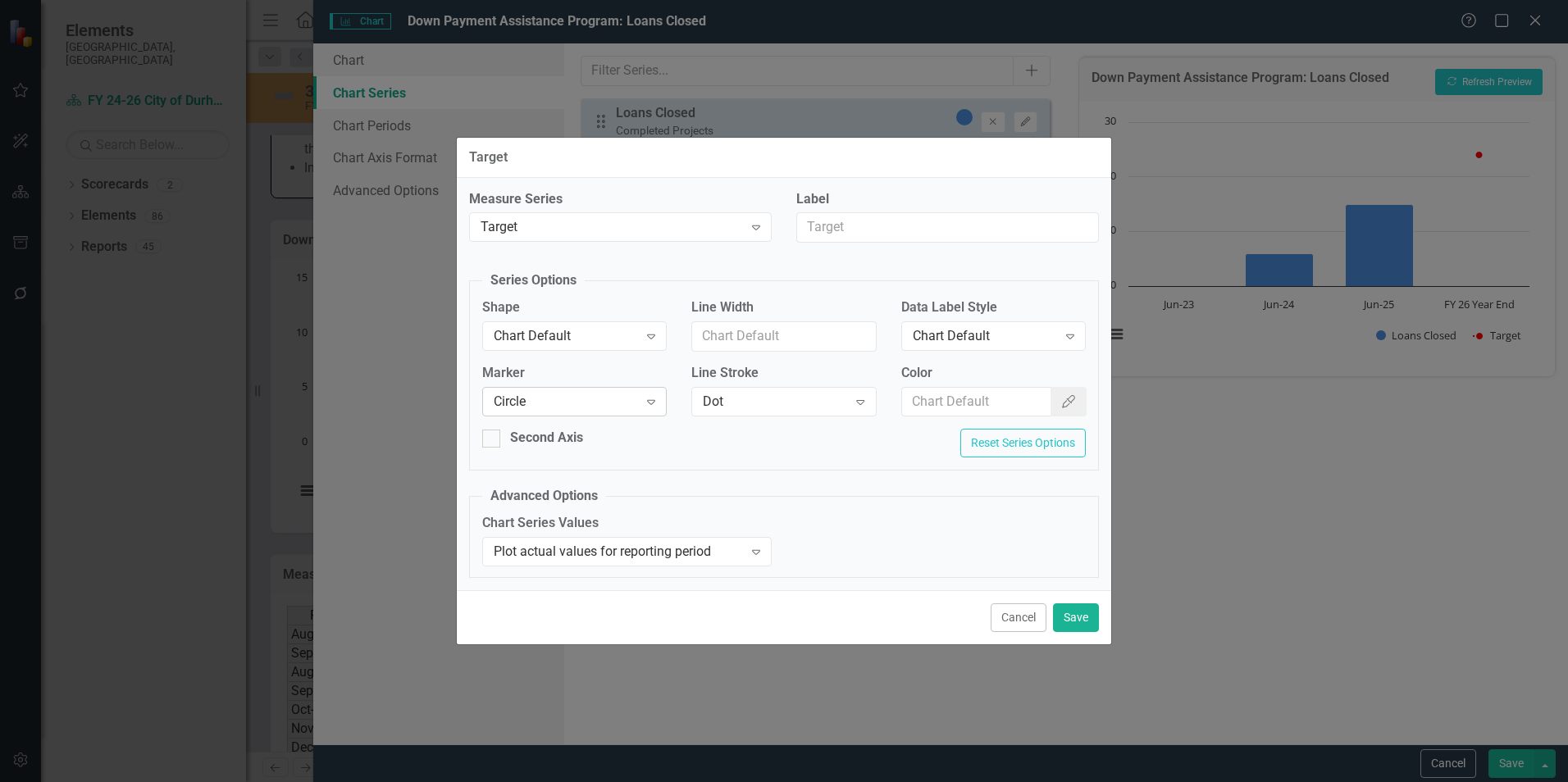
click at [574, 397] on div "Circle" at bounding box center [566, 401] width 145 height 19
click at [535, 782] on div "Chart Default" at bounding box center [787, 795] width 1542 height 19
click at [1085, 620] on button "Save" at bounding box center [1076, 618] width 46 height 29
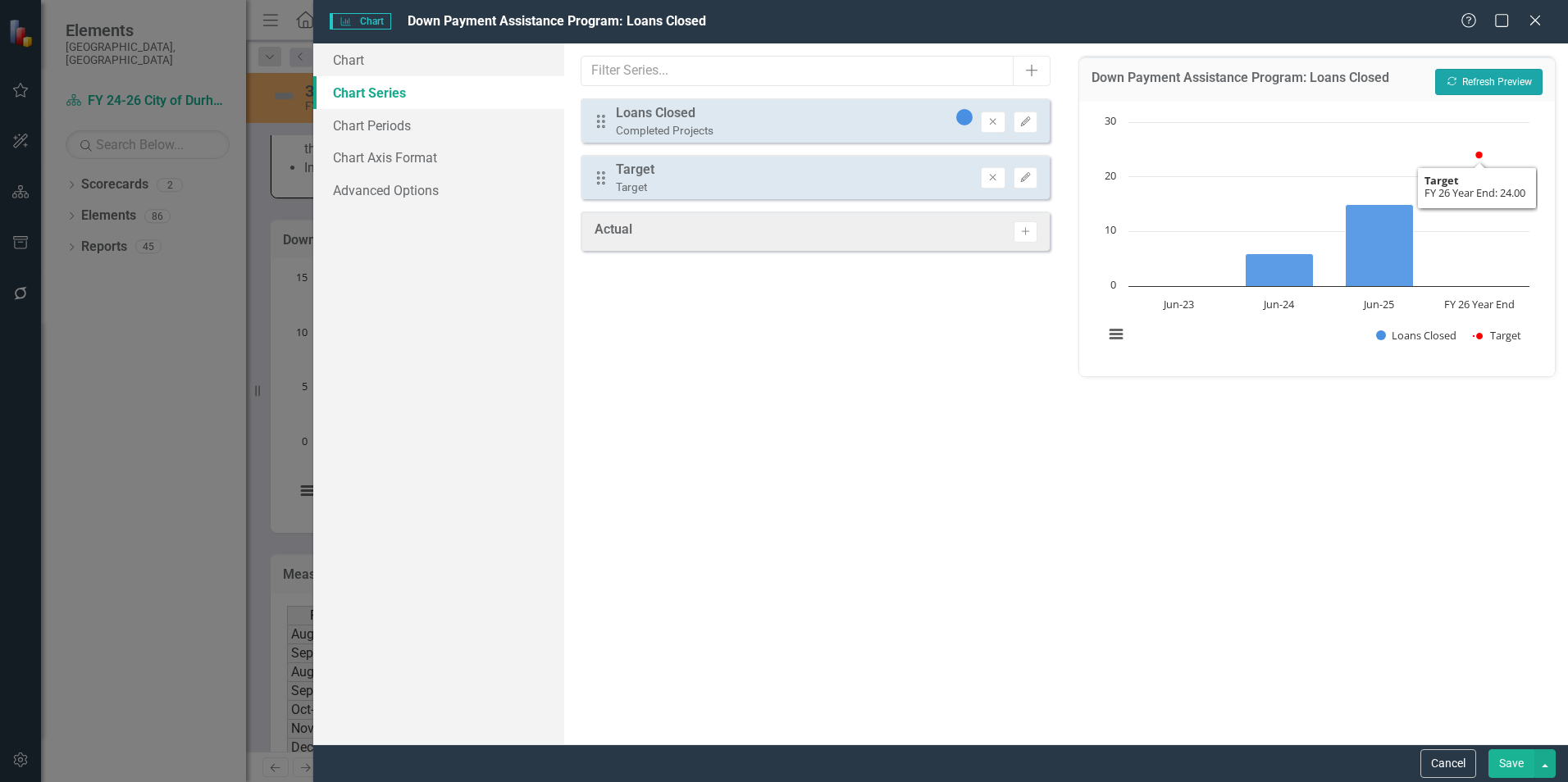
click at [1490, 82] on button "Recalculate Refresh Preview" at bounding box center [1489, 82] width 108 height 26
click at [1025, 178] on icon "Edit" at bounding box center [1025, 177] width 12 height 10
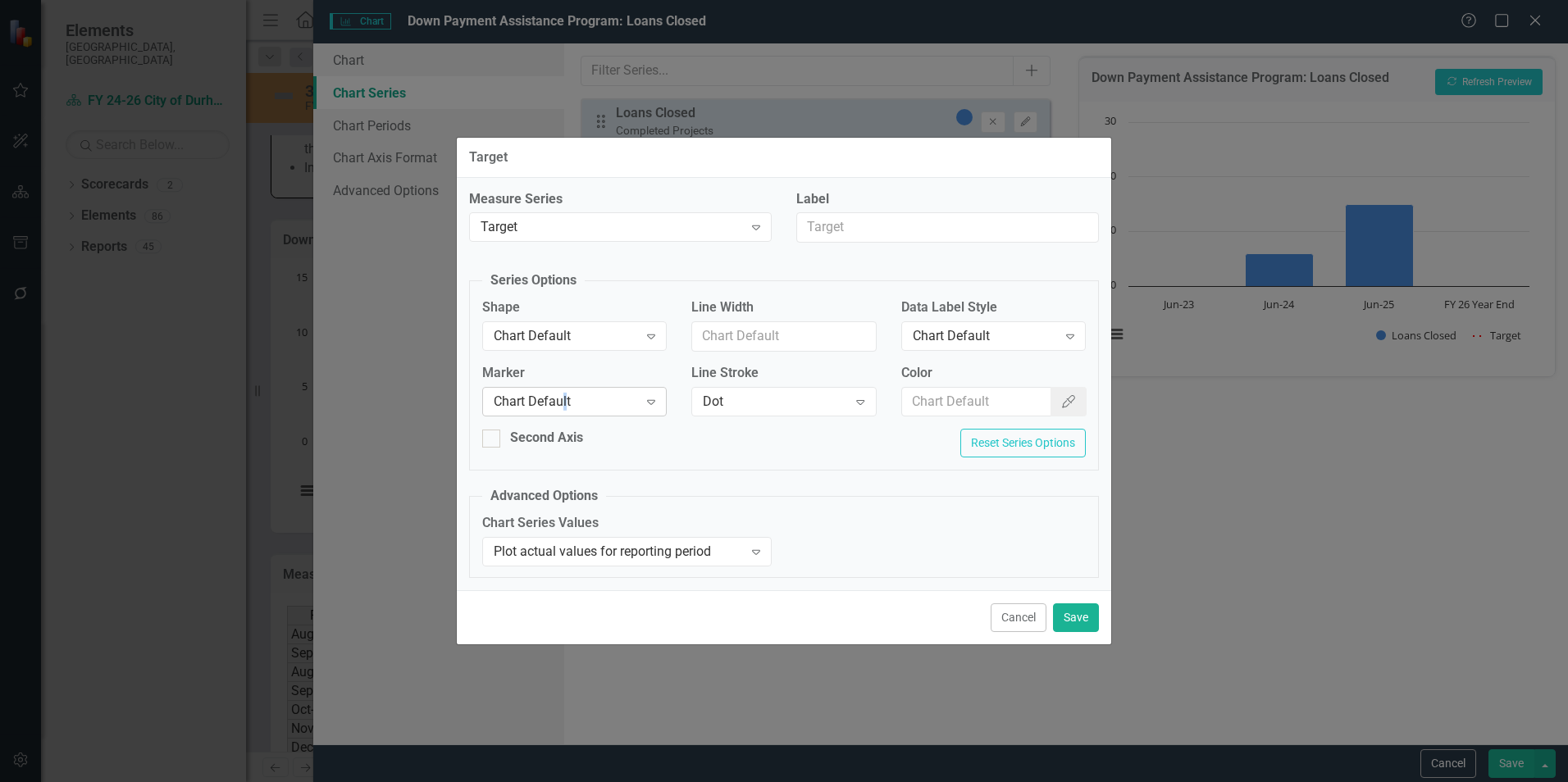
click at [565, 395] on div "Chart Default" at bounding box center [566, 401] width 145 height 19
click at [1056, 402] on button "Color Picker" at bounding box center [1068, 402] width 36 height 30
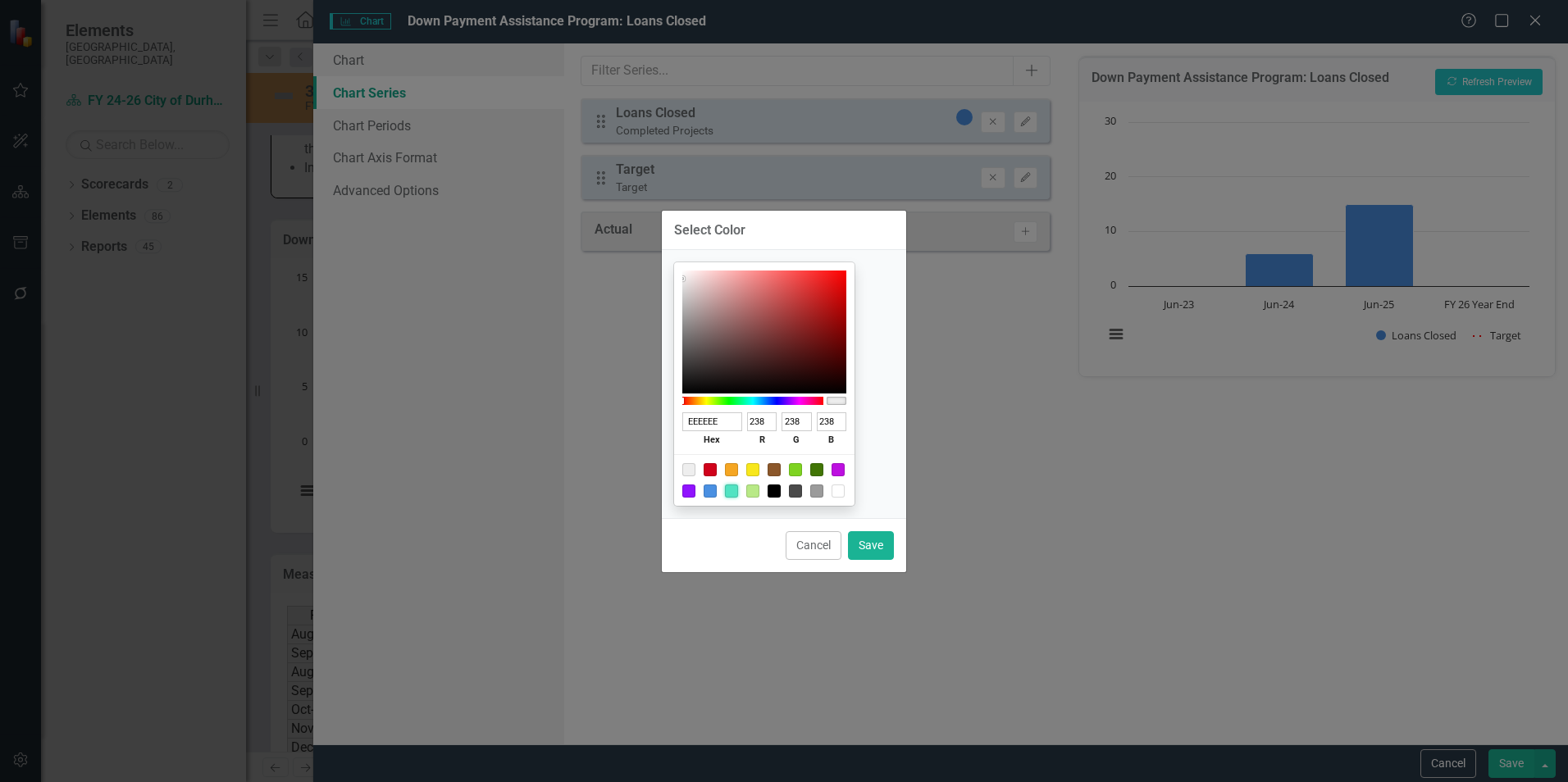
click at [738, 491] on div at bounding box center [731, 491] width 13 height 13
type input "50E3C2"
type input "80"
type input "227"
type input "194"
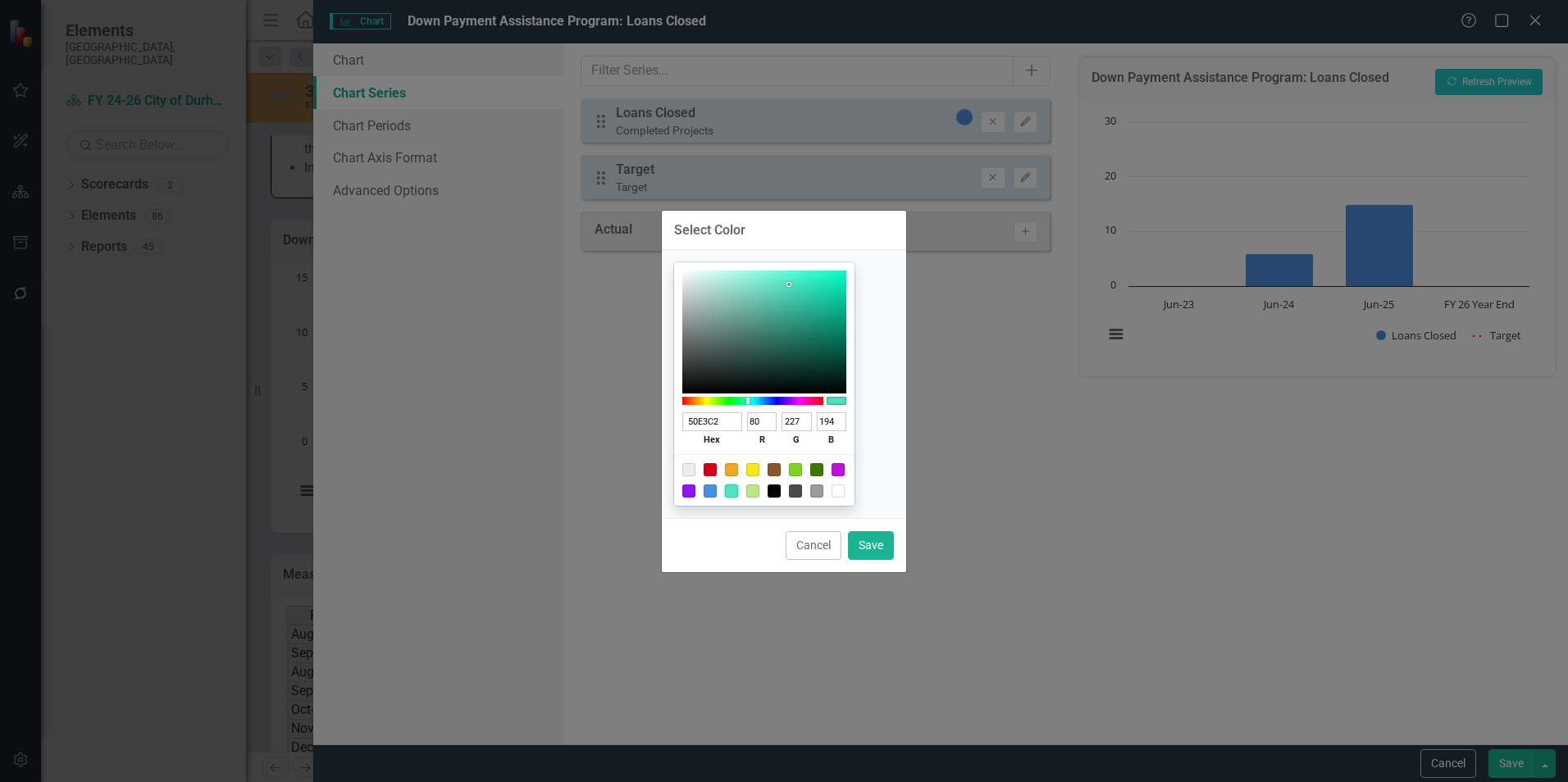
type input "4DDFBE"
type input "77"
type input "223"
type input "190"
type input "4BDDBC"
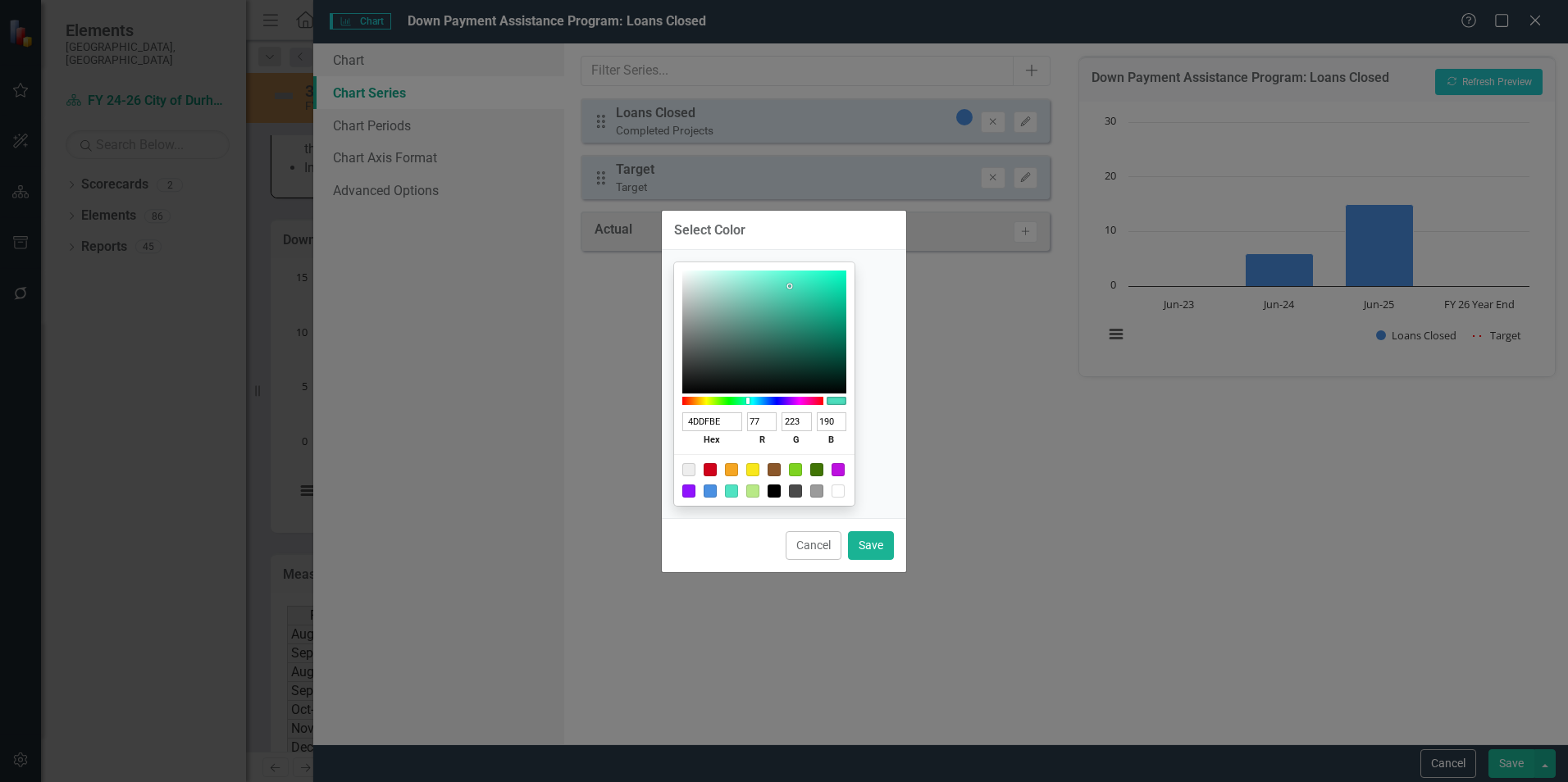
type input "75"
type input "221"
type input "188"
type input "3ED6B4"
type input "62"
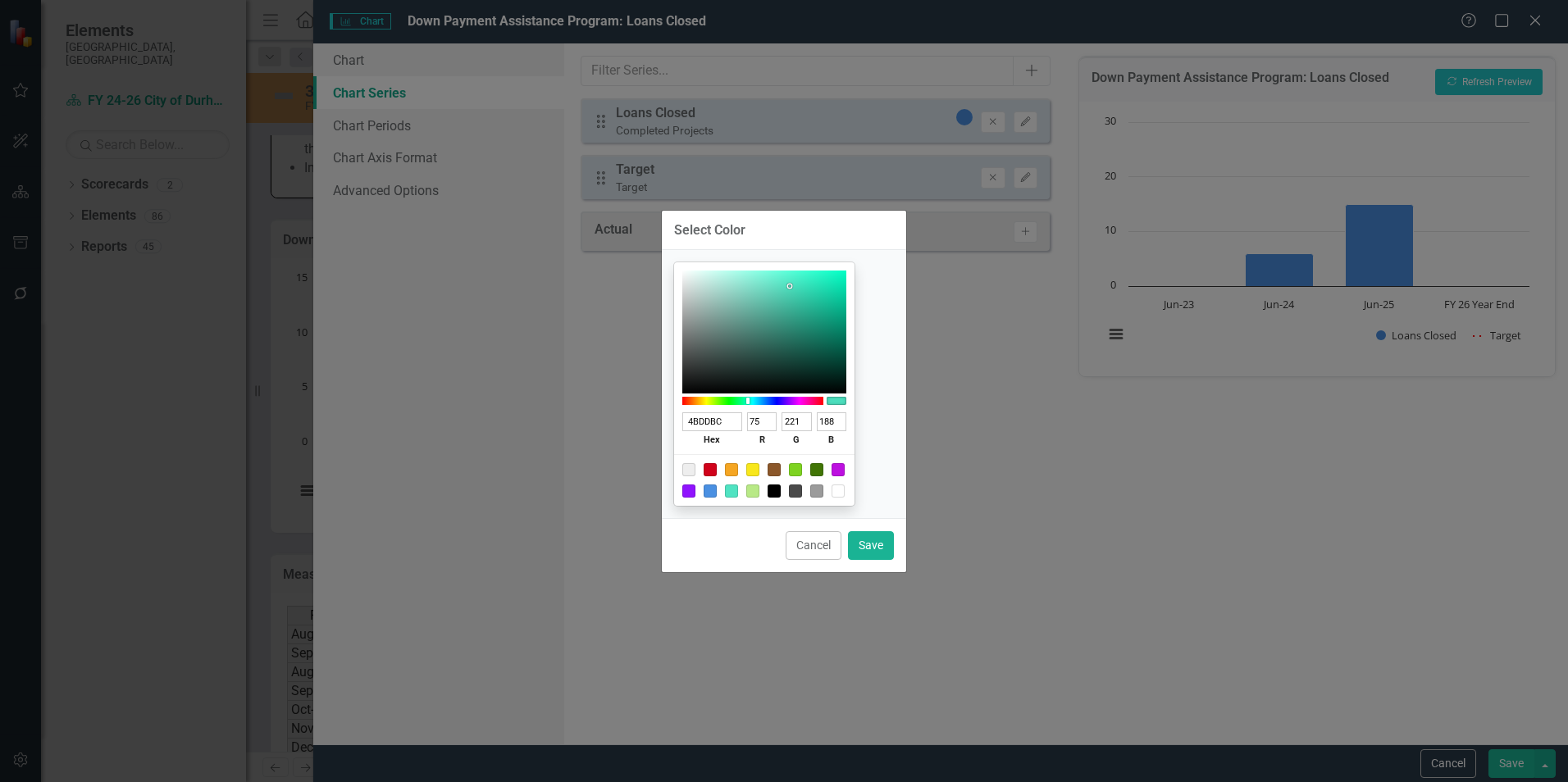
type input "214"
type input "180"
type input "32D0AC"
type input "50"
type input "208"
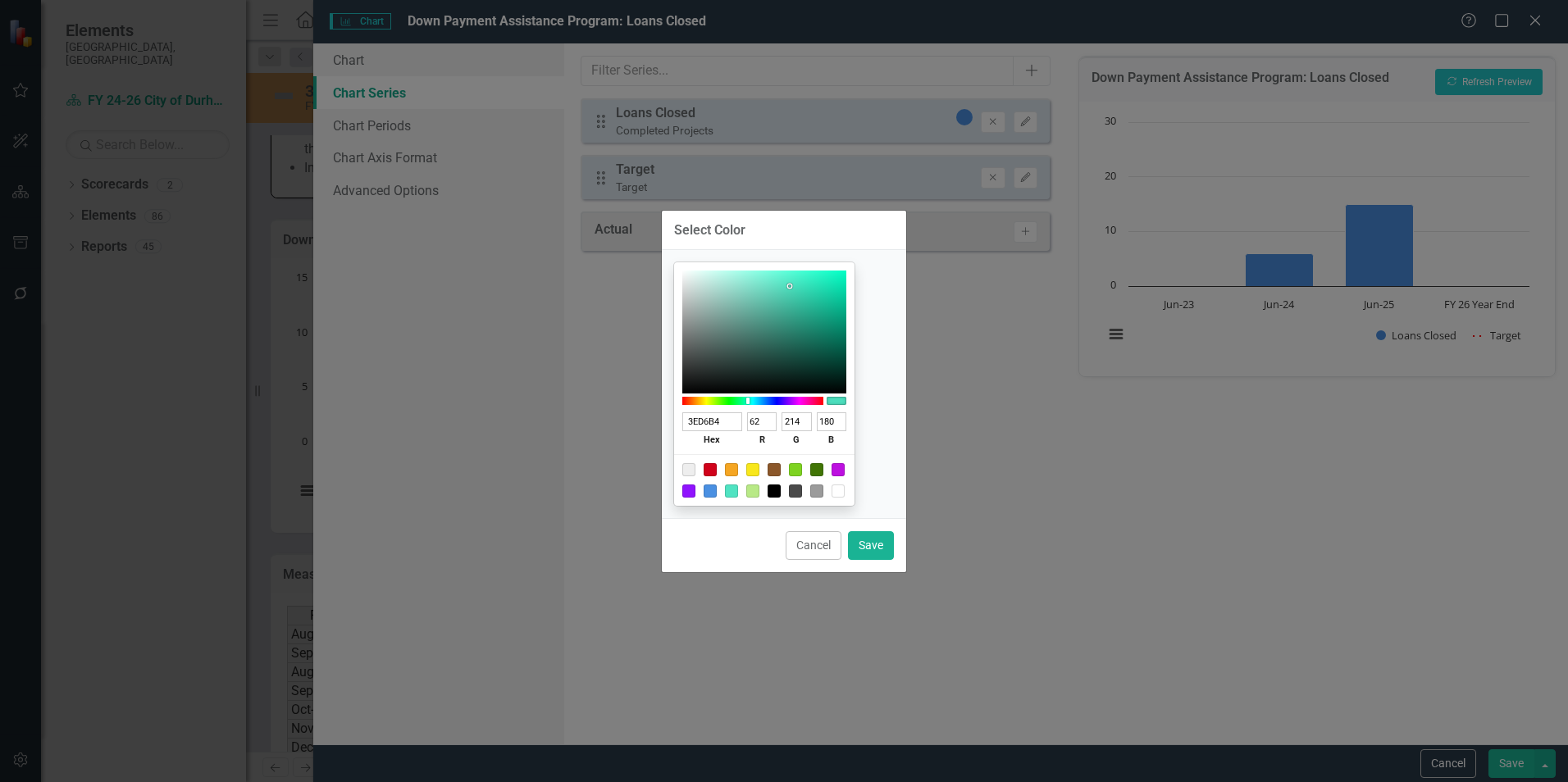
type input "172"
type input "2DCEA9"
type input "45"
type input "206"
type input "169"
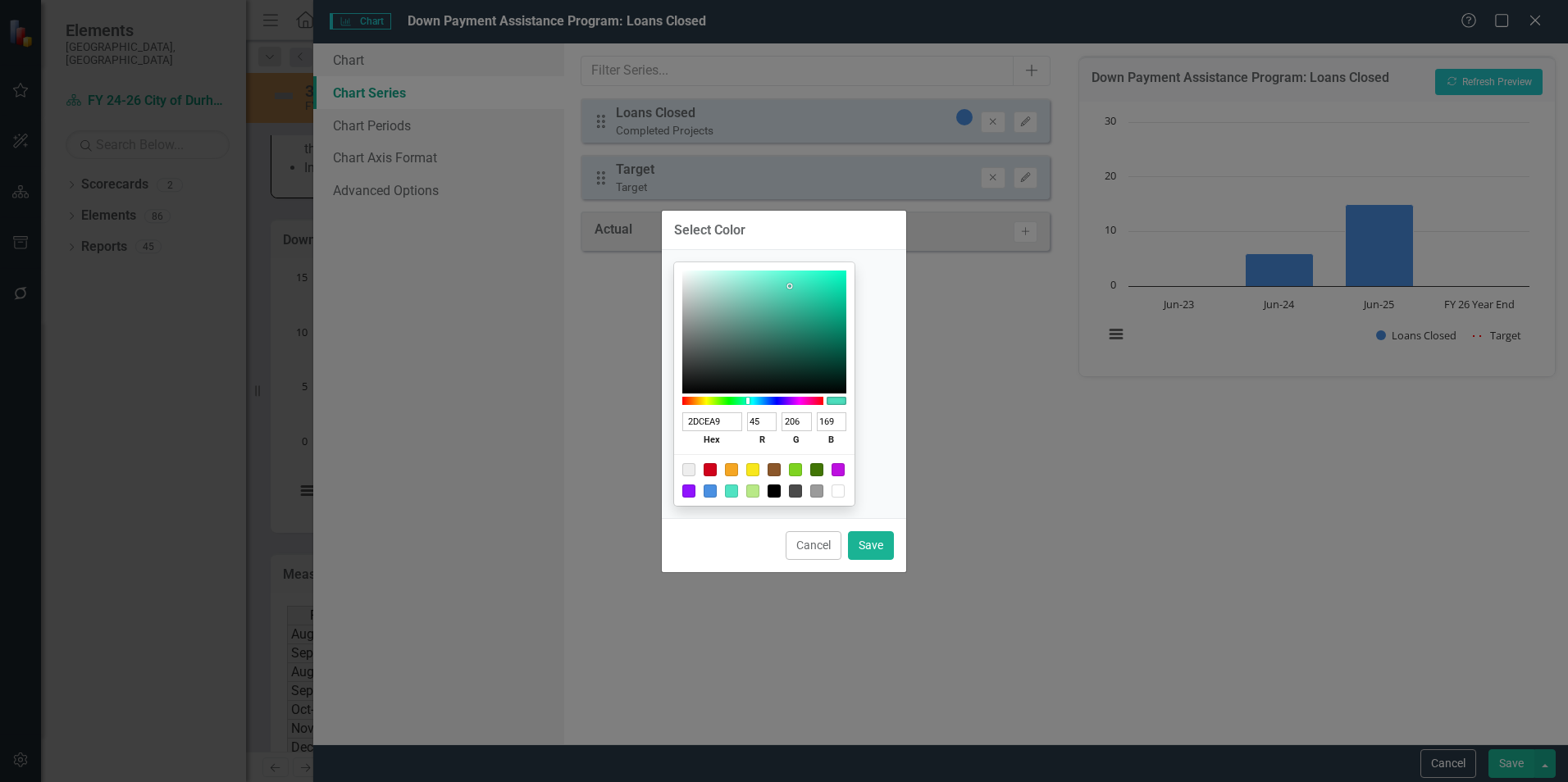
type input "2BCEA8"
type input "43"
type input "168"
type input "25CCA5"
type input "37"
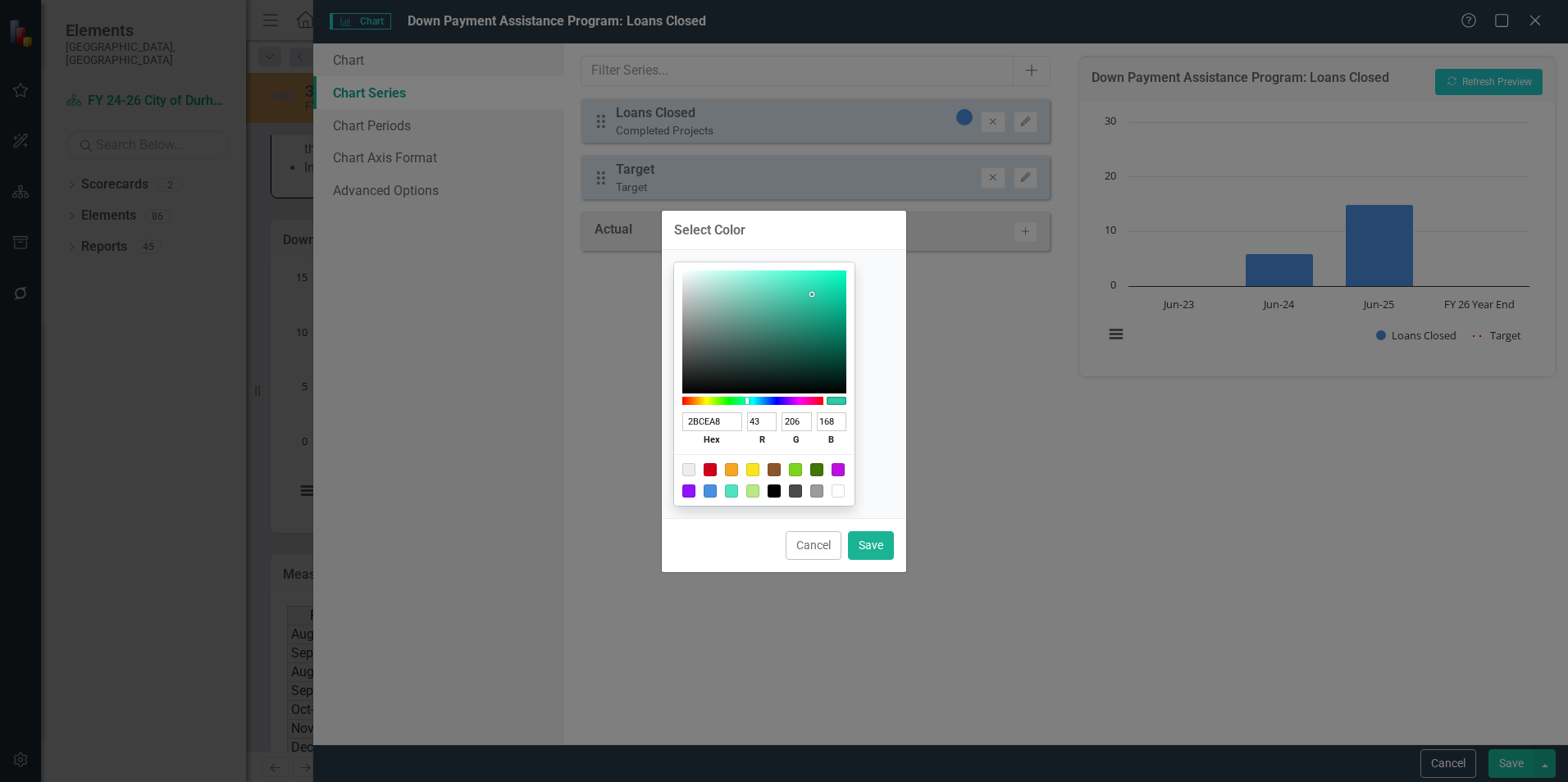
type input "204"
type input "165"
type input "1FCCA4"
type input "31"
type input "164"
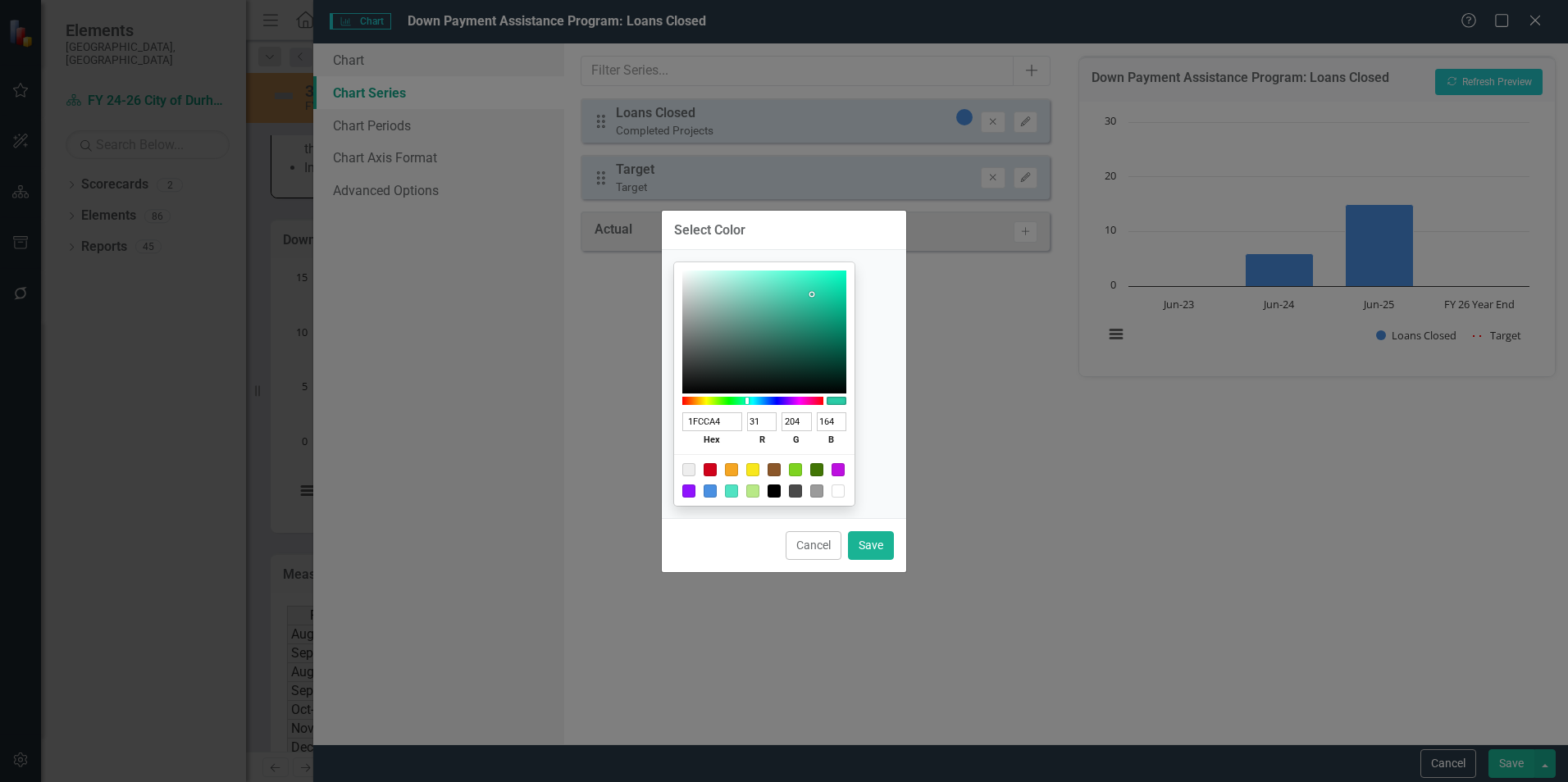
type input "0EC79C"
type input "14"
type input "199"
type input "156"
type input "00BF92"
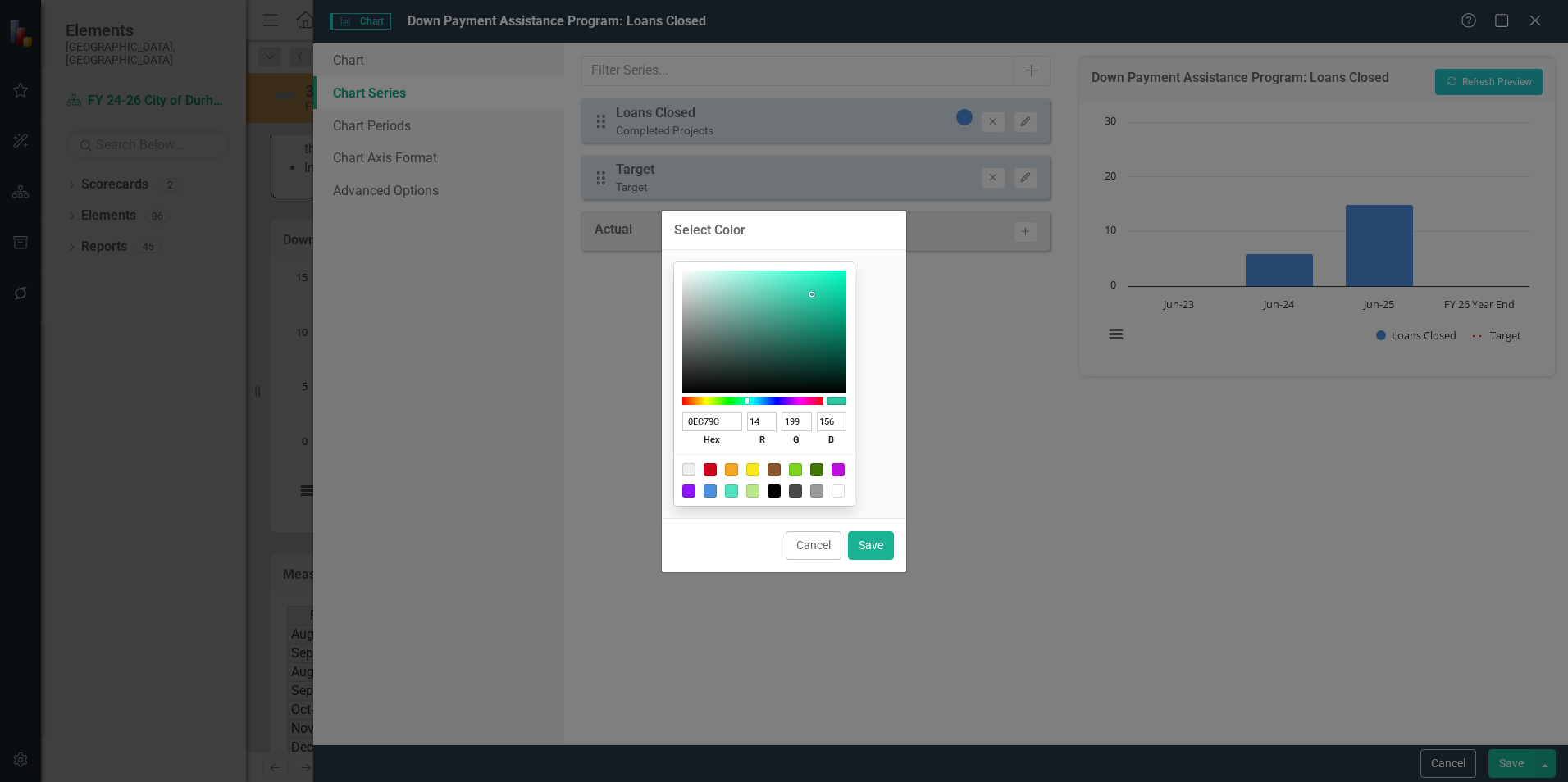
type input "0"
type input "191"
type input "146"
type input "00BB8F"
type input "187"
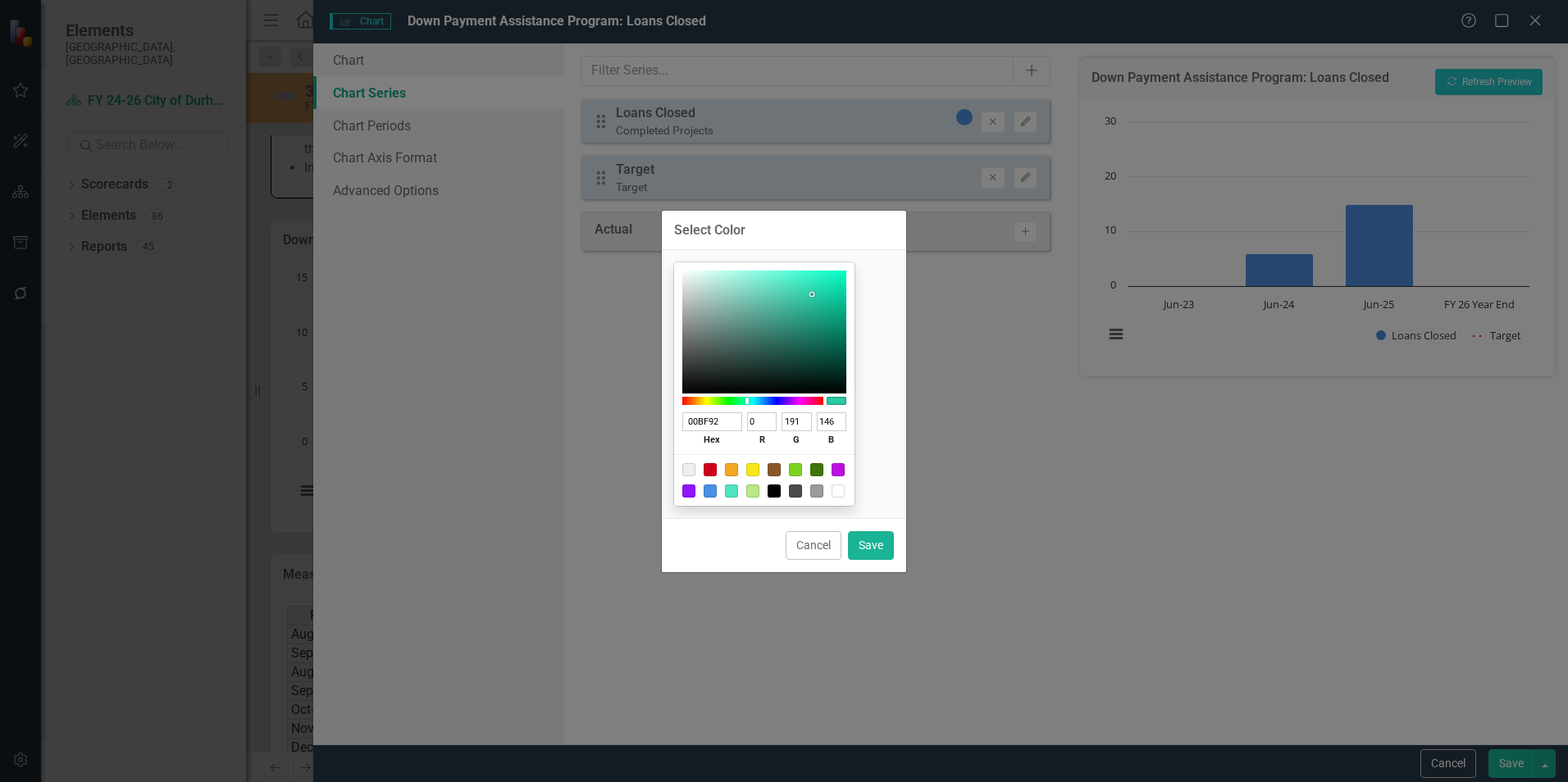
type input "143"
type input "00B98E"
type input "185"
type input "142"
type input "00B88D"
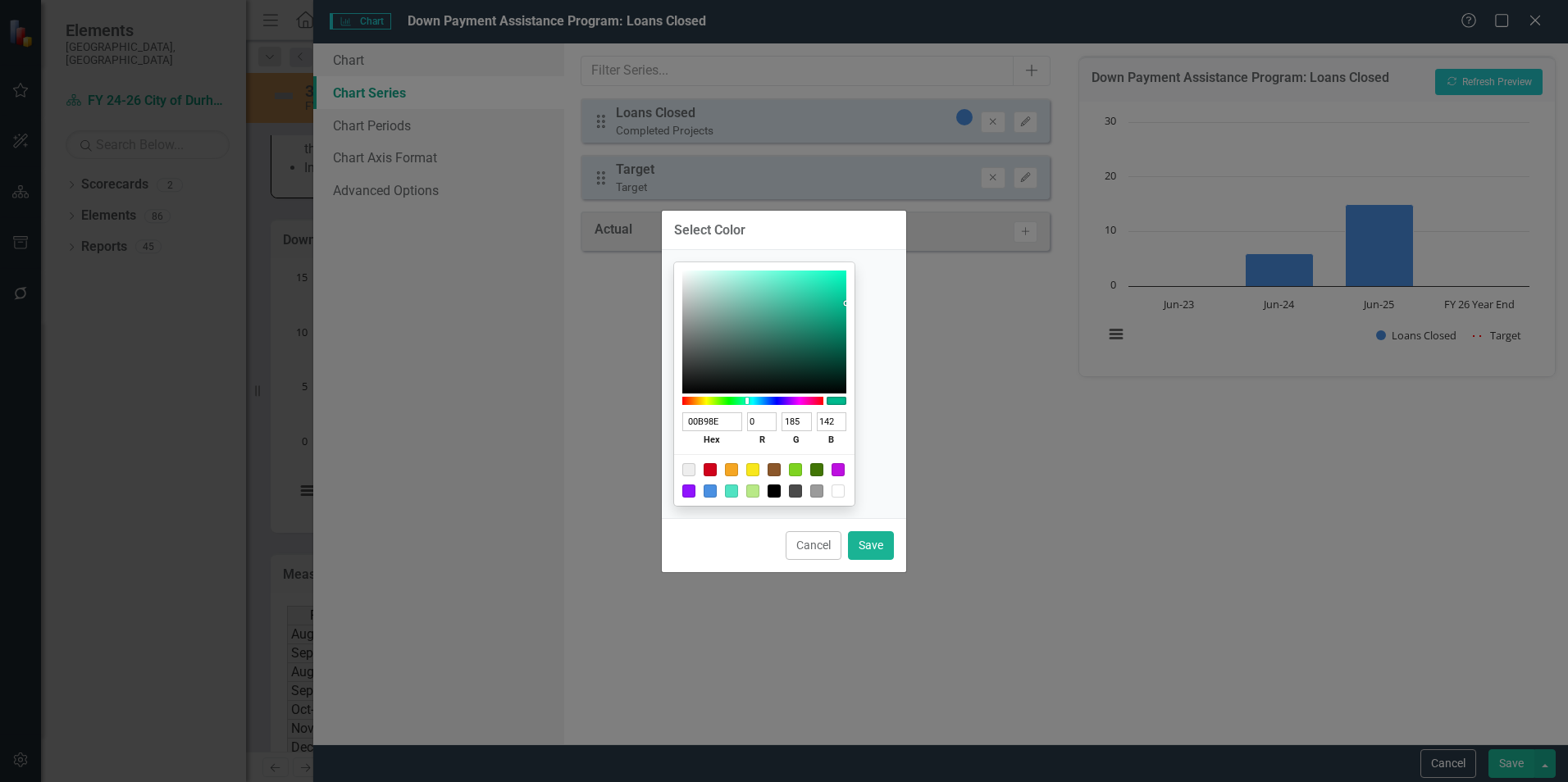
type input "184"
type input "141"
type input "00B68C"
type input "182"
type input "140"
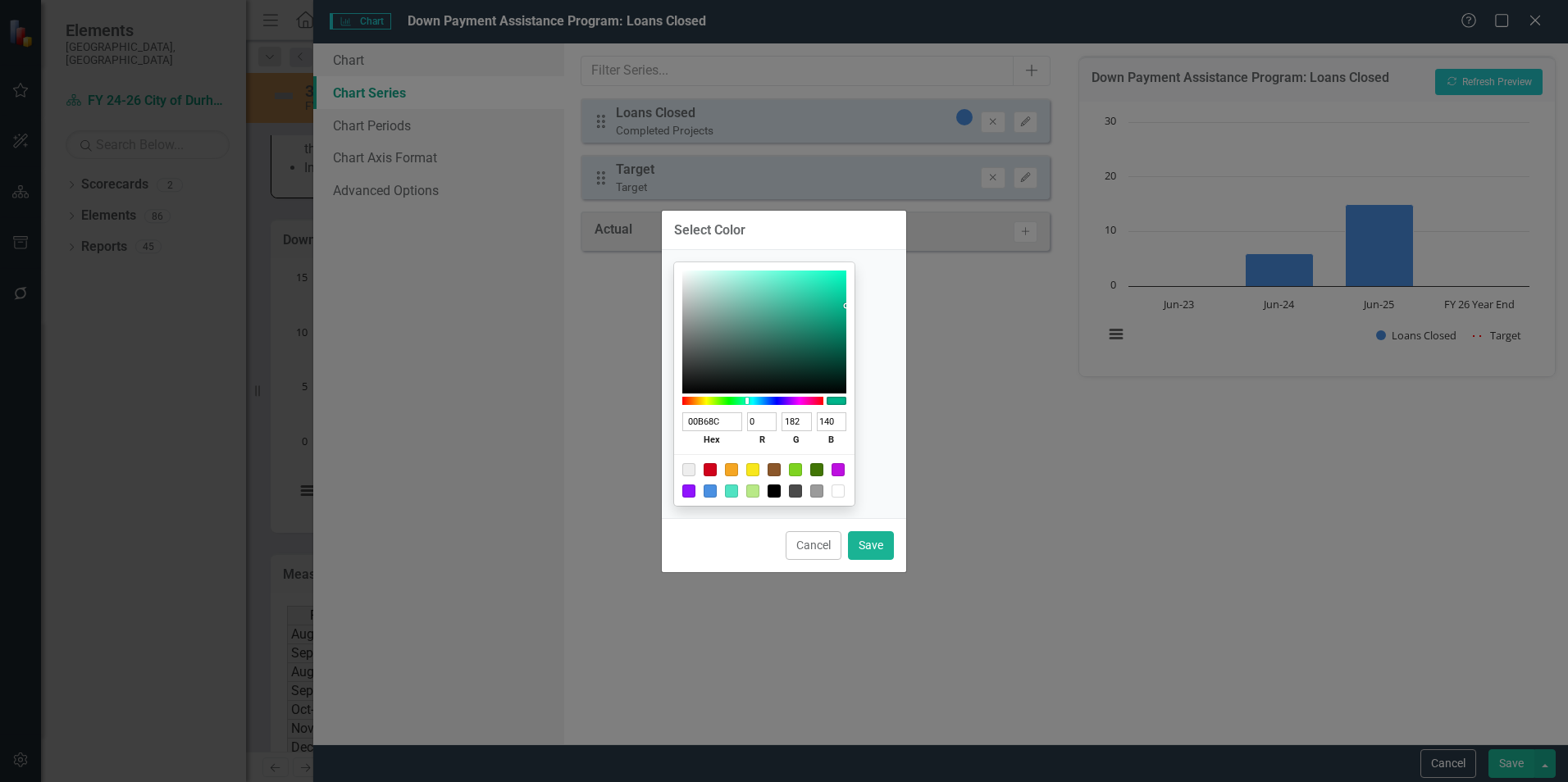
type input "00B48B"
type input "180"
type input "139"
type input "00AE86"
type input "174"
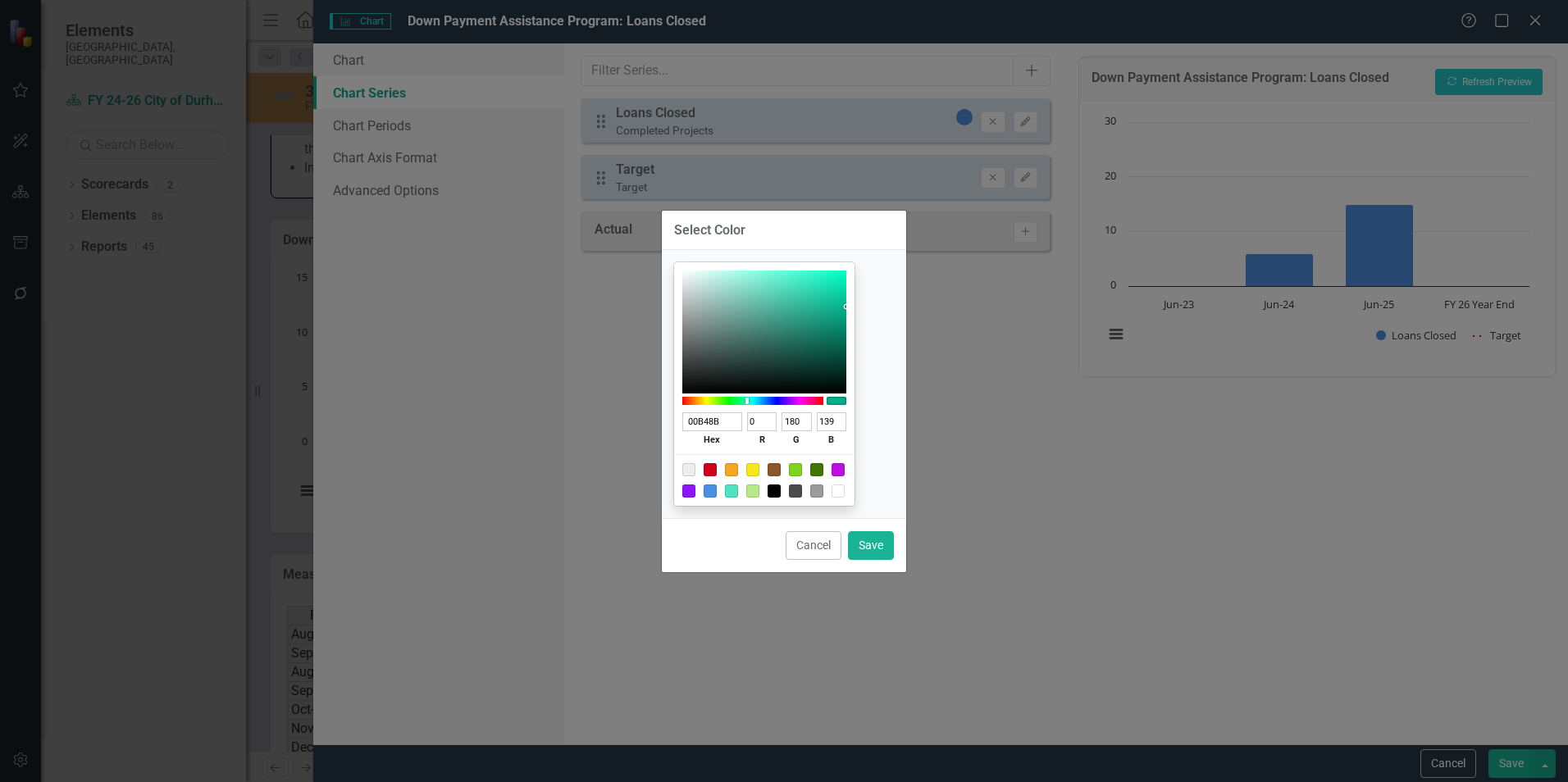
type input "134"
type input "00A37E"
type input "163"
type input "126"
type input "009D79"
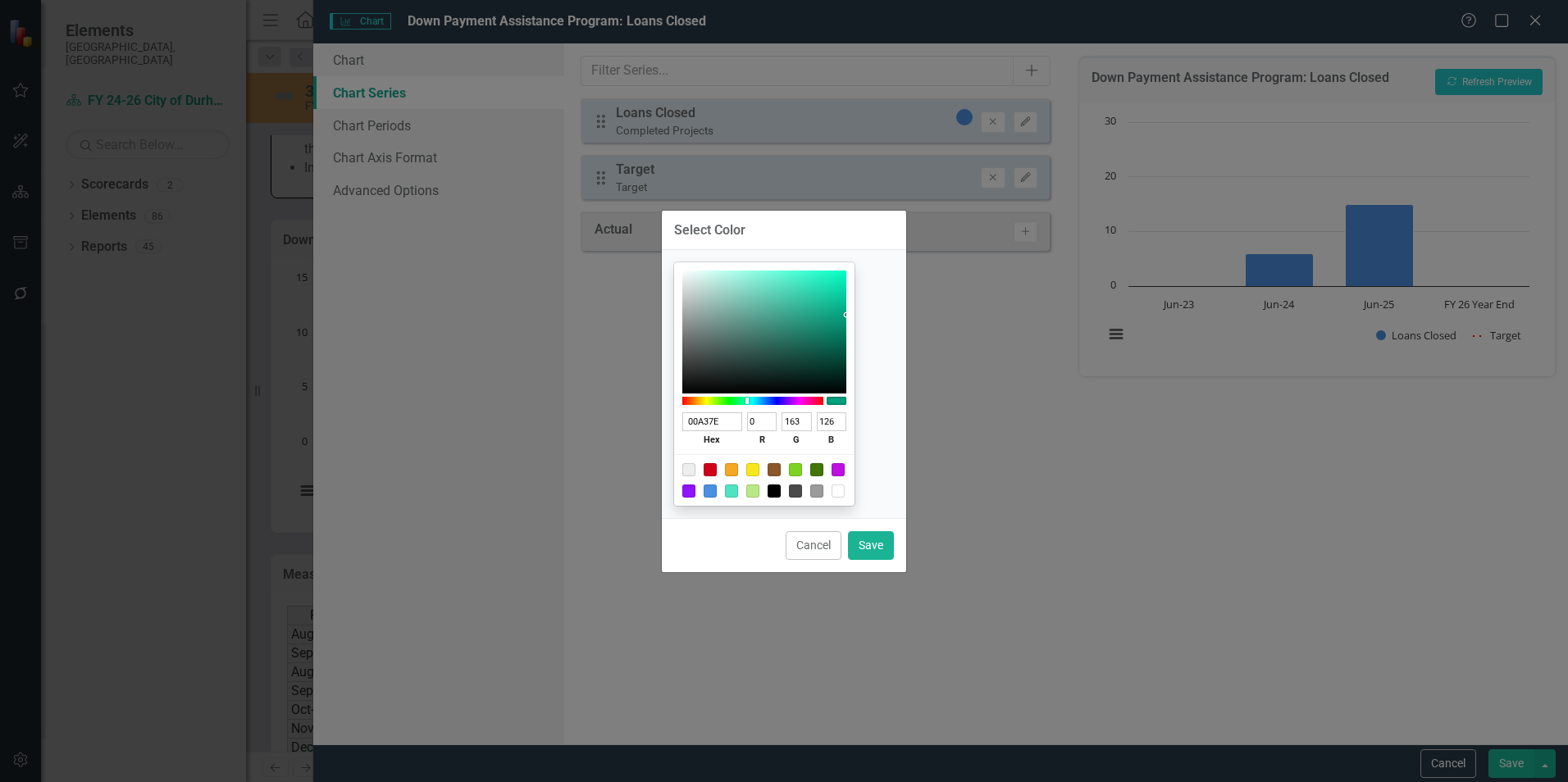
type input "157"
type input "121"
type input "009B77"
type input "155"
type input "119"
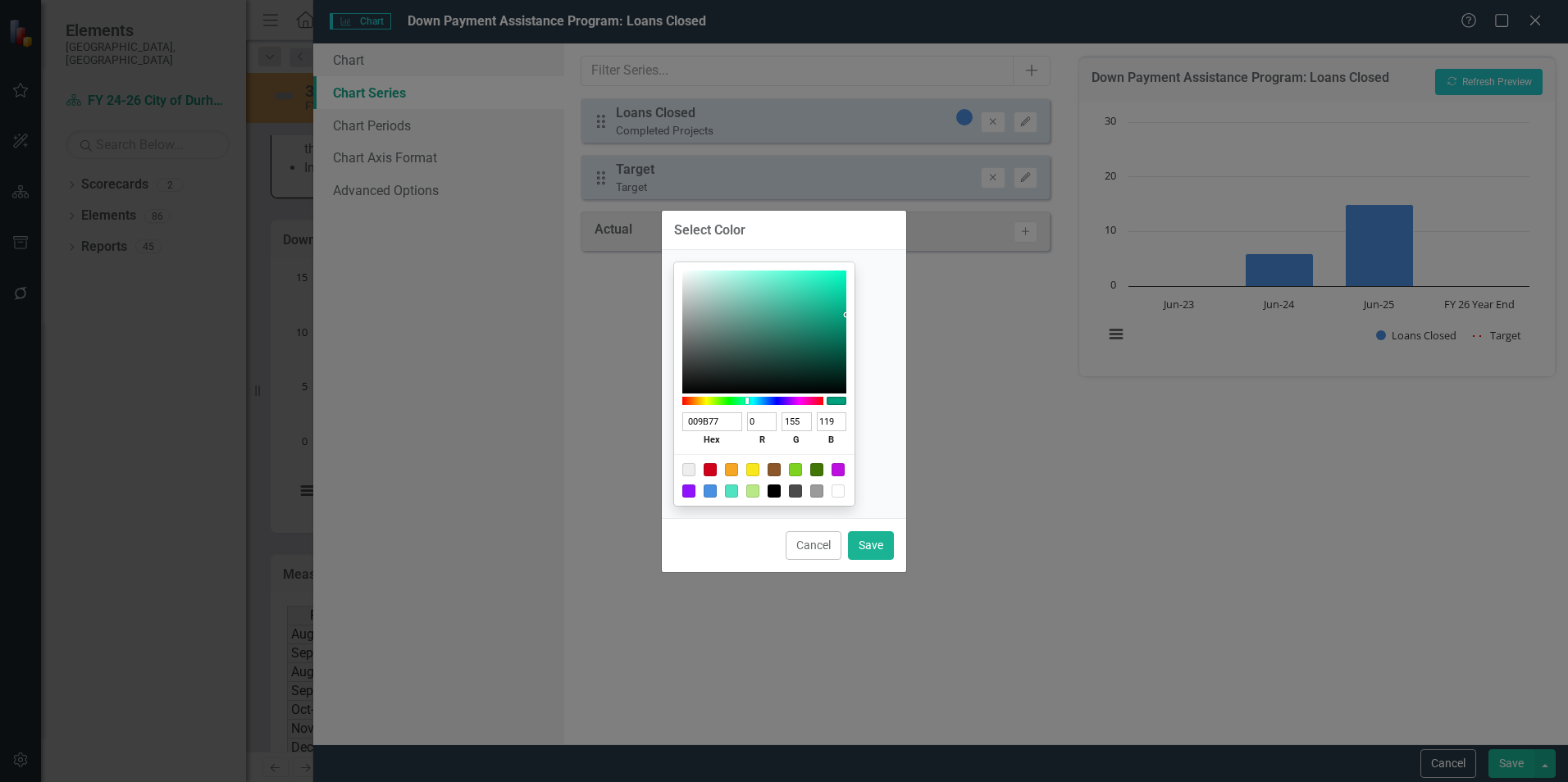
type input "009976"
type input "153"
type input "118"
type input "009775"
type input "151"
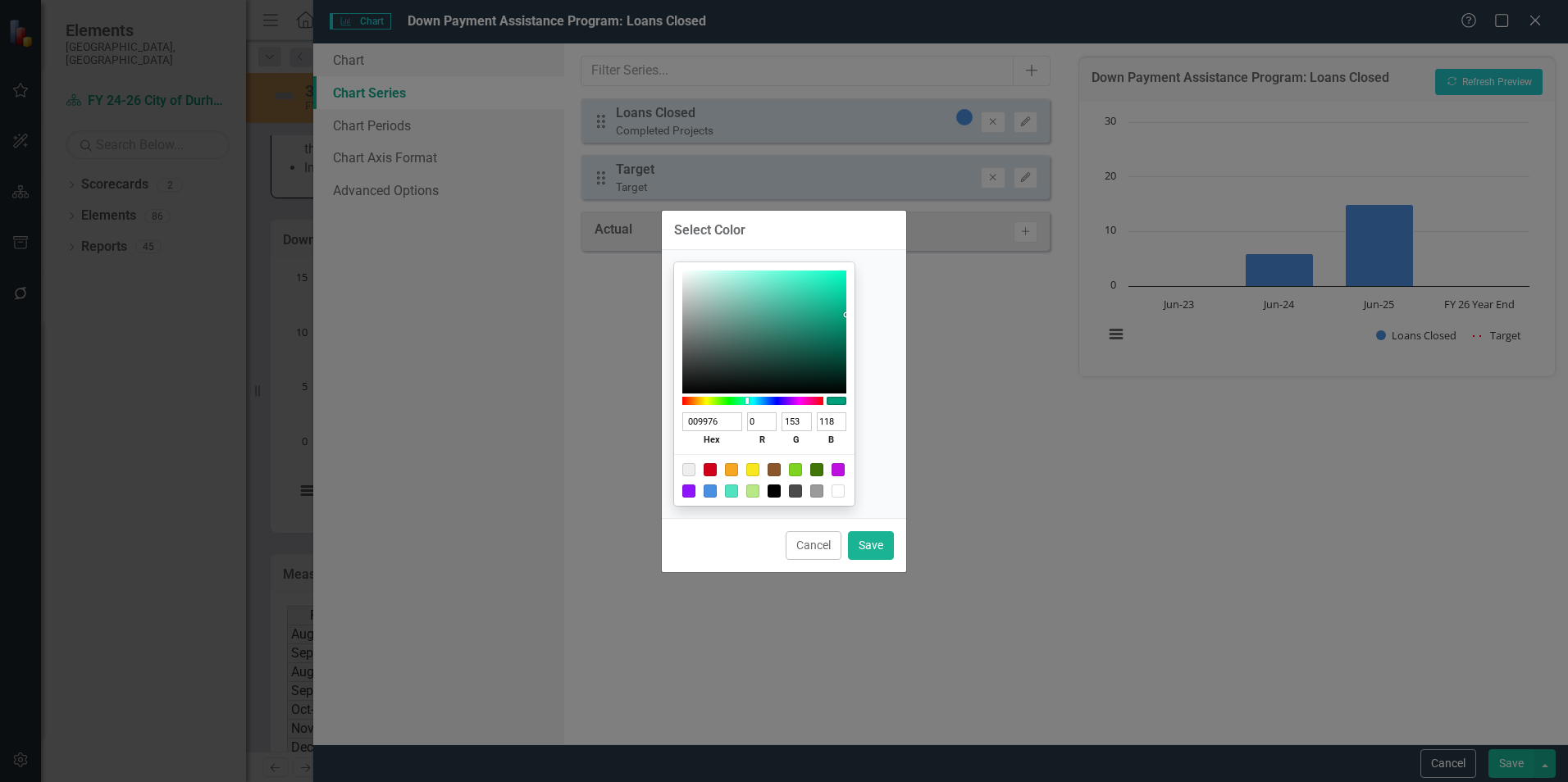
type input "117"
type input "009271"
type input "146"
type input "113"
type input "008D6D"
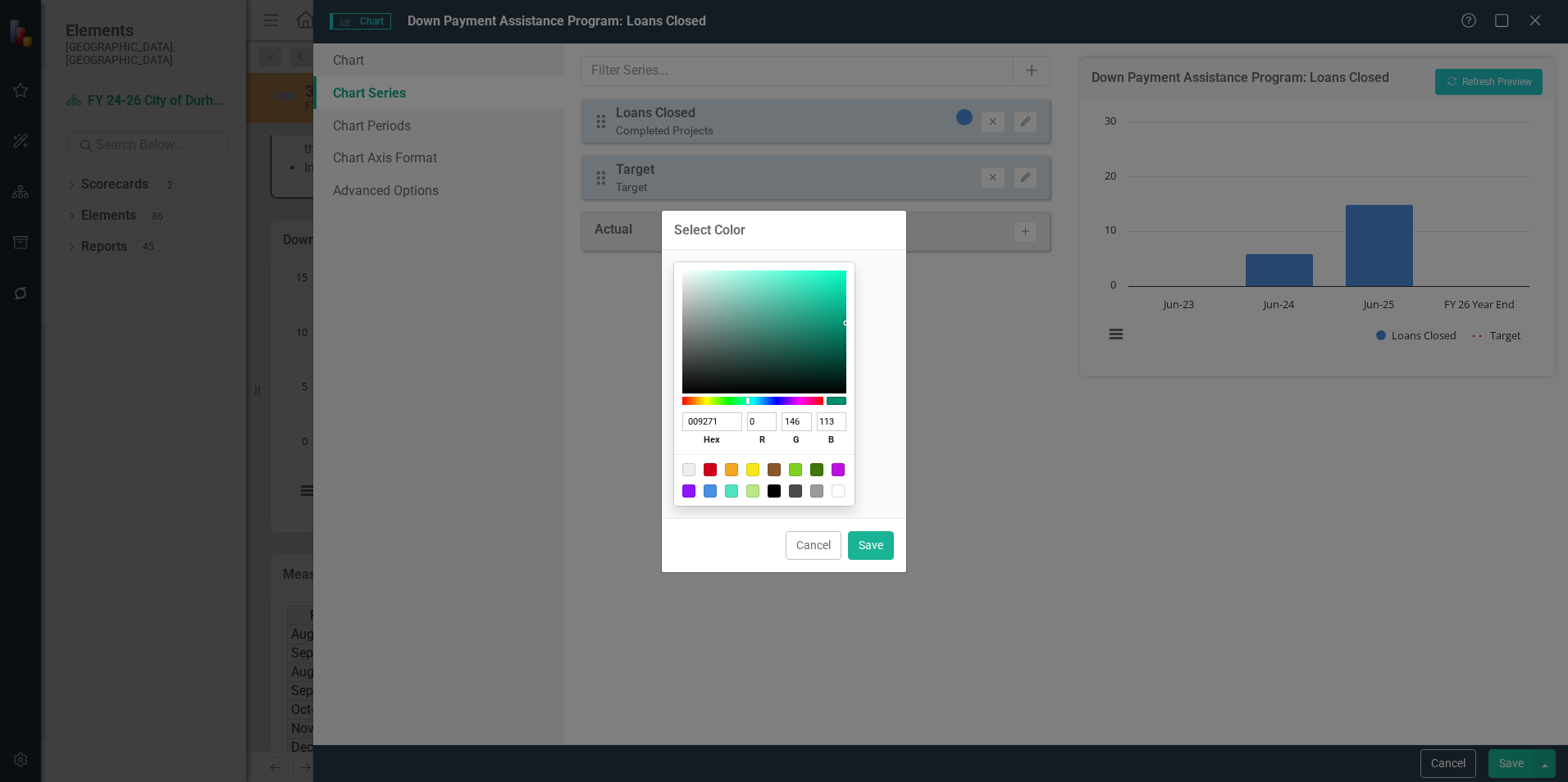
type input "141"
type input "109"
type input "008C6C"
type input "140"
type input "108"
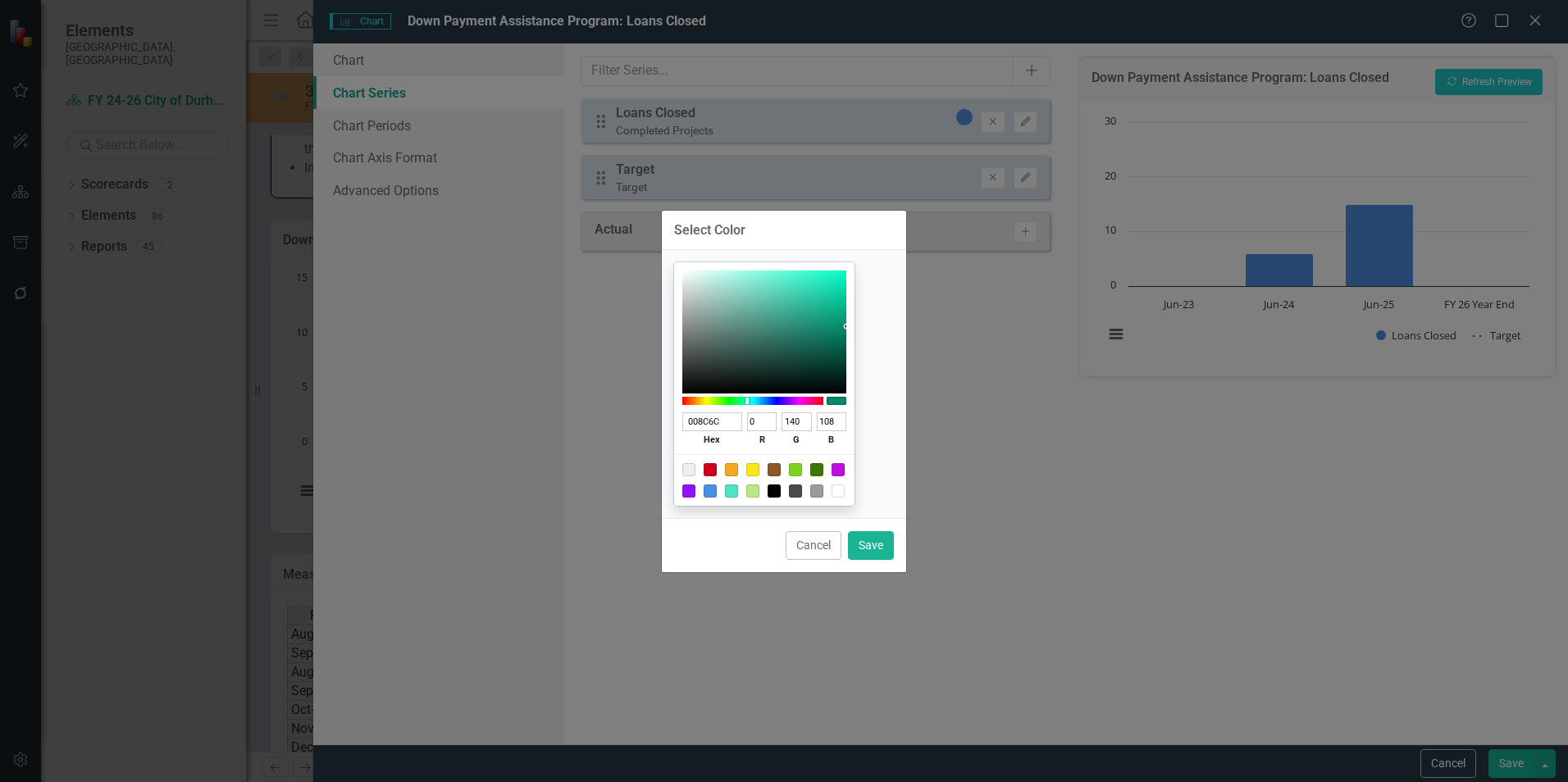
type input "008F6E"
type input "143"
type input "110"
type input "009976"
type input "153"
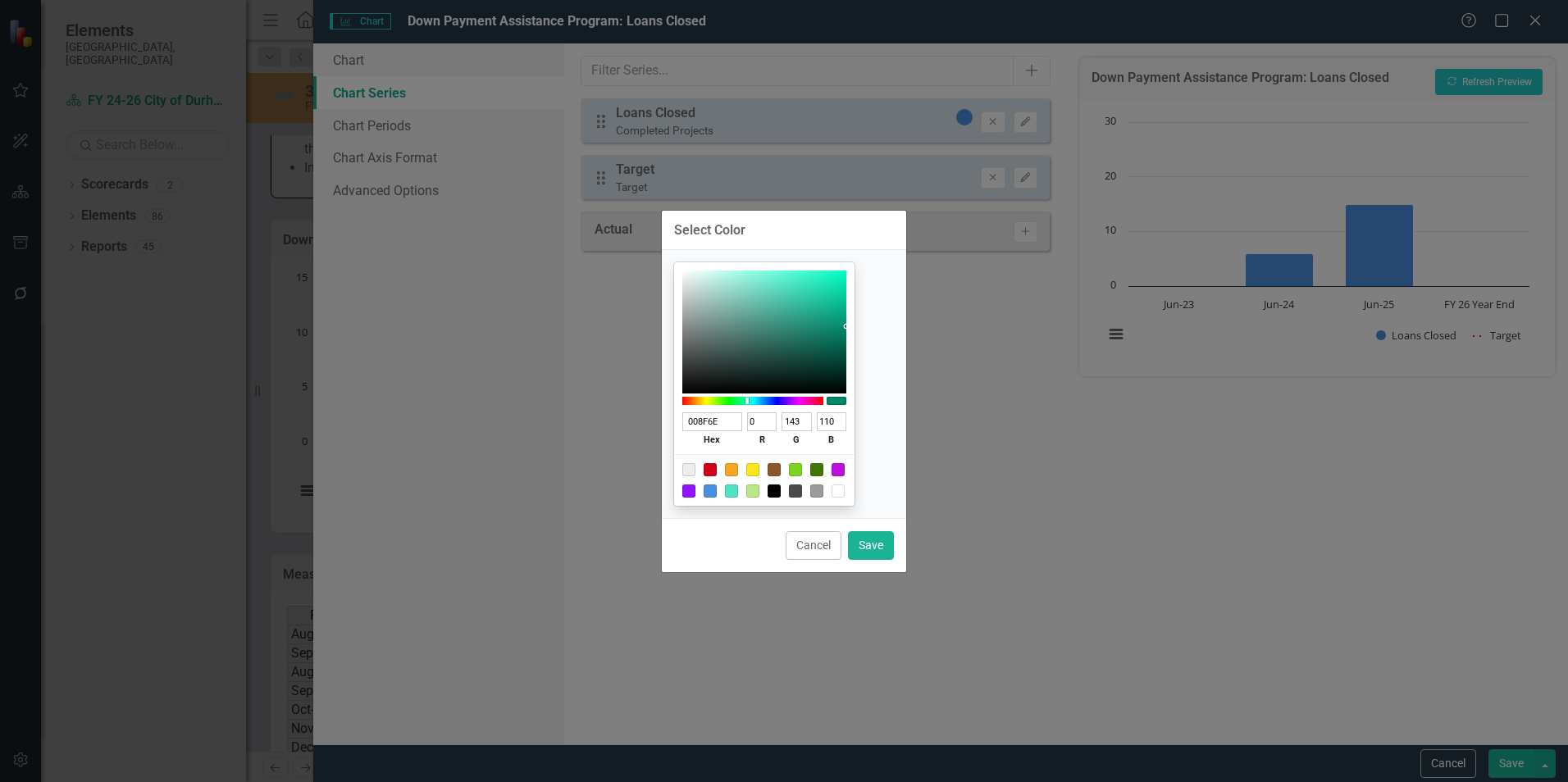
type input "118"
type input "009D79"
type input "157"
type input "121"
type input "009B77"
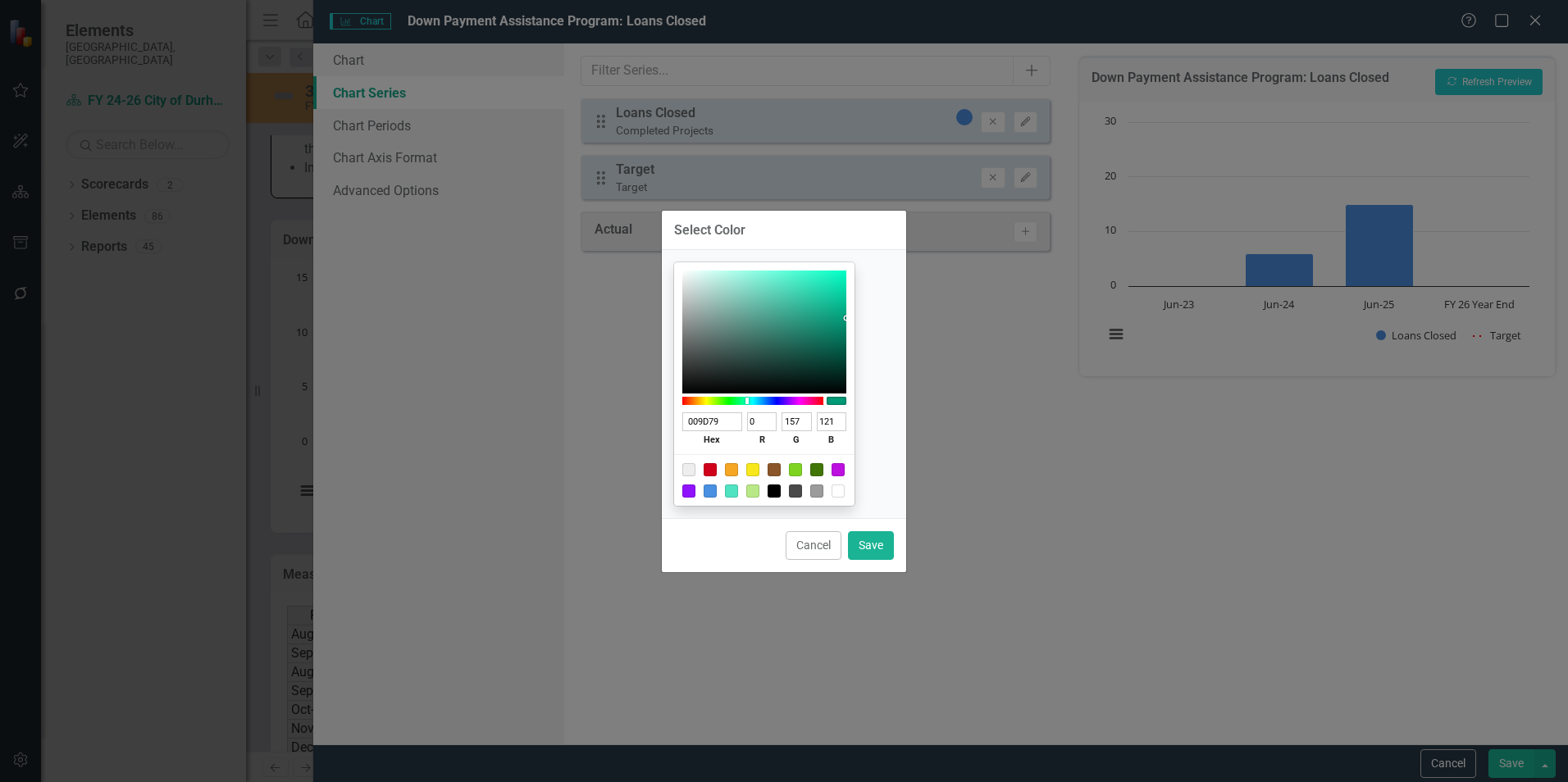
type input "155"
type input "119"
type input "009976"
type input "153"
type input "118"
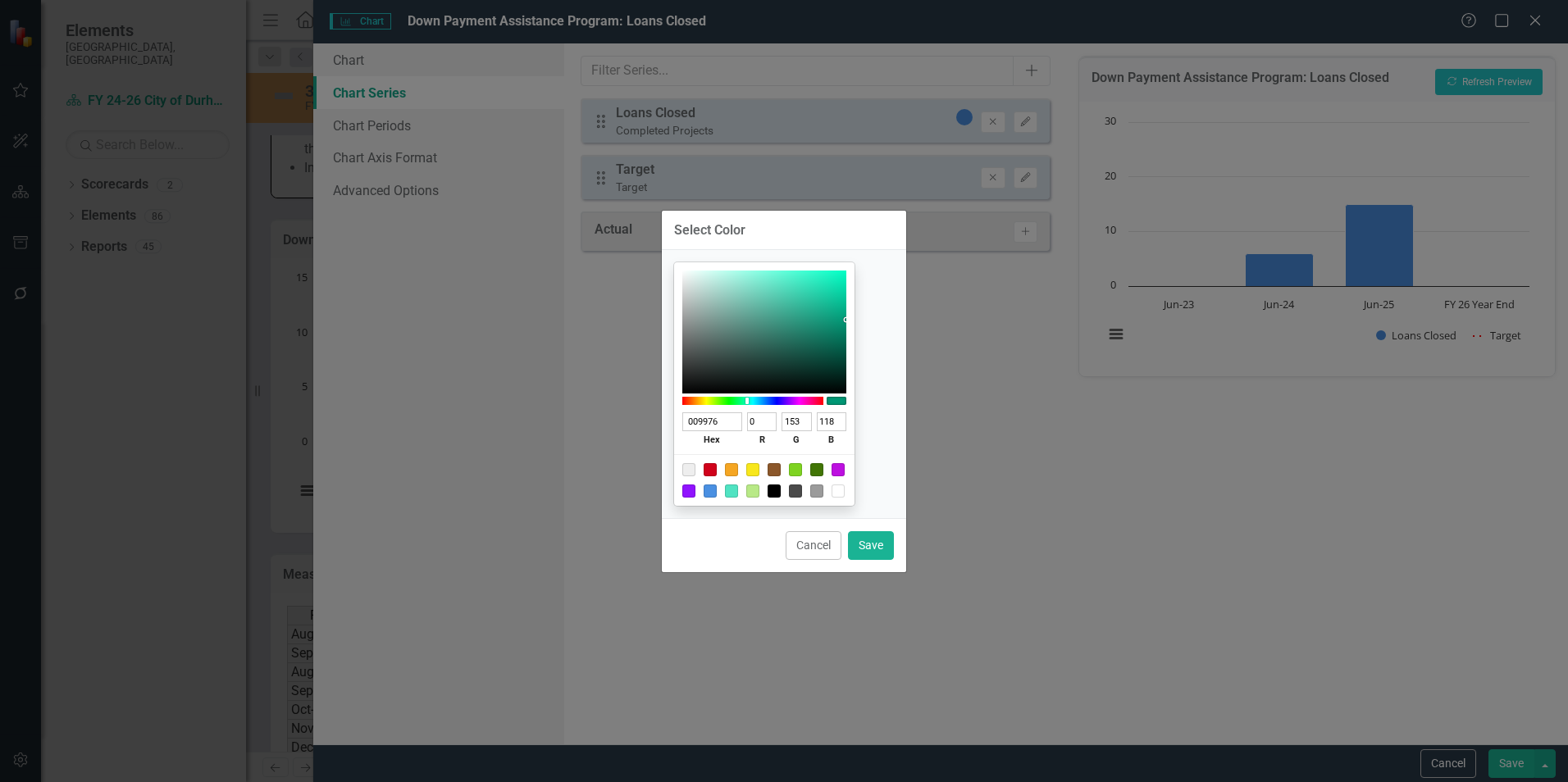
type input "009775"
type input "151"
type input "117"
drag, startPoint x: 809, startPoint y: 286, endPoint x: 909, endPoint y: 323, distance: 106.6
click at [909, 320] on div "Select Color 009775 hex 0 r 151 g 117 b 100 a Cancel Save" at bounding box center [784, 391] width 1568 height 782
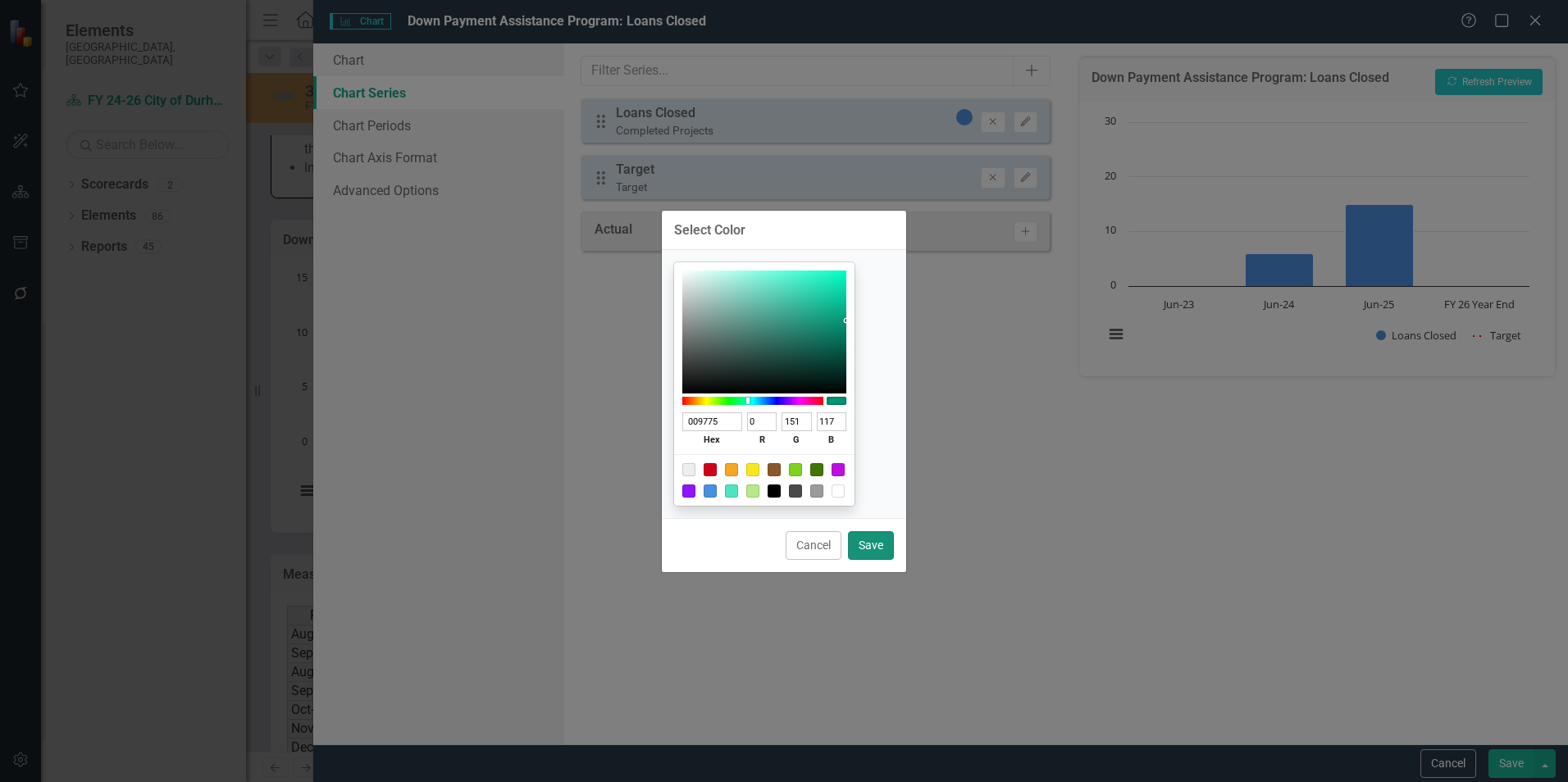
click at [864, 539] on button "Save" at bounding box center [871, 545] width 46 height 29
type input "#009775"
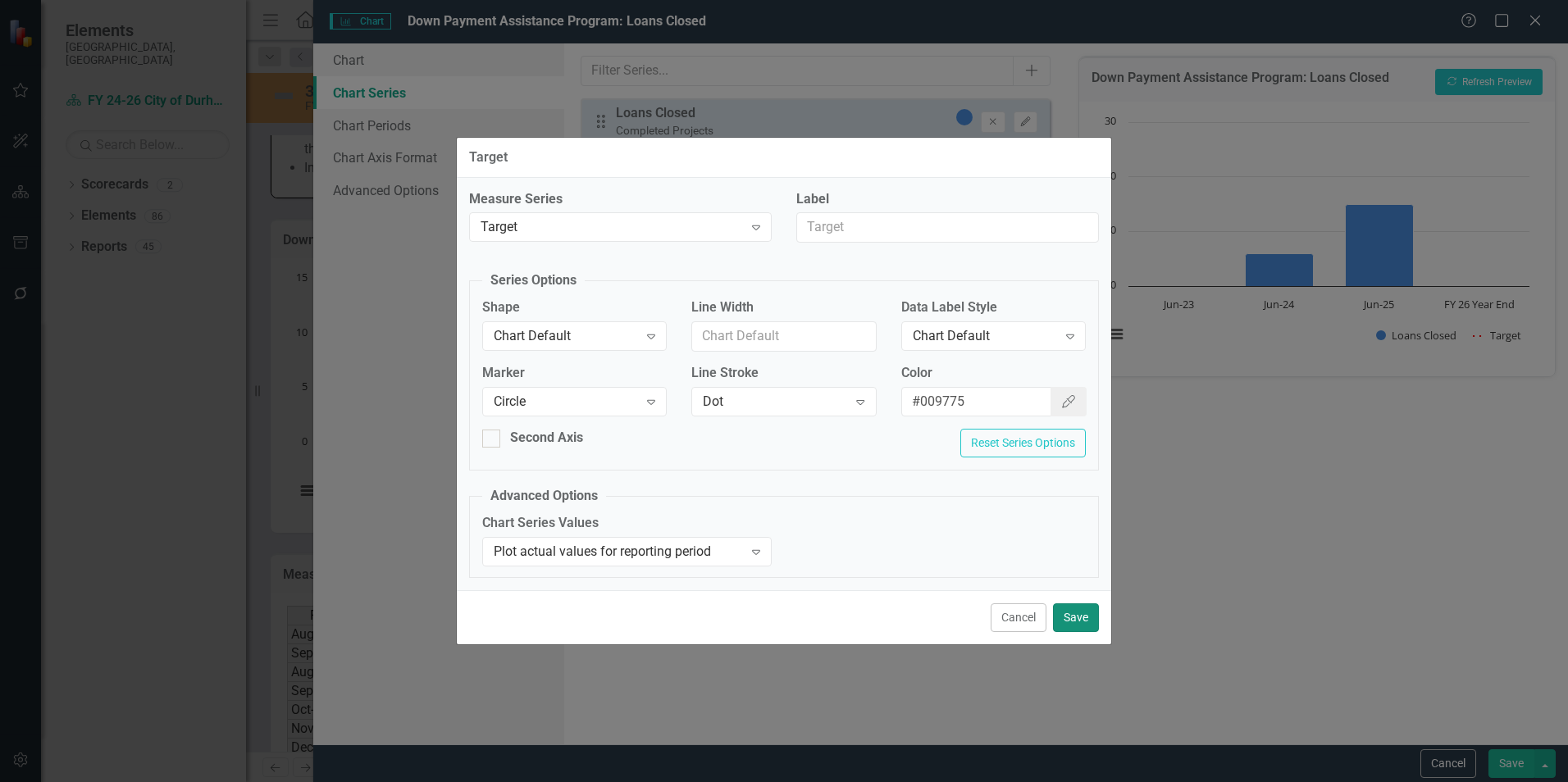
click at [1072, 609] on button "Save" at bounding box center [1076, 618] width 46 height 29
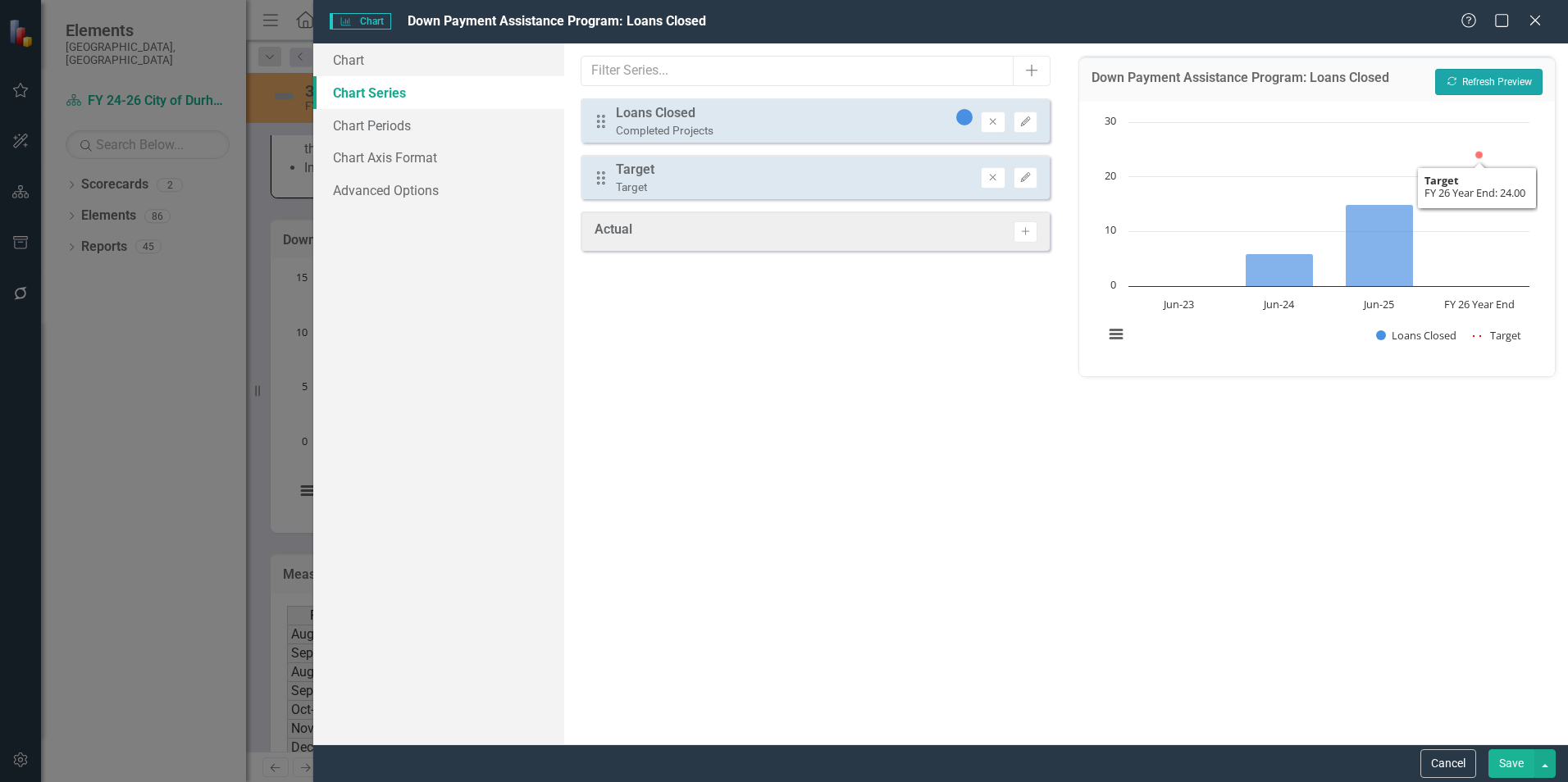
click at [1482, 91] on button "Recalculate Refresh Preview" at bounding box center [1489, 82] width 108 height 26
click at [1028, 177] on icon "button" at bounding box center [1024, 177] width 10 height 10
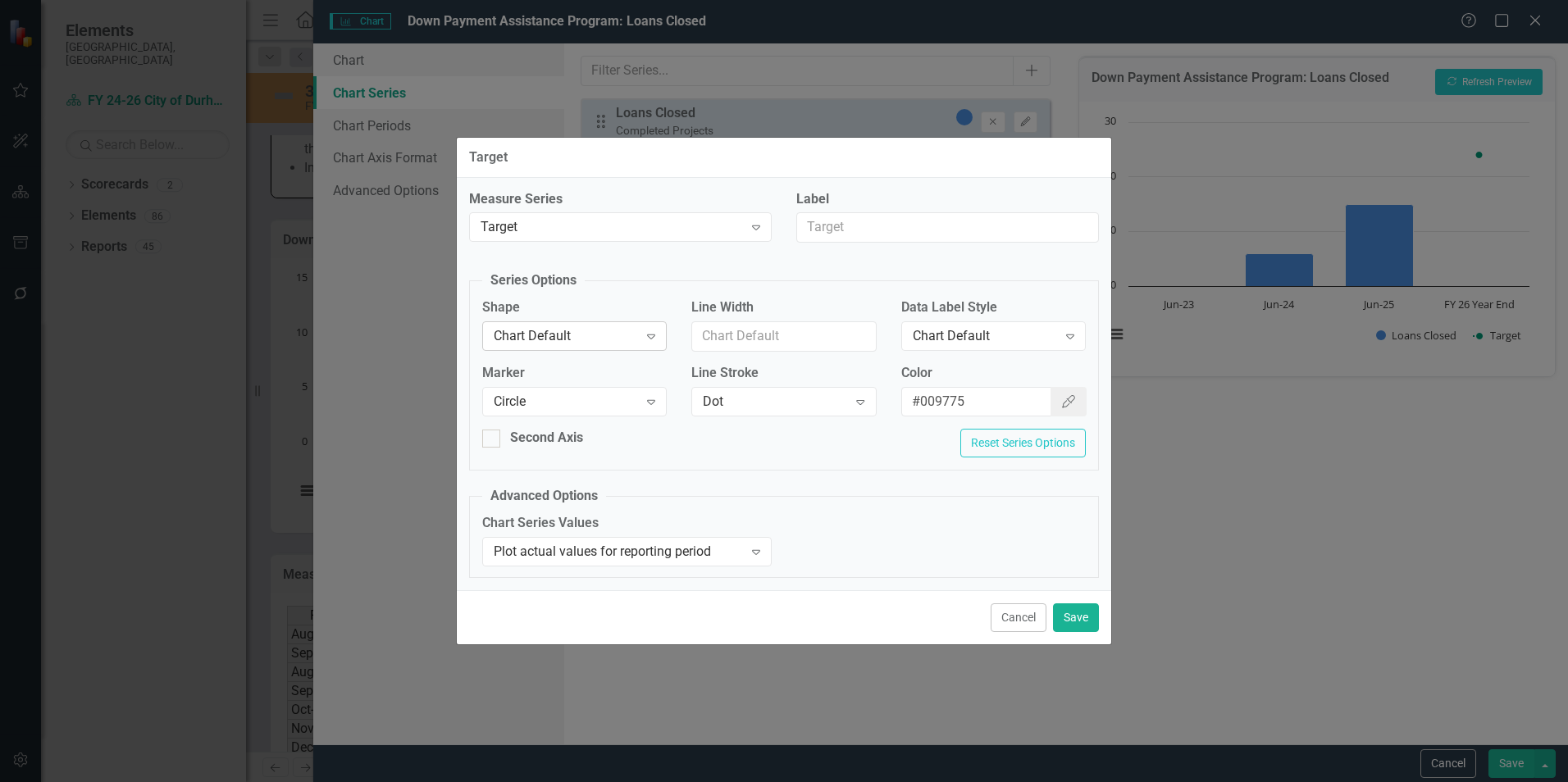
click at [618, 338] on div "Chart Default" at bounding box center [566, 336] width 145 height 19
click at [745, 435] on div "Second Axis Reset Series Options" at bounding box center [784, 449] width 628 height 41
click at [746, 402] on div "Dot" at bounding box center [775, 401] width 145 height 19
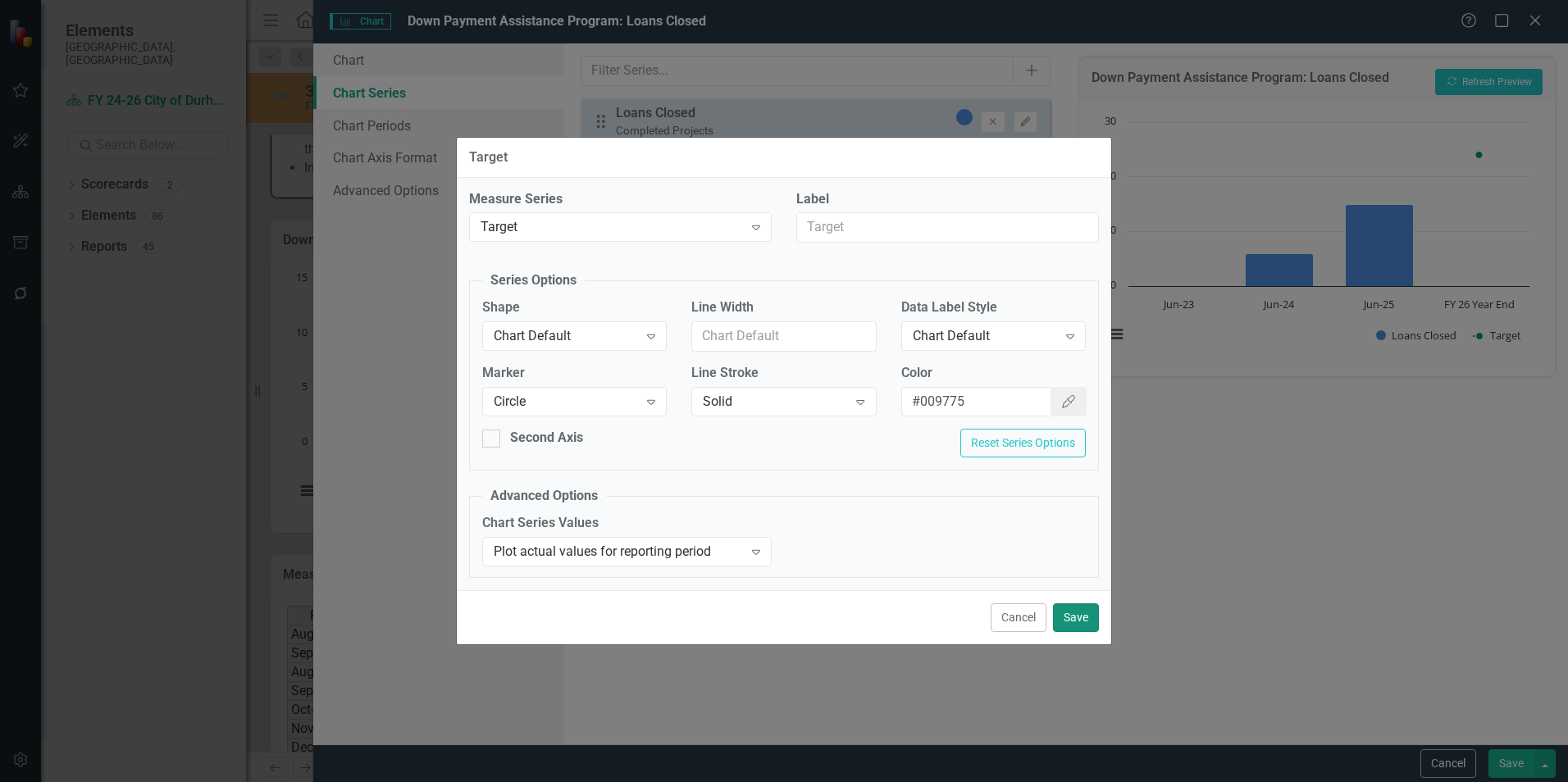
click at [1079, 613] on button "Save" at bounding box center [1076, 618] width 46 height 29
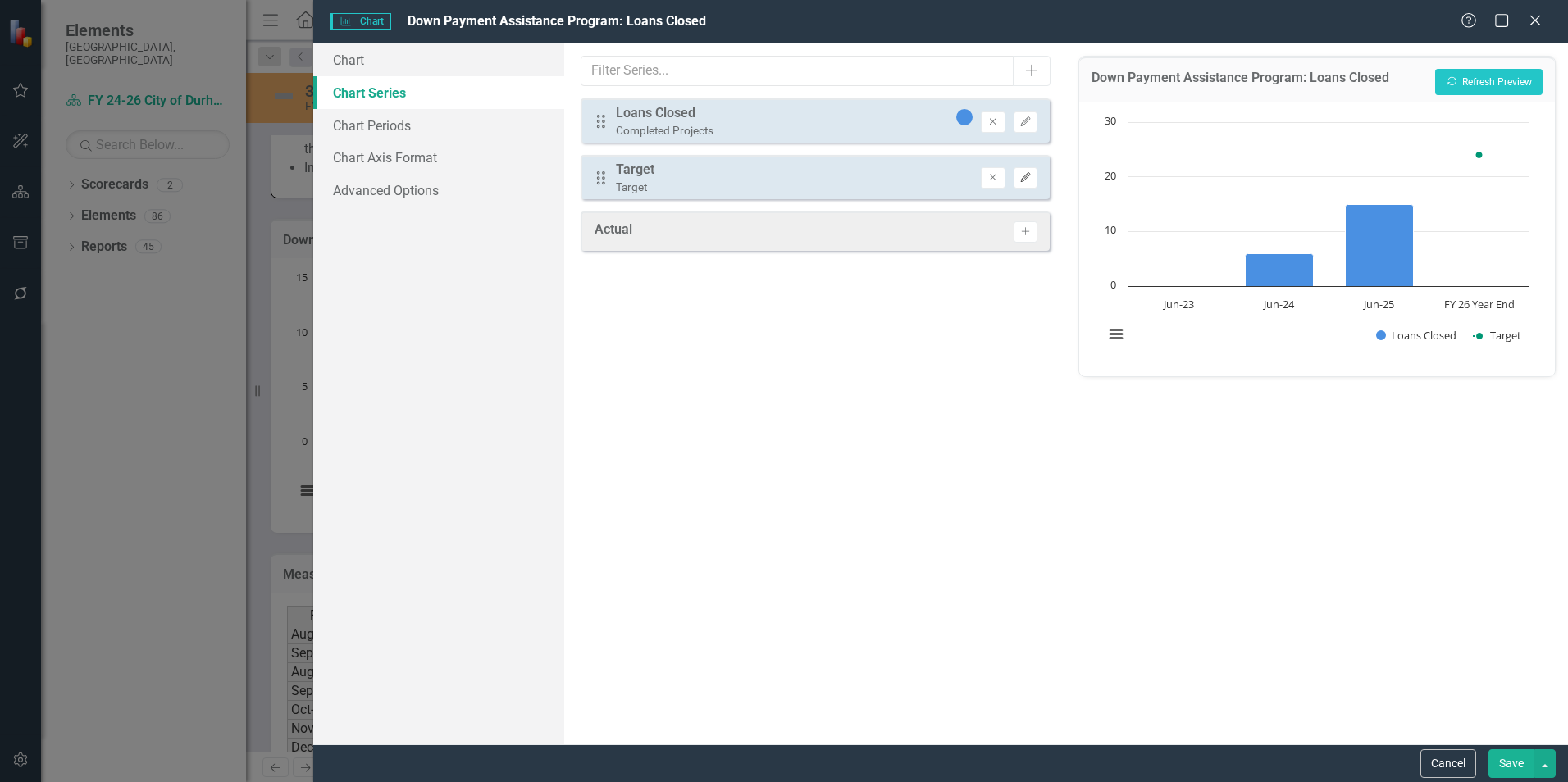
click at [1027, 172] on button "Edit" at bounding box center [1025, 178] width 24 height 21
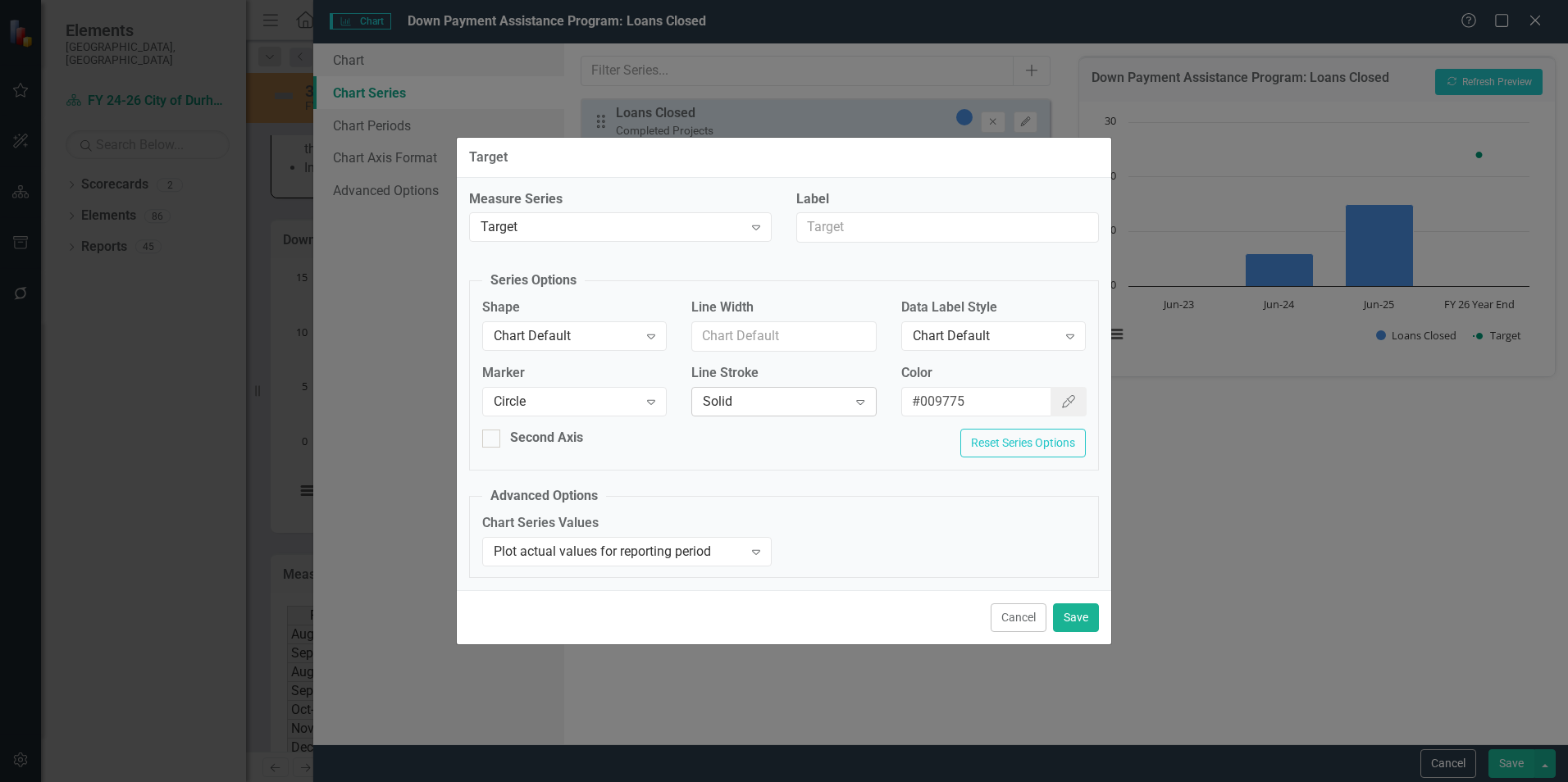
click at [807, 397] on div "Solid" at bounding box center [775, 401] width 145 height 19
click at [1083, 615] on button "Save" at bounding box center [1076, 618] width 46 height 29
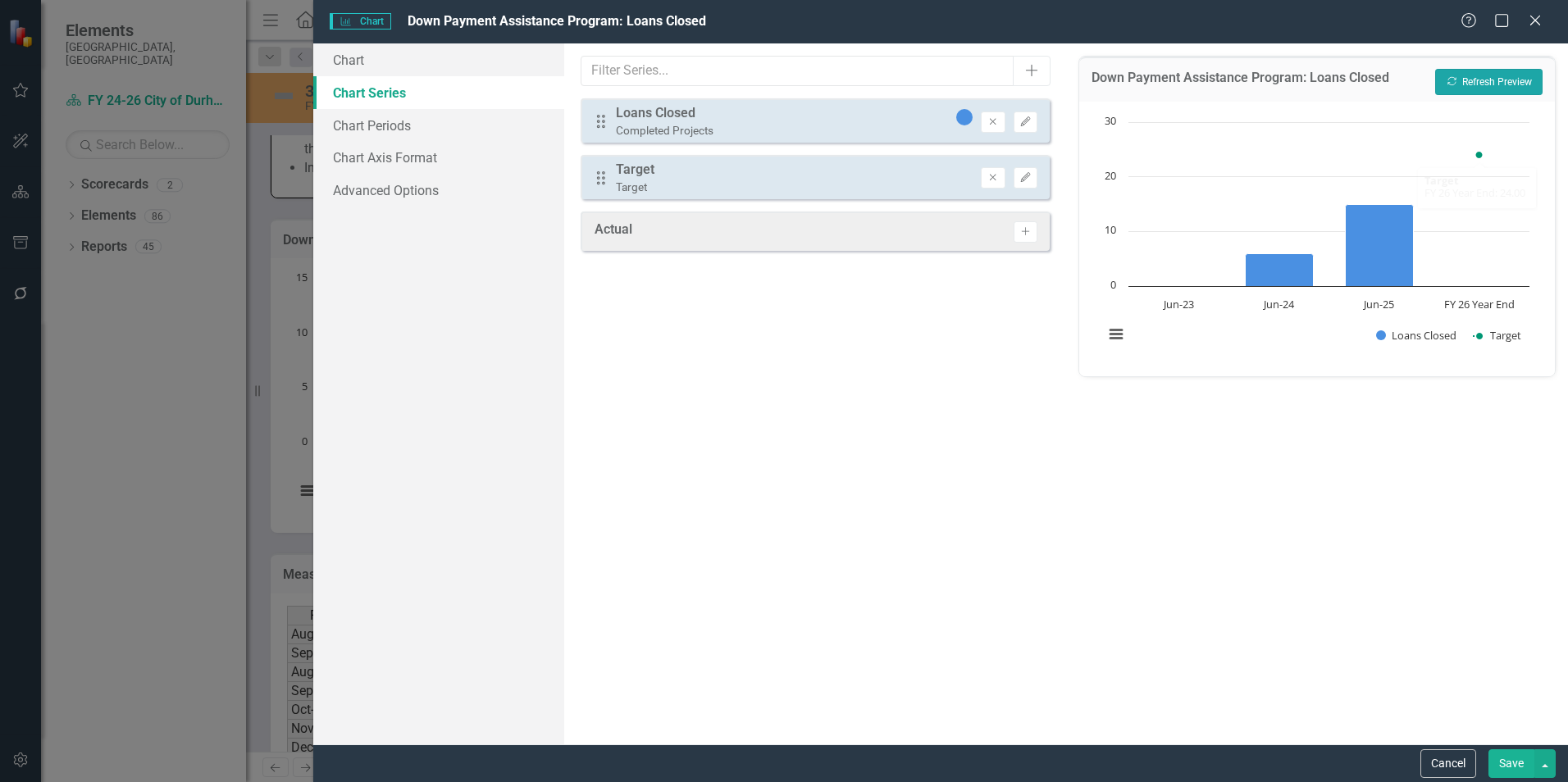
click at [1477, 85] on button "Recalculate Refresh Preview" at bounding box center [1489, 82] width 108 height 26
click at [1032, 175] on icon "Edit" at bounding box center [1025, 177] width 12 height 10
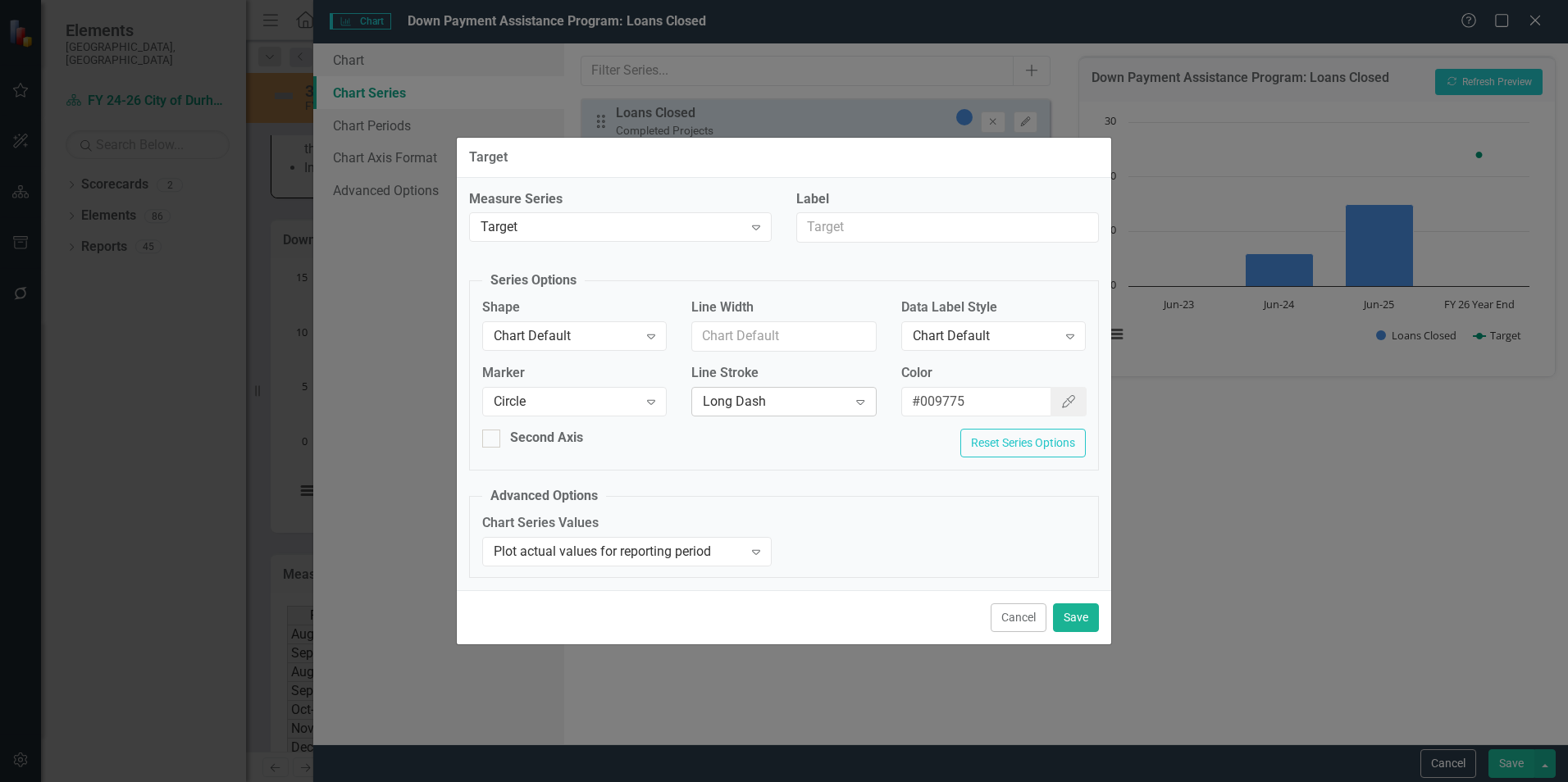
click at [771, 394] on div "Long Dash" at bounding box center [775, 401] width 145 height 19
click at [632, 395] on div "Circle" at bounding box center [566, 401] width 145 height 19
click at [1082, 620] on button "Save" at bounding box center [1076, 618] width 46 height 29
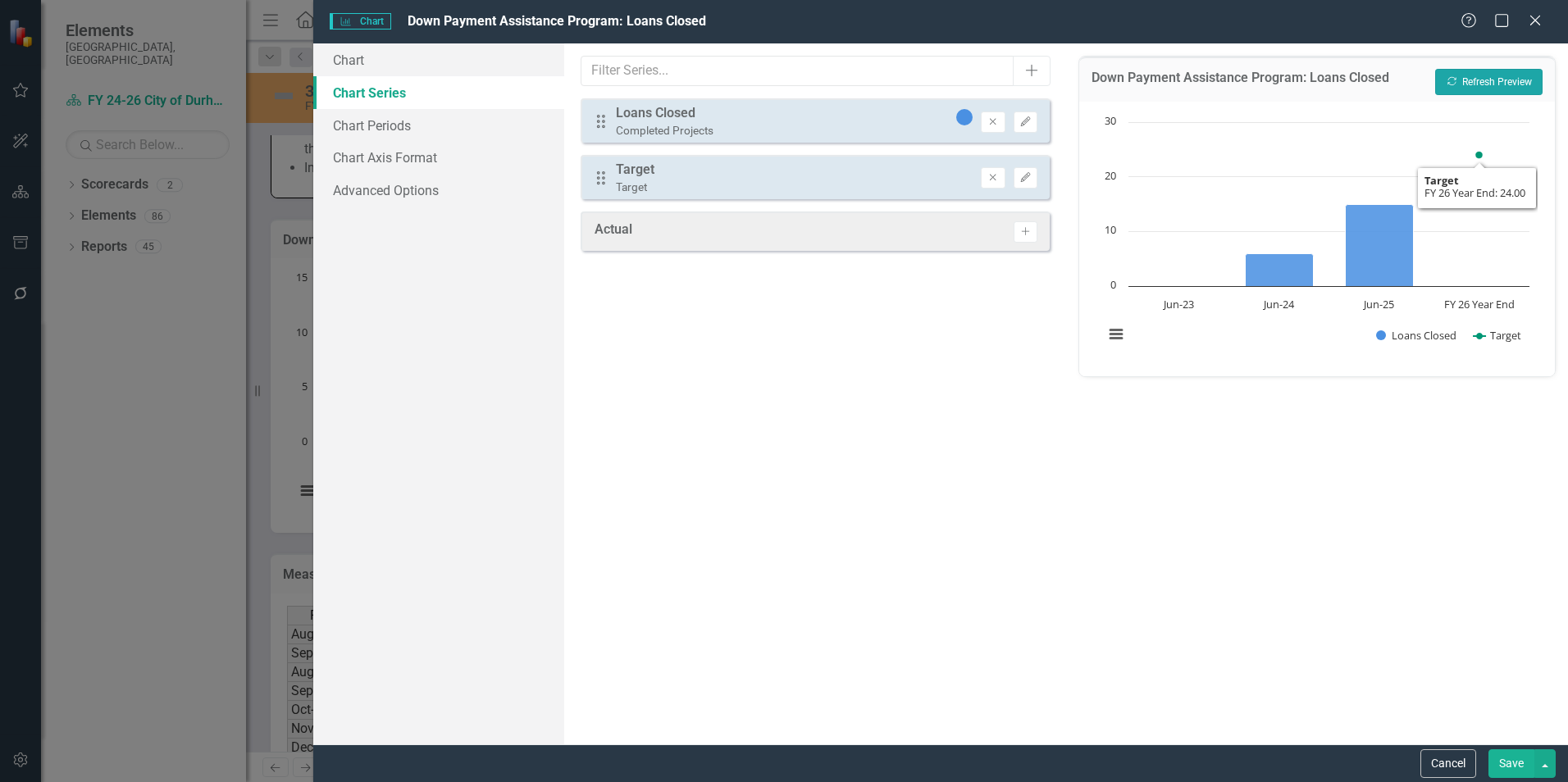
click at [1512, 88] on button "Recalculate Refresh Preview" at bounding box center [1489, 82] width 108 height 26
click at [1037, 177] on button "Edit" at bounding box center [1025, 178] width 24 height 21
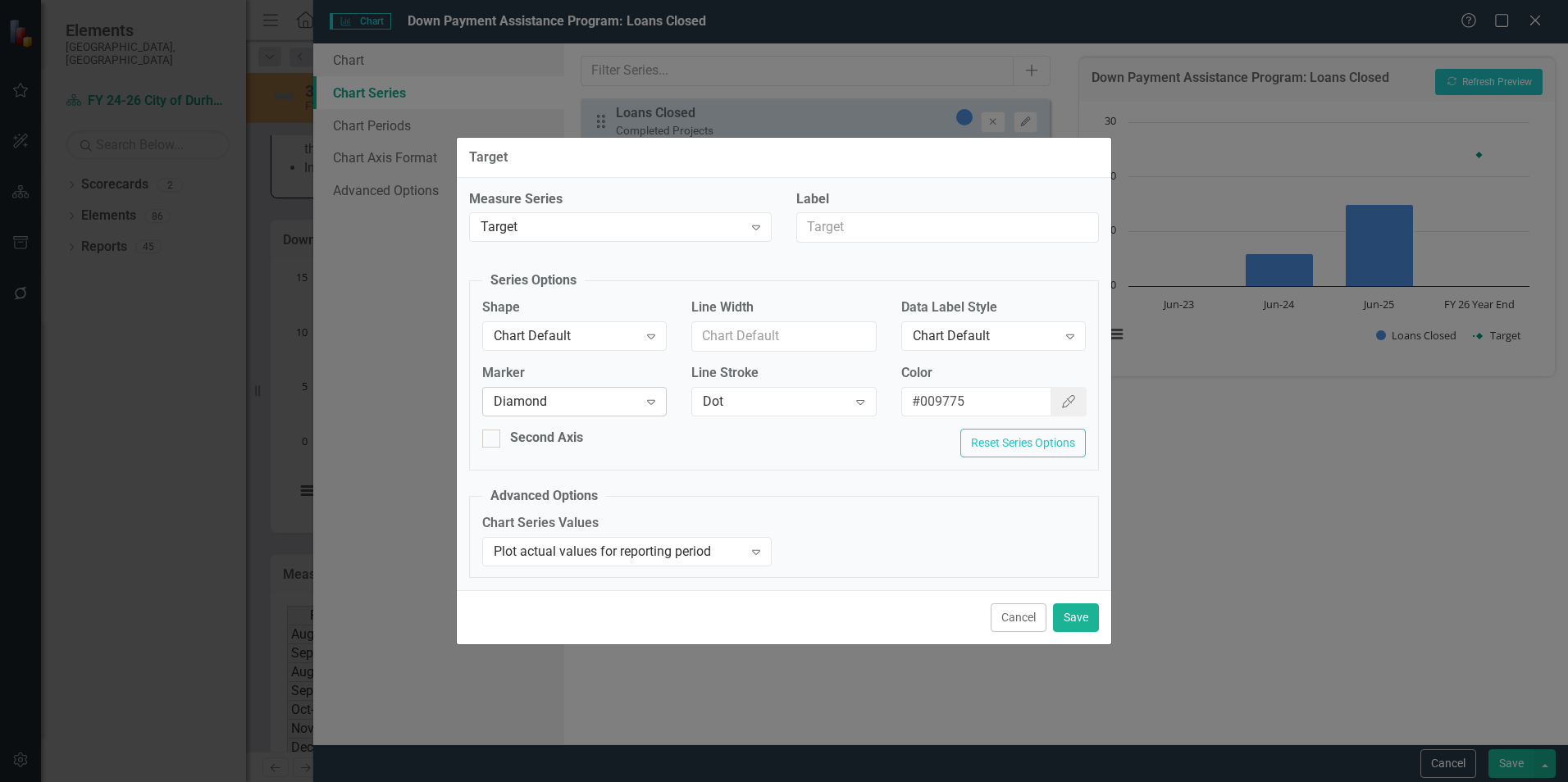
click at [560, 409] on div "Diamond" at bounding box center [566, 401] width 145 height 19
click at [592, 340] on div "Chart Default" at bounding box center [566, 336] width 145 height 19
click at [1084, 620] on button "Save" at bounding box center [1076, 618] width 46 height 29
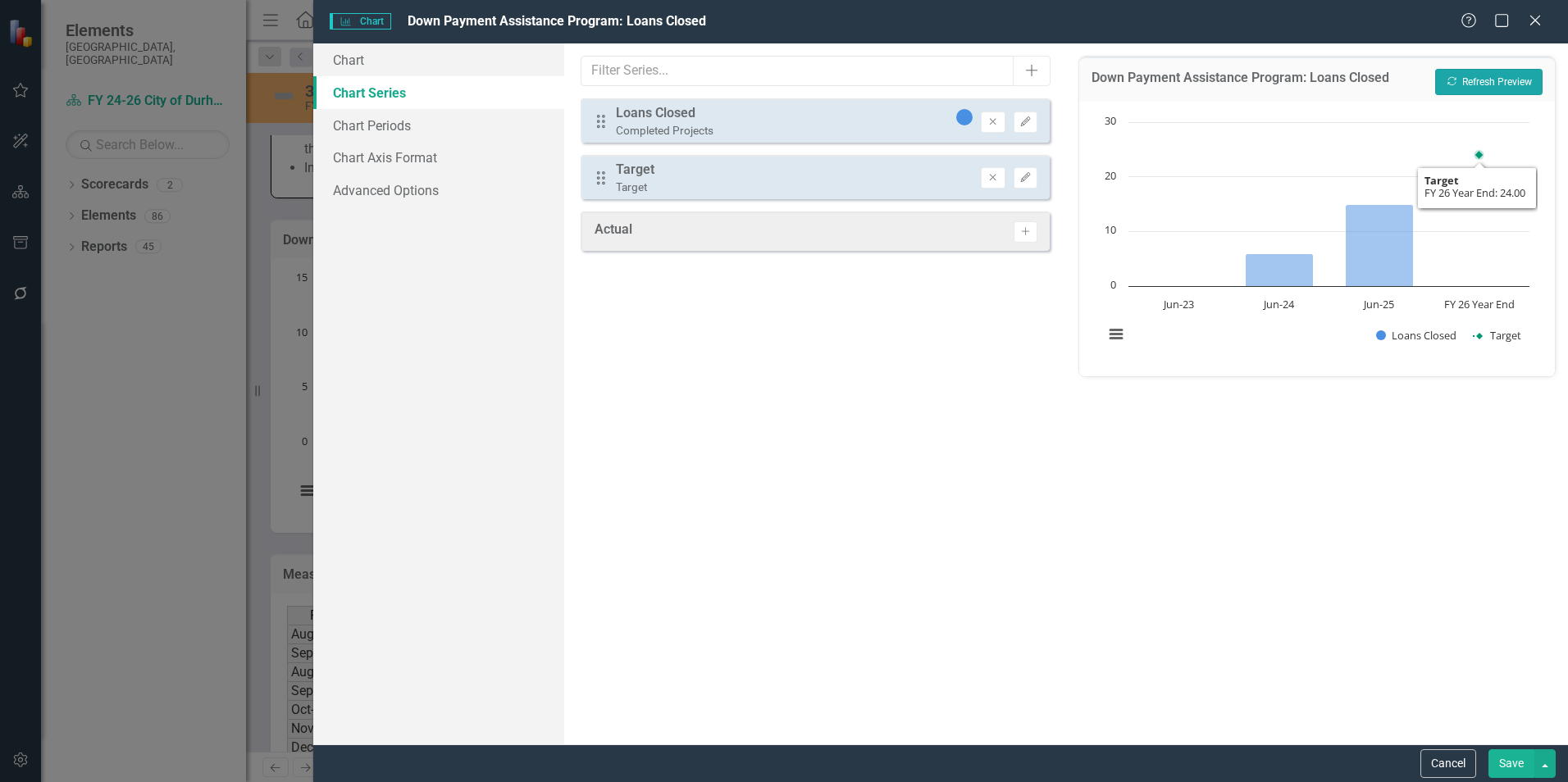
click at [1467, 86] on button "Recalculate Refresh Preview" at bounding box center [1489, 82] width 108 height 26
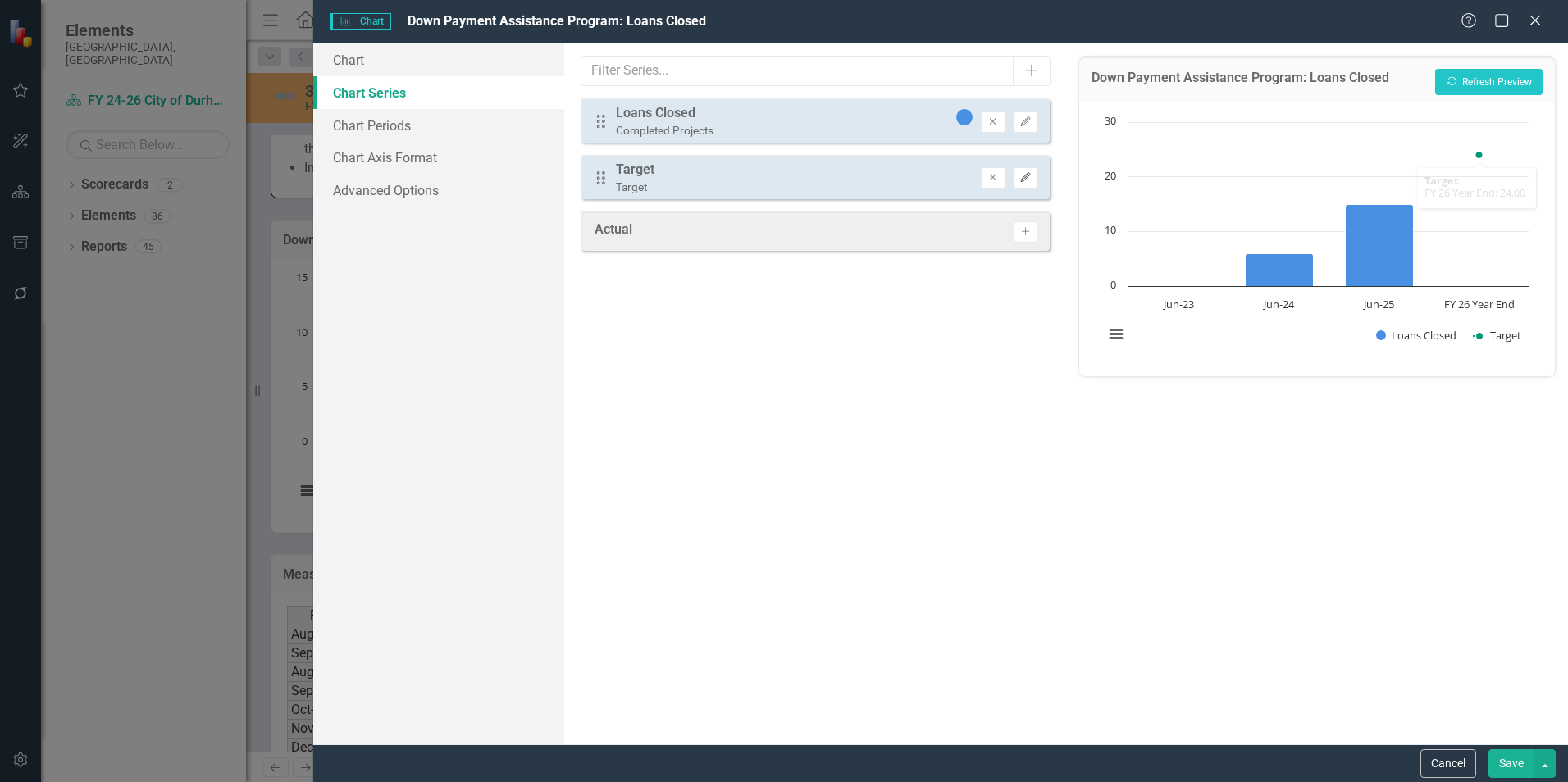
click at [1021, 177] on icon "Edit" at bounding box center [1025, 177] width 12 height 10
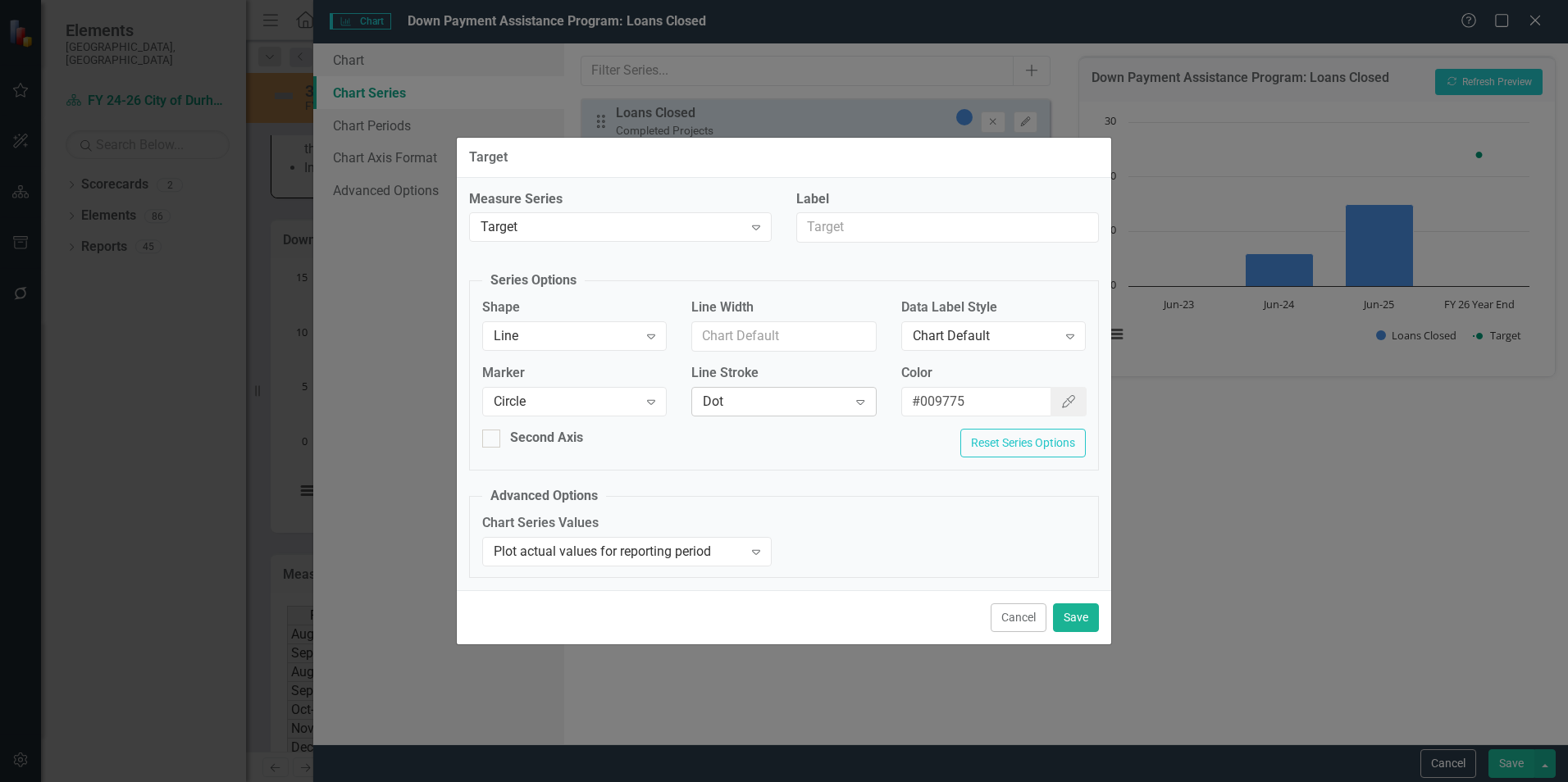
click at [792, 399] on div "Dot" at bounding box center [775, 401] width 145 height 19
click at [776, 782] on div "Chart Default" at bounding box center [787, 795] width 1542 height 19
click at [1073, 621] on button "Save" at bounding box center [1076, 618] width 46 height 29
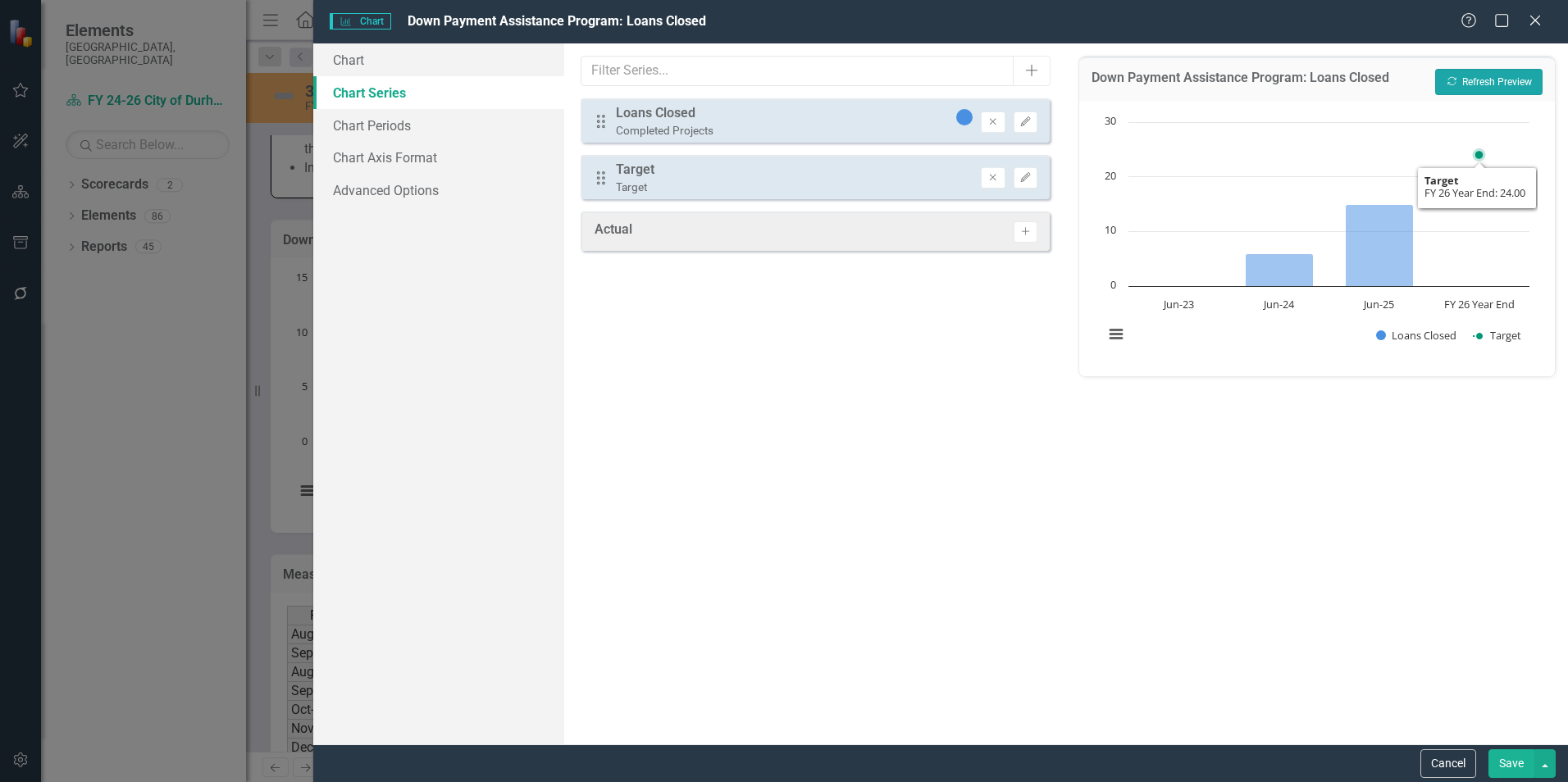
click at [1479, 84] on button "Recalculate Refresh Preview" at bounding box center [1489, 82] width 108 height 26
click at [1017, 181] on button "Edit" at bounding box center [1025, 178] width 24 height 21
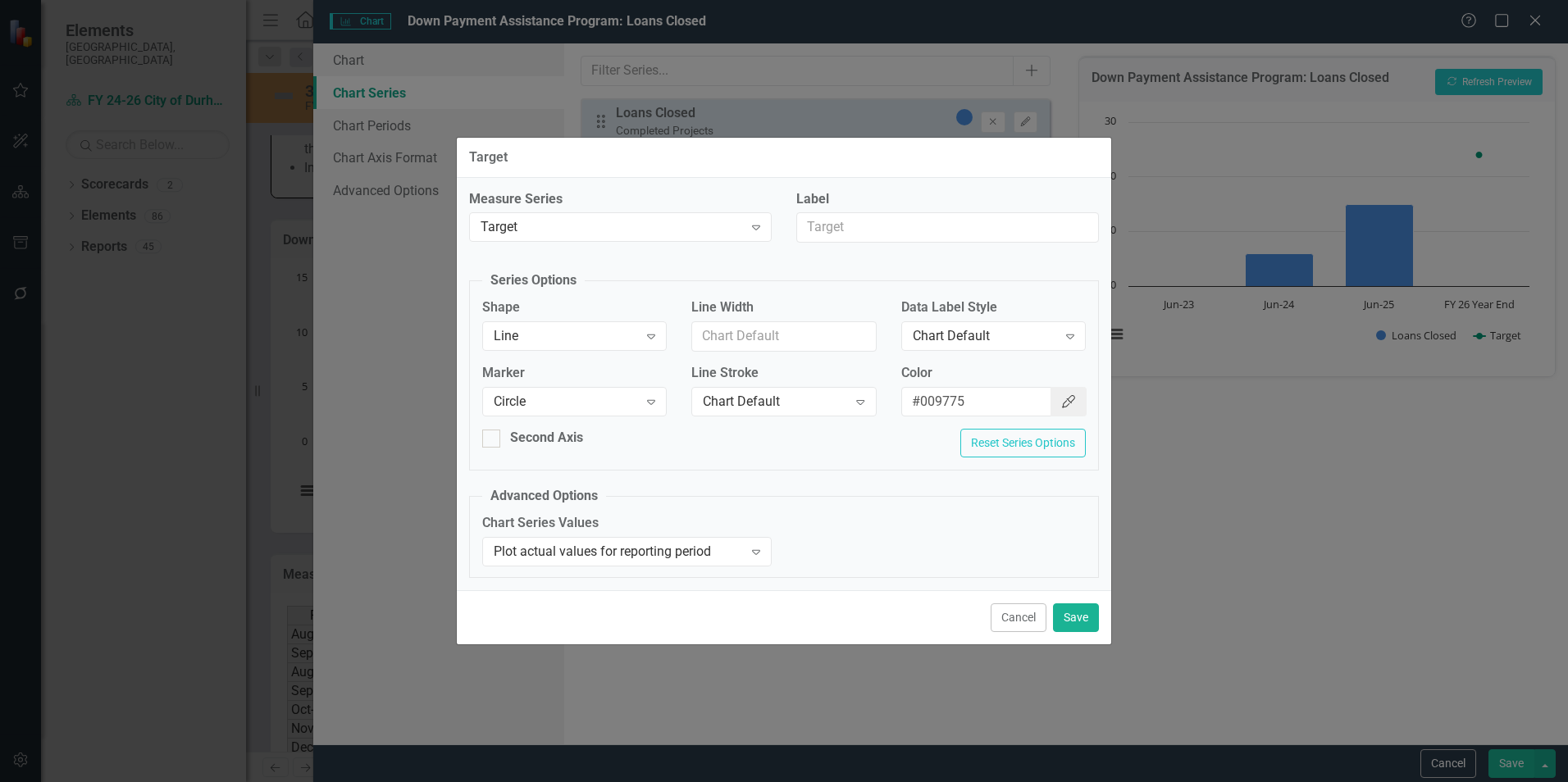
click at [1061, 400] on icon "Color Picker" at bounding box center [1069, 402] width 17 height 13
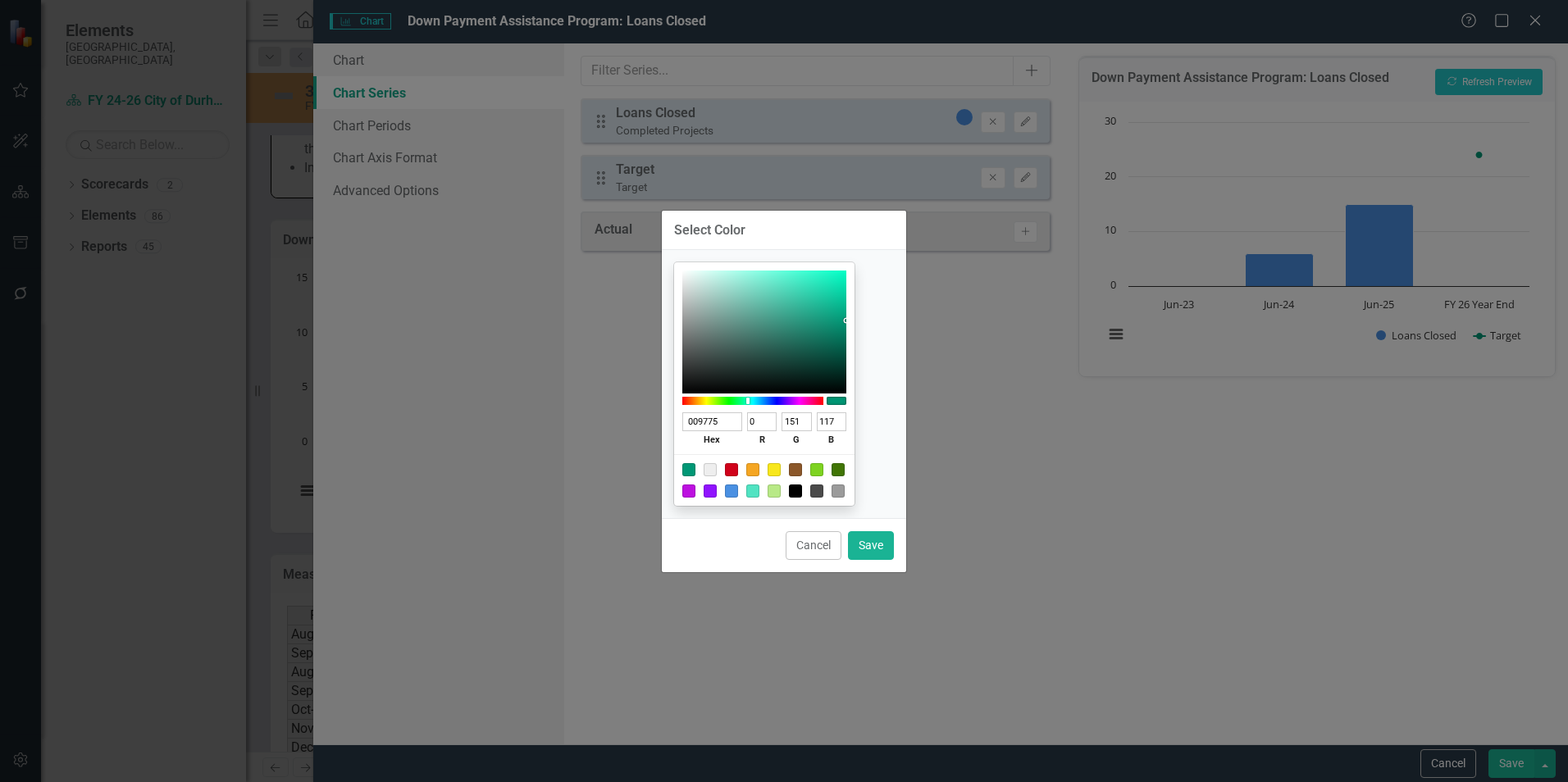
click at [759, 468] on div at bounding box center [753, 470] width 13 height 13
type input "F5A623"
type input "245"
type input "166"
type input "35"
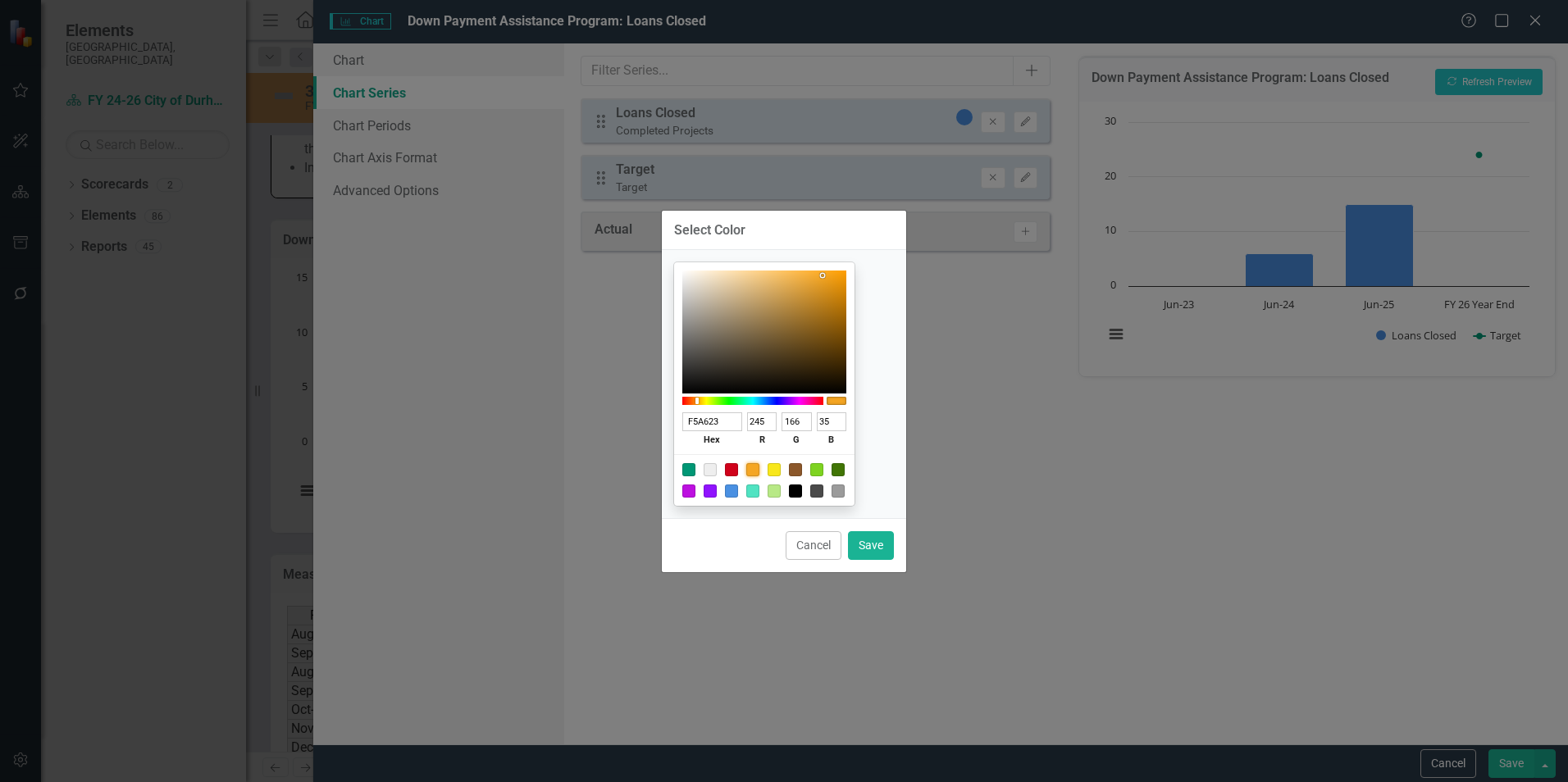
type input "D68B0E"
type input "214"
type input "139"
type input "14"
type input "D68A0B"
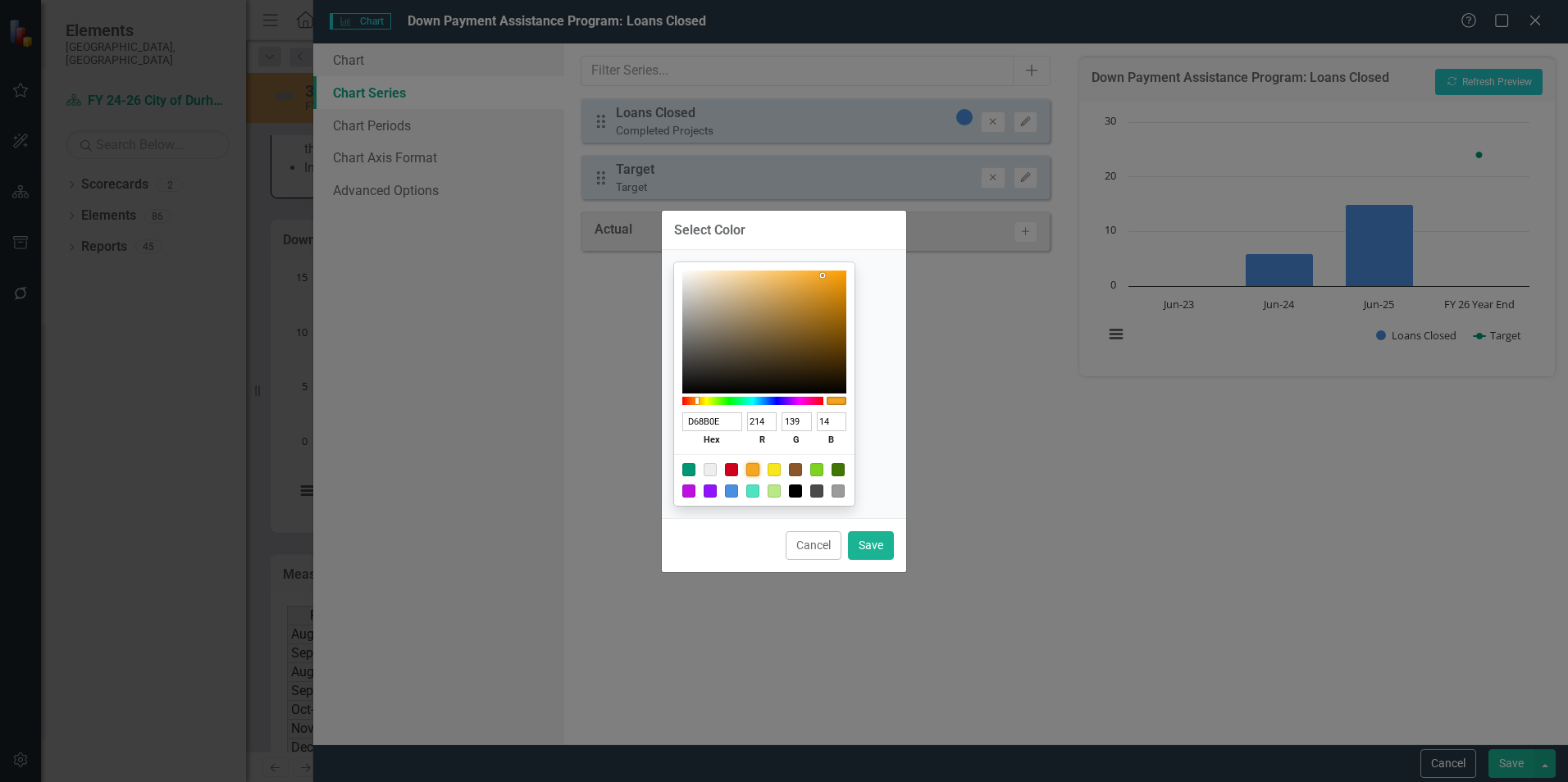
type input "138"
type input "11"
type input "D38400"
type input "211"
type input "132"
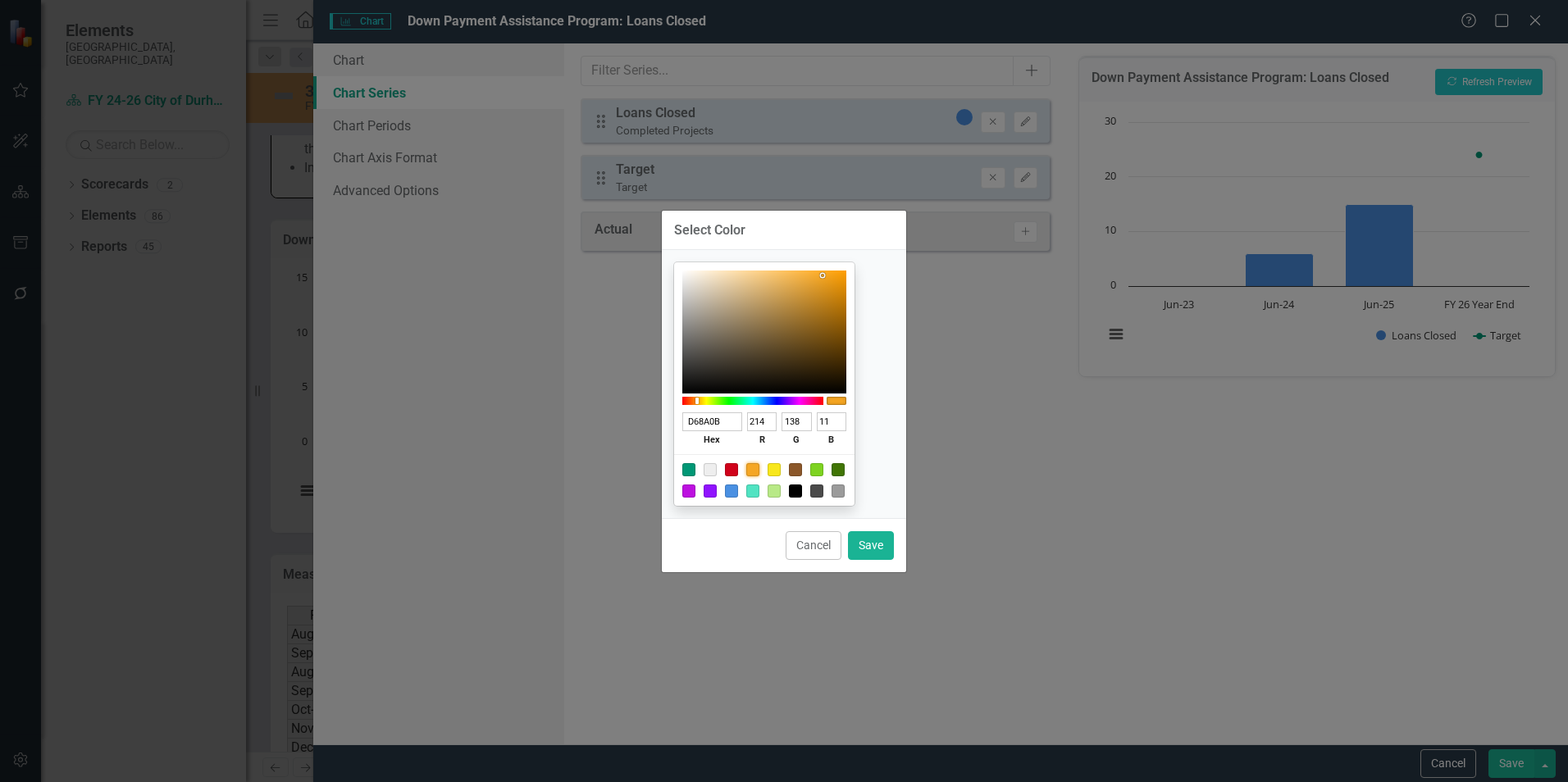
type input "0"
type input "D68600"
type input "214"
type input "134"
type input "D88700"
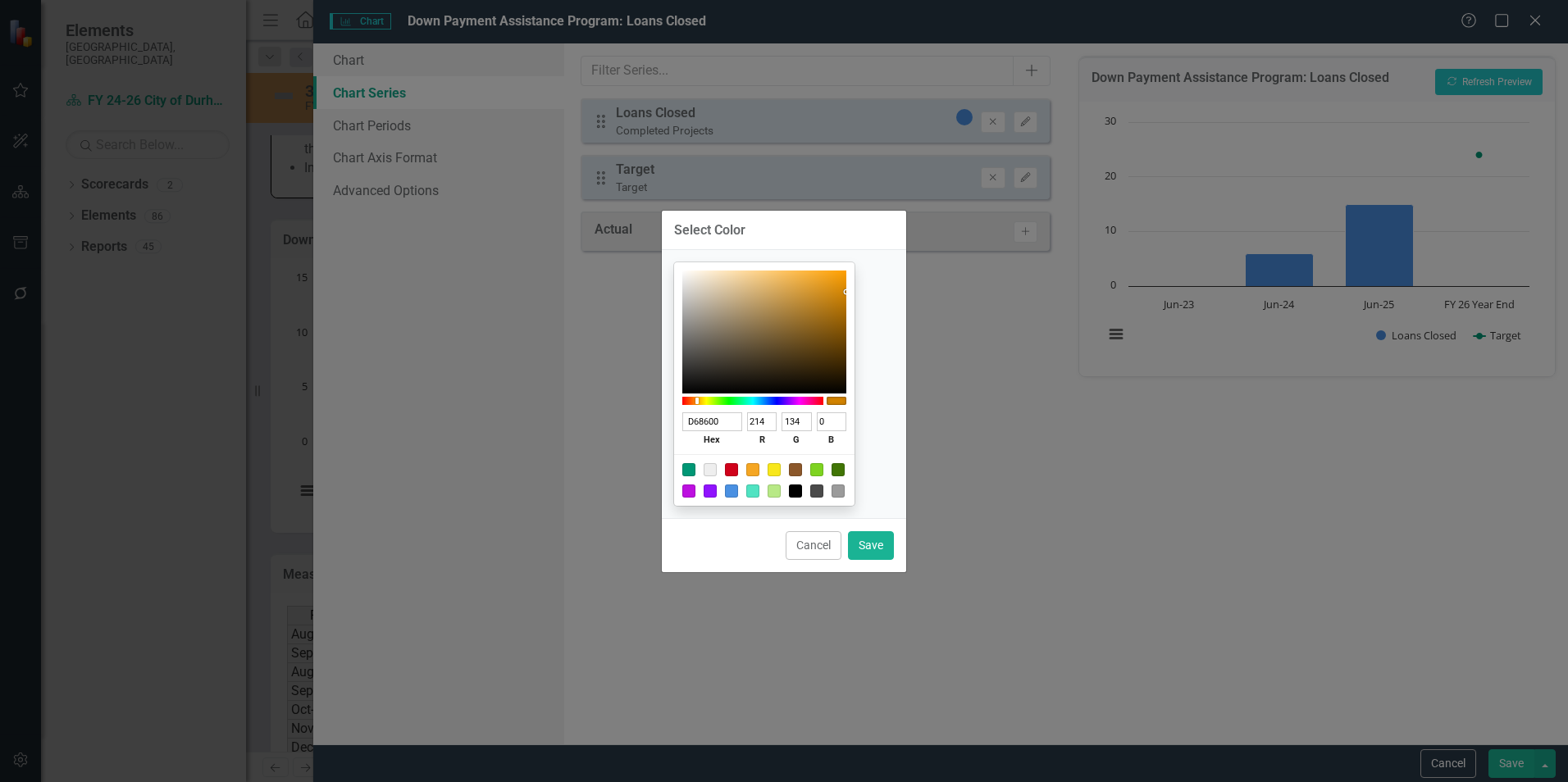
type input "216"
type input "135"
type input "DA8800"
type input "218"
type input "136"
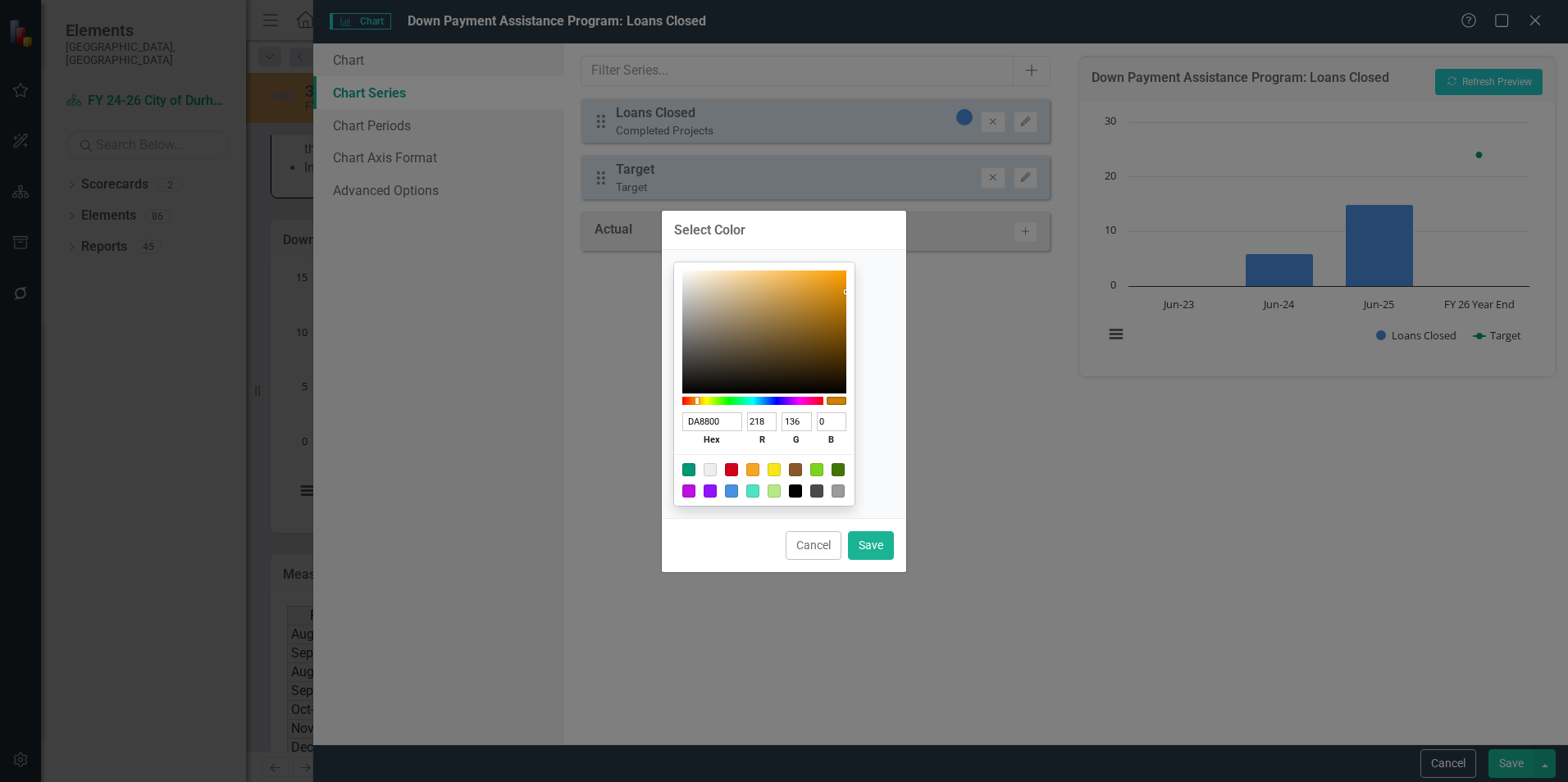
type input "DB8900"
type input "219"
type input "137"
type input "DD8A00"
type input "221"
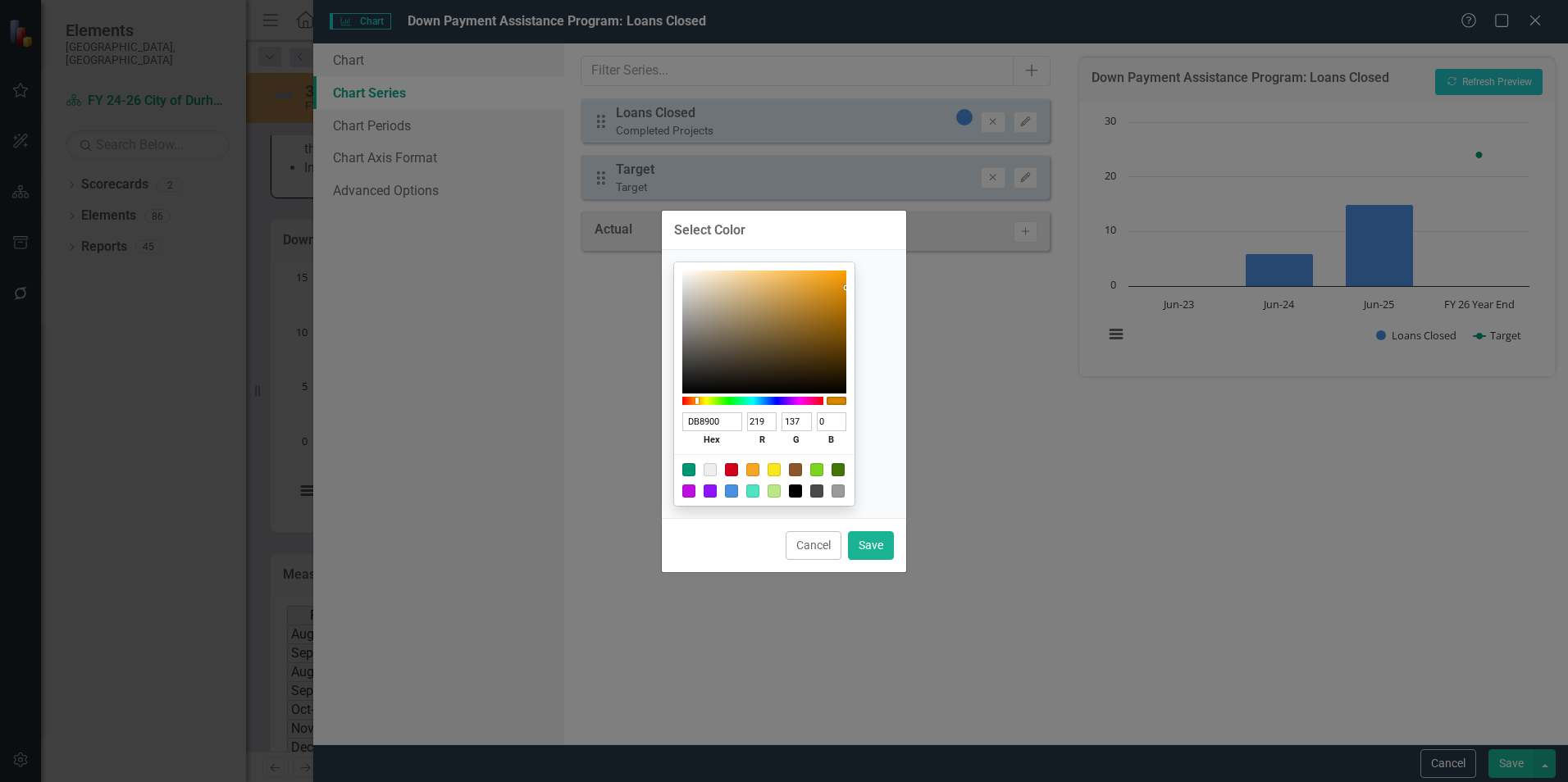
type input "138"
type input "DF8B00"
type input "223"
type input "139"
type input "E48E00"
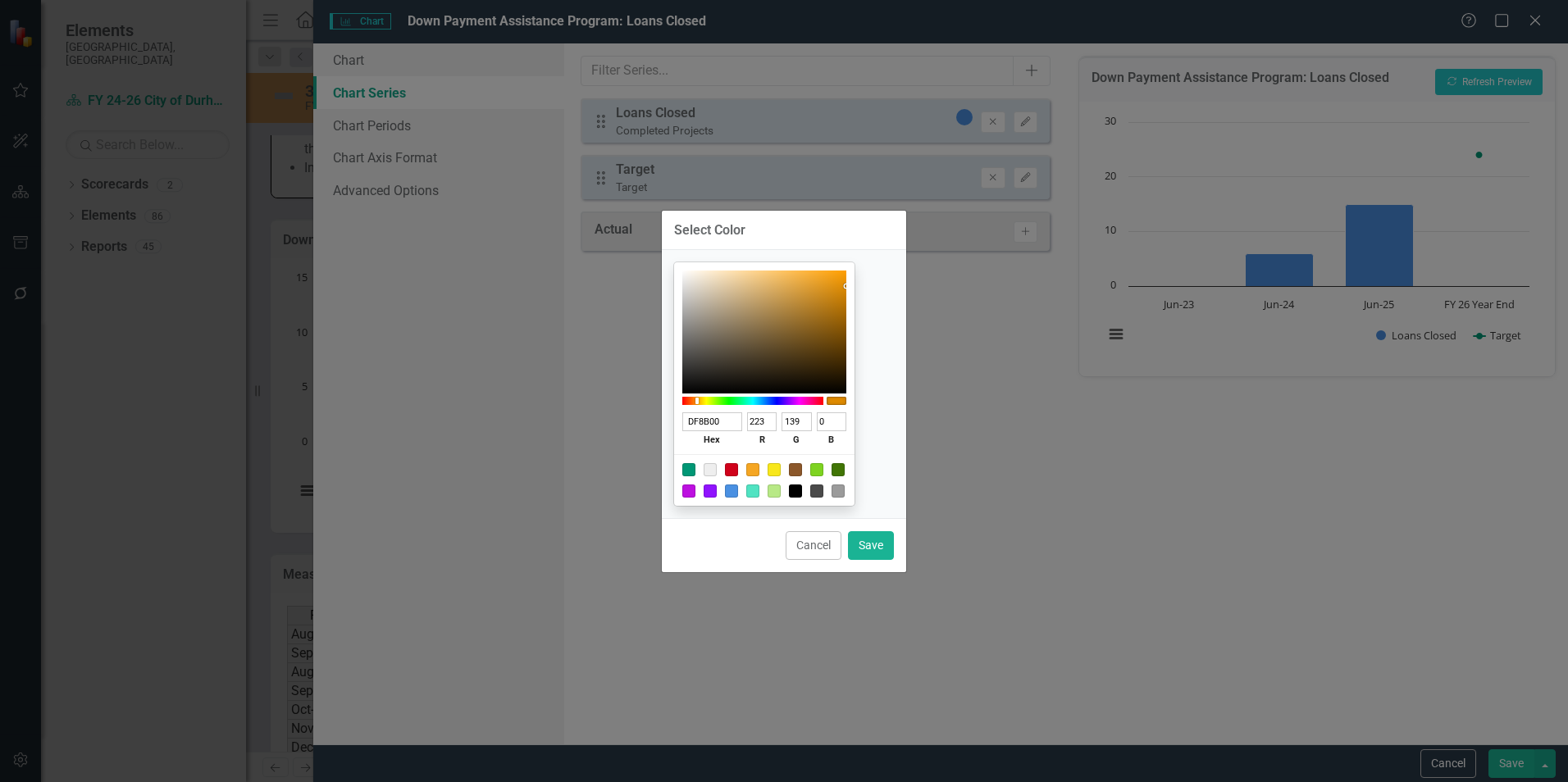
type input "228"
type input "142"
type input "E99100"
type input "233"
type input "145"
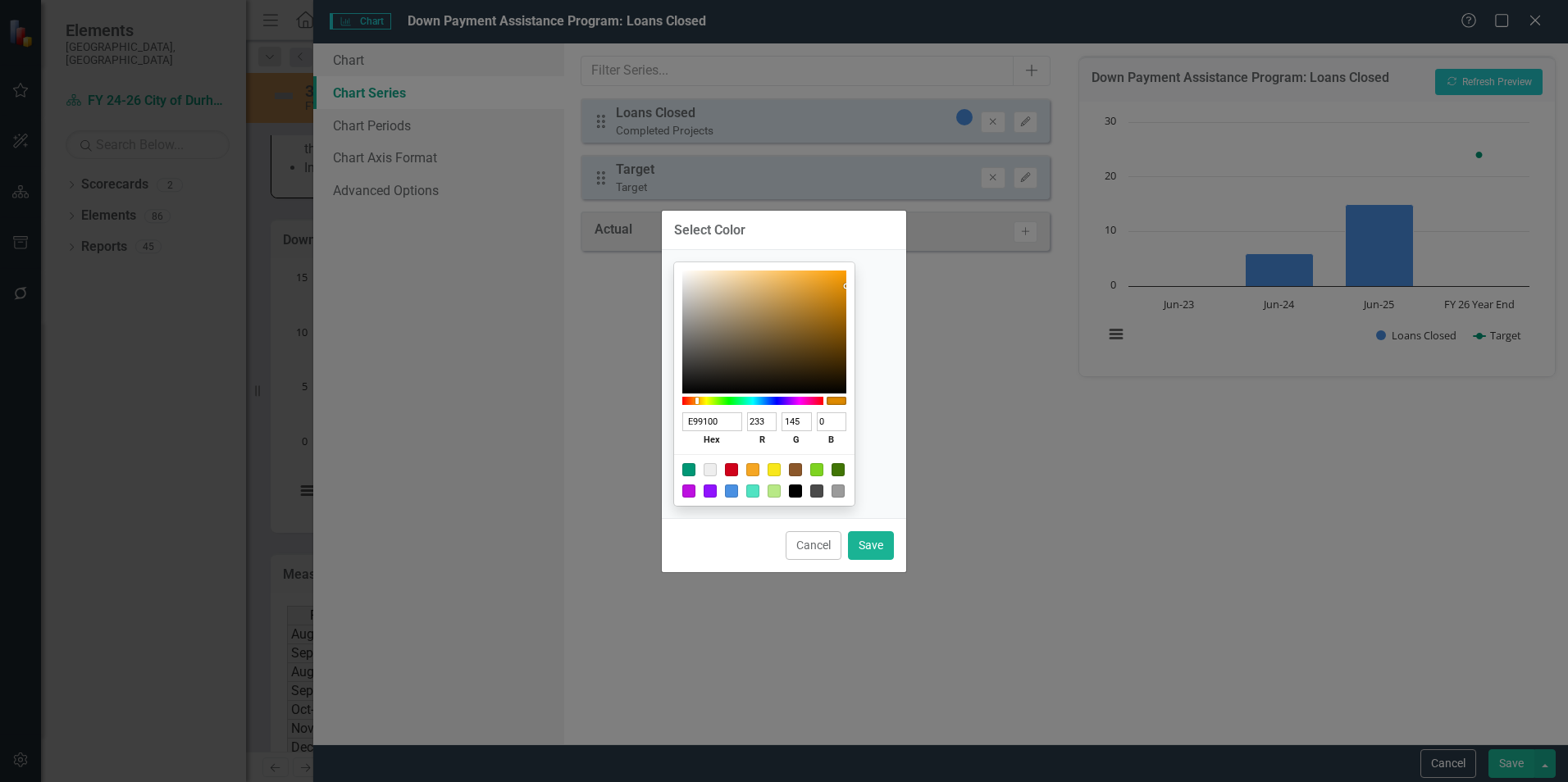
type input "EC9300"
type input "236"
type input "147"
type input "F29600"
type input "242"
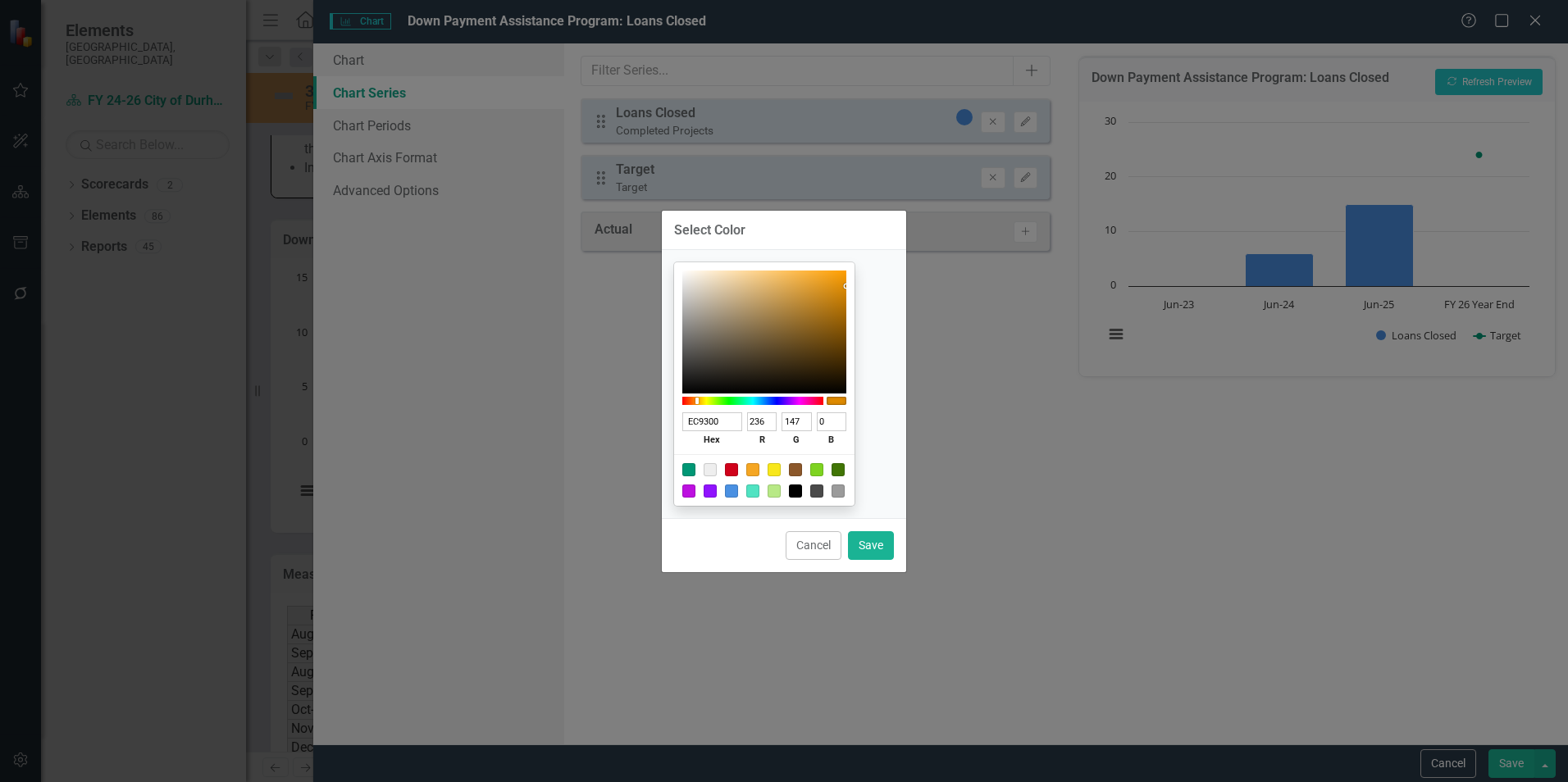
type input "150"
type input "F79900"
type input "247"
type input "153"
type input "FD9D00"
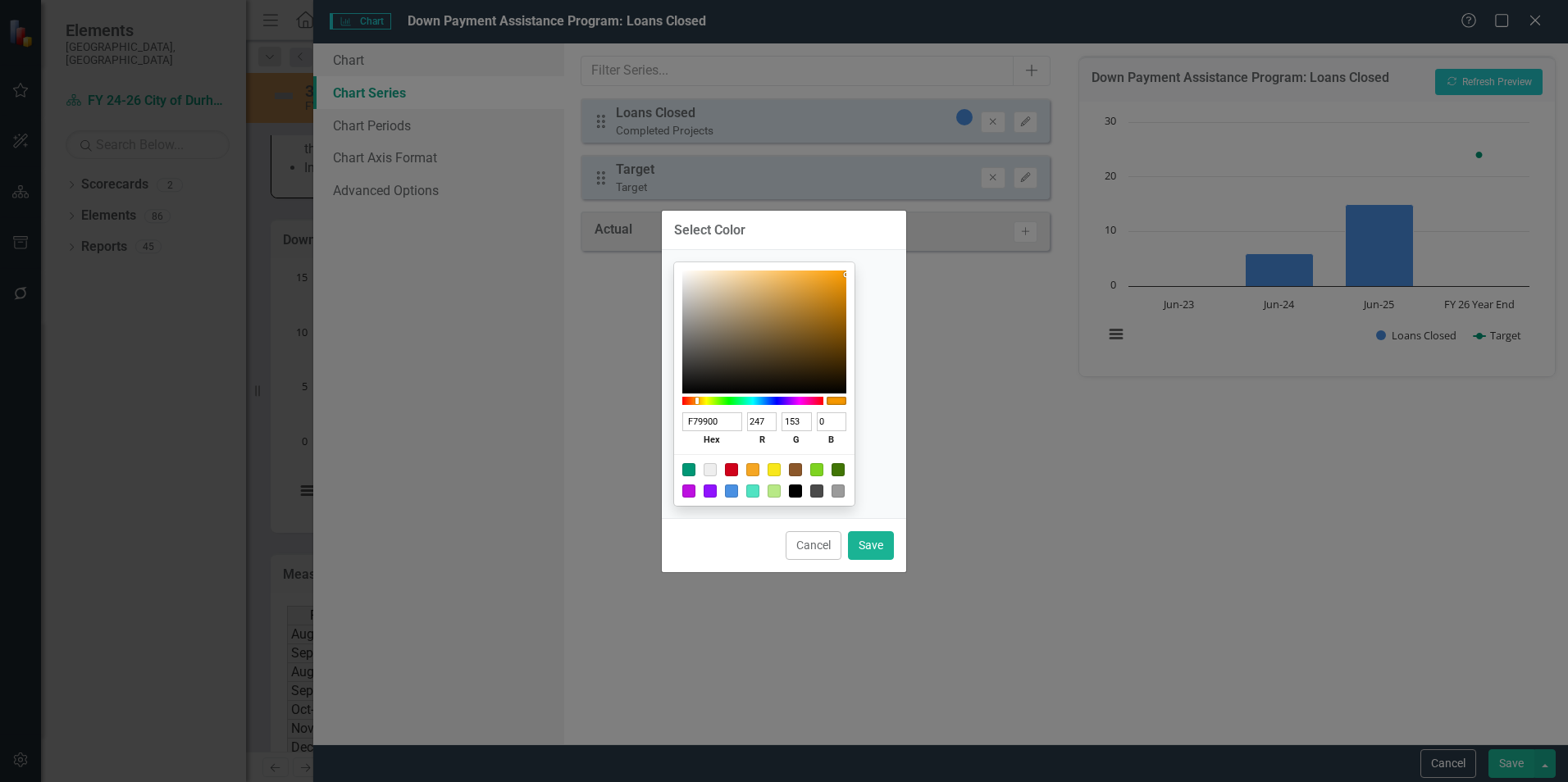
type input "253"
type input "157"
type input "FF9E00"
type input "255"
type input "158"
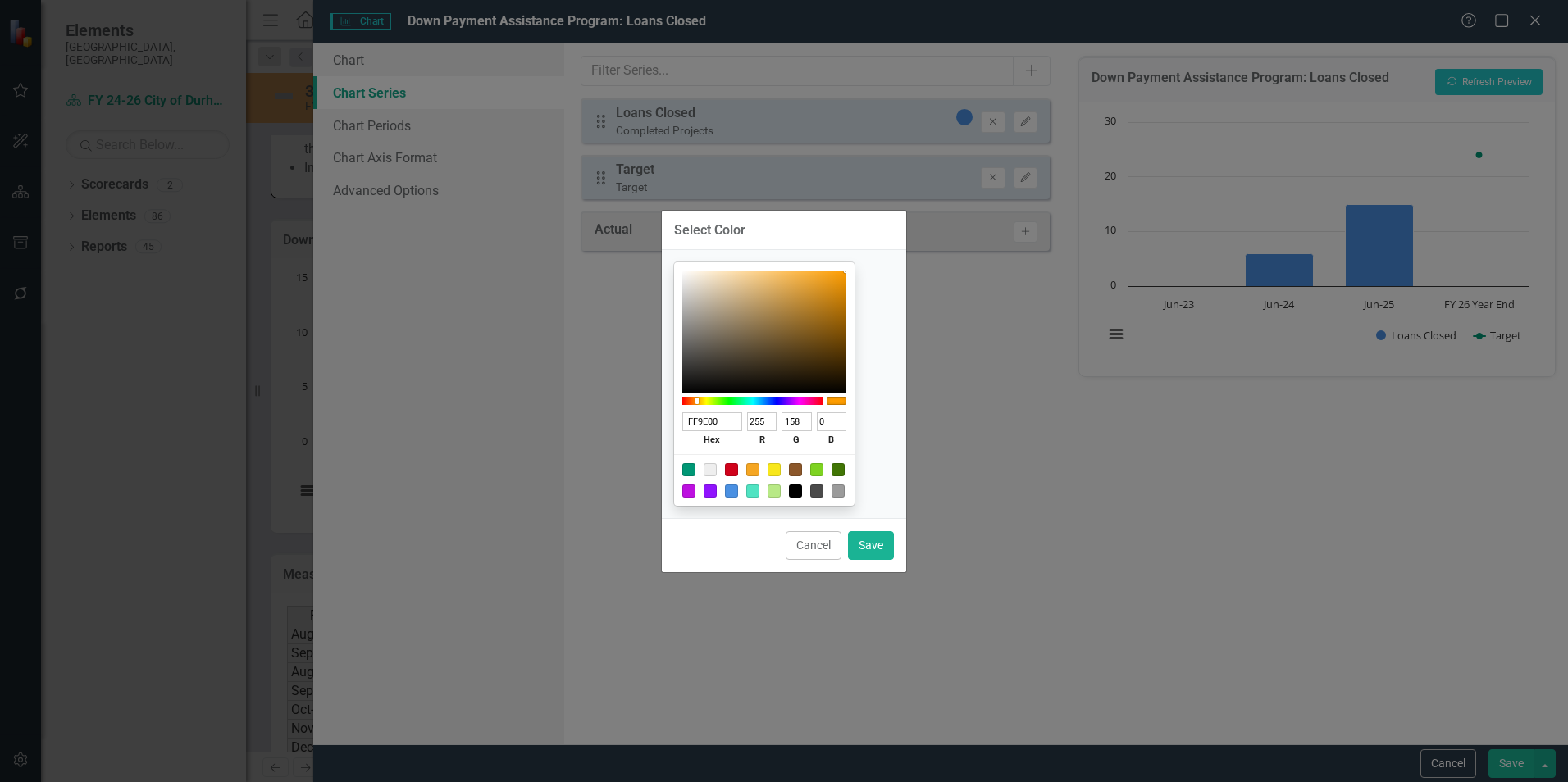
drag, startPoint x: 855, startPoint y: 290, endPoint x: 898, endPoint y: 267, distance: 48.8
click at [898, 267] on div "FF9E00 hex 255 r 158 g 0 b 100 a" at bounding box center [784, 383] width 244 height 267
click at [870, 542] on button "Save" at bounding box center [871, 545] width 46 height 29
type input "#ff9e00"
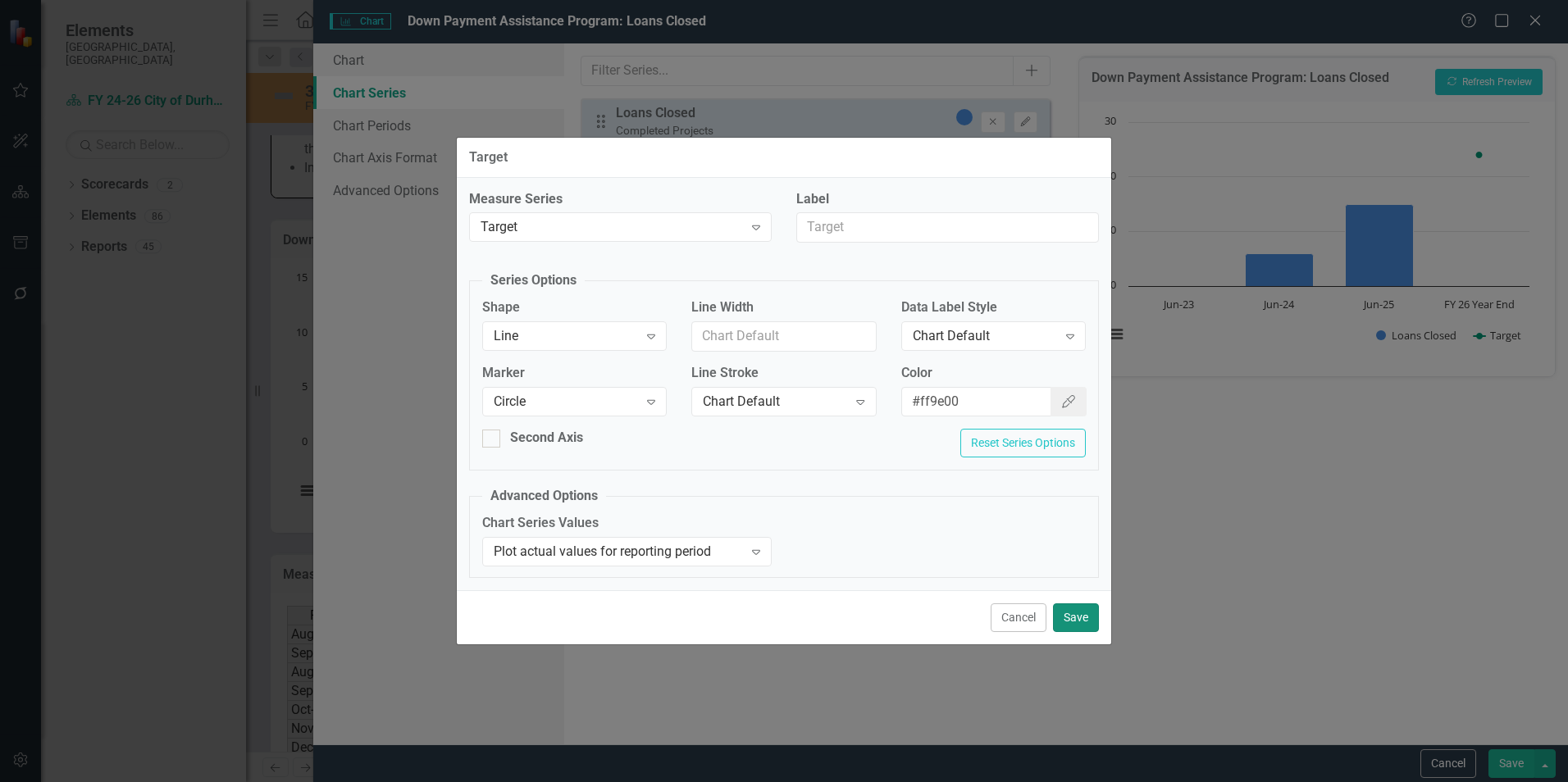
click at [1077, 619] on button "Save" at bounding box center [1076, 618] width 46 height 29
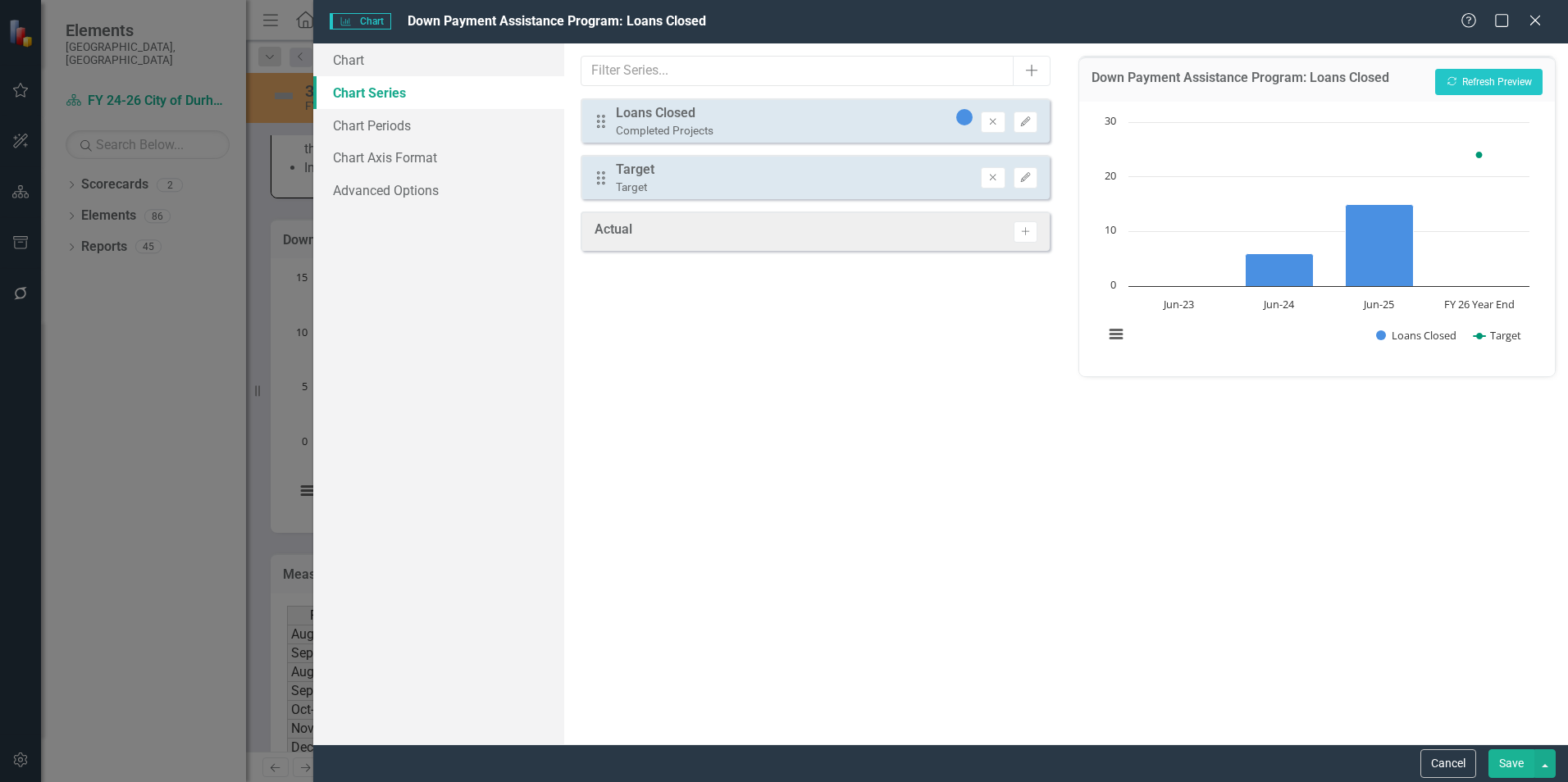
click at [1517, 757] on button "Save" at bounding box center [1512, 763] width 46 height 29
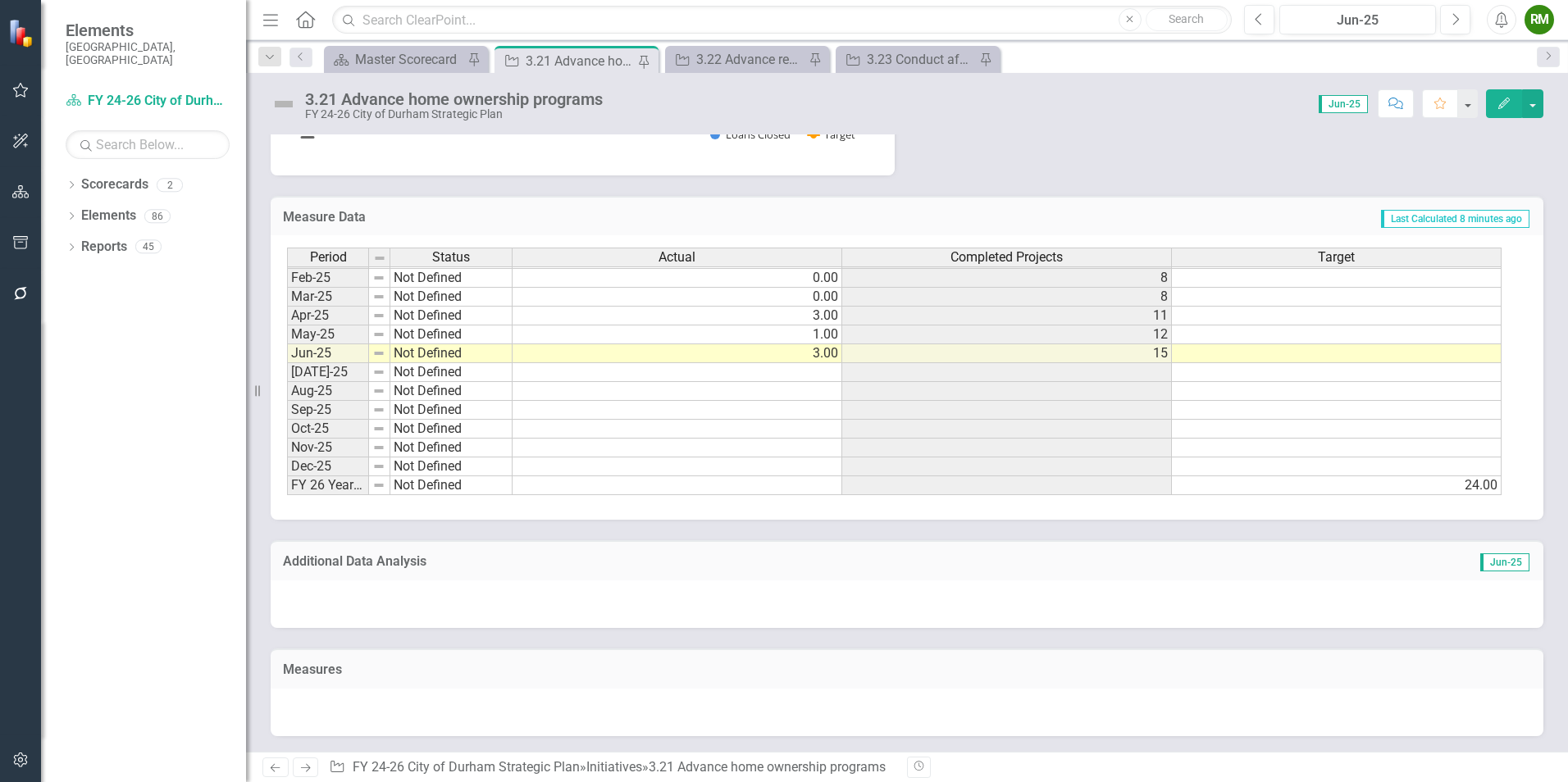
scroll to position [1506, 0]
click at [884, 56] on div "3.23 Conduct affordable housing research" at bounding box center [920, 59] width 109 height 20
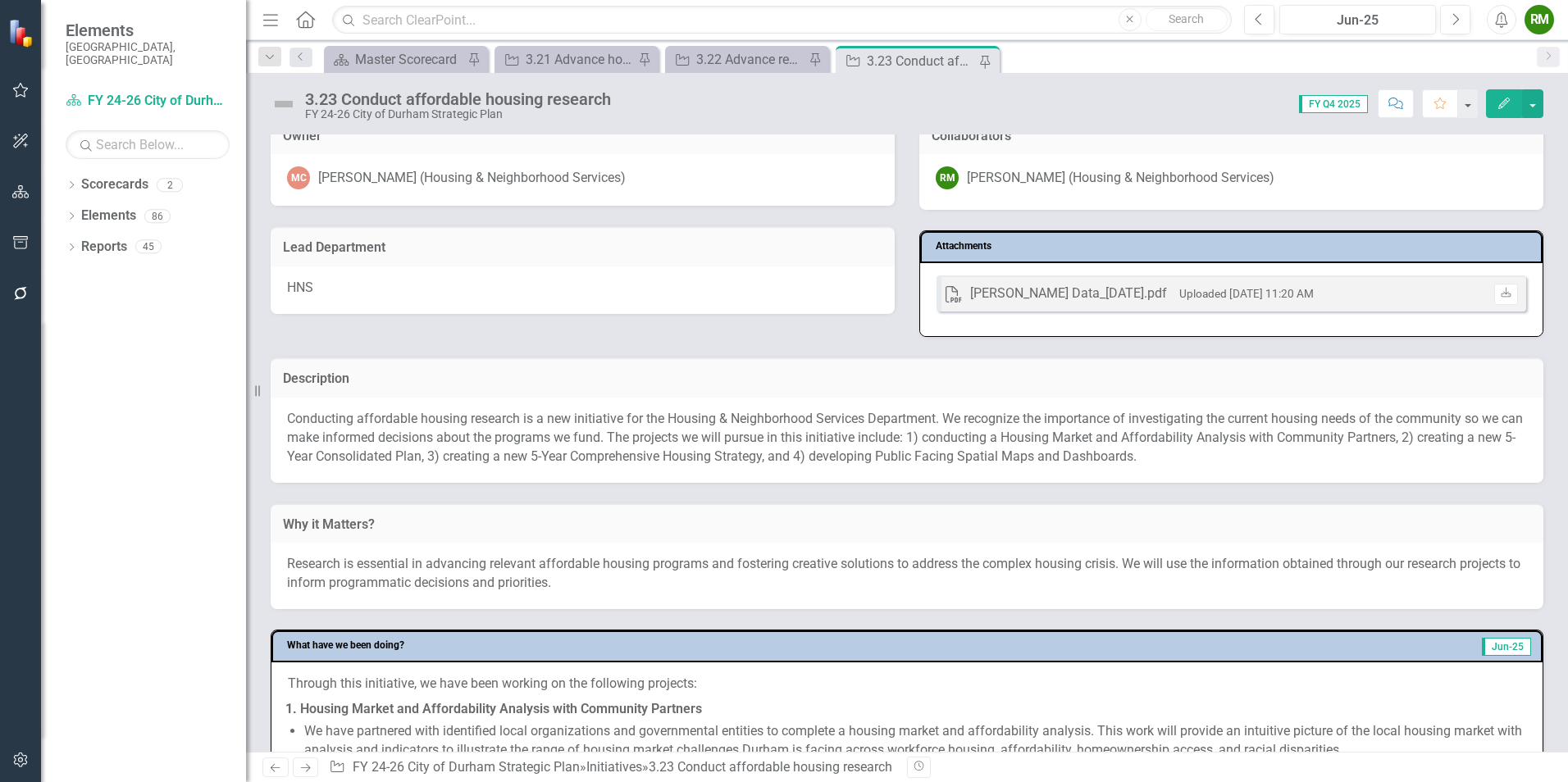
scroll to position [164, 0]
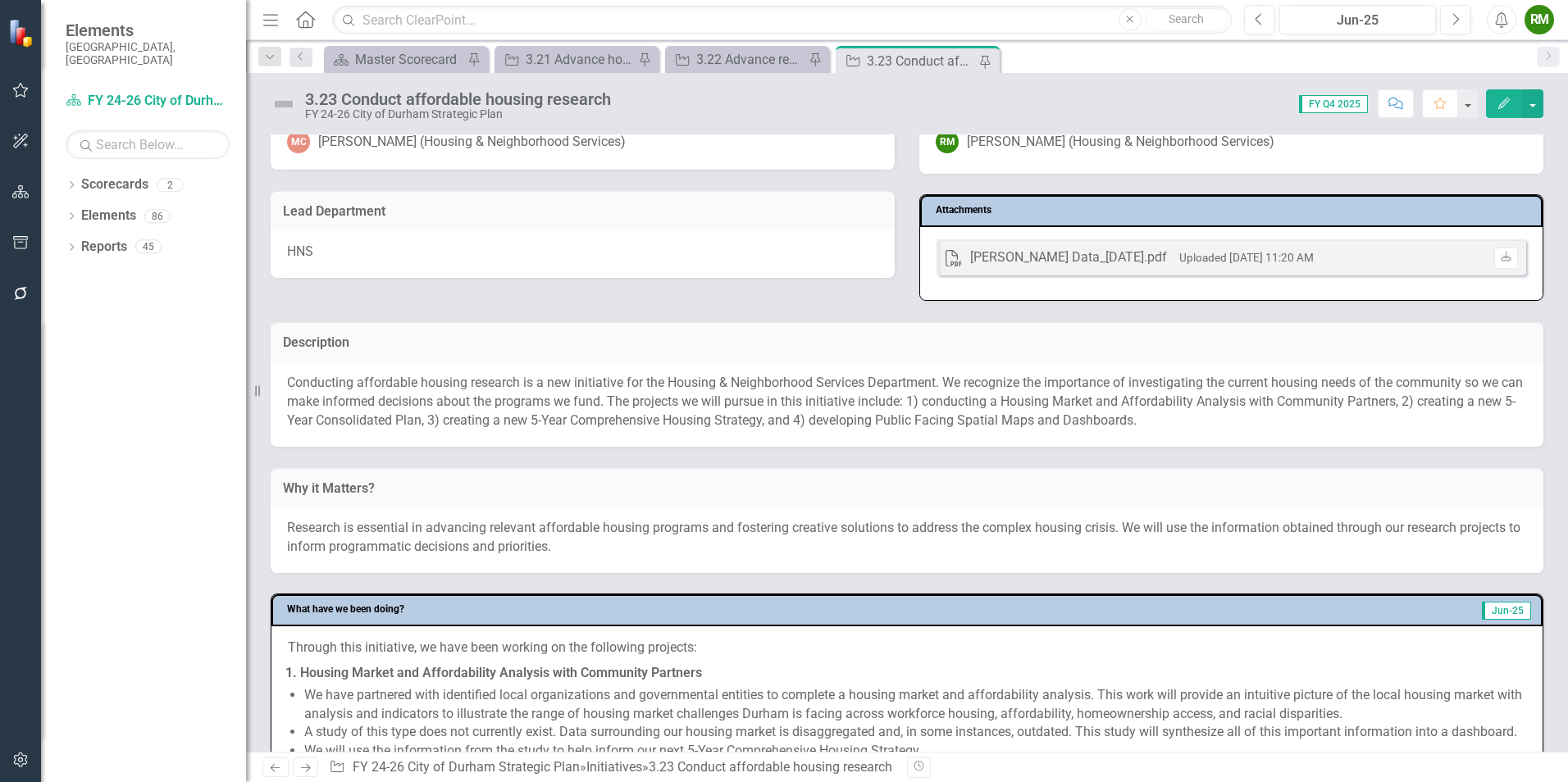
click at [708, 417] on p "Conducting affordable housing research is a new initiative for the Housing & Ne…" at bounding box center [906, 402] width 1240 height 56
click at [708, 418] on p "Conducting affordable housing research is a new initiative for the Housing & Ne…" at bounding box center [906, 402] width 1240 height 56
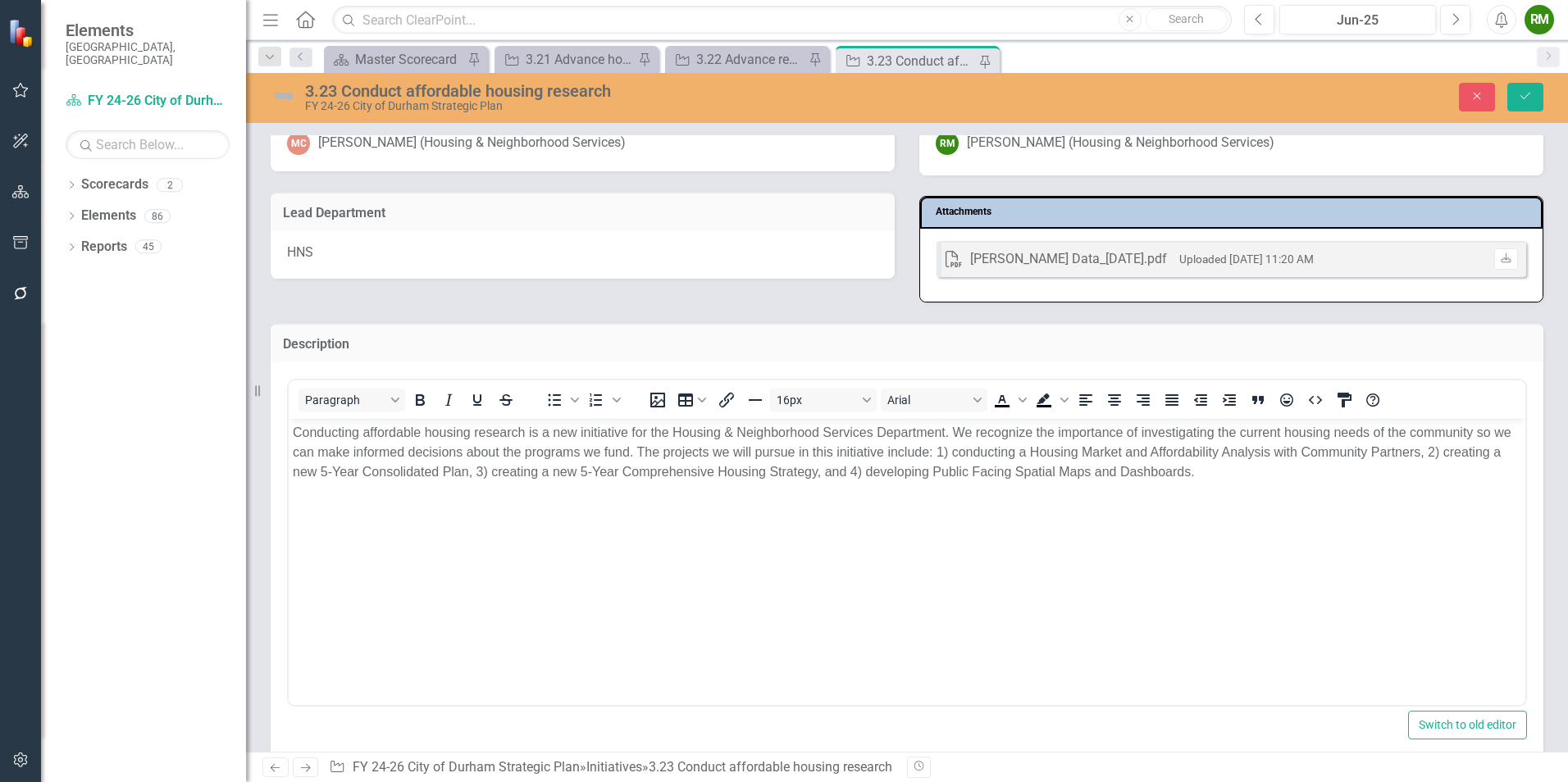
click at [975, 458] on p "Conducting affordable housing research is a new initiative for the Housing & Ne…" at bounding box center [907, 452] width 1228 height 59
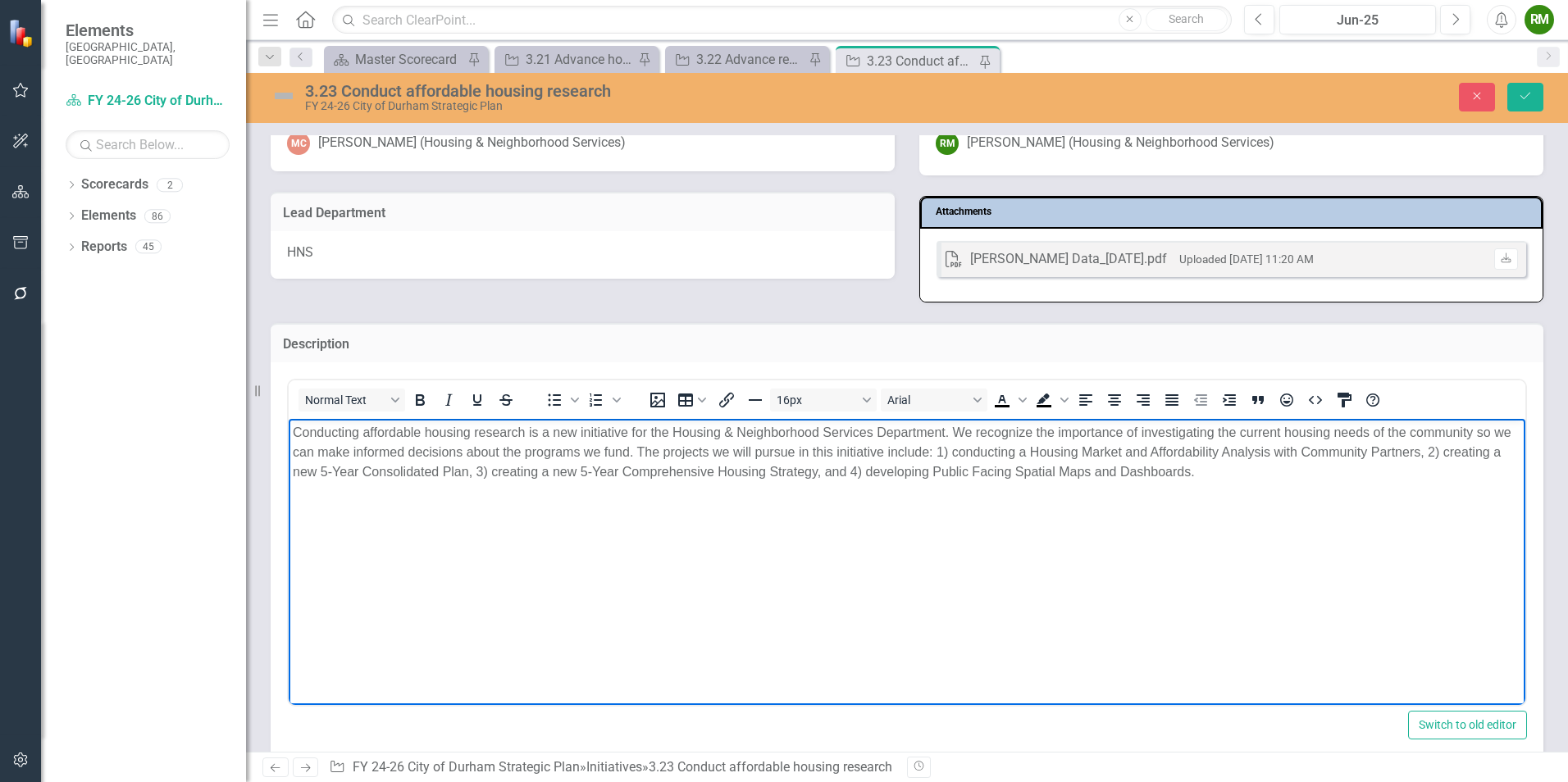
click at [972, 451] on p "Conducting affordable housing research is a new initiative for the Housing & Ne…" at bounding box center [907, 452] width 1228 height 59
drag, startPoint x: 1441, startPoint y: 451, endPoint x: 1151, endPoint y: 447, distance: 290.0
click at [1157, 447] on p "Conducting affordable housing research is a new initiative for the Housing & Ne…" at bounding box center [907, 452] width 1228 height 59
click at [979, 449] on p "Conducting affordable housing research is a new initiative for the Housing & Ne…" at bounding box center [907, 452] width 1228 height 59
click at [1237, 470] on p "Conducting affordable housing research is a new initiative for the Housing & Ne…" at bounding box center [907, 452] width 1228 height 59
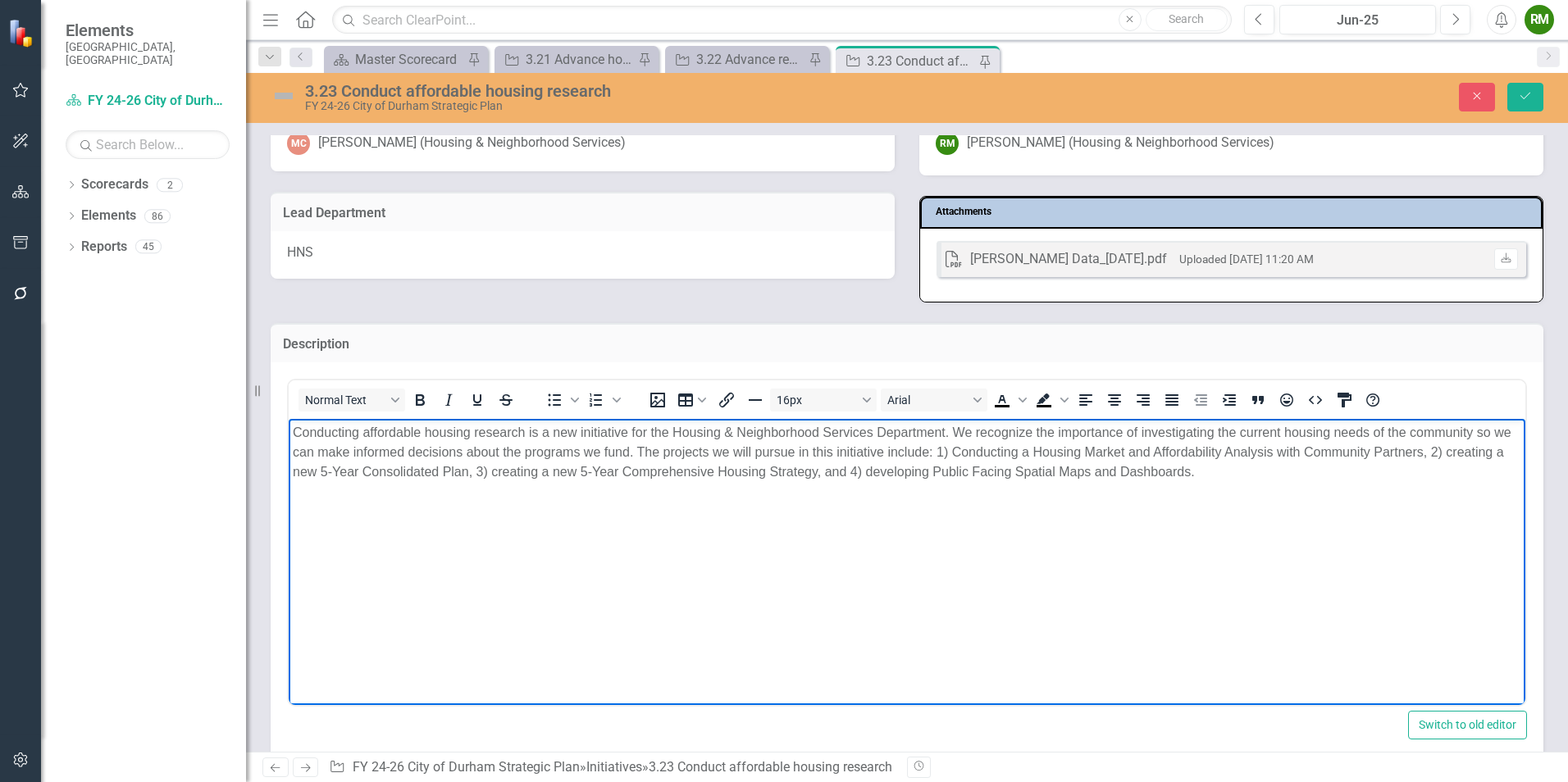
click at [343, 464] on p "Conducting affordable housing research is a new initiative for the Housing & Ne…" at bounding box center [907, 452] width 1228 height 59
click at [535, 471] on p "Conducting affordable housing research is a new initiative for the Housing & Ne…" at bounding box center [907, 452] width 1228 height 59
click at [828, 465] on p "Conducting affordable housing research is a new initiative for the Housing & Ne…" at bounding box center [907, 452] width 1228 height 59
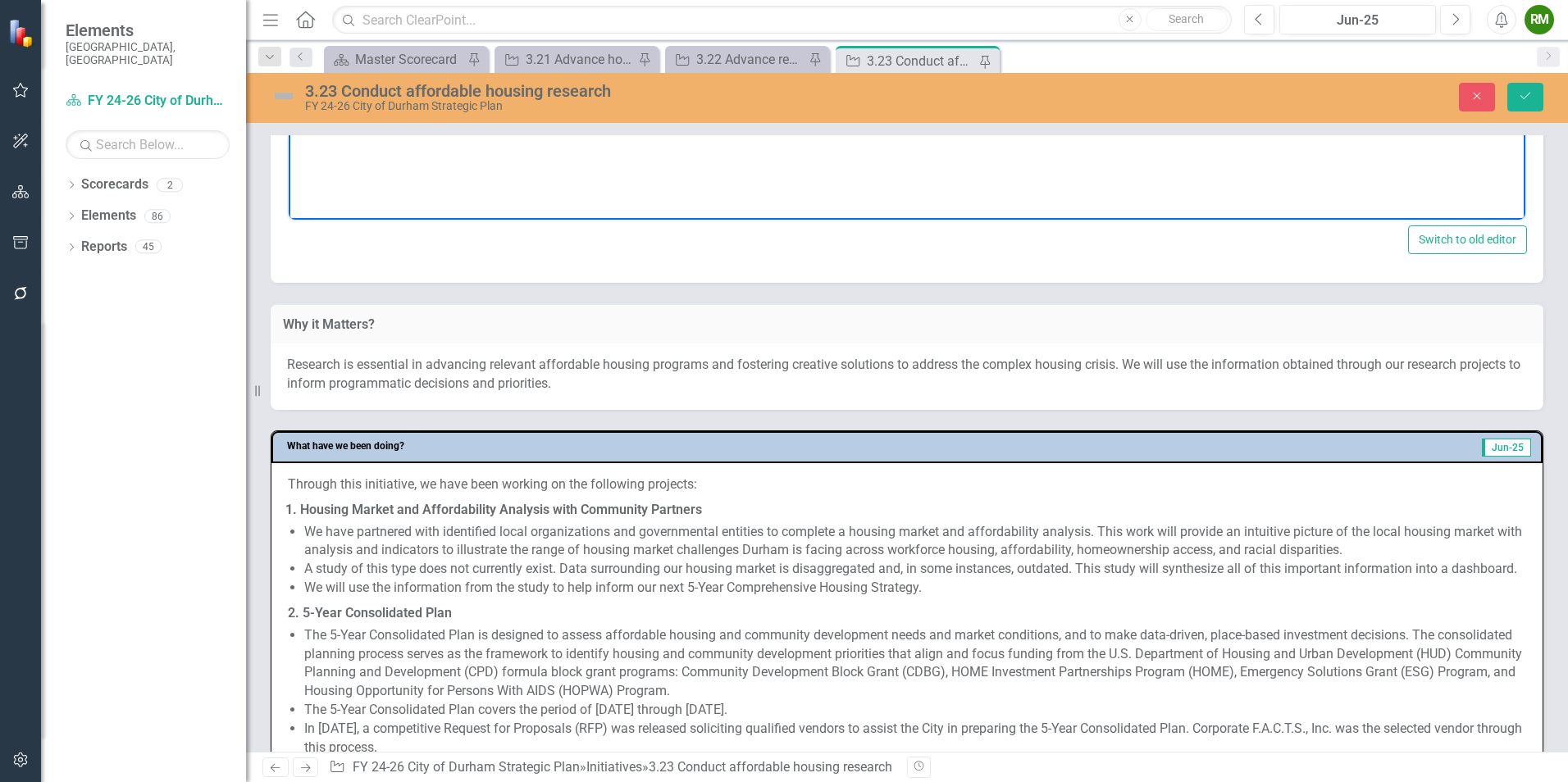
scroll to position [738, 0]
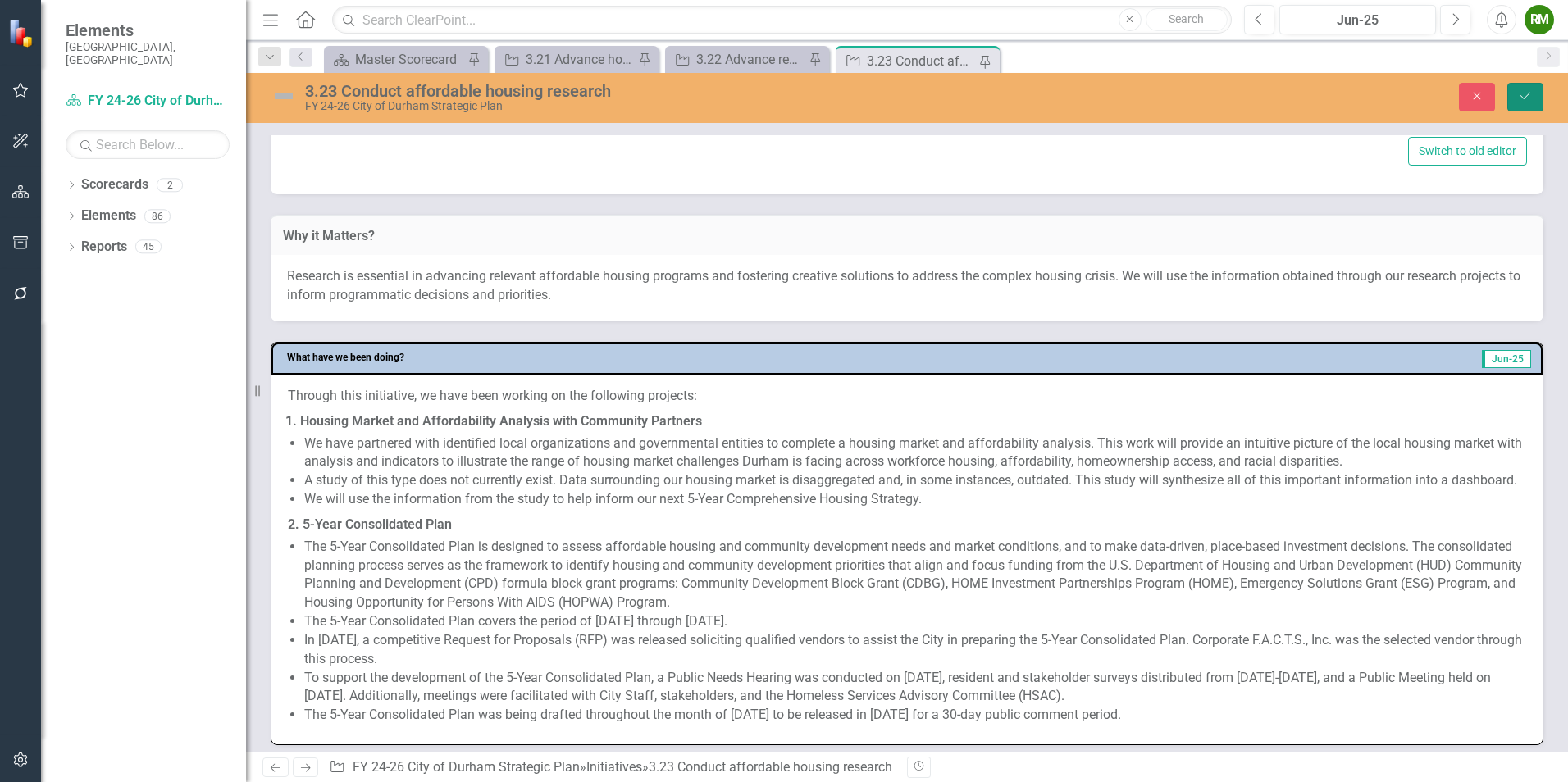
click at [1529, 92] on icon "Save" at bounding box center [1525, 95] width 15 height 11
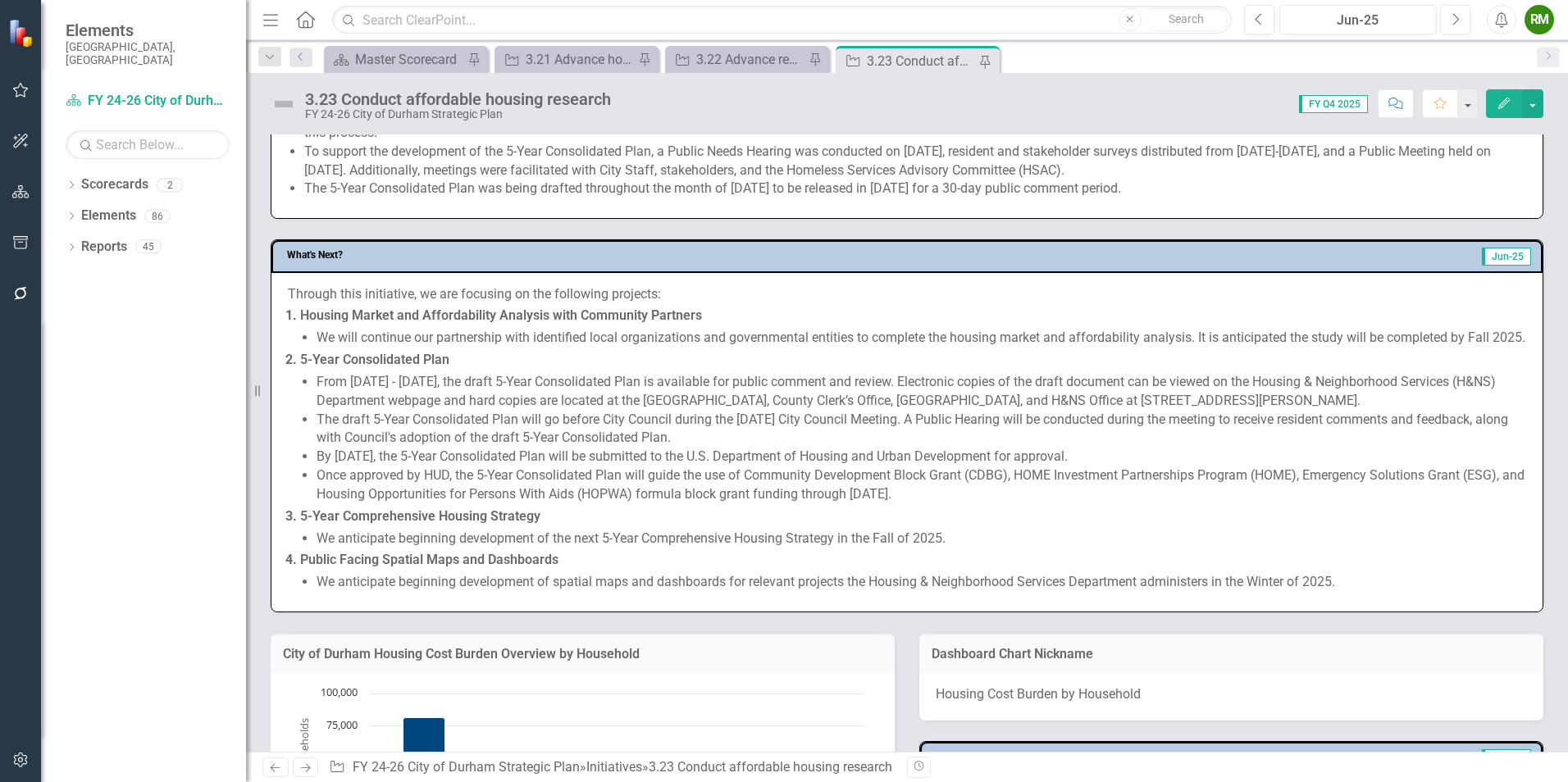
scroll to position [984, 0]
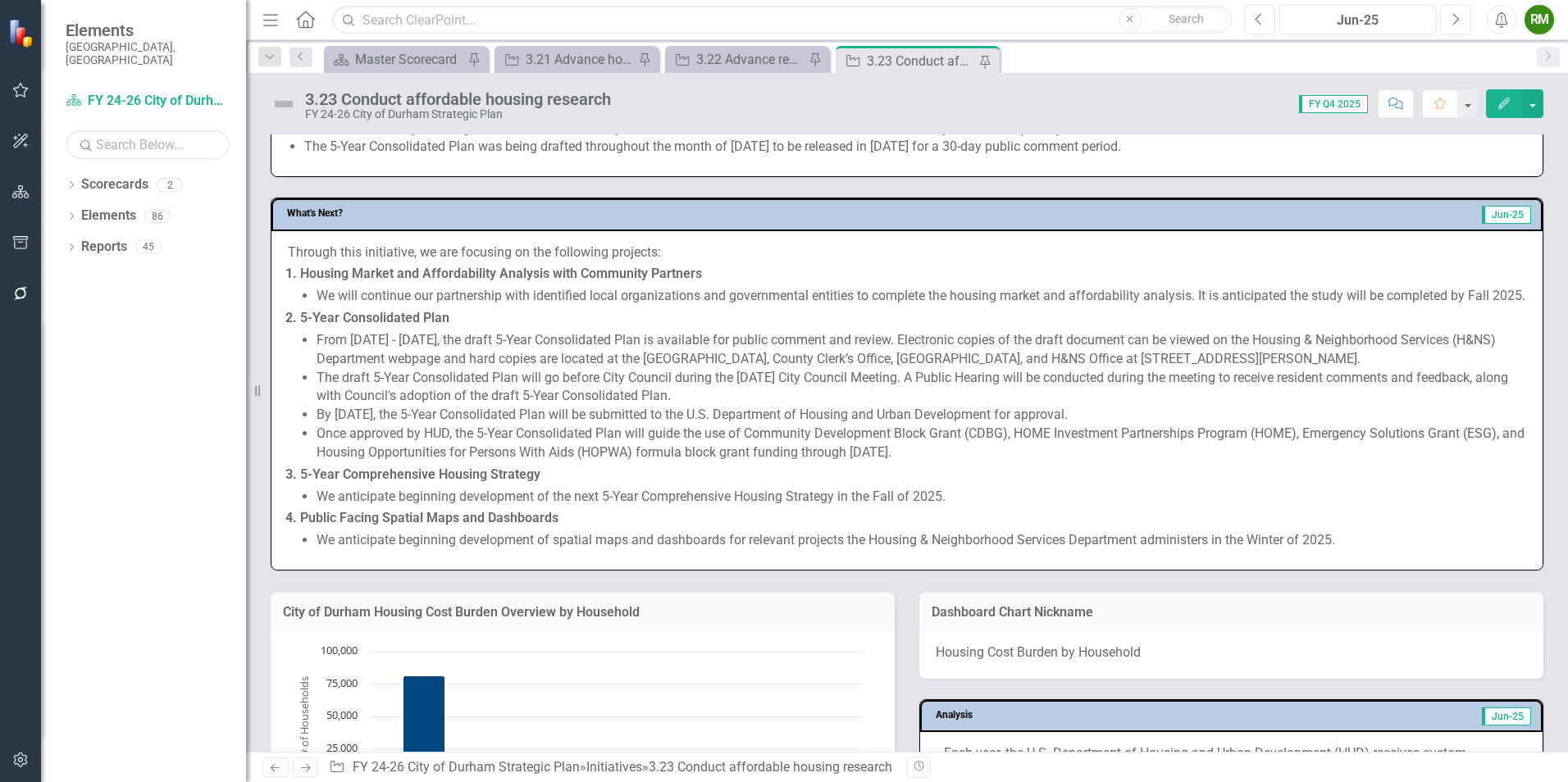
click at [547, 462] on li "Once approved by HUD, the 5-Year Consolidated Plan will guide the use of Commun…" at bounding box center [921, 443] width 1210 height 38
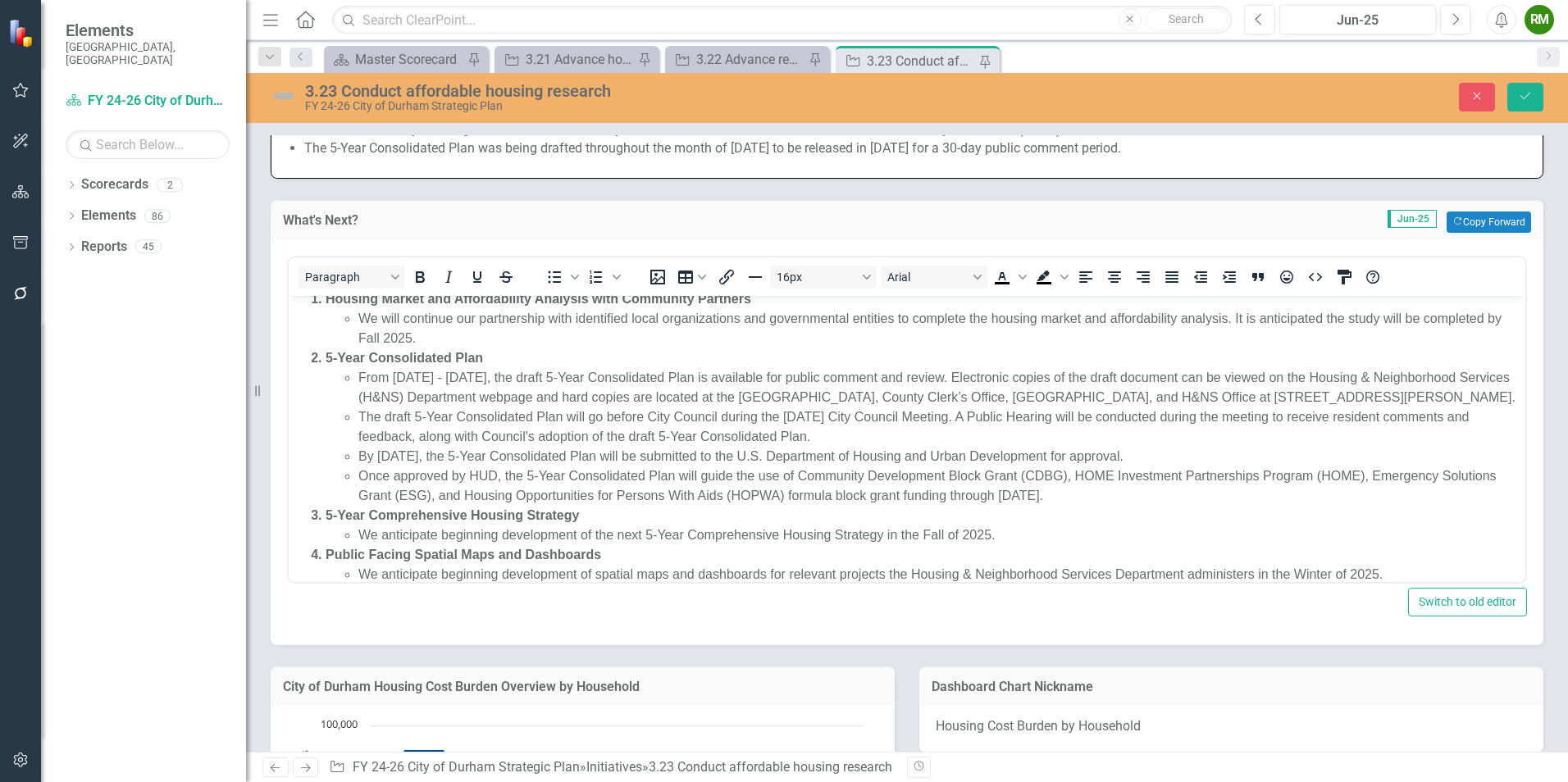
scroll to position [83, 0]
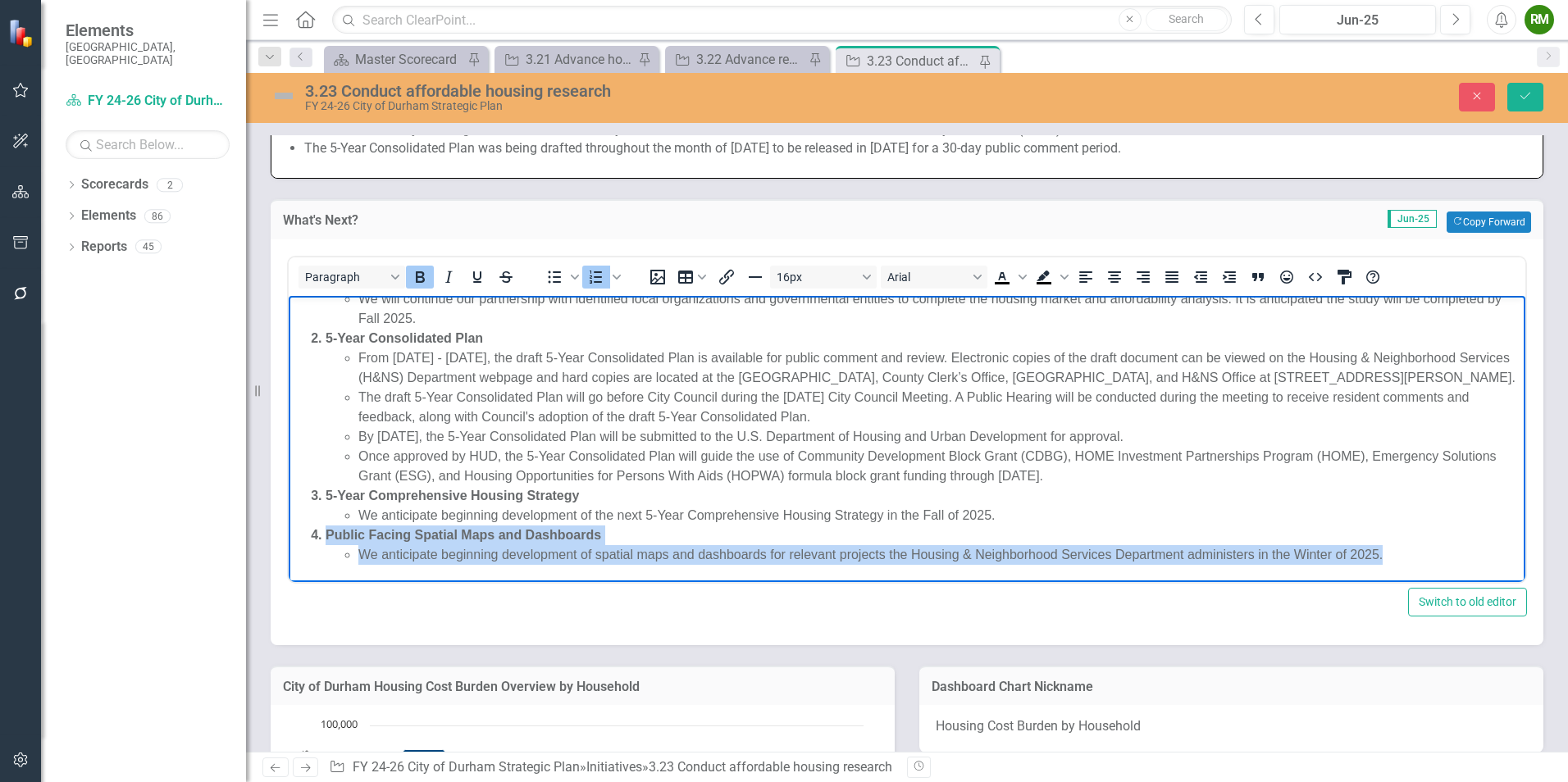
drag, startPoint x: 1407, startPoint y: 559, endPoint x: 267, endPoint y: 536, distance: 1140.2
click at [289, 536] on html "Through this initiative, we are focusing on the following projects: Housing Mar…" at bounding box center [906, 407] width 1236 height 350
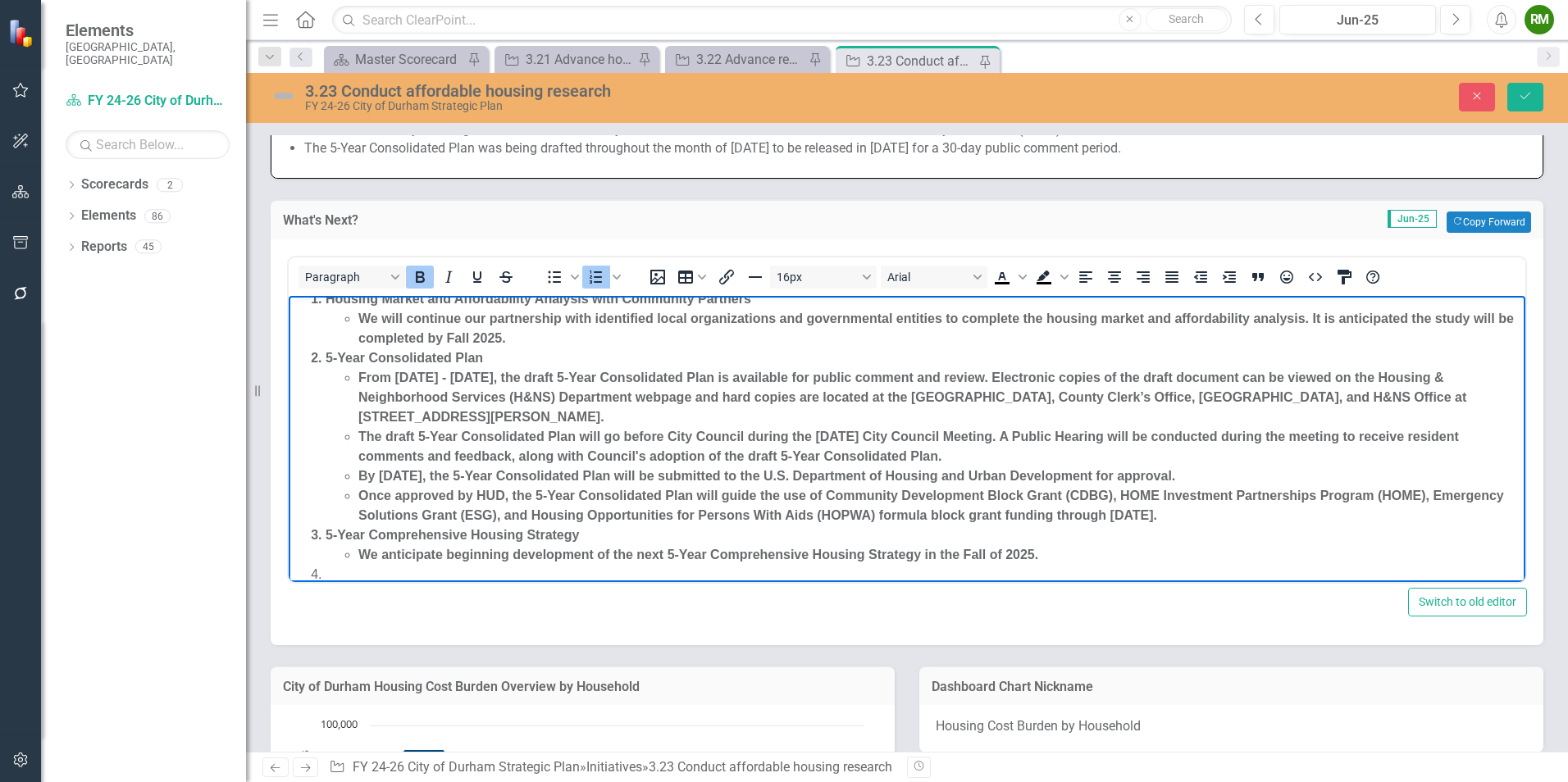
scroll to position [64, 0]
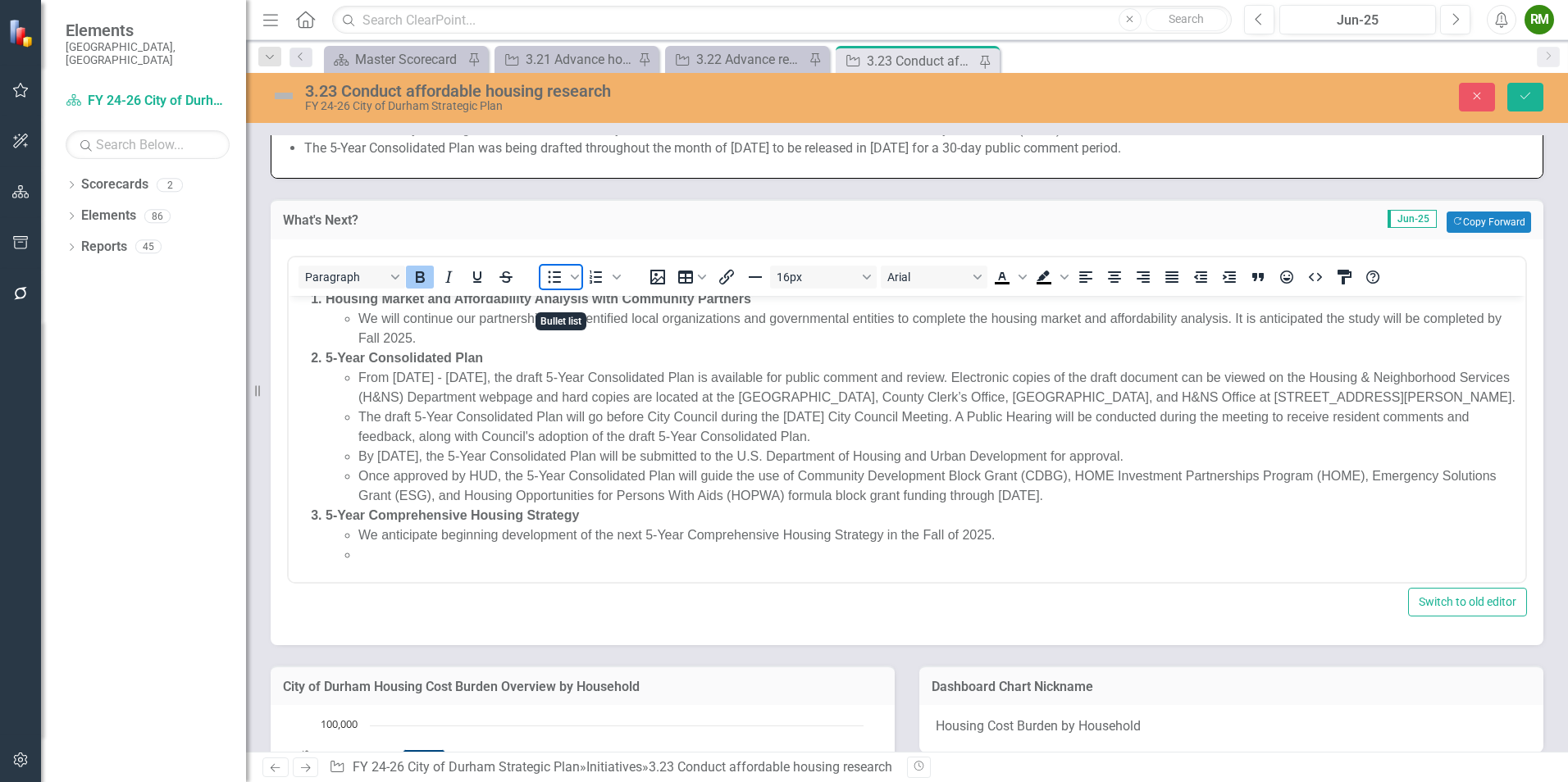
click at [564, 289] on span "Bullet list" at bounding box center [554, 277] width 28 height 23
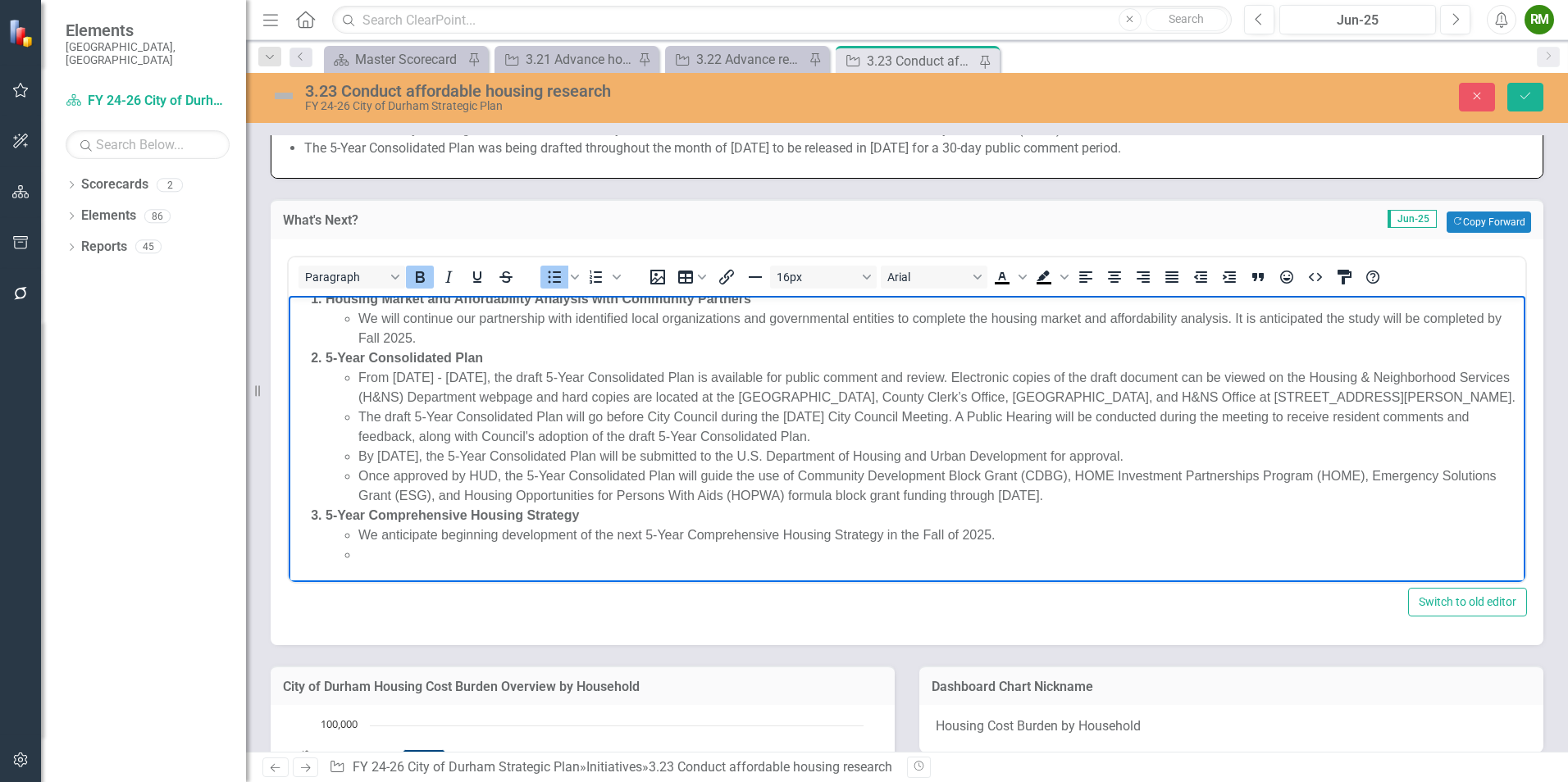
click at [1013, 535] on li "We anticipate beginning development of the next 5-Year Comprehensive Housing St…" at bounding box center [940, 535] width 1163 height 19
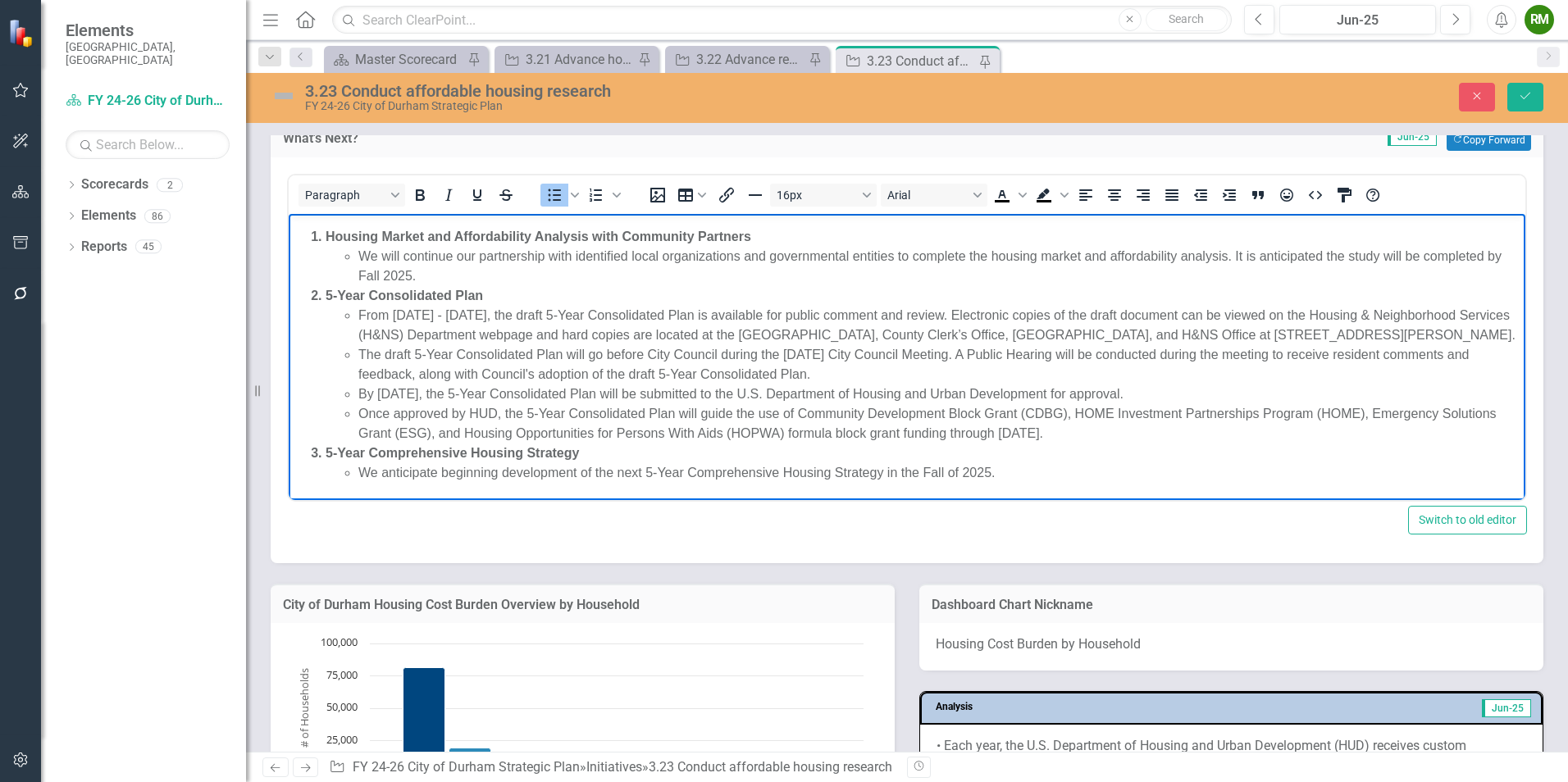
scroll to position [902, 0]
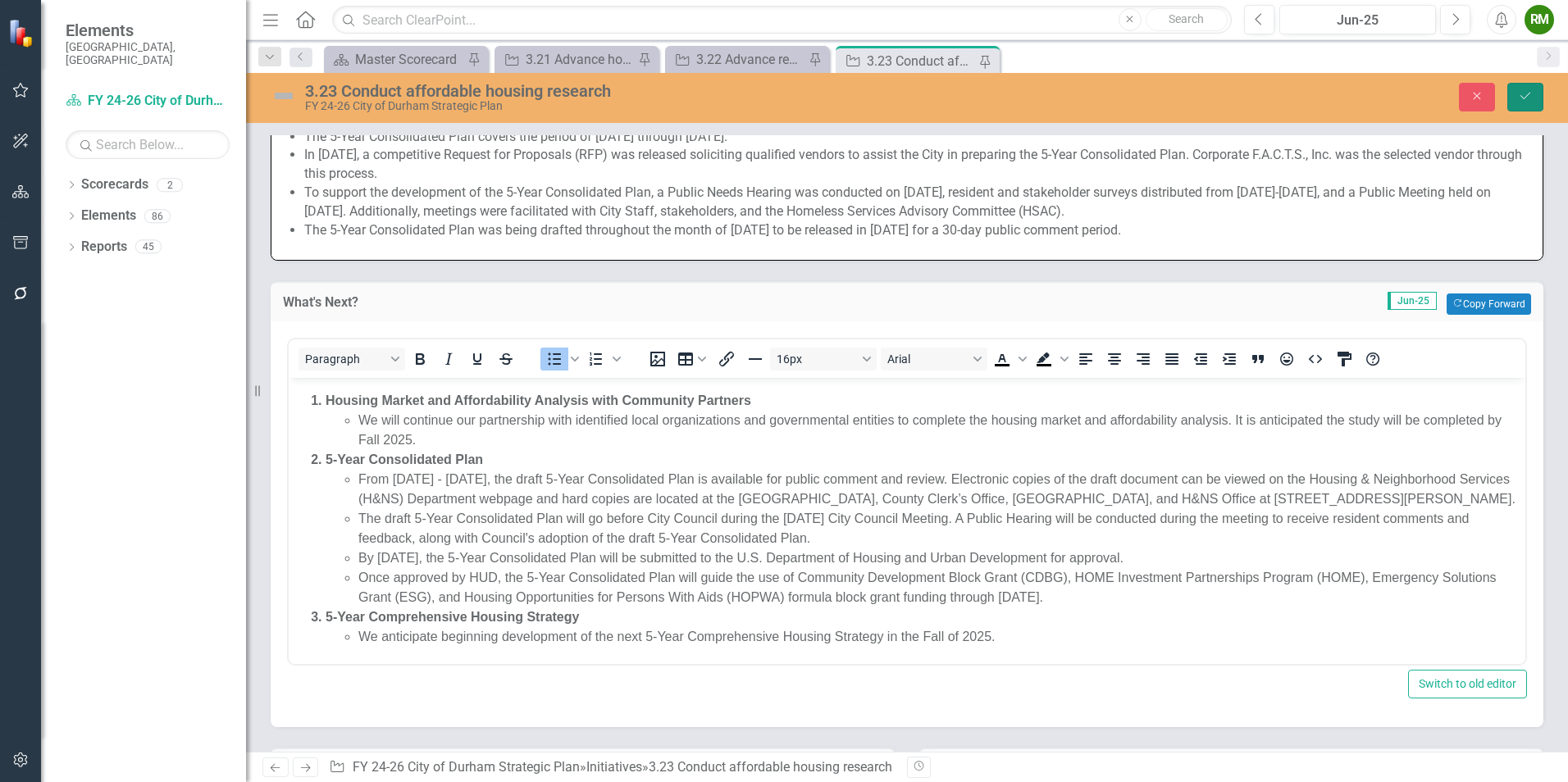
click at [1513, 96] on button "Save" at bounding box center [1525, 97] width 36 height 29
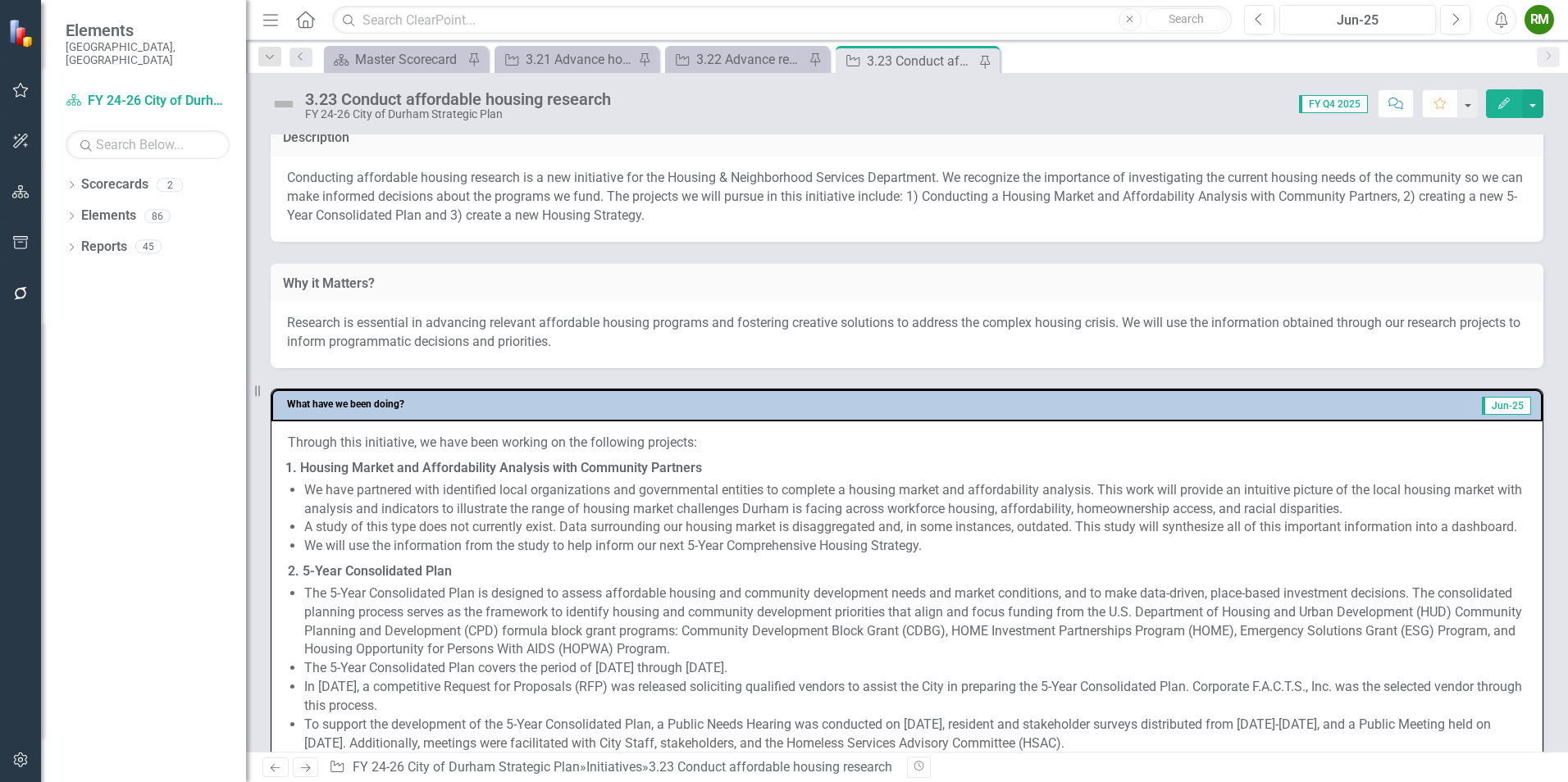
scroll to position [287, 0]
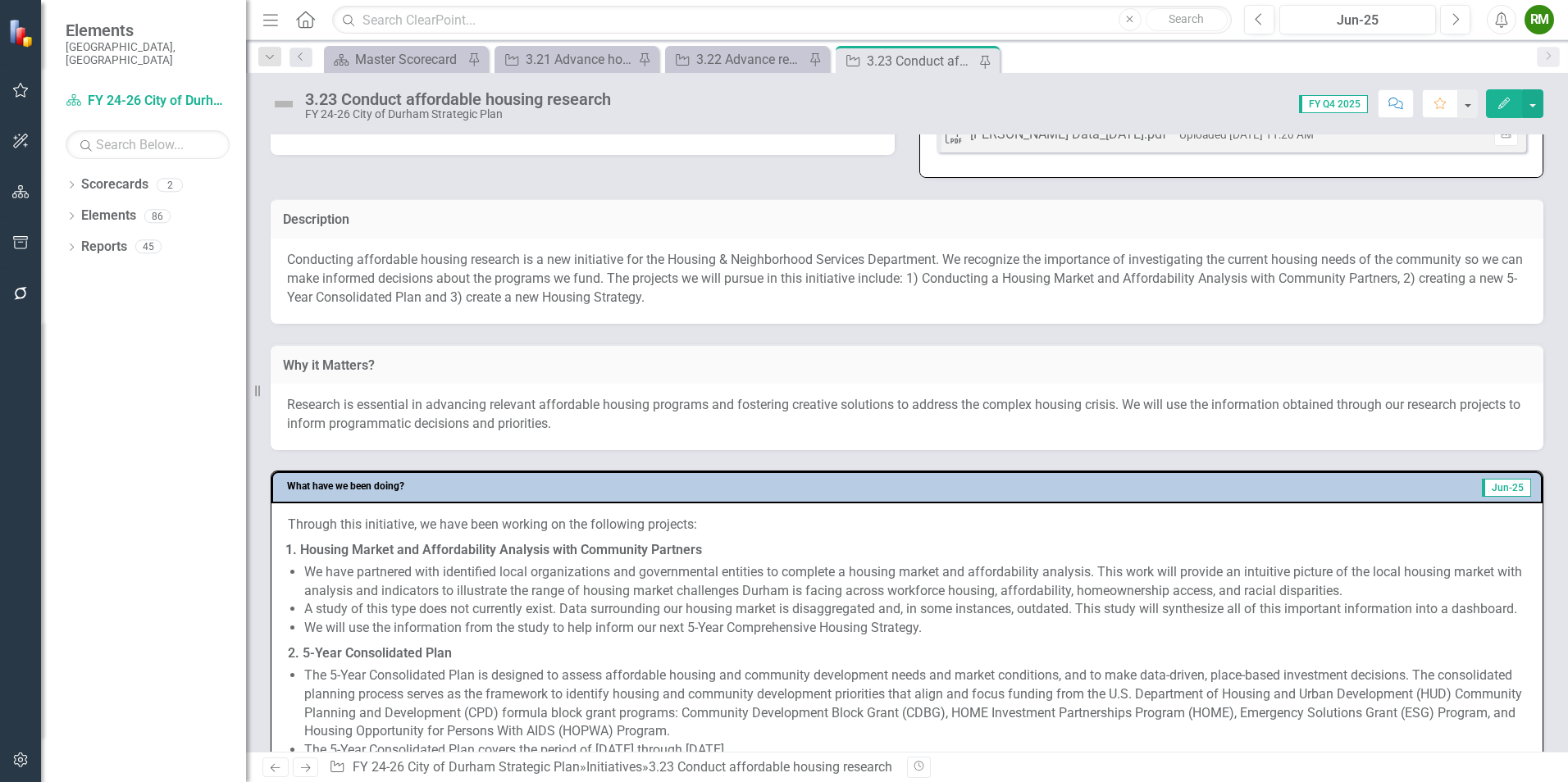
click at [1384, 293] on p "Conducting affordable housing research is a new initiative for the Housing & Ne…" at bounding box center [906, 279] width 1240 height 56
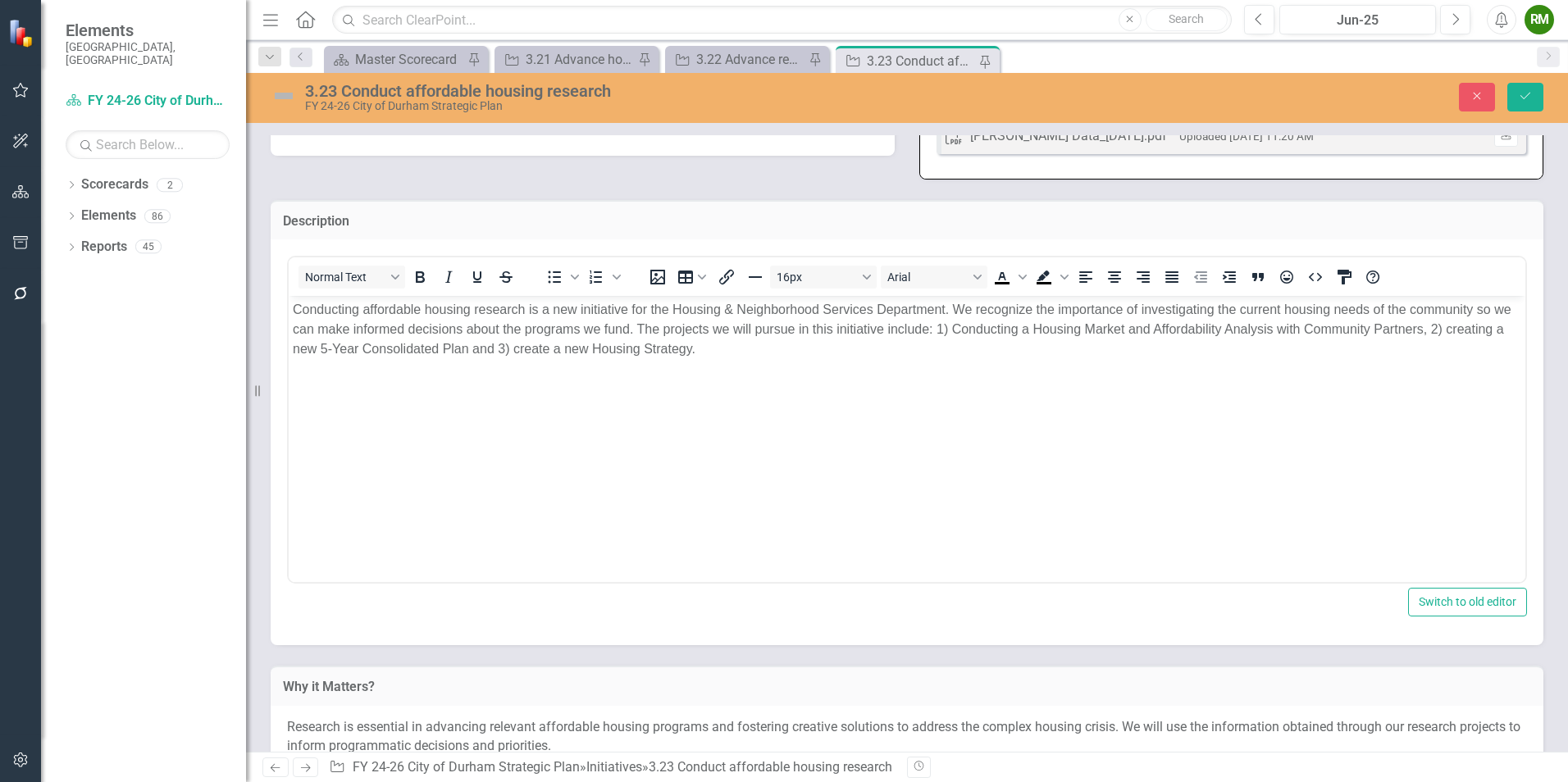
scroll to position [0, 0]
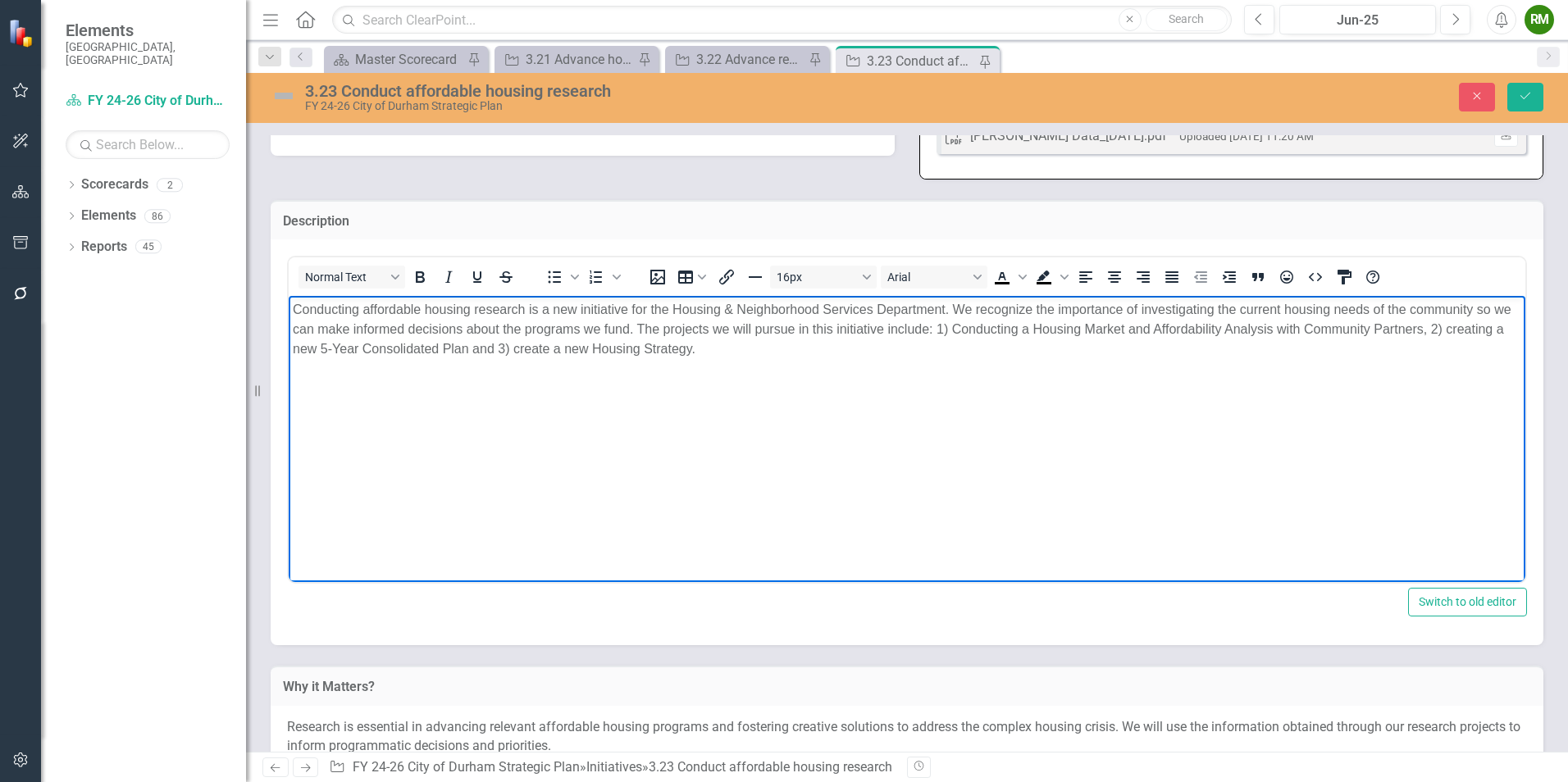
click at [296, 345] on p "Conducting affordable housing research is a new initiative for the Housing & Ne…" at bounding box center [907, 329] width 1228 height 59
click at [587, 342] on p "Conducting affordable housing research is a new initiative for the Housing & Ne…" at bounding box center [907, 329] width 1228 height 59
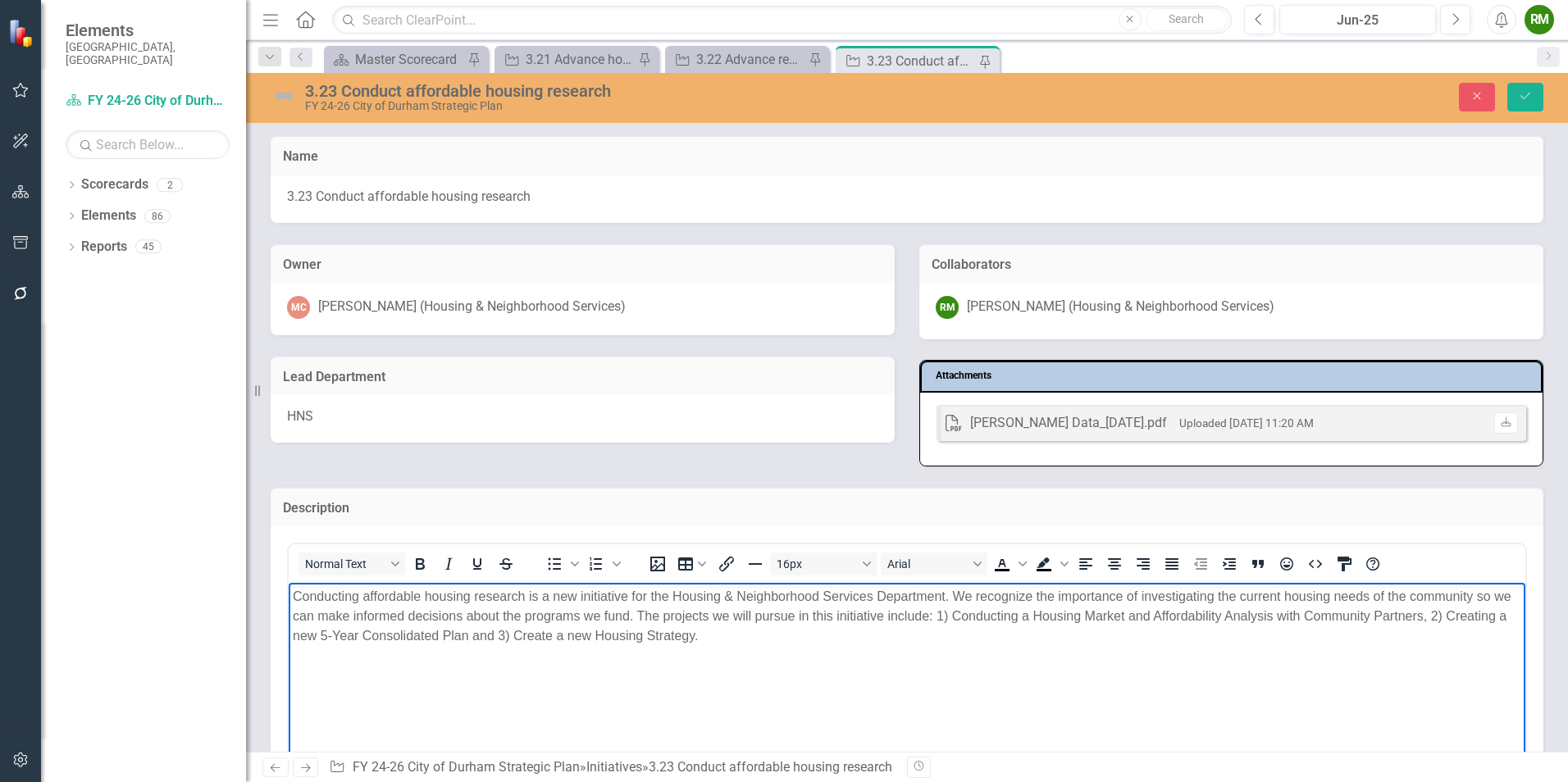
scroll to position [226, 0]
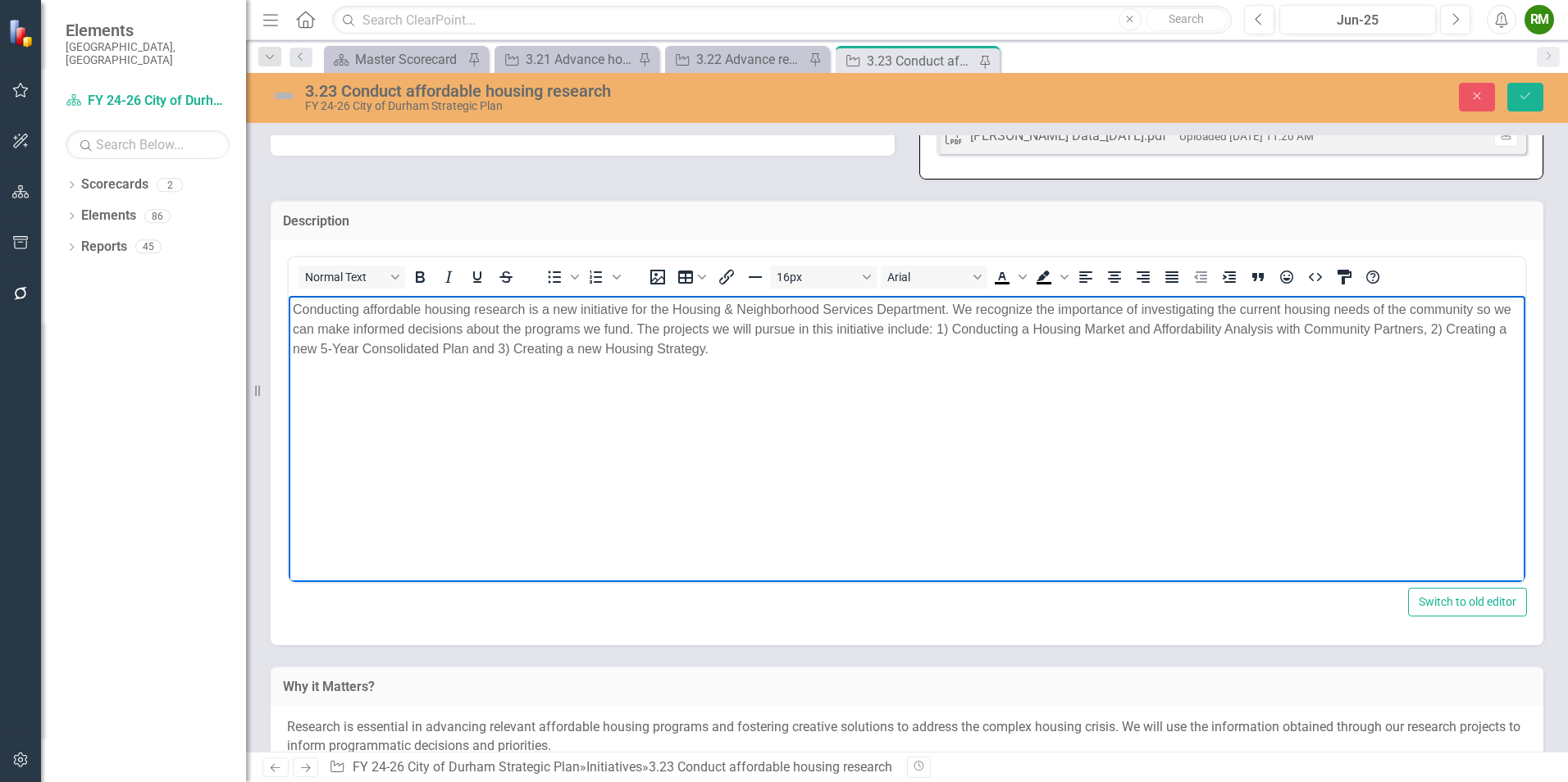
click at [701, 383] on body "Conducting affordable housing research is a new initiative for the Housing & Ne…" at bounding box center [906, 418] width 1236 height 246
click at [852, 345] on p "Conducting affordable housing research is a new initiative for the Housing & Ne…" at bounding box center [907, 329] width 1228 height 59
click at [1510, 103] on button "Save" at bounding box center [1525, 97] width 36 height 29
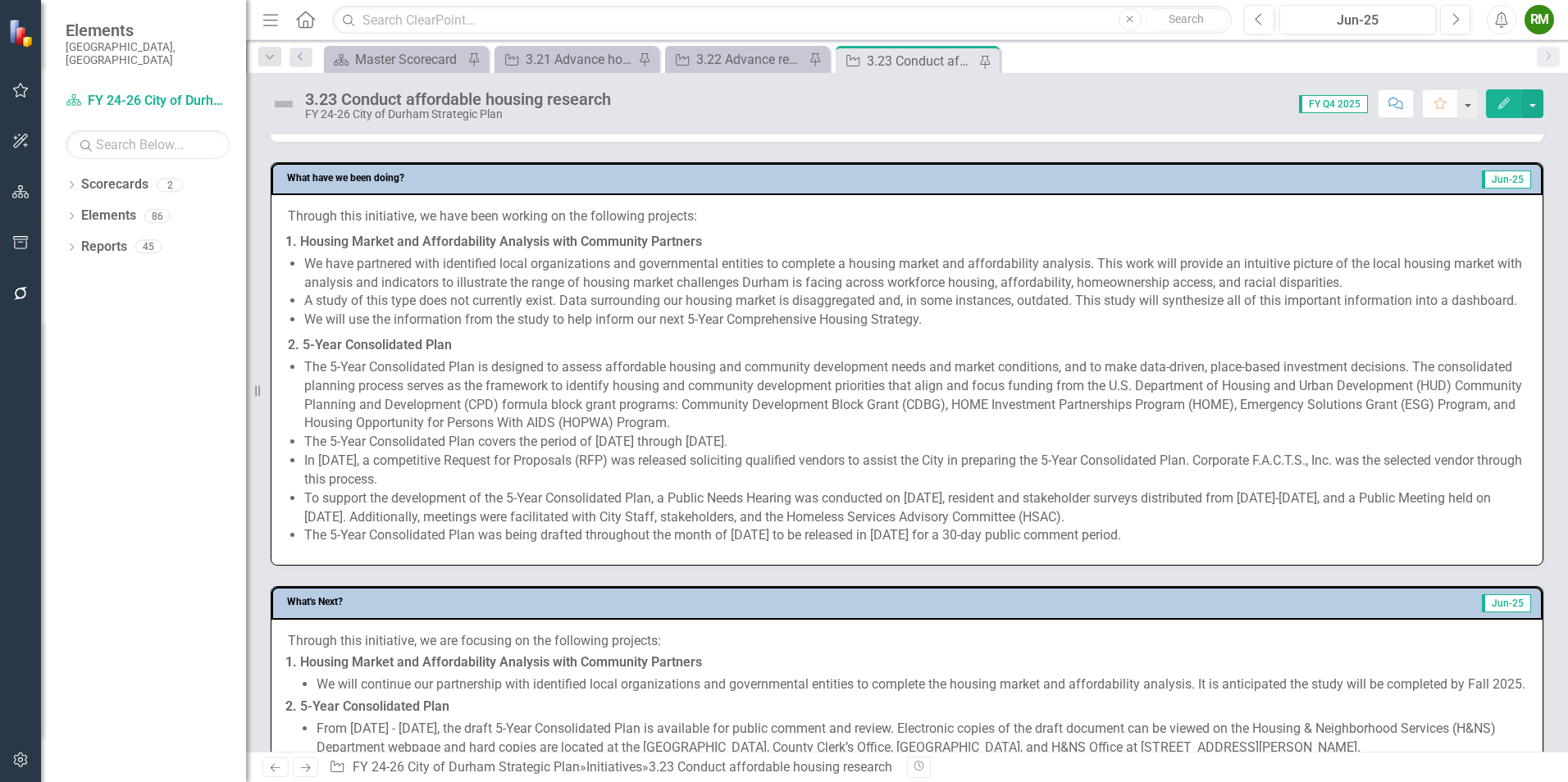
scroll to position [0, 0]
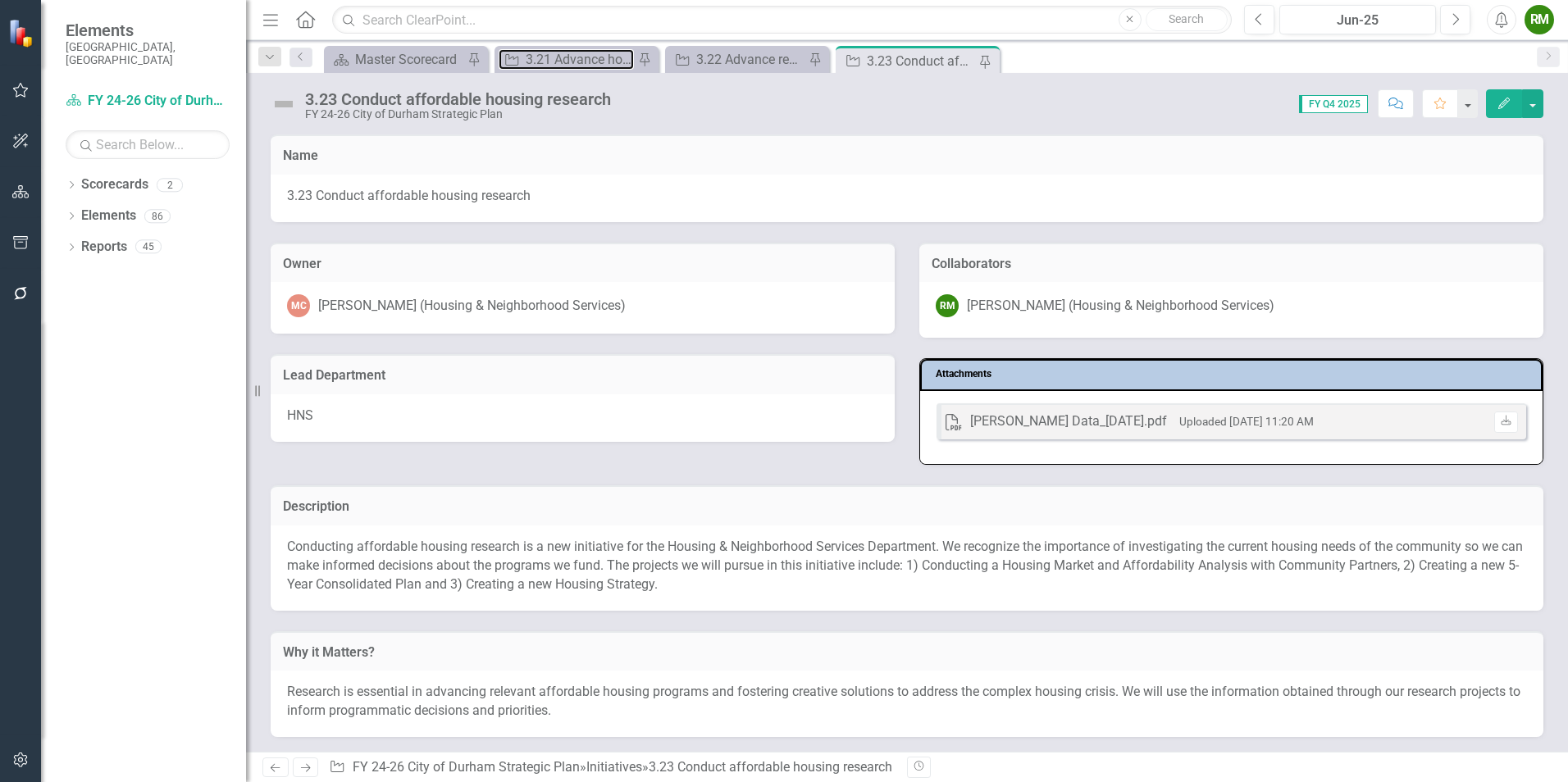
click at [545, 64] on div "3.21 Advance home ownership programs" at bounding box center [580, 59] width 109 height 20
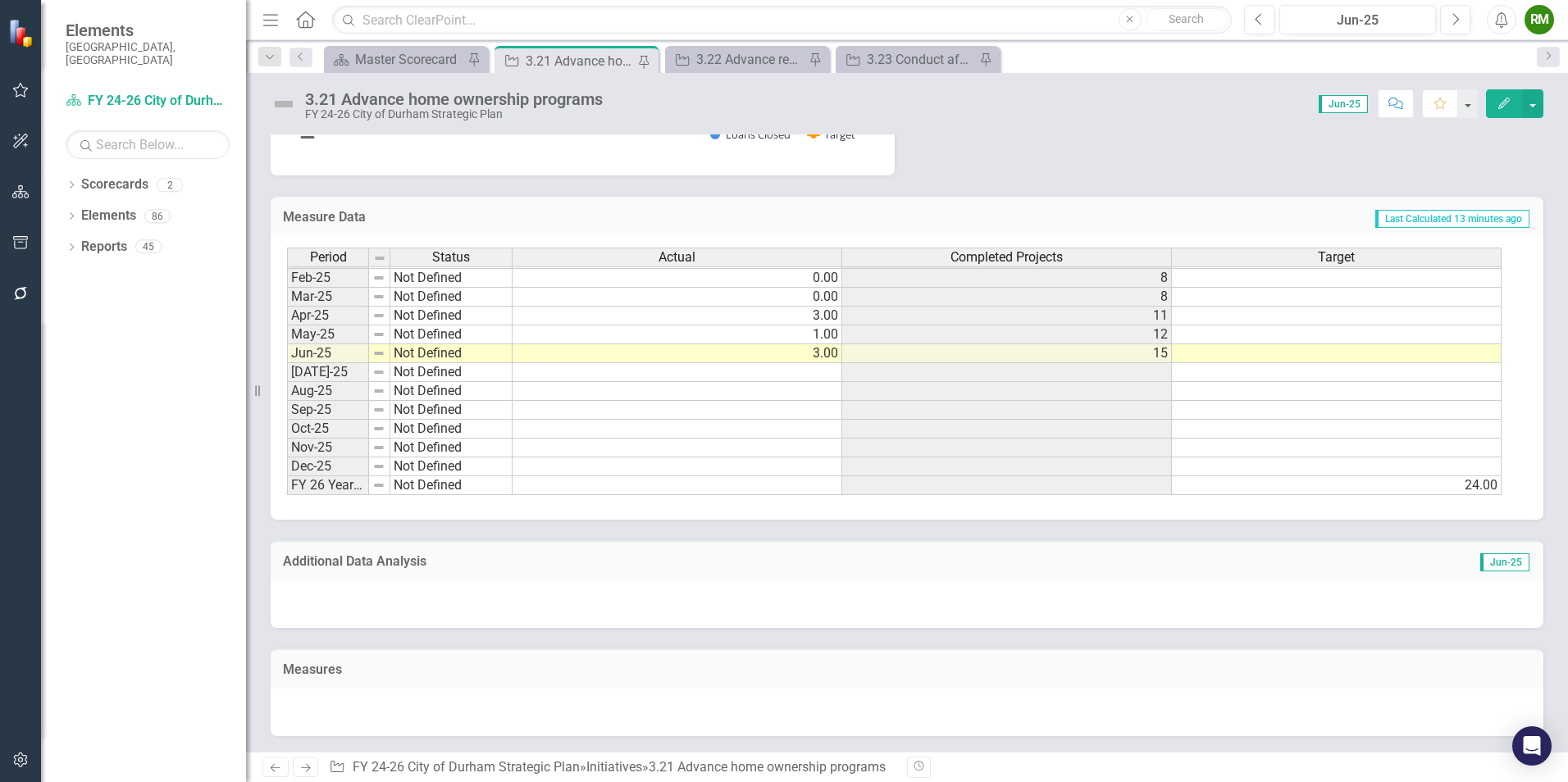
scroll to position [1506, 0]
